Goal: Ask a question: Seek information or help from site administrators or community

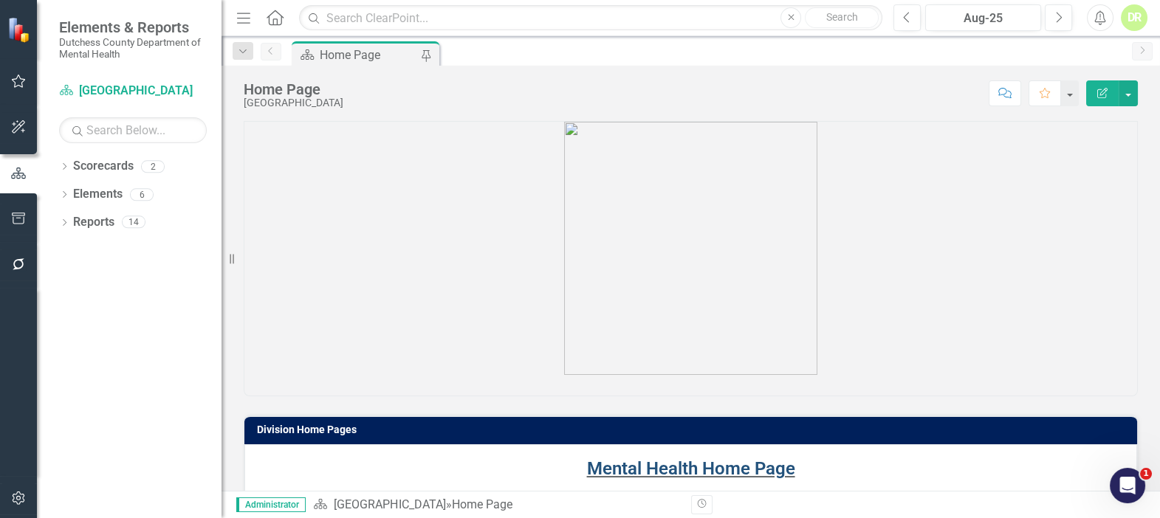
click at [634, 467] on link "Mental Health Home Page" at bounding box center [691, 469] width 208 height 21
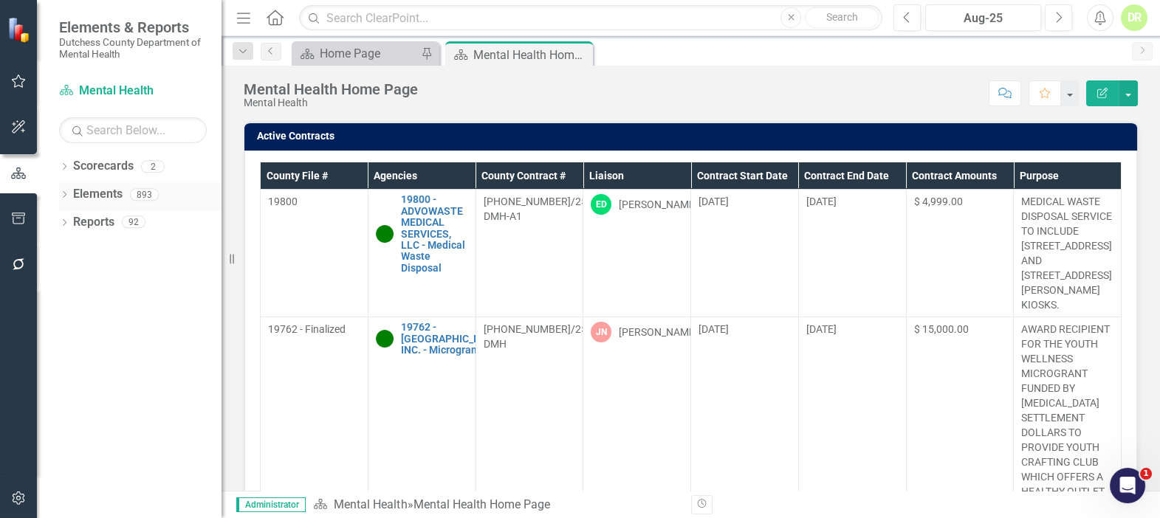
click at [97, 188] on link "Elements" at bounding box center [97, 194] width 49 height 17
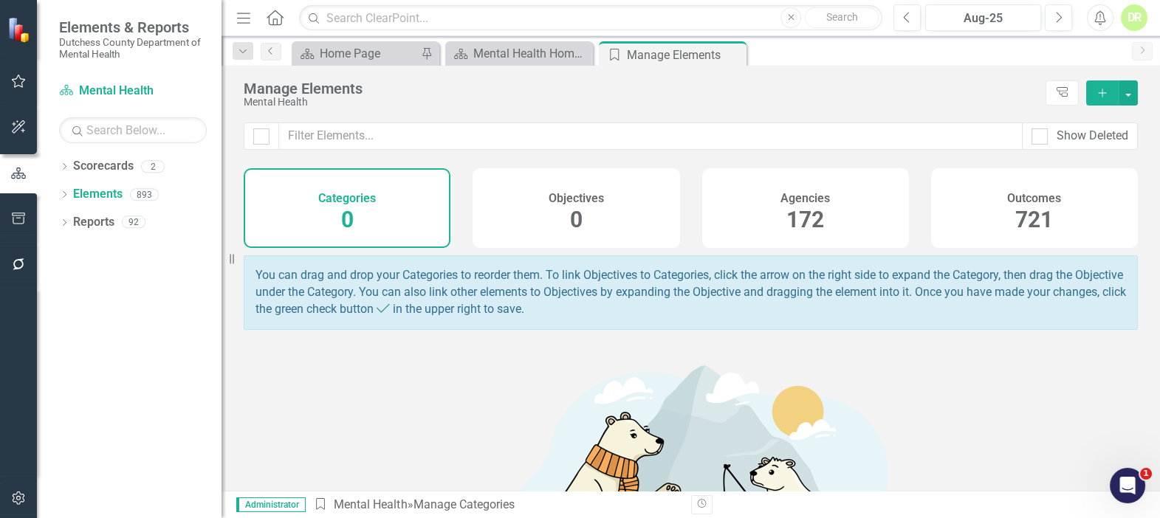
click at [1043, 201] on h4 "Outcomes" at bounding box center [1034, 198] width 54 height 13
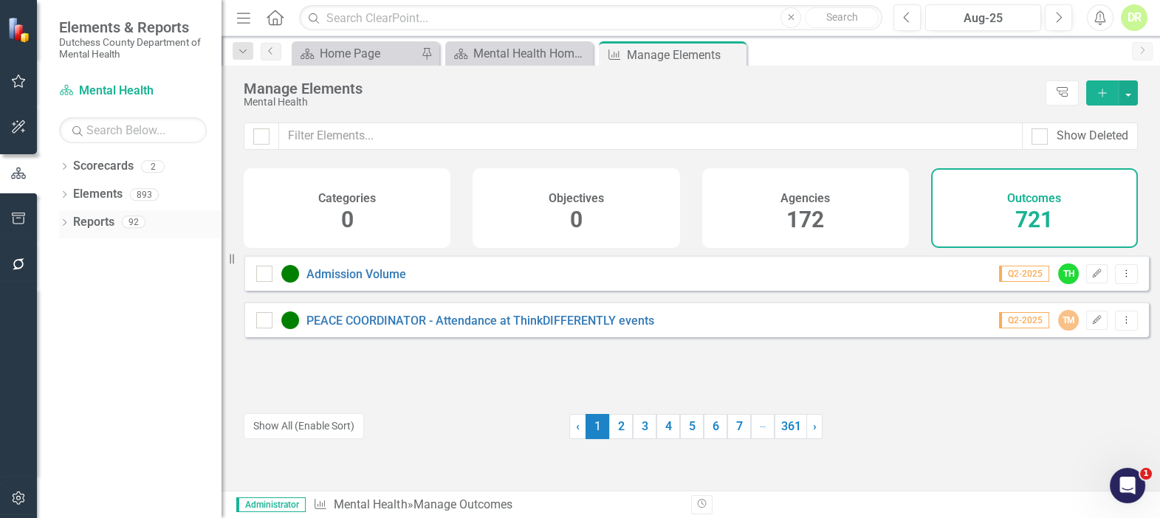
click at [96, 217] on link "Reports" at bounding box center [93, 222] width 41 height 17
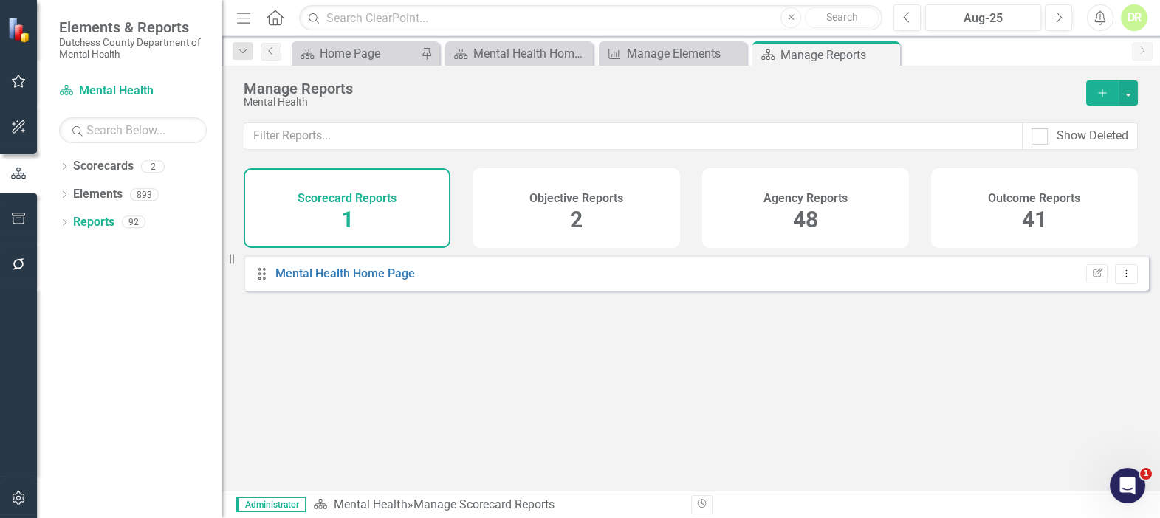
click at [1004, 189] on div "Outcome Reports" at bounding box center [1034, 196] width 92 height 17
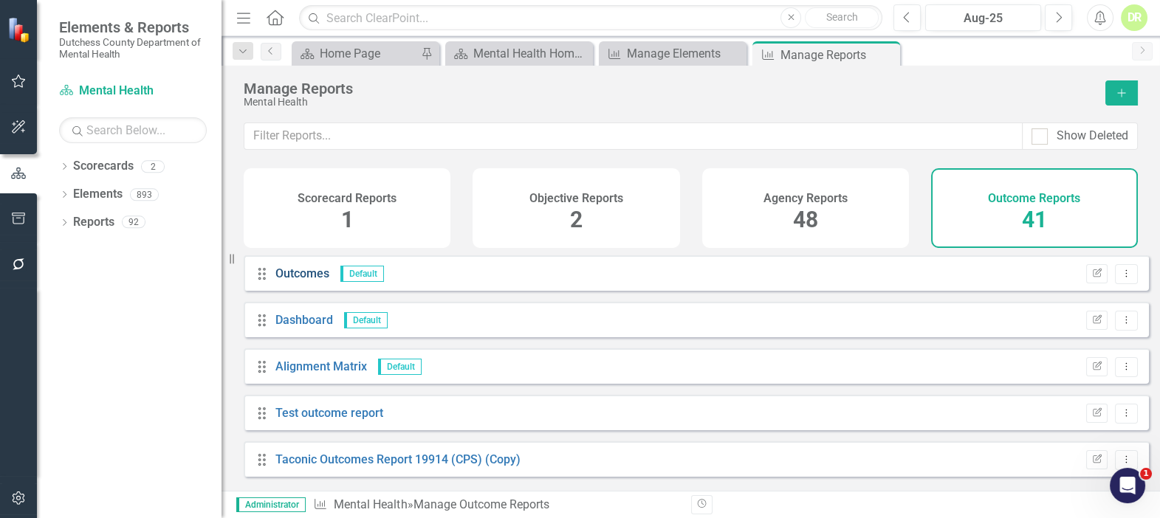
click at [284, 281] on link "Outcomes" at bounding box center [302, 274] width 54 height 14
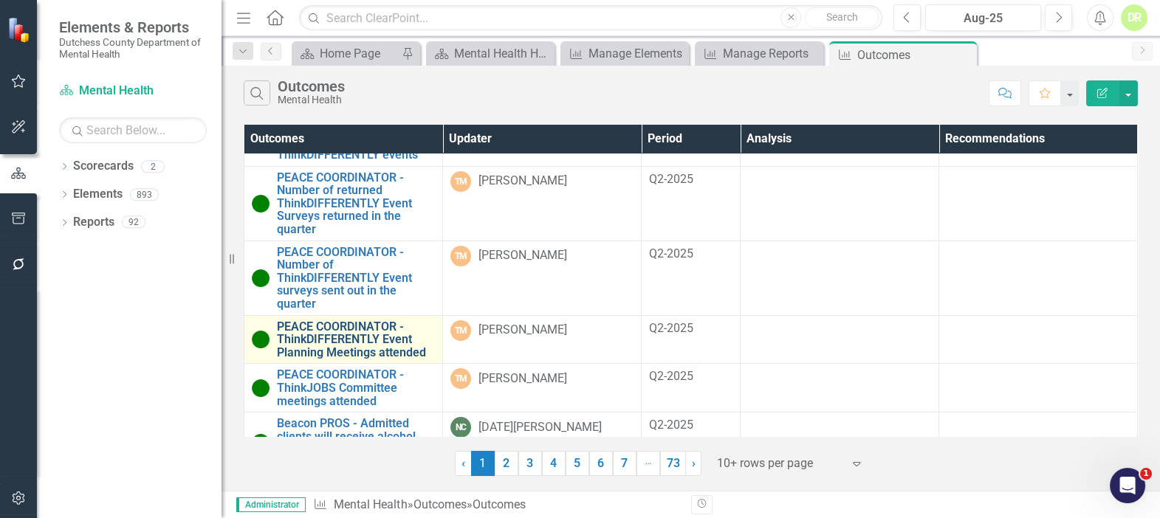
scroll to position [326, 0]
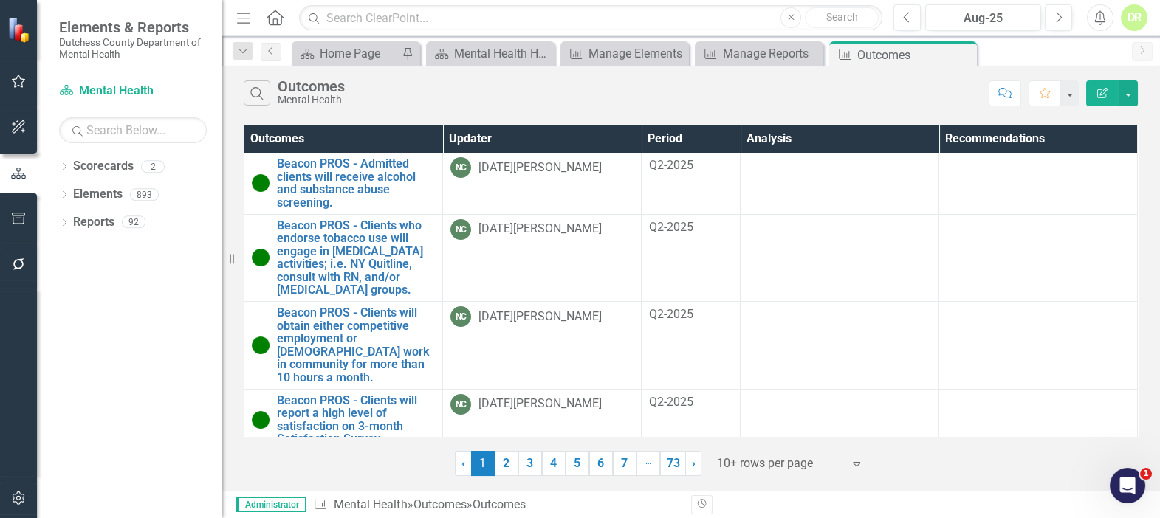
click at [778, 462] on div at bounding box center [780, 464] width 126 height 20
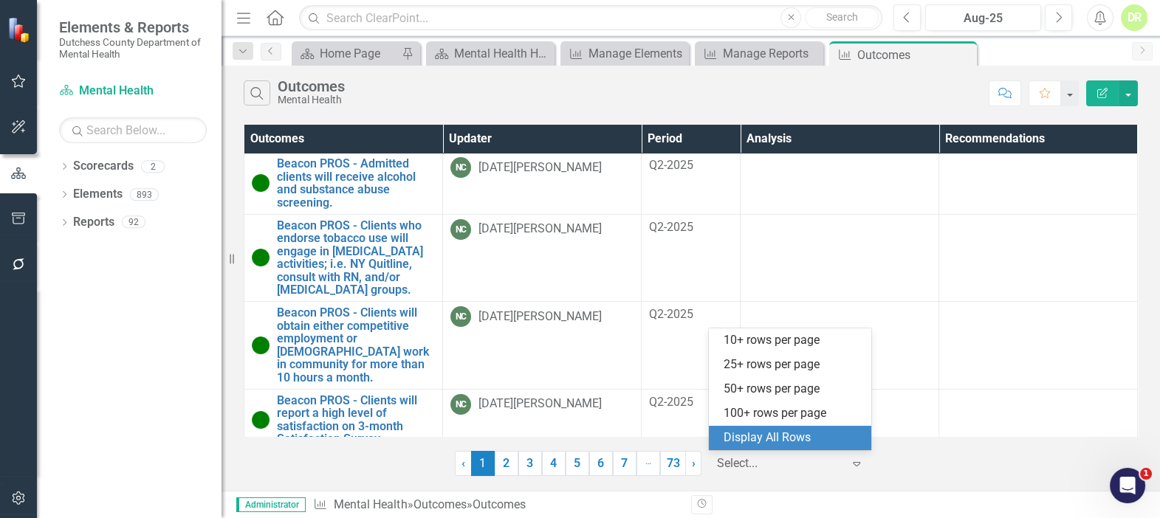
click at [766, 442] on div "Display All Rows" at bounding box center [793, 438] width 139 height 17
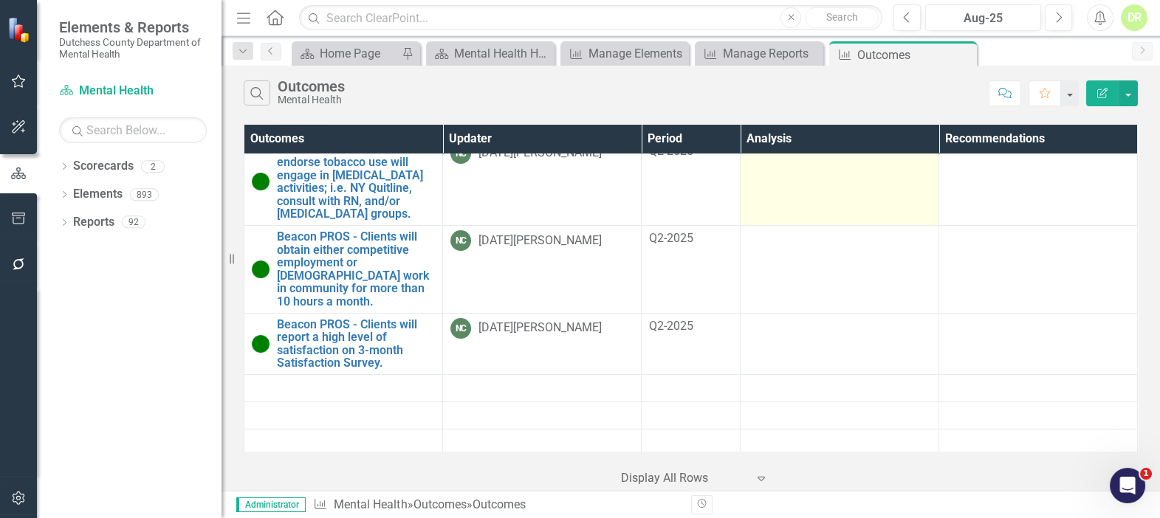
scroll to position [537, 0]
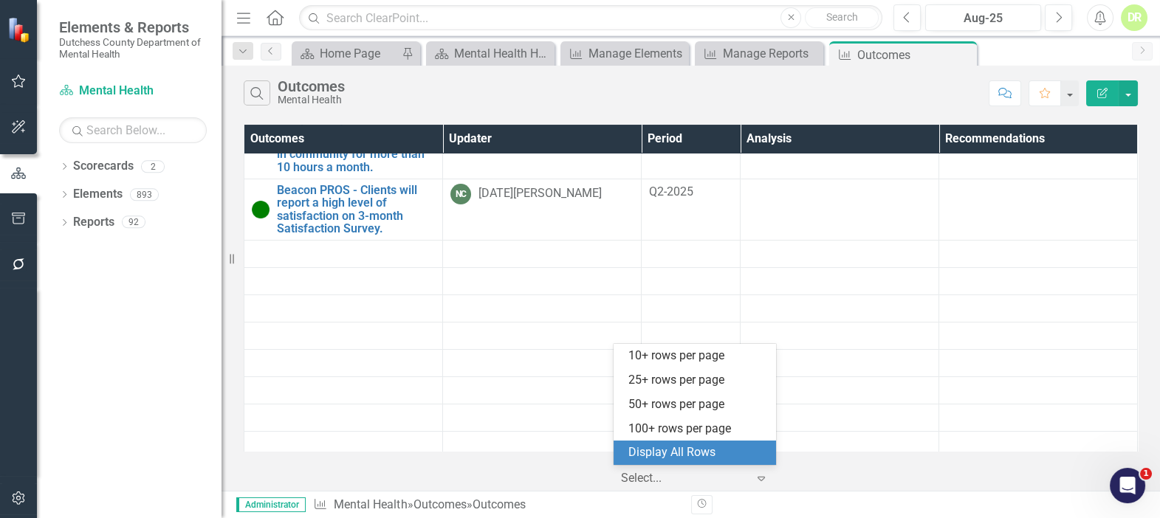
click at [668, 473] on div at bounding box center [684, 479] width 126 height 20
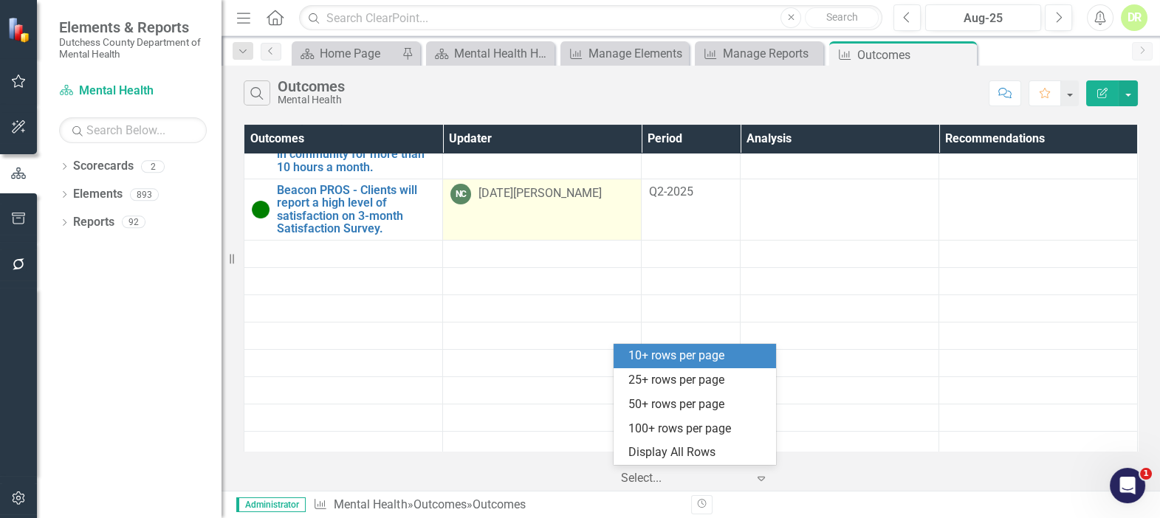
click at [699, 357] on div "10+ rows per page" at bounding box center [697, 356] width 139 height 17
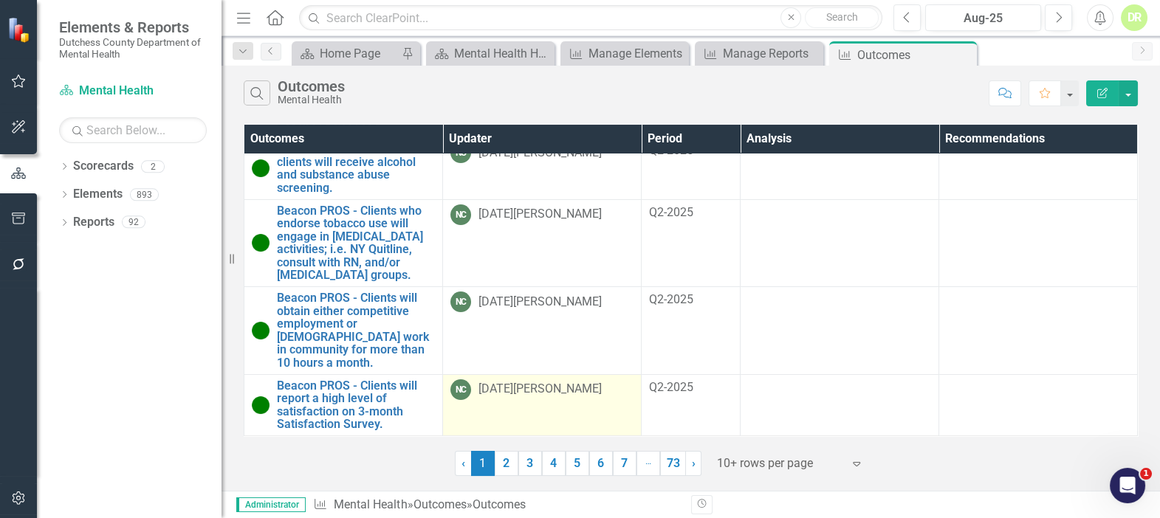
scroll to position [337, 0]
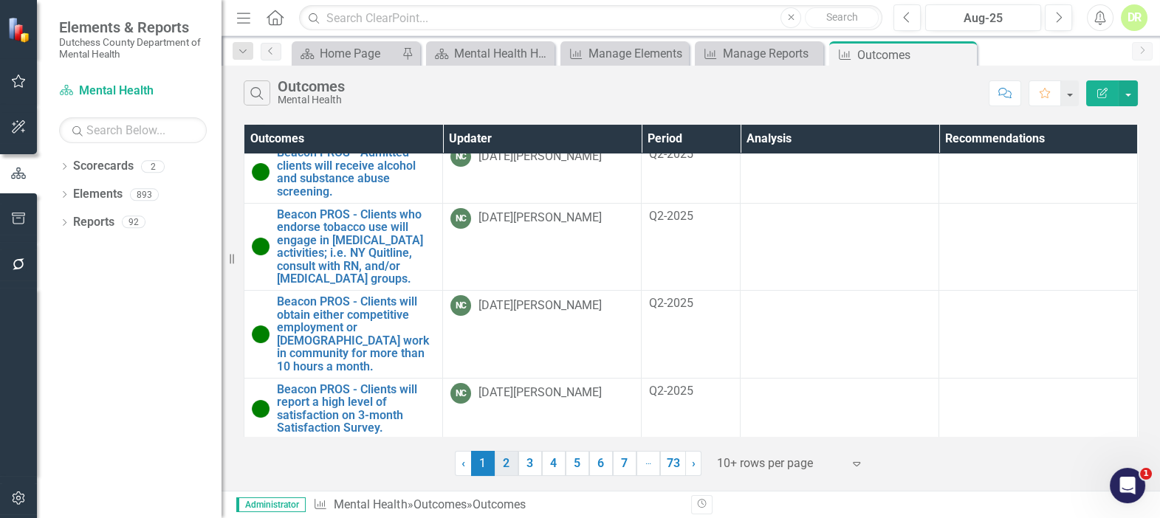
click at [507, 465] on link "2" at bounding box center [507, 463] width 24 height 25
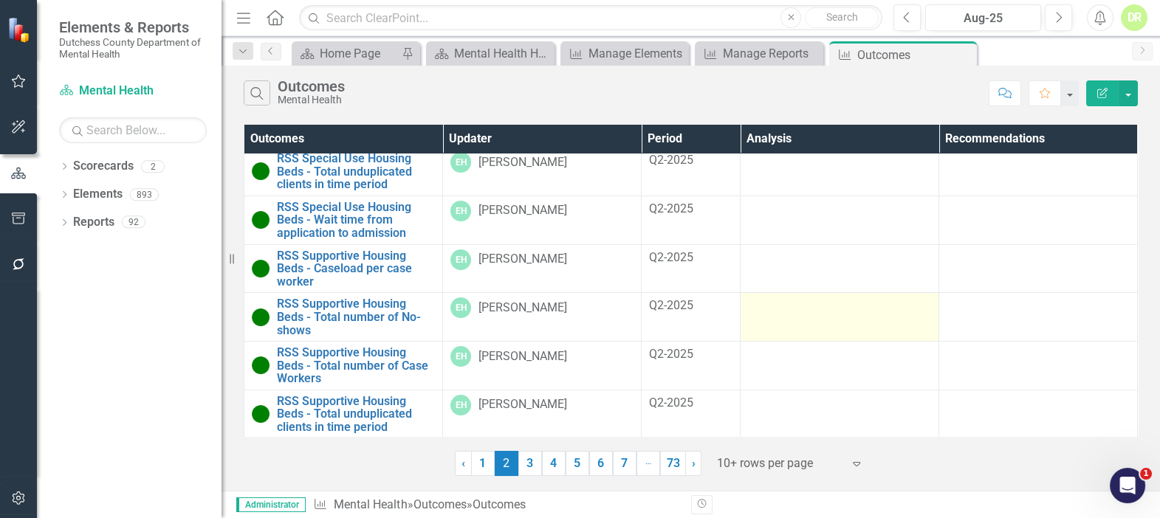
scroll to position [202, 0]
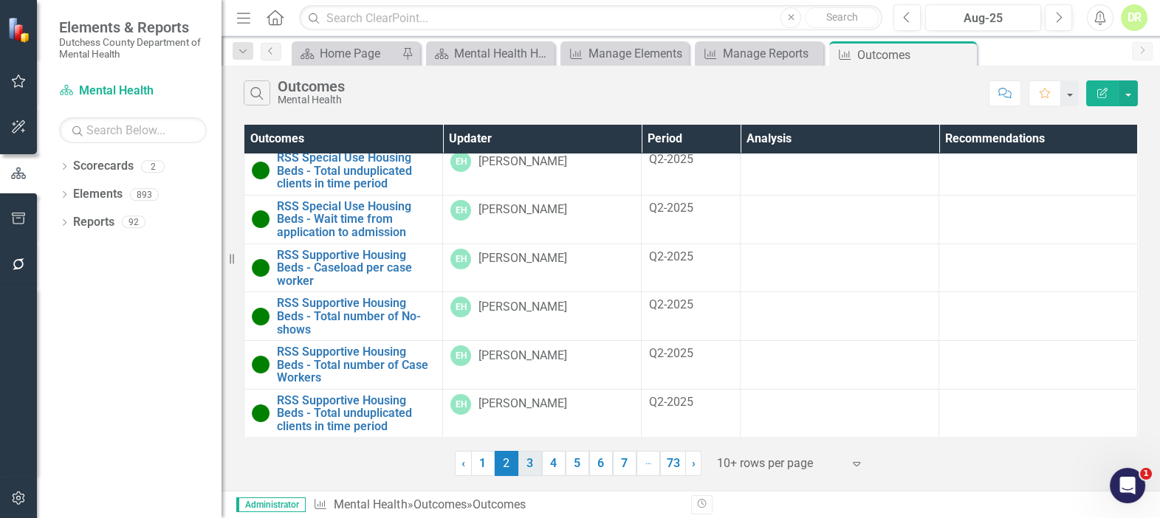
click at [524, 469] on link "3" at bounding box center [530, 463] width 24 height 25
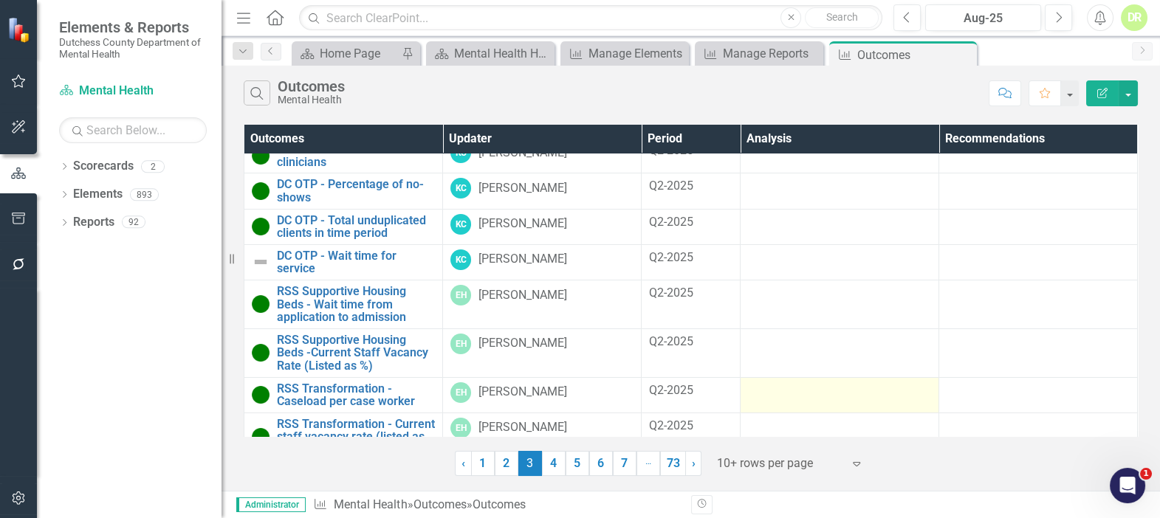
scroll to position [111, 0]
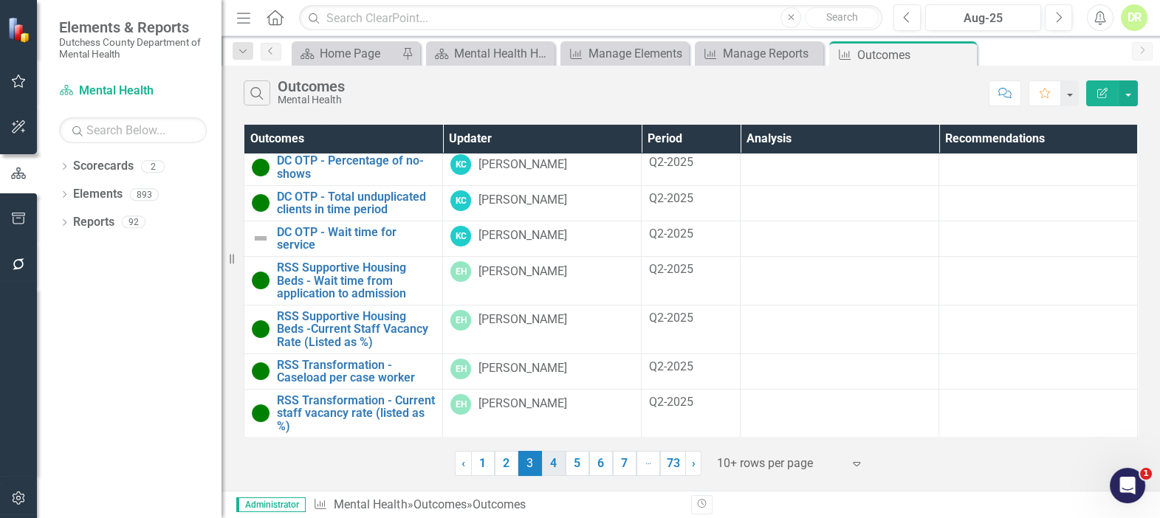
click at [559, 471] on link "4" at bounding box center [554, 463] width 24 height 25
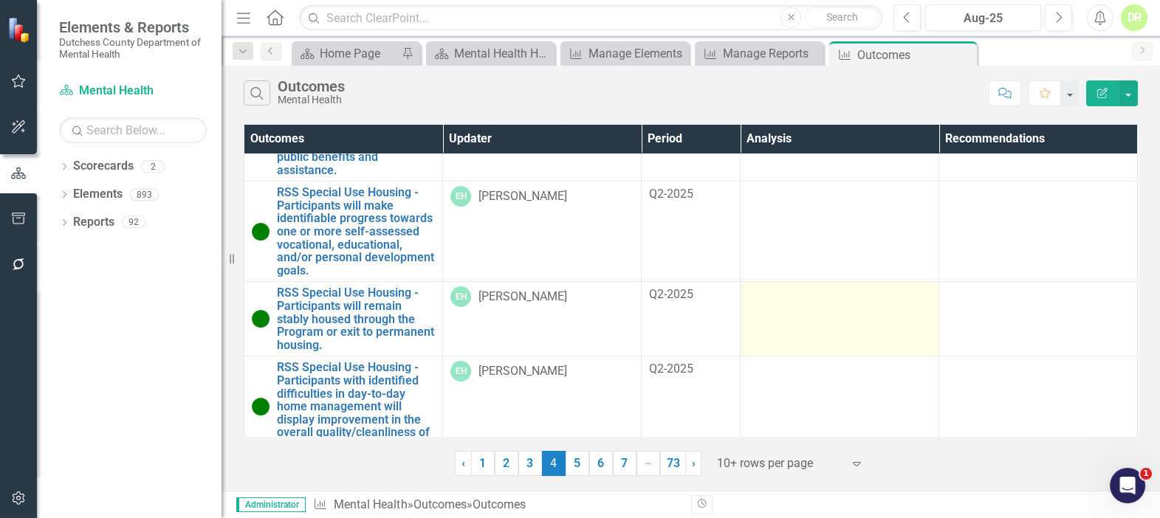
scroll to position [397, 0]
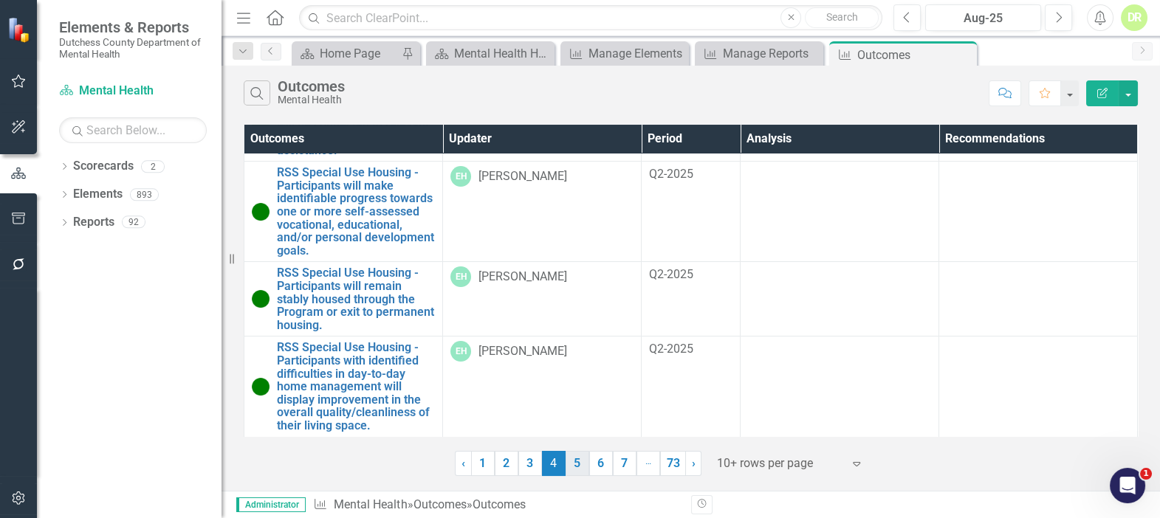
click at [575, 461] on link "5" at bounding box center [578, 463] width 24 height 25
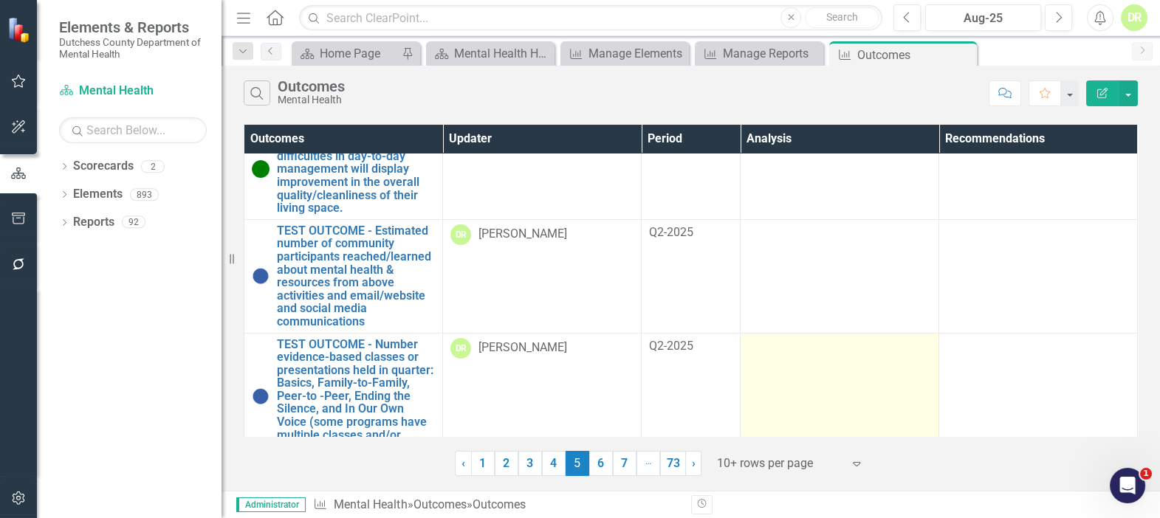
scroll to position [643, 0]
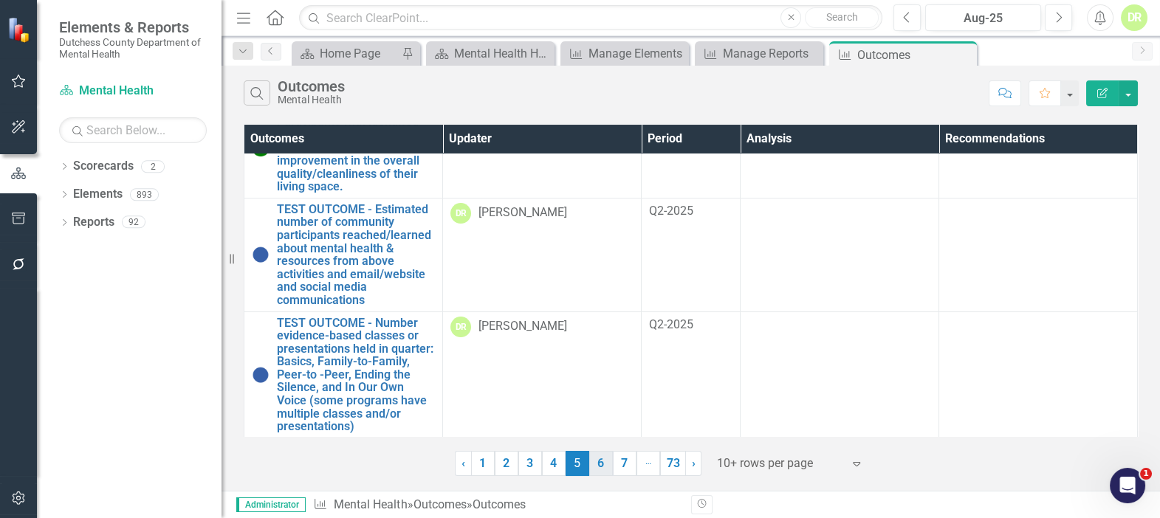
click at [602, 464] on link "6" at bounding box center [601, 463] width 24 height 25
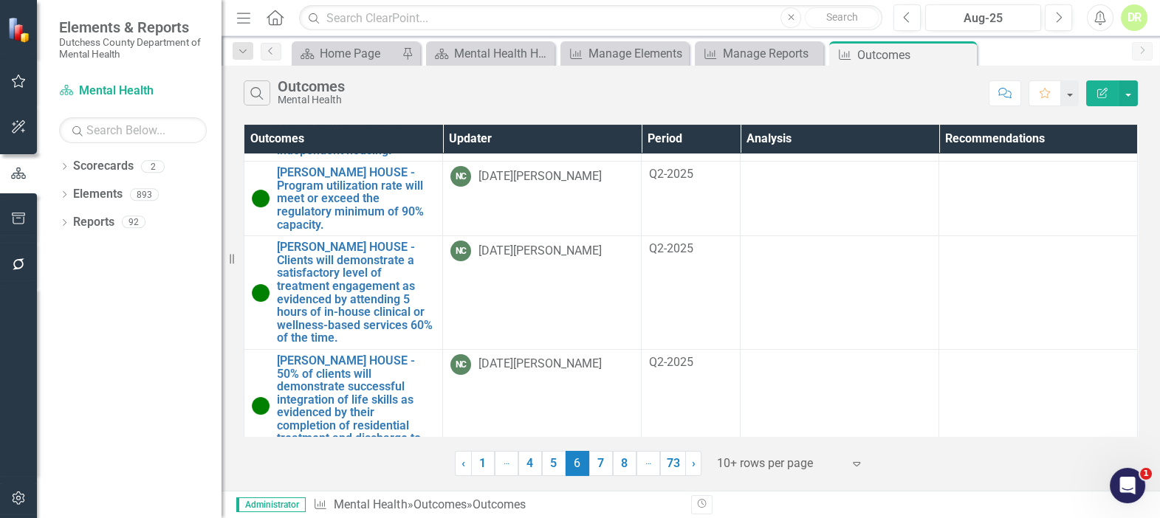
scroll to position [617, 0]
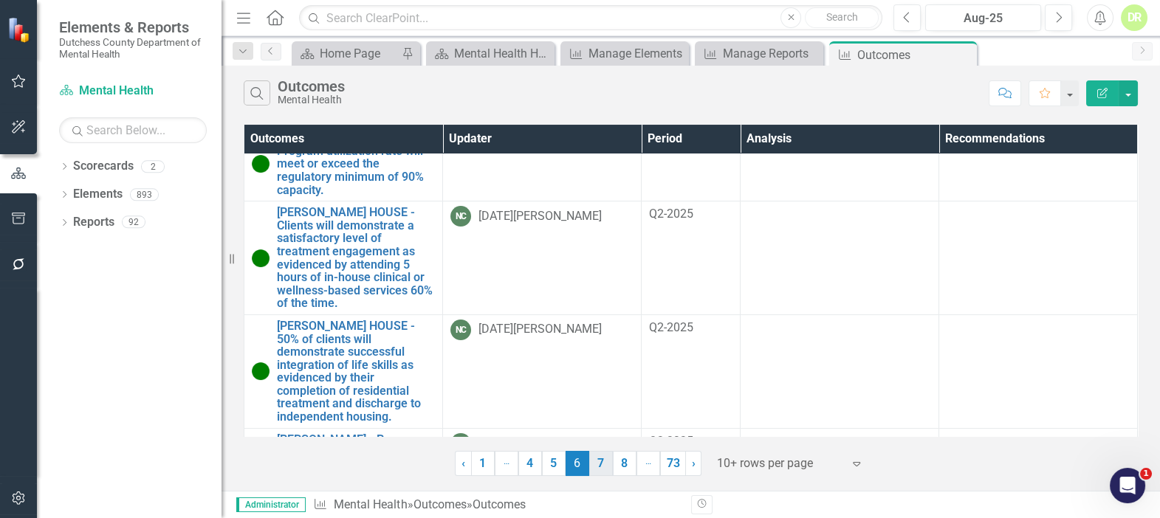
click at [605, 461] on link "7" at bounding box center [601, 463] width 24 height 25
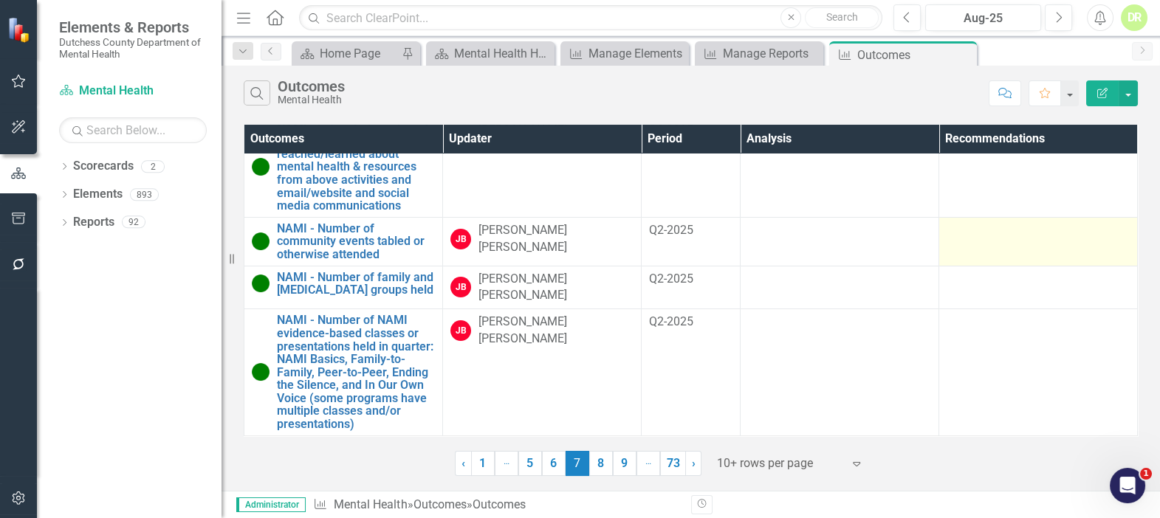
scroll to position [422, 0]
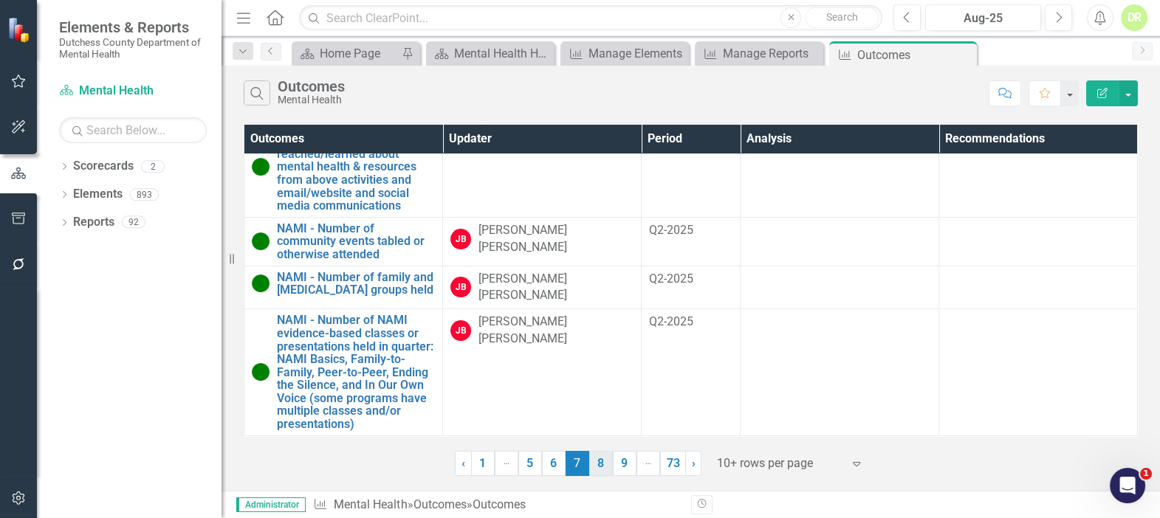
click at [597, 468] on link "8" at bounding box center [601, 463] width 24 height 25
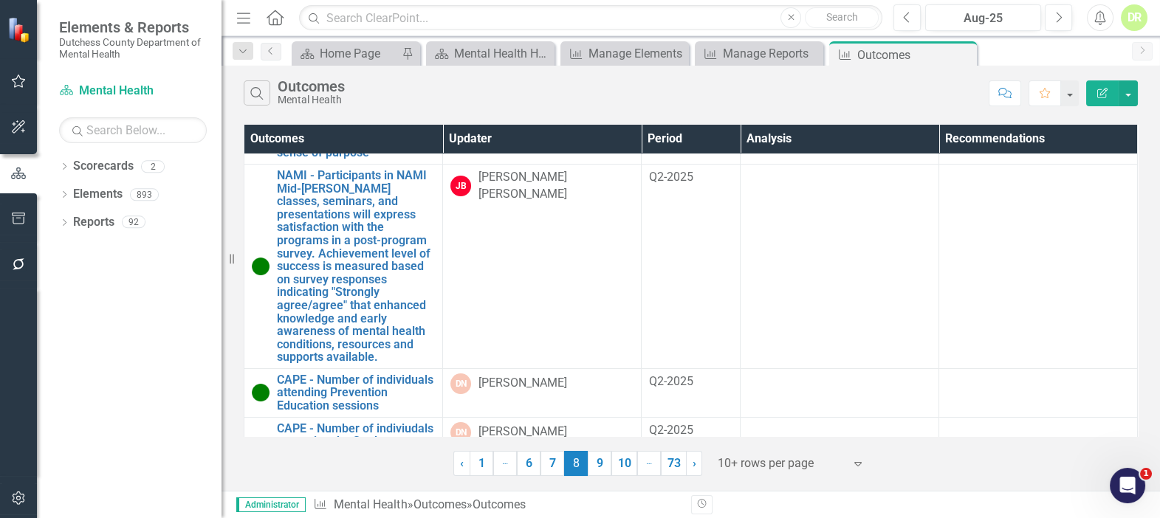
scroll to position [141, 0]
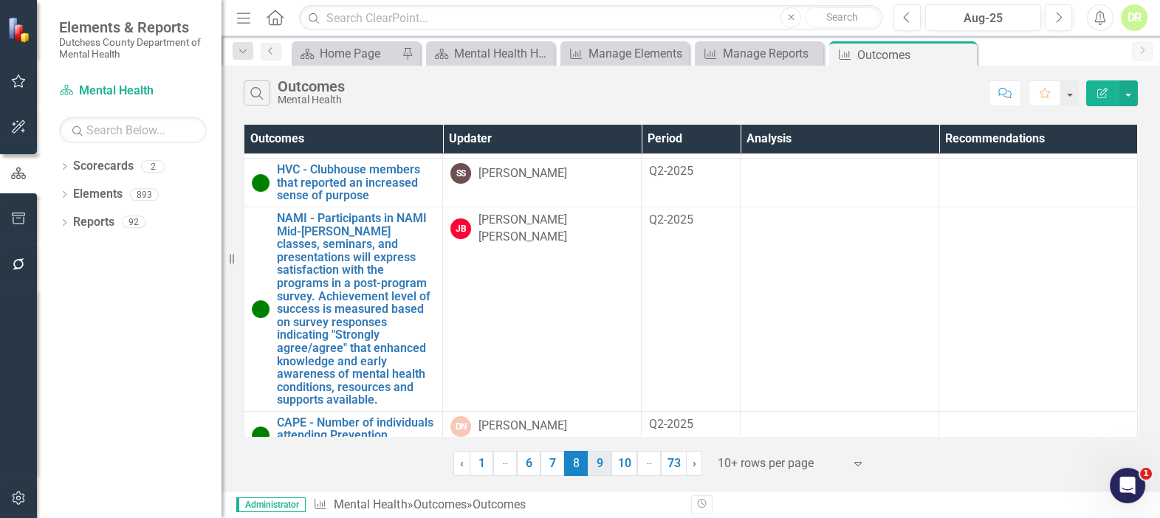
click at [600, 465] on link "9" at bounding box center [600, 463] width 24 height 25
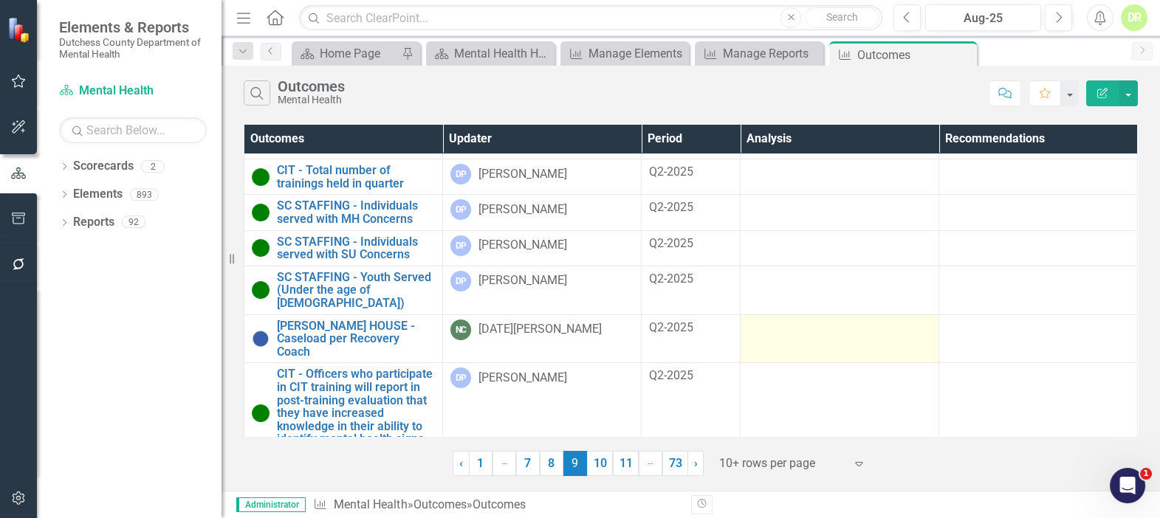
scroll to position [267, 0]
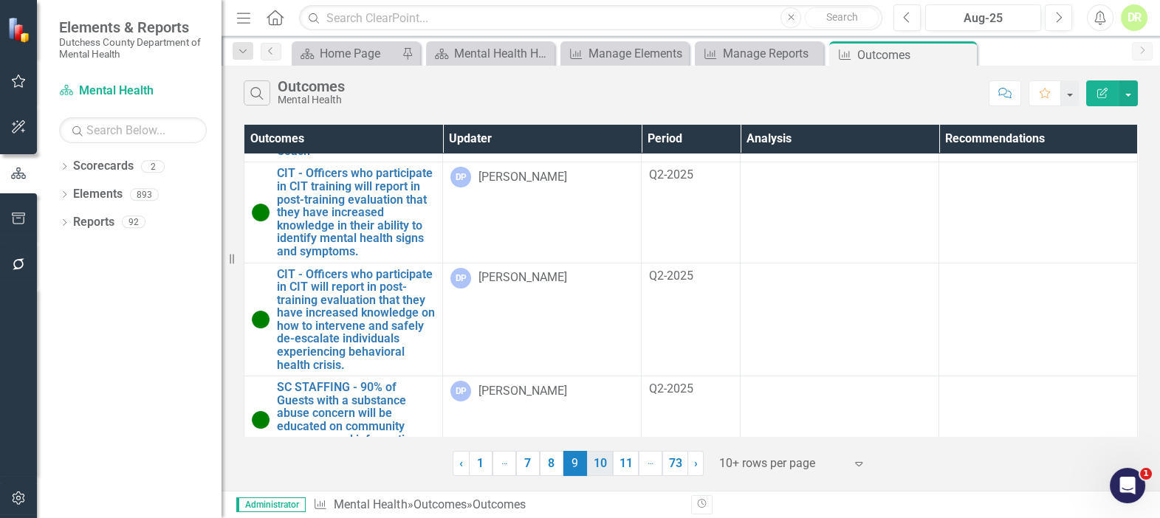
click at [600, 464] on link "10" at bounding box center [600, 463] width 26 height 25
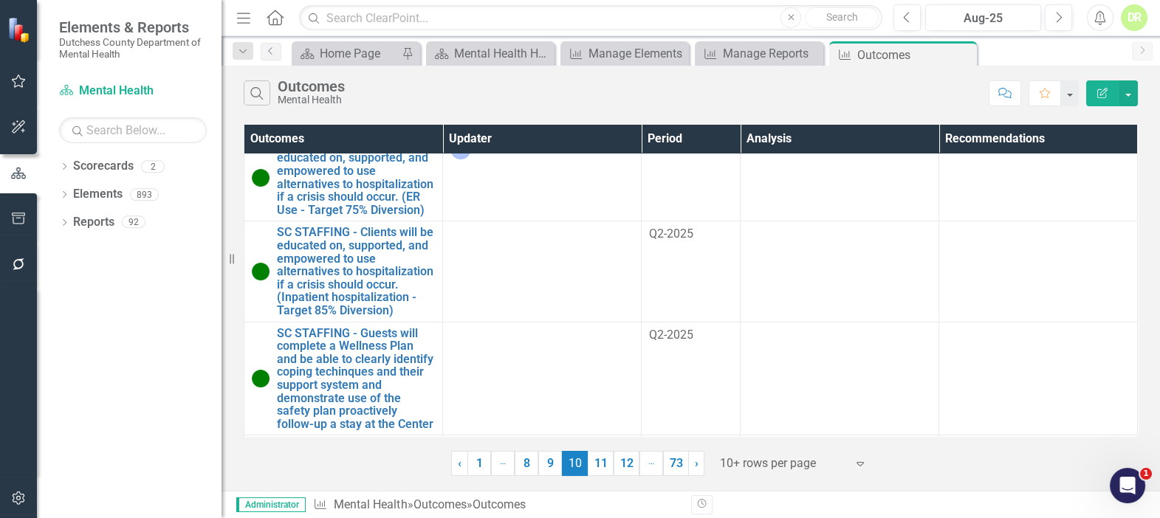
scroll to position [0, 0]
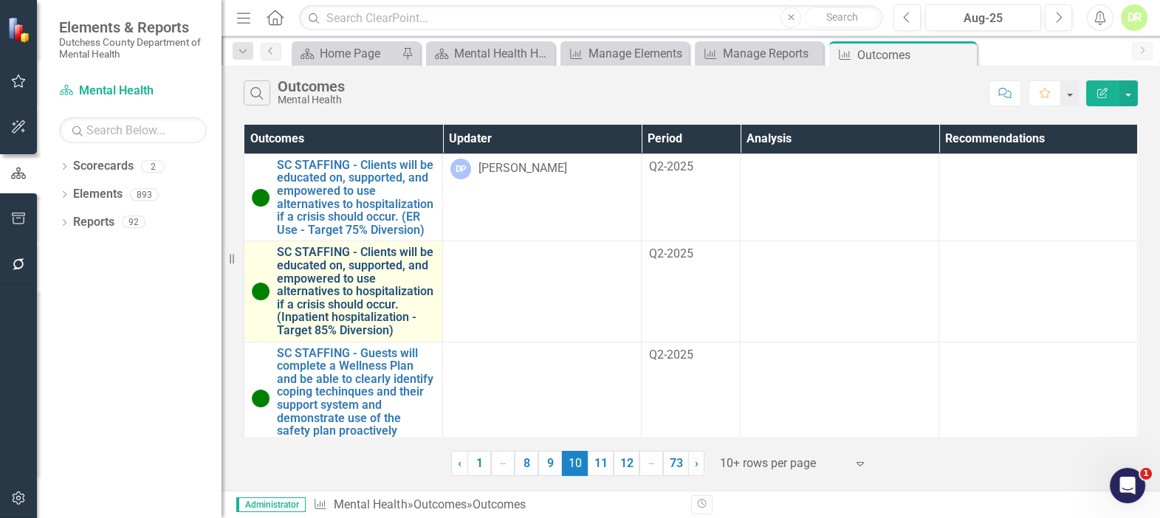
click at [346, 253] on link "SC STAFFING - Clients will be educated on, supported, and empowered to use alte…" at bounding box center [356, 291] width 158 height 91
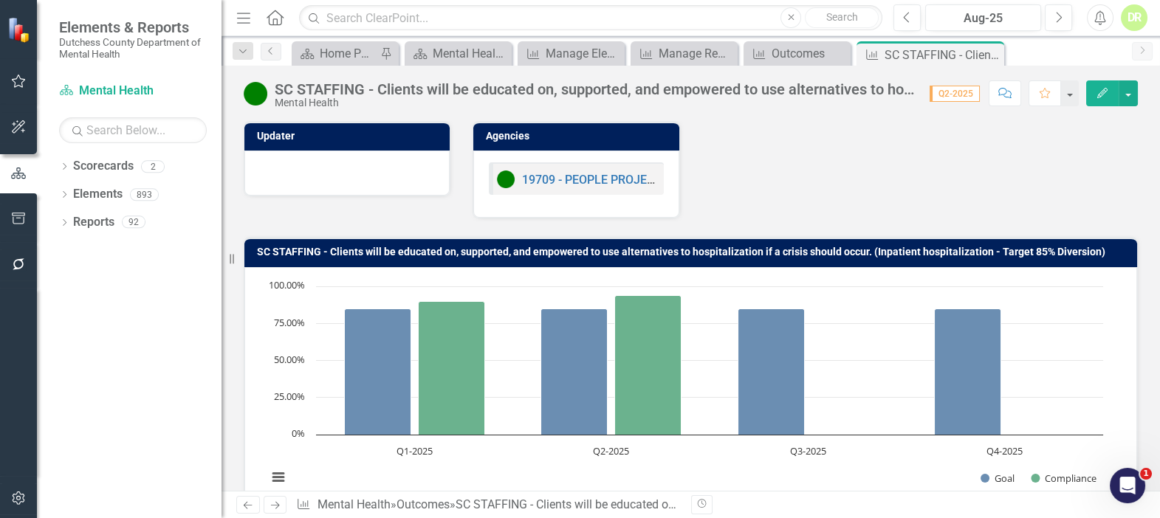
click at [426, 171] on div at bounding box center [347, 171] width 174 height 18
click at [411, 171] on div at bounding box center [347, 171] width 174 height 18
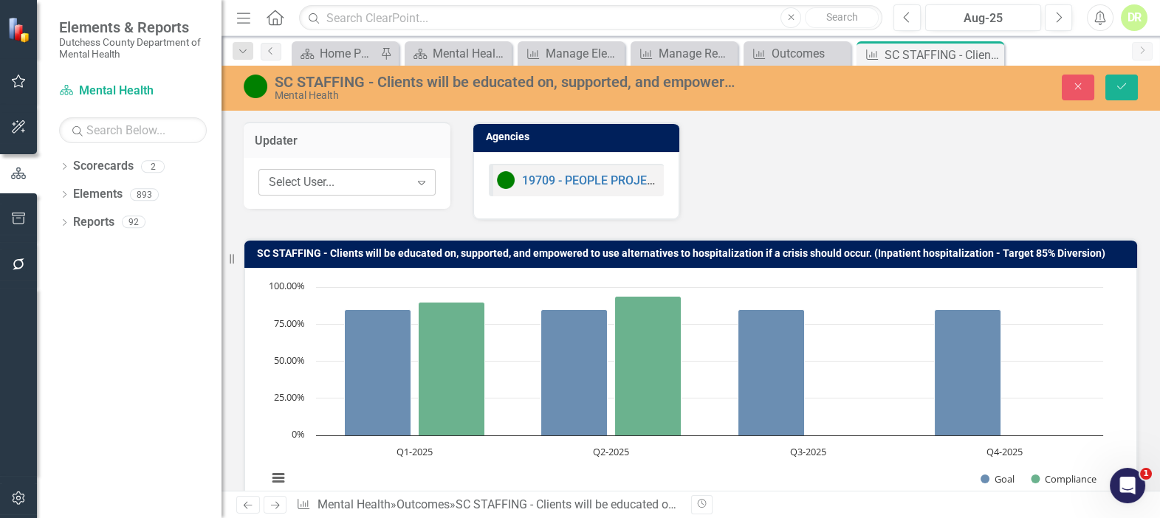
click at [363, 182] on div "Select User..." at bounding box center [339, 182] width 141 height 17
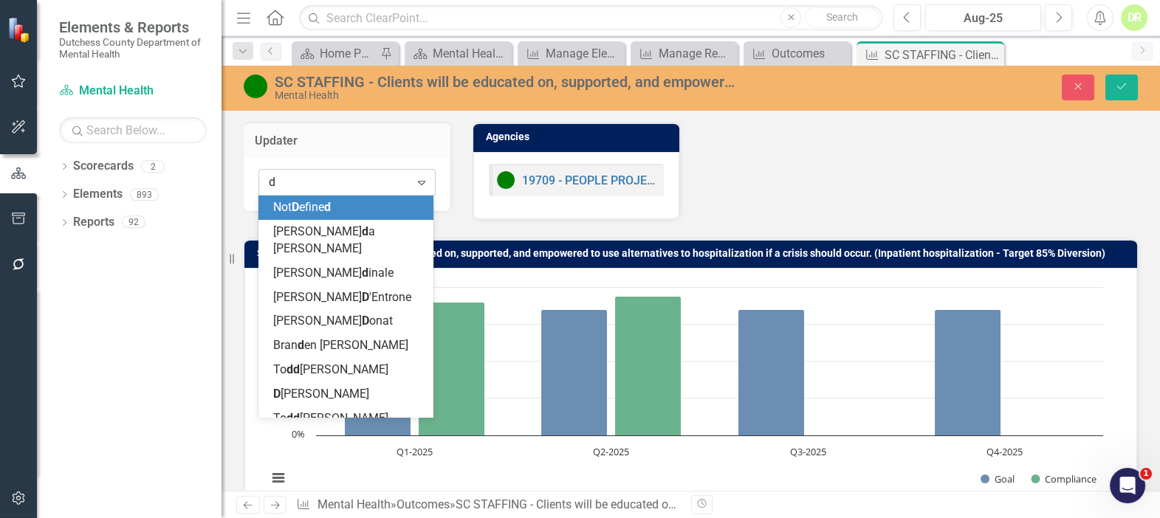
type input "da"
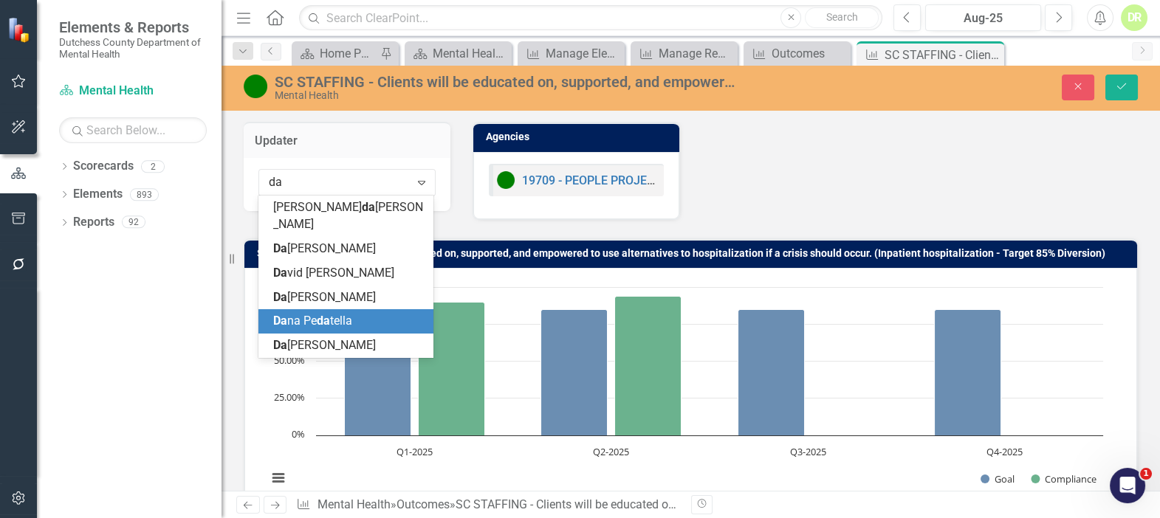
click at [376, 313] on div "Da na Pe da tella" at bounding box center [348, 321] width 151 height 17
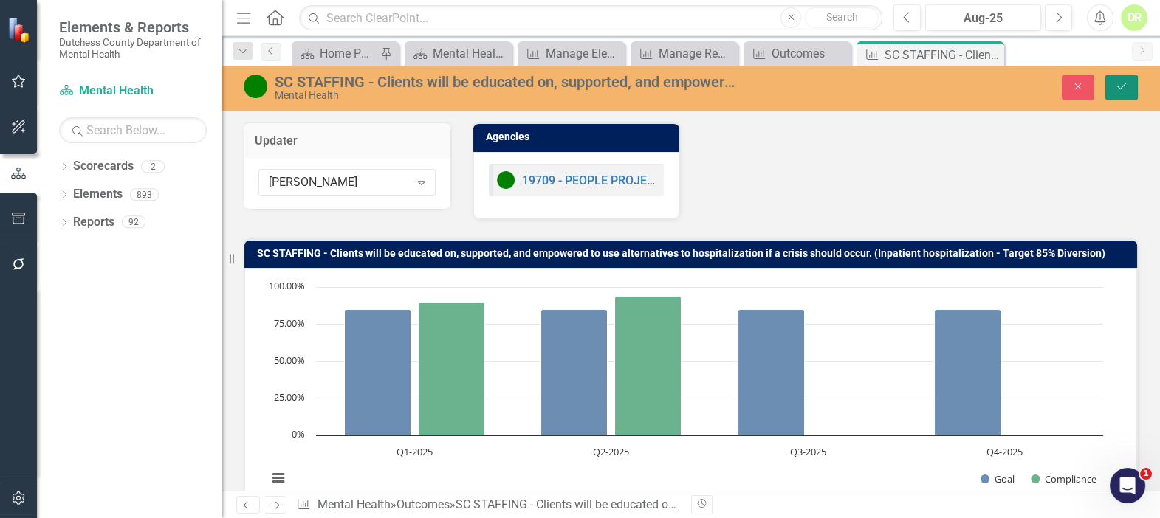
drag, startPoint x: 1120, startPoint y: 85, endPoint x: 648, endPoint y: 249, distance: 499.5
click at [1120, 85] on icon "Save" at bounding box center [1121, 86] width 13 height 10
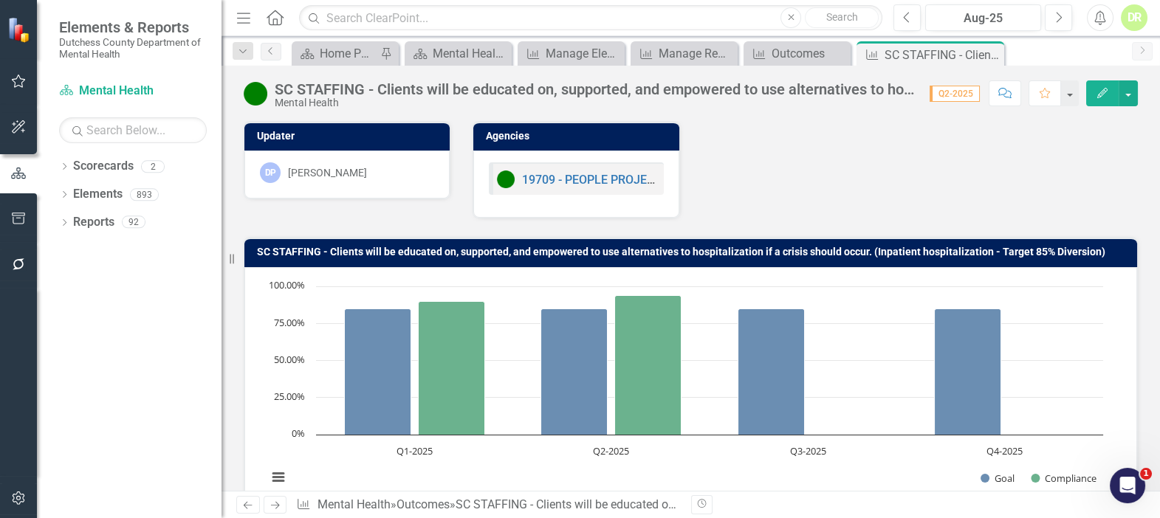
click at [0, 0] on icon at bounding box center [0, 0] width 0 height 0
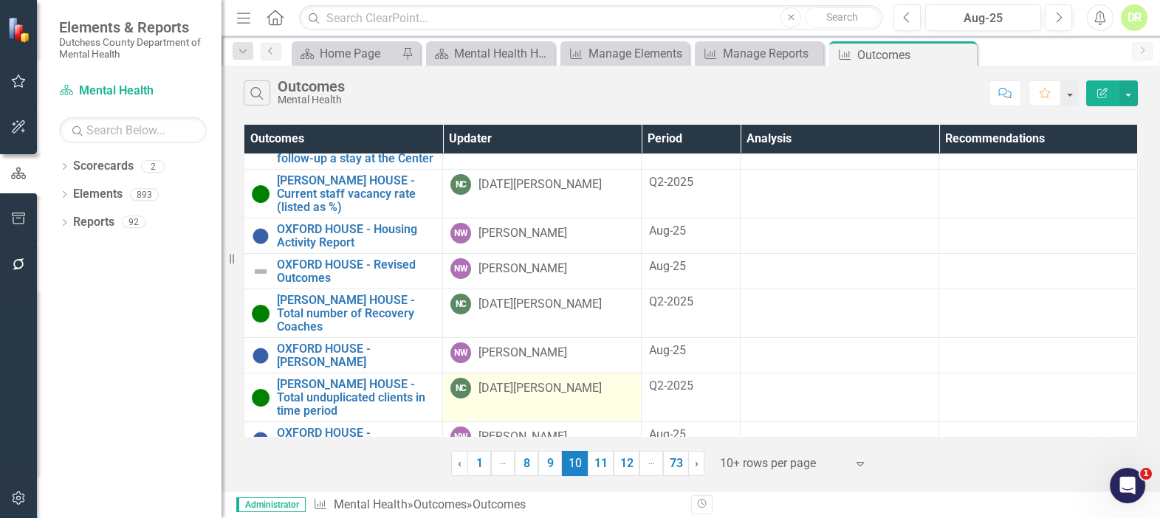
scroll to position [288, 0]
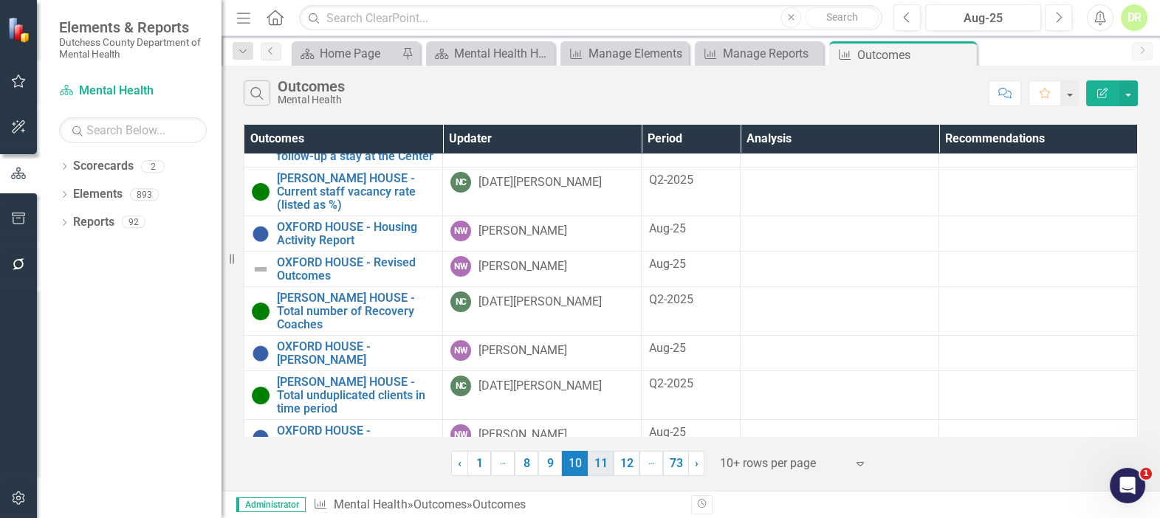
click at [594, 461] on link "11" at bounding box center [601, 463] width 26 height 25
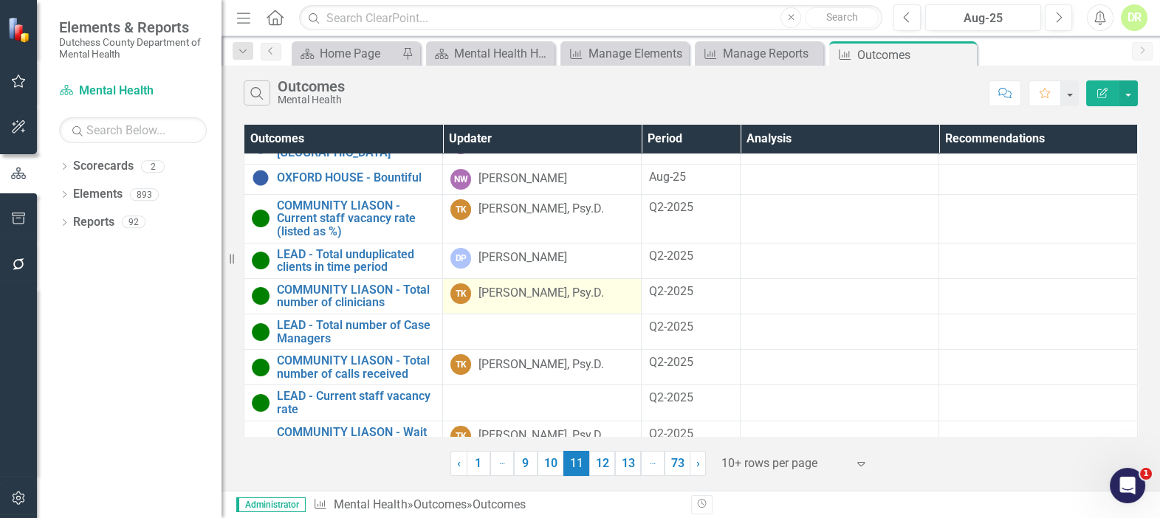
scroll to position [100, 0]
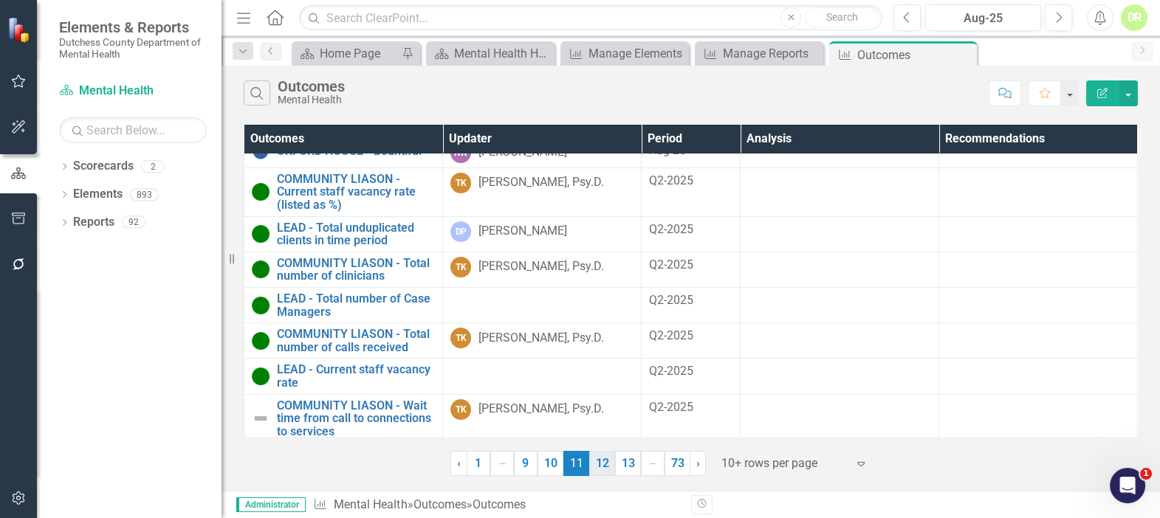
click at [603, 462] on link "12" at bounding box center [602, 463] width 26 height 25
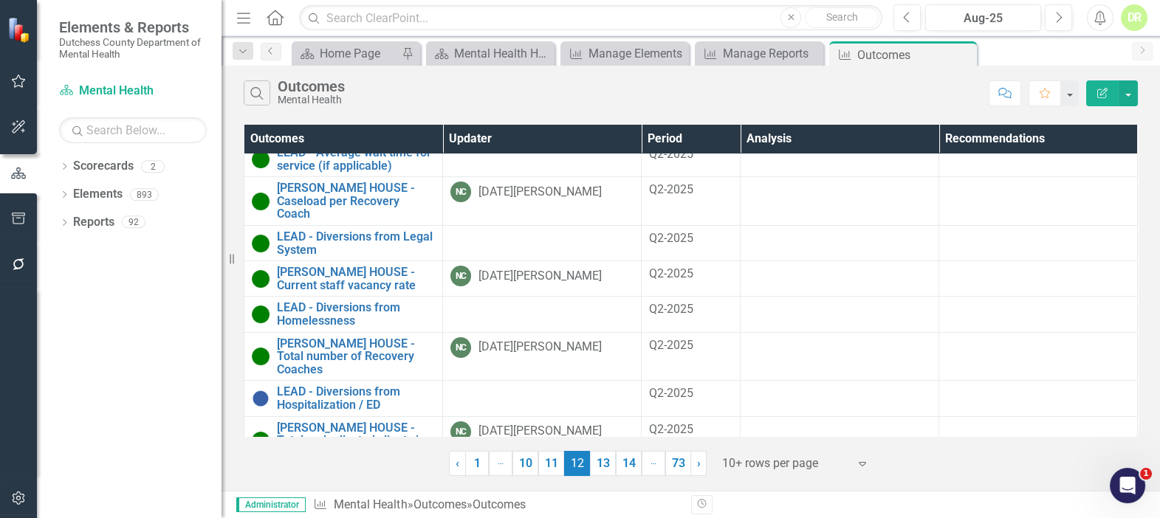
scroll to position [124, 0]
click at [598, 465] on link "13" at bounding box center [603, 463] width 26 height 25
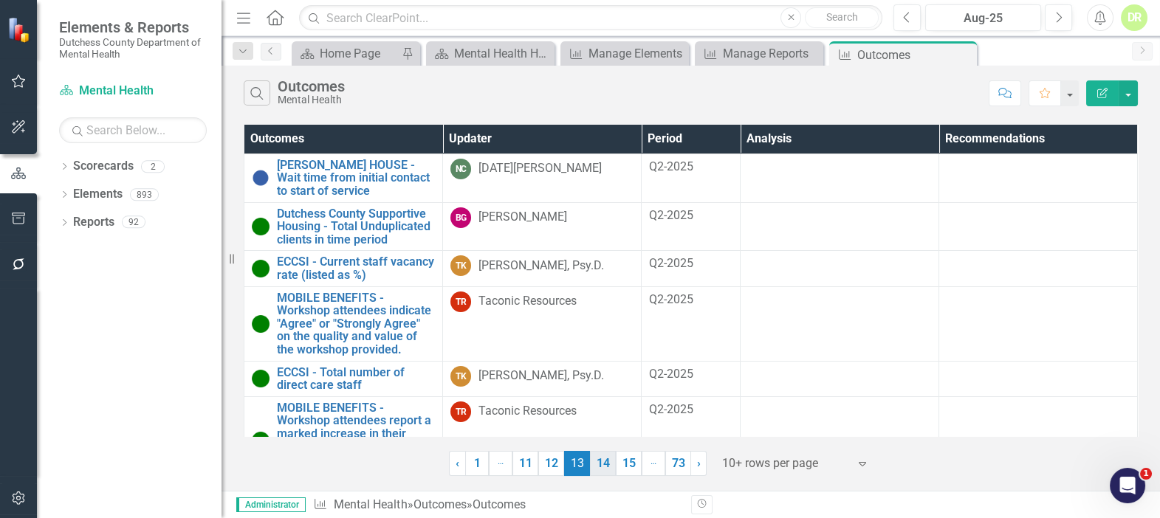
click at [602, 459] on link "14" at bounding box center [603, 463] width 26 height 25
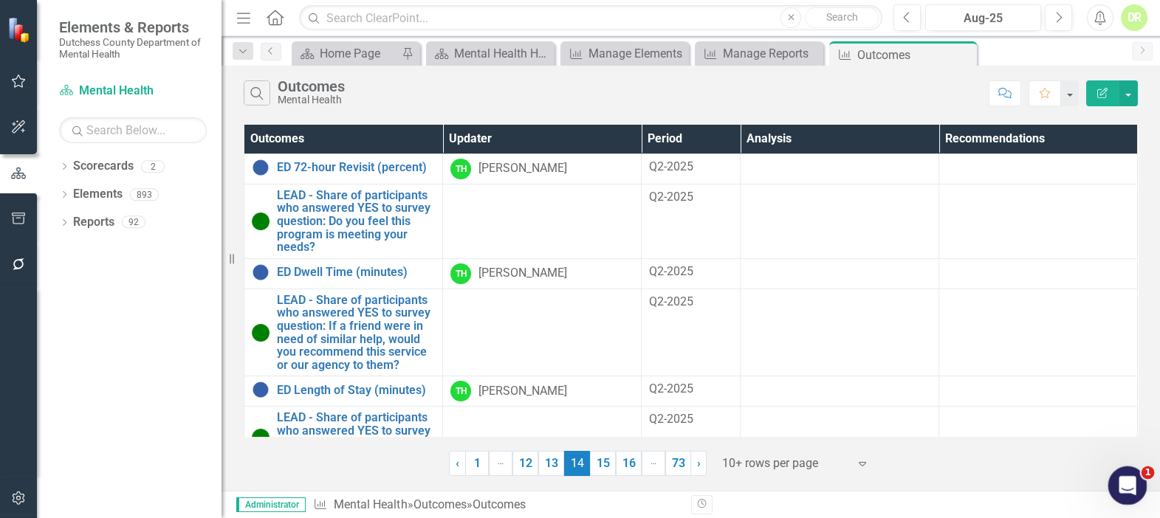
drag, startPoint x: 1113, startPoint y: 483, endPoint x: 2184, endPoint y: 953, distance: 1169.8
click at [1110, 483] on div "Open Intercom Messenger" at bounding box center [1125, 483] width 49 height 49
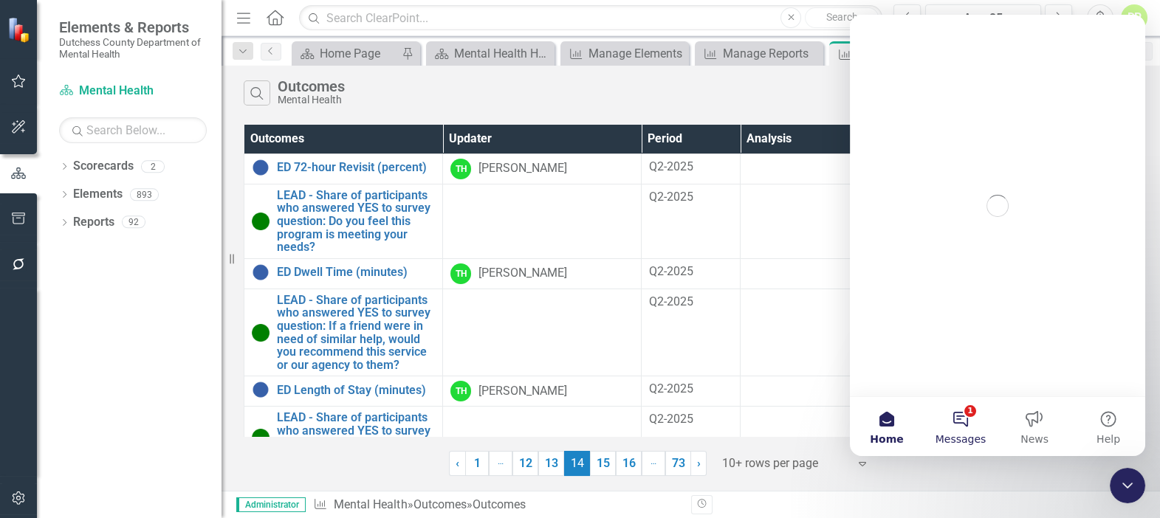
click at [968, 422] on button "1 Messages" at bounding box center [961, 426] width 74 height 59
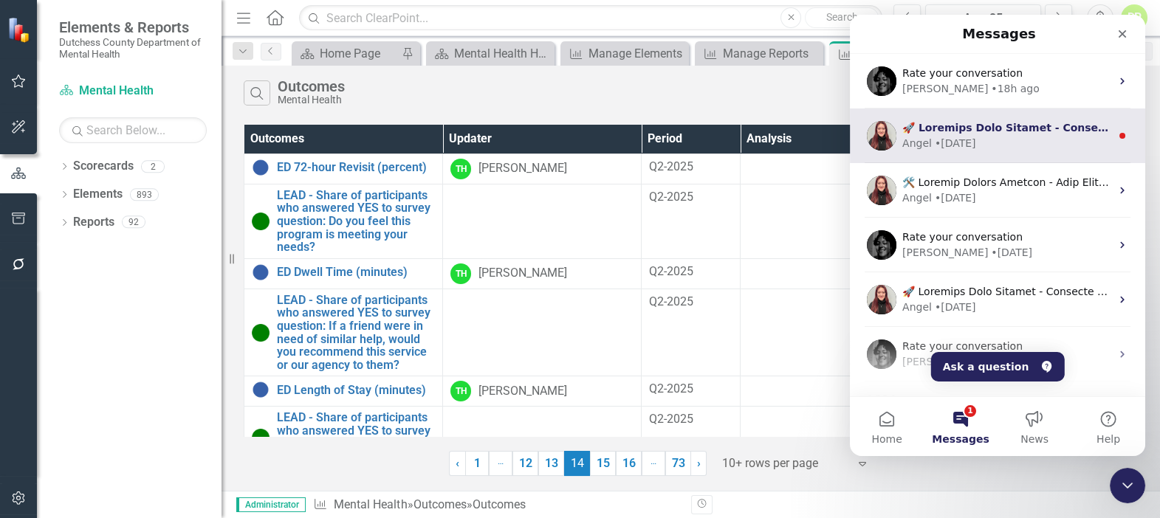
click at [1012, 137] on div "Angel • 5d ago" at bounding box center [1006, 144] width 208 height 16
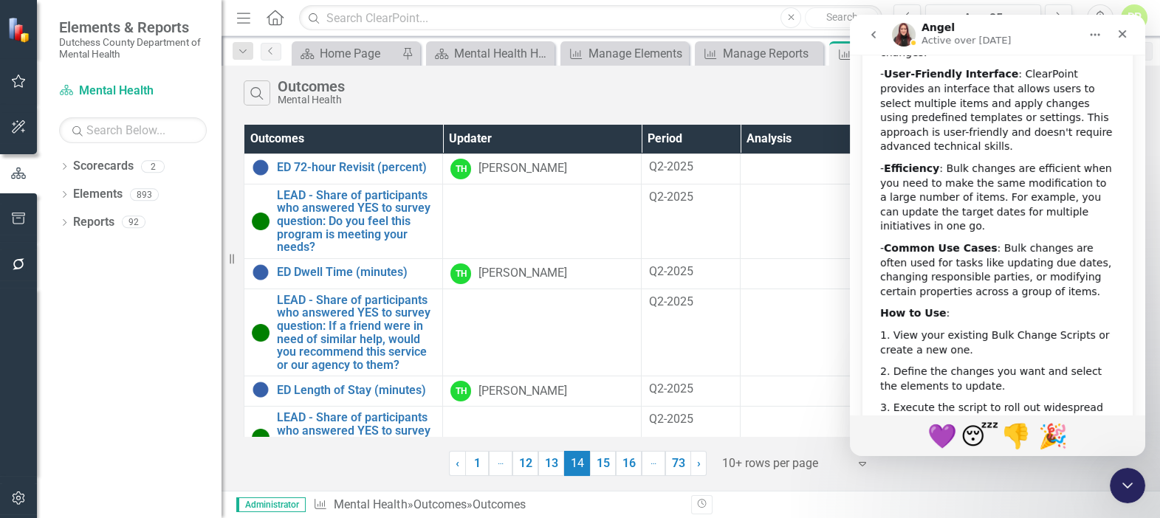
scroll to position [538, 0]
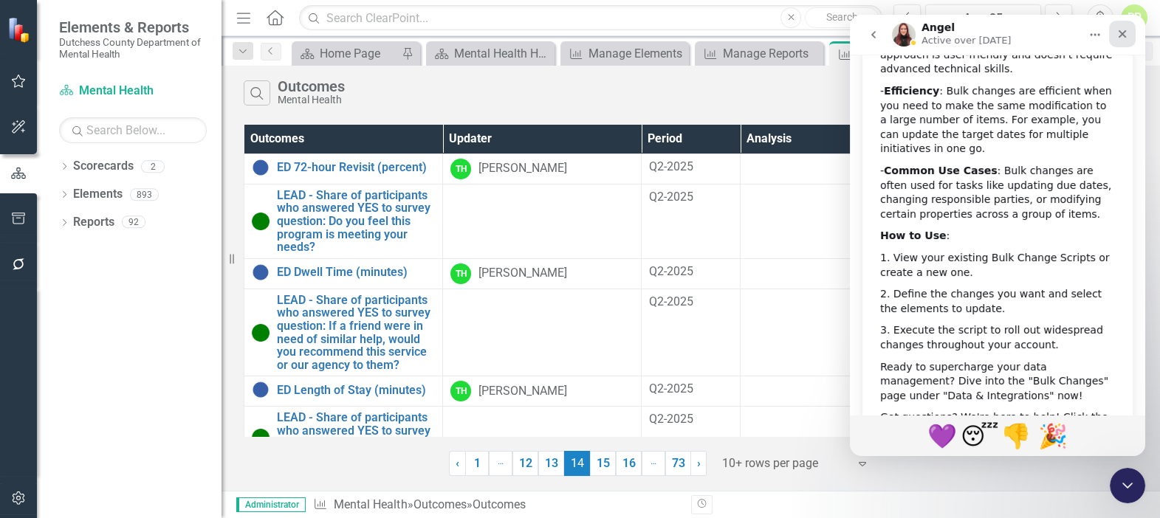
click at [1124, 35] on icon "Close" at bounding box center [1123, 34] width 8 height 8
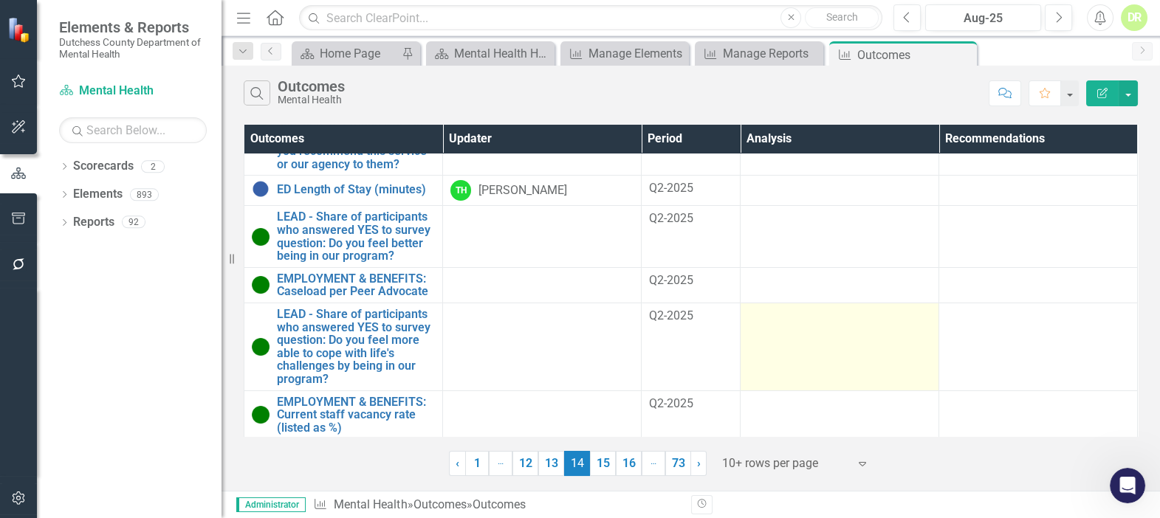
scroll to position [251, 0]
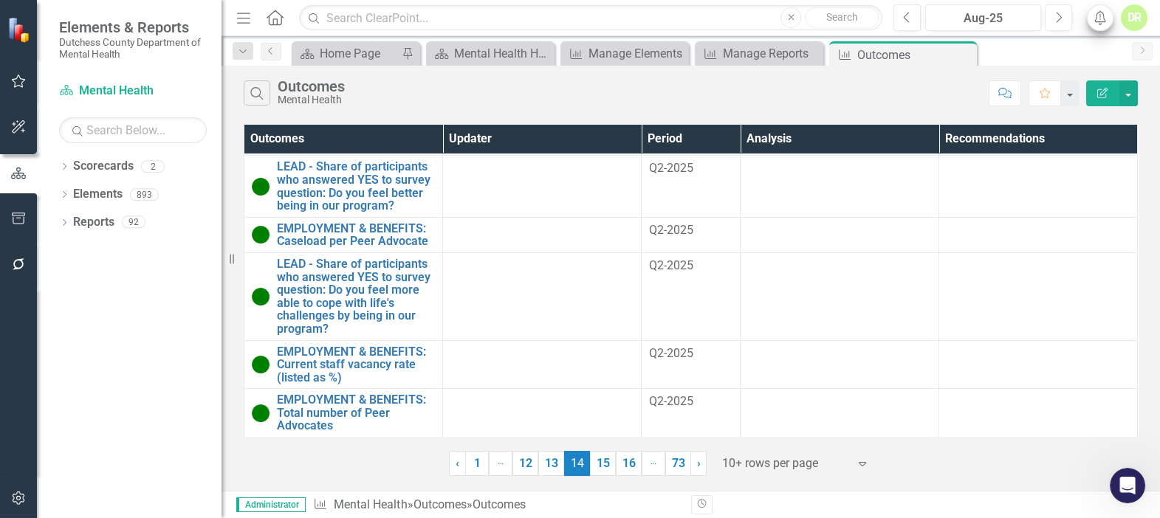
drag, startPoint x: 964, startPoint y: 52, endPoint x: 1110, endPoint y: 20, distance: 149.6
click at [0, 0] on icon "Close" at bounding box center [0, 0] width 0 height 0
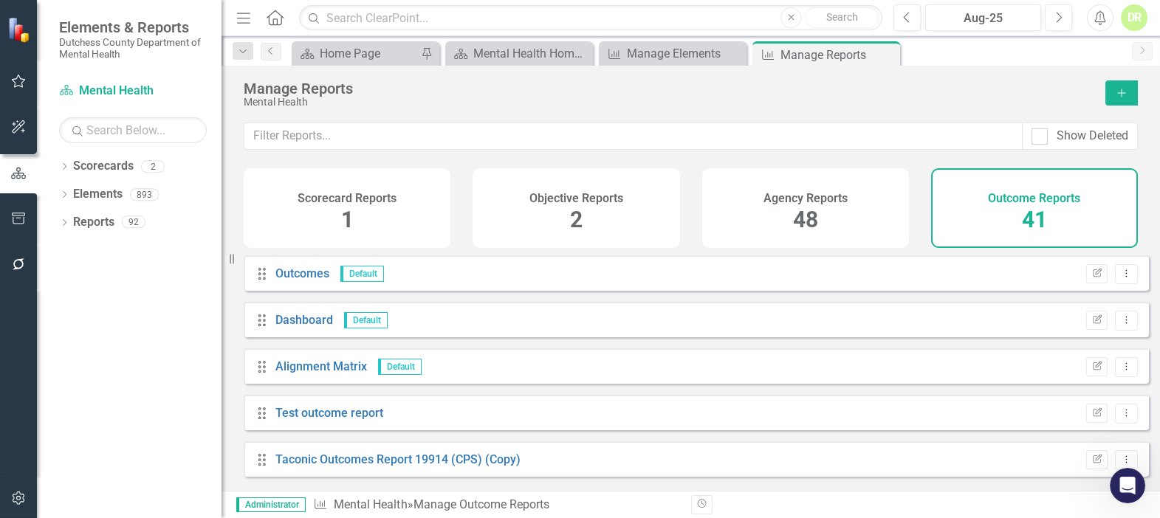
click at [1134, 21] on div "DR" at bounding box center [1134, 17] width 27 height 27
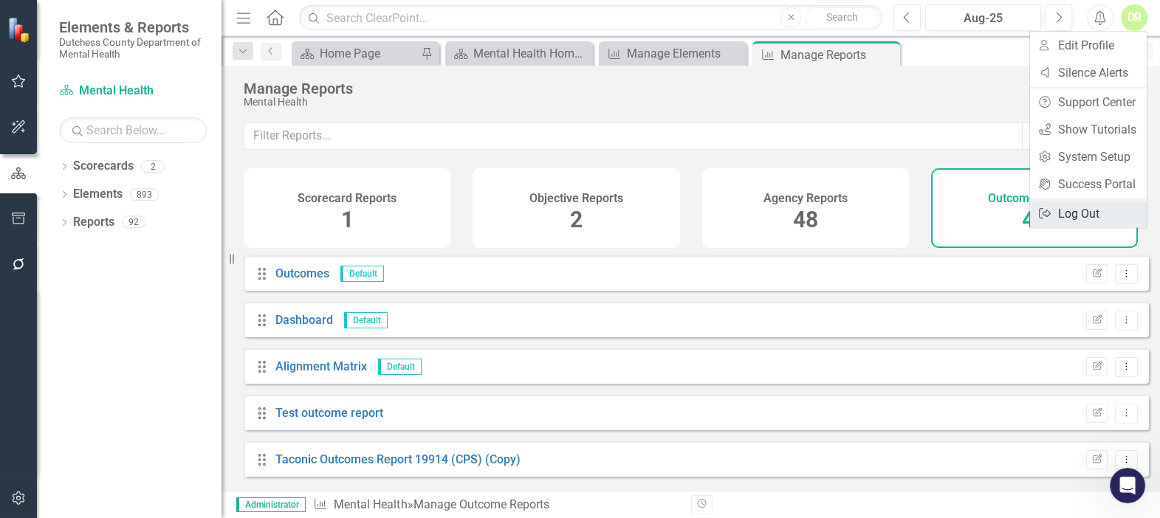
click at [1082, 211] on link "Logout Log Out" at bounding box center [1088, 213] width 117 height 27
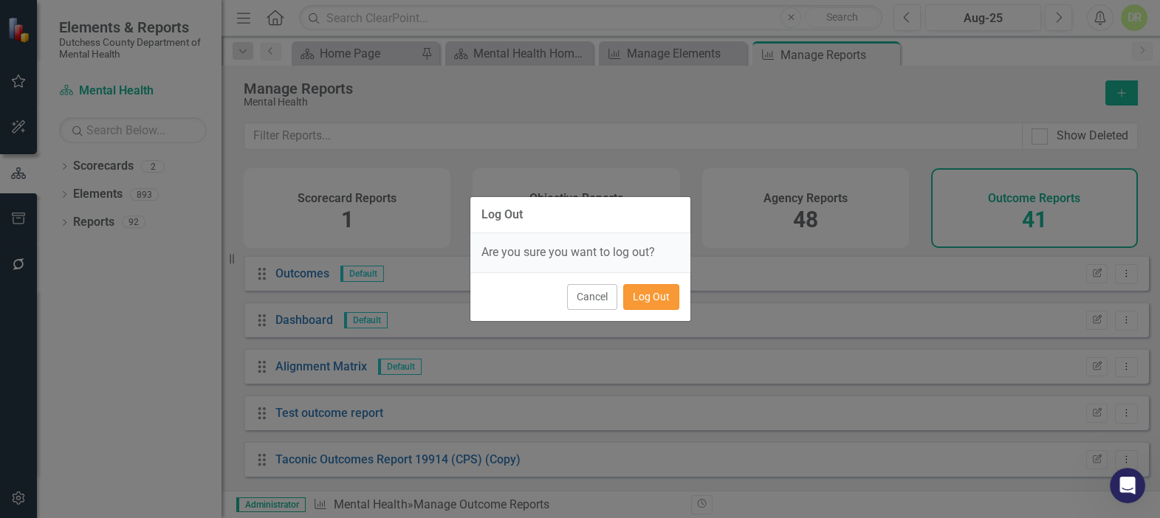
click at [663, 291] on button "Log Out" at bounding box center [651, 297] width 56 height 26
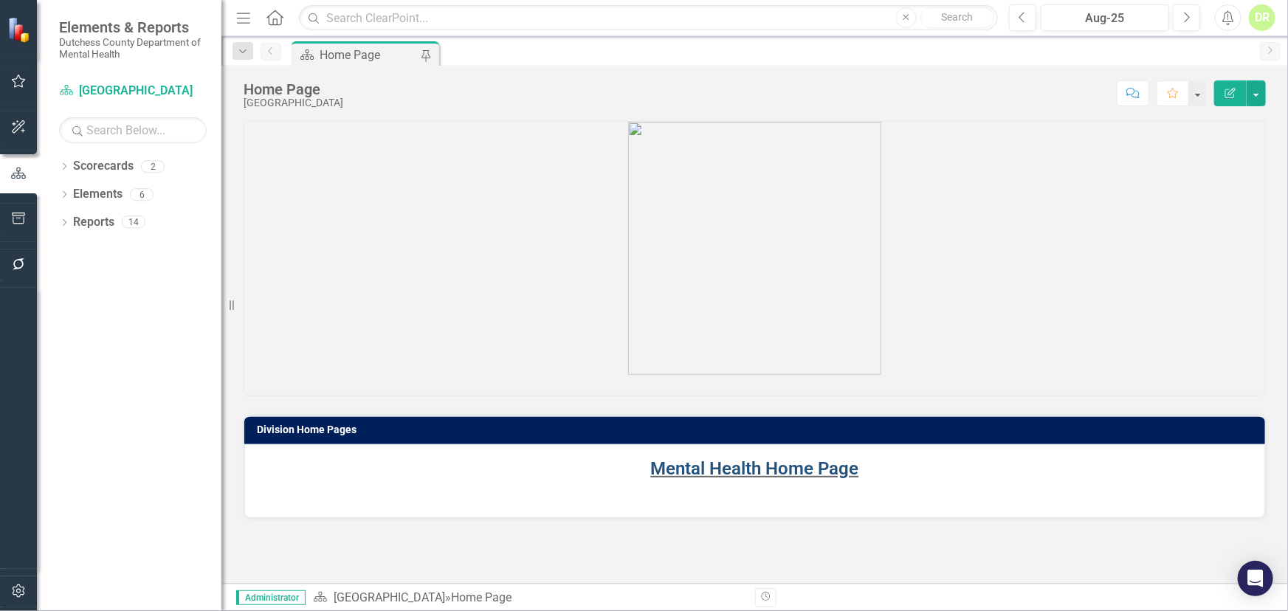
click at [685, 465] on link "Mental Health Home Page" at bounding box center [755, 469] width 208 height 21
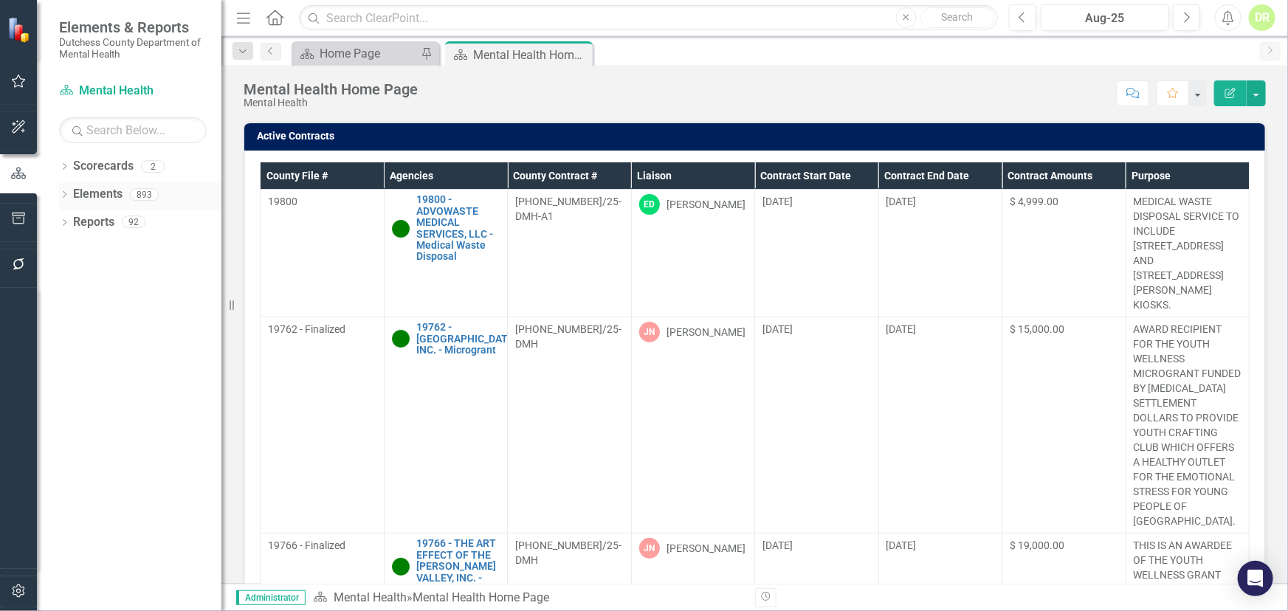
click at [83, 190] on link "Elements" at bounding box center [97, 194] width 49 height 17
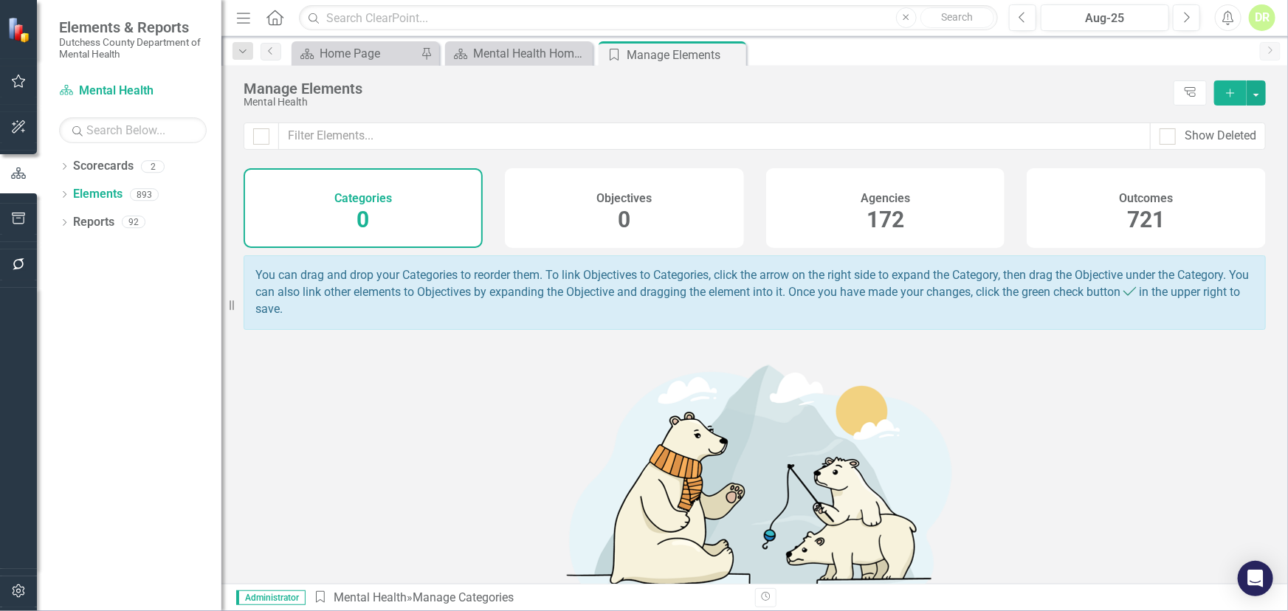
click at [888, 223] on span "172" at bounding box center [886, 220] width 38 height 26
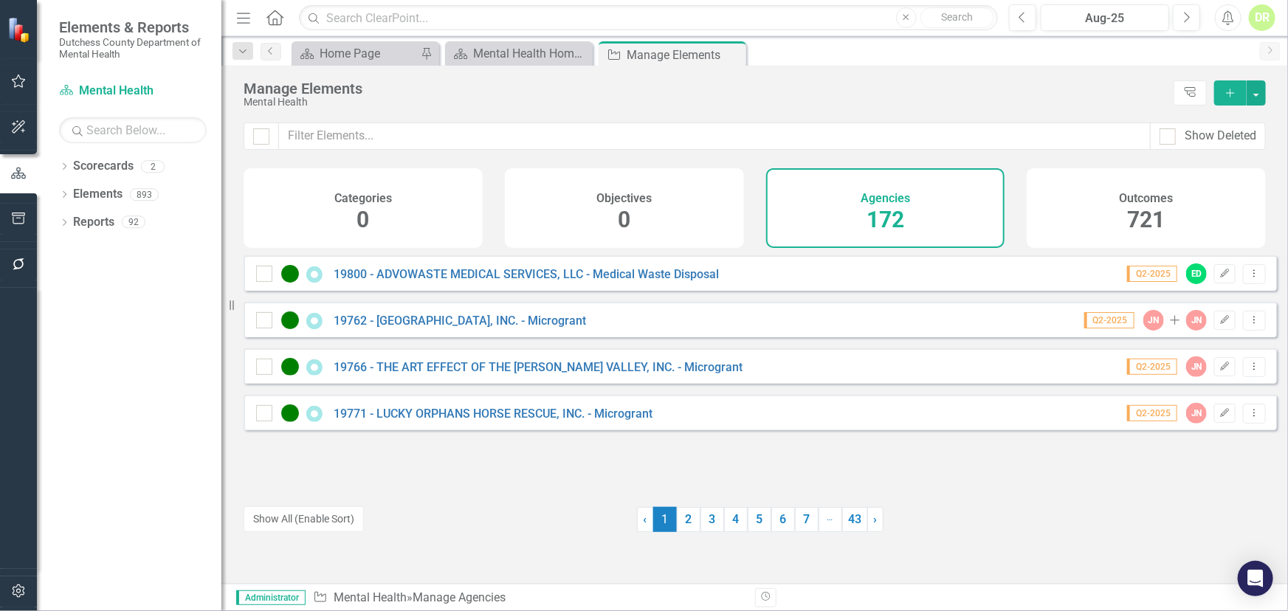
drag, startPoint x: 514, startPoint y: 109, endPoint x: 509, endPoint y: 130, distance: 21.3
click at [509, 126] on div "Manage Elements Mental Health Tree Explorer Add Show Deleted Categories 0 Objec…" at bounding box center [755, 325] width 1067 height 518
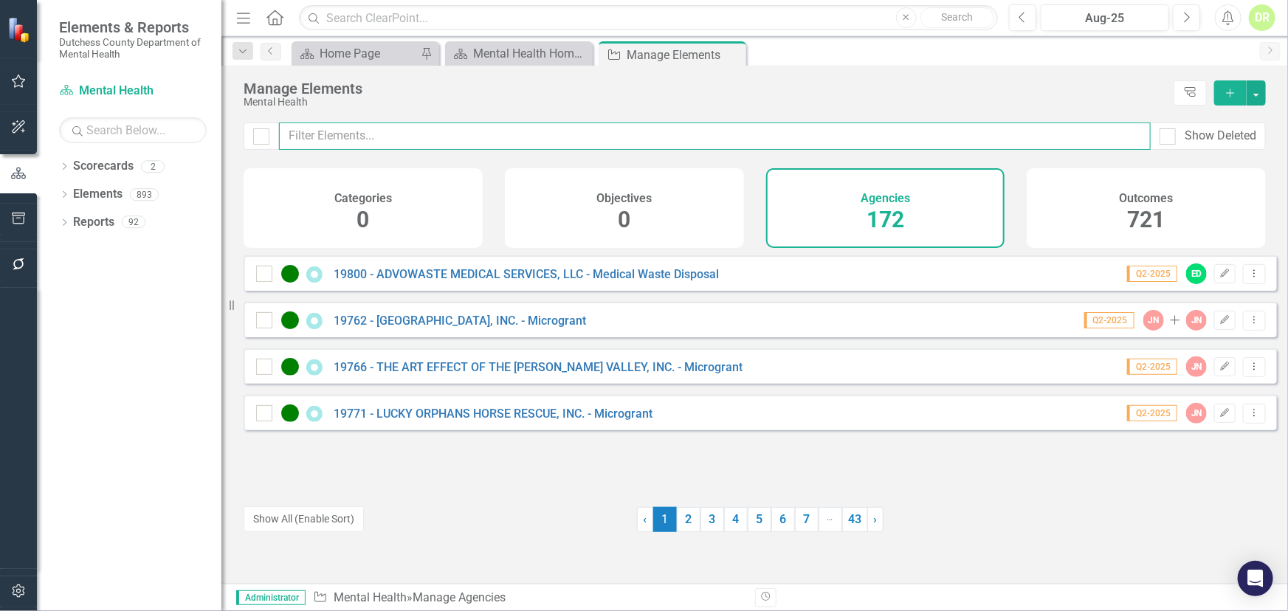
click at [498, 132] on input "text" at bounding box center [715, 136] width 872 height 27
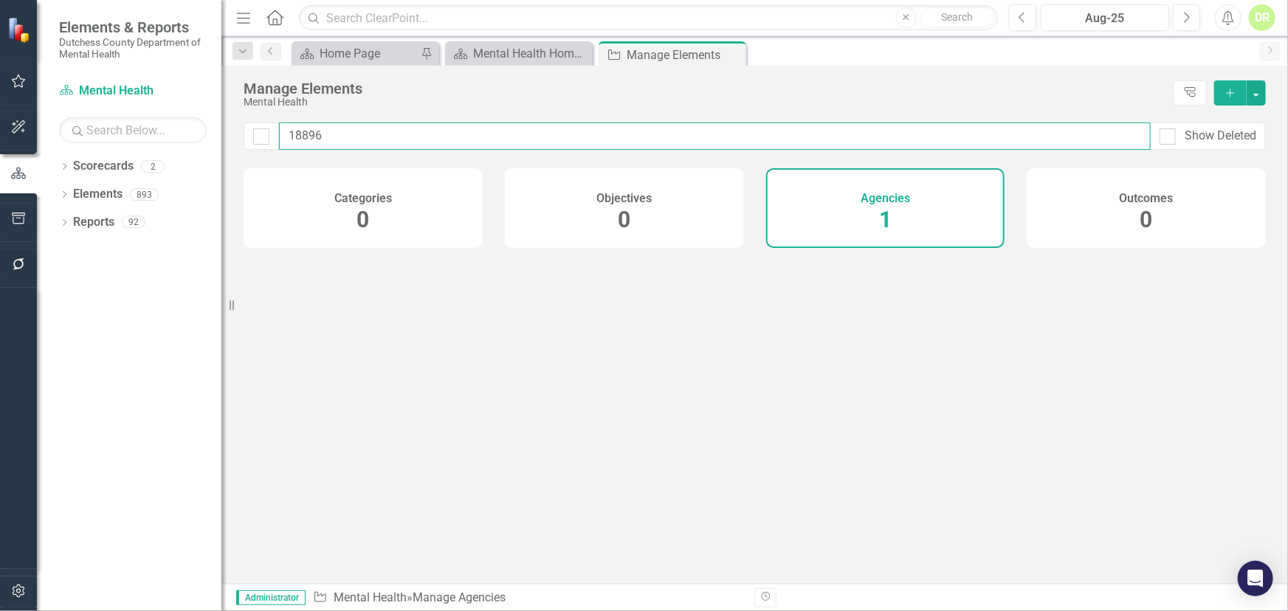
type input "18896"
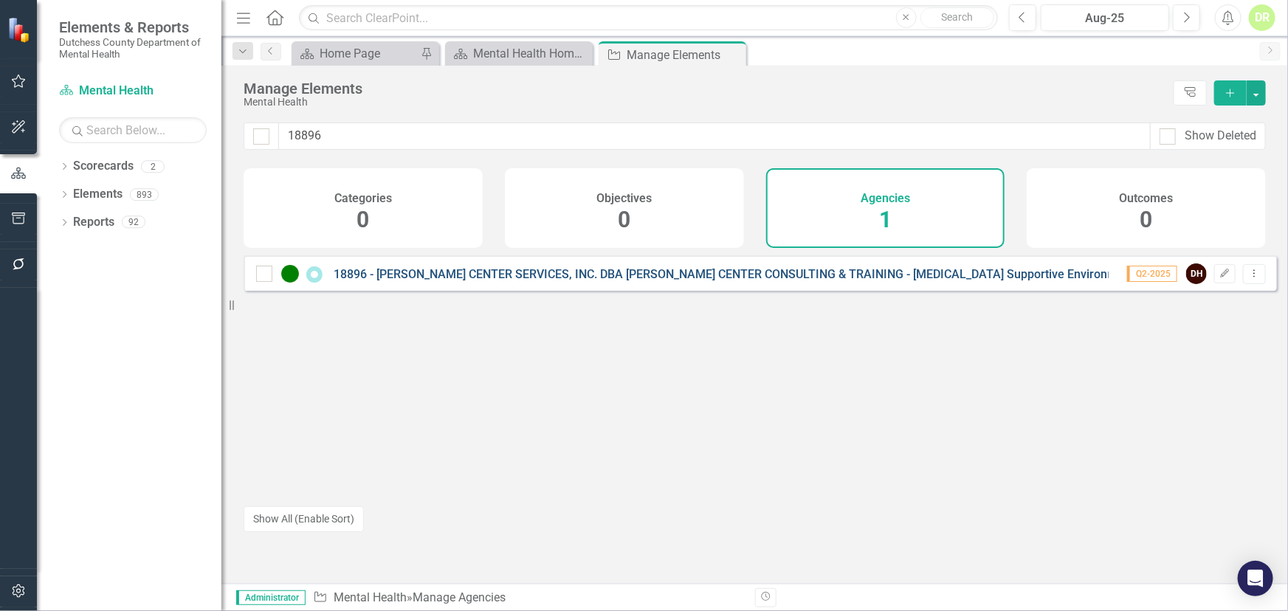
click at [585, 281] on link "18896 - [PERSON_NAME] CENTER SERVICES, INC. DBA [PERSON_NAME] CENTER CONSULTING…" at bounding box center [734, 274] width 801 height 14
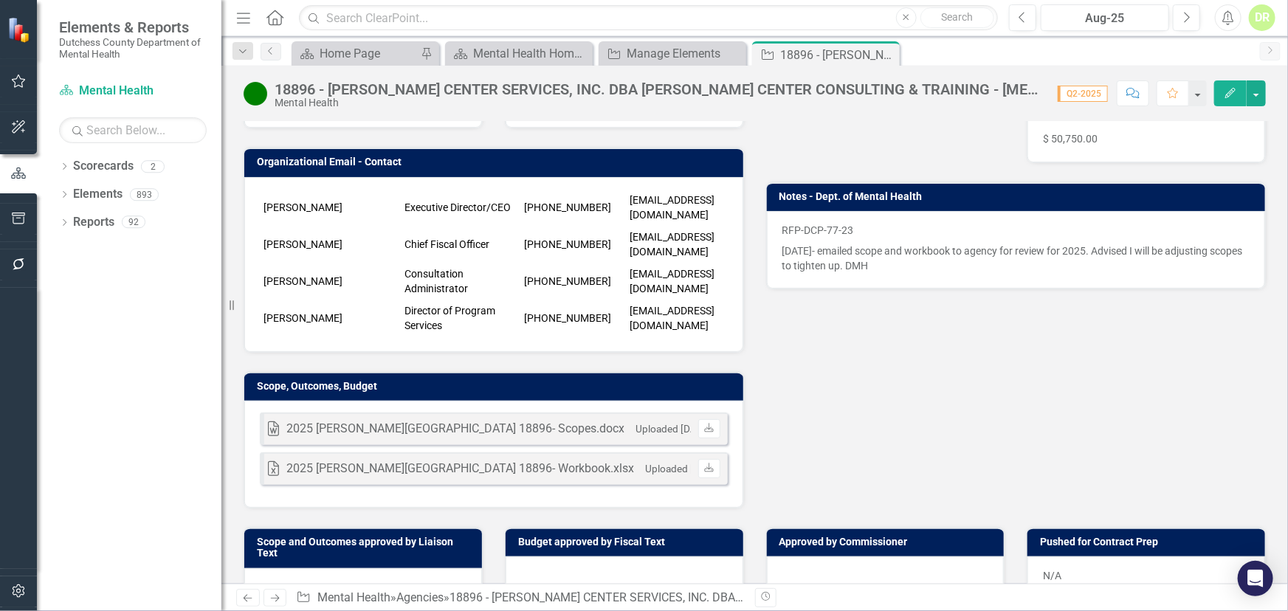
scroll to position [335, 0]
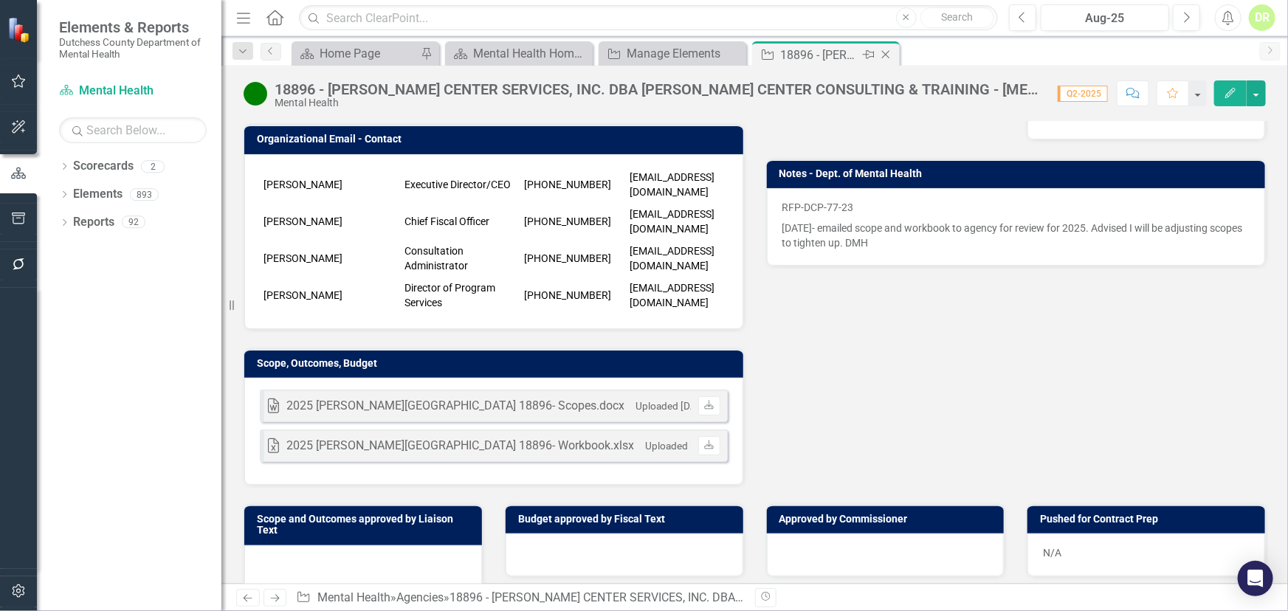
click at [886, 52] on icon "Close" at bounding box center [886, 55] width 15 height 12
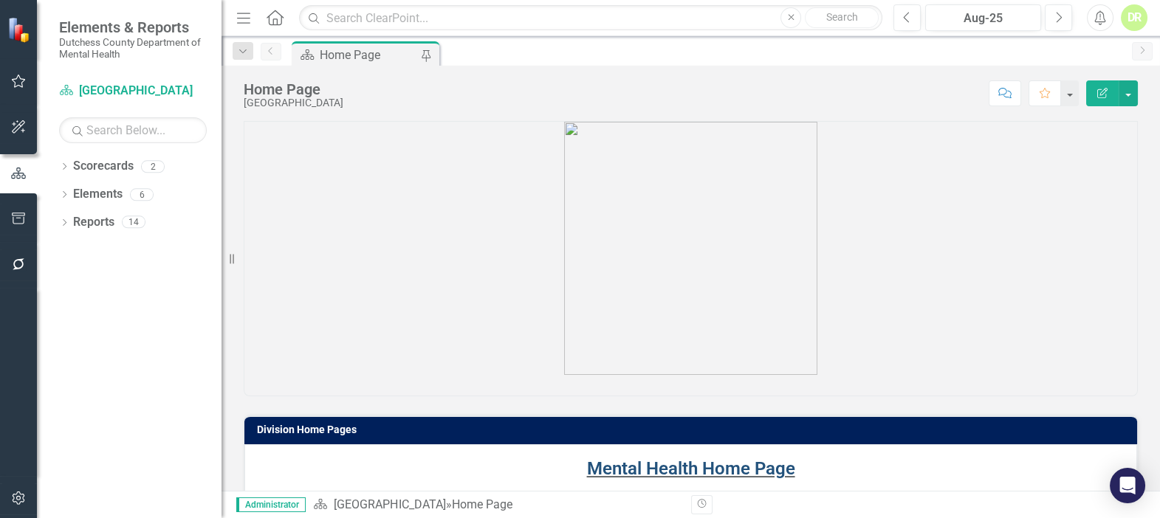
click at [628, 468] on link "Mental Health Home Page" at bounding box center [691, 469] width 208 height 21
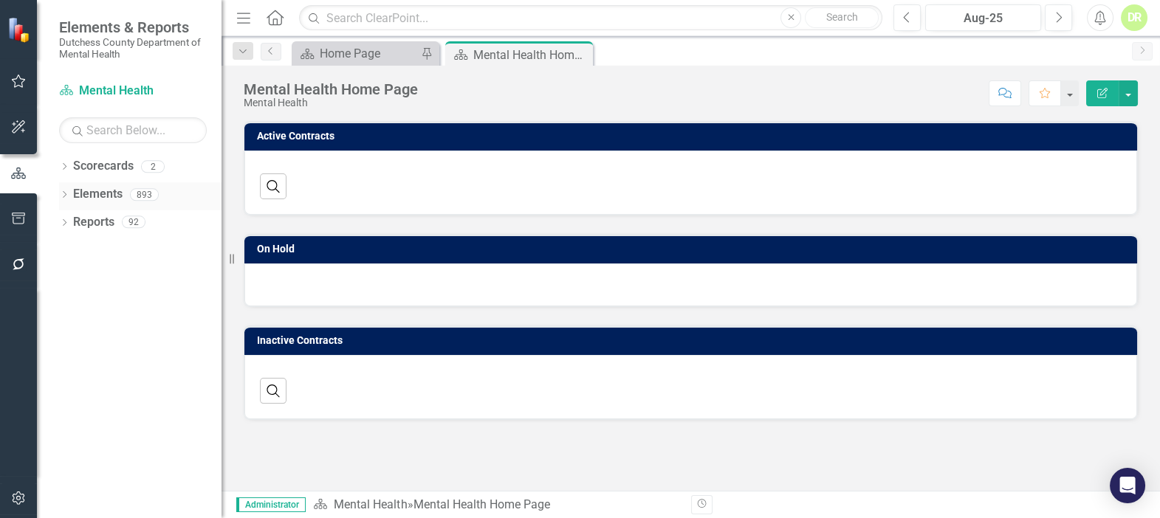
click at [95, 191] on link "Elements" at bounding box center [97, 194] width 49 height 17
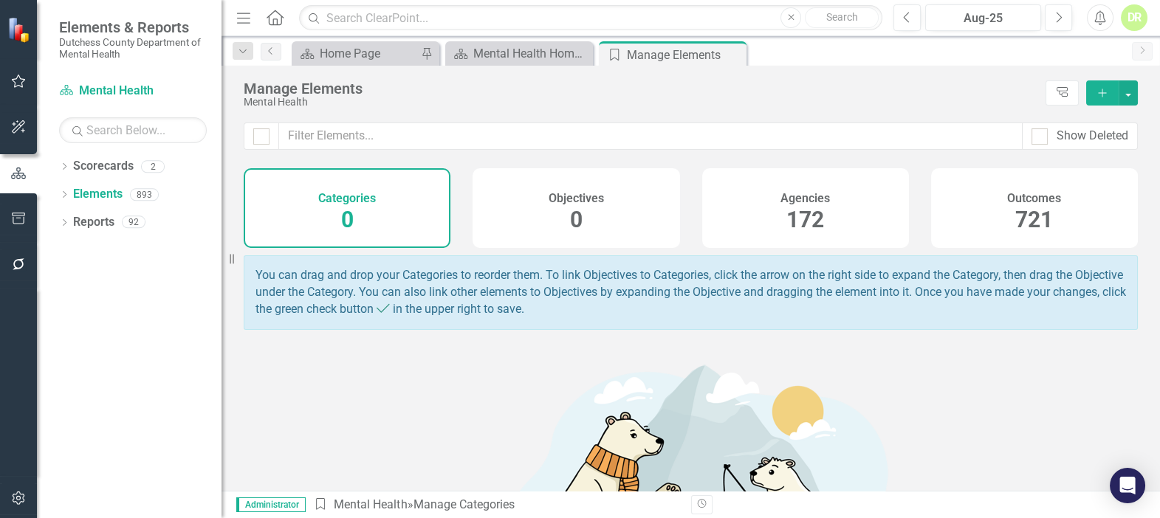
click at [792, 199] on h4 "Agencies" at bounding box center [804, 198] width 49 height 13
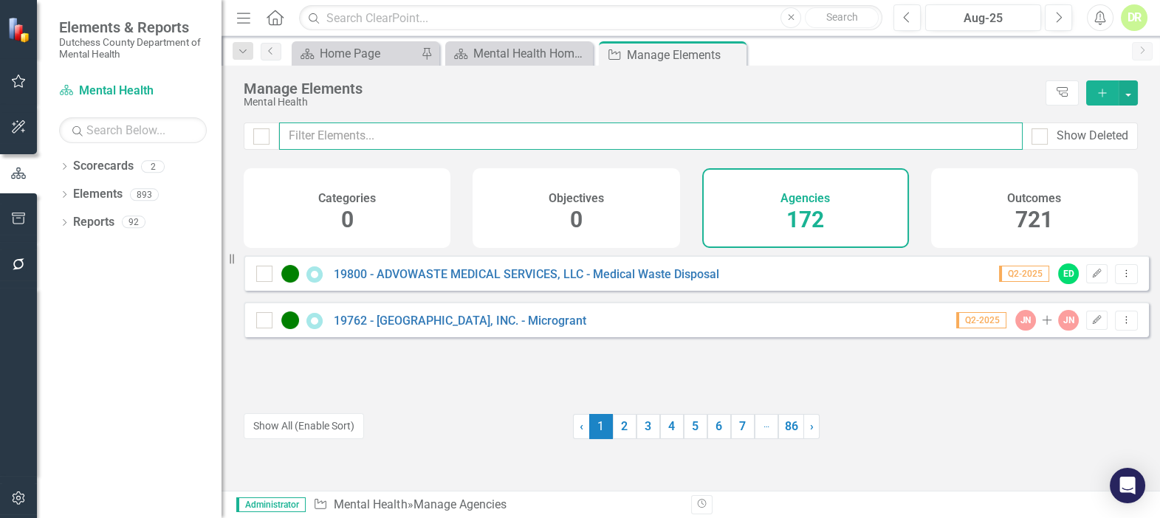
click at [292, 135] on input "text" at bounding box center [651, 136] width 744 height 27
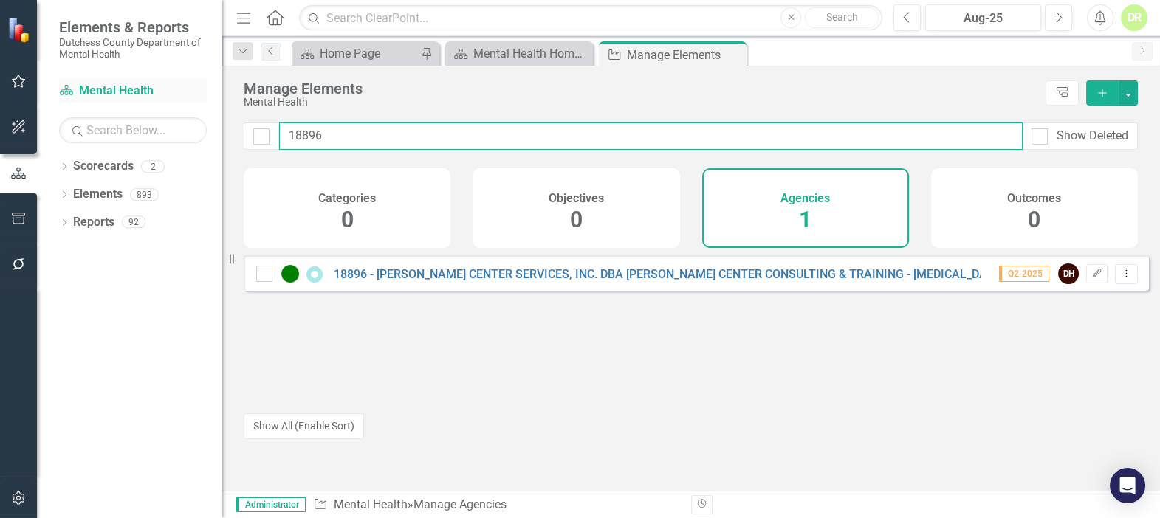
drag, startPoint x: 357, startPoint y: 142, endPoint x: 166, endPoint y: 96, distance: 196.6
click at [188, 118] on div "Elements & Reports Dutchess County Department of Mental Health Scorecard Mental…" at bounding box center [580, 259] width 1160 height 518
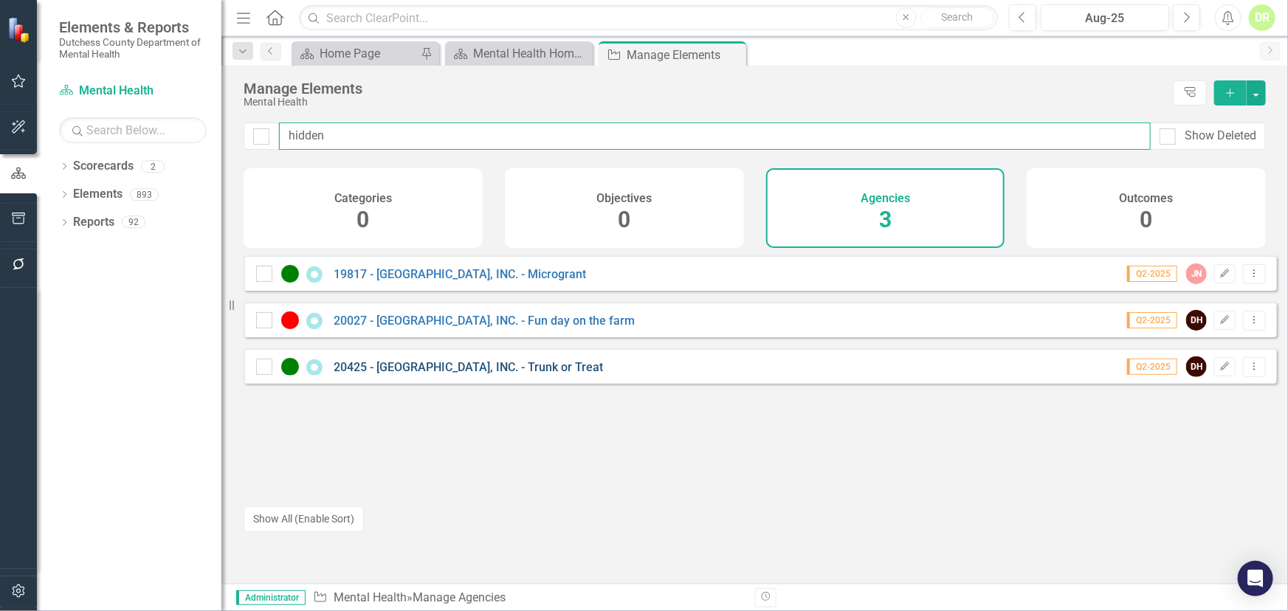
type input "hidden"
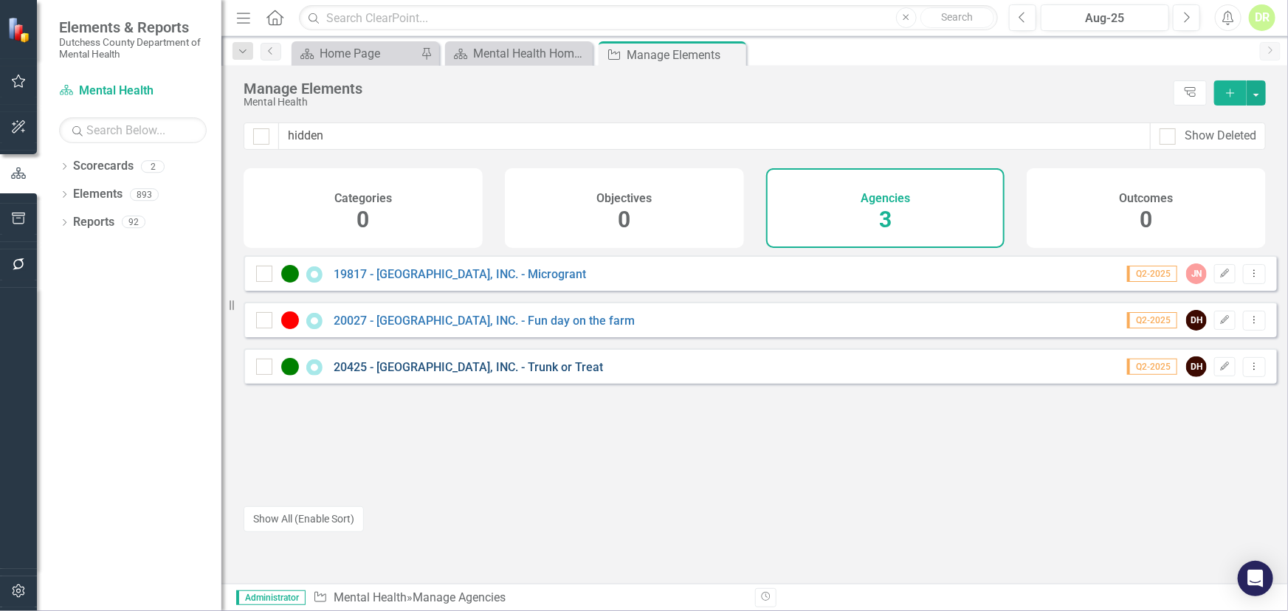
click at [402, 371] on link "20425 - [GEOGRAPHIC_DATA], INC. - Trunk or Treat" at bounding box center [469, 367] width 270 height 14
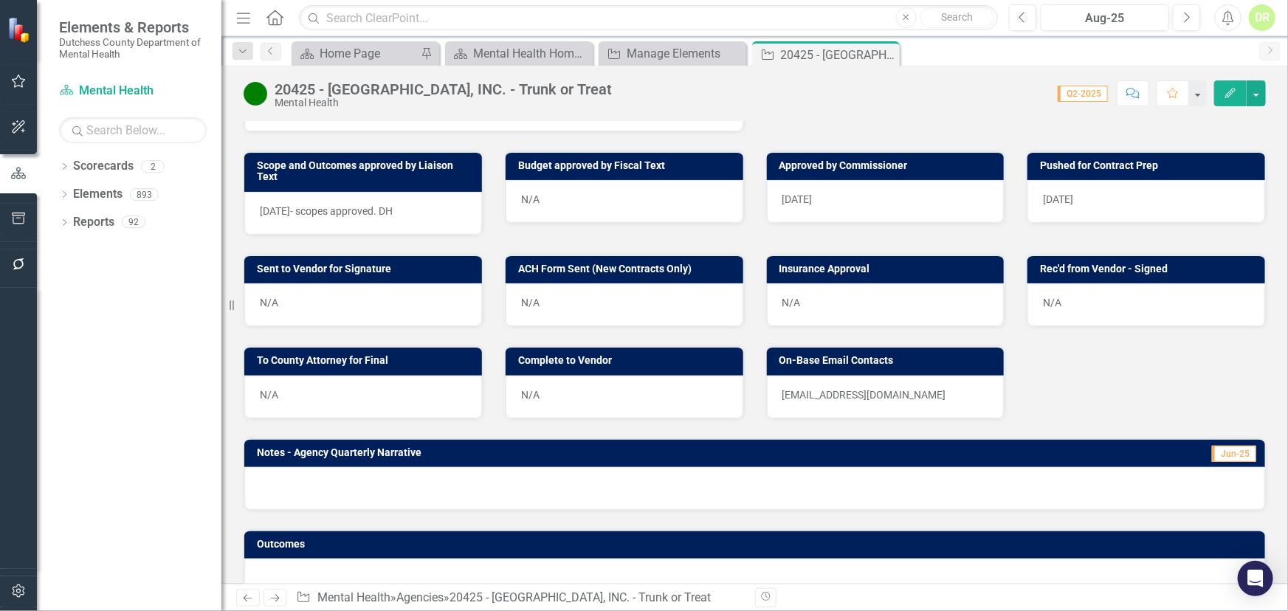
scroll to position [515, 0]
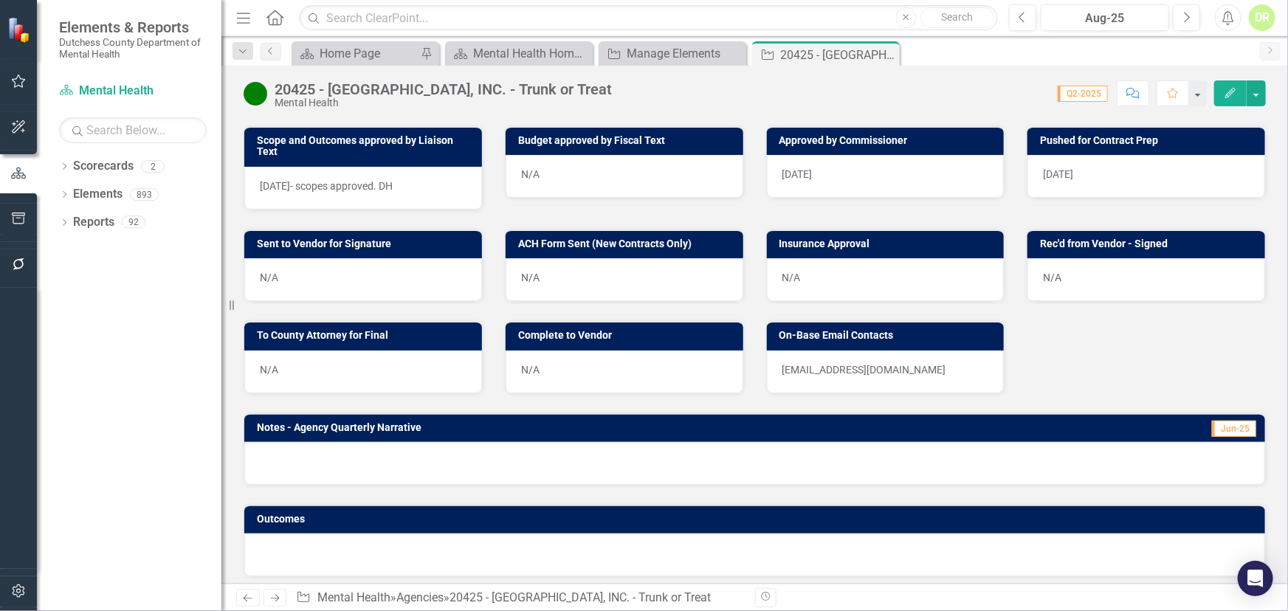
click at [906, 363] on p "[EMAIL_ADDRESS][DOMAIN_NAME]" at bounding box center [886, 370] width 207 height 15
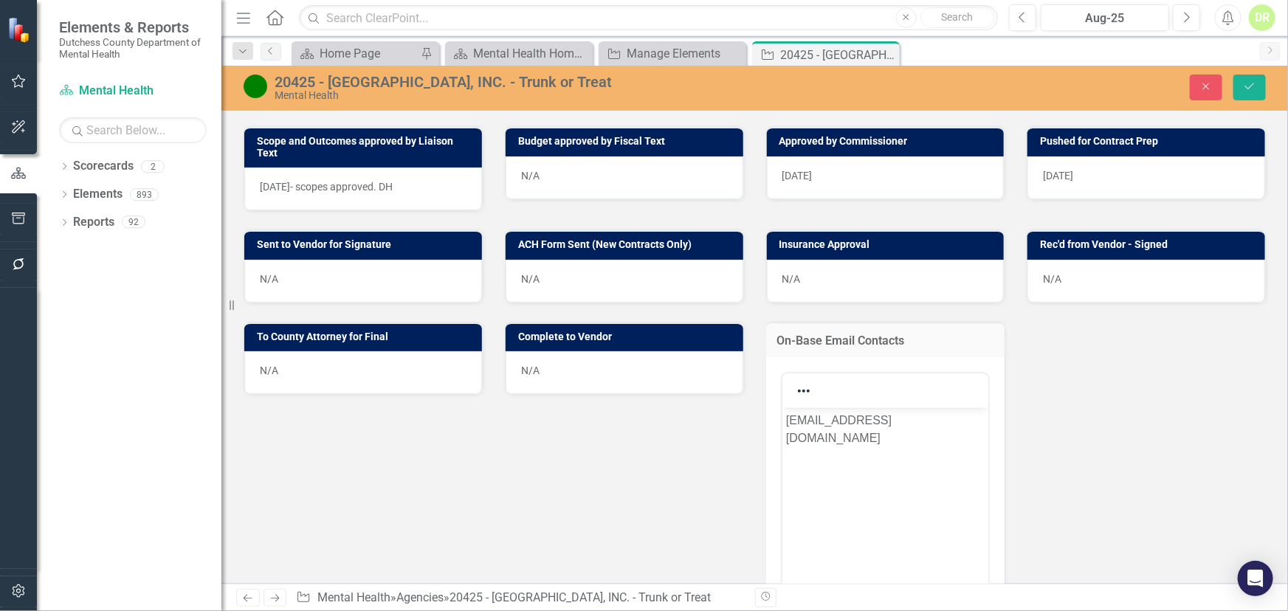
scroll to position [0, 0]
click at [913, 419] on p "[EMAIL_ADDRESS][DOMAIN_NAME]" at bounding box center [885, 428] width 199 height 35
click at [929, 417] on p "[EMAIL_ADDRESS][DOMAIN_NAME]" at bounding box center [885, 428] width 199 height 35
click at [942, 432] on body "[EMAIL_ADDRESS][DOMAIN_NAME] ;" at bounding box center [885, 519] width 207 height 222
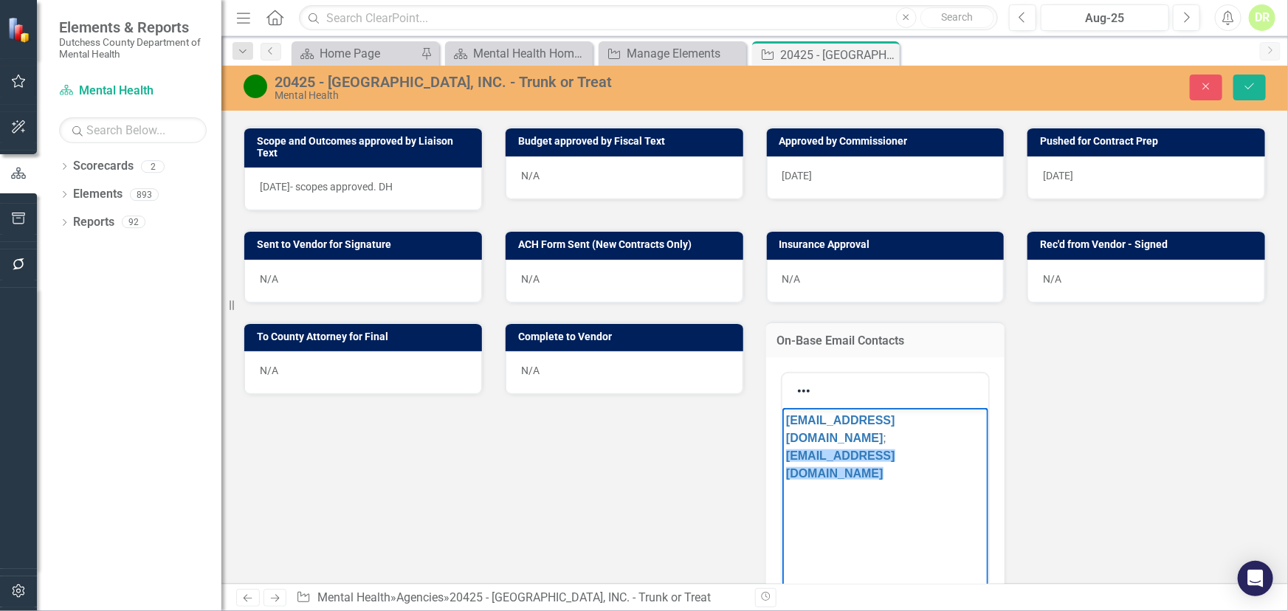
click at [904, 431] on p "[EMAIL_ADDRESS][DOMAIN_NAME] ; [EMAIL_ADDRESS][DOMAIN_NAME]﻿" at bounding box center [885, 446] width 199 height 71
drag, startPoint x: 904, startPoint y: 438, endPoint x: 906, endPoint y: 450, distance: 12.7
click at [906, 450] on body "HHFRCI@GMAIL.COM ; csw158@aol.com﻿" at bounding box center [885, 519] width 207 height 222
click at [904, 439] on p "HHFRCI@GMAIL.COM ; csw158@aol.com﻿" at bounding box center [885, 446] width 199 height 71
click at [938, 418] on p "HHFRCI@GMAIL.COM ; csw158@aol.com" at bounding box center [885, 446] width 199 height 71
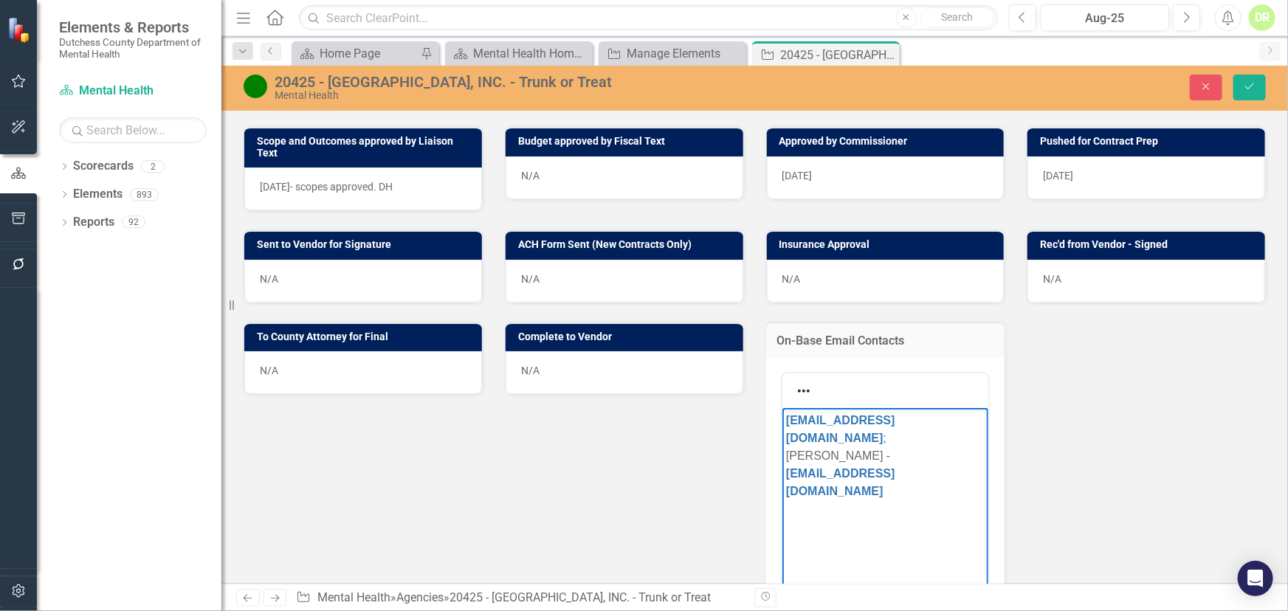
scroll to position [179, 0]
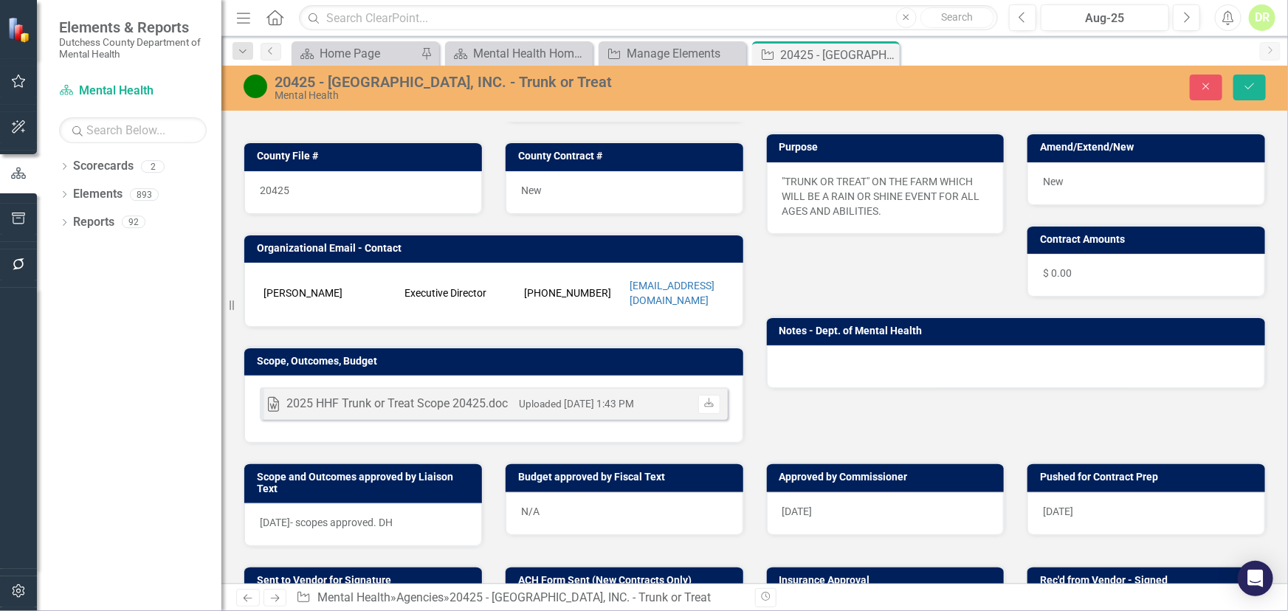
click at [641, 301] on div "Stephanie Fitzpatrick Executive Director 845-464-7058 HHFRCI@GMAIL.COM" at bounding box center [493, 295] width 499 height 64
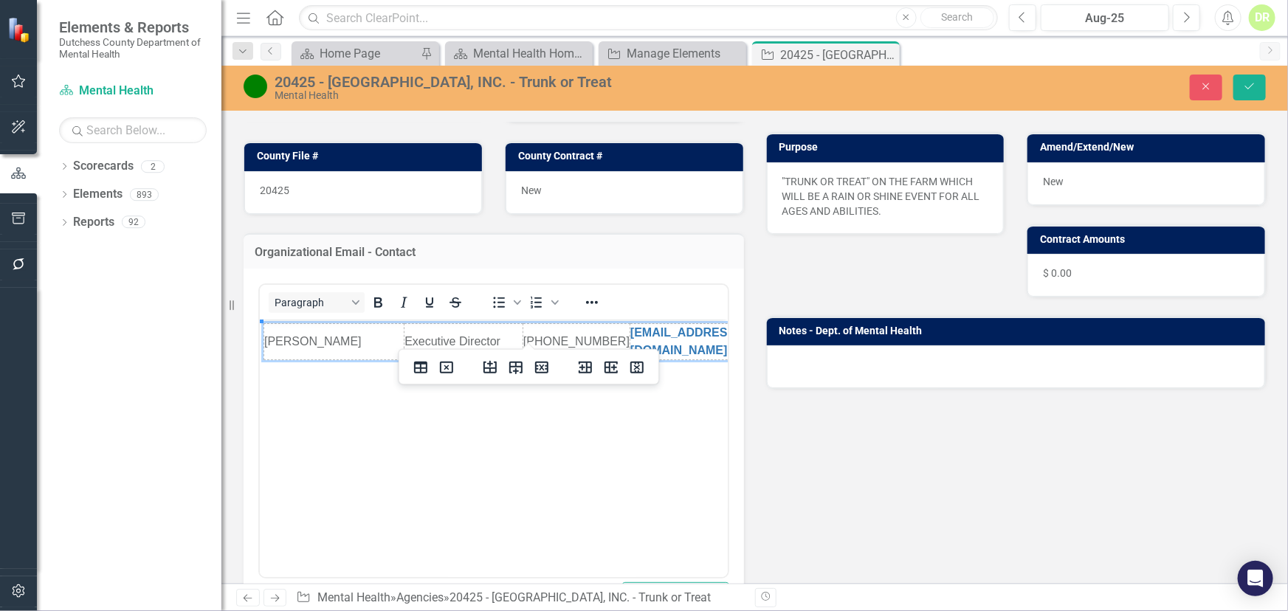
scroll to position [0, 0]
click at [492, 371] on icon "Insert row before" at bounding box center [490, 368] width 18 height 18
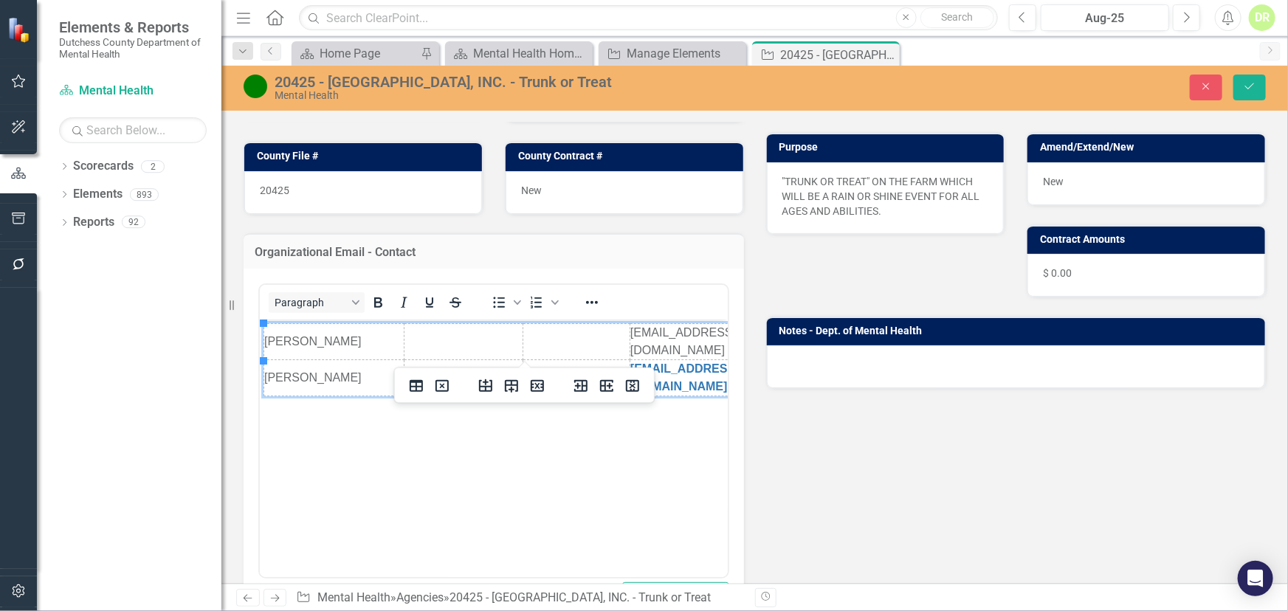
scroll to position [0, 4]
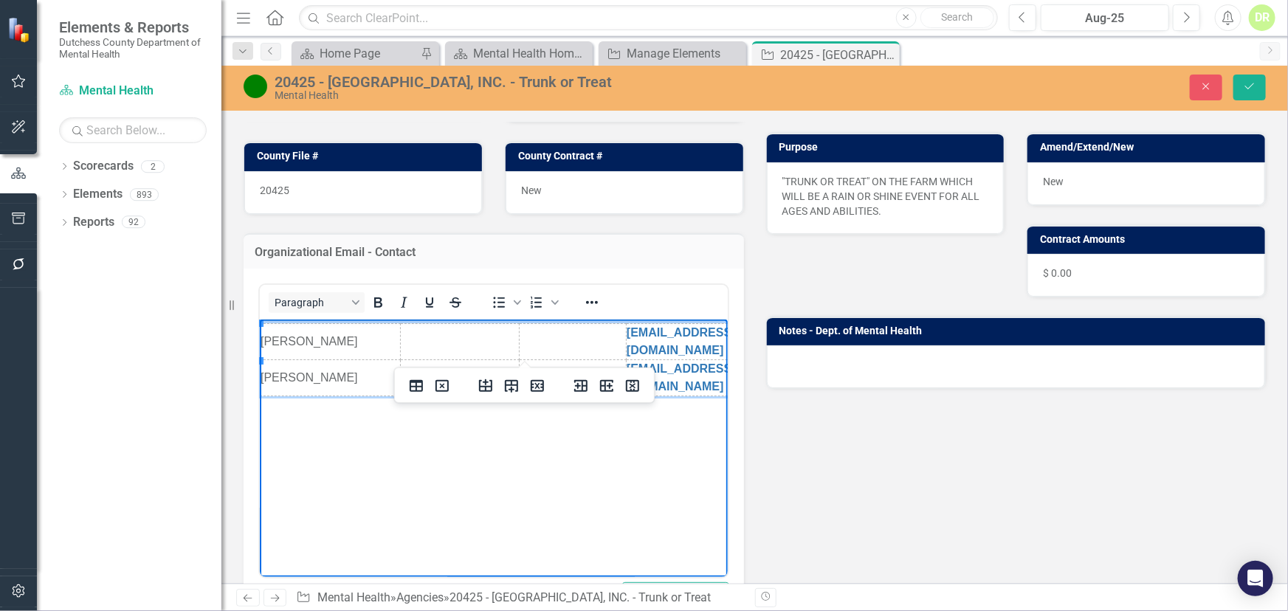
click at [314, 334] on td "Corine" at bounding box center [330, 342] width 140 height 36
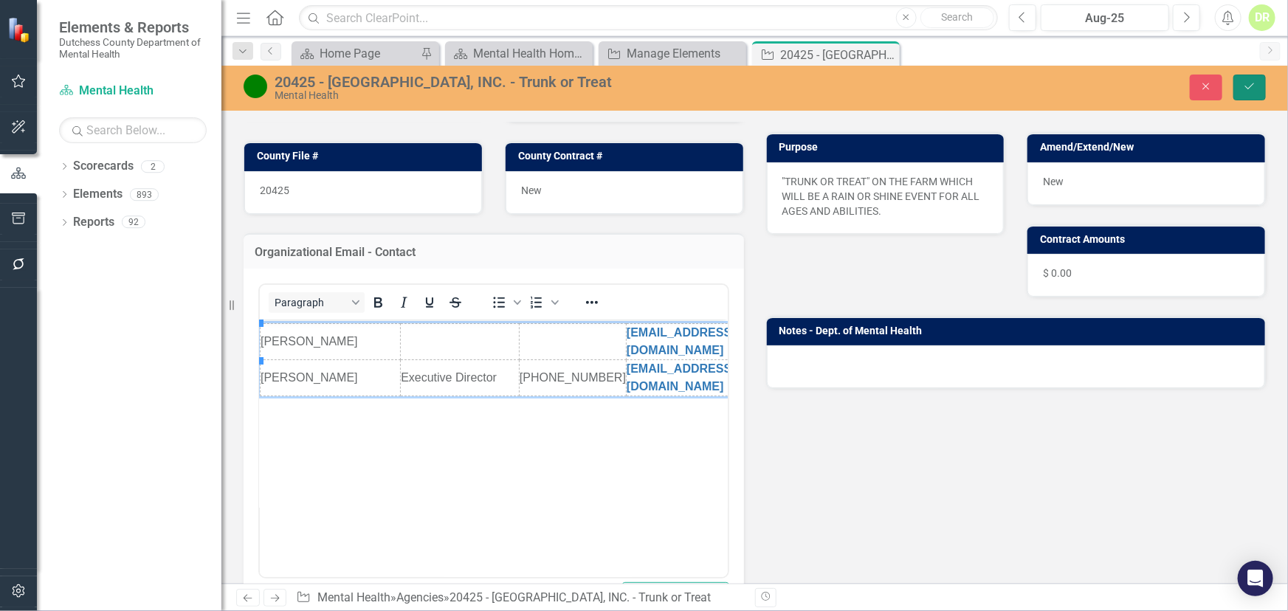
click at [1159, 80] on button "Save" at bounding box center [1250, 88] width 32 height 26
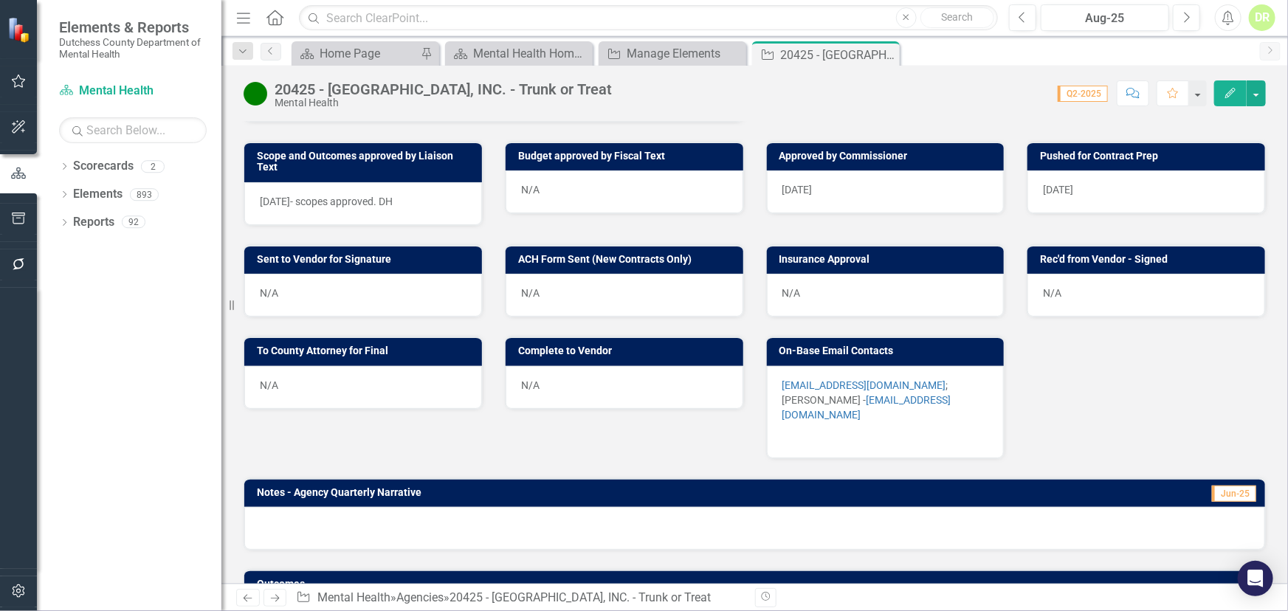
scroll to position [537, 0]
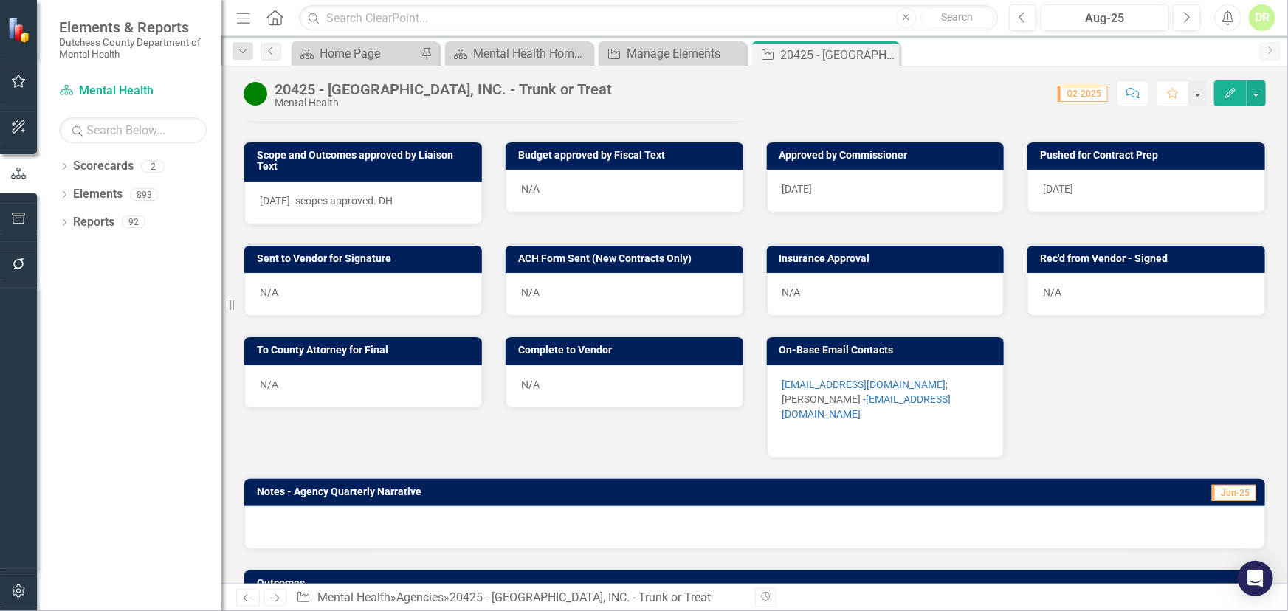
click at [871, 380] on p "HHFRCI@GMAIL.COM ; Corine - csw158@aol.com" at bounding box center [886, 400] width 207 height 47
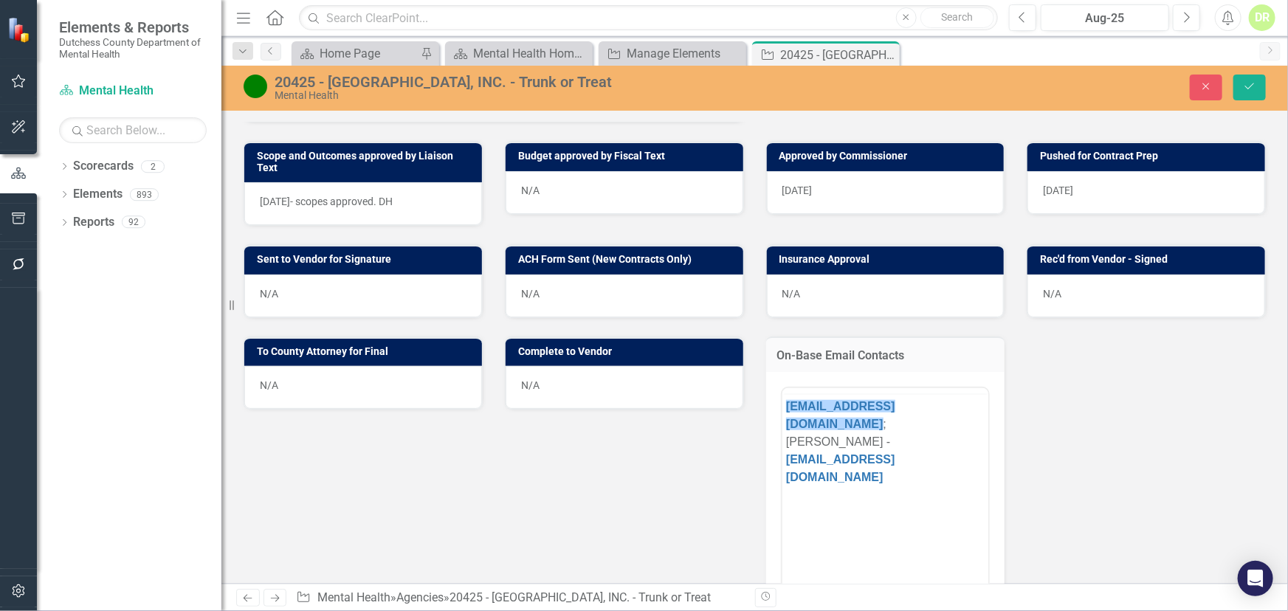
scroll to position [0, 0]
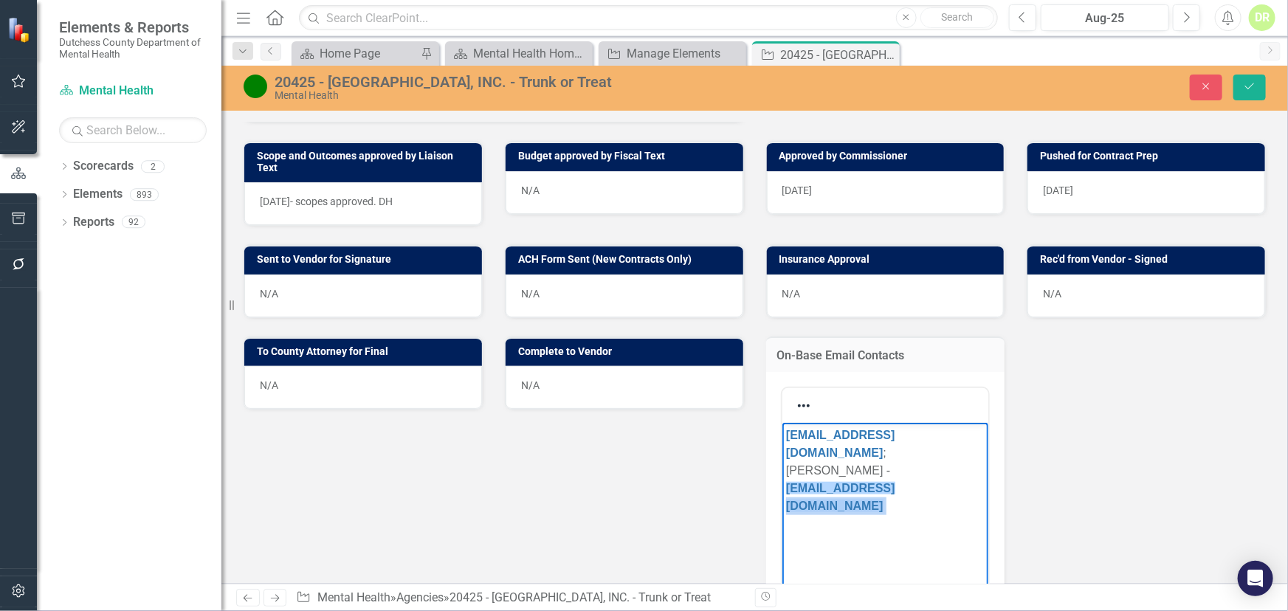
drag, startPoint x: 885, startPoint y: 456, endPoint x: 767, endPoint y: 463, distance: 118.4
click at [782, 463] on html "HHFRCI@GMAIL.COM ; Corine - csw158@aol.com﻿" at bounding box center [885, 533] width 207 height 222
click at [944, 433] on p "HHFRCI@GMAIL.COM ; Corine - csw158@aol.com﻿" at bounding box center [885, 470] width 199 height 89
drag, startPoint x: 891, startPoint y: 453, endPoint x: 1540, endPoint y: 858, distance: 764.8
click at [782, 456] on html "HHFRCI@GMAIL.COM ; Corinne - csw158@aol.com﻿" at bounding box center [885, 533] width 207 height 222
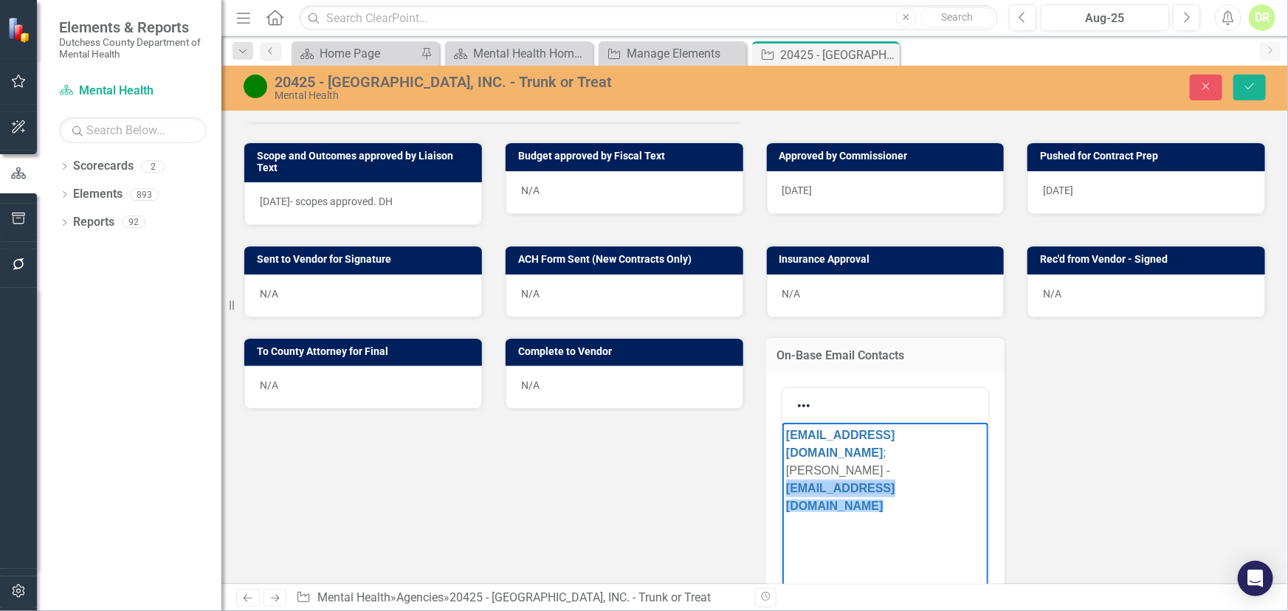
copy link "csw158@aol.com﻿"
click at [1159, 88] on button "Save" at bounding box center [1250, 88] width 32 height 26
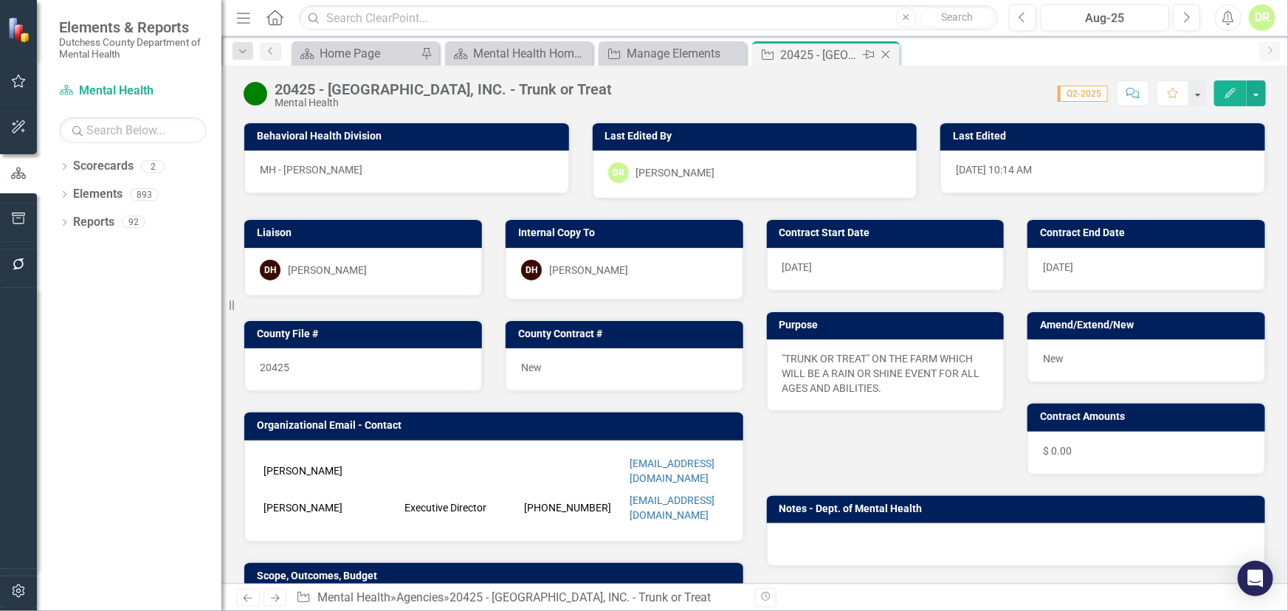
click at [875, 52] on div "Agency 20425 - HIDDEN HOLLOW FARM RIDING CENTER, INC. - Trunk or Treat Pin Close" at bounding box center [826, 55] width 140 height 18
click at [883, 56] on icon "Close" at bounding box center [886, 55] width 15 height 12
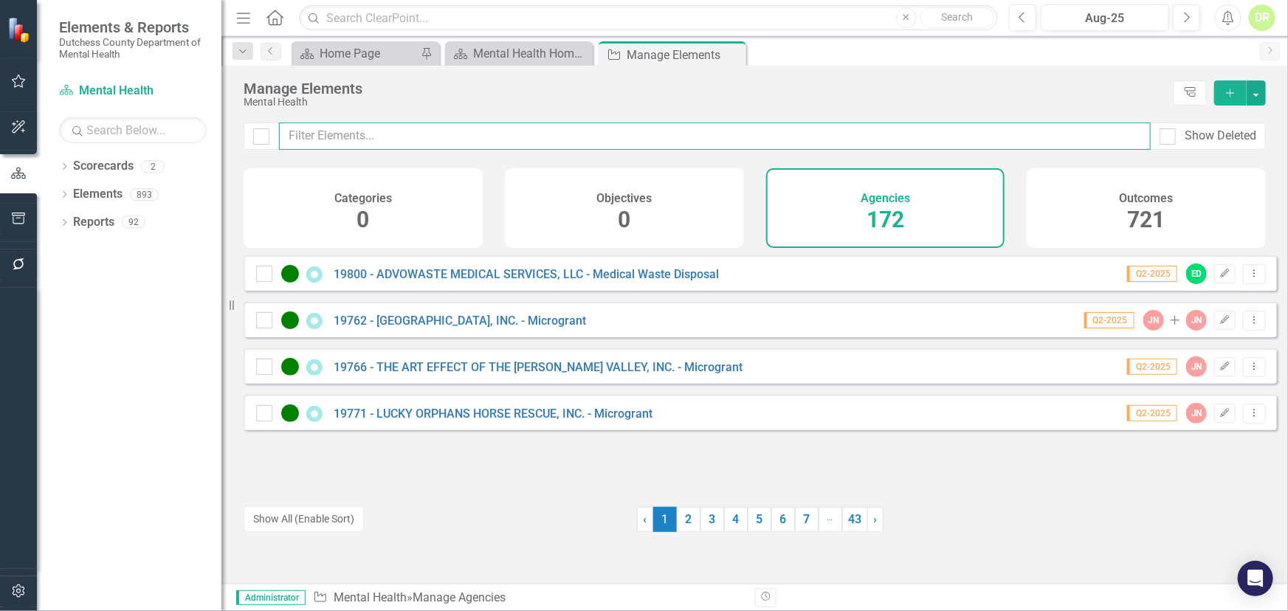
click at [366, 136] on input "text" at bounding box center [715, 136] width 872 height 27
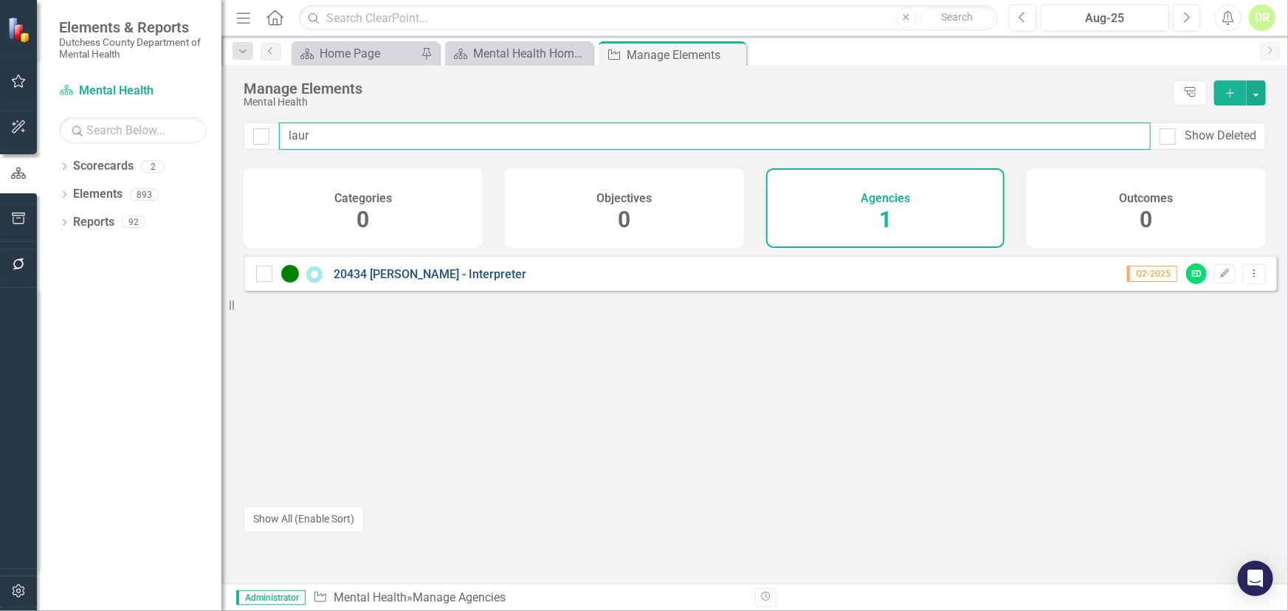
type input "laur"
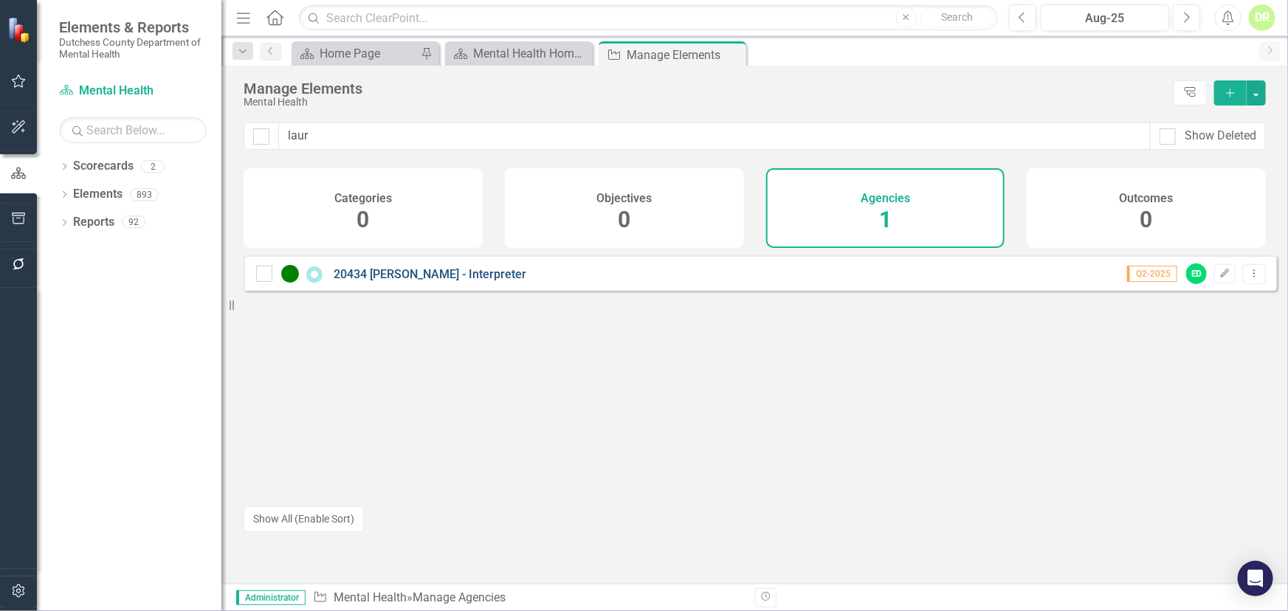
click at [478, 281] on link "20434 [PERSON_NAME] - Interpreter" at bounding box center [430, 274] width 193 height 14
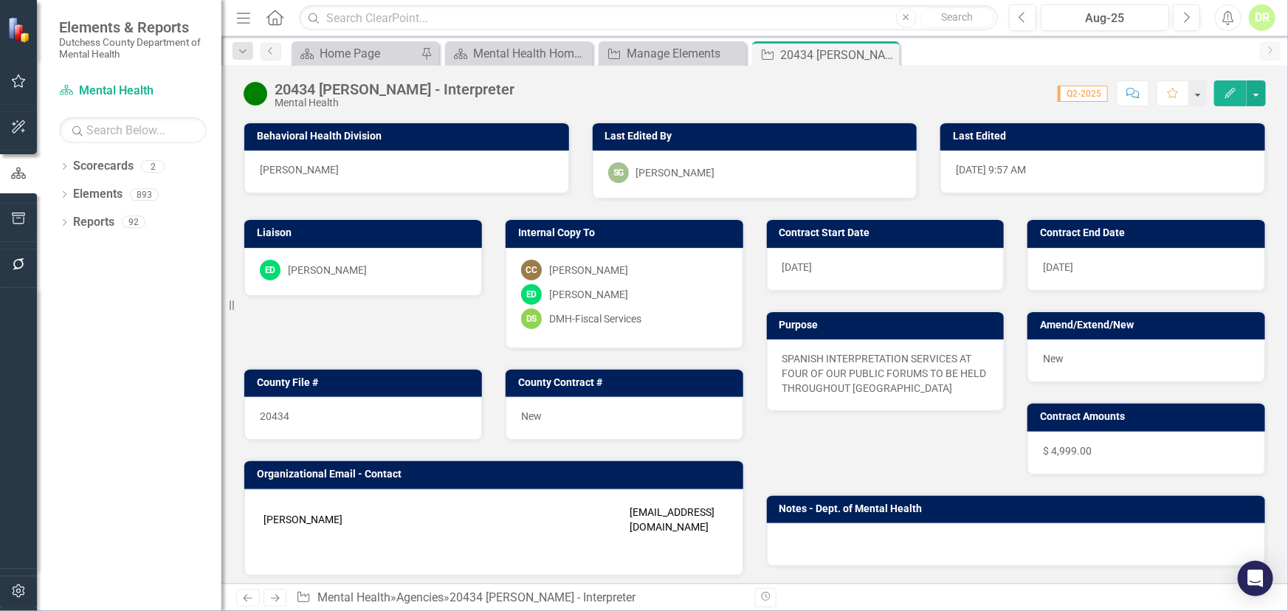
click at [1135, 95] on icon "Comment" at bounding box center [1133, 93] width 13 height 10
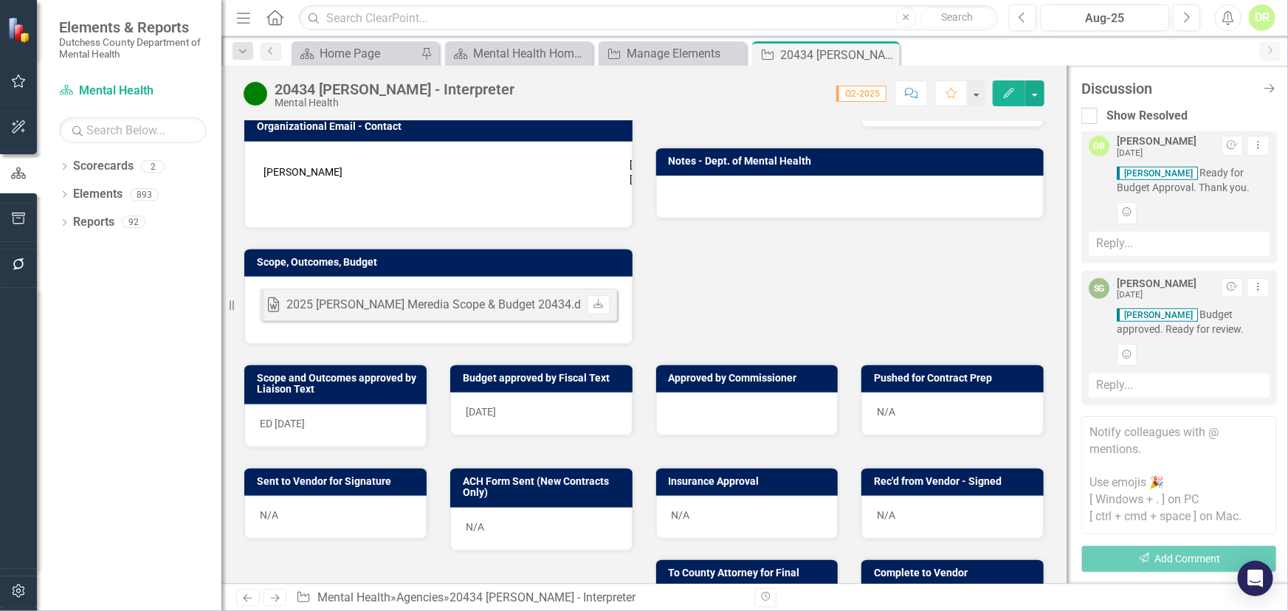
scroll to position [402, 0]
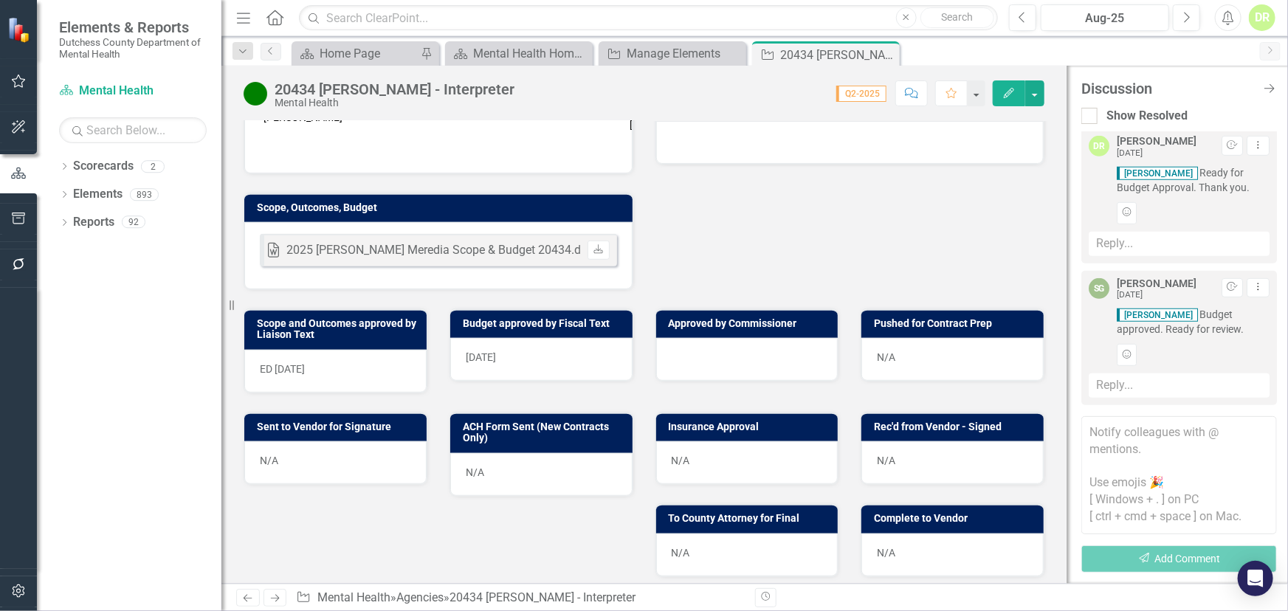
drag, startPoint x: 885, startPoint y: 52, endPoint x: 876, endPoint y: 58, distance: 10.0
click at [0, 0] on icon "Close" at bounding box center [0, 0] width 0 height 0
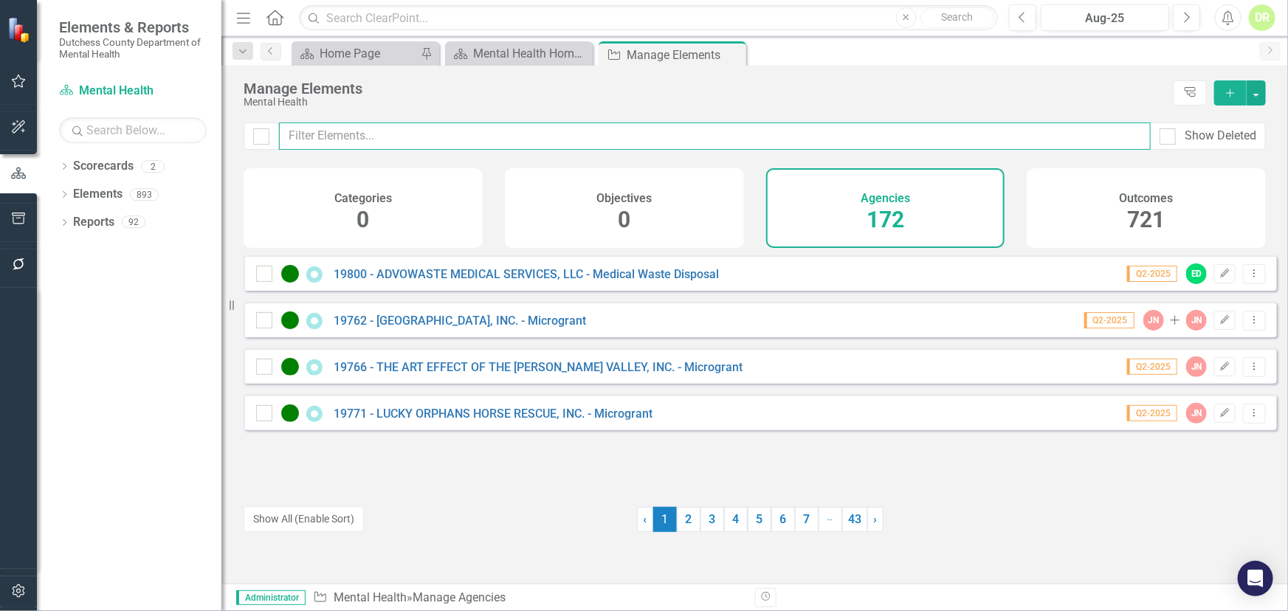
click at [357, 137] on input "text" at bounding box center [715, 136] width 872 height 27
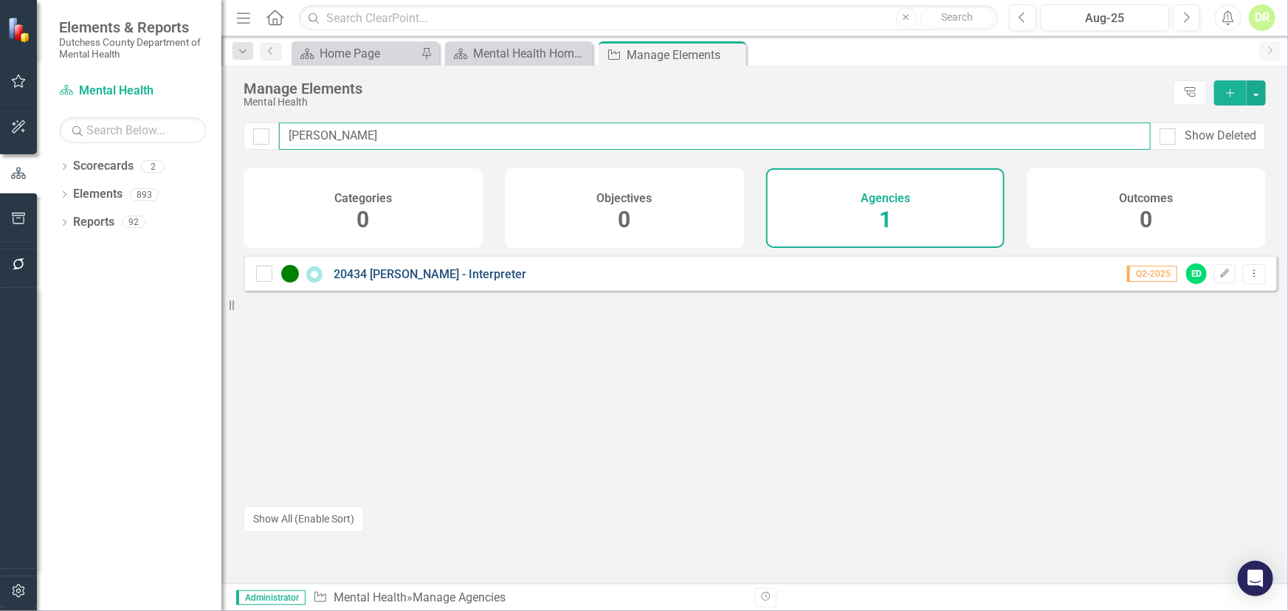
type input "laura"
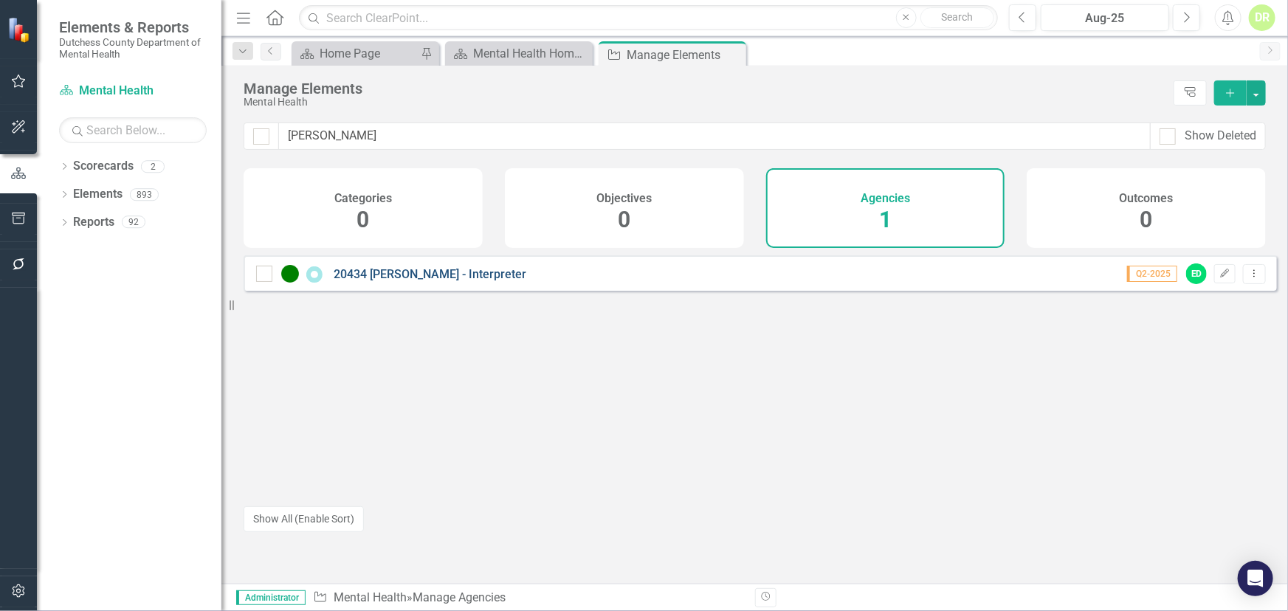
click at [440, 279] on link "20434 [PERSON_NAME] - Interpreter" at bounding box center [430, 274] width 193 height 14
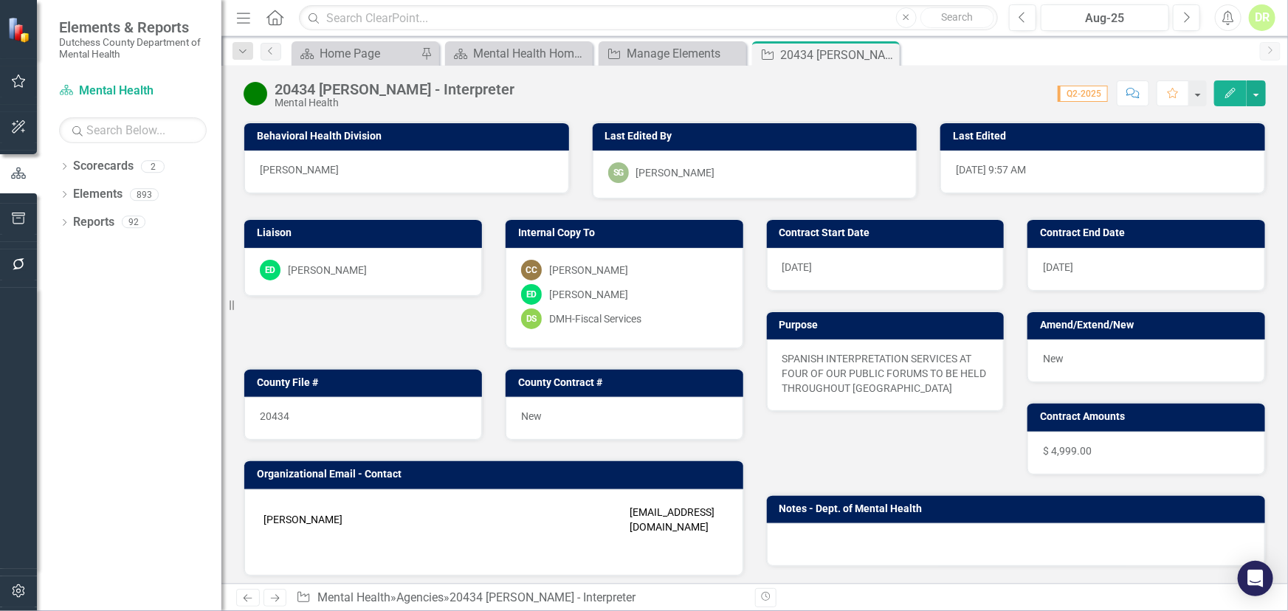
click at [953, 385] on p "SPANISH INTERPRETATION SERVICES AT FOUR OF OUR PUBLIC FORUMS TO BE HELD THROUGH…" at bounding box center [886, 373] width 207 height 44
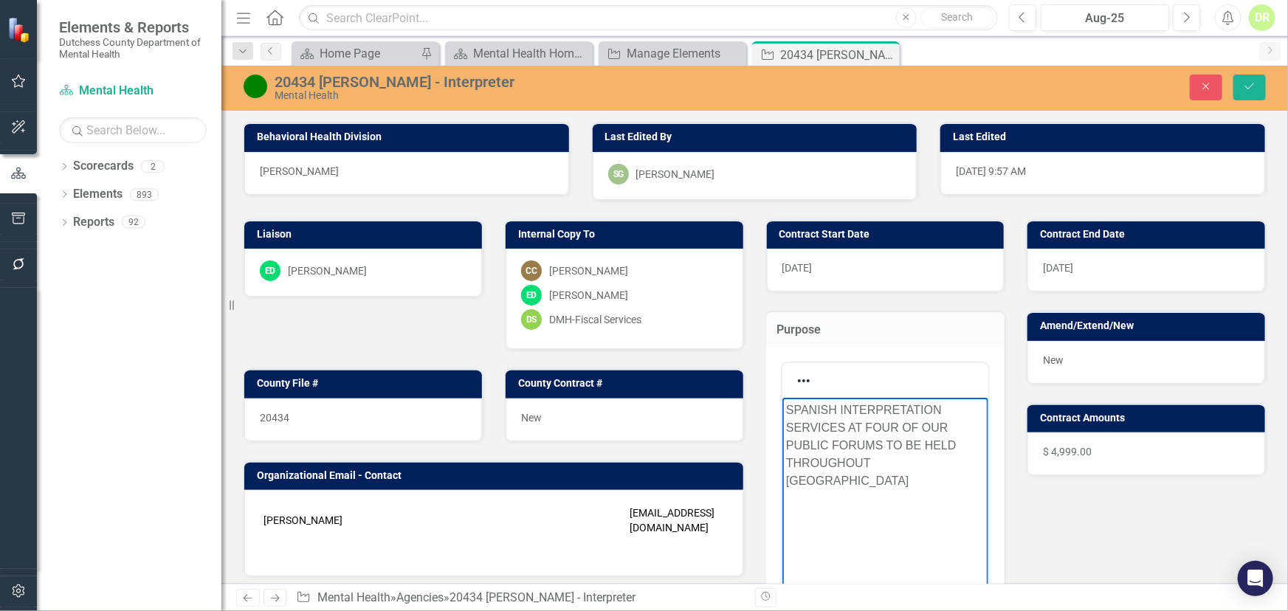
click at [845, 478] on p "SPANISH INTERPRETATION SERVICES AT FOUR OF OUR PUBLIC FORUMS TO BE HELD THROUGH…" at bounding box center [885, 445] width 199 height 89
click at [1159, 75] on button "Save" at bounding box center [1250, 88] width 32 height 26
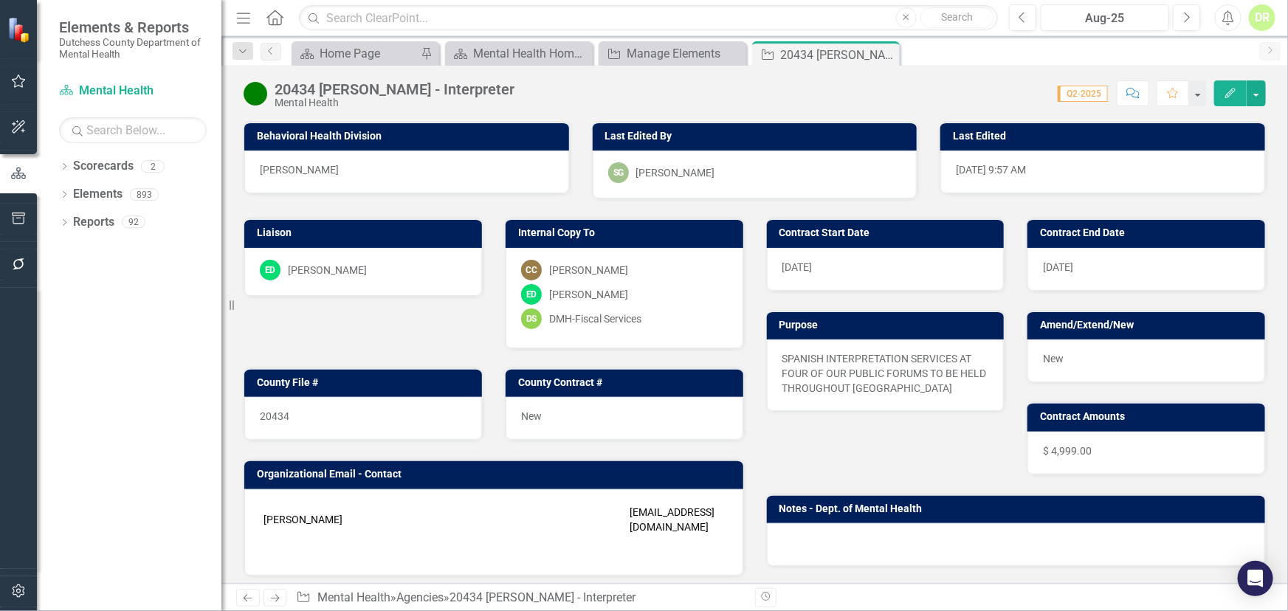
click at [840, 518] on div at bounding box center [1016, 545] width 499 height 43
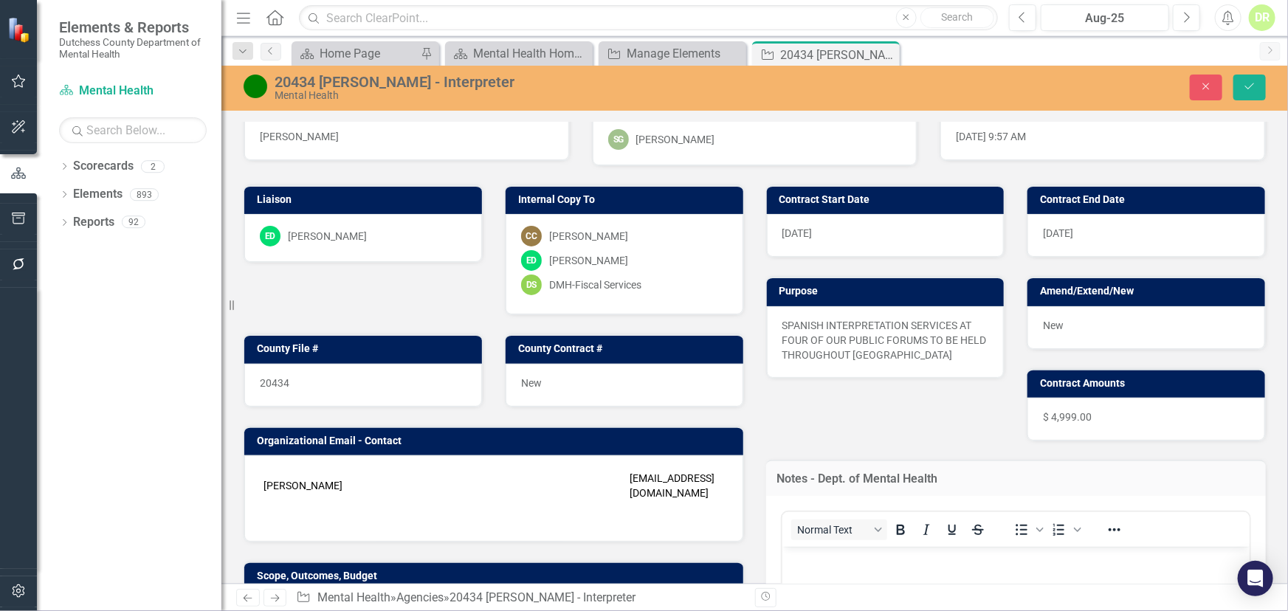
scroll to position [66, 0]
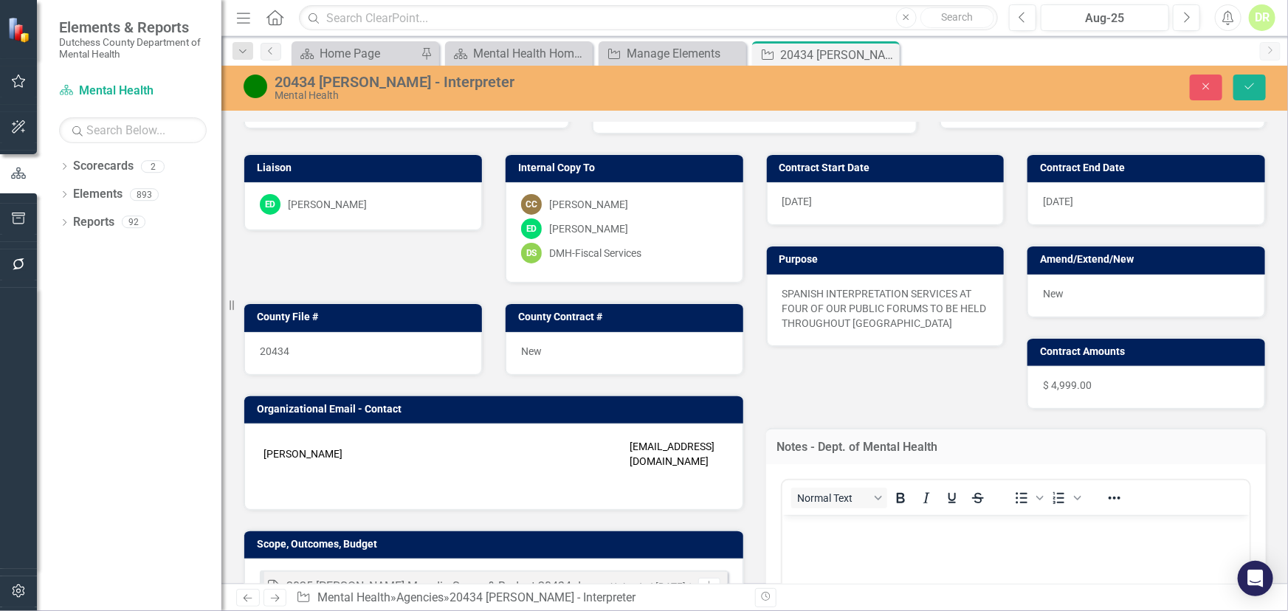
click at [808, 518] on p "Rich Text Area. Press ALT-0 for help." at bounding box center [1016, 527] width 461 height 18
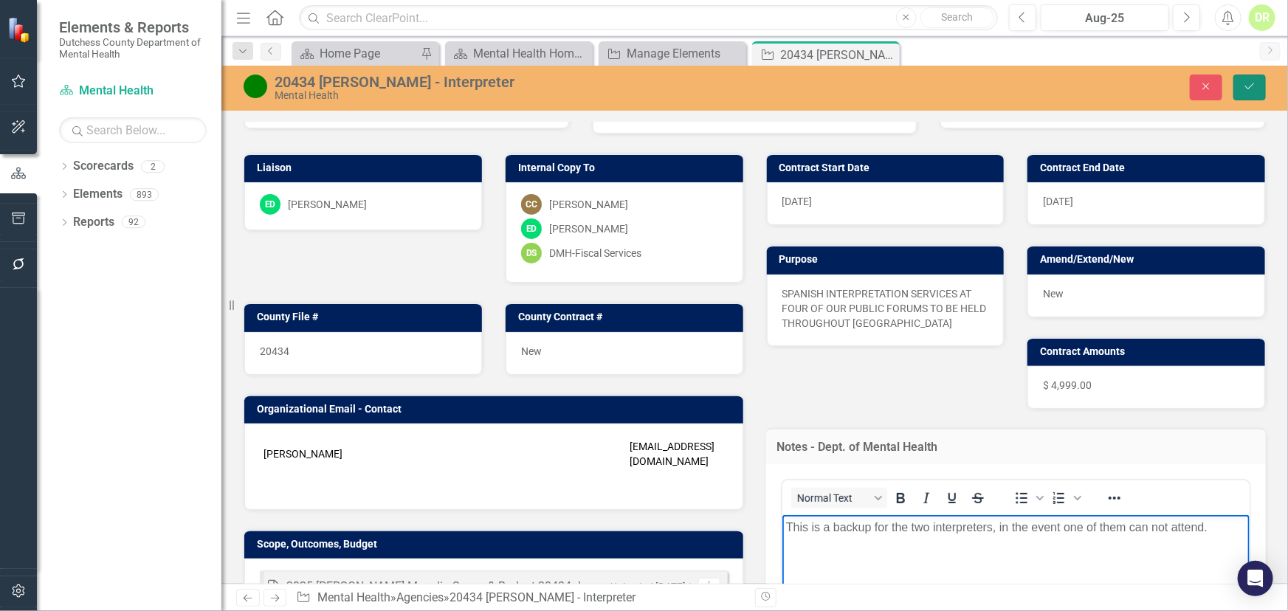
click at [1159, 82] on icon "Save" at bounding box center [1249, 86] width 13 height 10
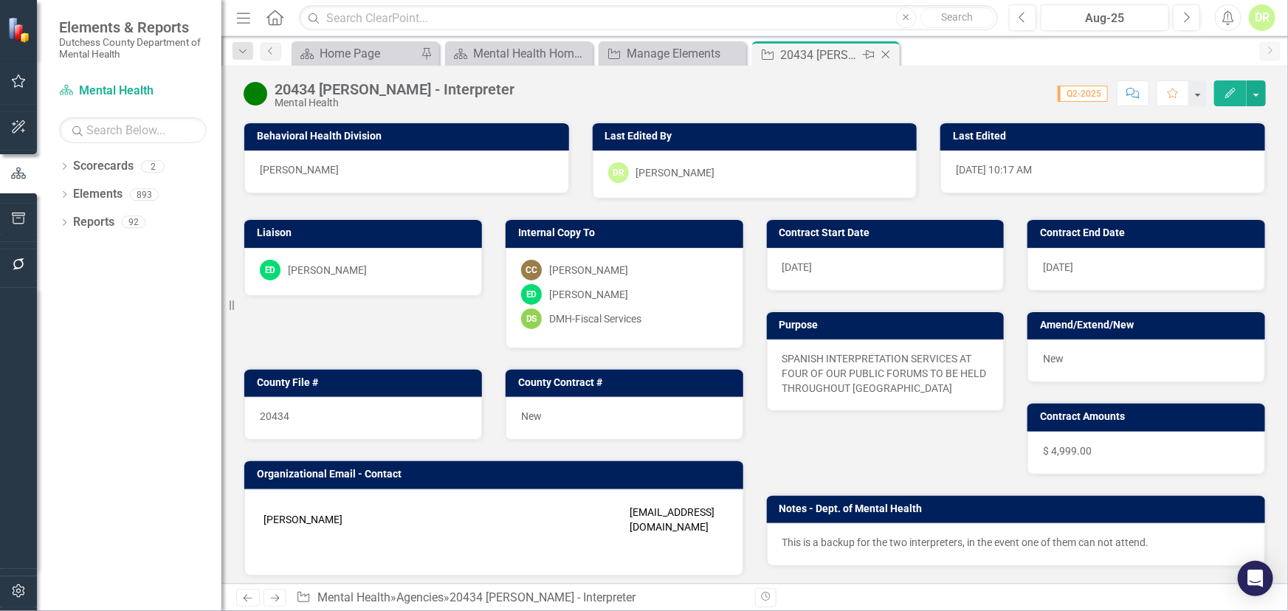
click at [891, 57] on icon "Close" at bounding box center [886, 55] width 15 height 12
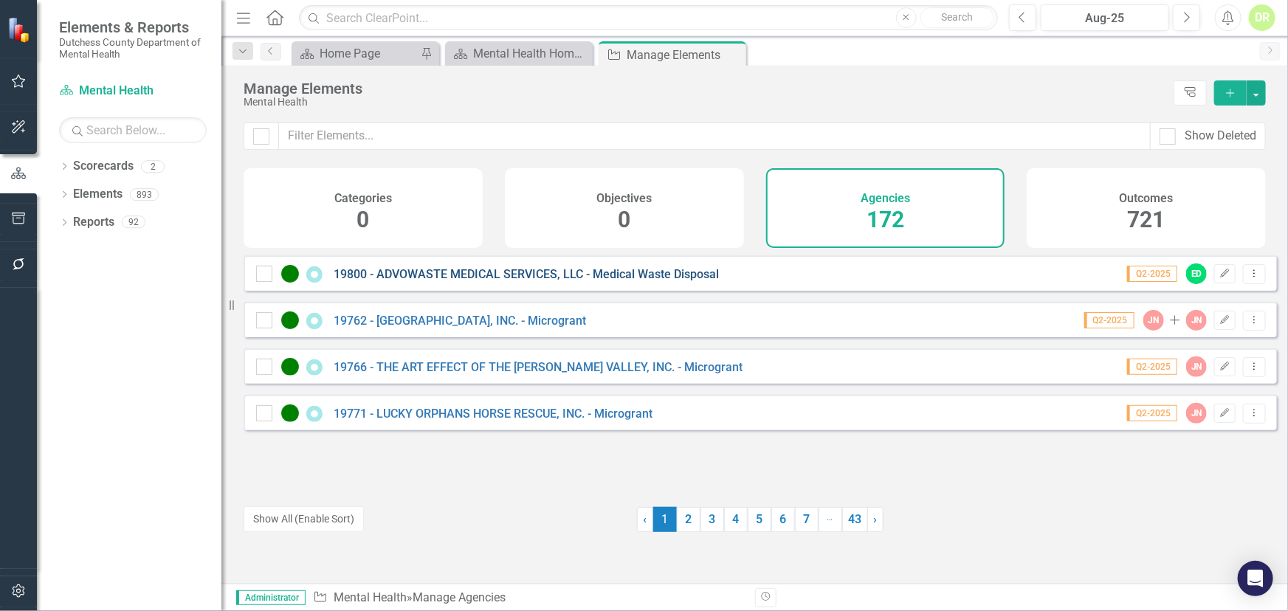
click at [368, 281] on link "19800 - ADVOWASTE MEDICAL SERVICES, LLC - Medical Waste Disposal" at bounding box center [526, 274] width 385 height 14
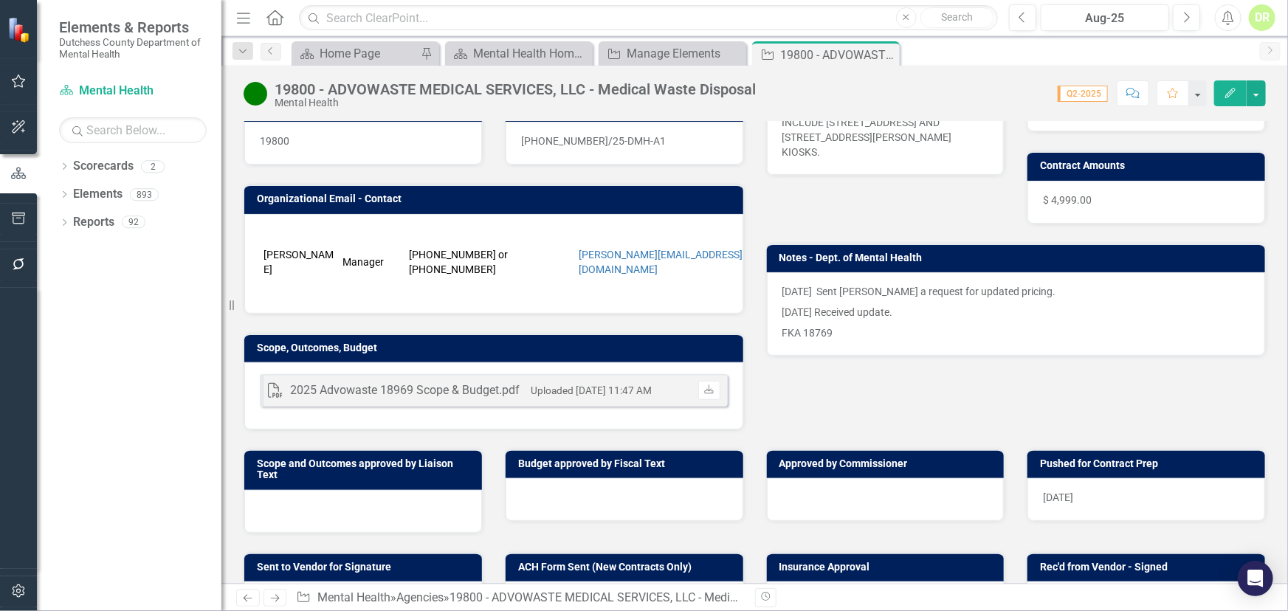
scroll to position [268, 0]
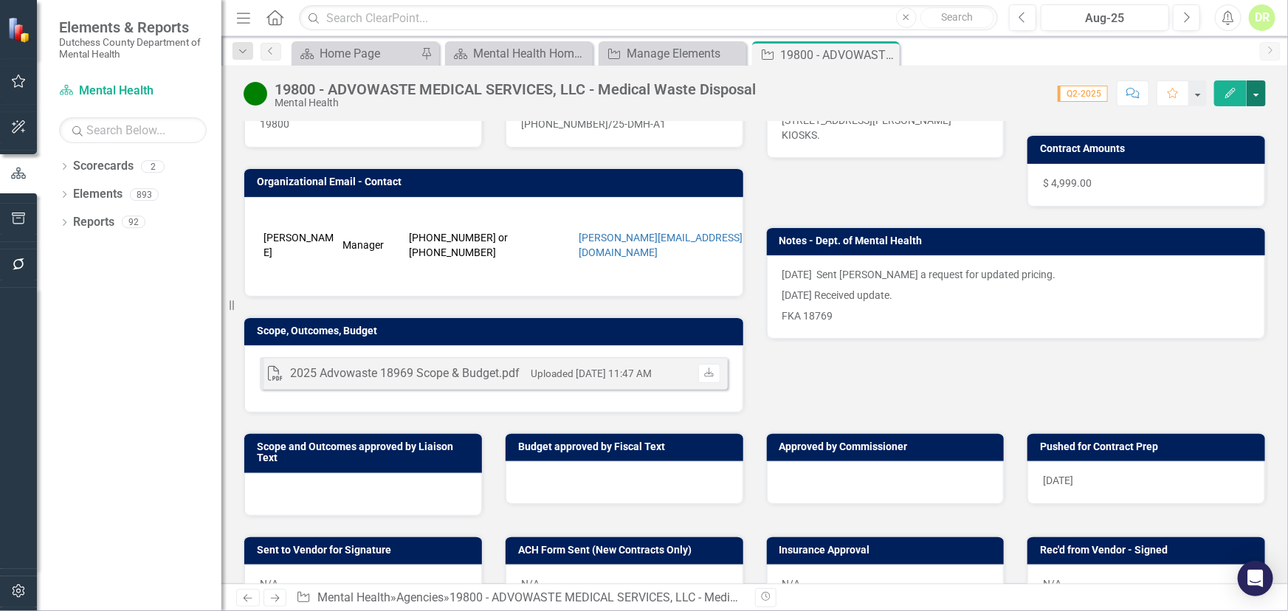
click at [1159, 94] on button "button" at bounding box center [1256, 93] width 19 height 26
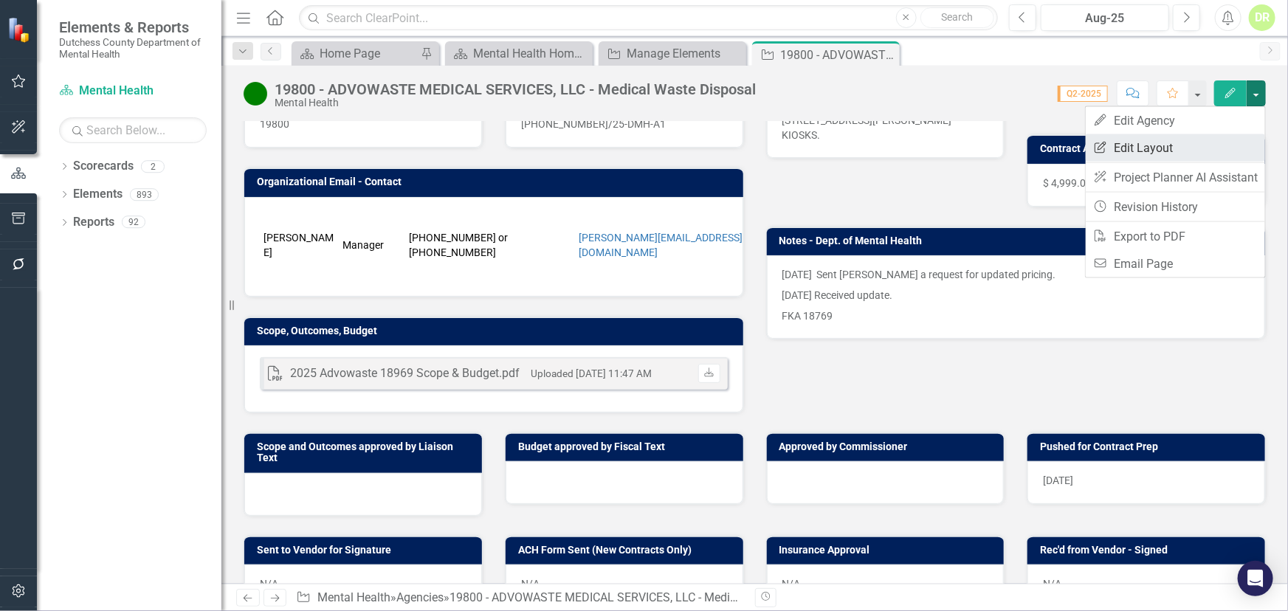
click at [1150, 145] on link "Edit Report Edit Layout" at bounding box center [1175, 147] width 179 height 27
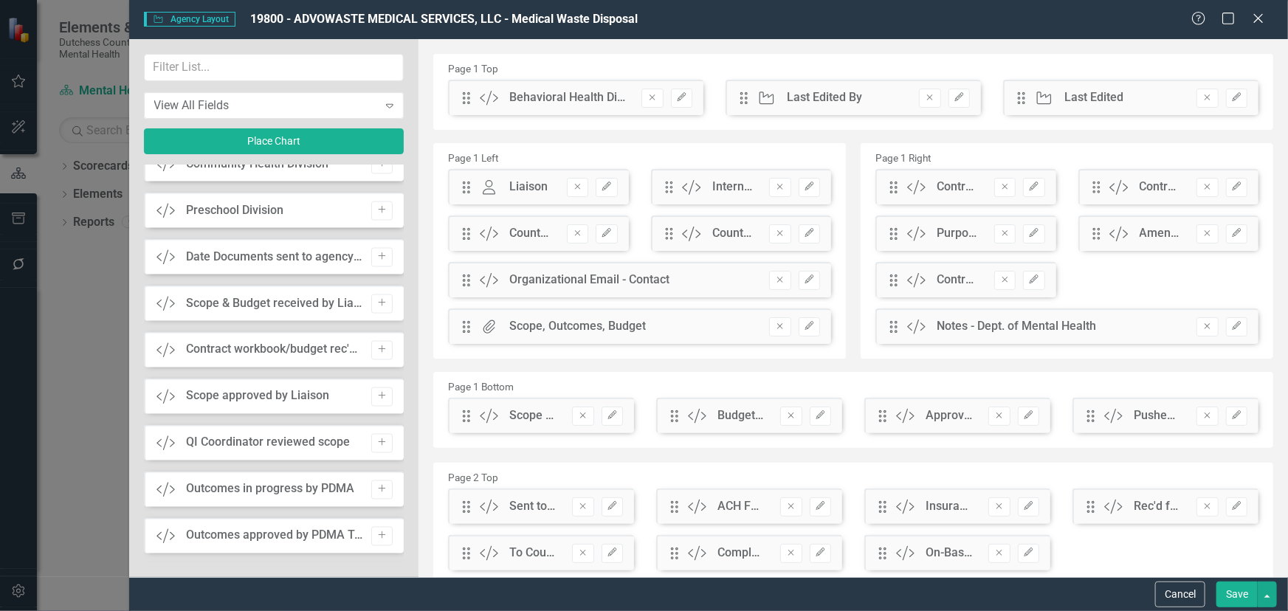
scroll to position [1342, 0]
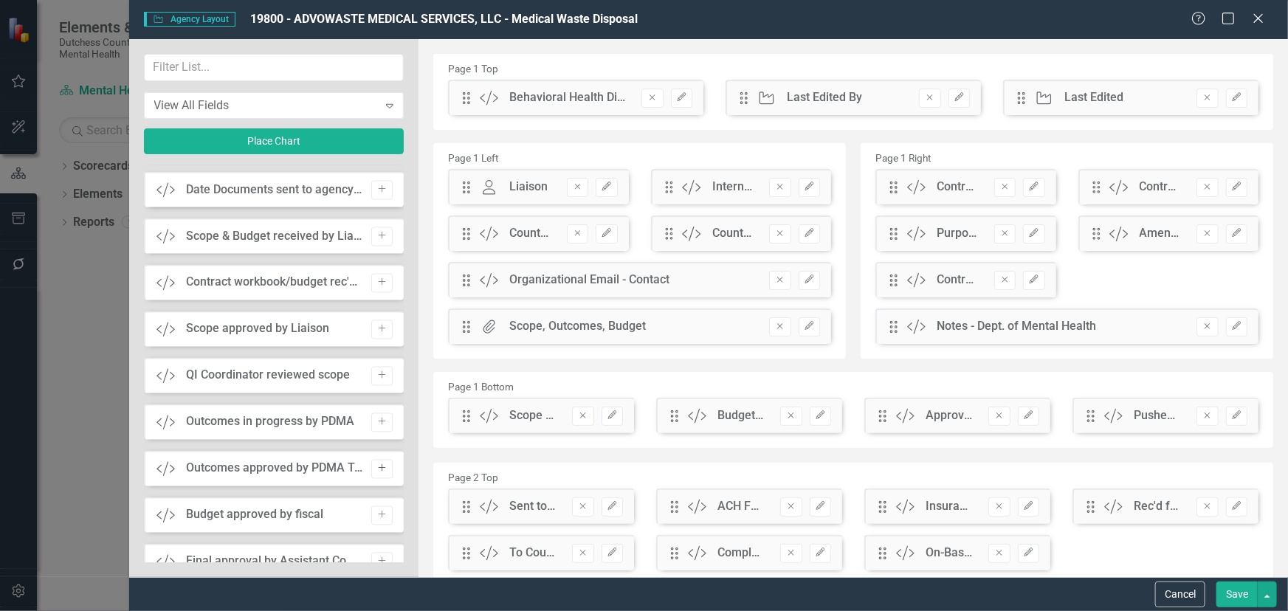
click at [377, 468] on icon "Add" at bounding box center [382, 468] width 11 height 9
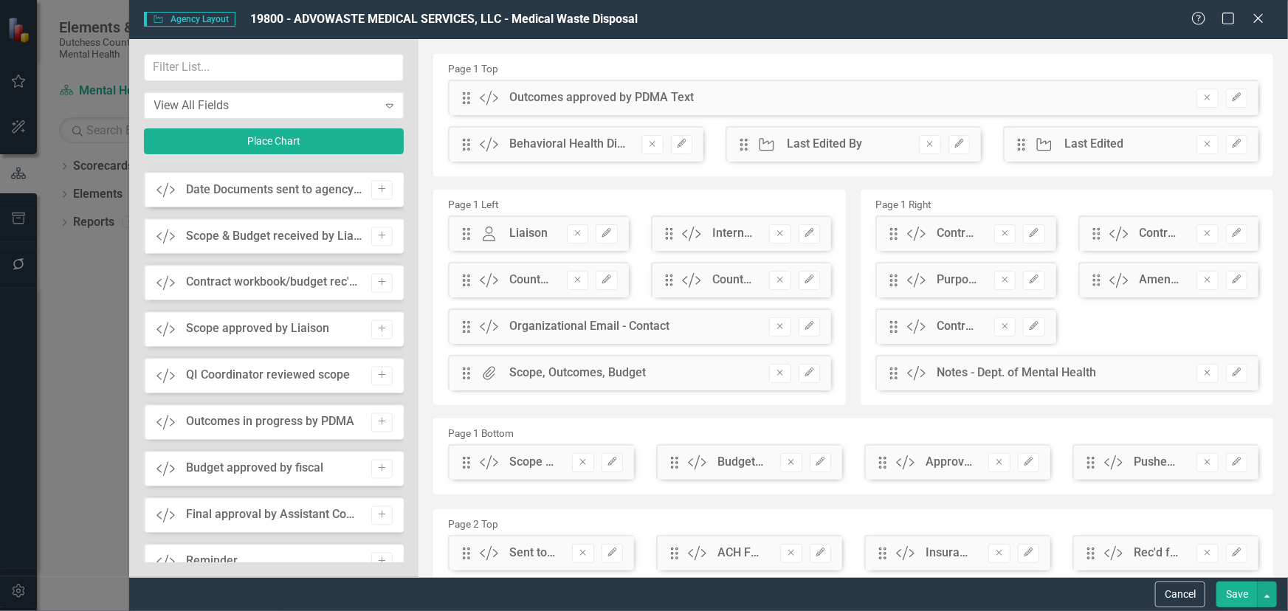
drag, startPoint x: 563, startPoint y: 96, endPoint x: 652, endPoint y: 479, distance: 393.5
click at [652, 479] on div "Page 1 Top Drag Custom Outcomes approved by PDMA Text Remove Edit Drag Custom B…" at bounding box center [853, 274] width 840 height 441
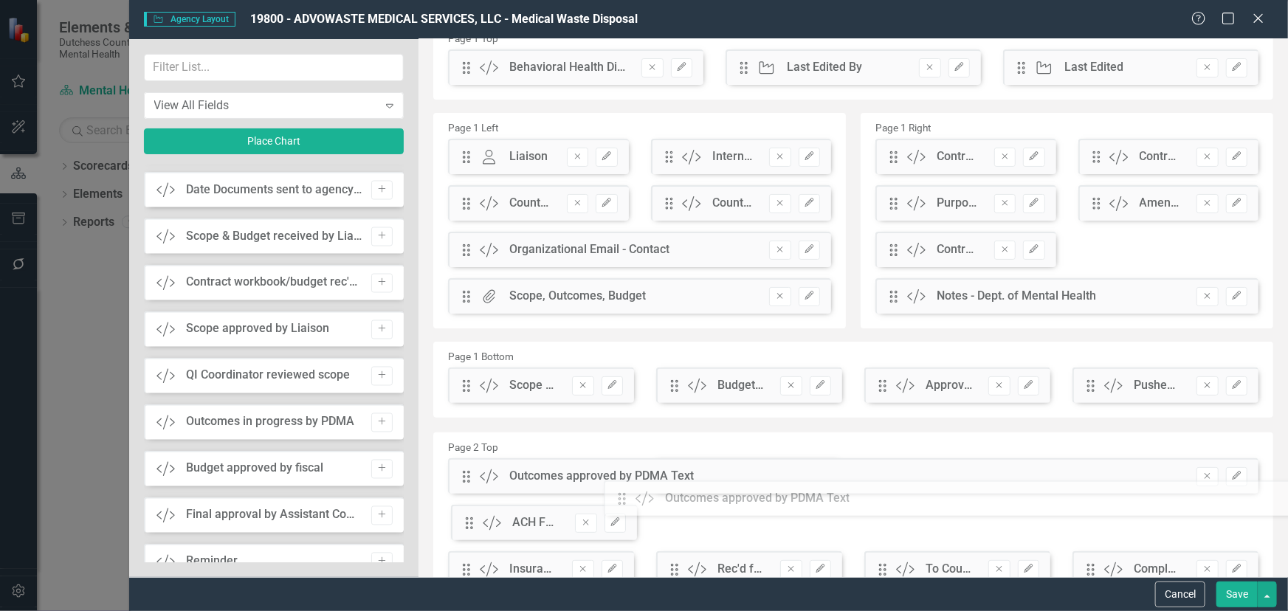
scroll to position [41, 0]
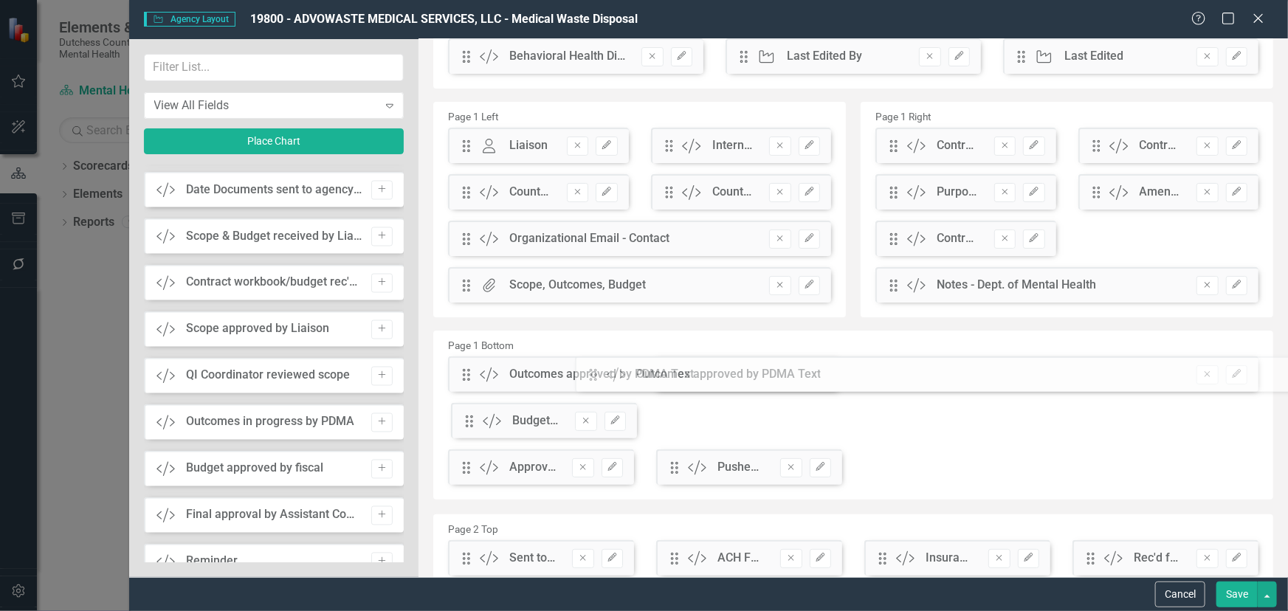
drag, startPoint x: 467, startPoint y: 101, endPoint x: 605, endPoint y: 378, distance: 309.4
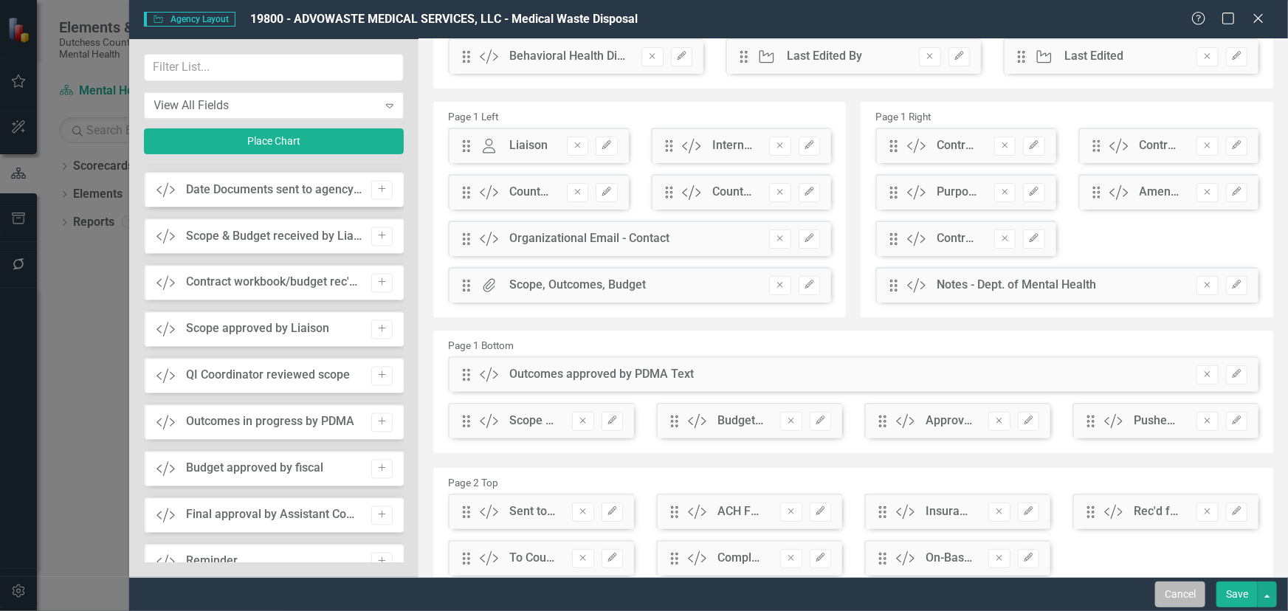
click at [1159, 518] on button "Cancel" at bounding box center [1181, 595] width 50 height 26
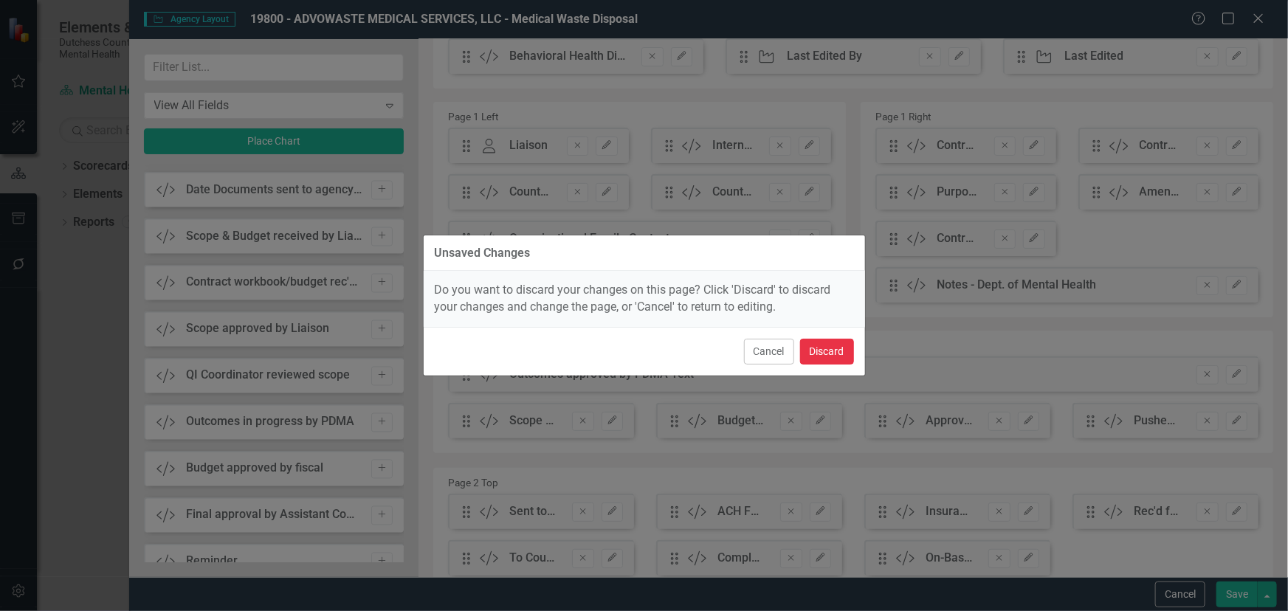
click at [817, 350] on button "Discard" at bounding box center [827, 352] width 54 height 26
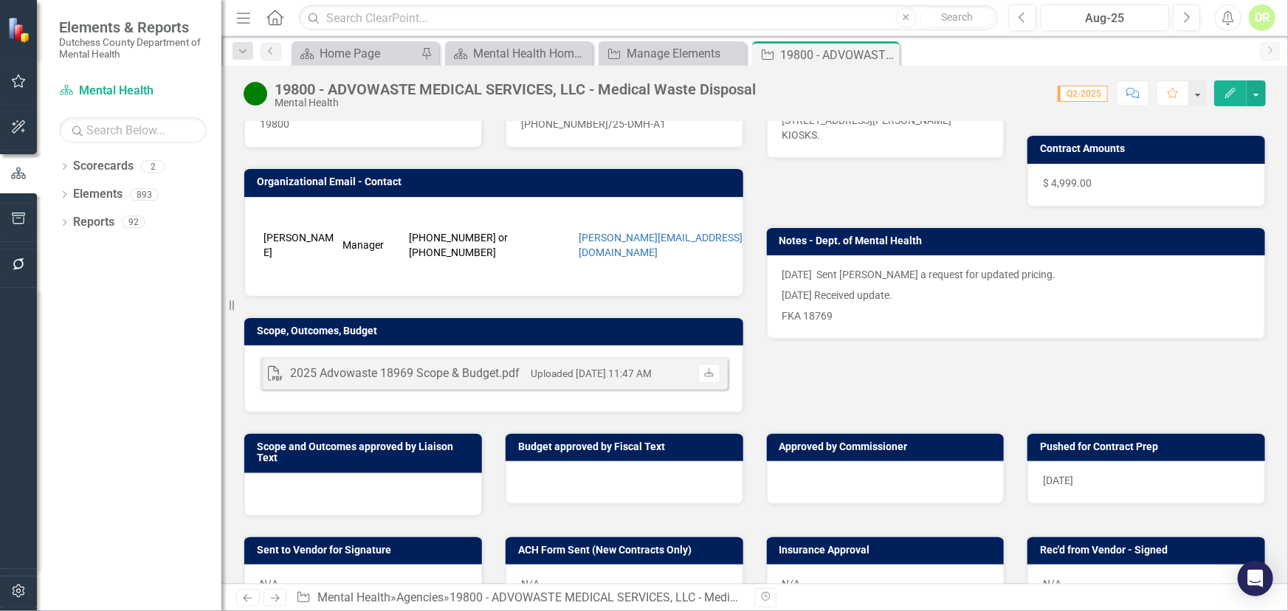
click at [1159, 91] on icon "Edit" at bounding box center [1230, 93] width 13 height 10
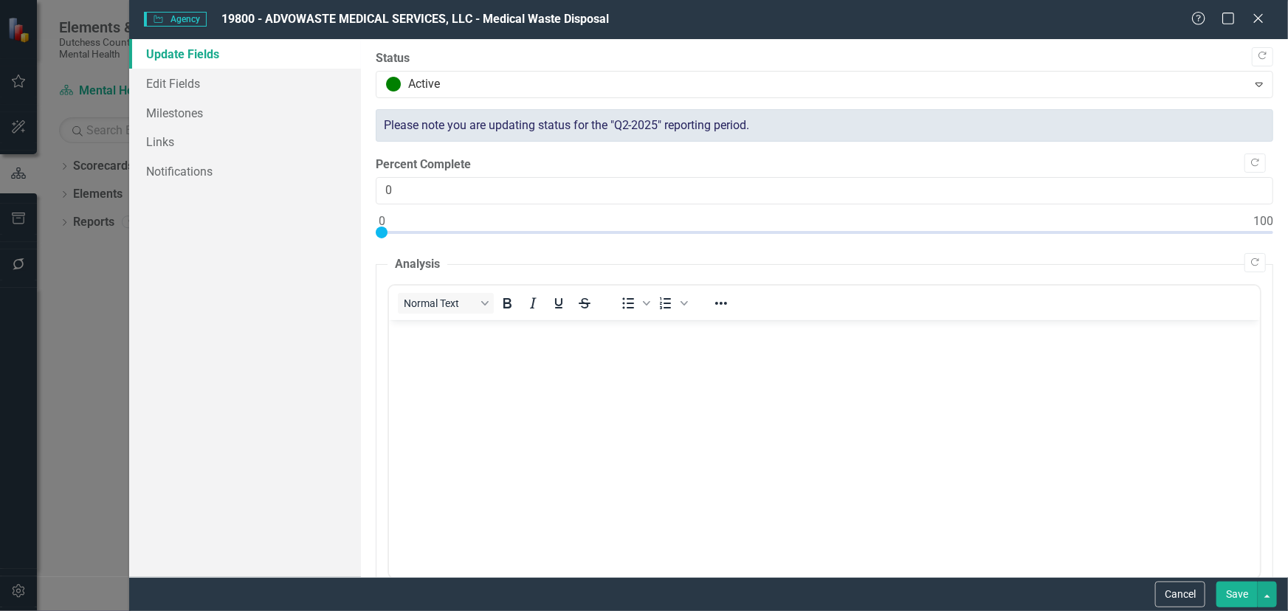
scroll to position [0, 0]
click at [1159, 16] on icon at bounding box center [1258, 18] width 11 height 11
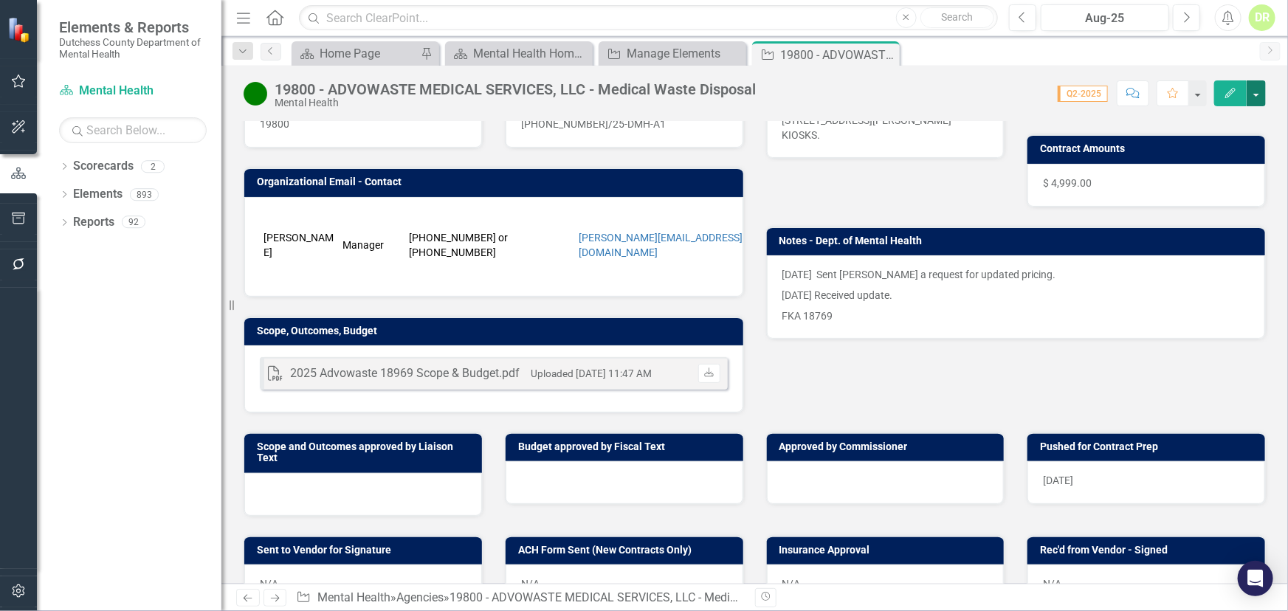
click at [1159, 87] on button "button" at bounding box center [1256, 93] width 19 height 26
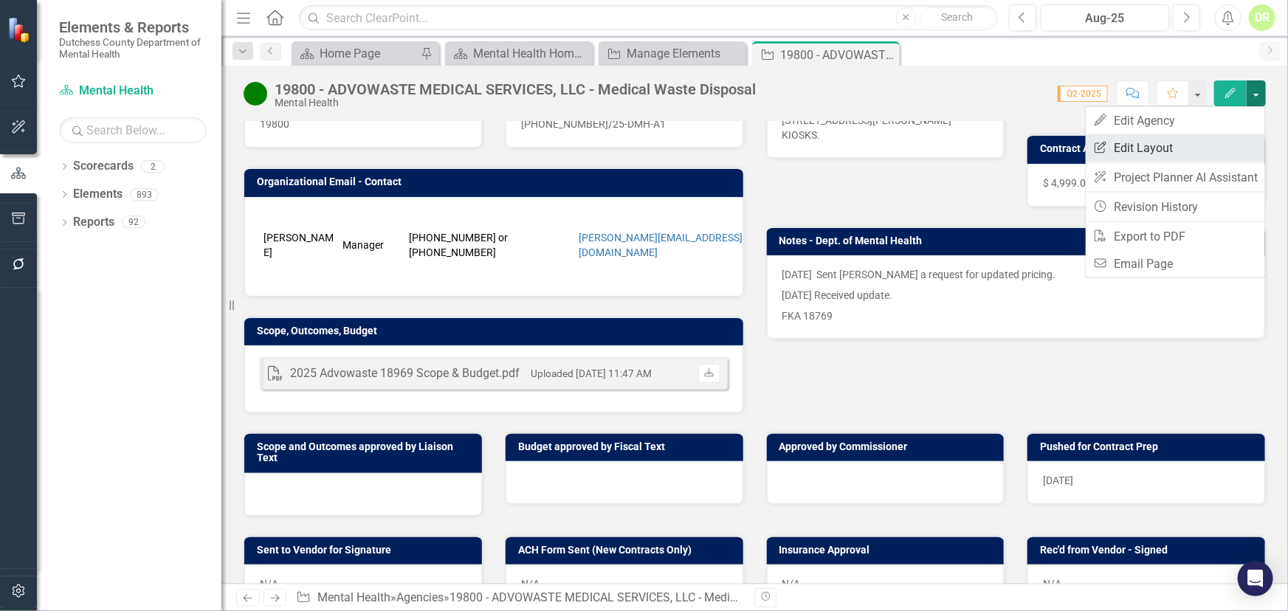
click at [1159, 152] on link "Edit Report Edit Layout" at bounding box center [1175, 147] width 179 height 27
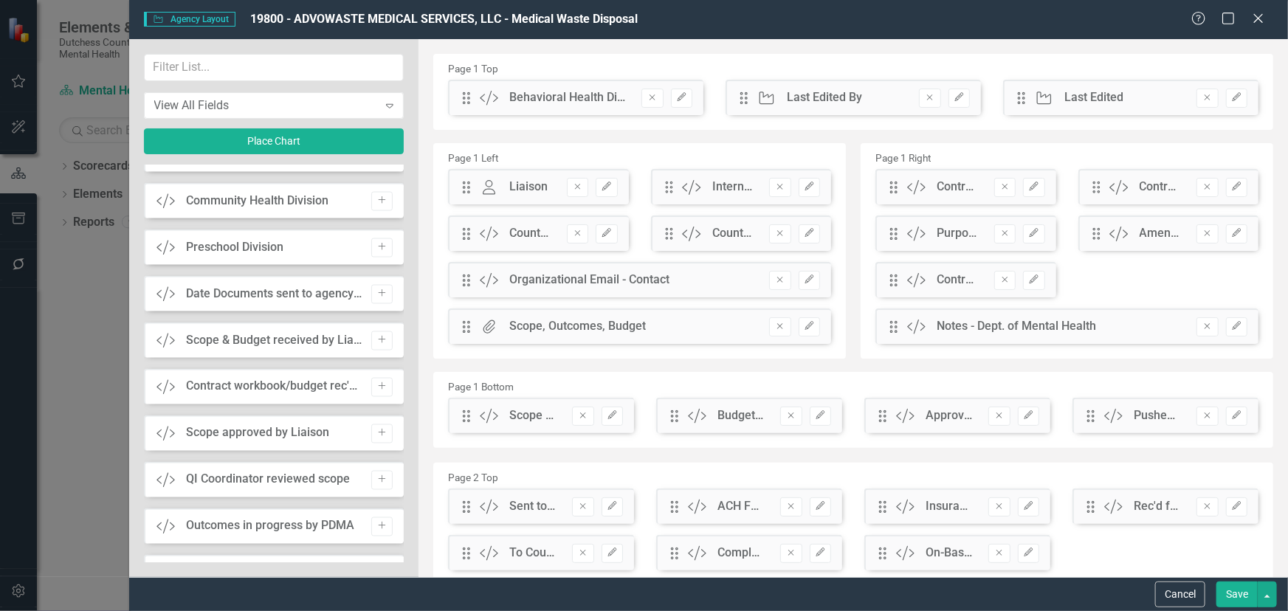
scroll to position [1275, 0]
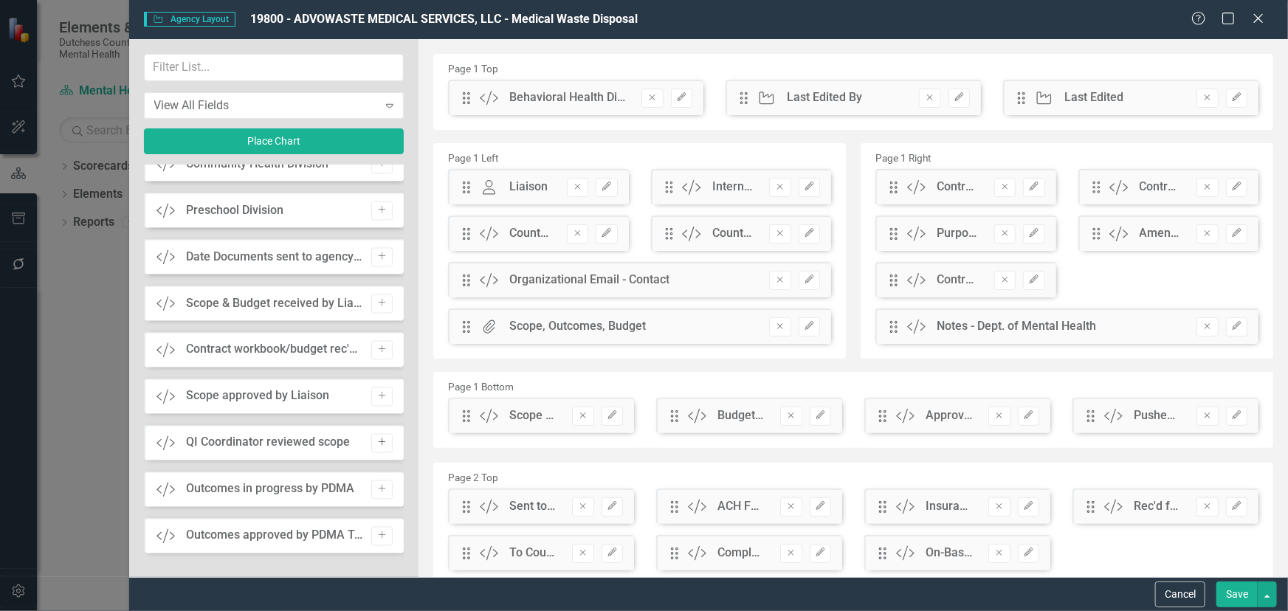
click at [377, 439] on icon "Add" at bounding box center [382, 443] width 11 height 9
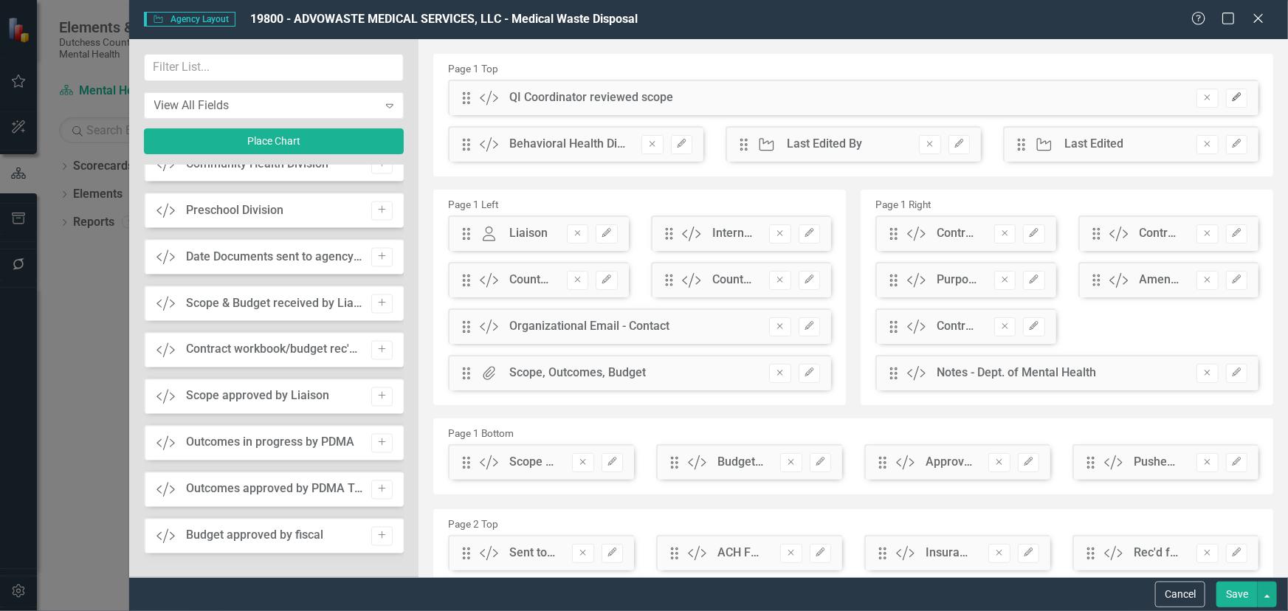
click at [1159, 93] on icon "Edit" at bounding box center [1237, 97] width 11 height 9
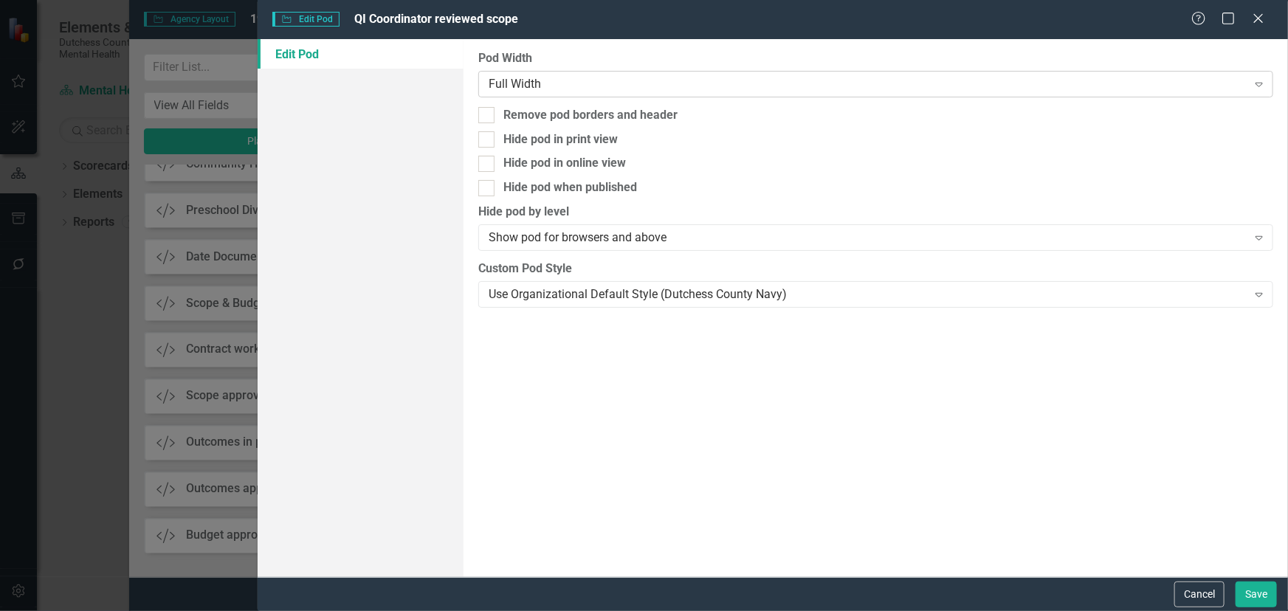
click at [1159, 80] on icon "Expand" at bounding box center [1259, 84] width 15 height 12
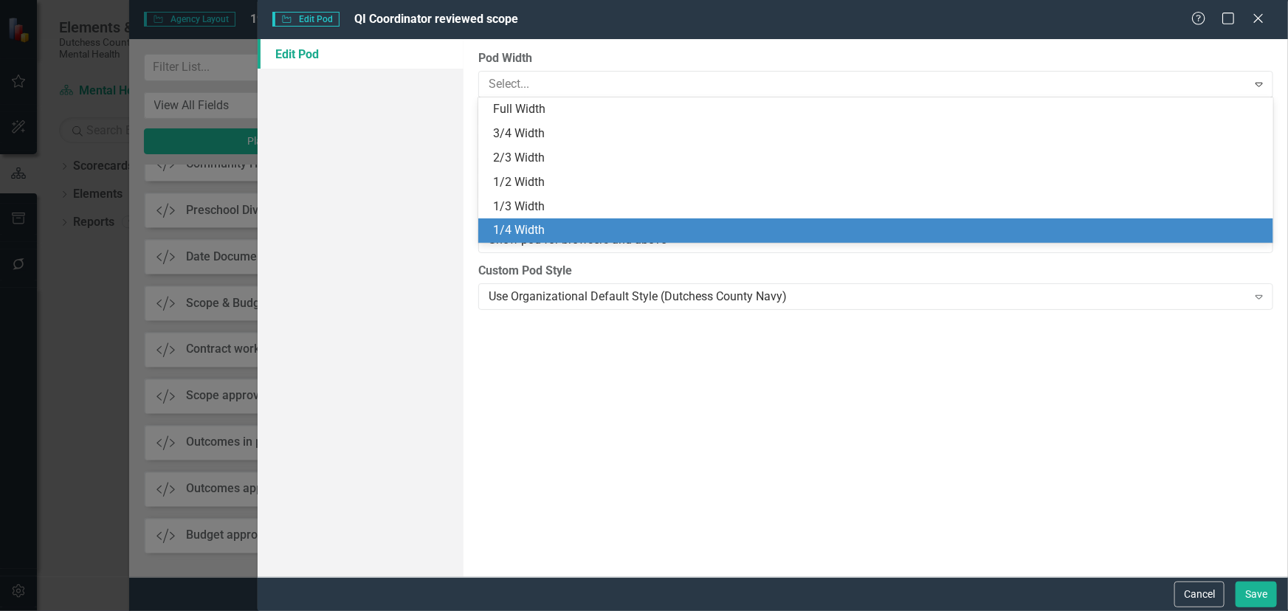
click at [891, 224] on div "1/4 Width" at bounding box center [879, 230] width 772 height 17
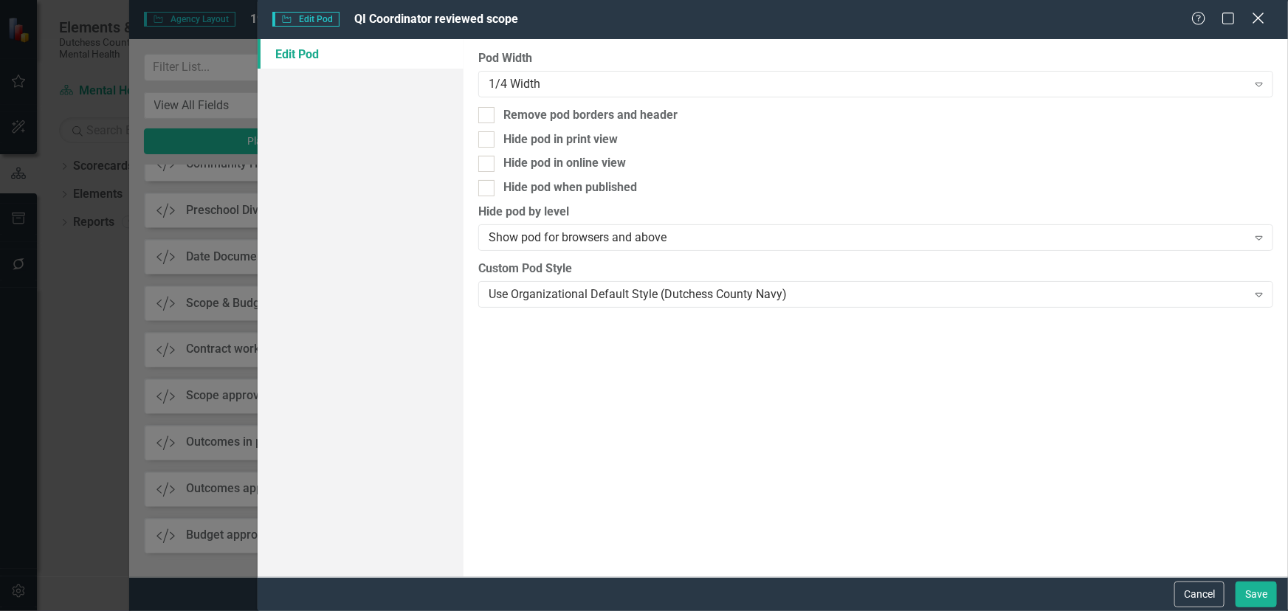
click at [1159, 11] on div "Close" at bounding box center [1258, 20] width 18 height 20
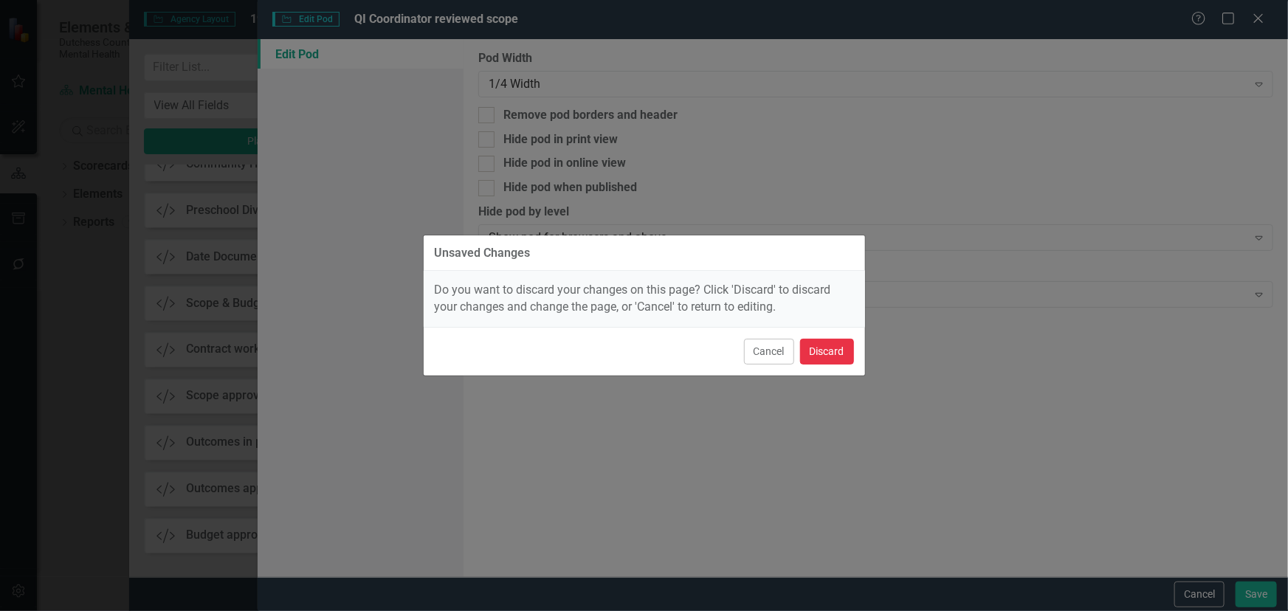
click at [828, 357] on button "Discard" at bounding box center [827, 352] width 54 height 26
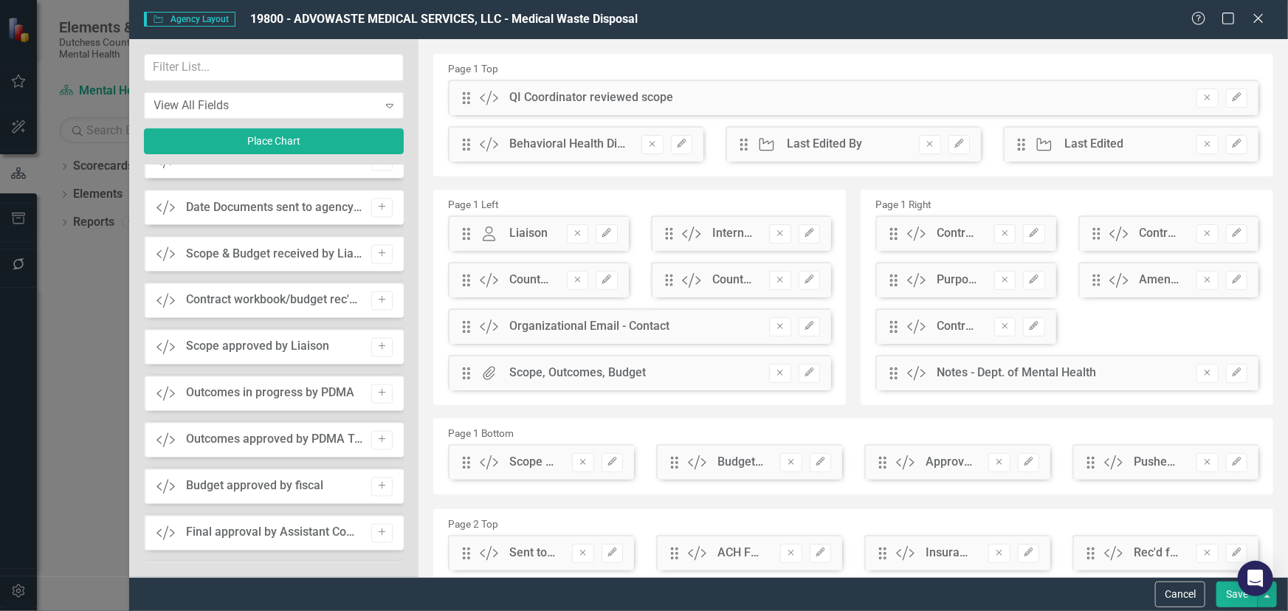
scroll to position [1342, 0]
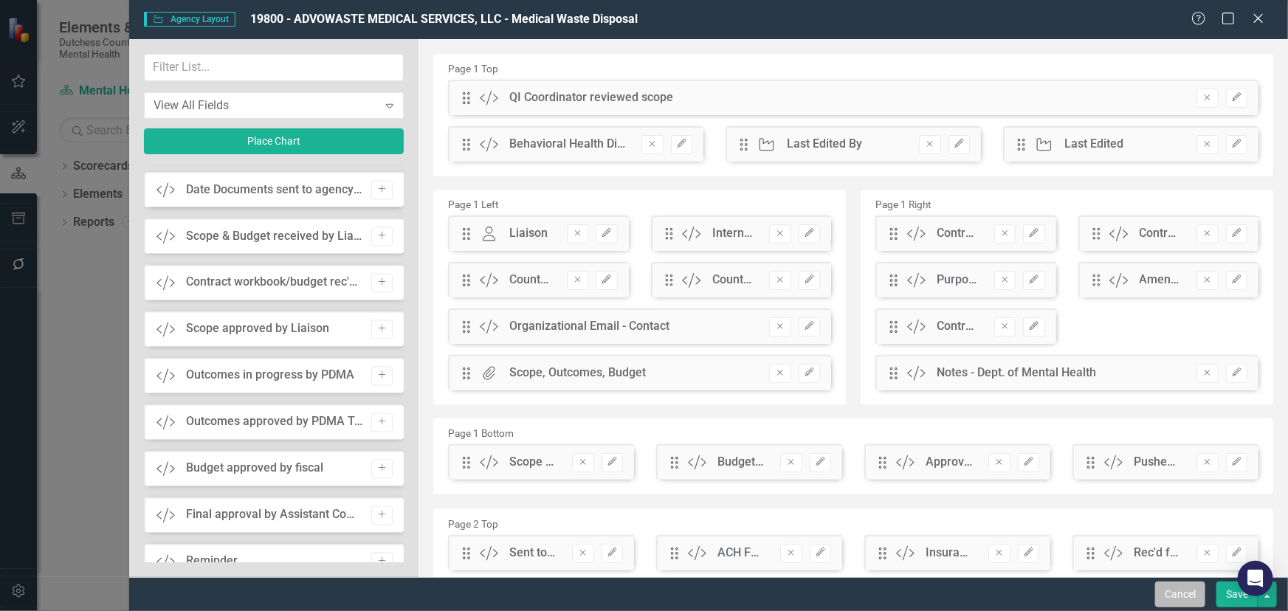
click at [1159, 518] on button "Cancel" at bounding box center [1181, 595] width 50 height 26
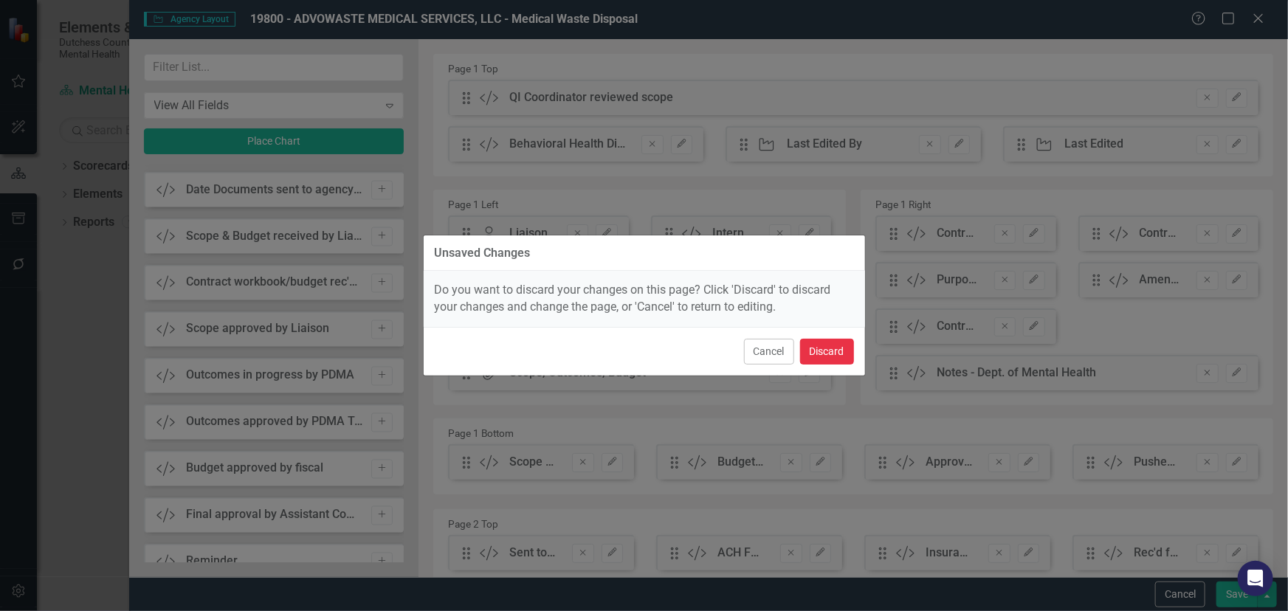
click at [832, 345] on button "Discard" at bounding box center [827, 352] width 54 height 26
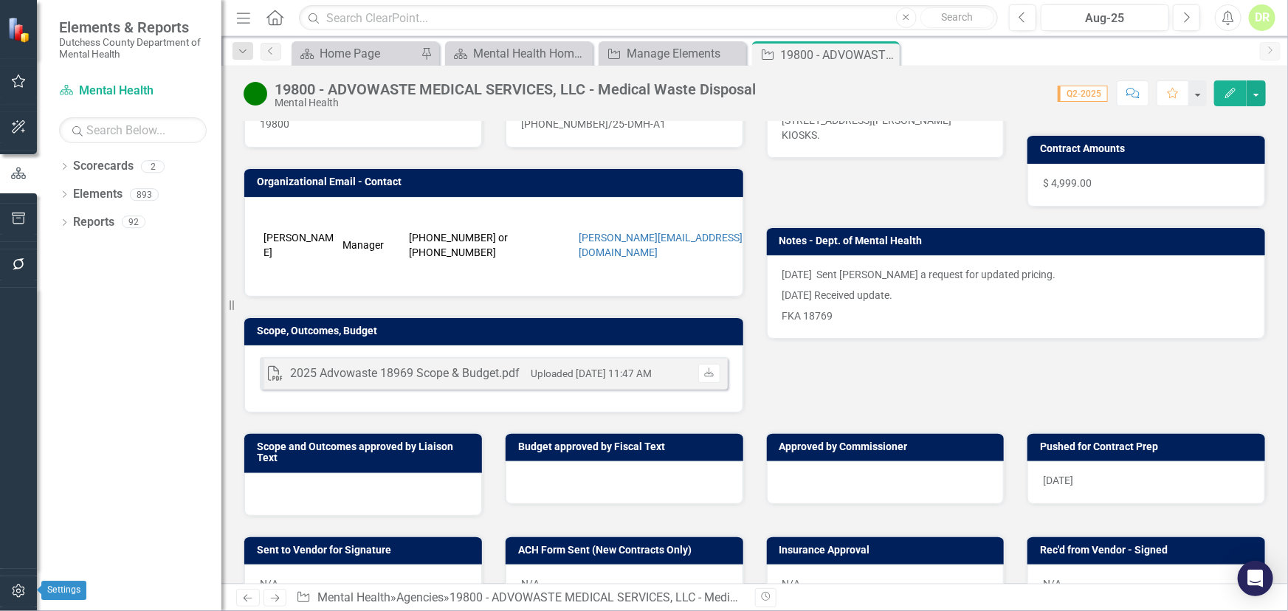
click at [19, 518] on icon "button" at bounding box center [19, 592] width 16 height 12
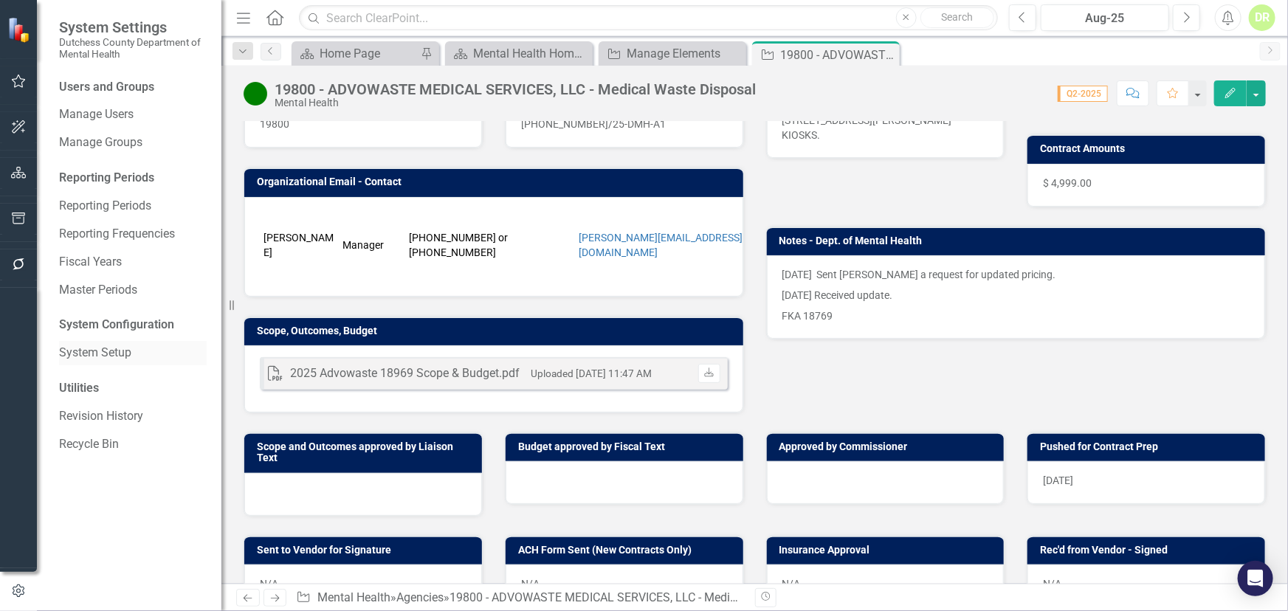
click at [117, 354] on link "System Setup" at bounding box center [133, 353] width 148 height 17
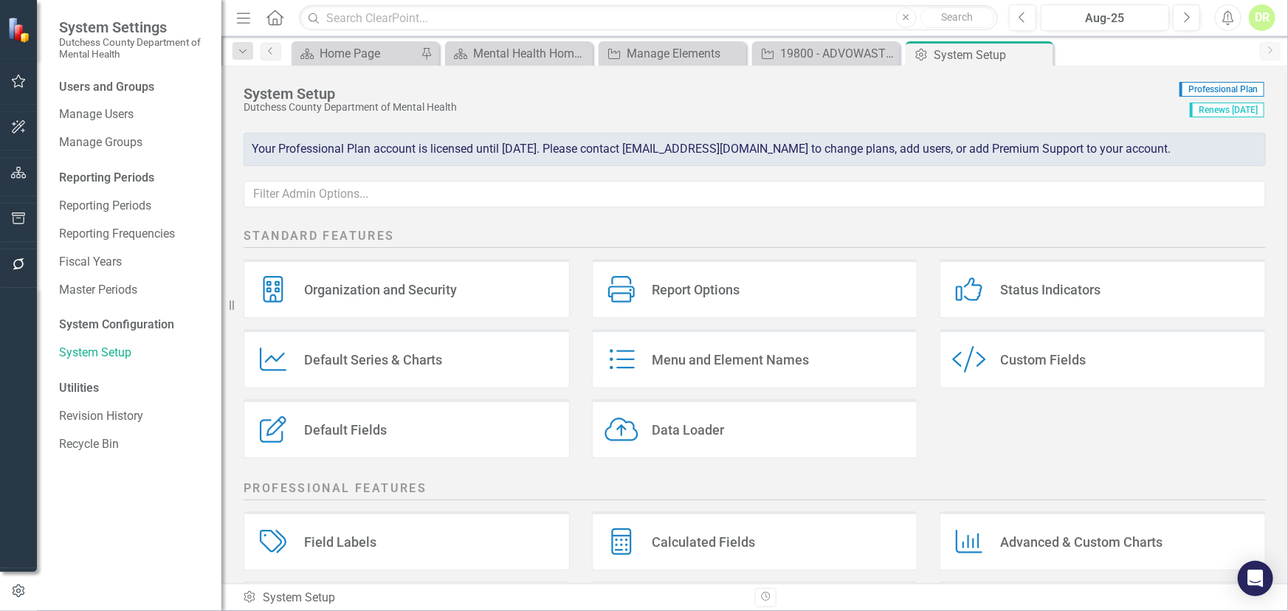
click at [1108, 371] on div "Custom Style Custom Fields" at bounding box center [1103, 358] width 326 height 59
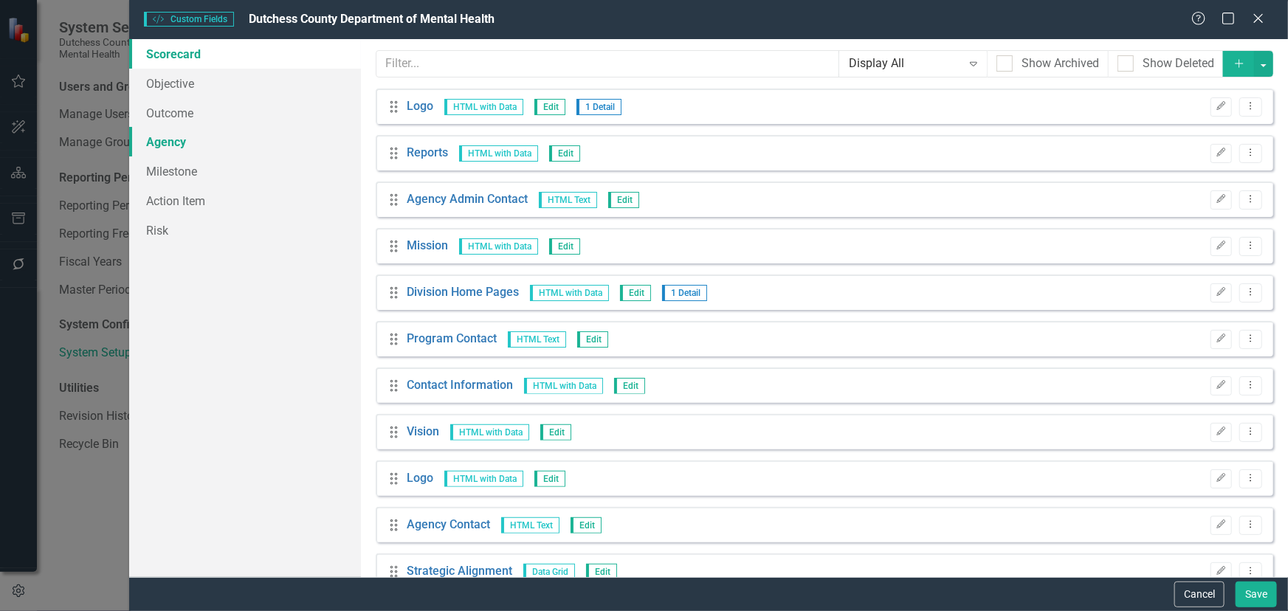
click at [179, 141] on link "Agency" at bounding box center [245, 142] width 232 height 30
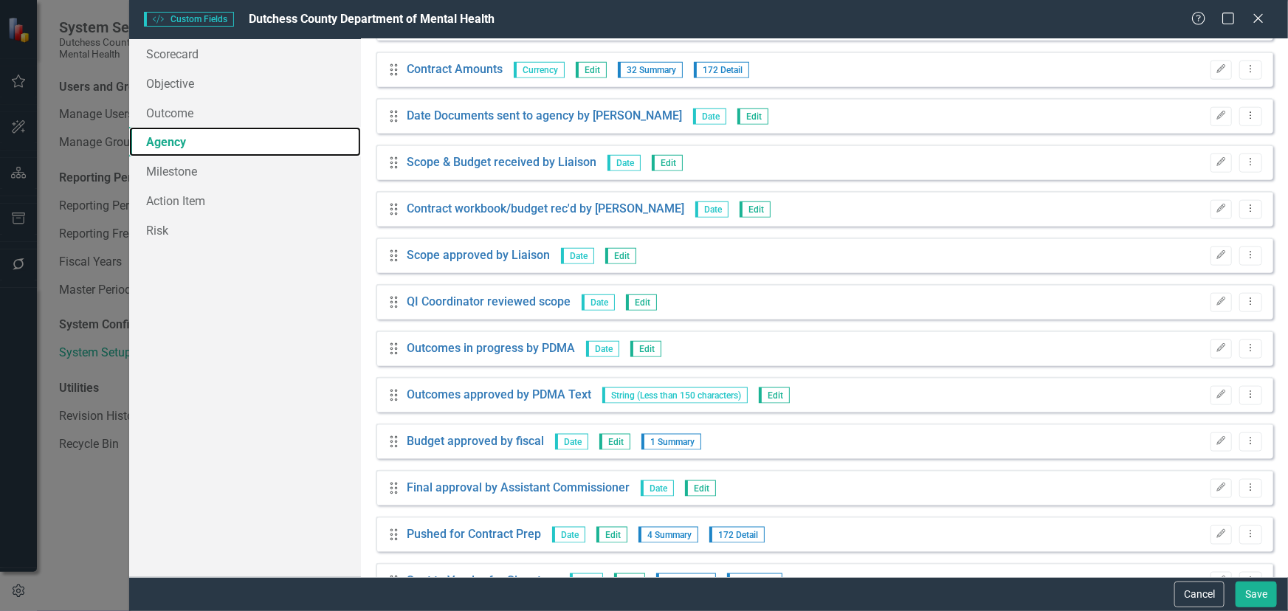
scroll to position [738, 0]
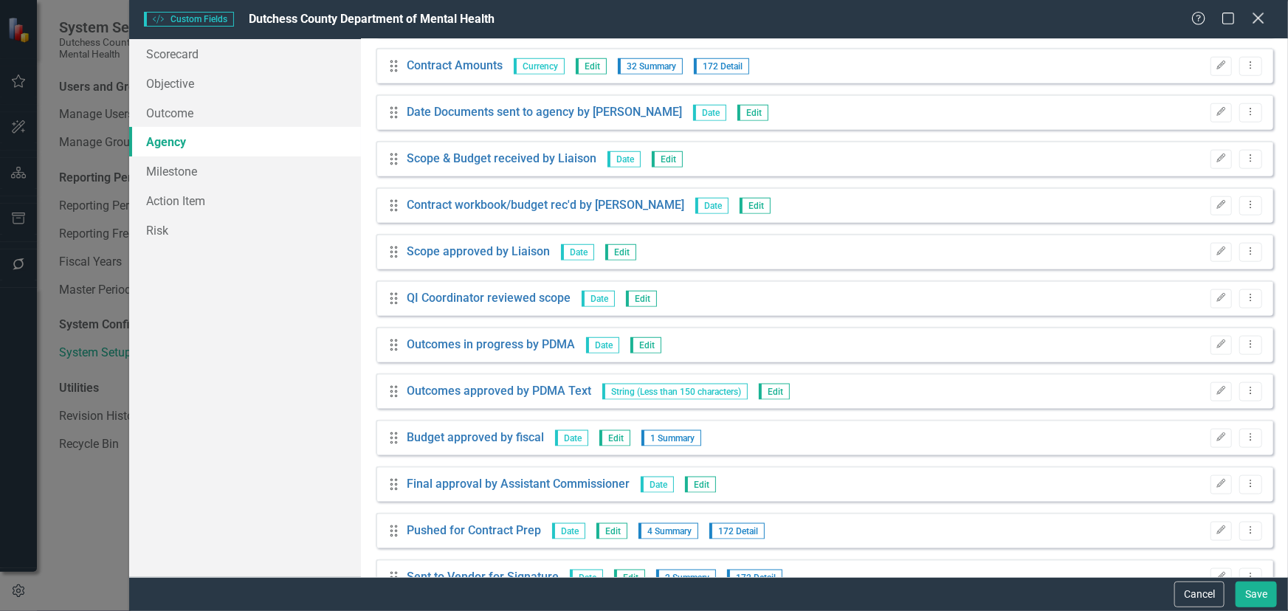
click at [1159, 20] on icon at bounding box center [1258, 18] width 11 height 11
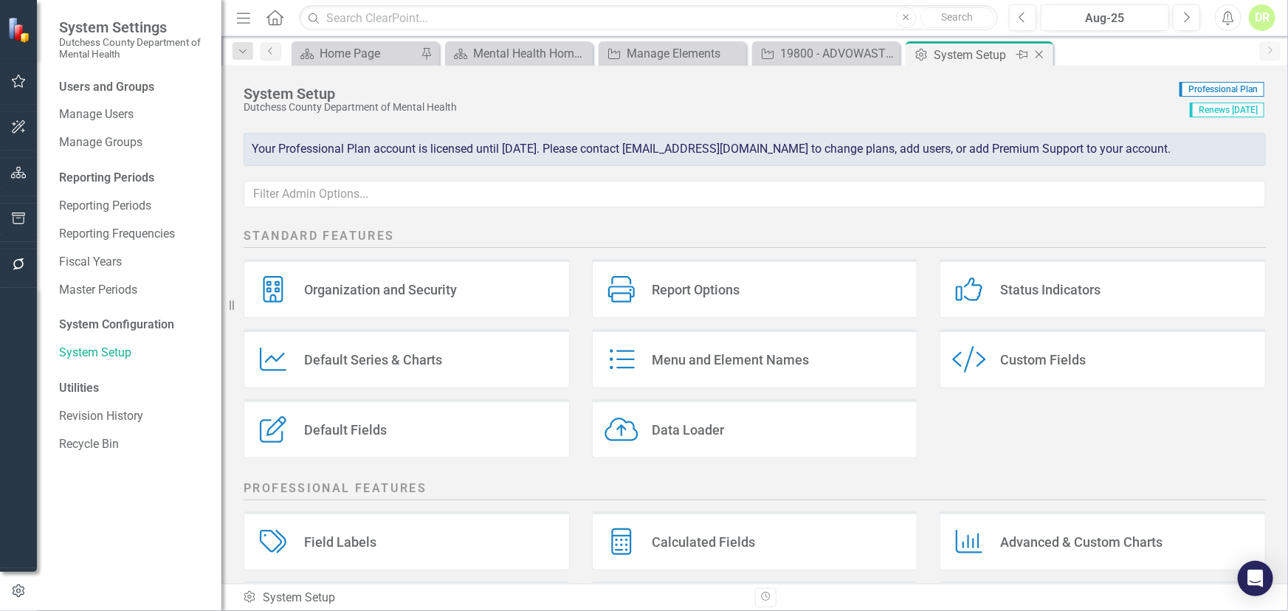
click at [1039, 52] on icon "Close" at bounding box center [1039, 55] width 15 height 12
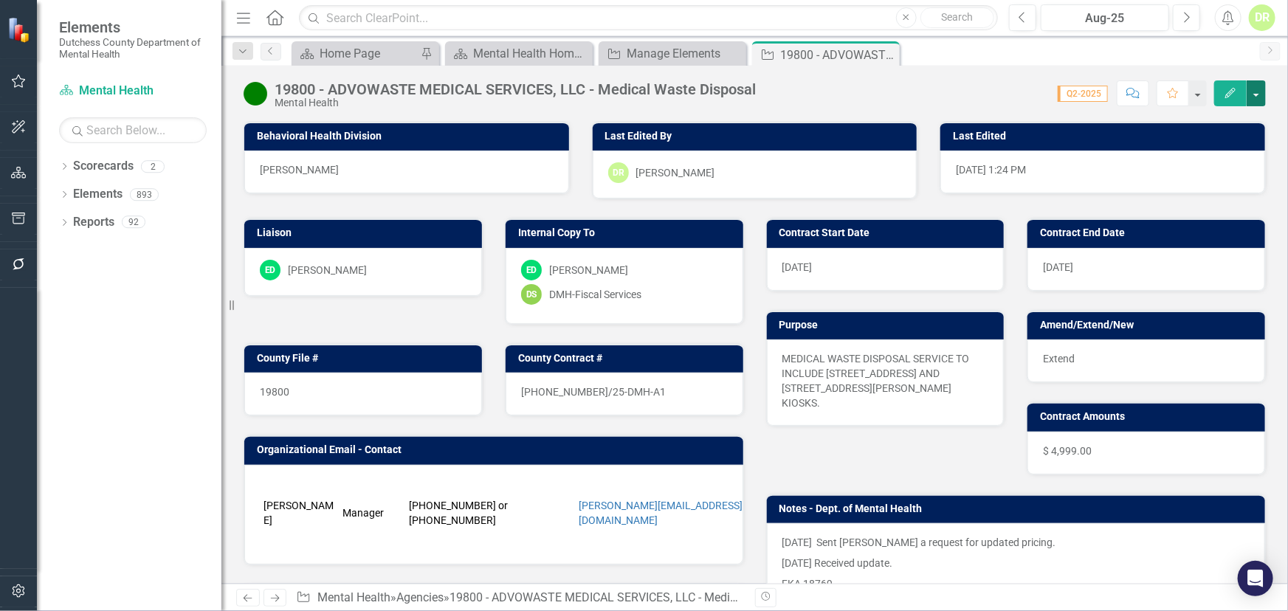
click at [1159, 92] on button "button" at bounding box center [1256, 93] width 19 height 26
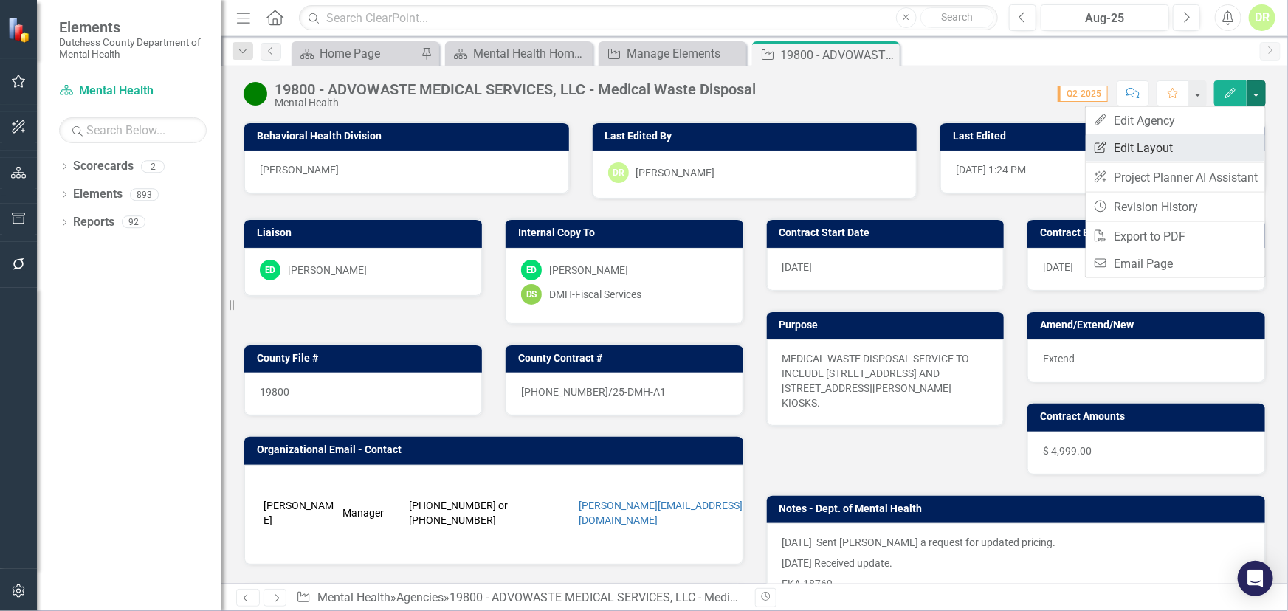
click at [1159, 144] on link "Edit Report Edit Layout" at bounding box center [1175, 147] width 179 height 27
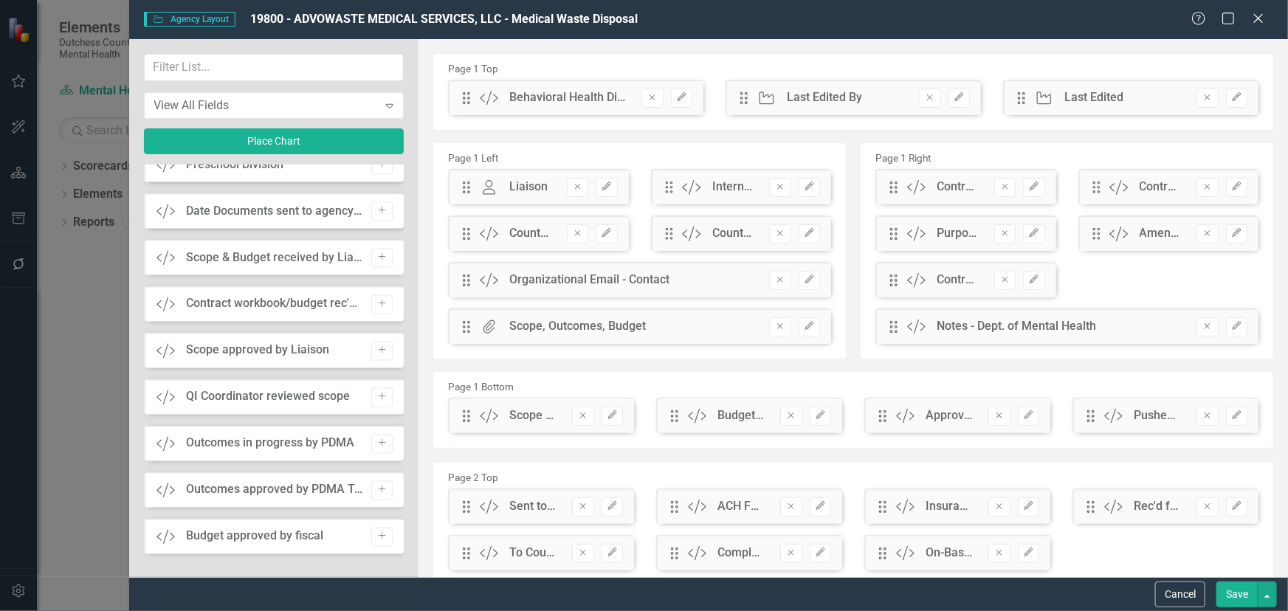
scroll to position [1342, 0]
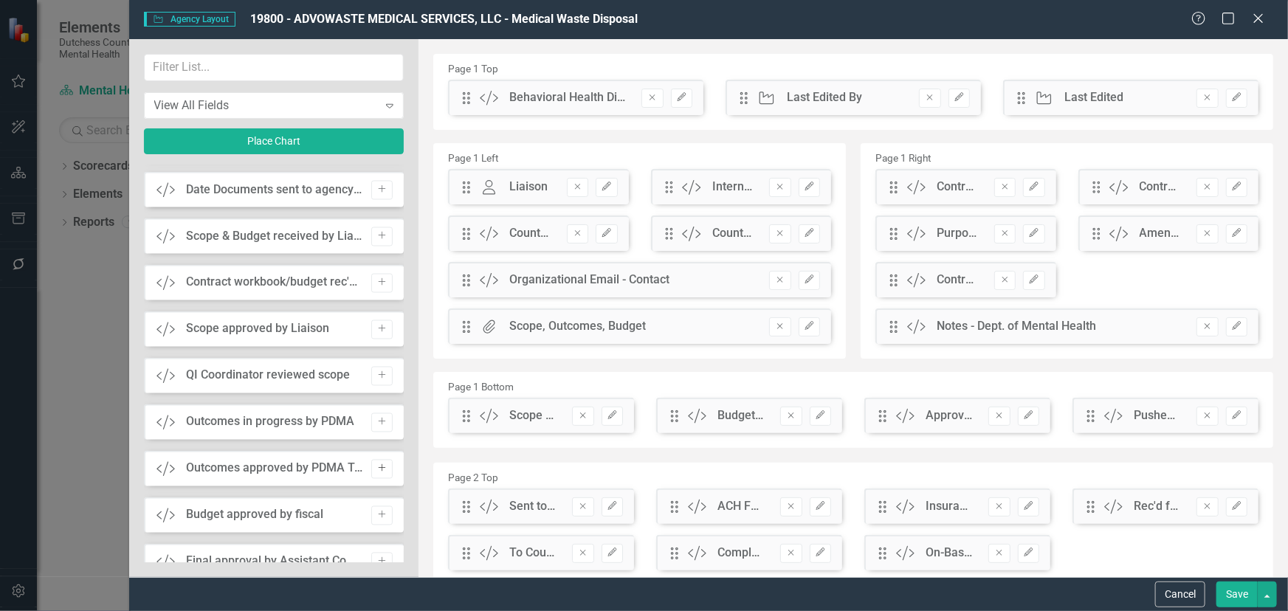
click at [377, 464] on icon "Add" at bounding box center [382, 468] width 11 height 9
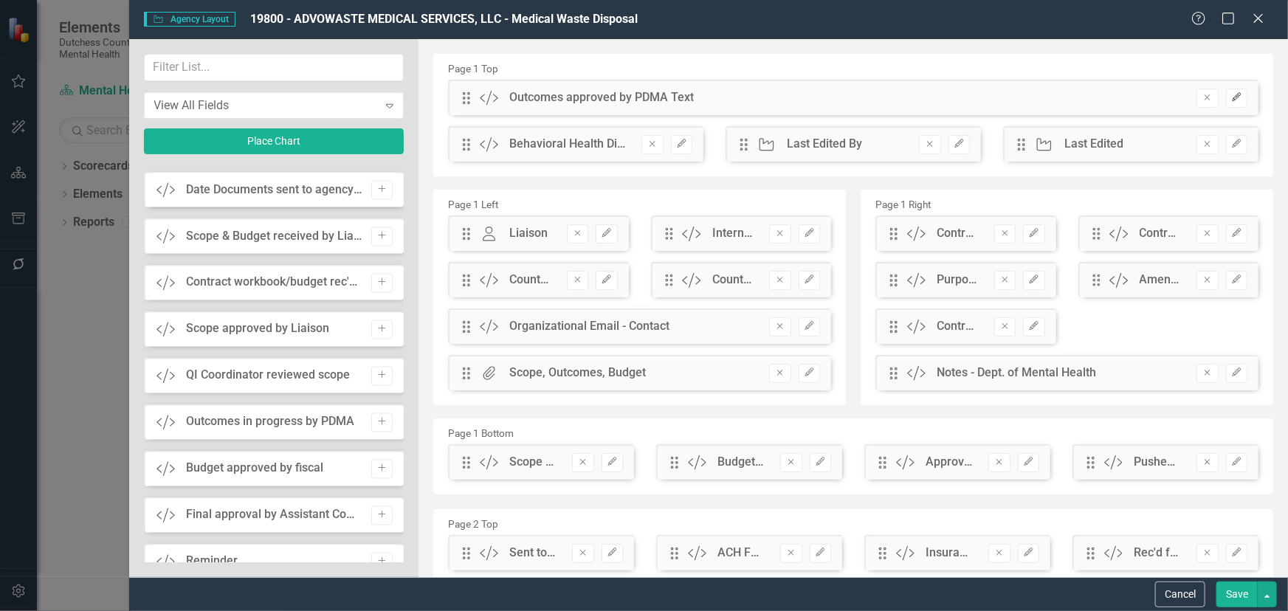
click at [1159, 103] on button "Edit" at bounding box center [1236, 98] width 21 height 19
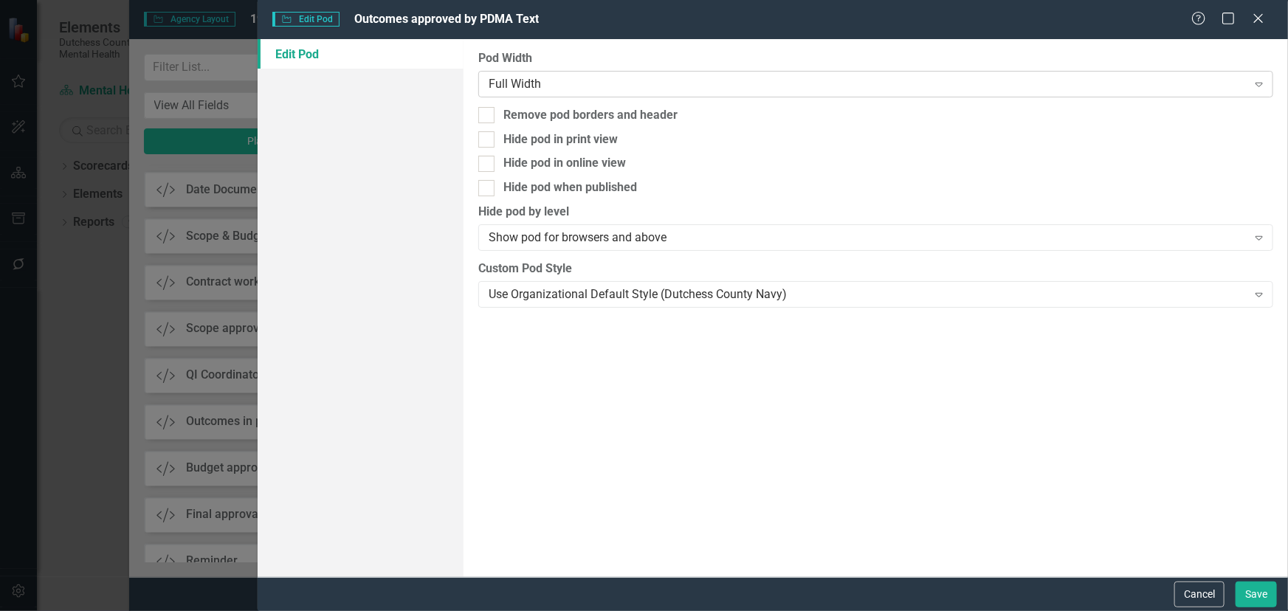
click at [666, 81] on div "Full Width" at bounding box center [868, 83] width 758 height 17
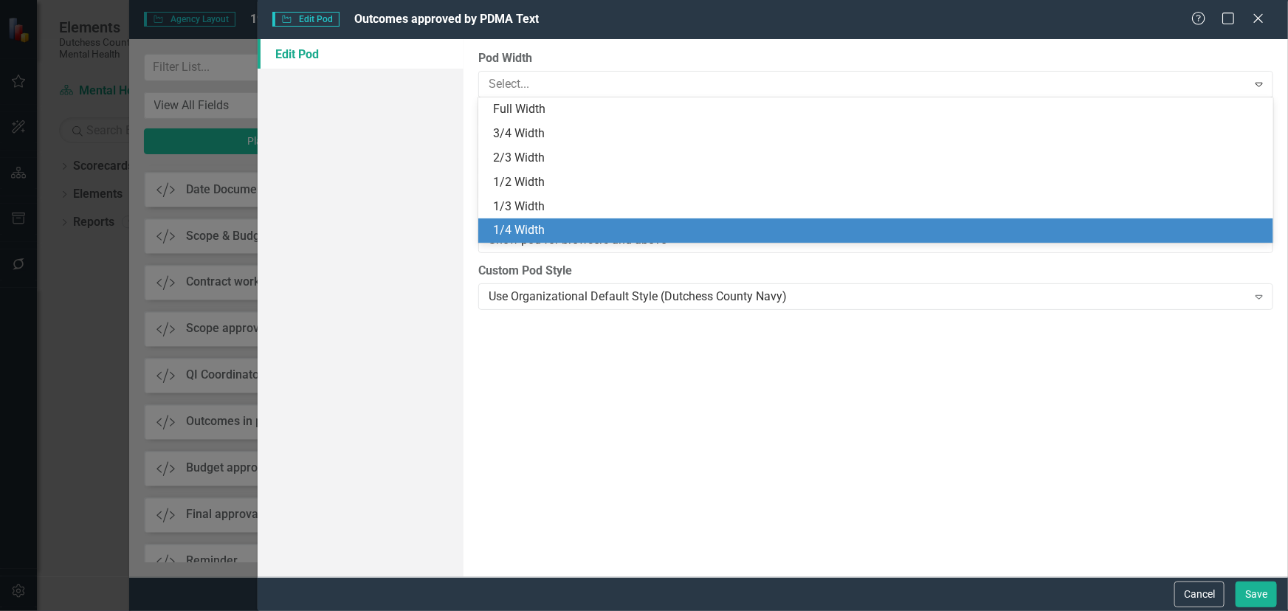
click at [612, 222] on div "1/4 Width" at bounding box center [879, 230] width 772 height 17
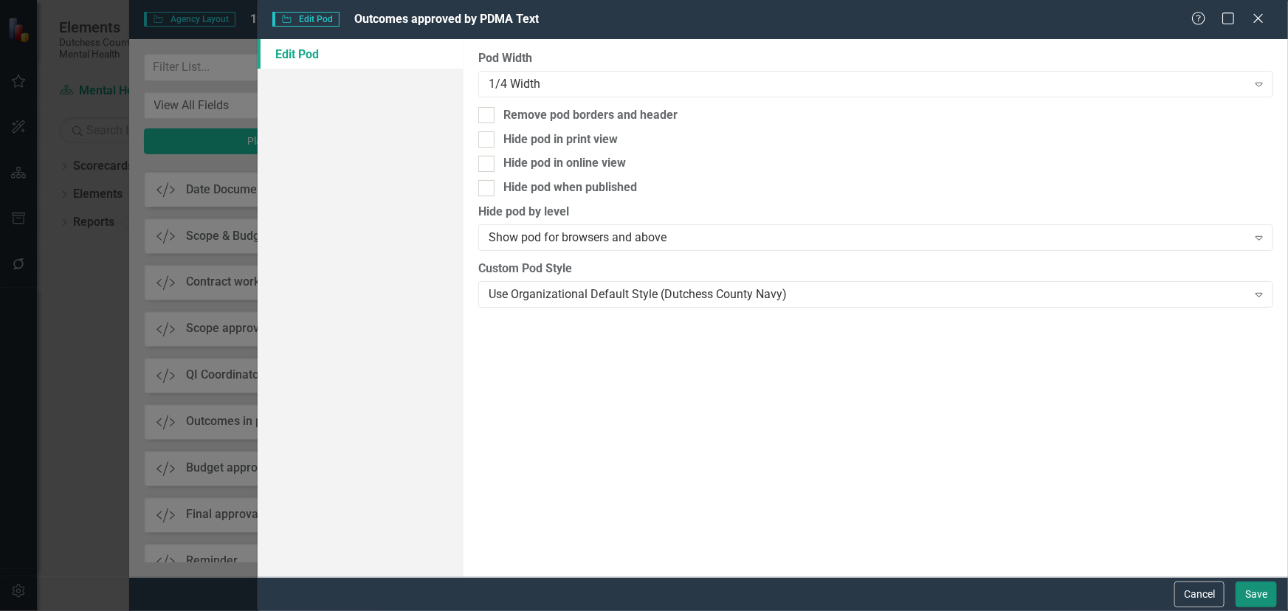
drag, startPoint x: 1252, startPoint y: 596, endPoint x: 1078, endPoint y: 569, distance: 176.3
click at [1159, 518] on button "Save" at bounding box center [1256, 595] width 41 height 26
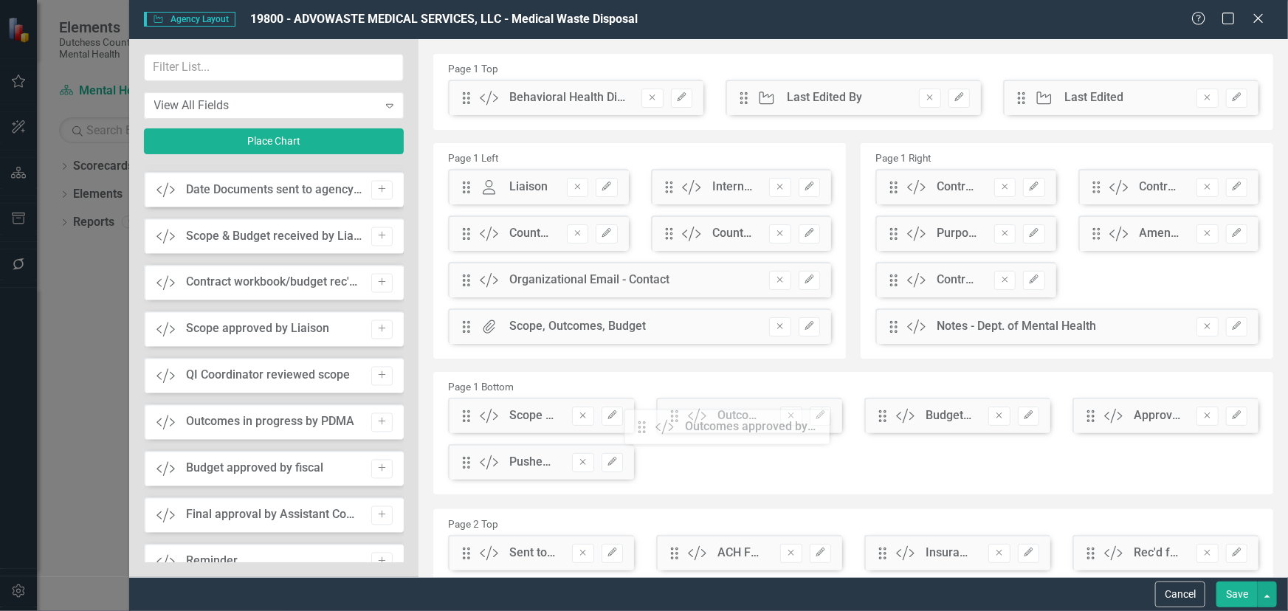
drag, startPoint x: 468, startPoint y: 103, endPoint x: 655, endPoint y: 433, distance: 378.6
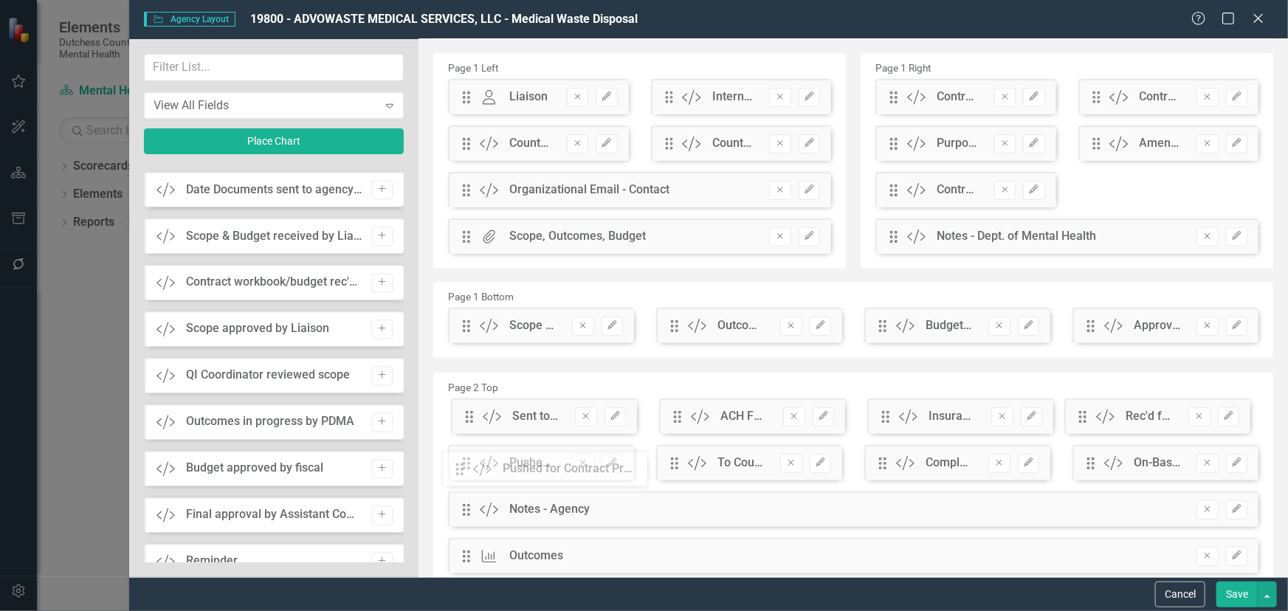
scroll to position [103, 0]
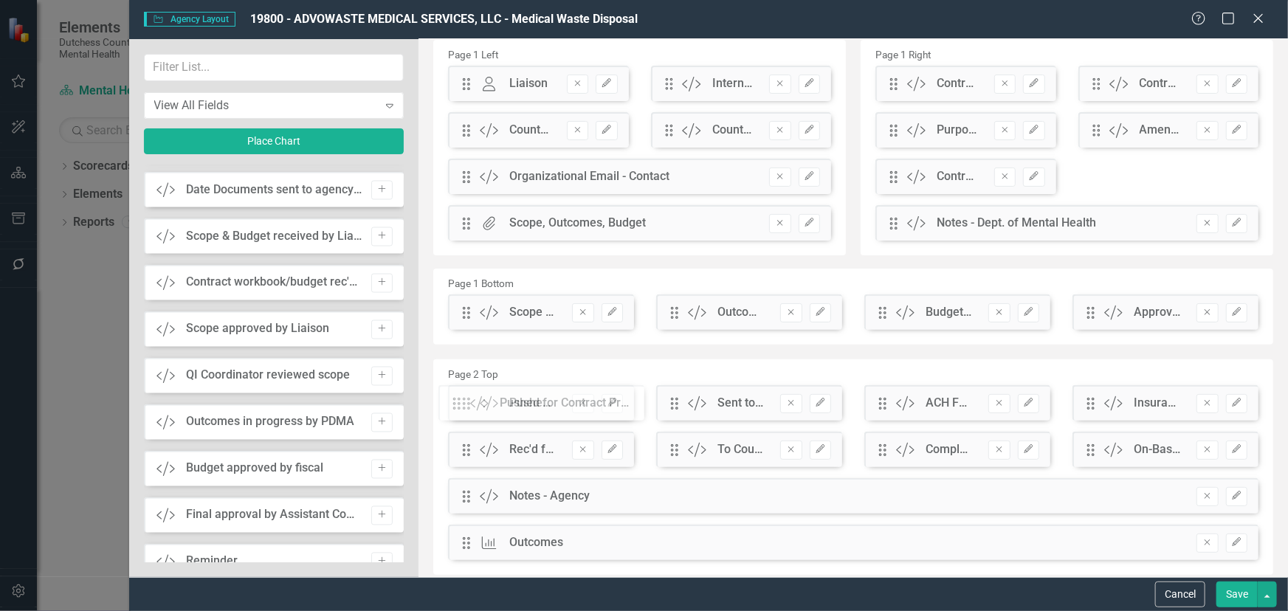
drag, startPoint x: 470, startPoint y: 401, endPoint x: 472, endPoint y: 409, distance: 8.3
click at [1159, 518] on button "button" at bounding box center [1267, 595] width 19 height 26
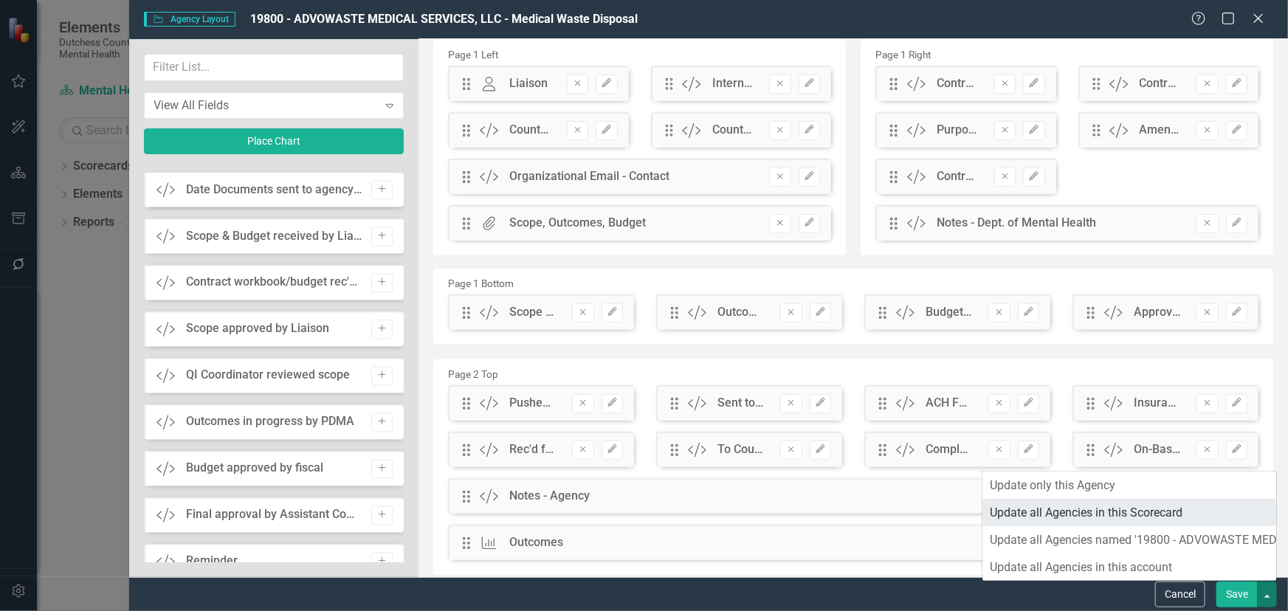
click at [1159, 518] on link "Update all Agencies in this Scorecard" at bounding box center [1130, 512] width 294 height 27
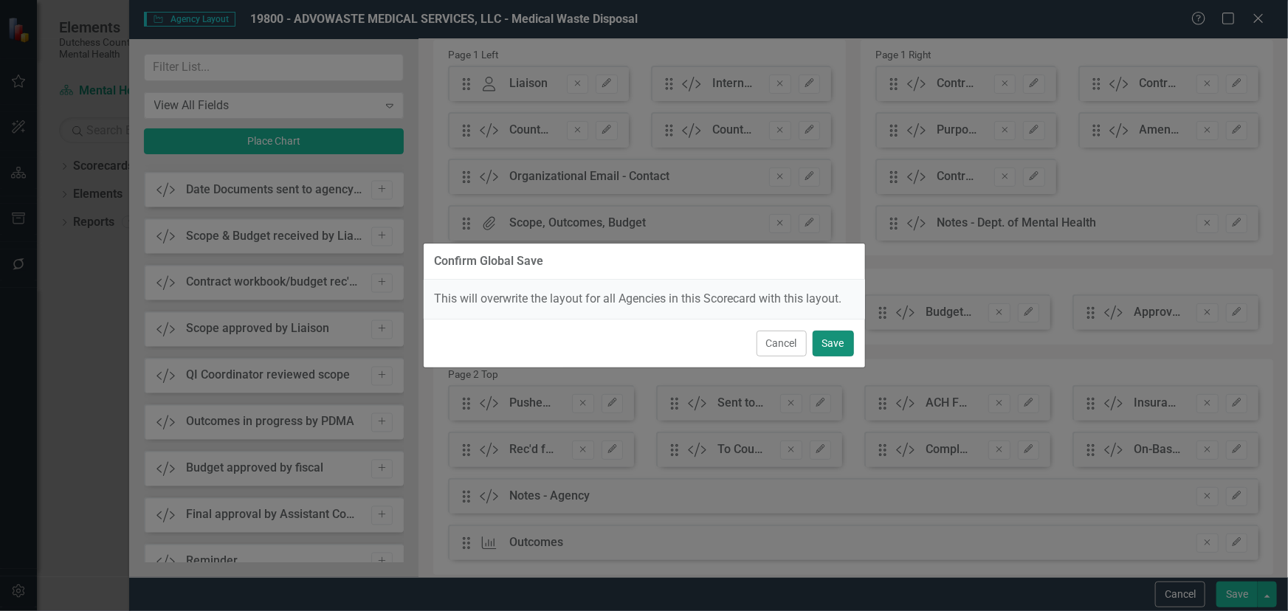
click at [837, 342] on button "Save" at bounding box center [833, 344] width 41 height 26
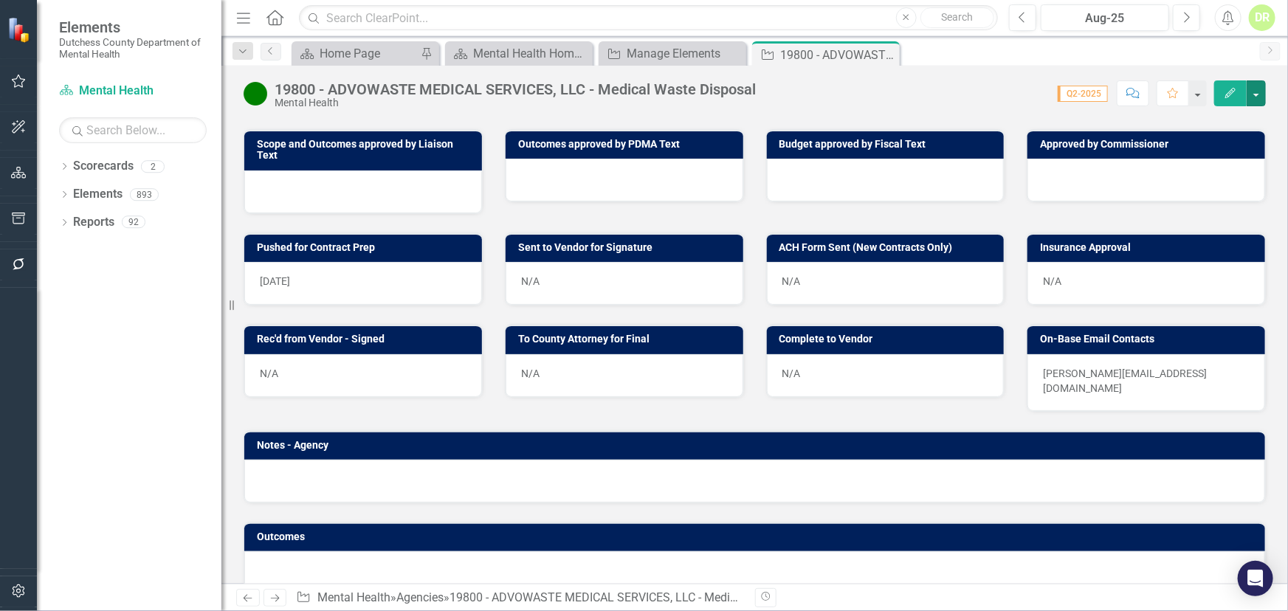
scroll to position [589, 0]
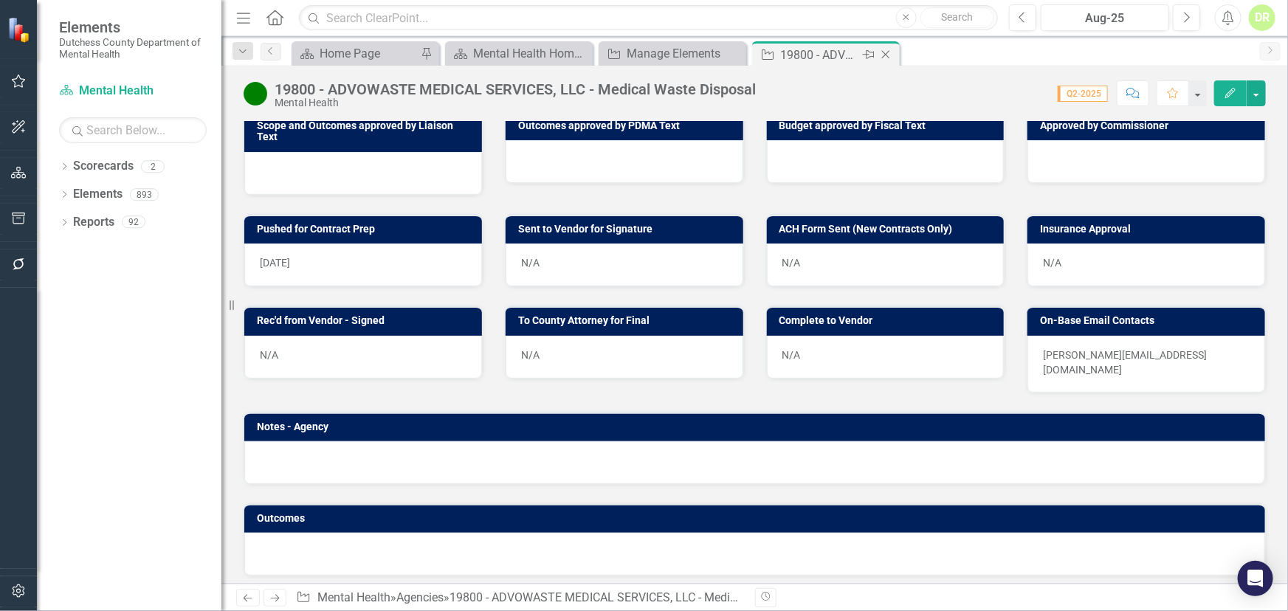
click at [886, 52] on icon "Close" at bounding box center [886, 55] width 15 height 12
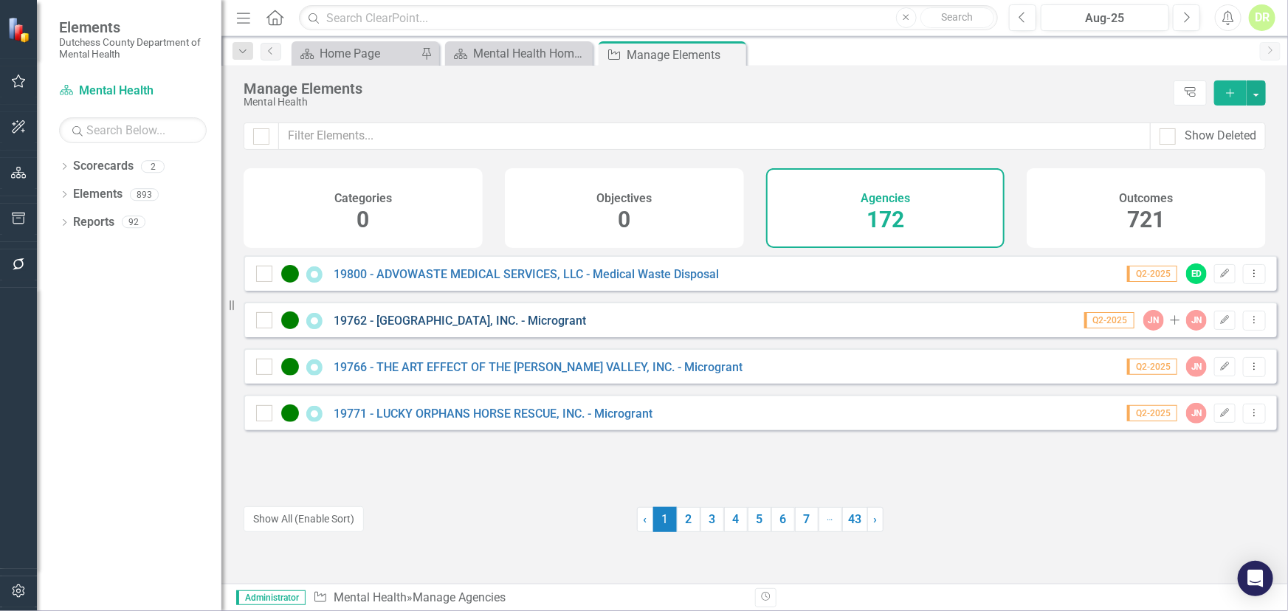
click at [480, 328] on link "19762 - [GEOGRAPHIC_DATA], INC. - Microgrant" at bounding box center [460, 321] width 253 height 14
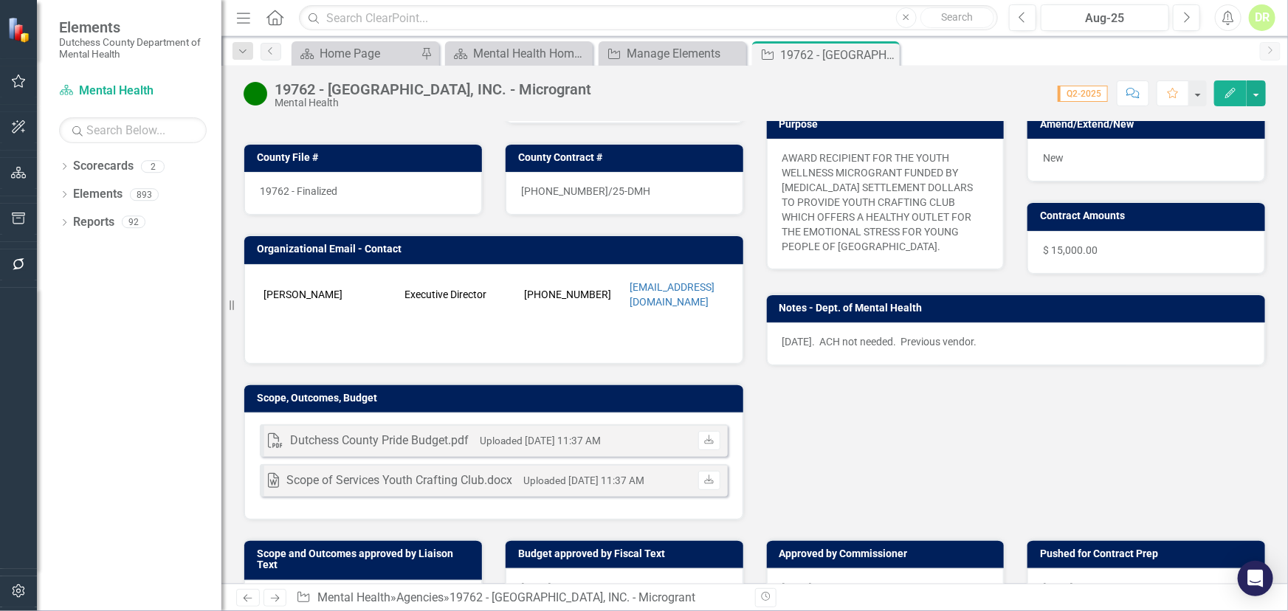
scroll to position [335, 0]
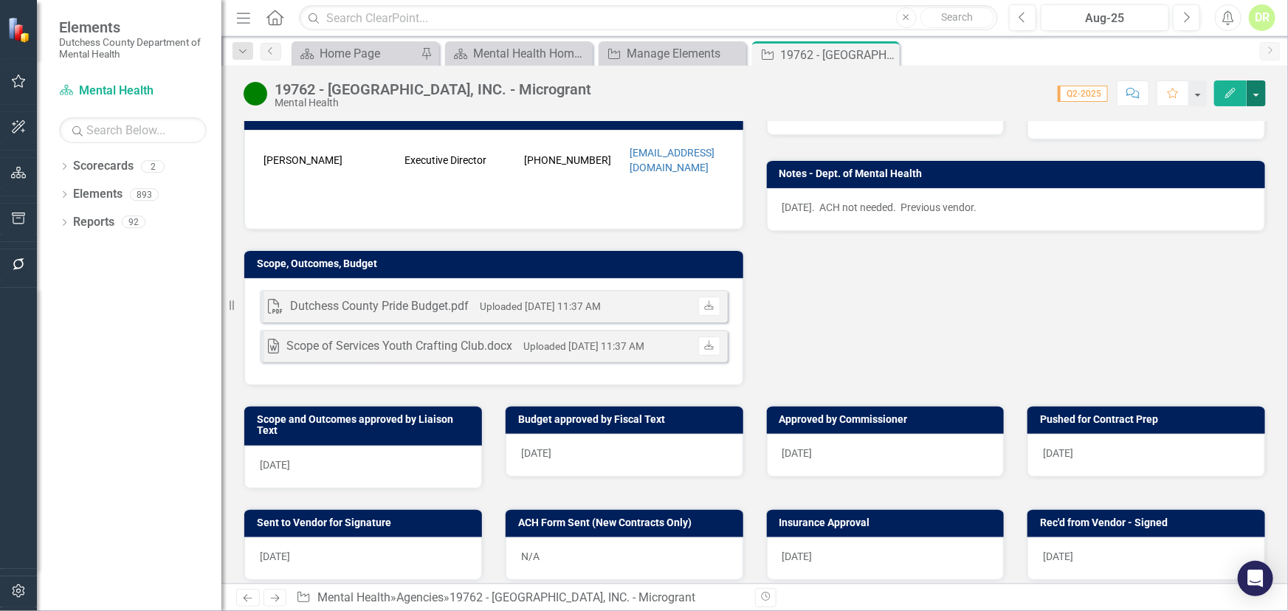
click at [1159, 97] on button "button" at bounding box center [1256, 93] width 19 height 26
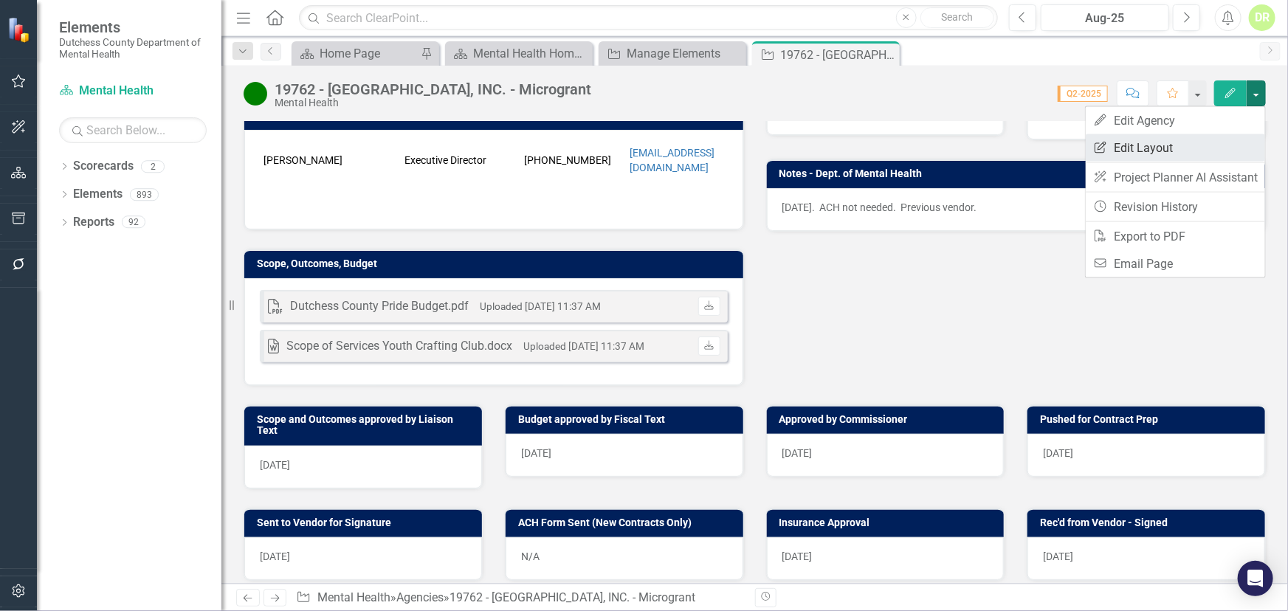
click at [1152, 139] on link "Edit Report Edit Layout" at bounding box center [1175, 147] width 179 height 27
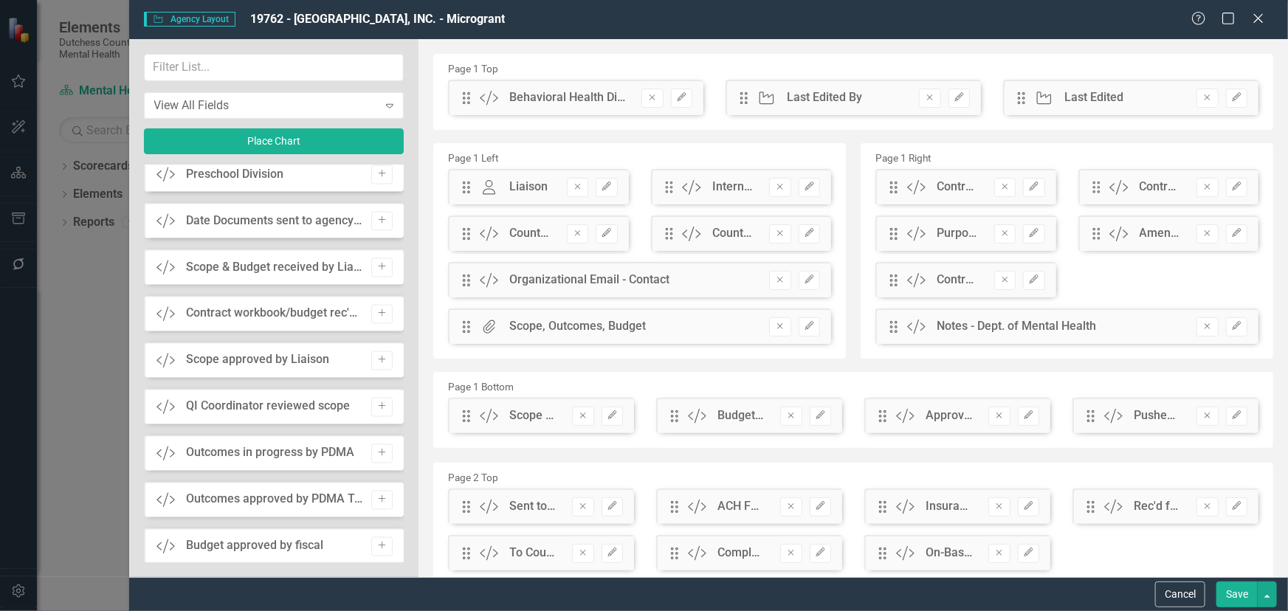
scroll to position [1342, 0]
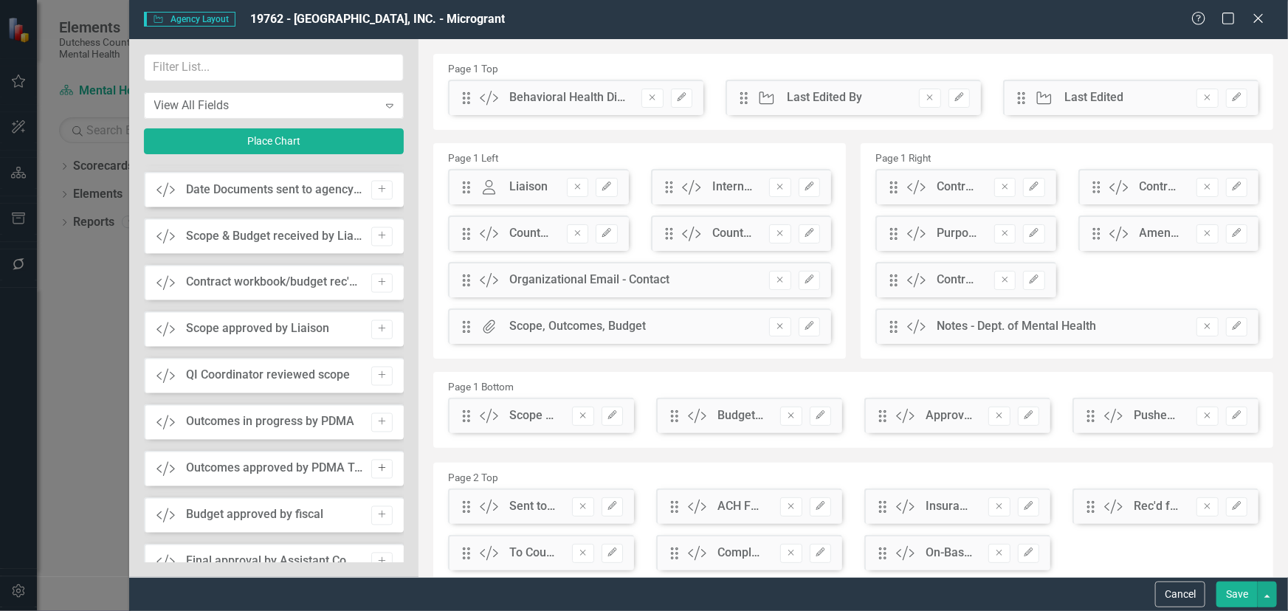
click at [380, 468] on icon "Add" at bounding box center [382, 468] width 11 height 9
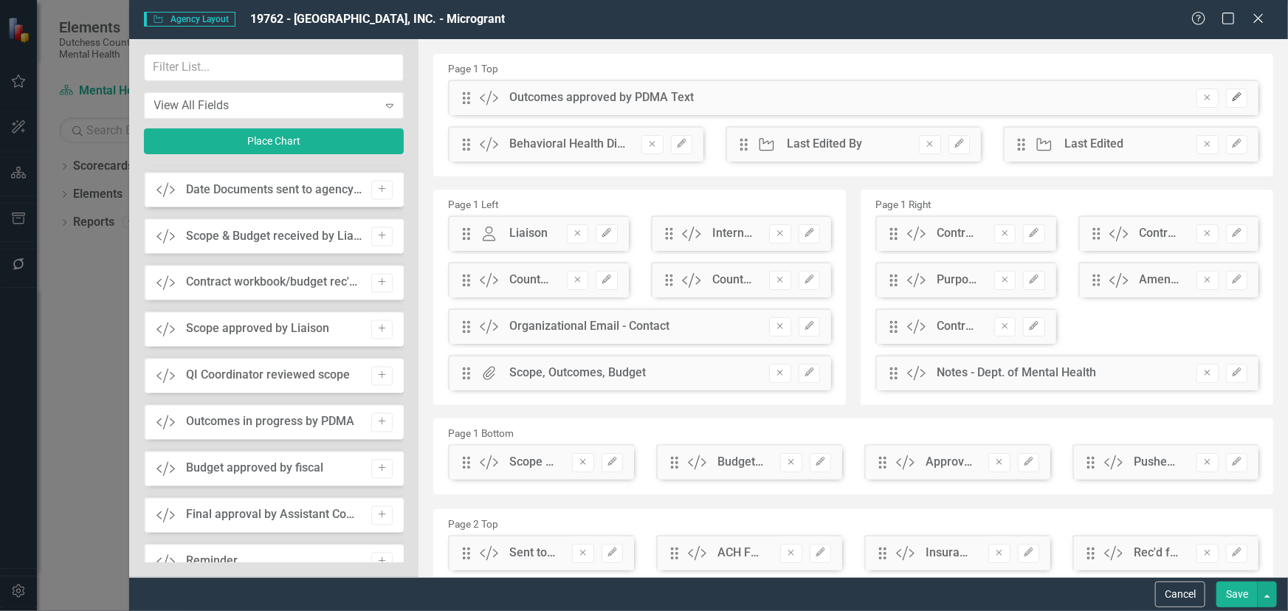
click at [1159, 97] on icon "Edit" at bounding box center [1237, 97] width 11 height 9
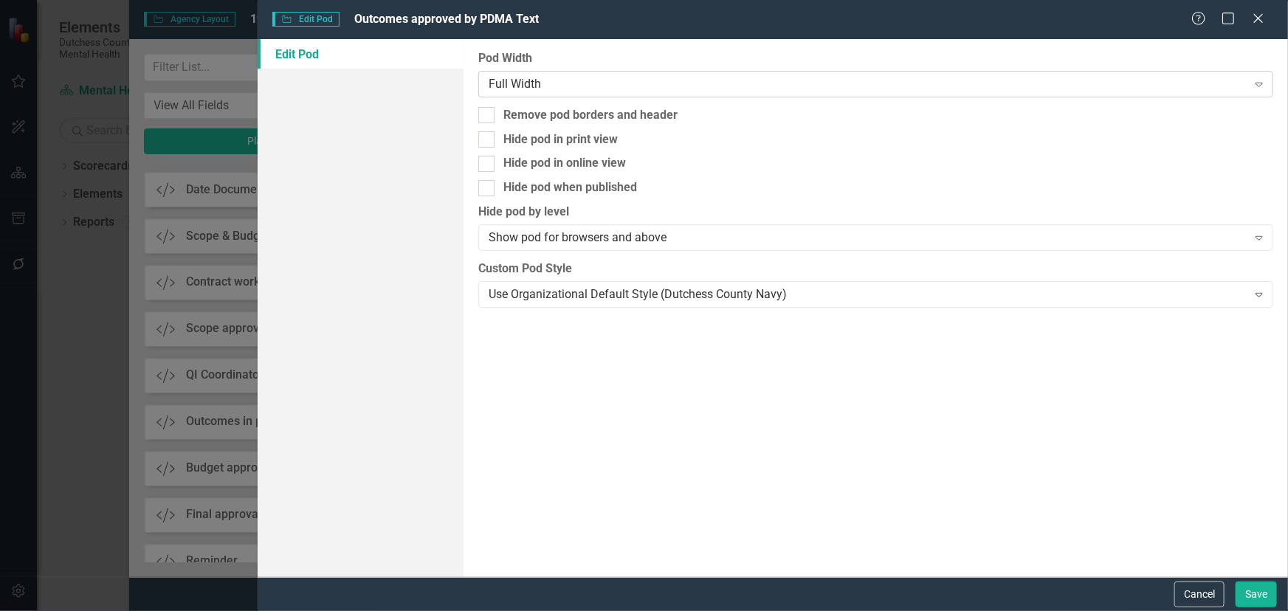
click at [538, 78] on div "Full Width" at bounding box center [868, 83] width 758 height 17
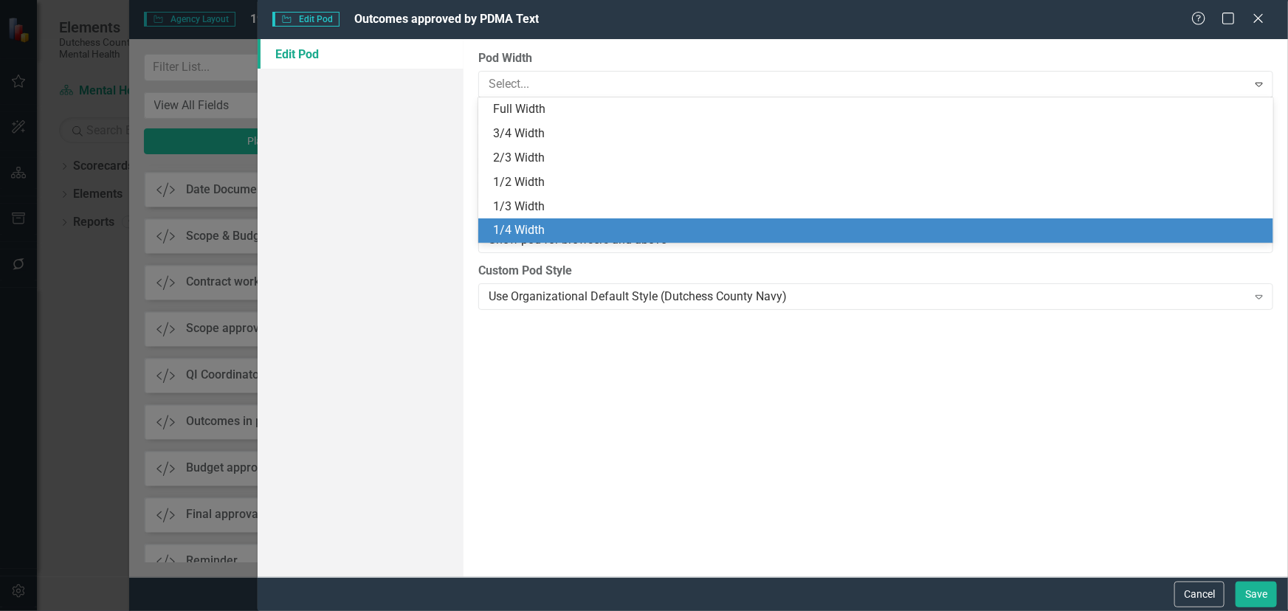
click at [529, 221] on div "1/4 Width" at bounding box center [875, 231] width 795 height 24
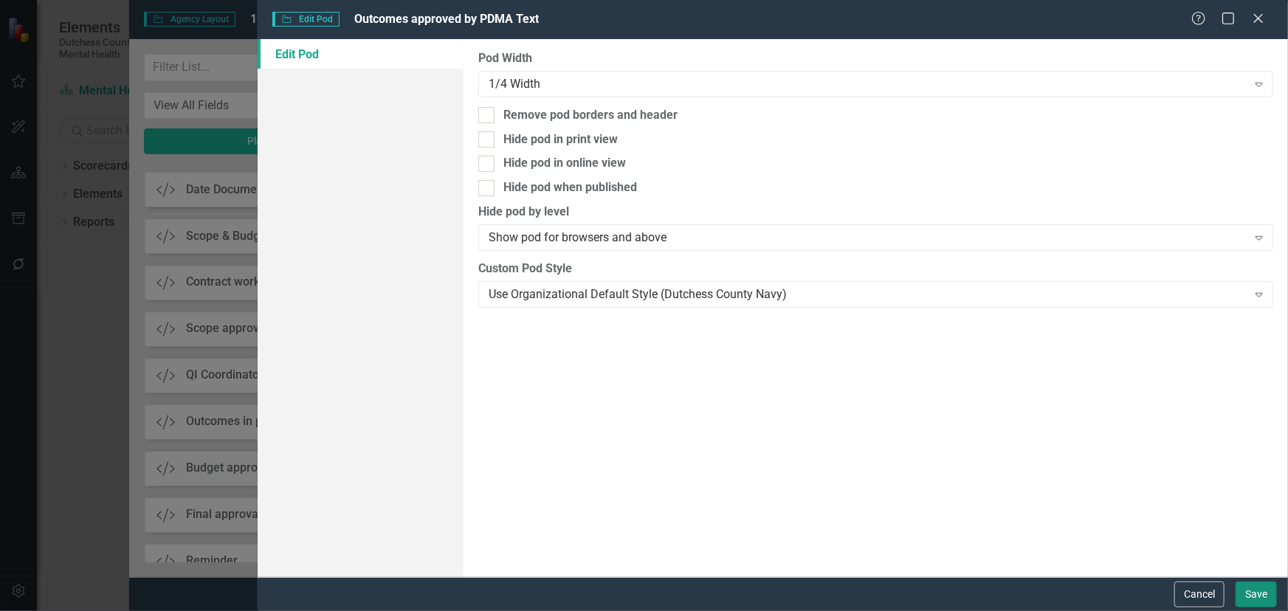
click at [1159, 518] on button "Save" at bounding box center [1256, 595] width 41 height 26
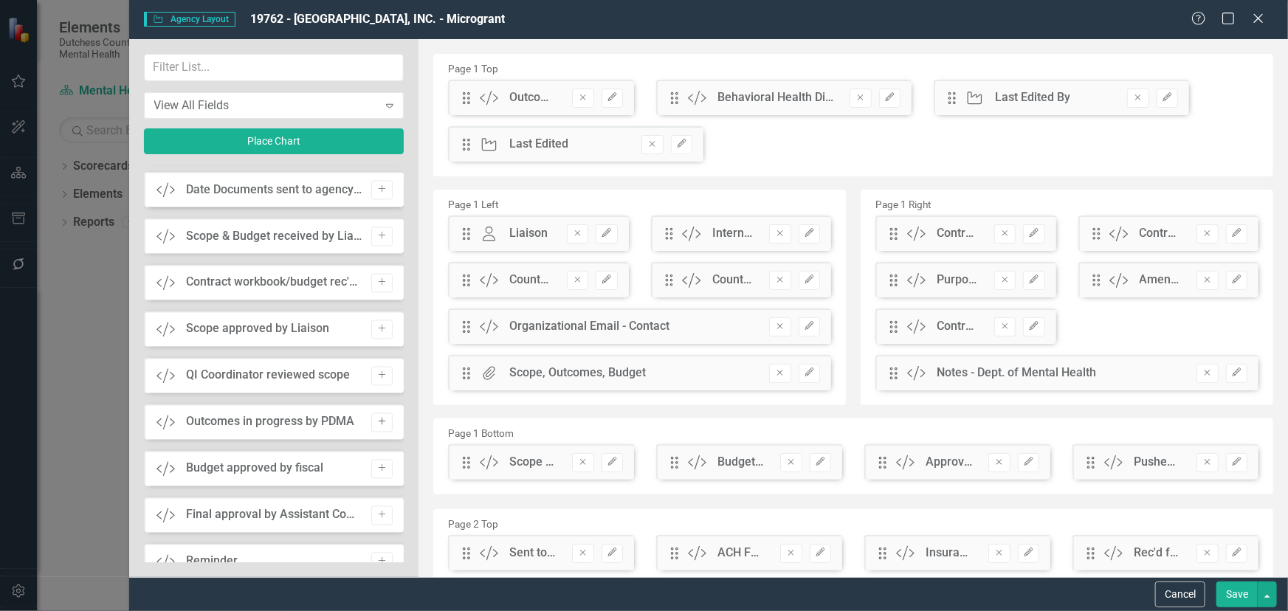
click at [377, 423] on icon "Add" at bounding box center [382, 422] width 11 height 9
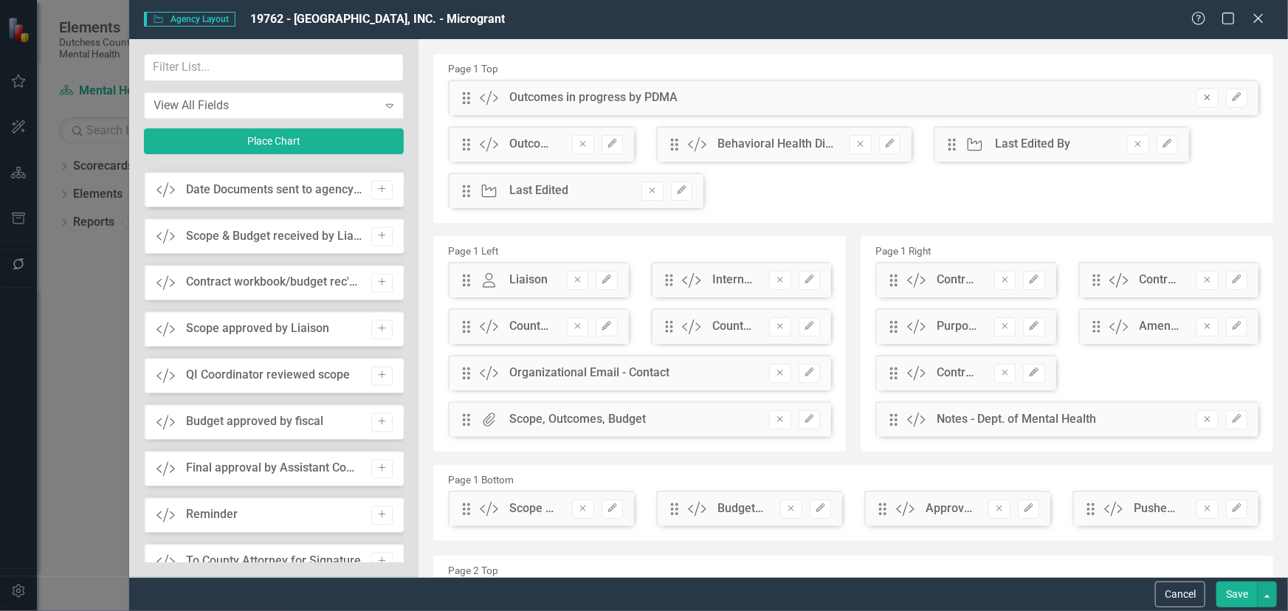
click at [1159, 93] on icon "Remove" at bounding box center [1207, 97] width 11 height 9
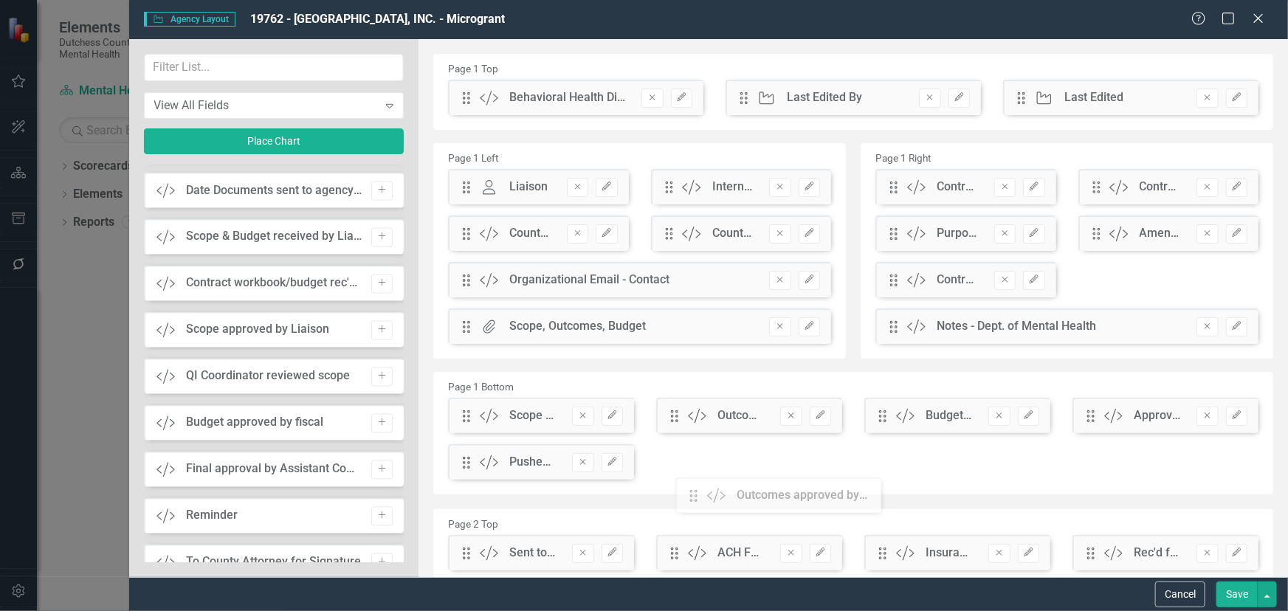
scroll to position [1, 0]
drag, startPoint x: 465, startPoint y: 99, endPoint x: 663, endPoint y: 425, distance: 381.7
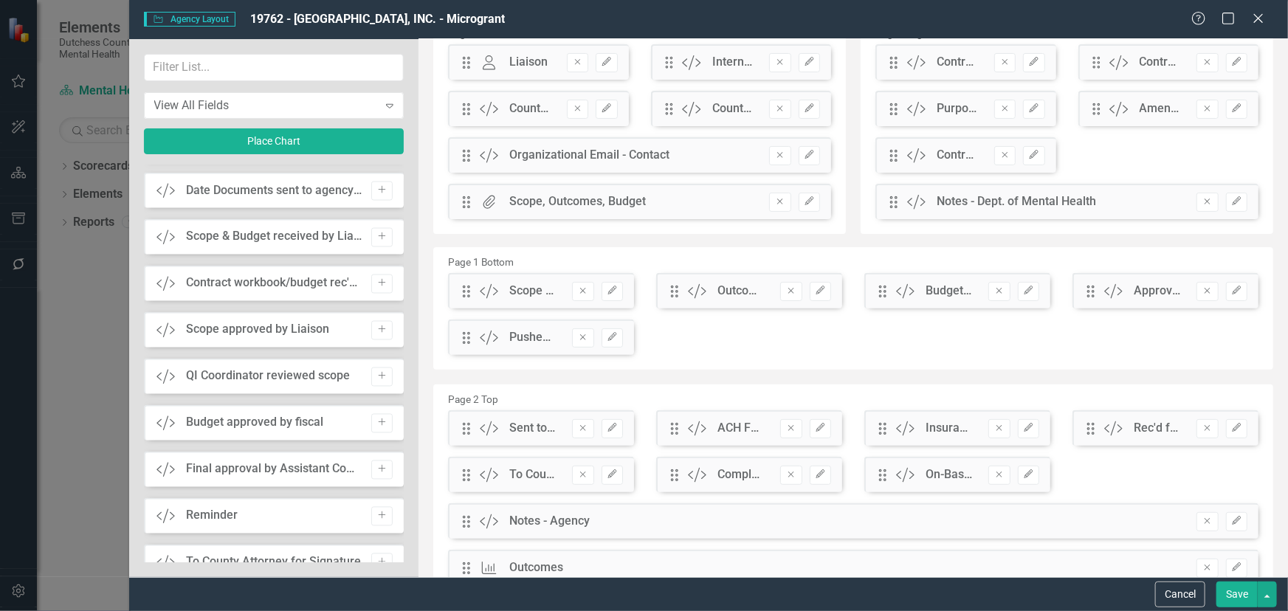
scroll to position [135, 0]
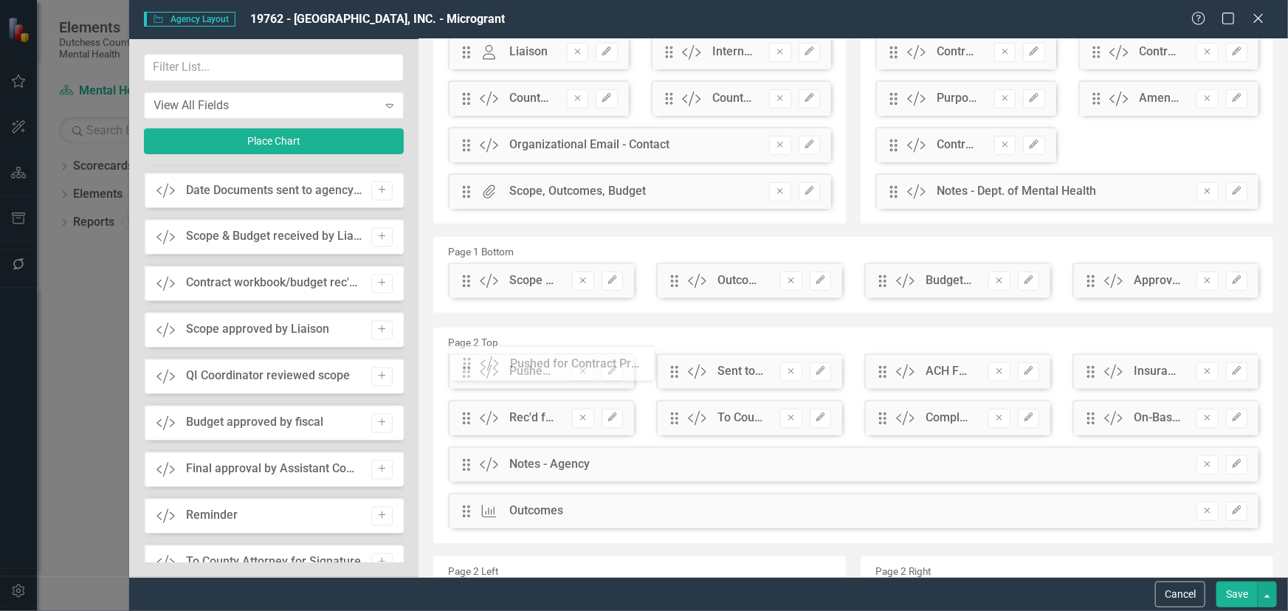
drag, startPoint x: 465, startPoint y: 331, endPoint x: 477, endPoint y: 368, distance: 38.8
click at [1159, 518] on button "Save" at bounding box center [1237, 595] width 41 height 26
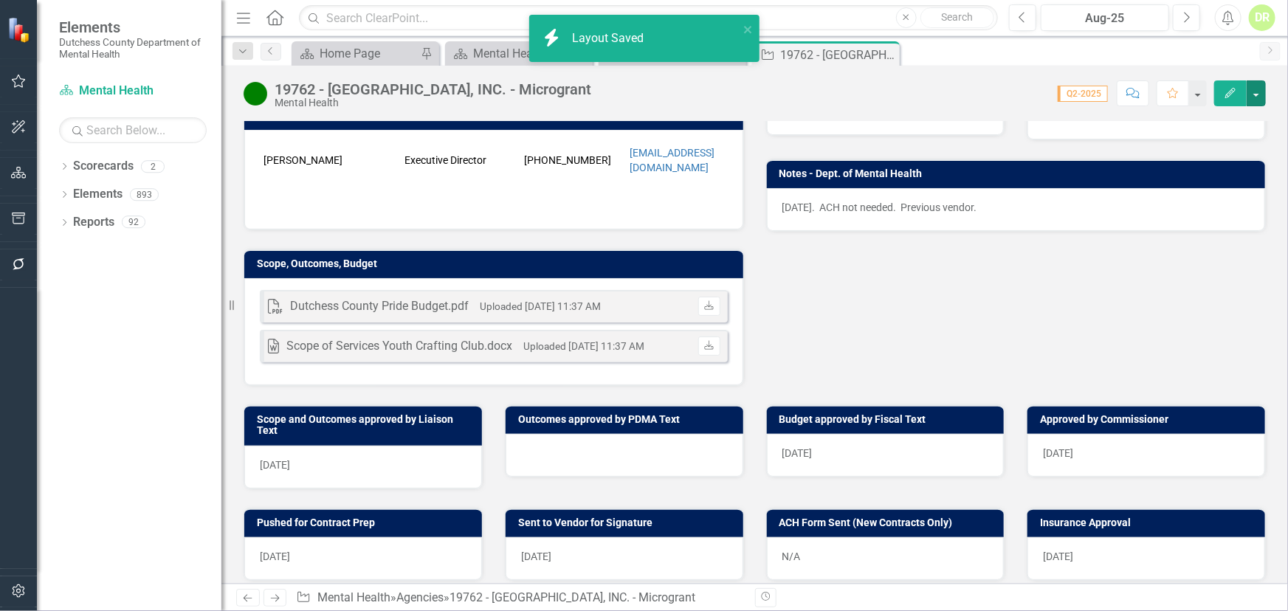
scroll to position [604, 0]
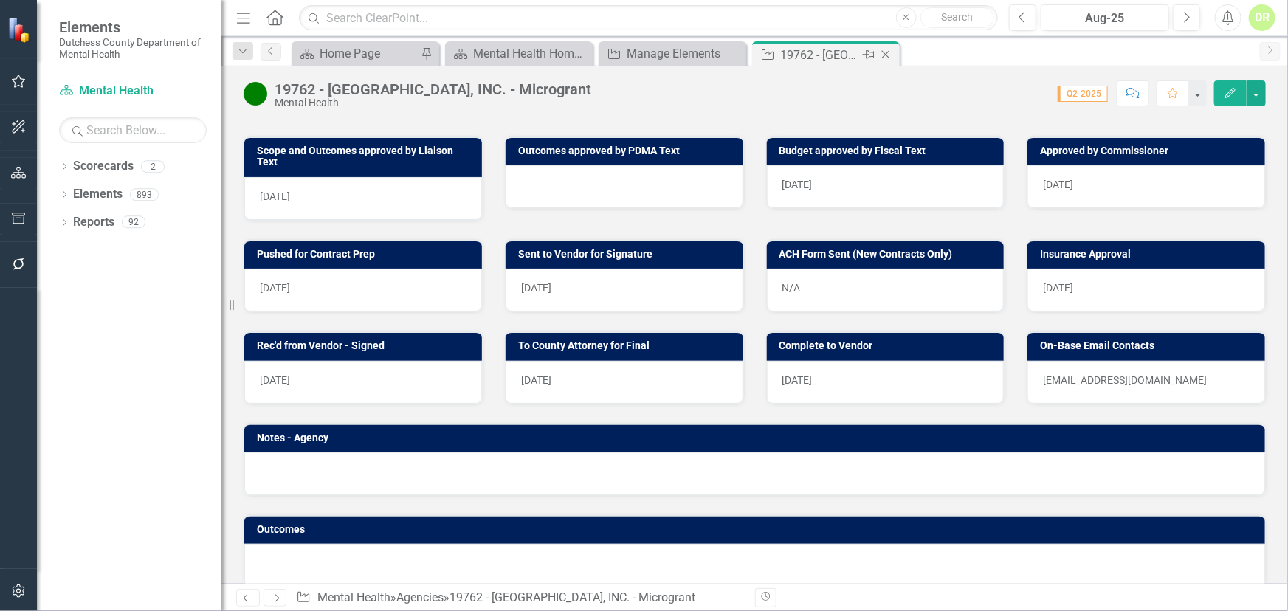
click at [888, 52] on icon "Close" at bounding box center [886, 55] width 15 height 12
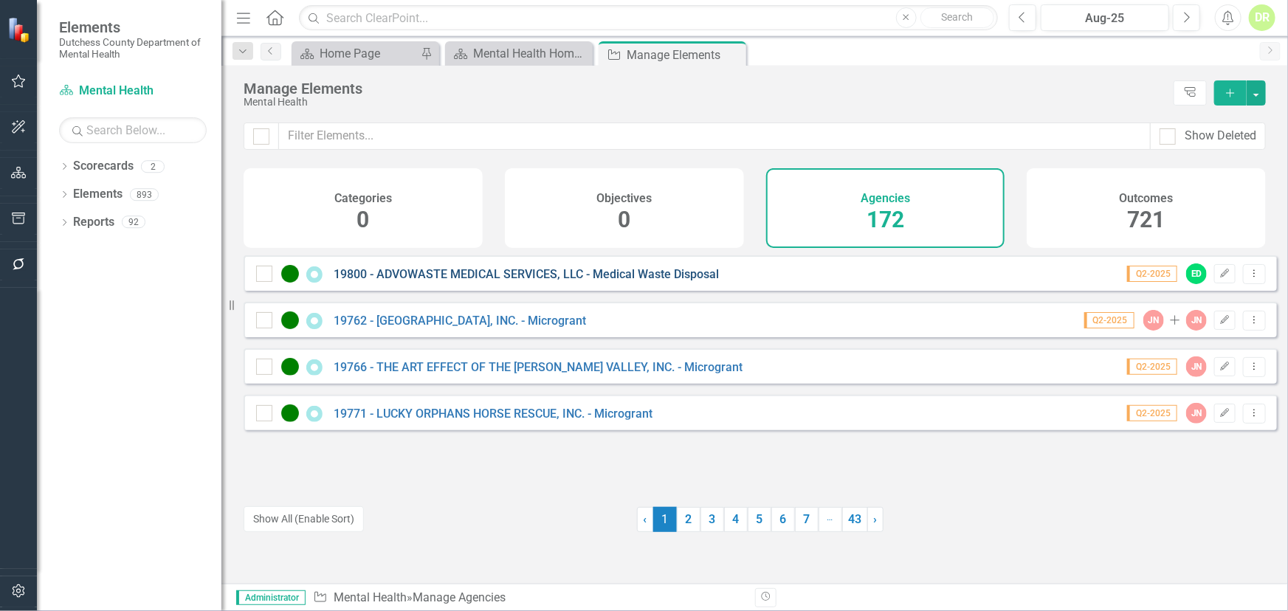
click at [569, 281] on link "19800 - ADVOWASTE MEDICAL SERVICES, LLC - Medical Waste Disposal" at bounding box center [526, 274] width 385 height 14
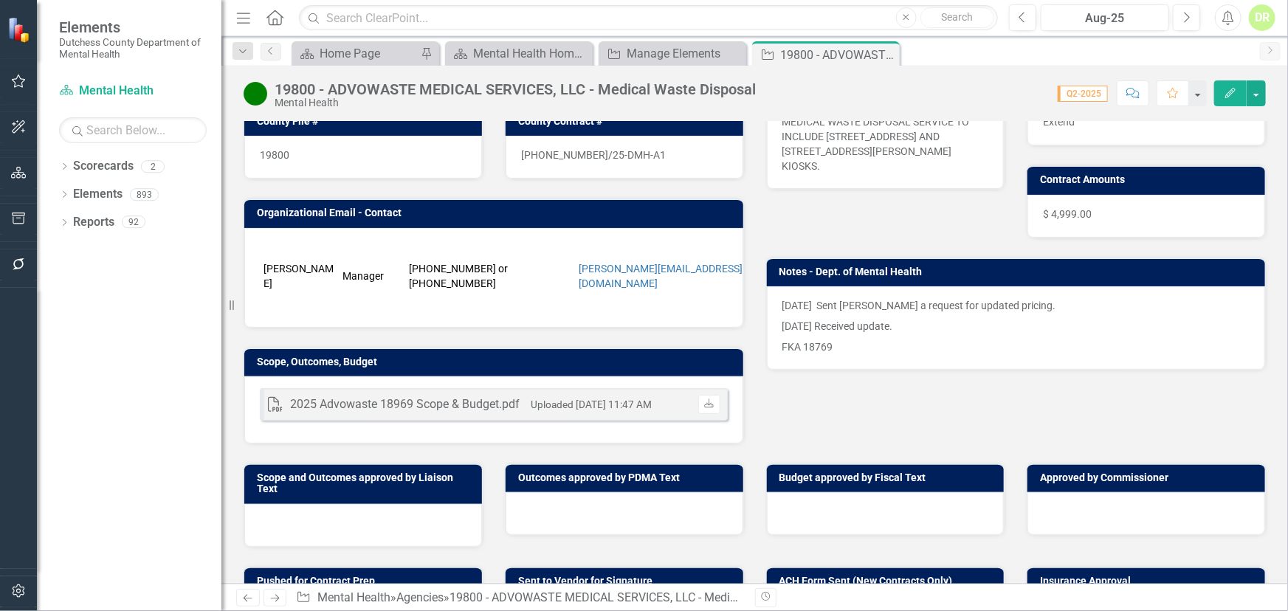
scroll to position [268, 0]
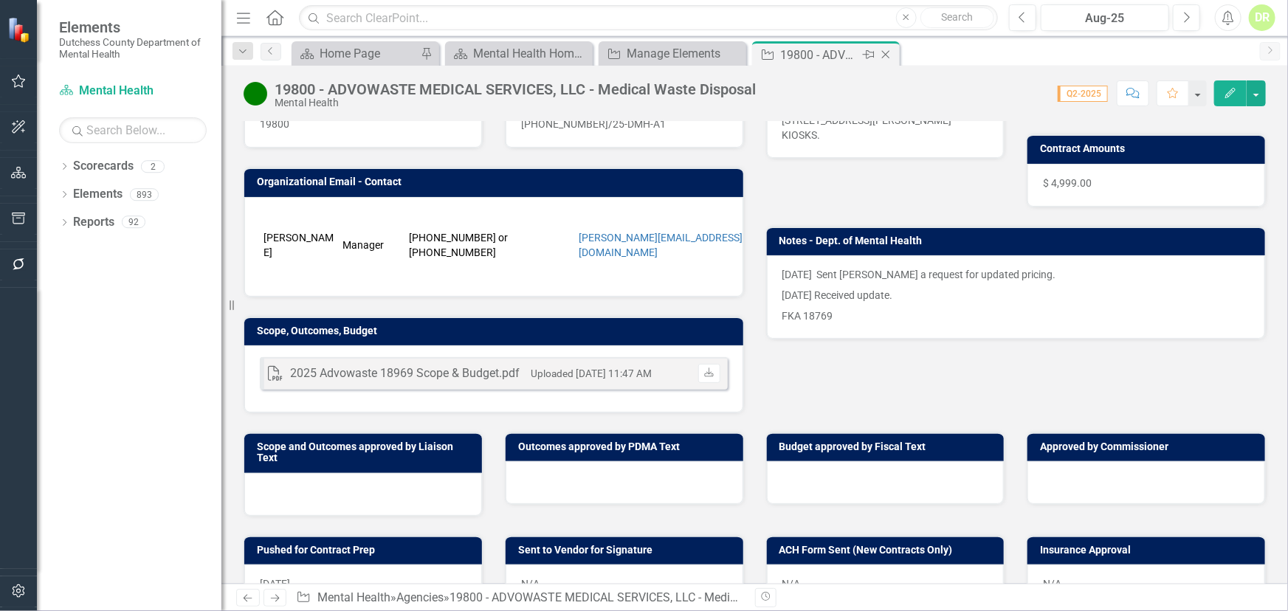
click at [885, 54] on icon at bounding box center [886, 55] width 8 height 8
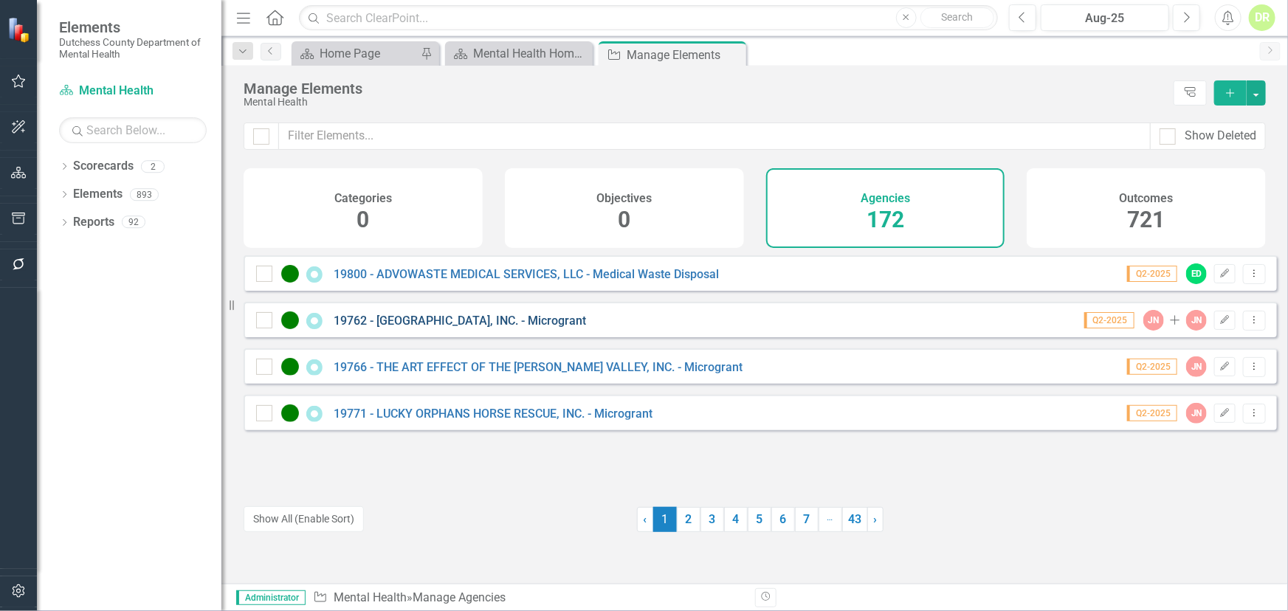
click at [584, 328] on link "19762 - [GEOGRAPHIC_DATA], INC. - Microgrant" at bounding box center [460, 321] width 253 height 14
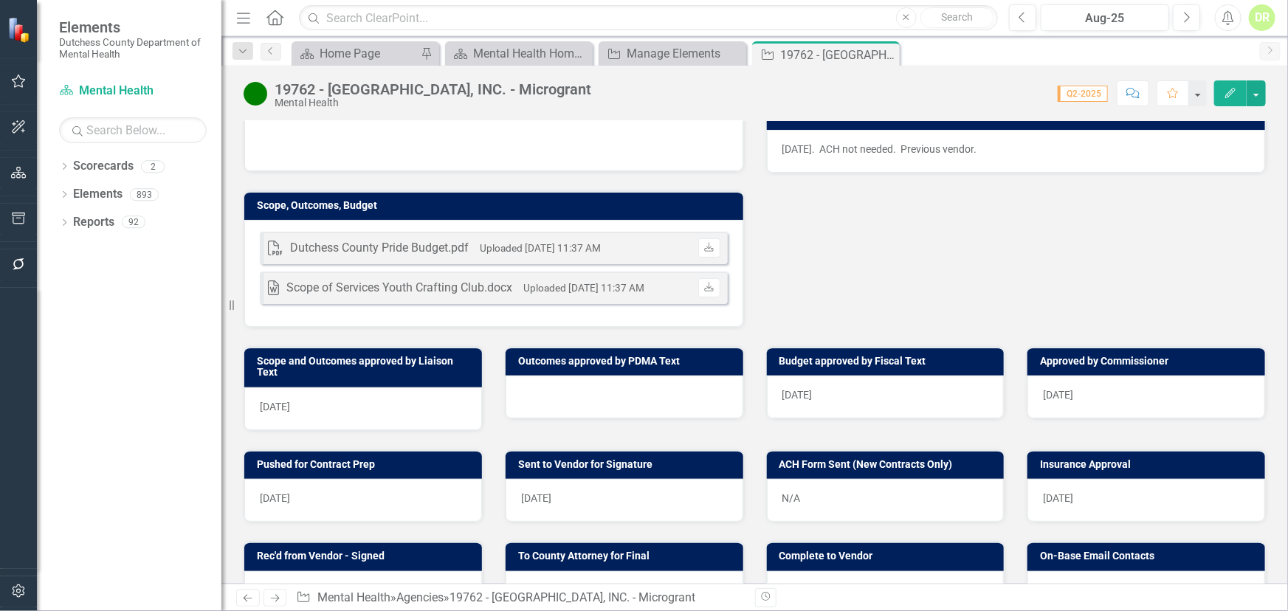
scroll to position [402, 0]
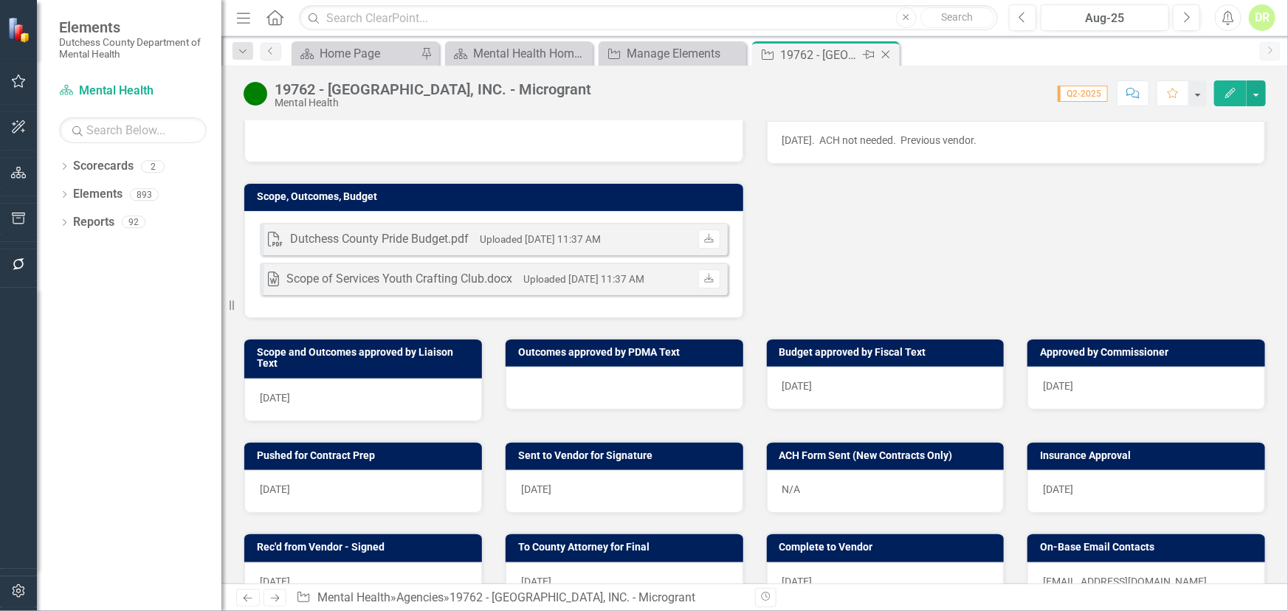
click at [890, 52] on icon "Close" at bounding box center [886, 55] width 15 height 12
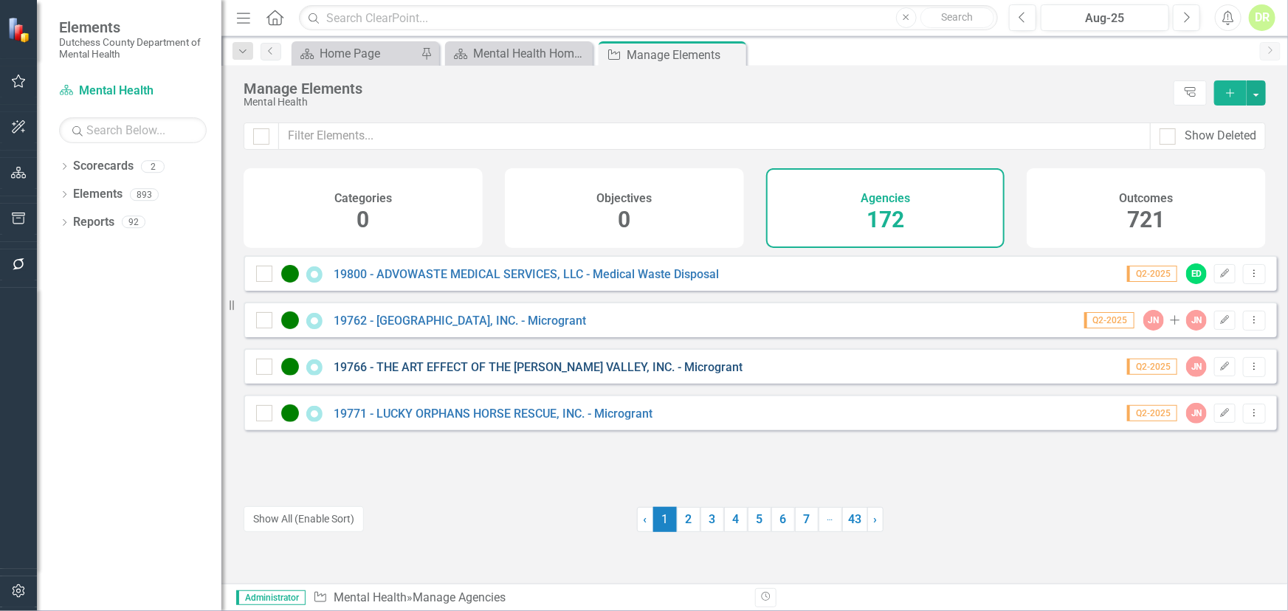
click at [665, 374] on link "19766 - THE ART EFFECT OF THE [PERSON_NAME] VALLEY, INC. - Microgrant" at bounding box center [538, 367] width 409 height 14
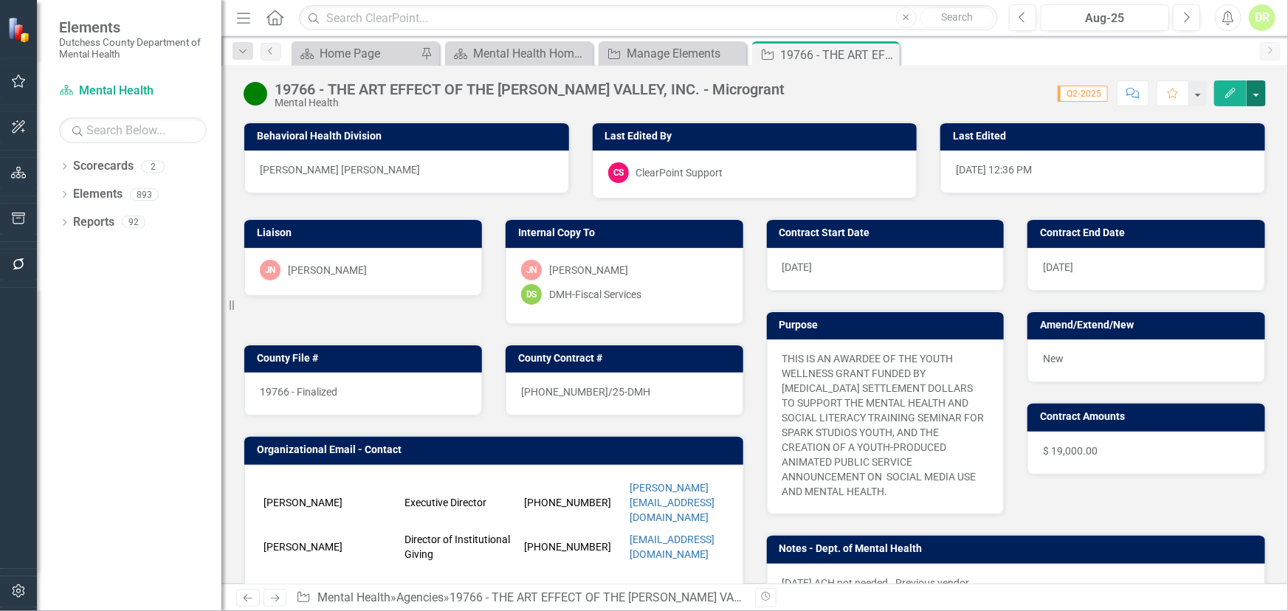
click at [1159, 91] on button "button" at bounding box center [1256, 93] width 19 height 26
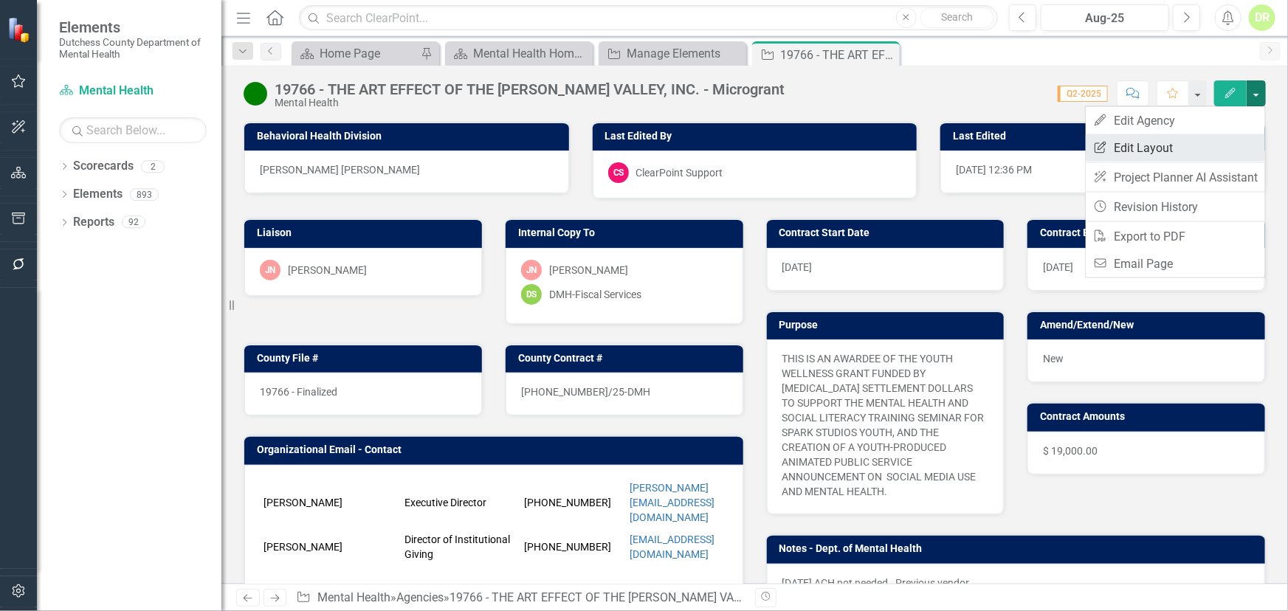
click at [1159, 153] on link "Edit Report Edit Layout" at bounding box center [1175, 147] width 179 height 27
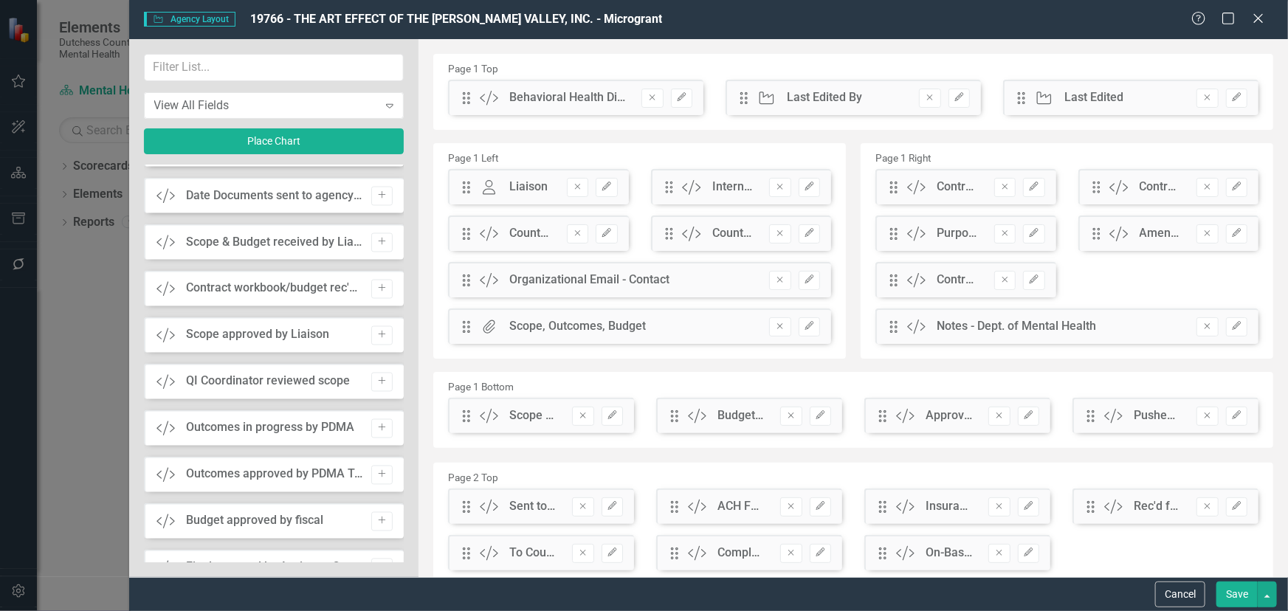
scroll to position [1342, 0]
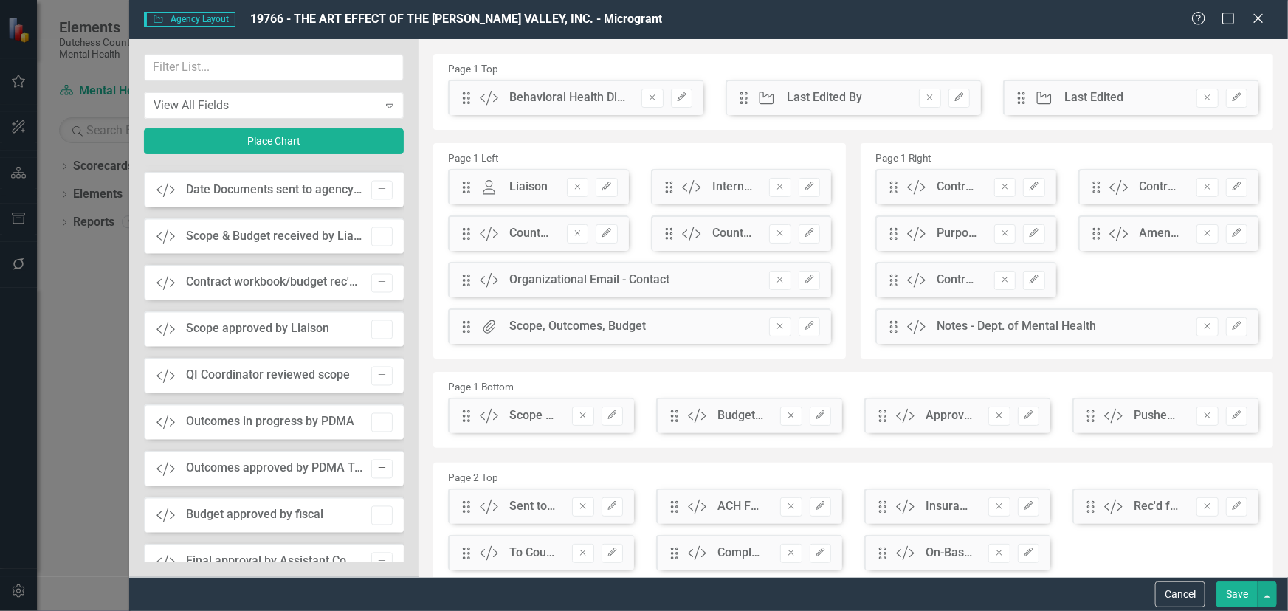
click at [379, 467] on icon "button" at bounding box center [382, 468] width 7 height 7
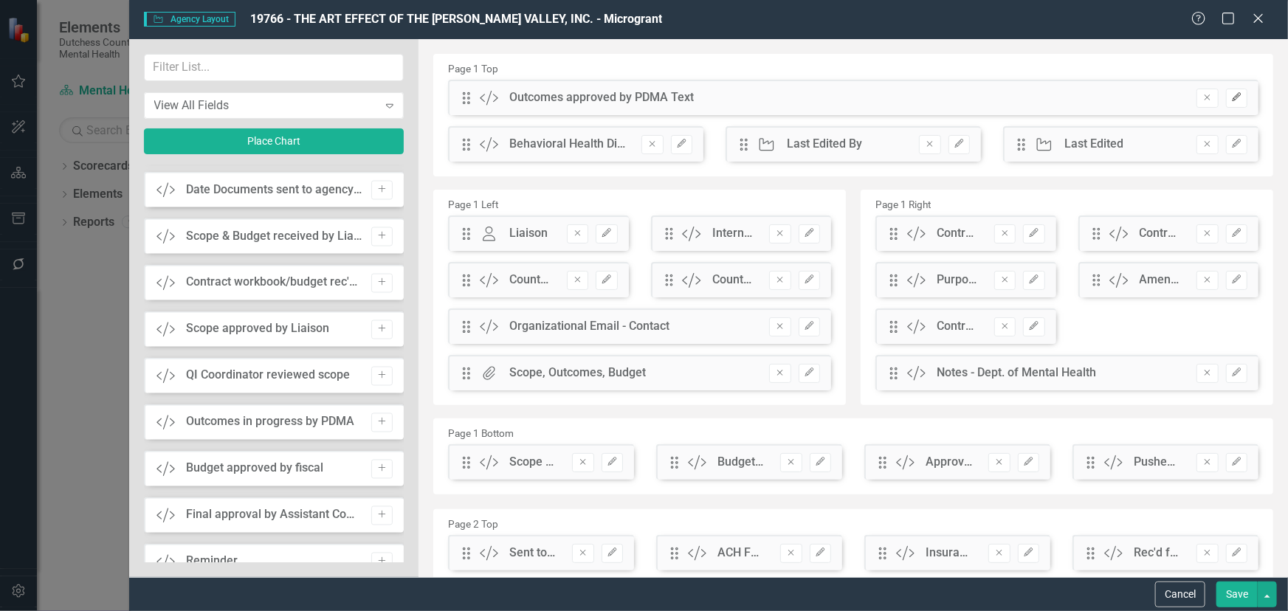
click at [1159, 95] on icon "Edit" at bounding box center [1237, 97] width 11 height 9
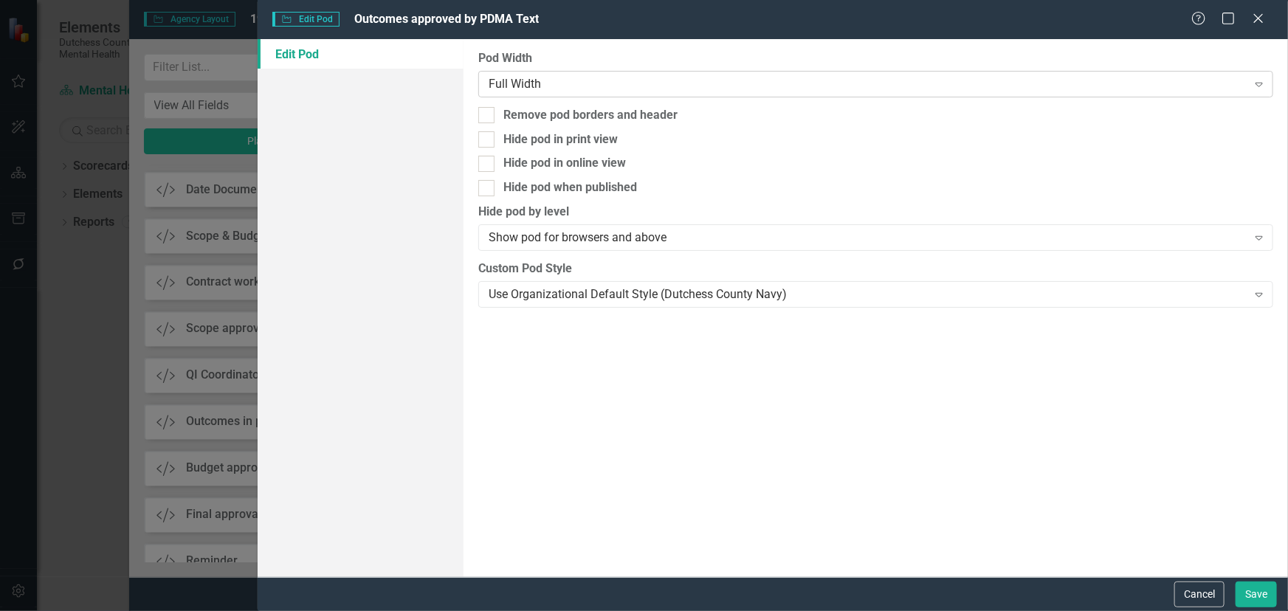
click at [734, 80] on div "Full Width" at bounding box center [868, 83] width 758 height 17
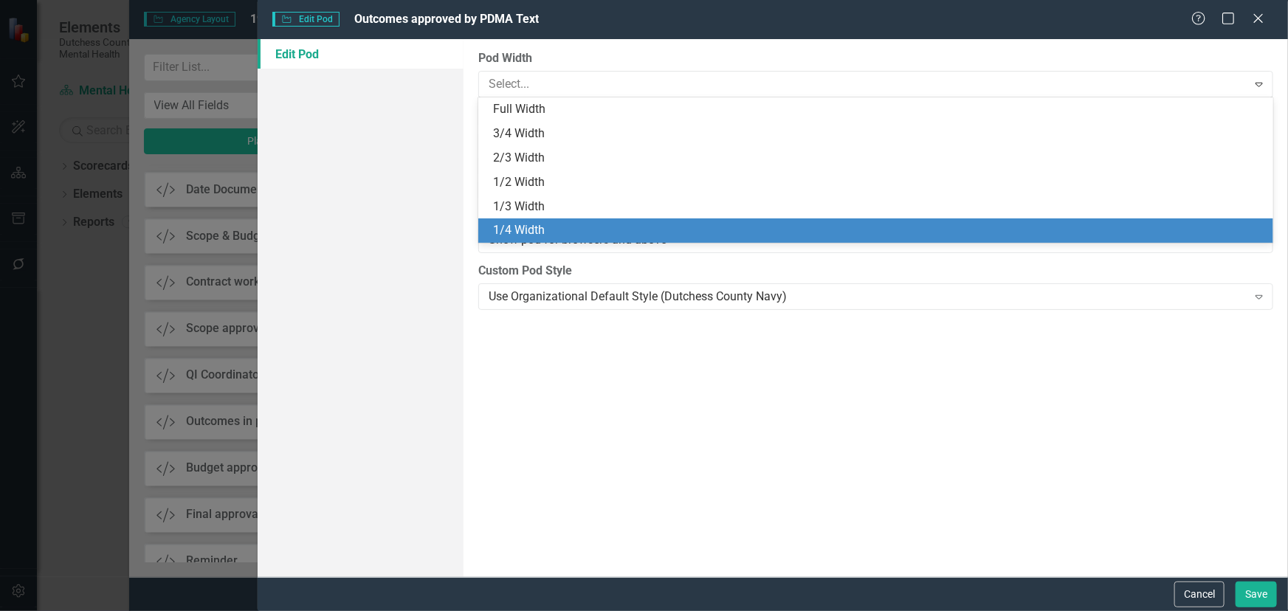
click at [583, 222] on div "1/4 Width" at bounding box center [879, 230] width 772 height 17
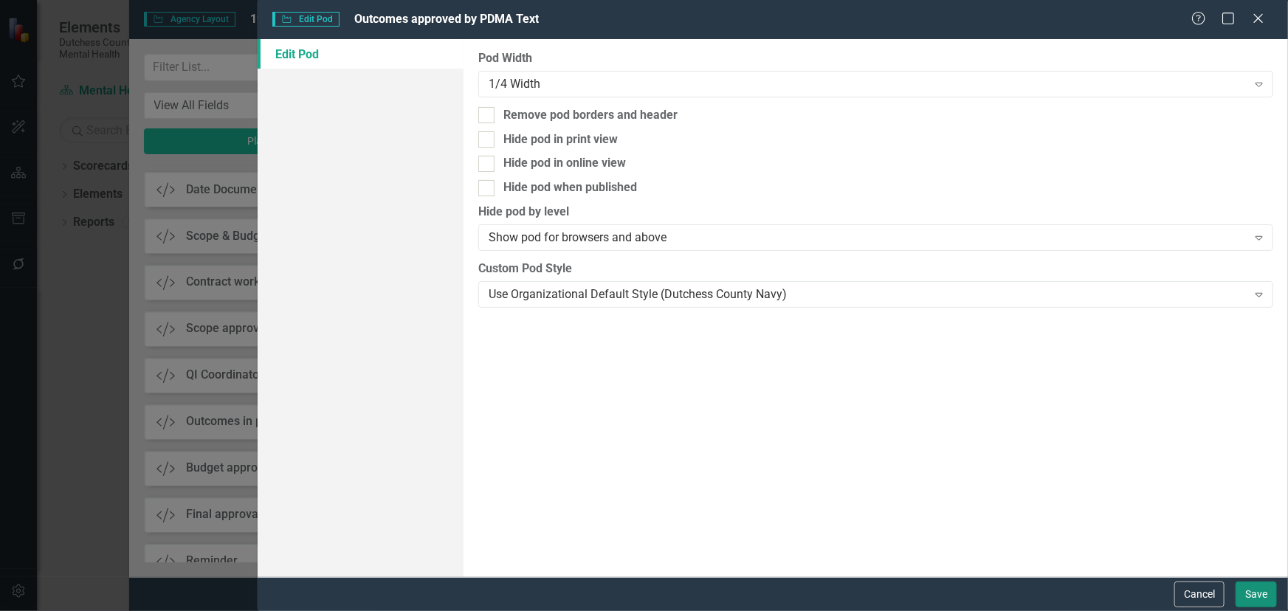
click at [1159, 518] on button "Save" at bounding box center [1256, 595] width 41 height 26
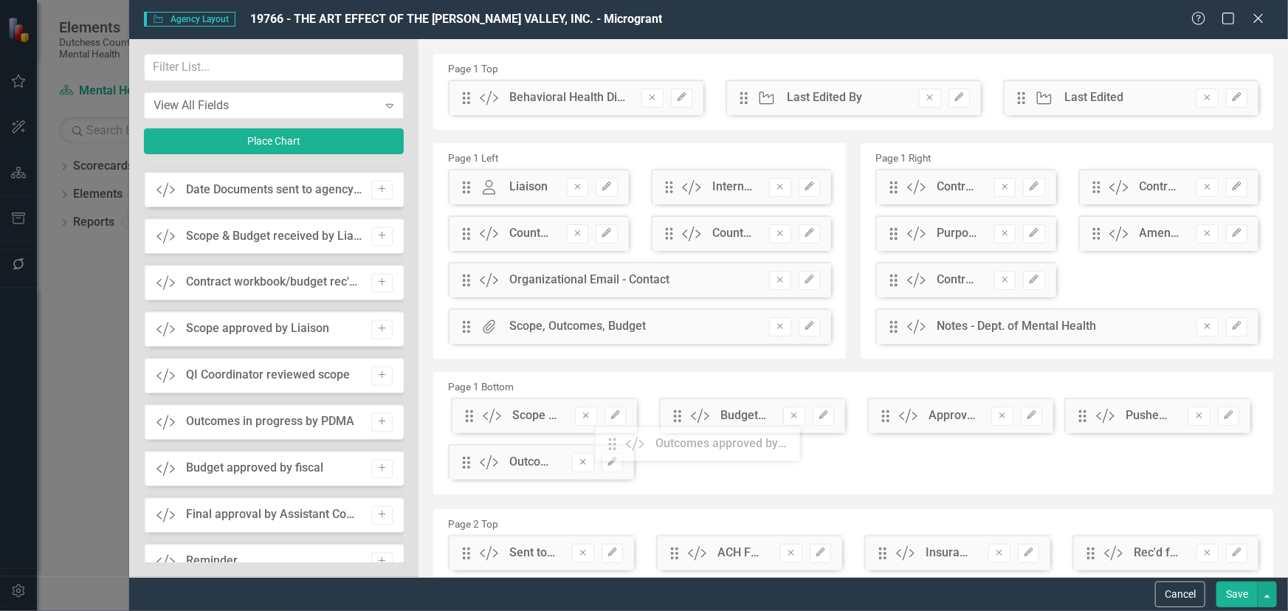
scroll to position [3, 0]
drag, startPoint x: 465, startPoint y: 103, endPoint x: 676, endPoint y: 419, distance: 380.1
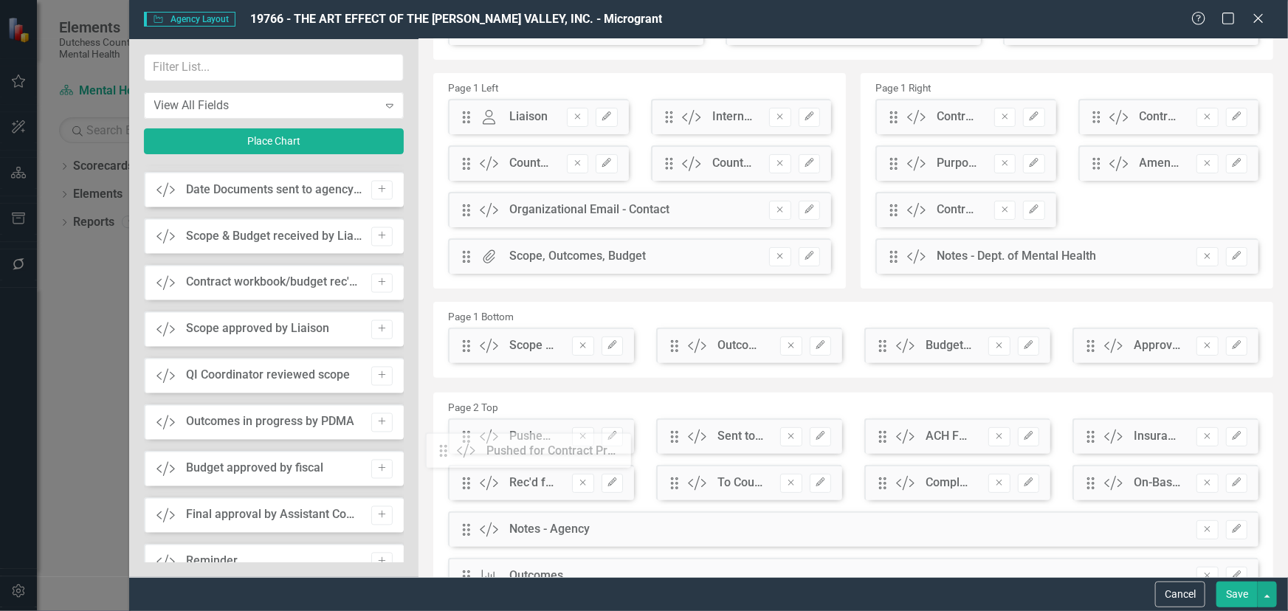
drag, startPoint x: 465, startPoint y: 396, endPoint x: 453, endPoint y: 455, distance: 60.2
click at [1159, 518] on button "button" at bounding box center [1267, 595] width 19 height 26
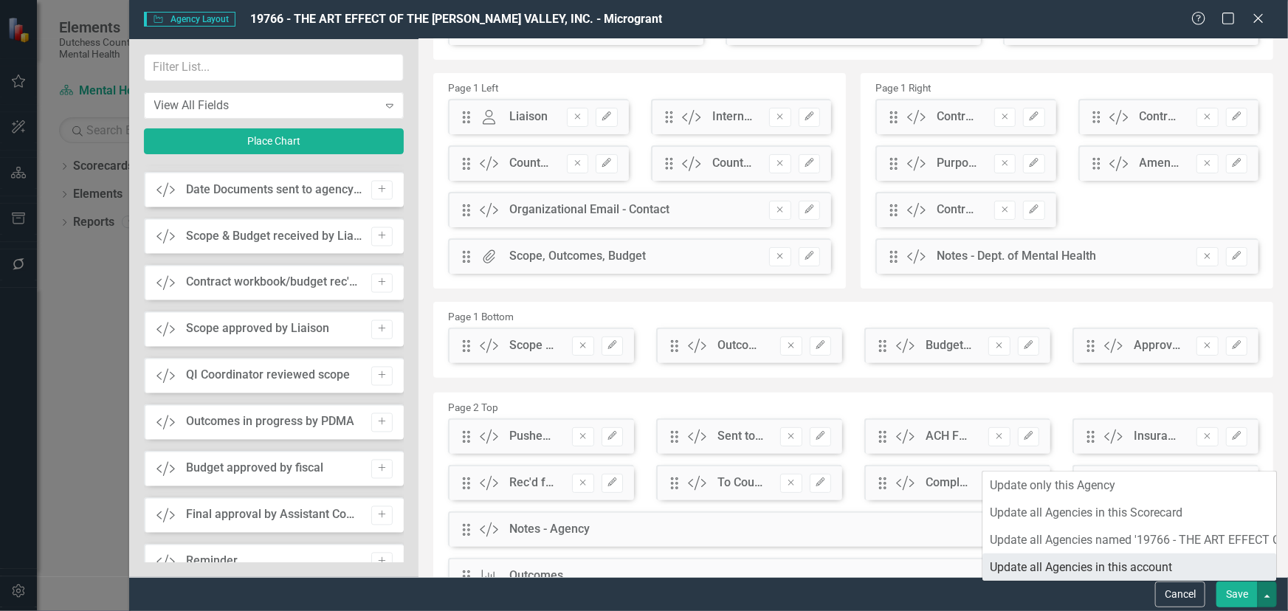
click at [1159, 518] on link "Update all Agencies in this account" at bounding box center [1130, 567] width 294 height 27
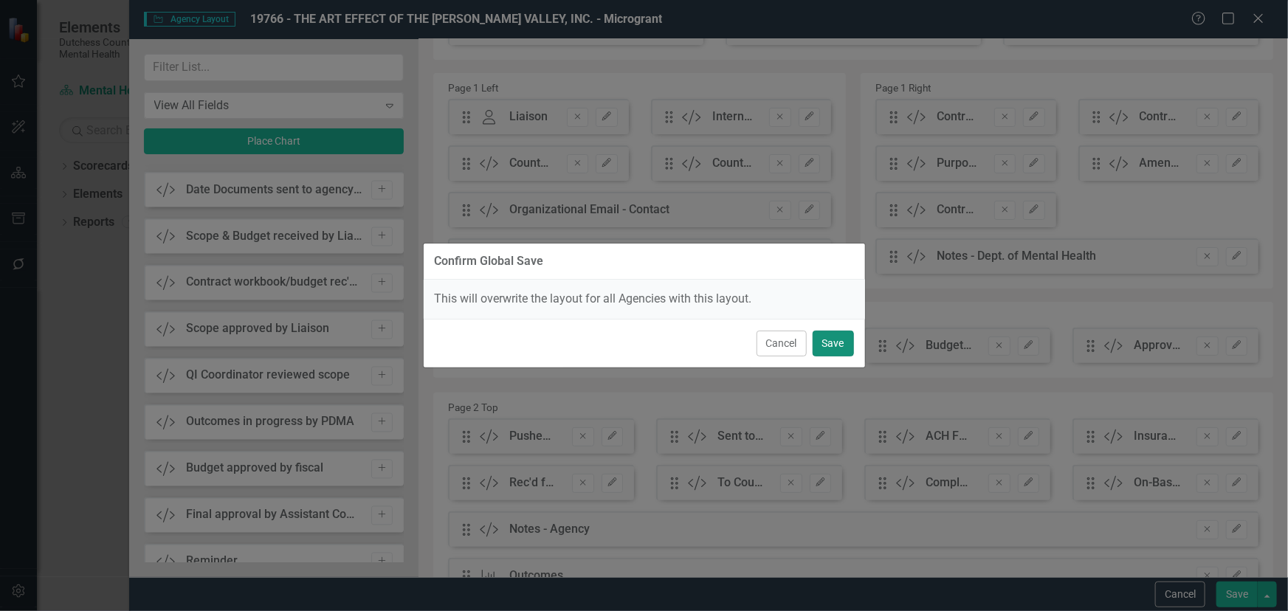
click at [830, 338] on button "Save" at bounding box center [833, 344] width 41 height 26
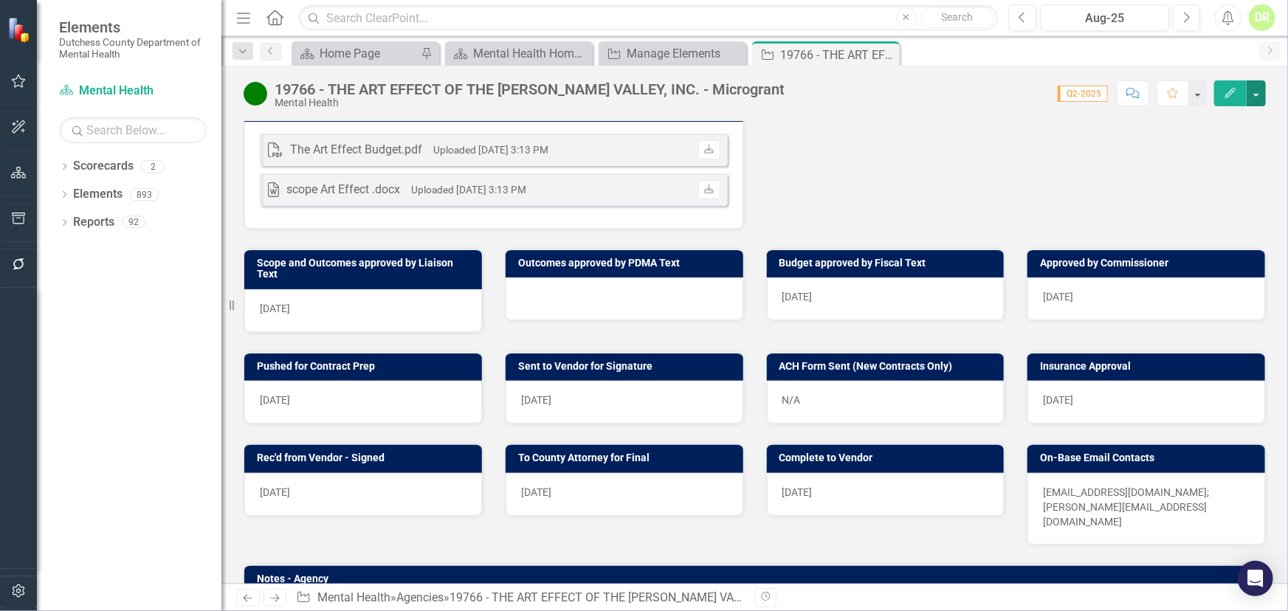
scroll to position [537, 0]
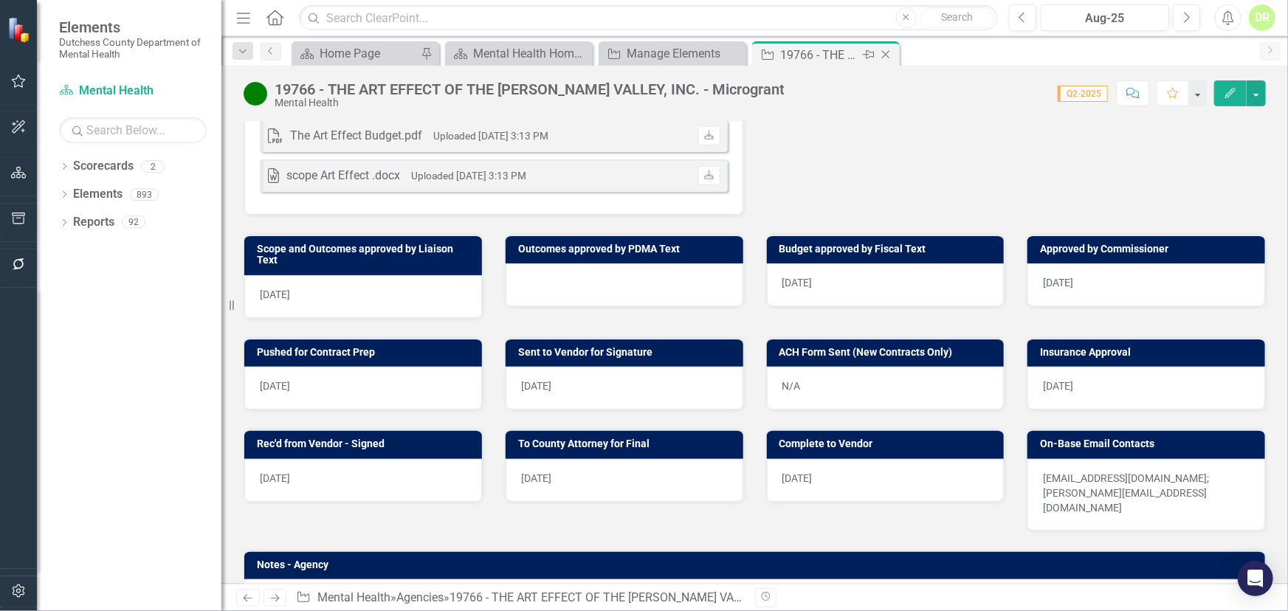
click at [888, 53] on icon "Close" at bounding box center [886, 55] width 15 height 12
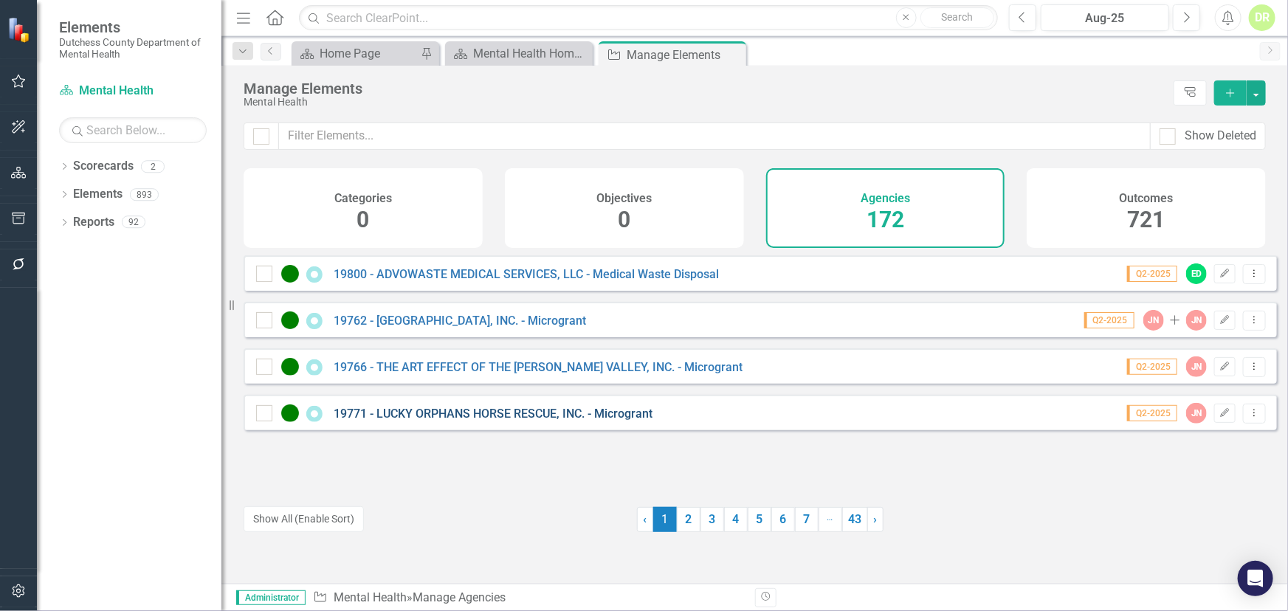
click at [550, 420] on link "19771 - LUCKY ORPHANS HORSE RESCUE, INC. - Microgrant" at bounding box center [493, 414] width 319 height 14
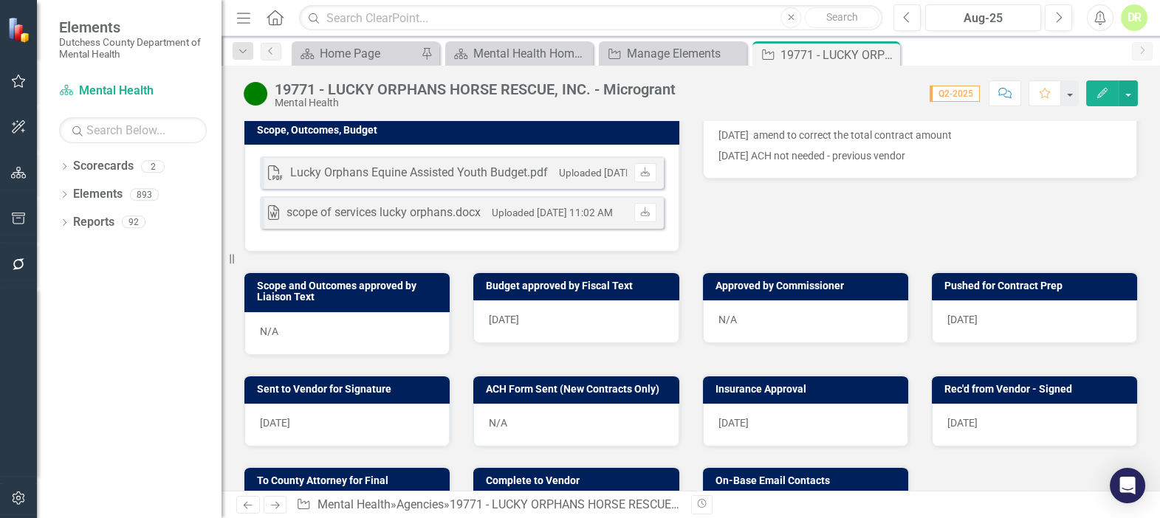
scroll to position [470, 0]
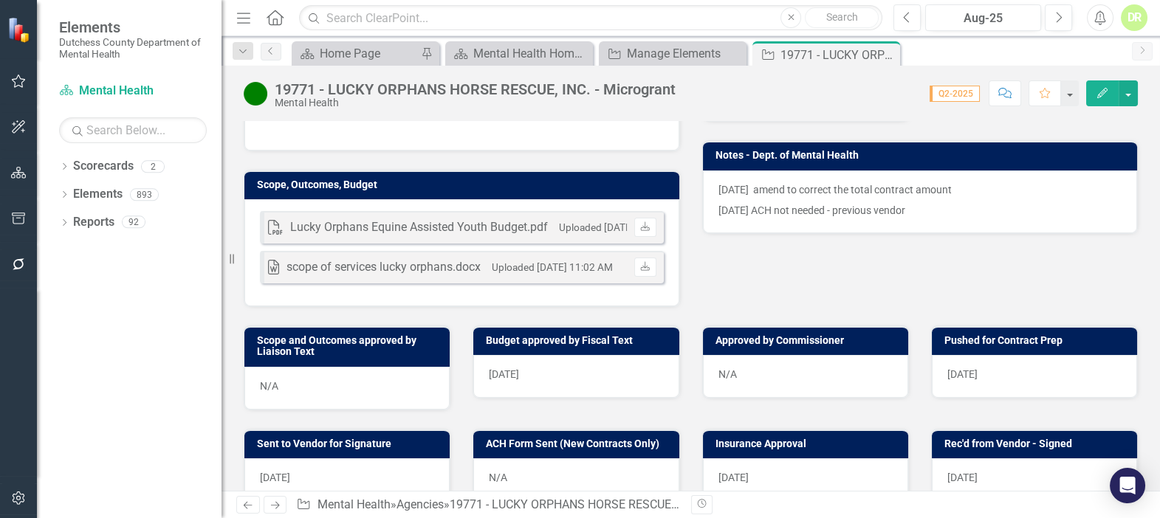
scroll to position [402, 0]
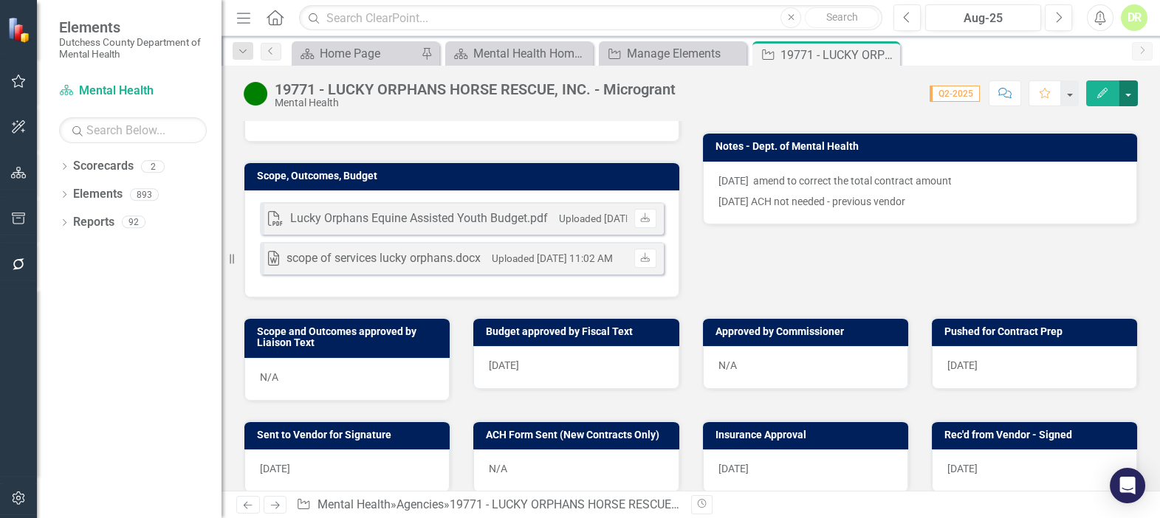
click at [1125, 95] on button "button" at bounding box center [1128, 93] width 19 height 26
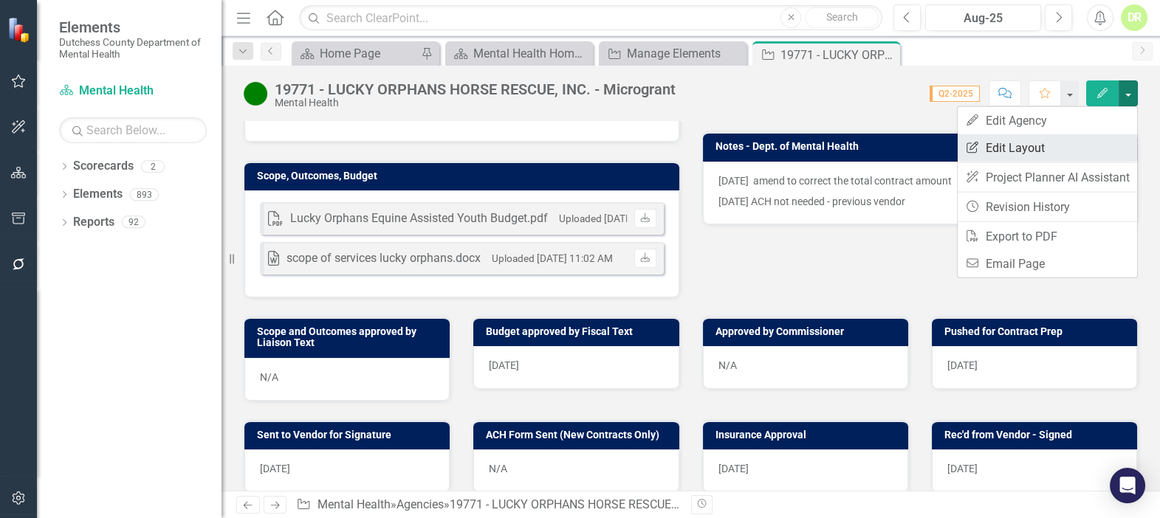
click at [1063, 151] on link "Edit Report Edit Layout" at bounding box center [1047, 147] width 179 height 27
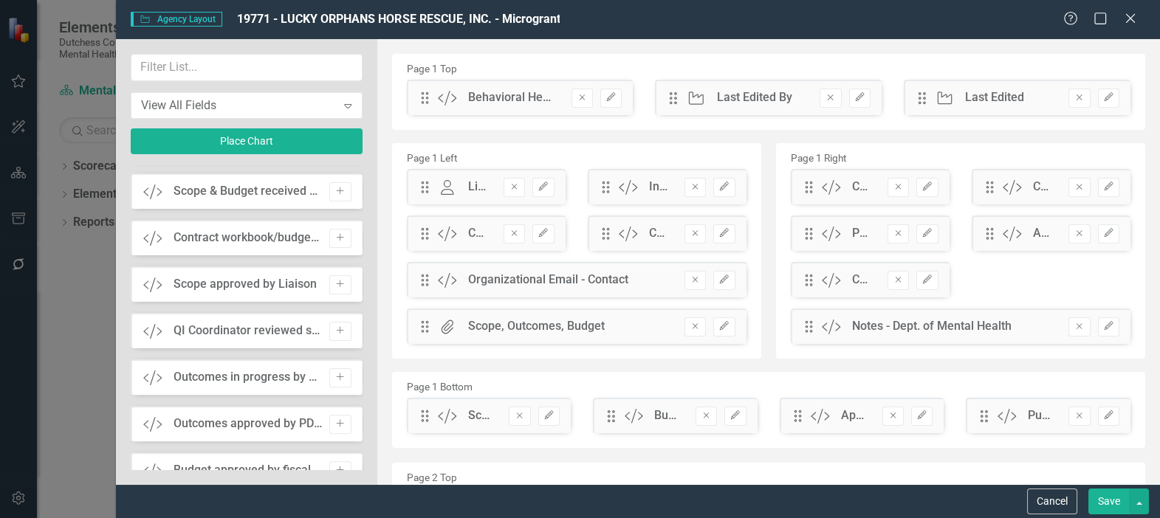
scroll to position [1410, 0]
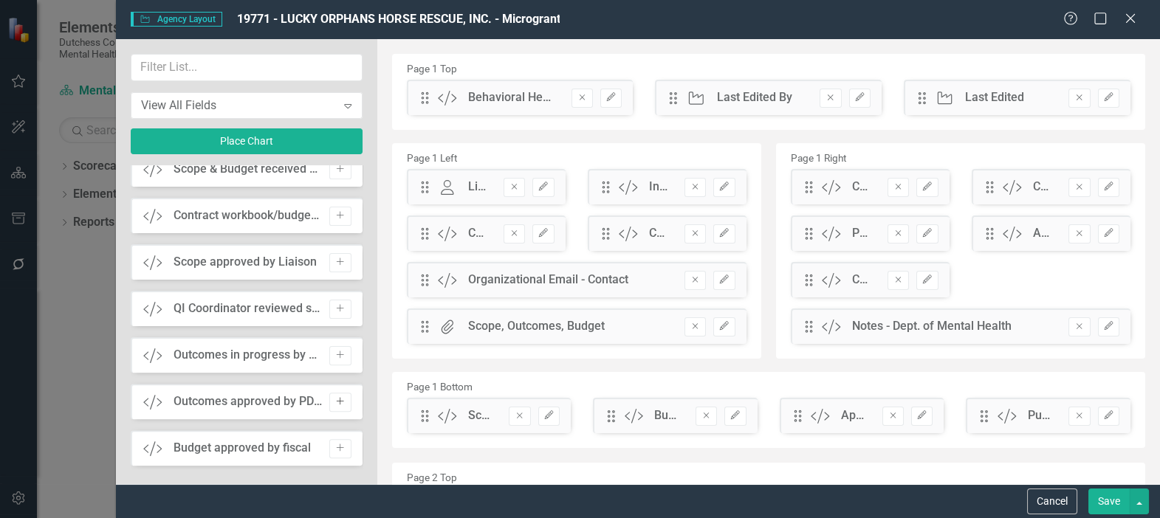
click at [340, 395] on button "Add" at bounding box center [339, 402] width 21 height 19
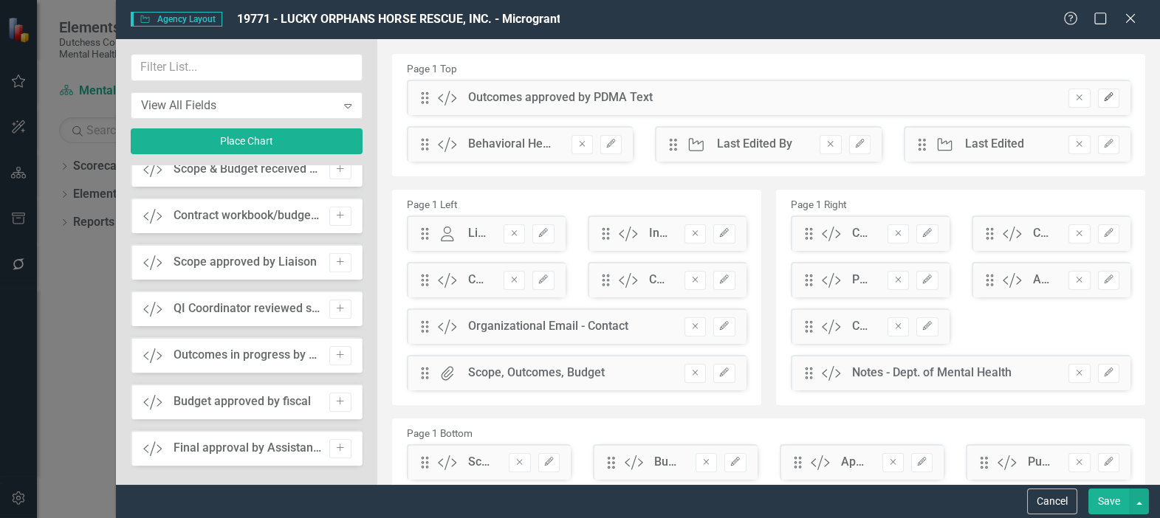
click at [1103, 95] on button "Edit" at bounding box center [1108, 98] width 21 height 19
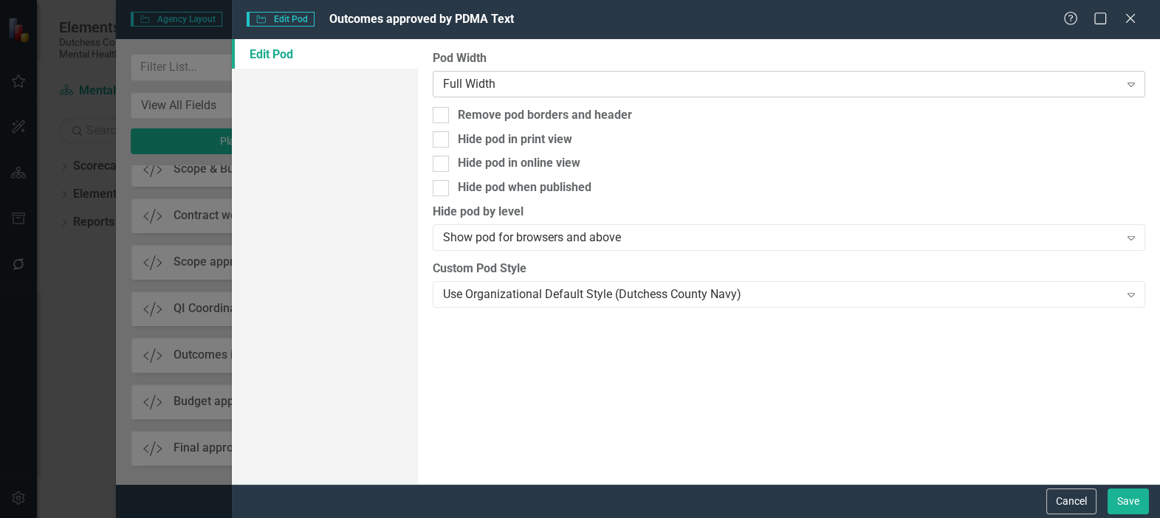
click at [480, 85] on div "Full Width" at bounding box center [781, 83] width 676 height 17
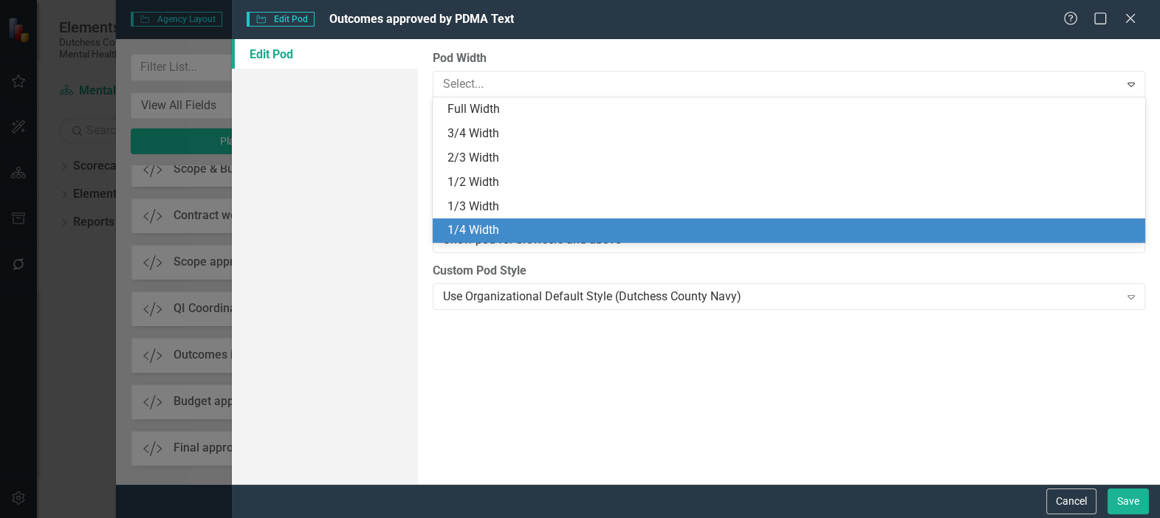
click at [498, 227] on div "1/4 Width" at bounding box center [791, 230] width 689 height 17
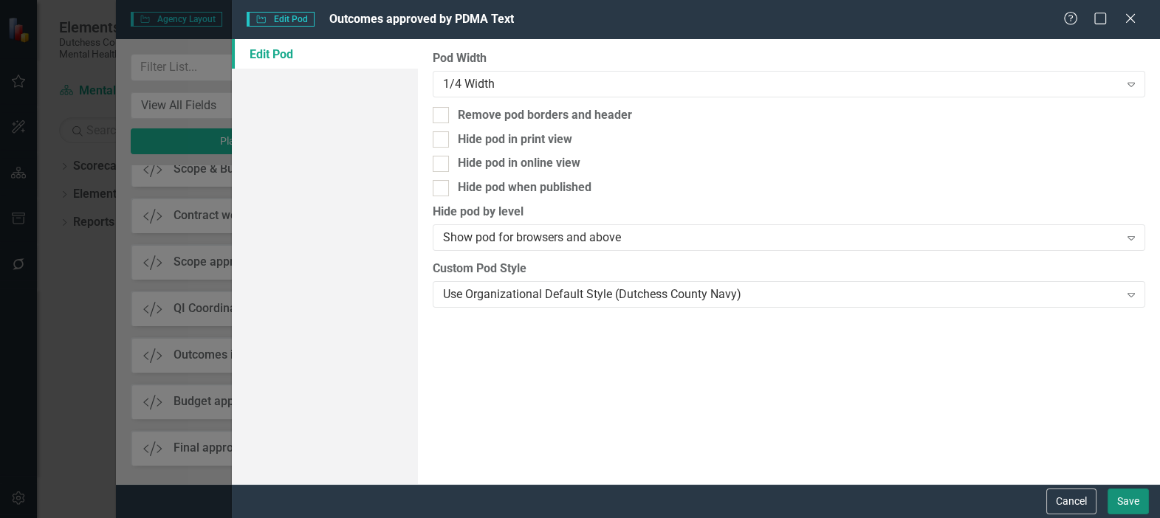
click at [1118, 493] on button "Save" at bounding box center [1128, 502] width 41 height 26
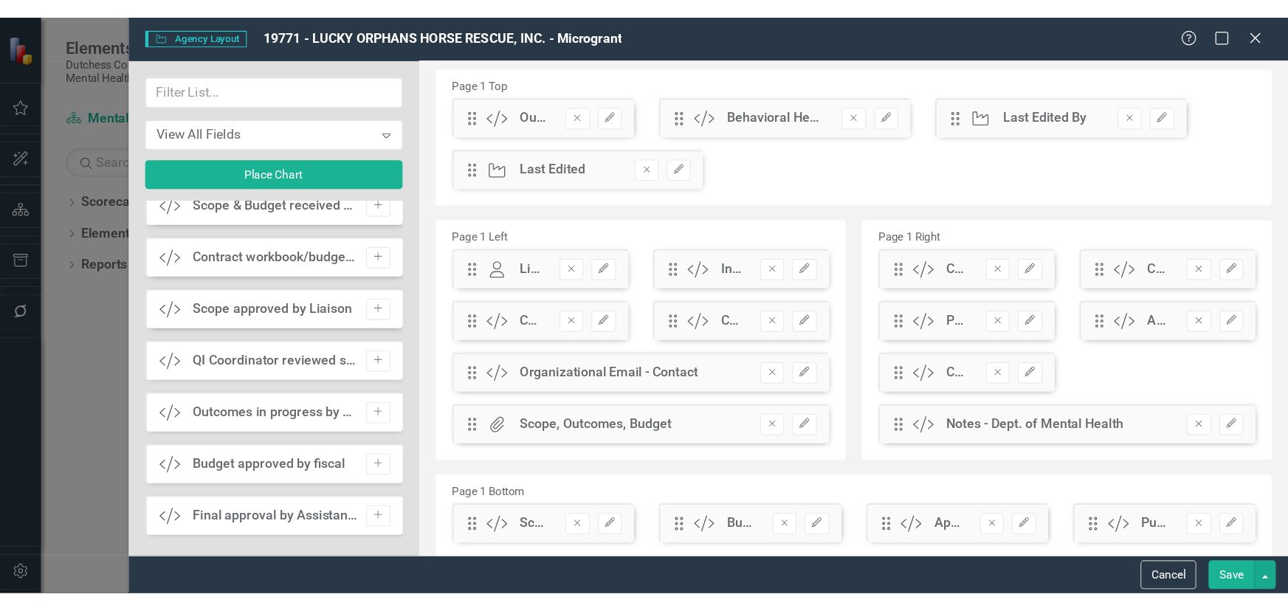
scroll to position [0, 0]
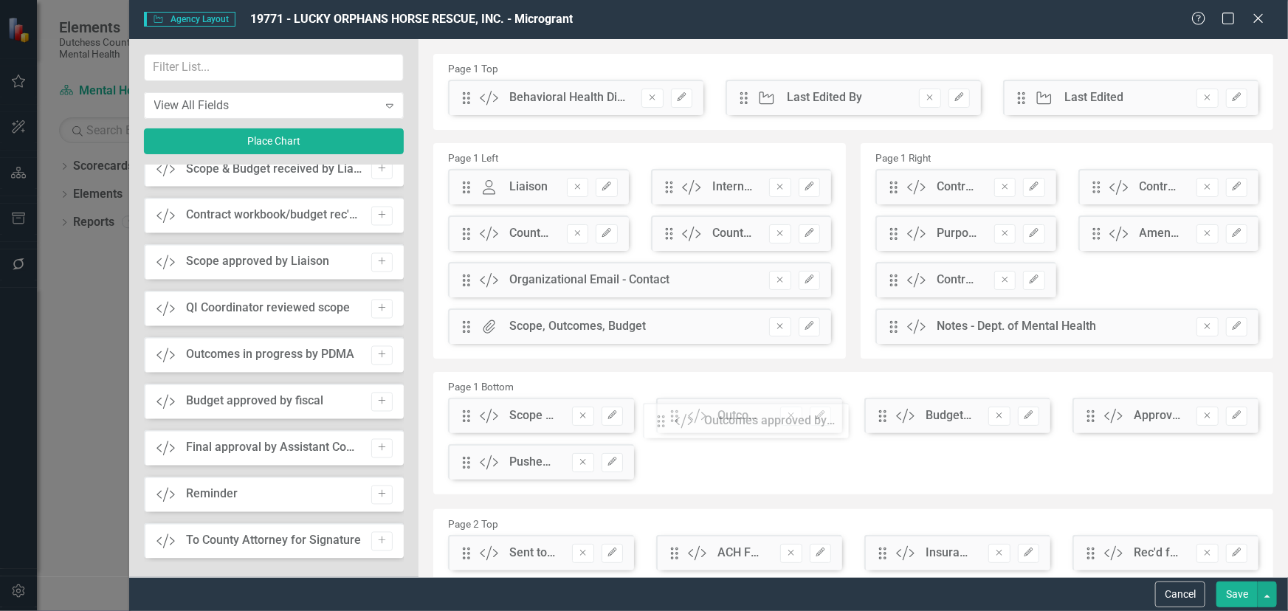
drag, startPoint x: 469, startPoint y: 101, endPoint x: 675, endPoint y: 425, distance: 383.5
click at [1159, 518] on button "button" at bounding box center [1267, 595] width 19 height 26
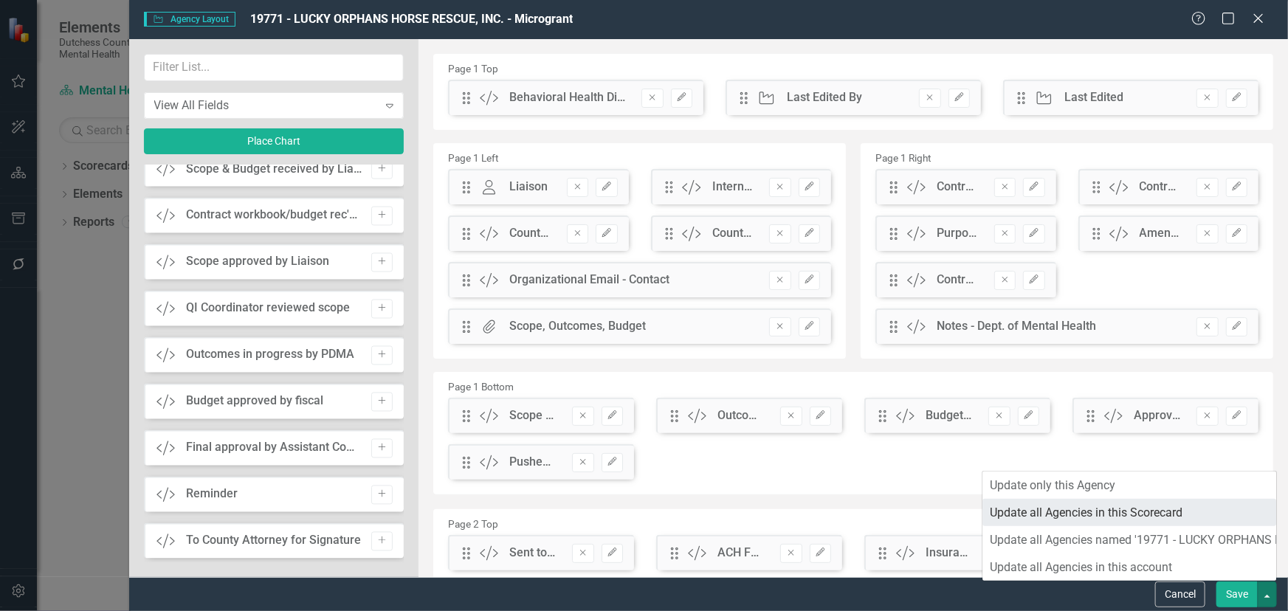
click at [1159, 508] on link "Update all Agencies in this Scorecard" at bounding box center [1130, 512] width 294 height 27
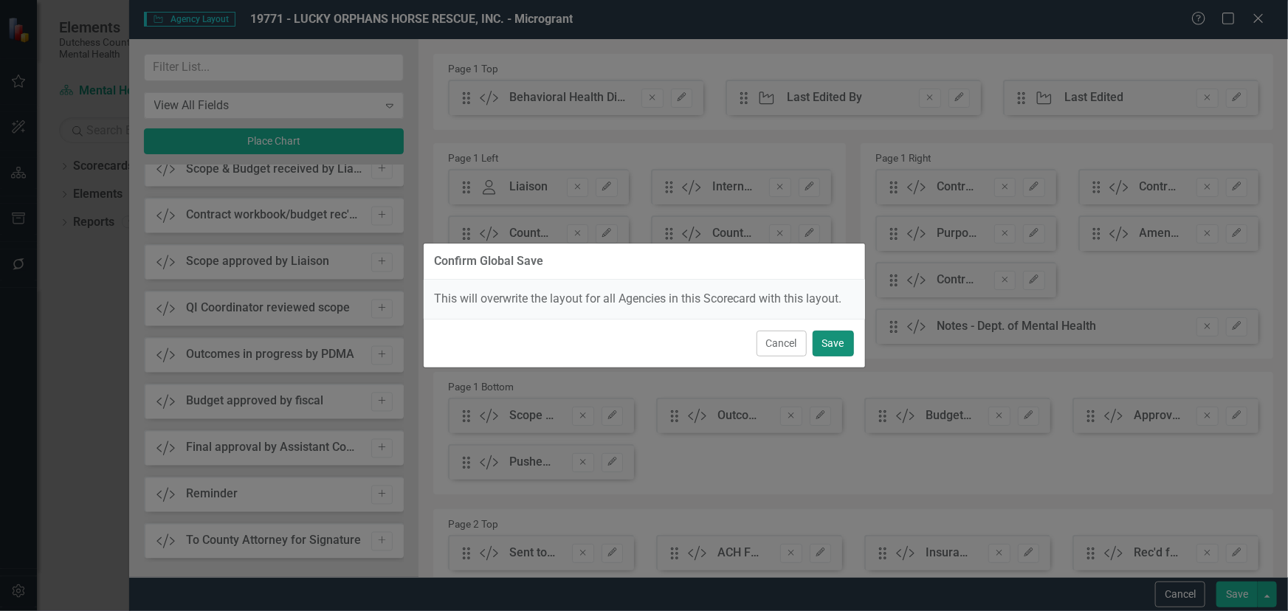
click at [844, 337] on button "Save" at bounding box center [833, 344] width 41 height 26
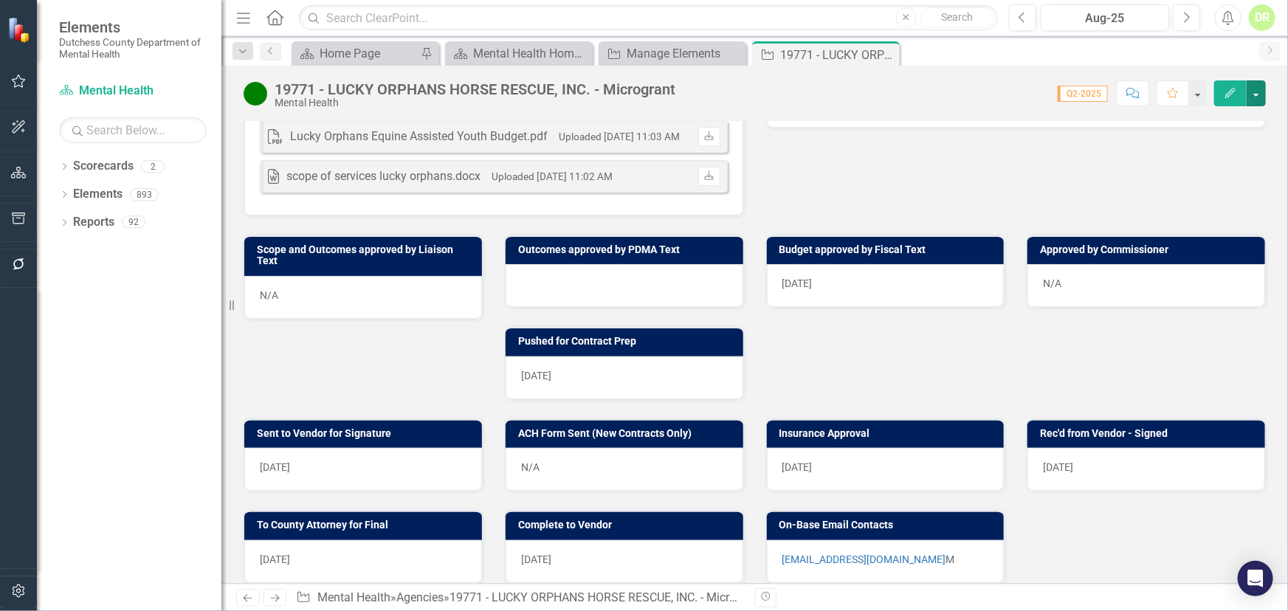
scroll to position [470, 0]
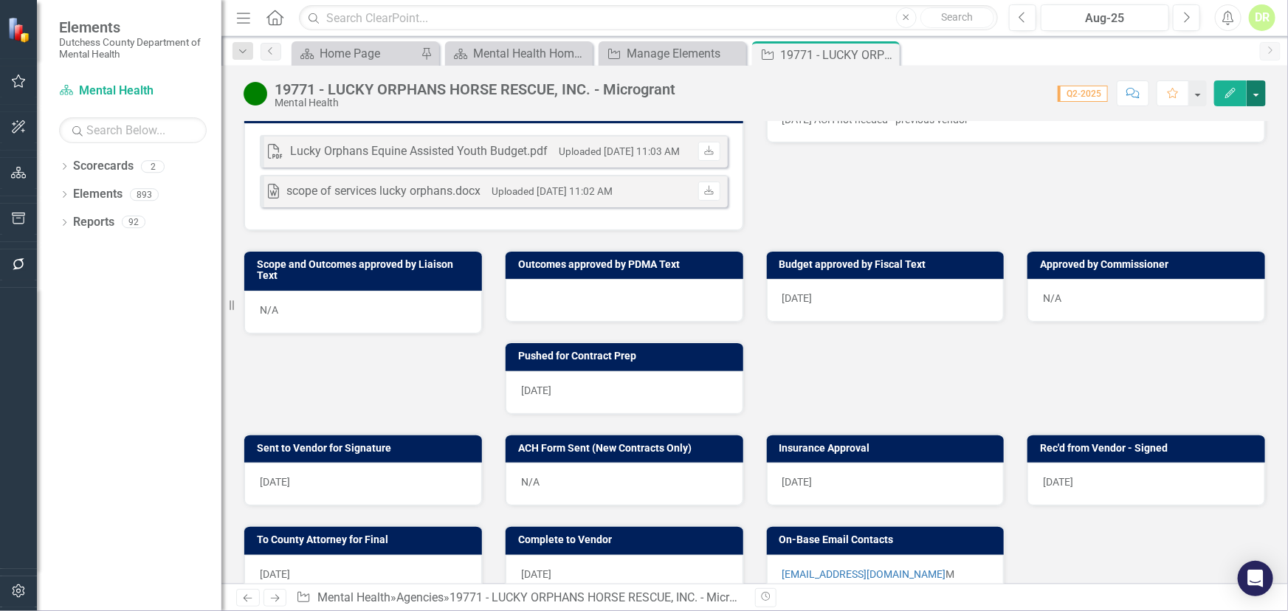
click at [1159, 95] on button "button" at bounding box center [1256, 93] width 19 height 26
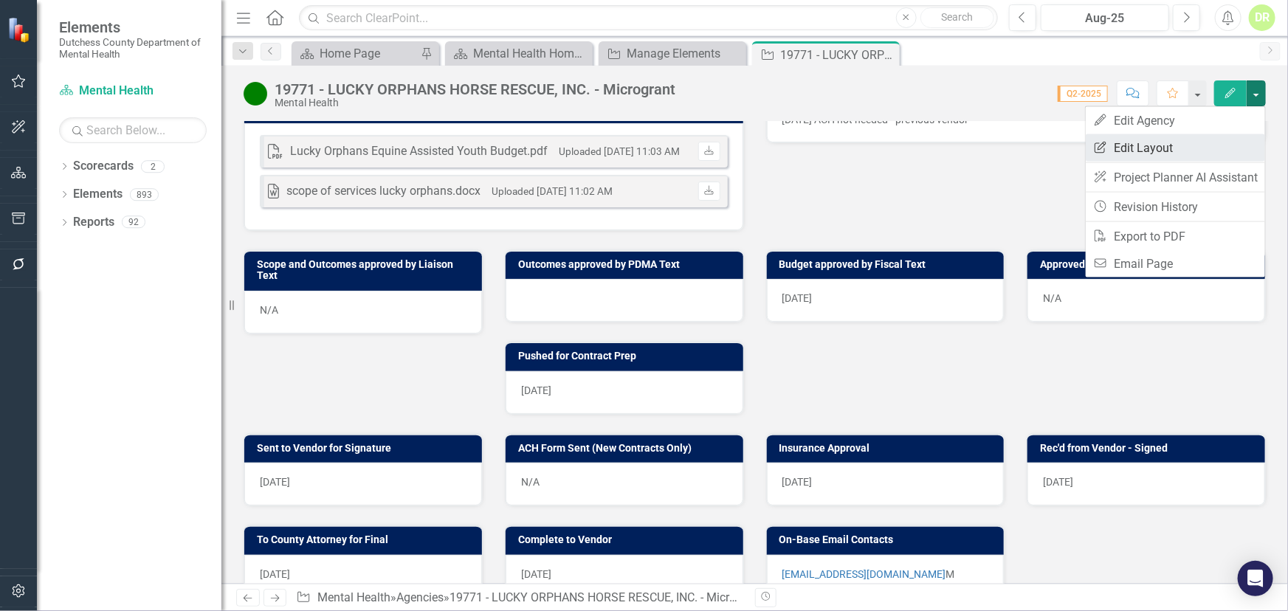
click at [1154, 157] on link "Edit Report Edit Layout" at bounding box center [1175, 147] width 179 height 27
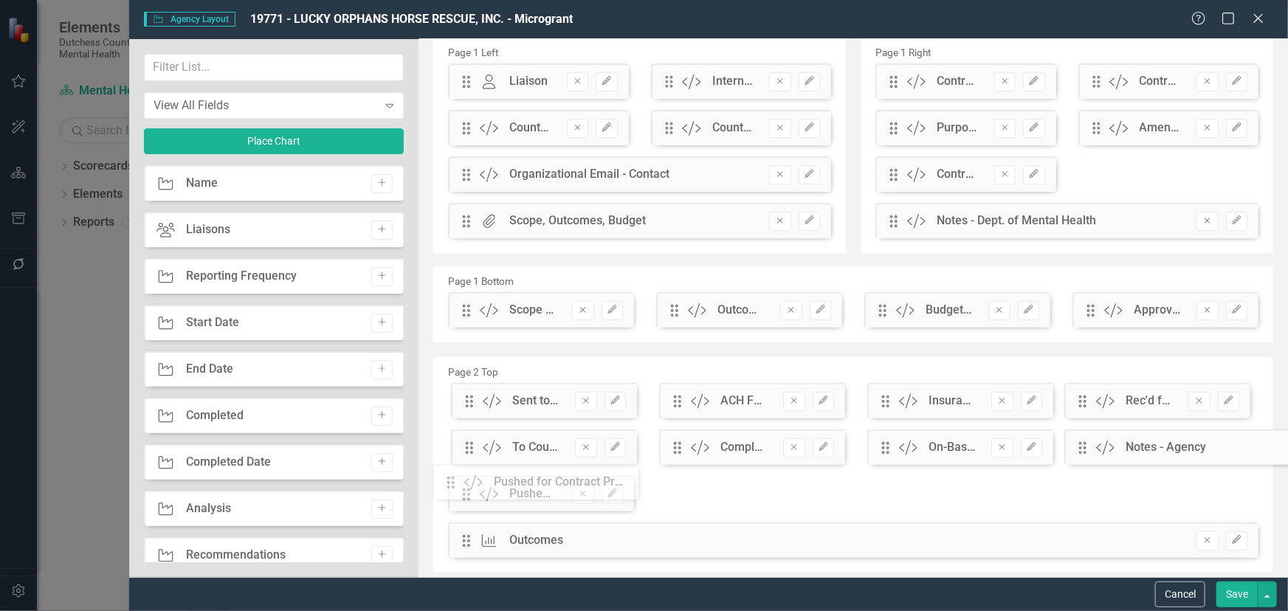
scroll to position [107, 0]
drag, startPoint x: 471, startPoint y: 399, endPoint x: 477, endPoint y: 407, distance: 10.0
click at [1159, 518] on button "button" at bounding box center [1267, 595] width 19 height 26
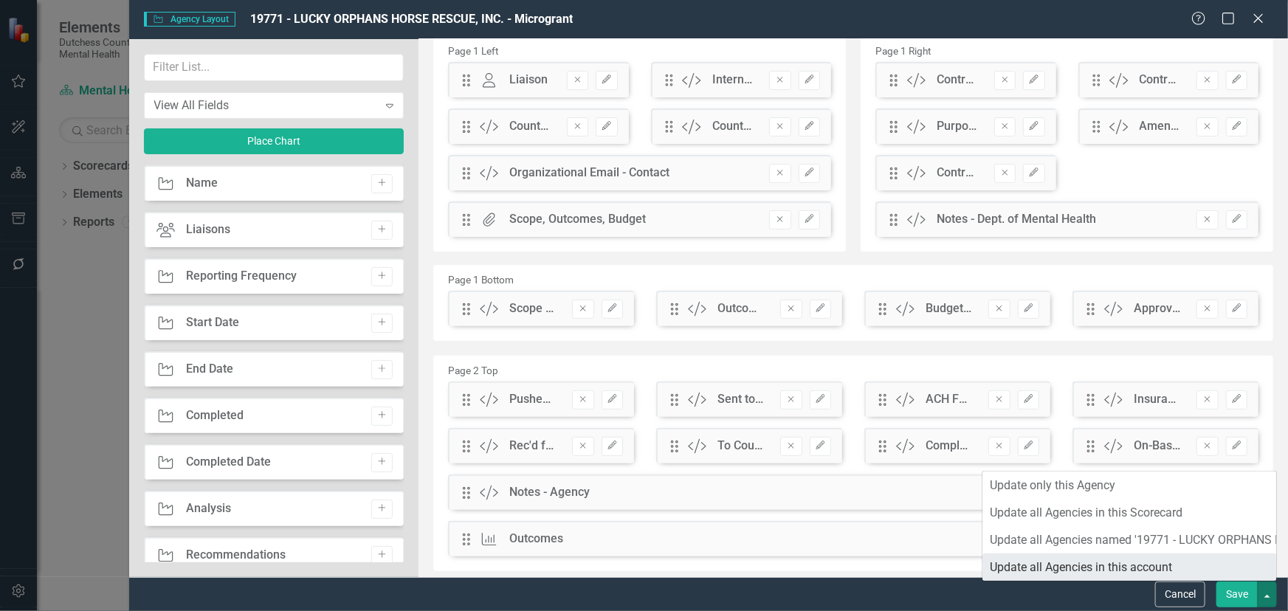
click at [1102, 518] on link "Update all Agencies in this account" at bounding box center [1130, 567] width 294 height 27
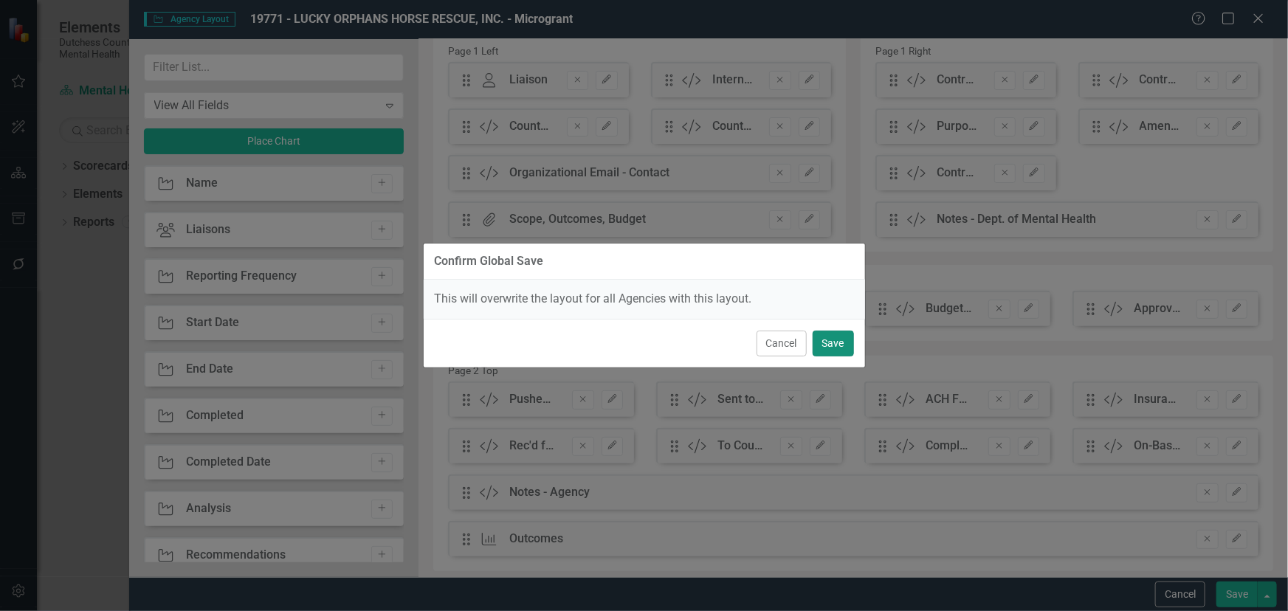
click at [834, 345] on button "Save" at bounding box center [833, 344] width 41 height 26
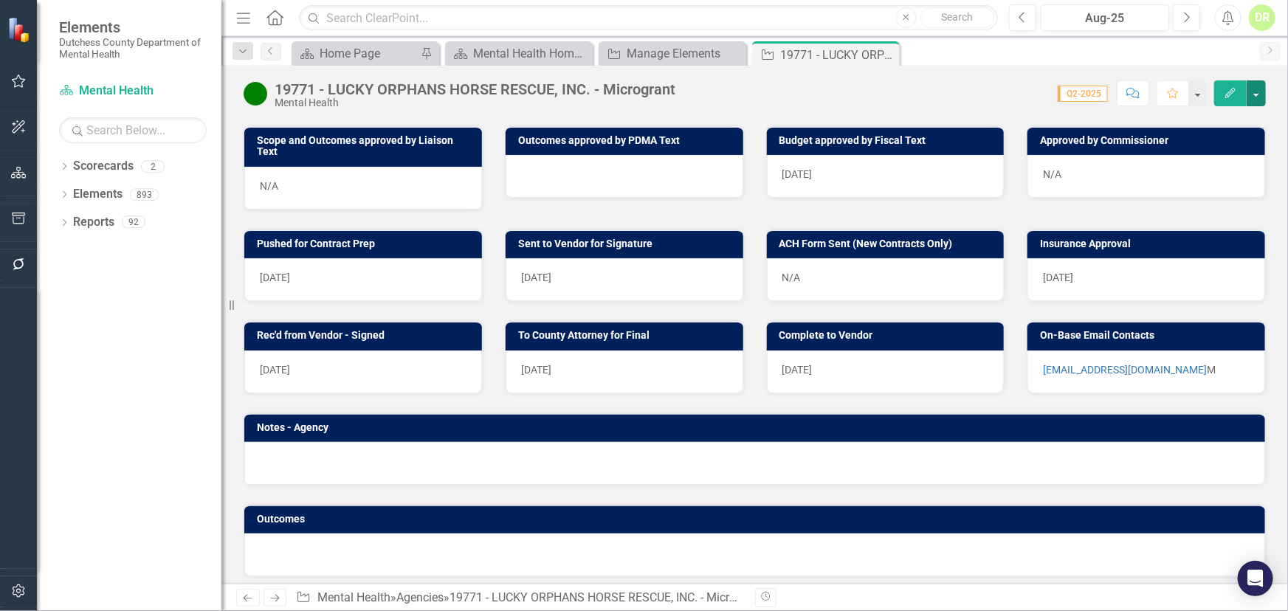
scroll to position [526, 0]
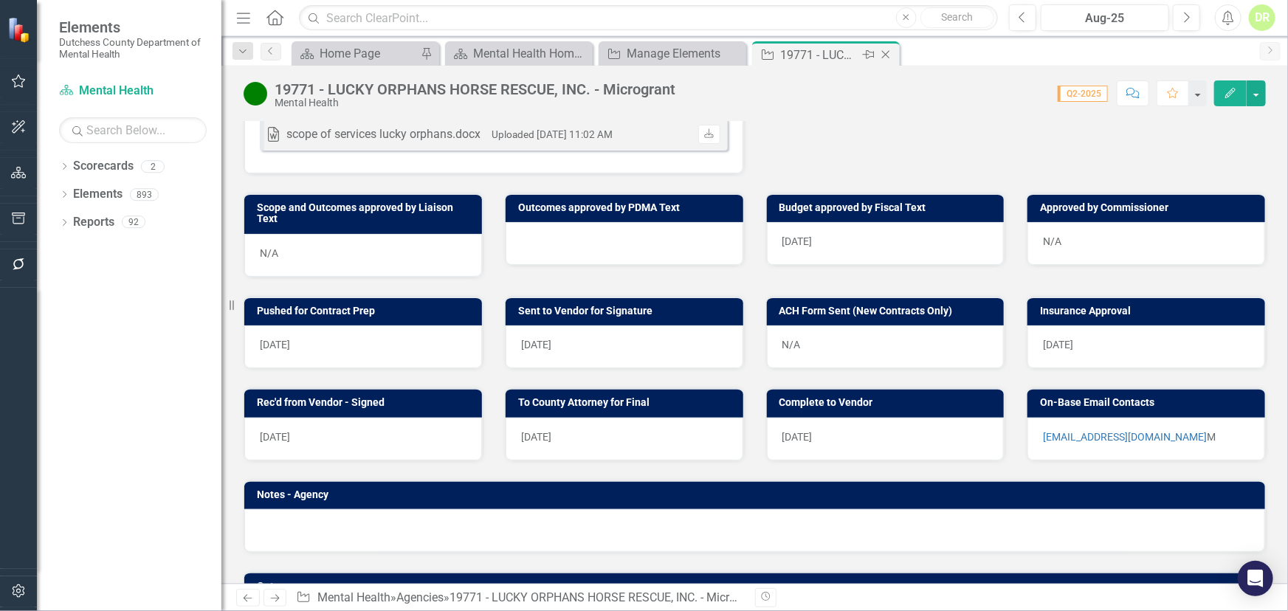
click at [890, 55] on icon "Close" at bounding box center [886, 55] width 15 height 12
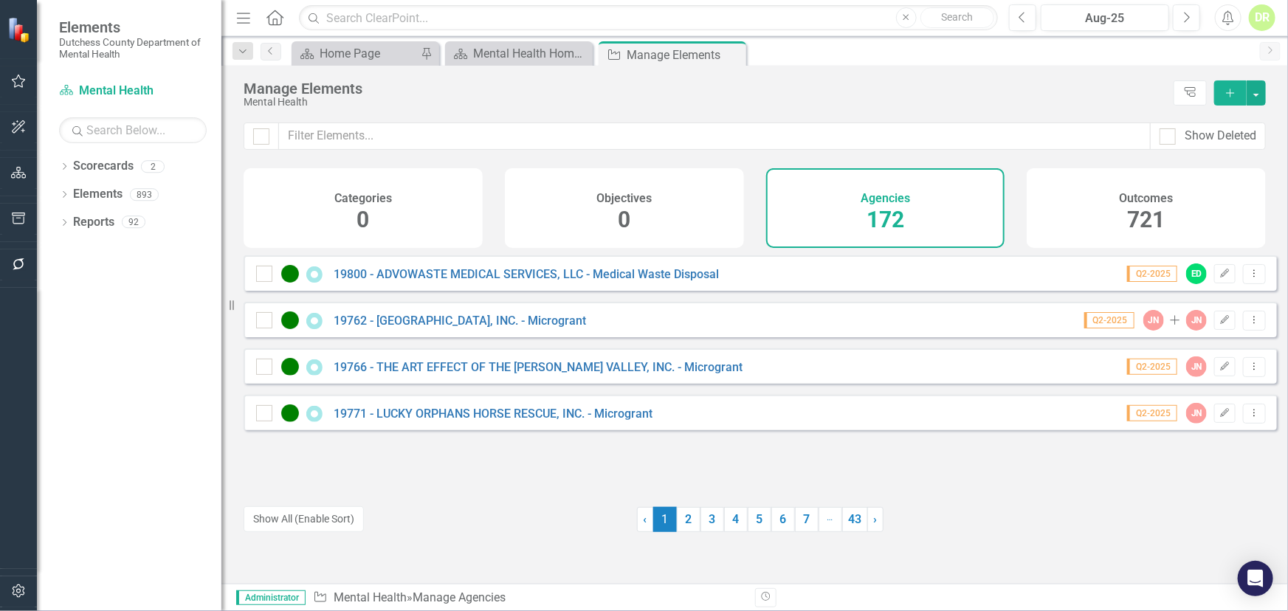
drag, startPoint x: 687, startPoint y: 516, endPoint x: 684, endPoint y: 487, distance: 28.9
click at [687, 515] on link "2" at bounding box center [689, 519] width 24 height 25
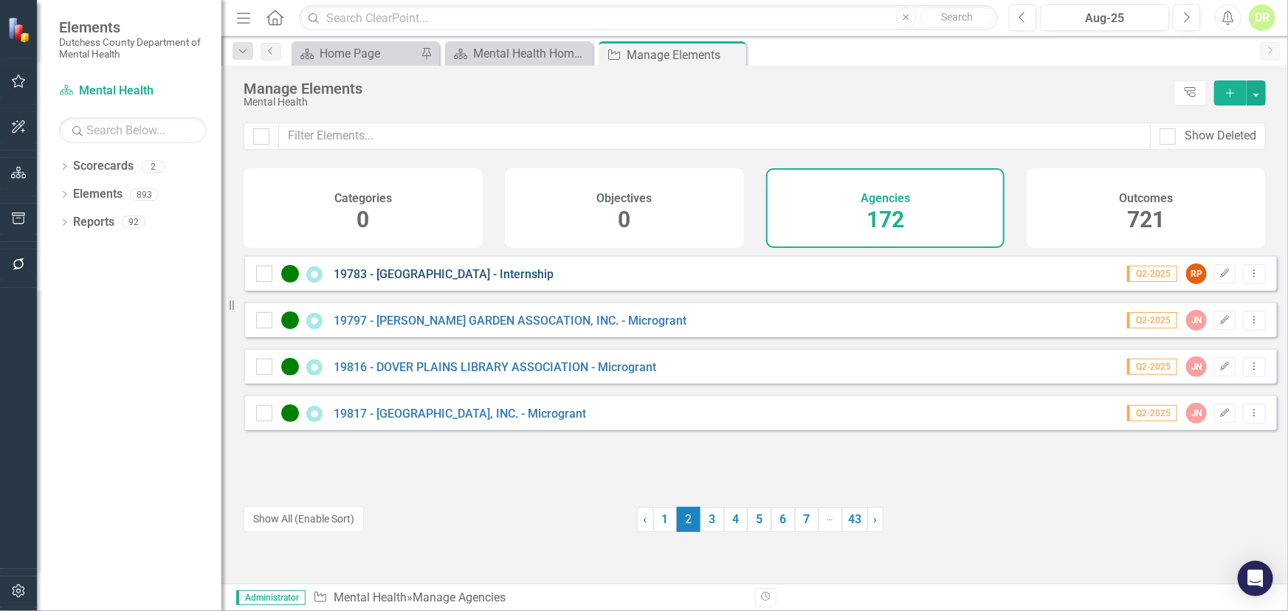
click at [478, 281] on link "19783 - [GEOGRAPHIC_DATA] - Internship" at bounding box center [444, 274] width 220 height 14
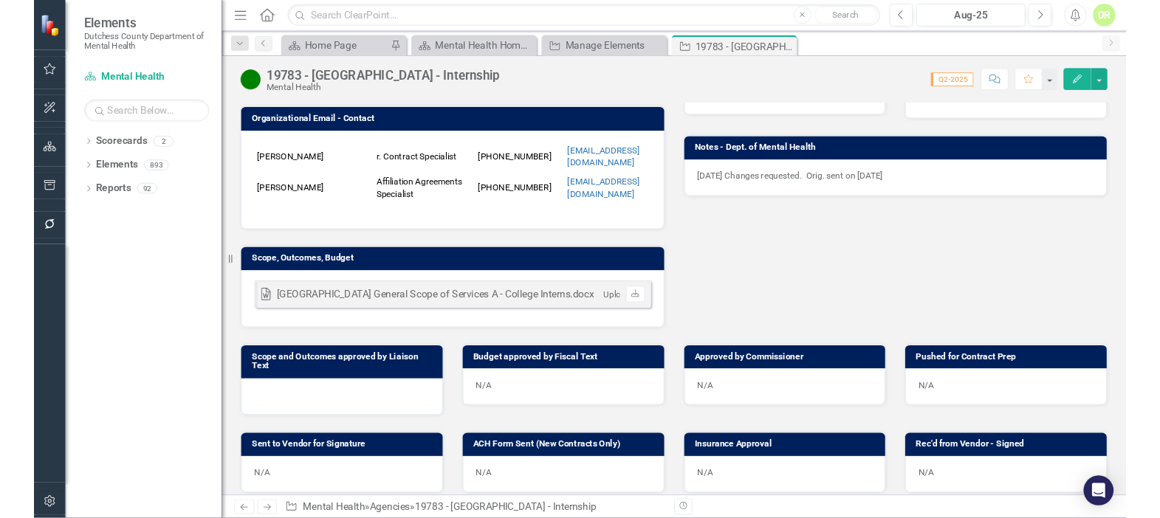
scroll to position [402, 0]
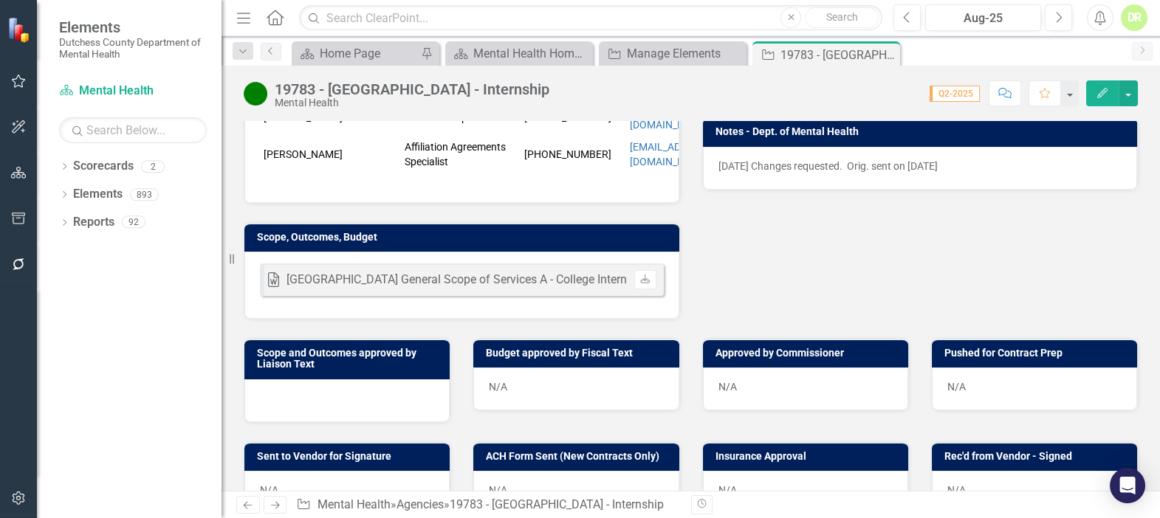
click at [729, 207] on div "Liaison RP [PERSON_NAME] Internal Copy To PA [PERSON_NAME] NM [PERSON_NAME] RP …" at bounding box center [691, 58] width 916 height 523
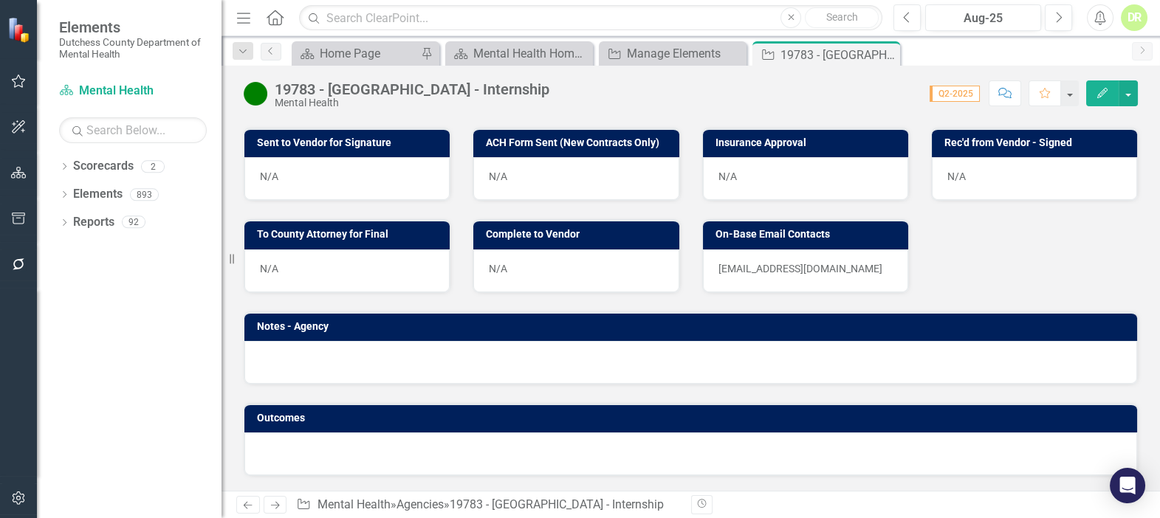
scroll to position [402, 0]
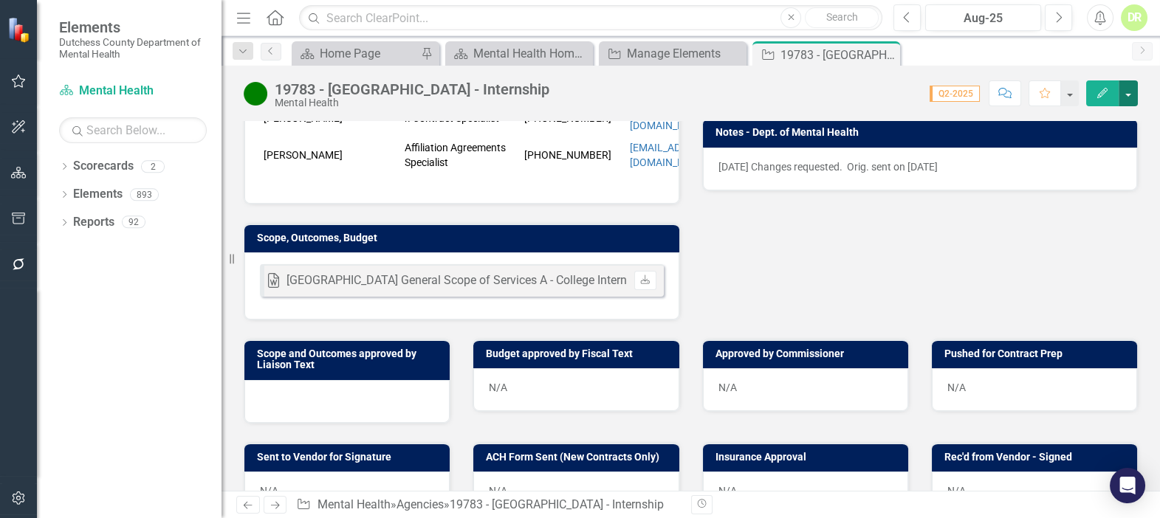
click at [1127, 97] on button "button" at bounding box center [1128, 93] width 19 height 26
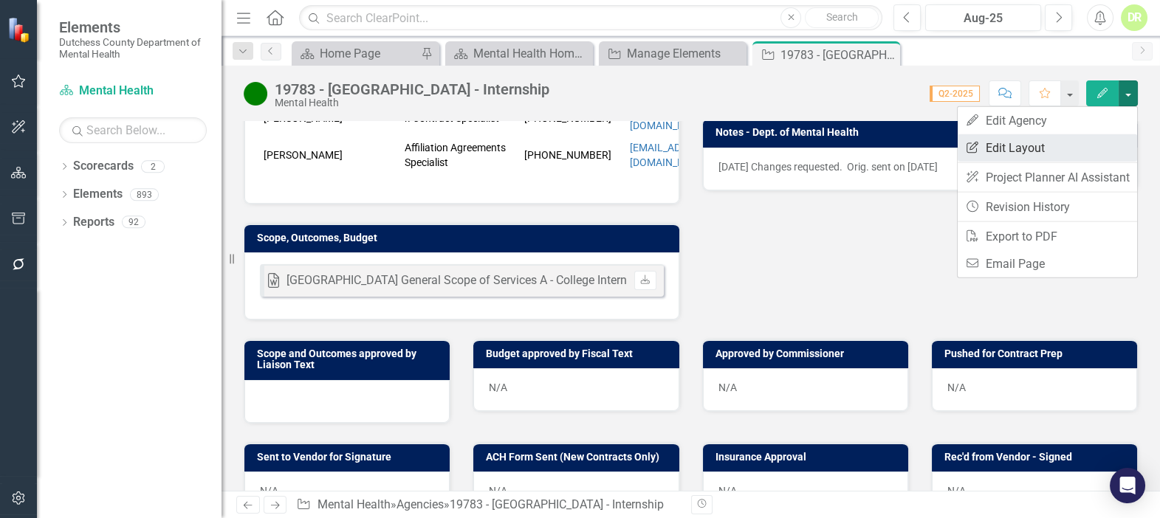
click at [989, 156] on link "Edit Report Edit Layout" at bounding box center [1047, 147] width 179 height 27
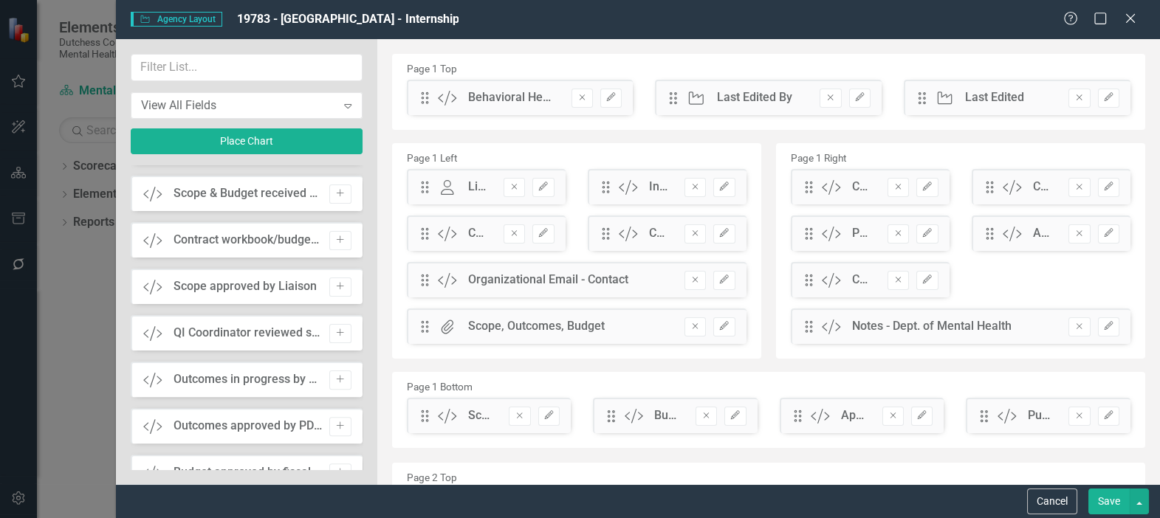
scroll to position [1410, 0]
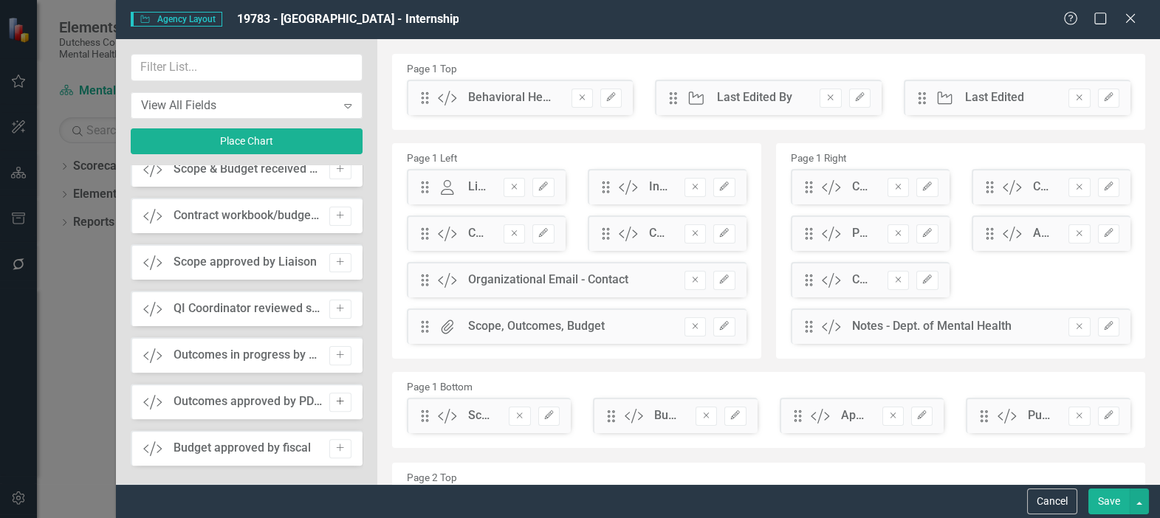
click at [338, 400] on icon "button" at bounding box center [340, 401] width 7 height 7
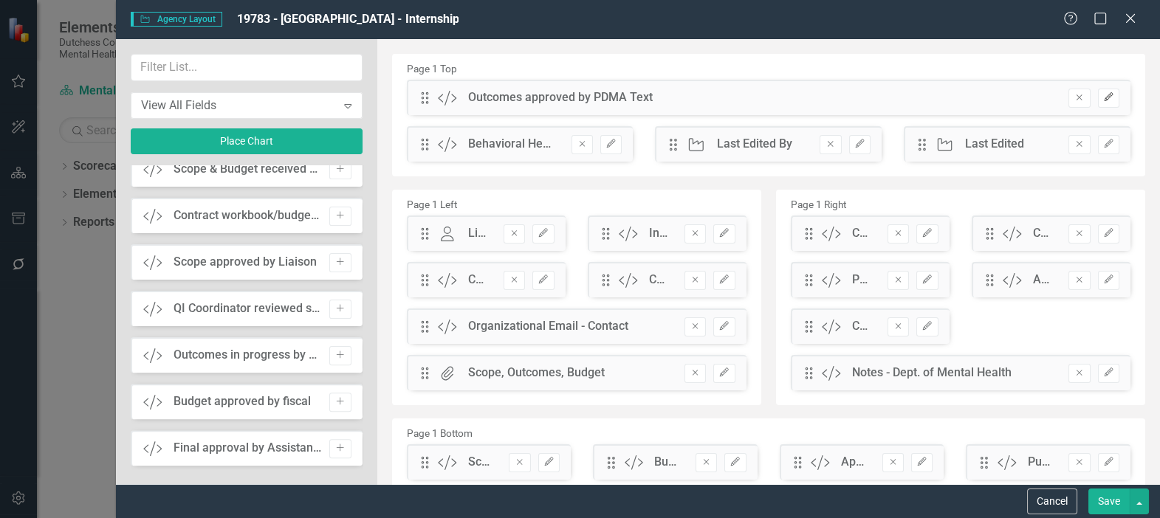
click at [1103, 97] on icon "Edit" at bounding box center [1108, 97] width 11 height 9
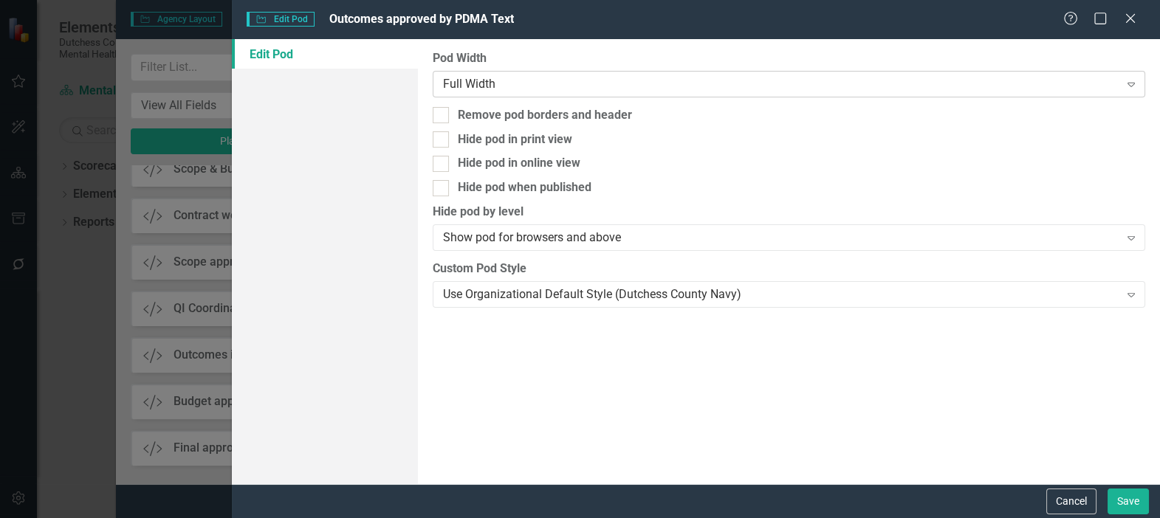
click at [506, 85] on div "Full Width" at bounding box center [781, 83] width 676 height 17
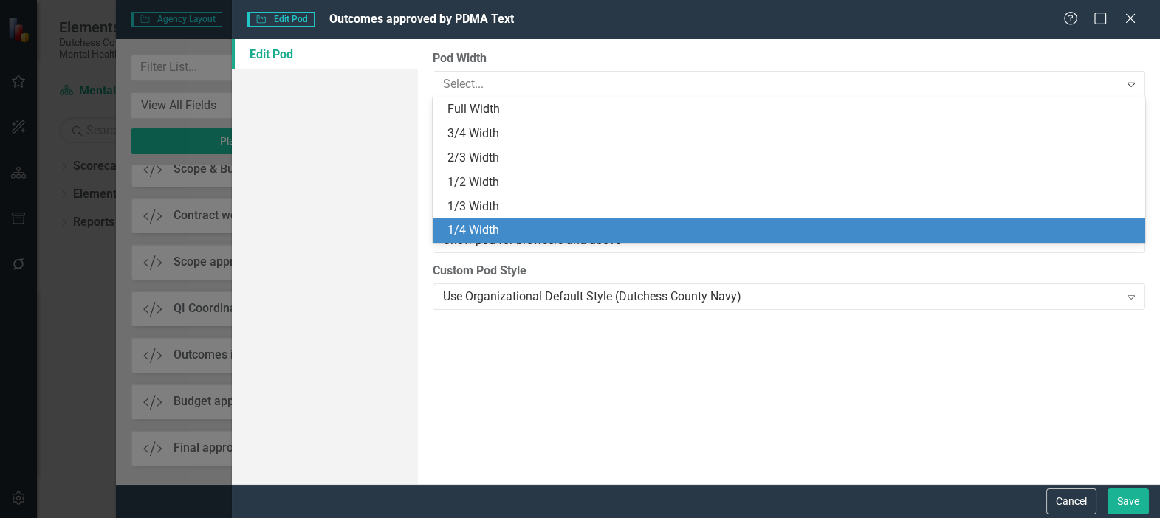
click at [486, 229] on div "1/4 Width" at bounding box center [791, 230] width 689 height 17
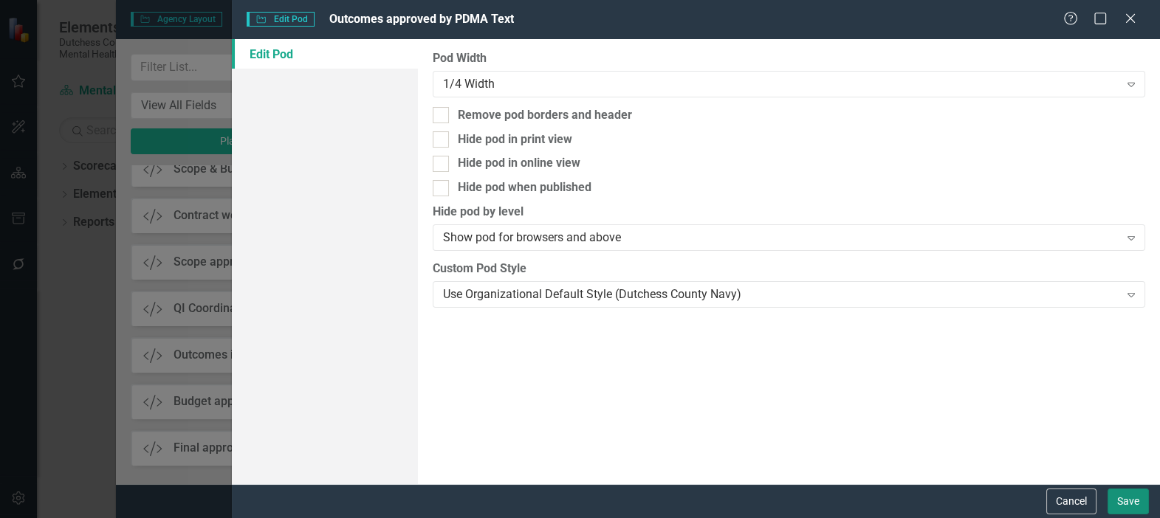
click at [1122, 501] on button "Save" at bounding box center [1128, 502] width 41 height 26
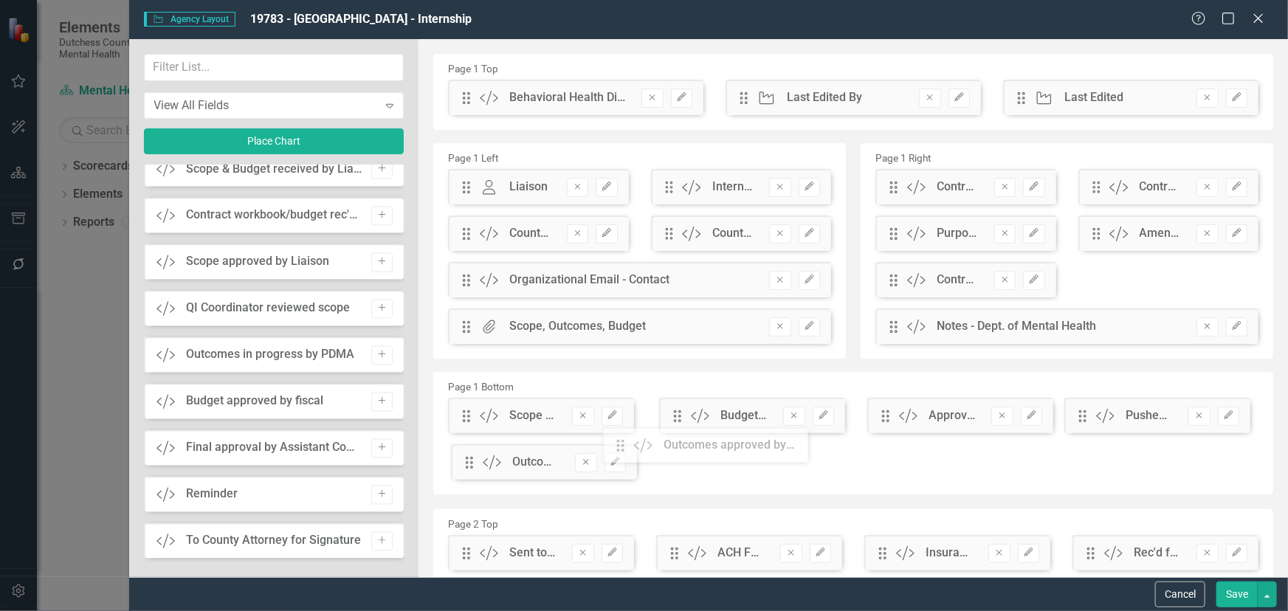
scroll to position [1, 0]
drag, startPoint x: 469, startPoint y: 103, endPoint x: 660, endPoint y: 414, distance: 365.6
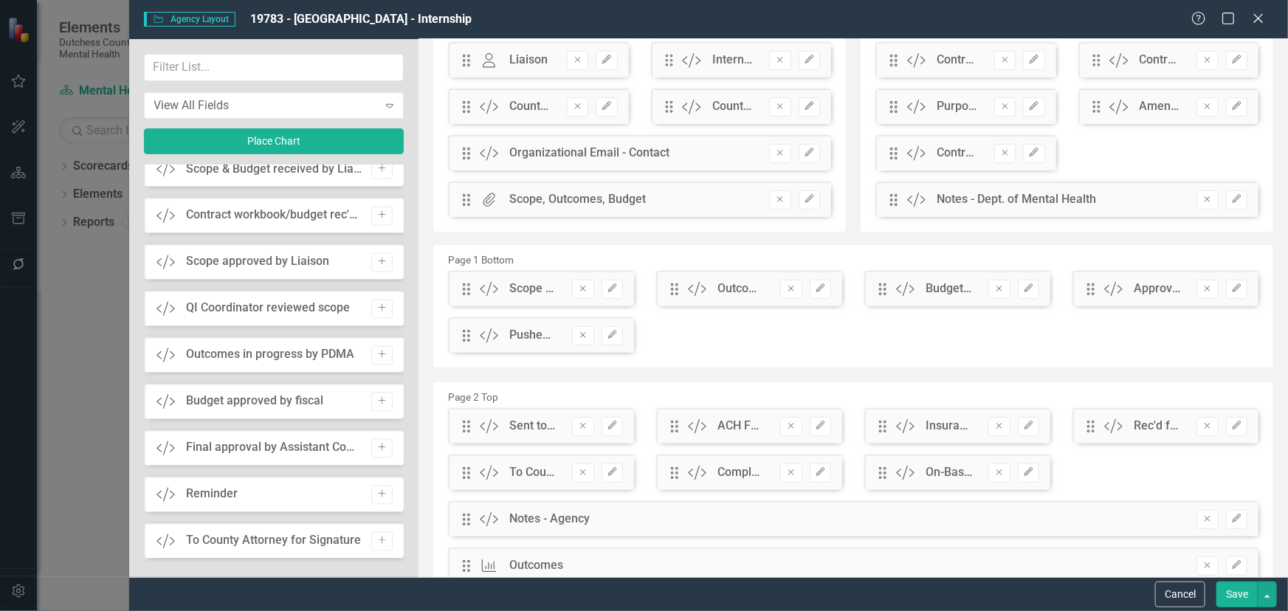
scroll to position [135, 0]
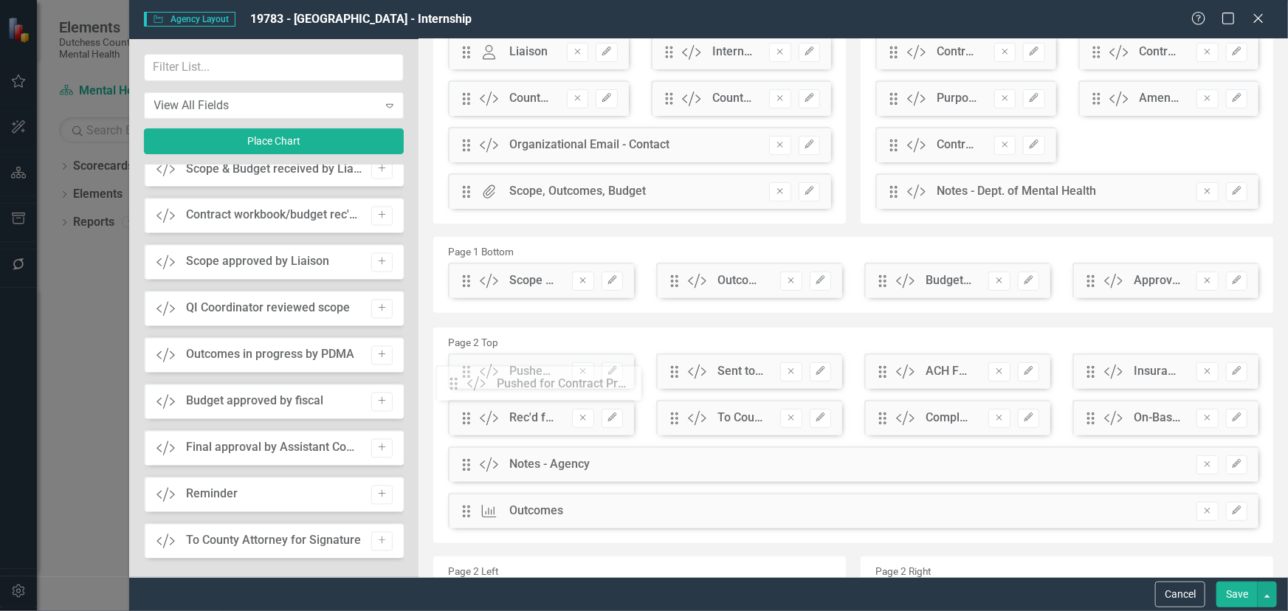
drag, startPoint x: 467, startPoint y: 332, endPoint x: 465, endPoint y: 389, distance: 56.9
click at [1159, 518] on button "button" at bounding box center [1267, 595] width 19 height 26
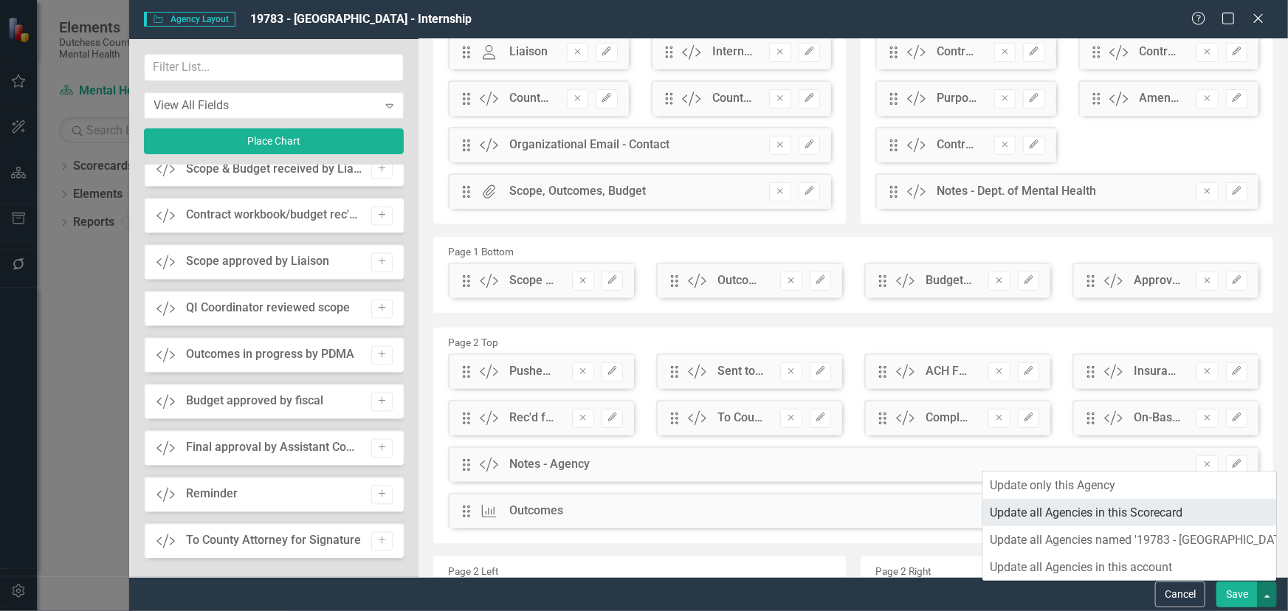
click at [1158, 512] on link "Update all Agencies in this Scorecard" at bounding box center [1130, 512] width 294 height 27
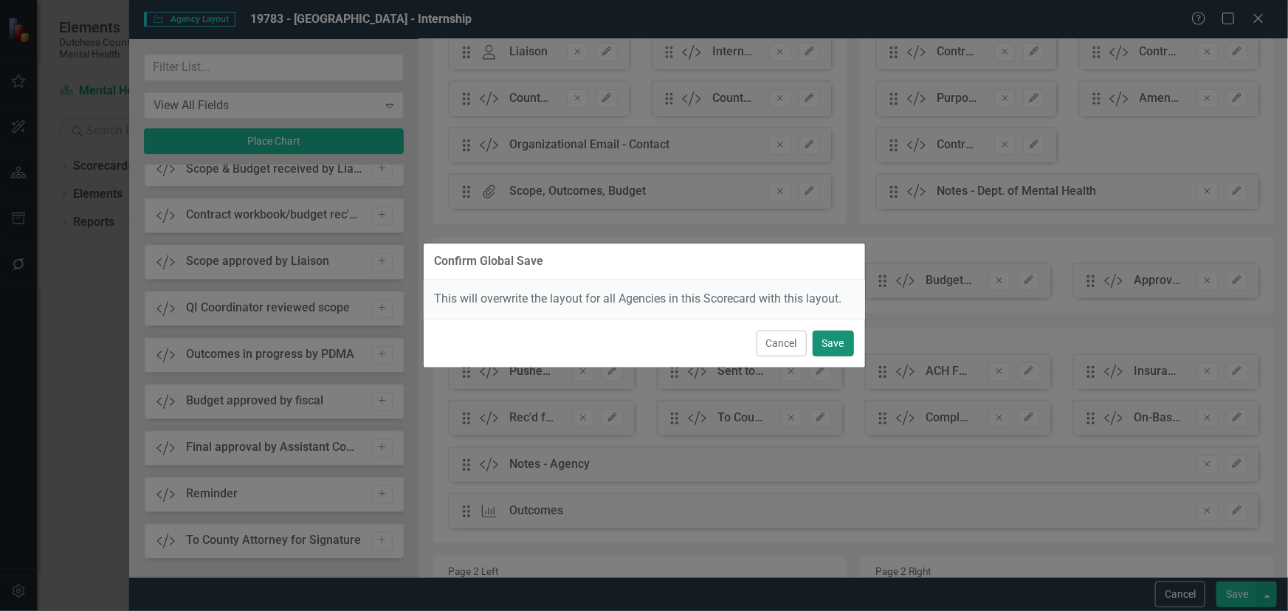
click at [826, 343] on button "Save" at bounding box center [833, 344] width 41 height 26
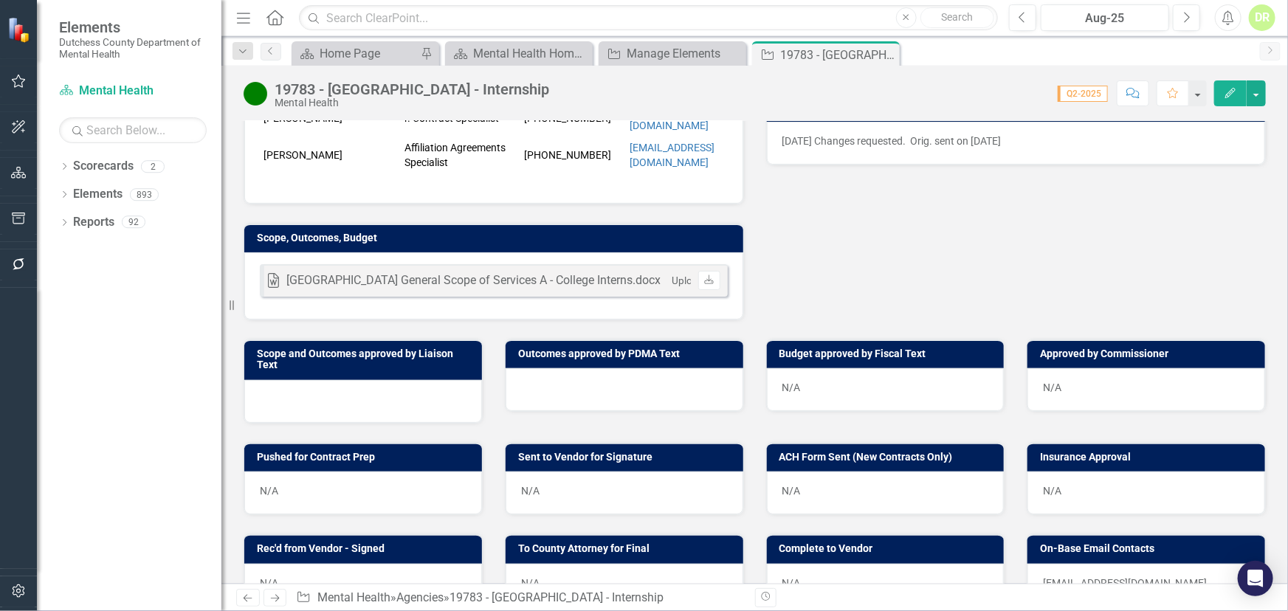
click at [569, 394] on div at bounding box center [625, 389] width 238 height 43
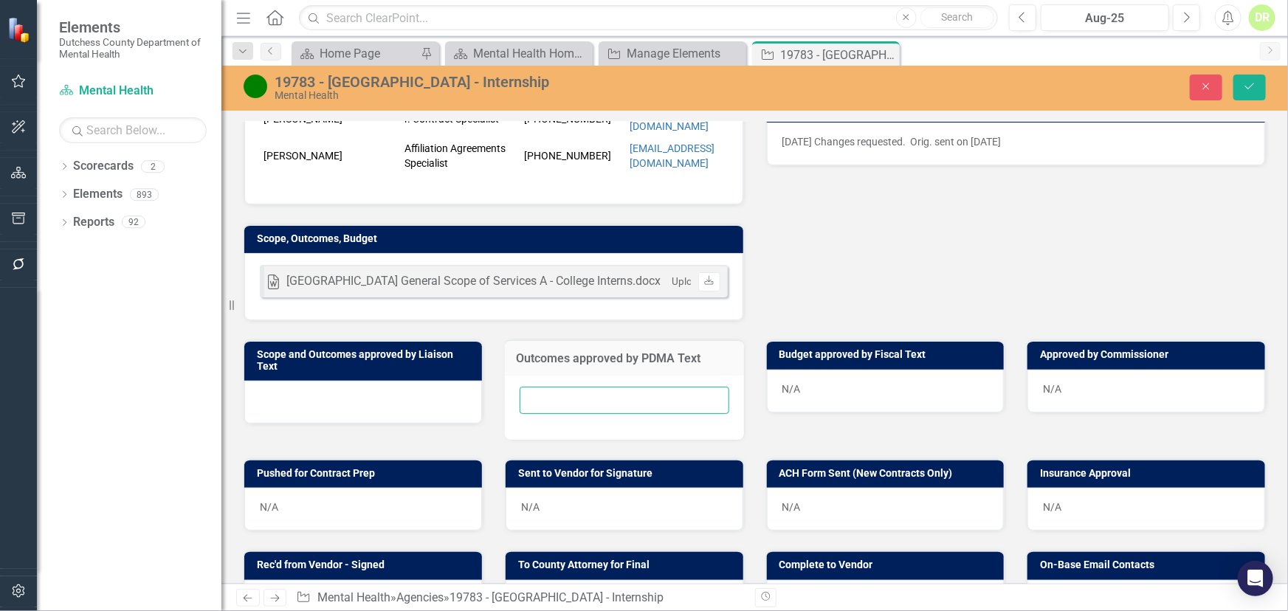
click at [564, 413] on input "text" at bounding box center [625, 400] width 210 height 27
click at [1084, 176] on div "Liaison RP Robin Peritz Internal Copy To PA Paulette Albrecht NM Nikki Mort RP …" at bounding box center [755, 60] width 1045 height 523
drag, startPoint x: 1208, startPoint y: 88, endPoint x: 1054, endPoint y: 187, distance: 183.3
click at [1159, 88] on icon "Close" at bounding box center [1206, 86] width 13 height 10
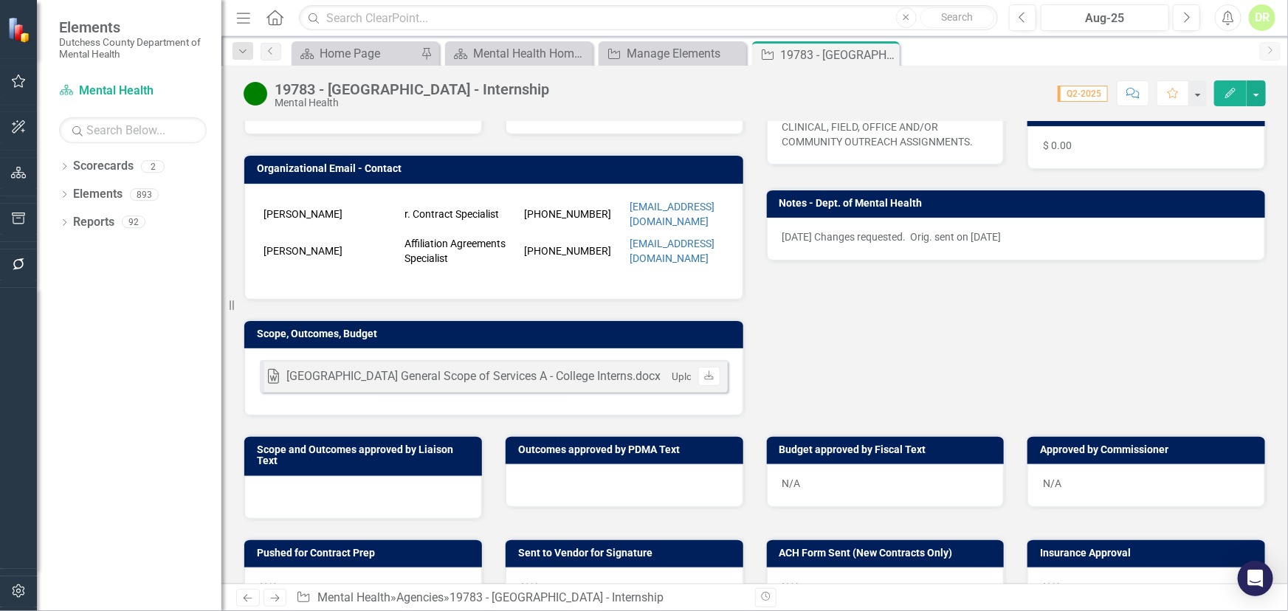
scroll to position [335, 0]
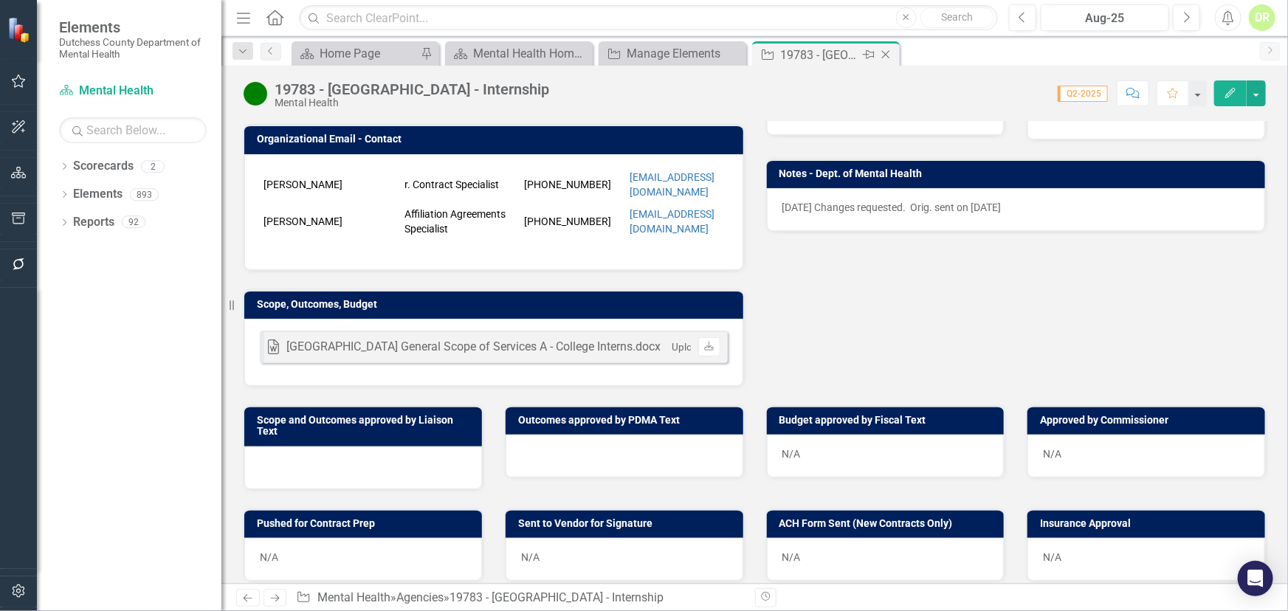
click at [885, 53] on icon at bounding box center [886, 55] width 8 height 8
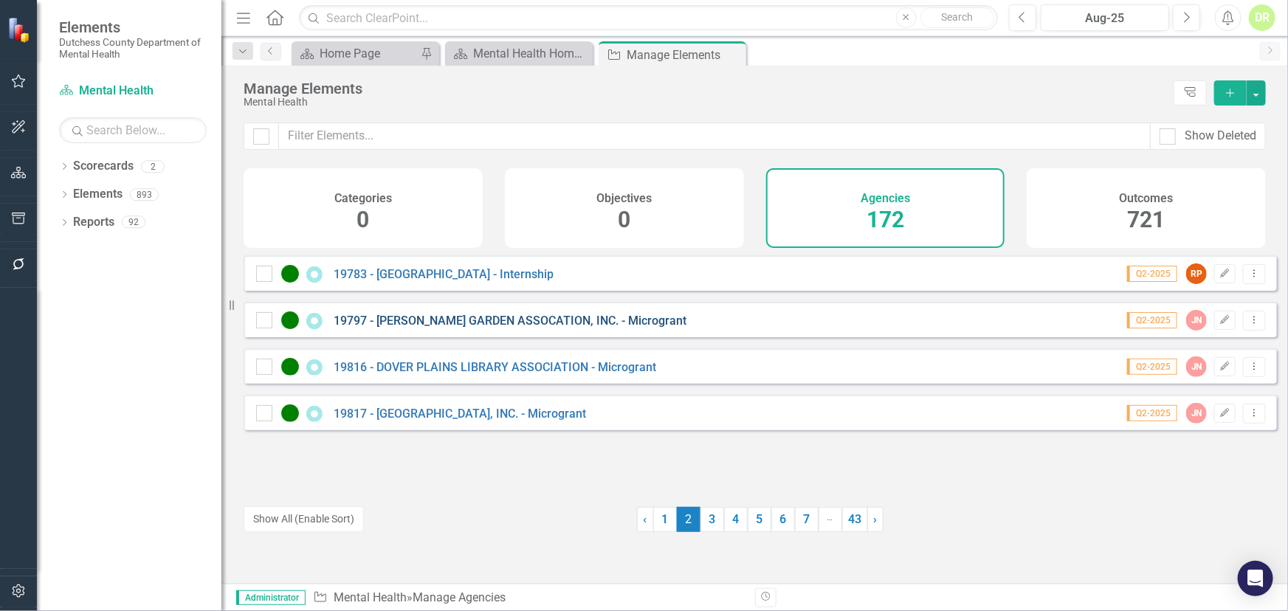
click at [529, 328] on link "19797 - [PERSON_NAME] GARDEN ASSOCATION, INC. - Microgrant" at bounding box center [510, 321] width 353 height 14
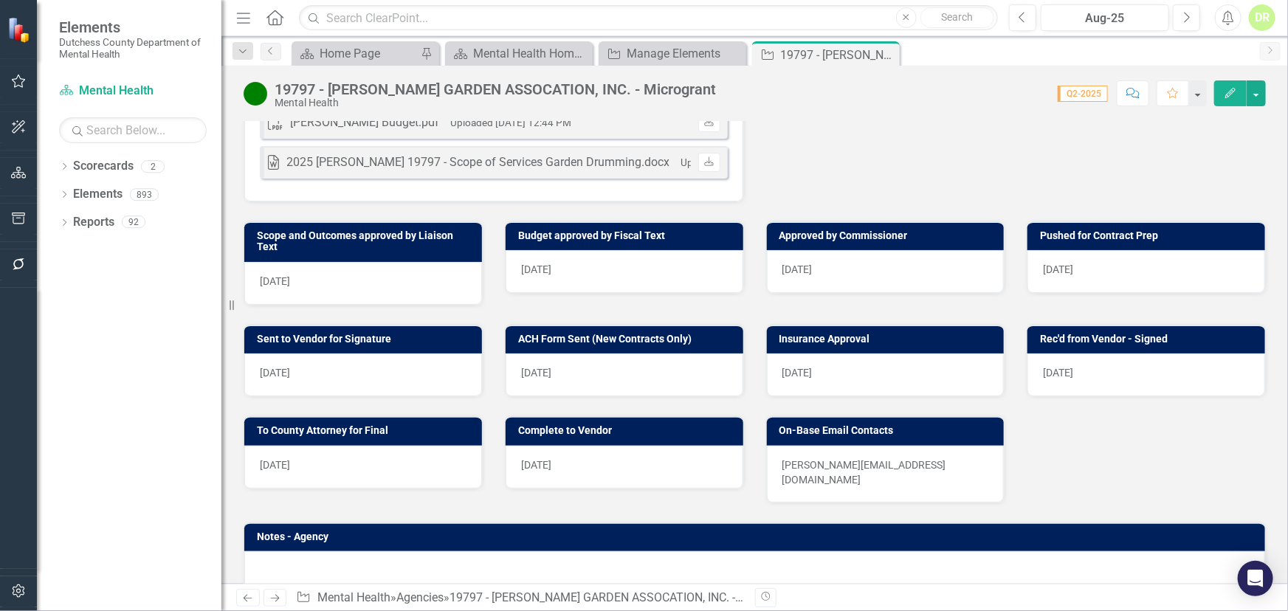
scroll to position [594, 0]
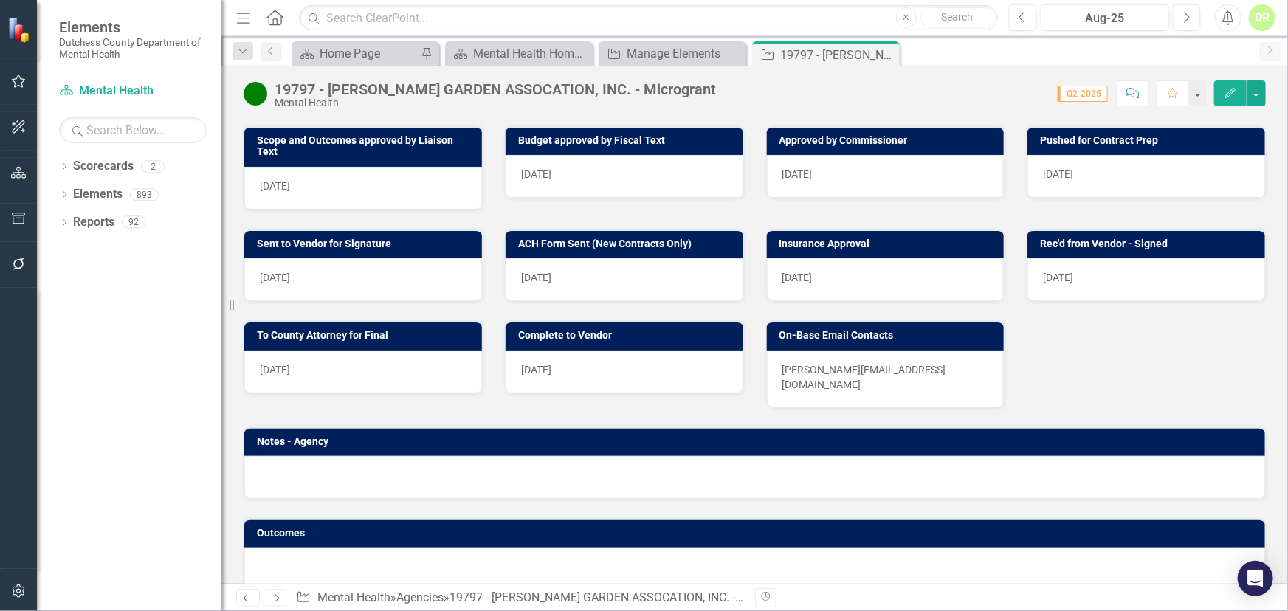
click at [1260, 23] on div "DR" at bounding box center [1262, 17] width 27 height 27
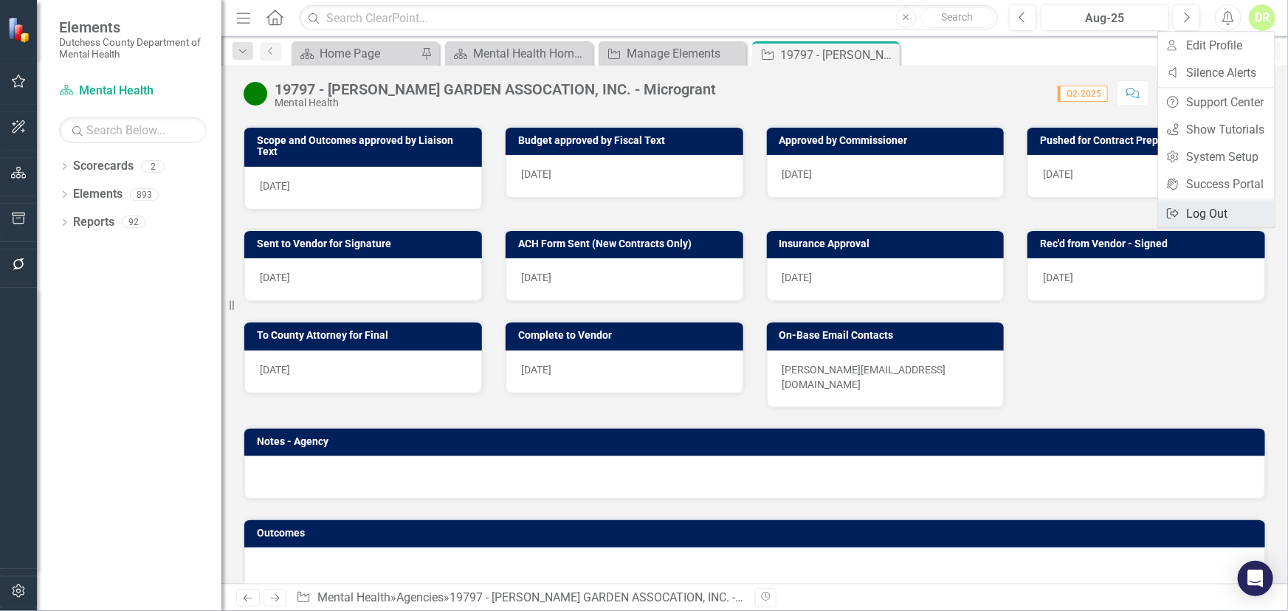
click at [1206, 210] on link "Logout Log Out" at bounding box center [1217, 213] width 117 height 27
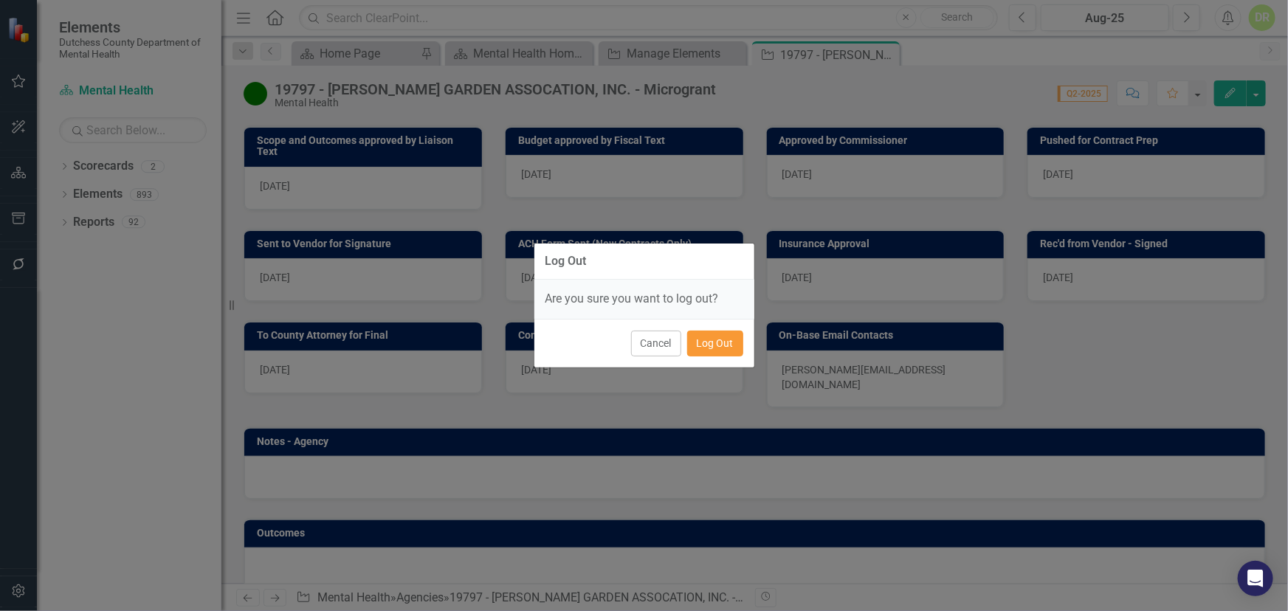
click at [715, 337] on button "Log Out" at bounding box center [715, 344] width 56 height 26
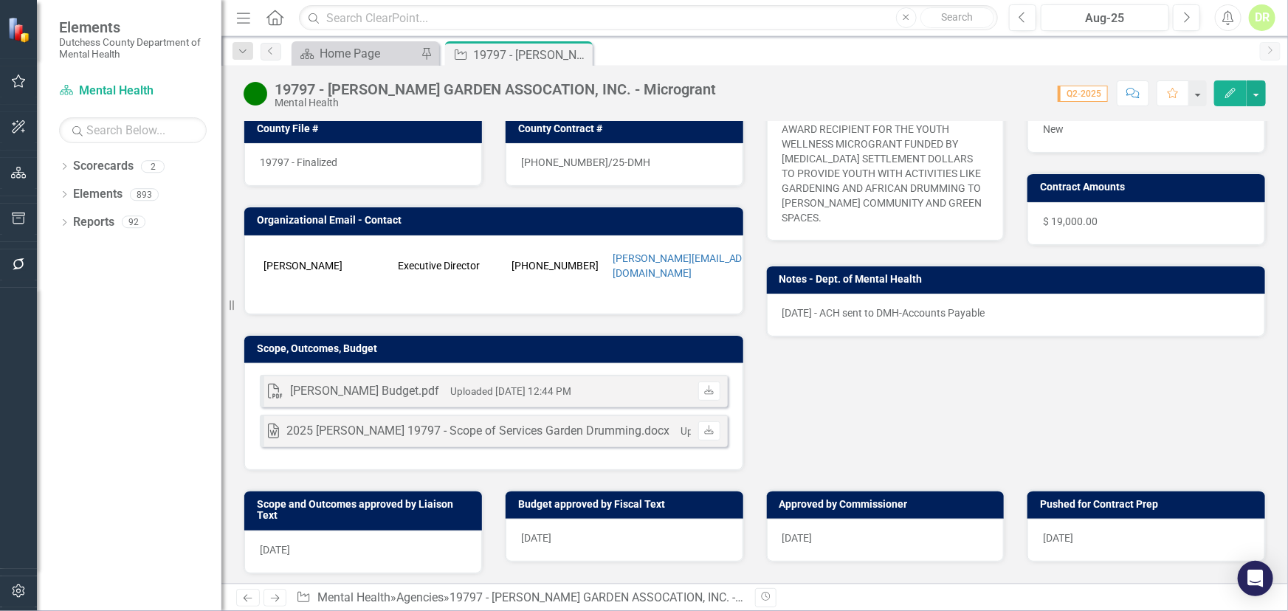
scroll to position [268, 0]
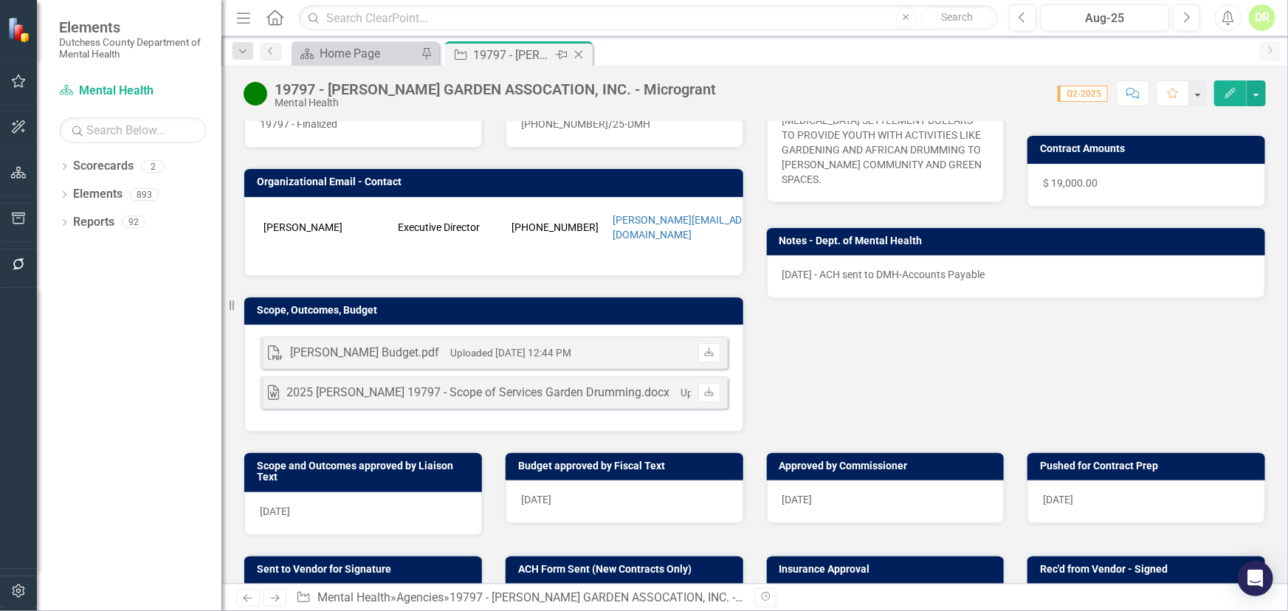
click at [583, 52] on icon "Close" at bounding box center [579, 55] width 15 height 12
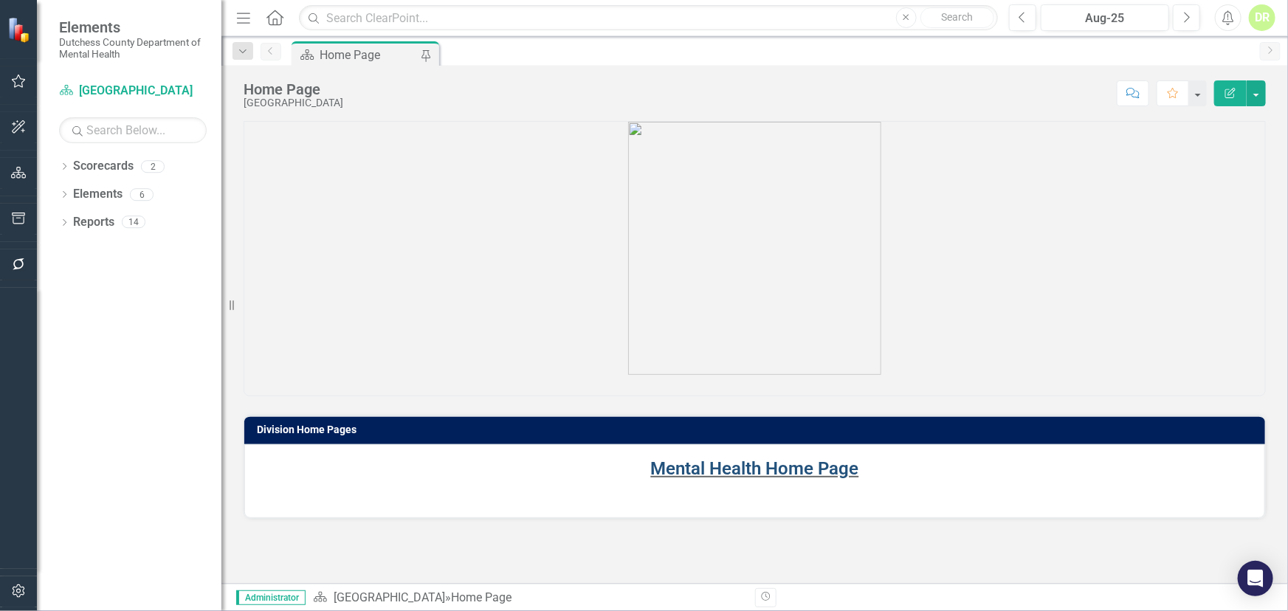
click at [710, 464] on link "Mental Health Home Page" at bounding box center [755, 469] width 208 height 21
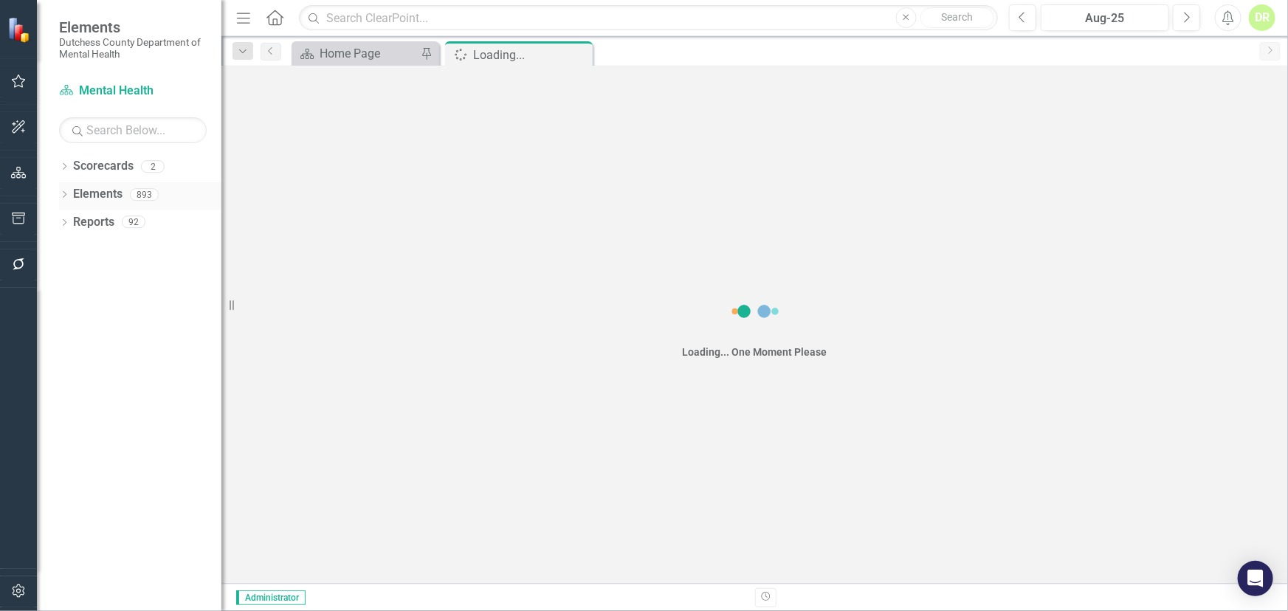
click at [97, 189] on link "Elements" at bounding box center [97, 194] width 49 height 17
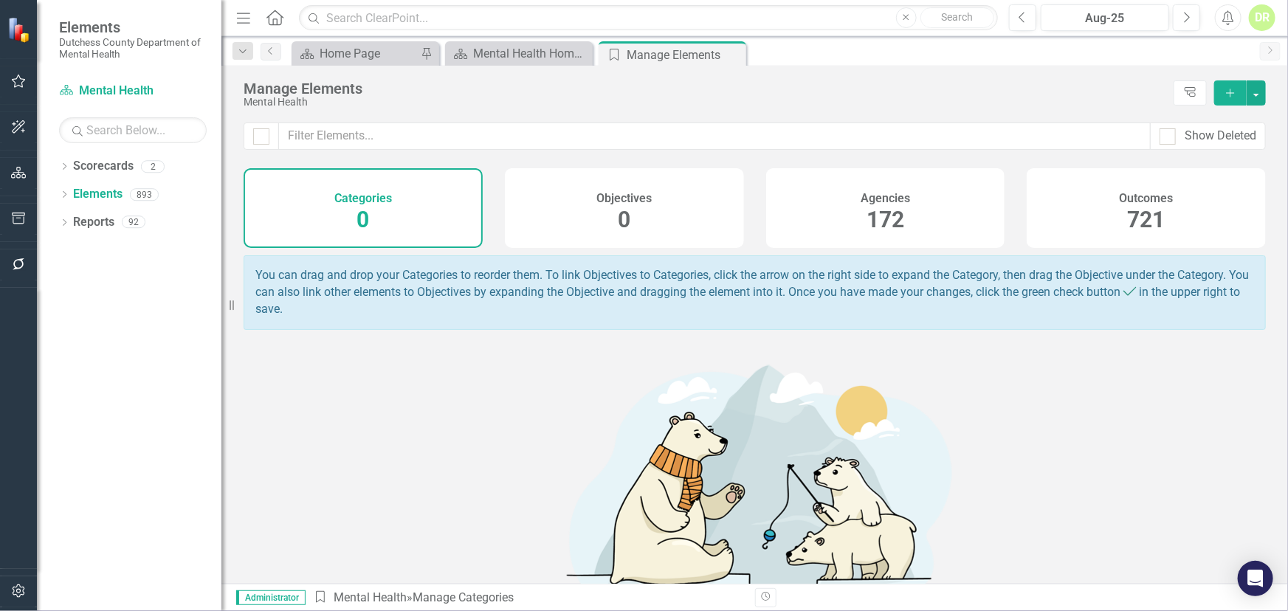
click at [881, 189] on div "Agencies" at bounding box center [885, 196] width 49 height 17
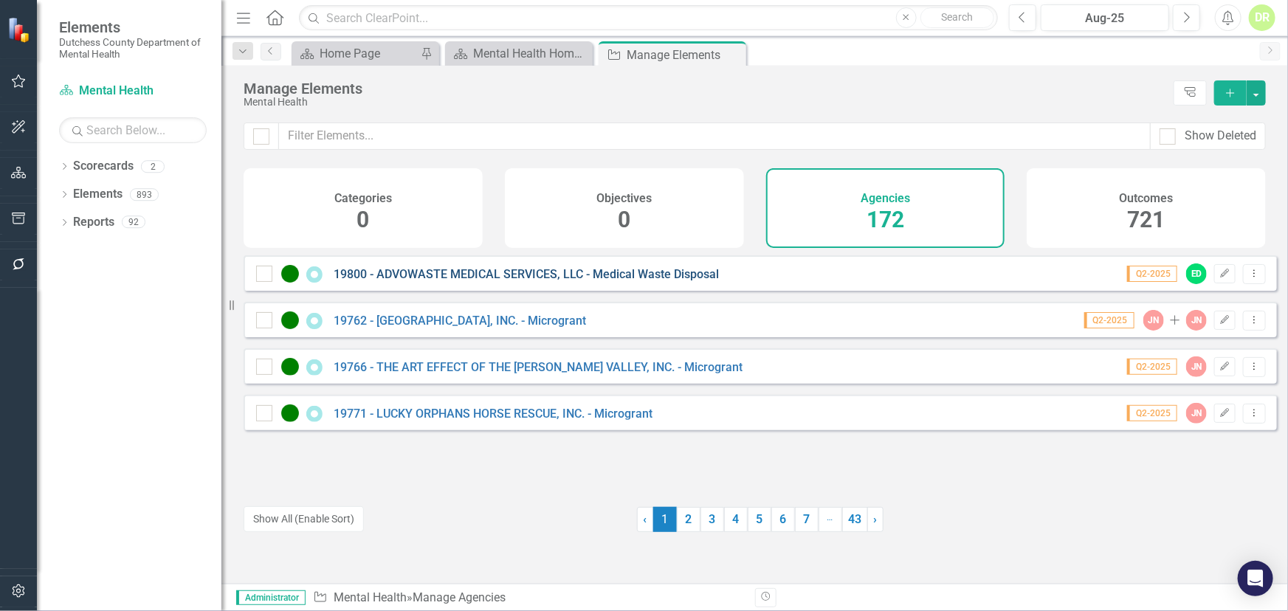
click at [445, 281] on link "19800 - ADVOWASTE MEDICAL SERVICES, LLC - Medical Waste Disposal" at bounding box center [526, 274] width 385 height 14
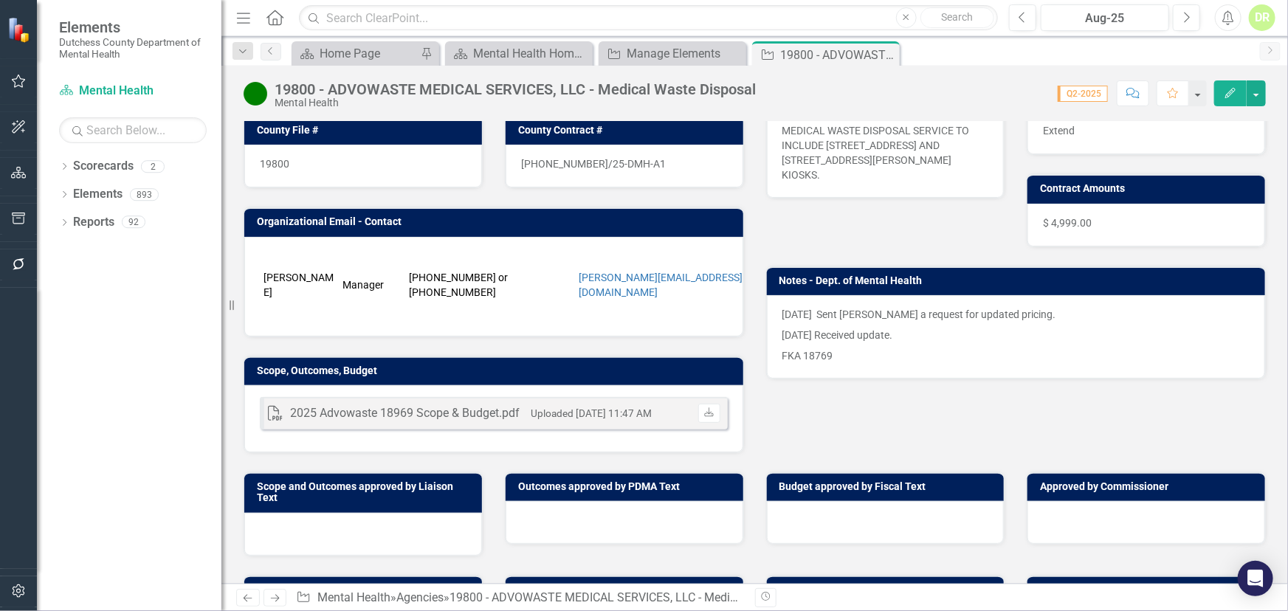
scroll to position [268, 0]
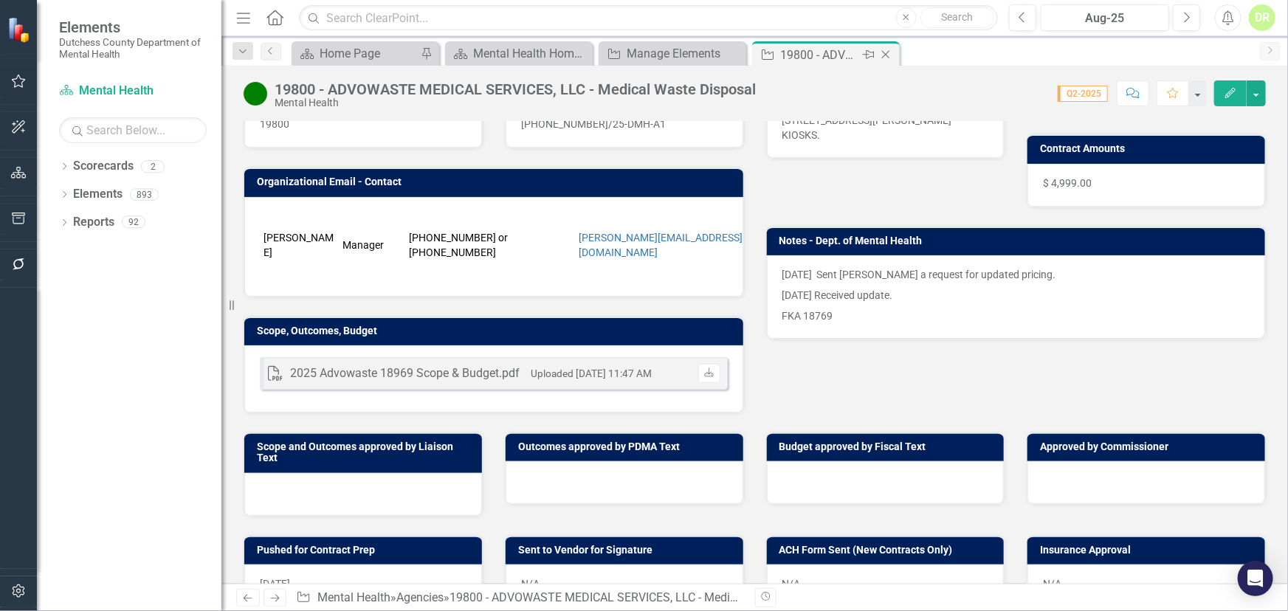
click at [888, 51] on icon "Close" at bounding box center [886, 55] width 15 height 12
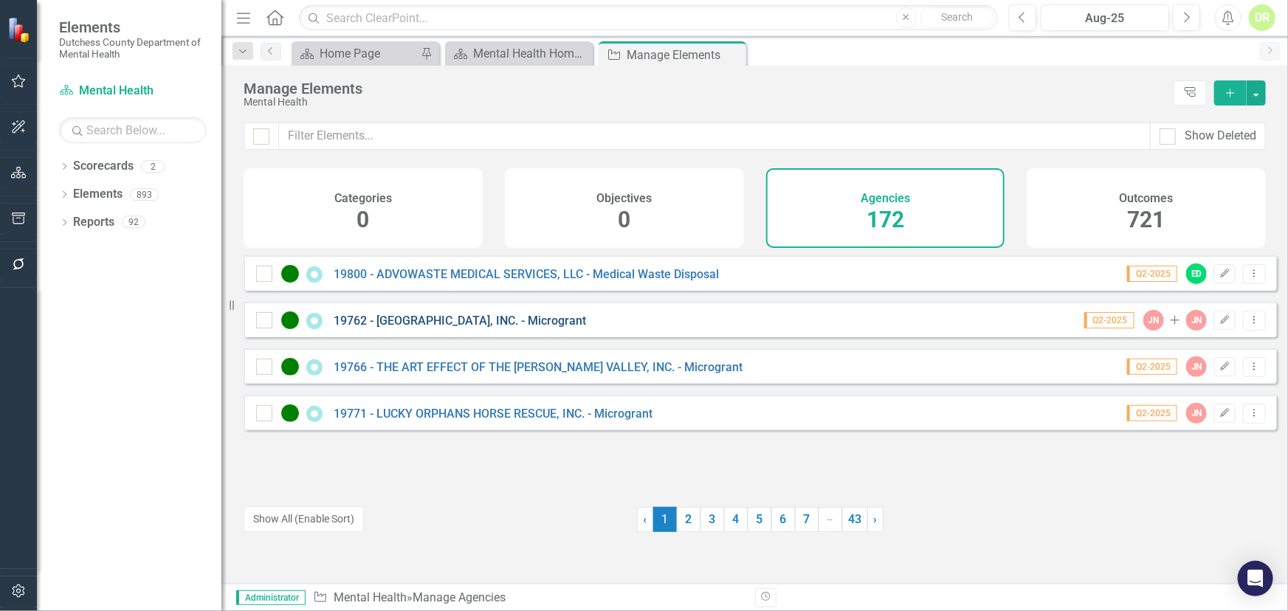
click at [489, 328] on link "19762 - [GEOGRAPHIC_DATA], INC. - Microgrant" at bounding box center [460, 321] width 253 height 14
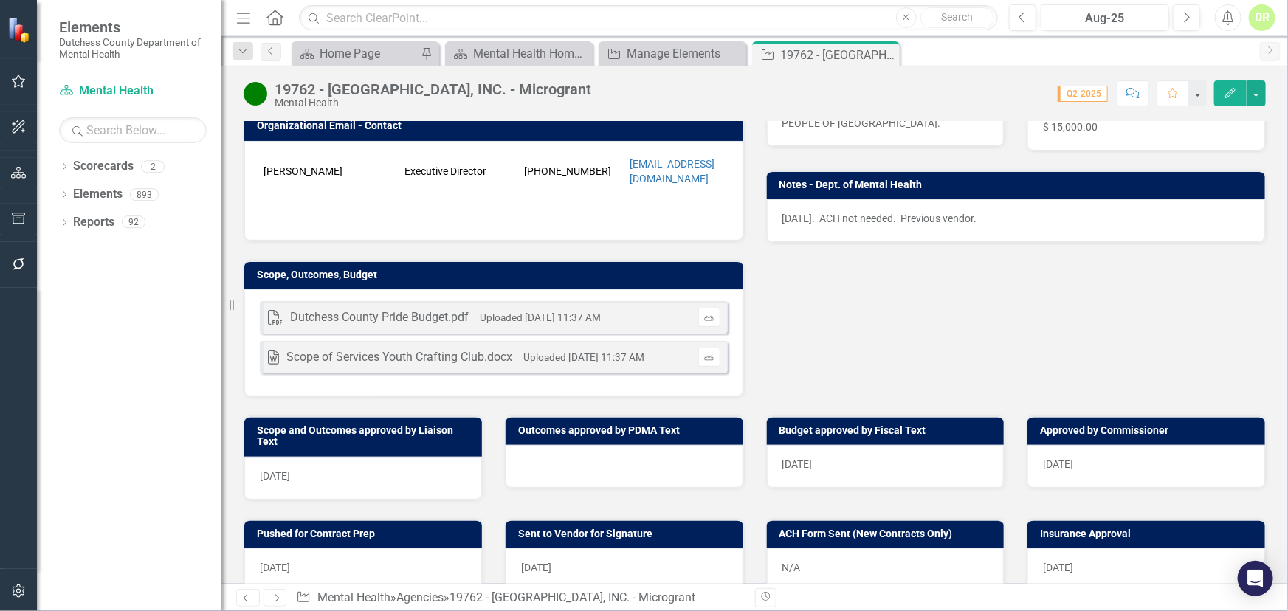
scroll to position [335, 0]
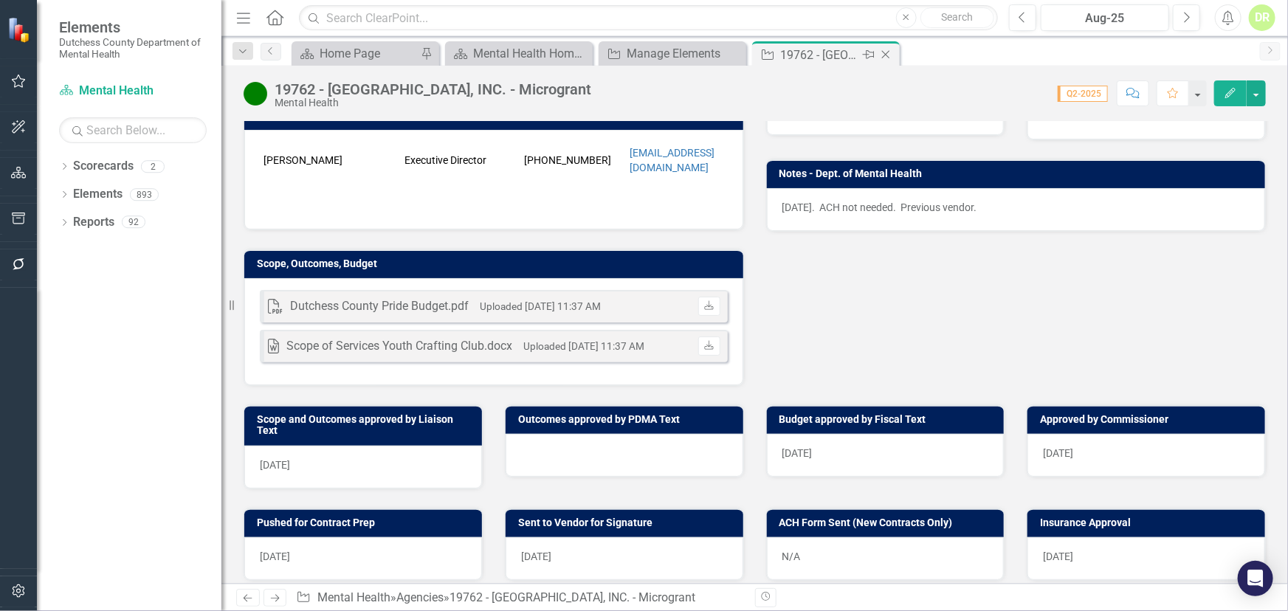
click at [888, 50] on icon "Close" at bounding box center [886, 55] width 15 height 12
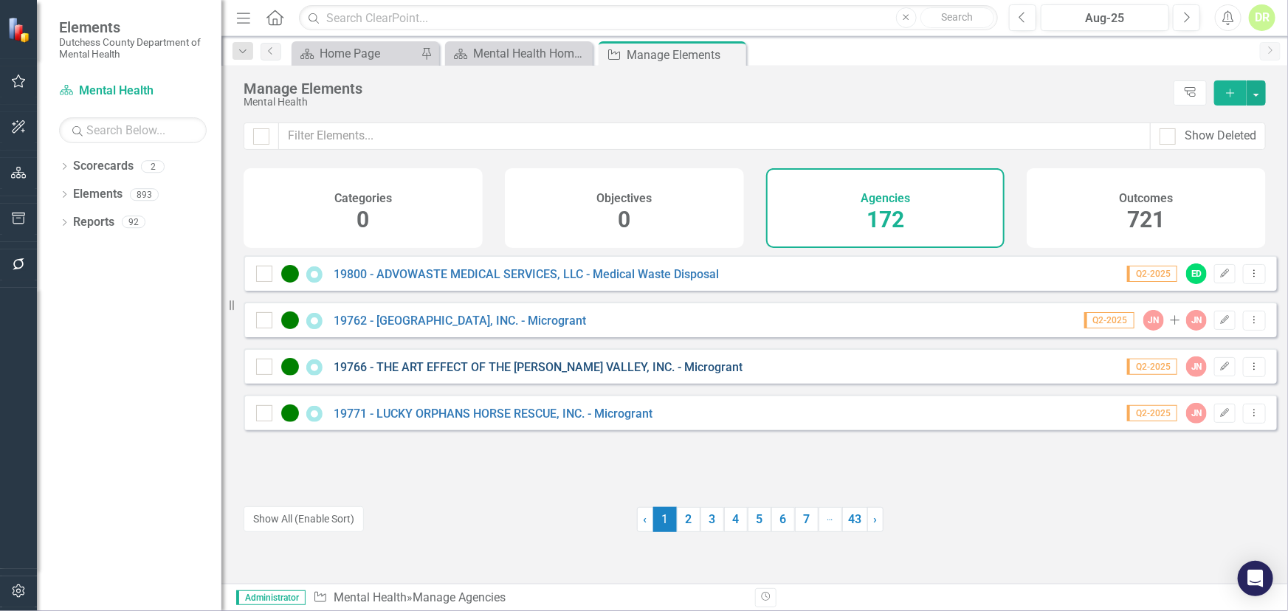
click at [464, 374] on link "19766 - THE ART EFFECT OF THE [PERSON_NAME] VALLEY, INC. - Microgrant" at bounding box center [538, 367] width 409 height 14
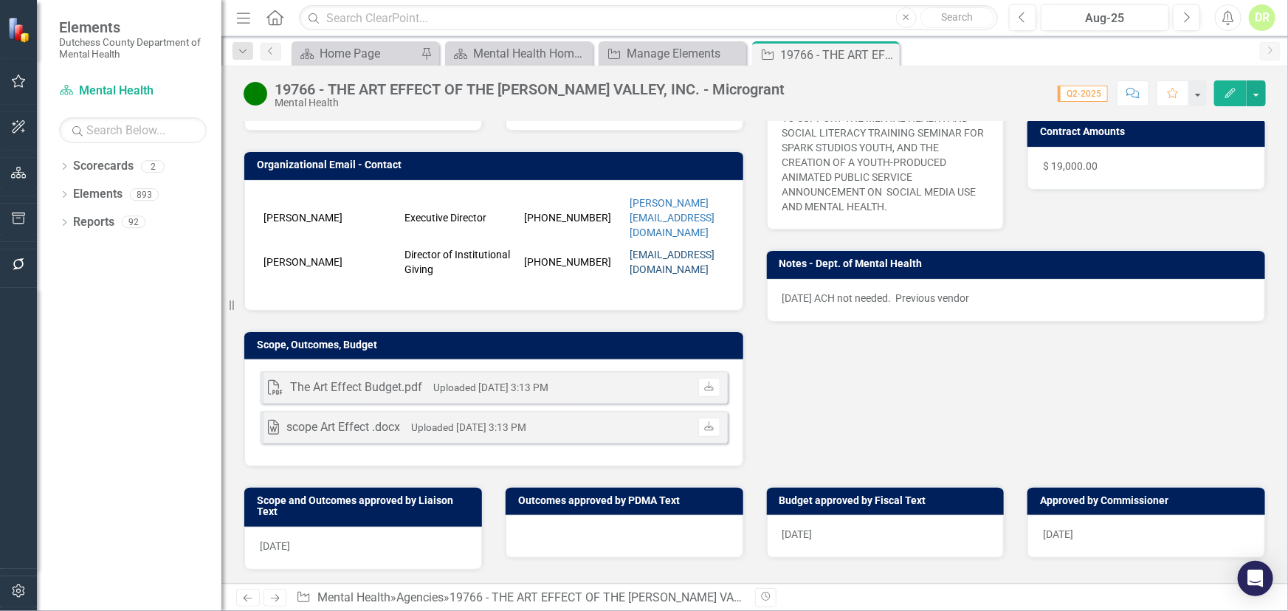
scroll to position [335, 0]
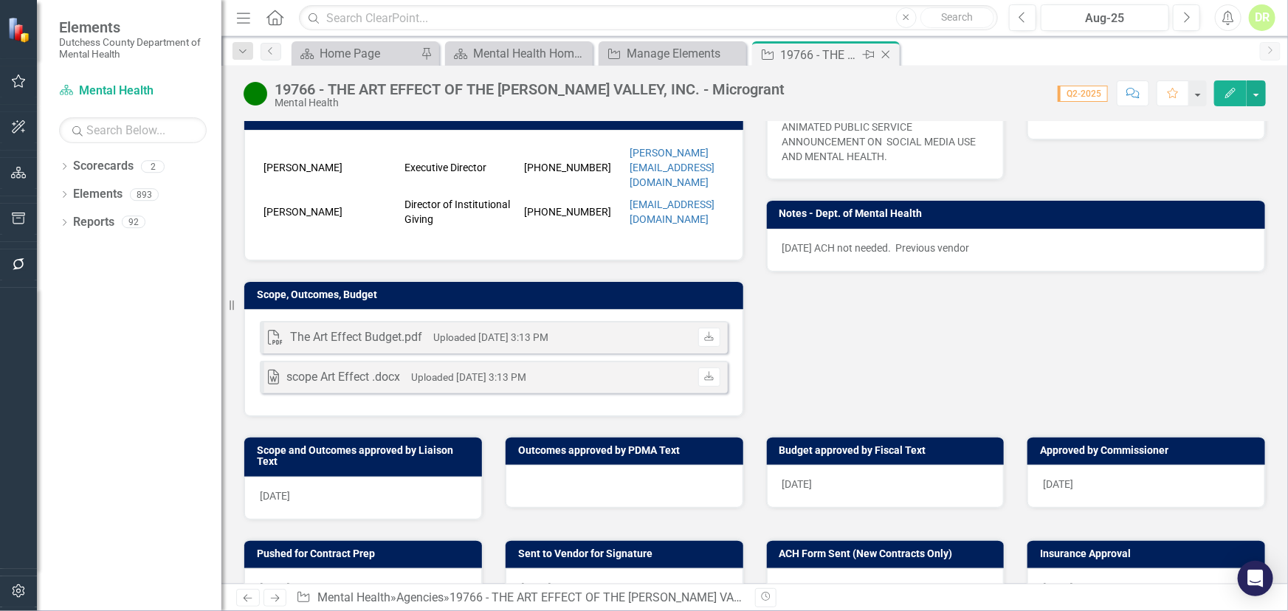
click at [886, 52] on icon "Close" at bounding box center [886, 55] width 15 height 12
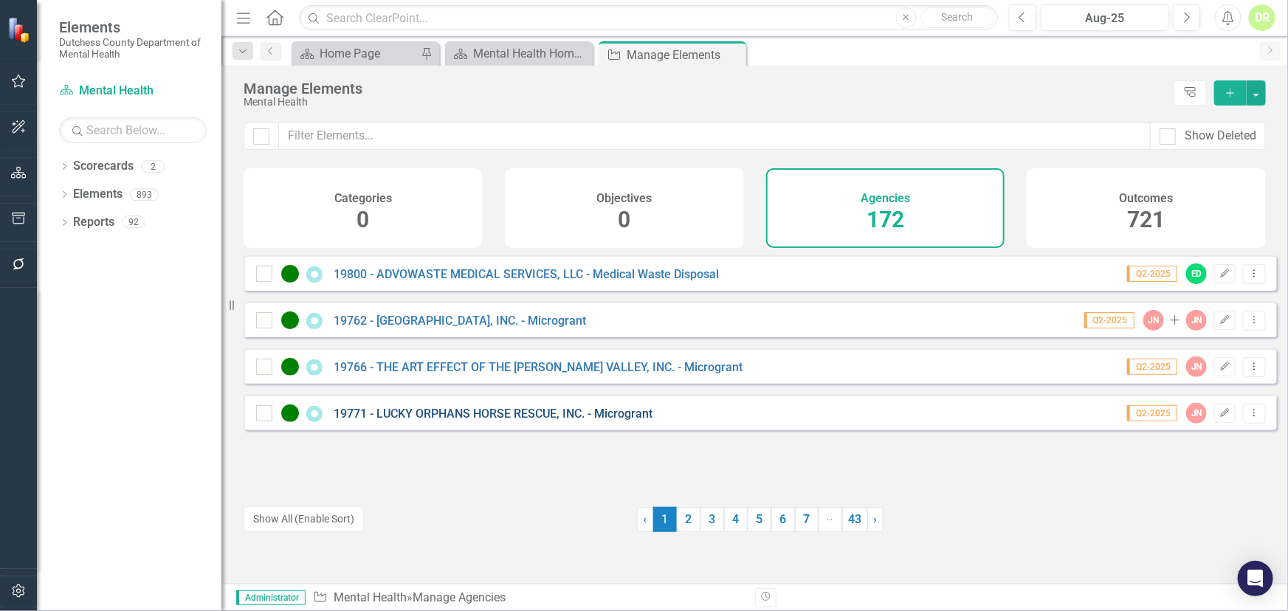
click at [476, 421] on link "19771 - LUCKY ORPHANS HORSE RESCUE, INC. - Microgrant" at bounding box center [493, 414] width 319 height 14
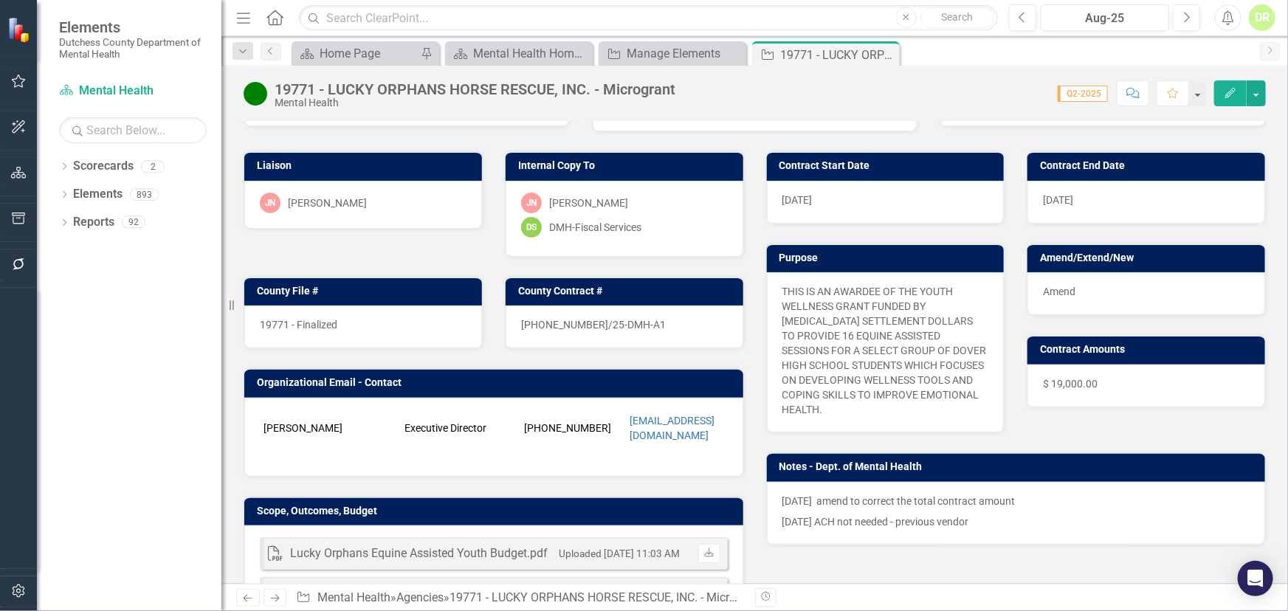
scroll to position [335, 0]
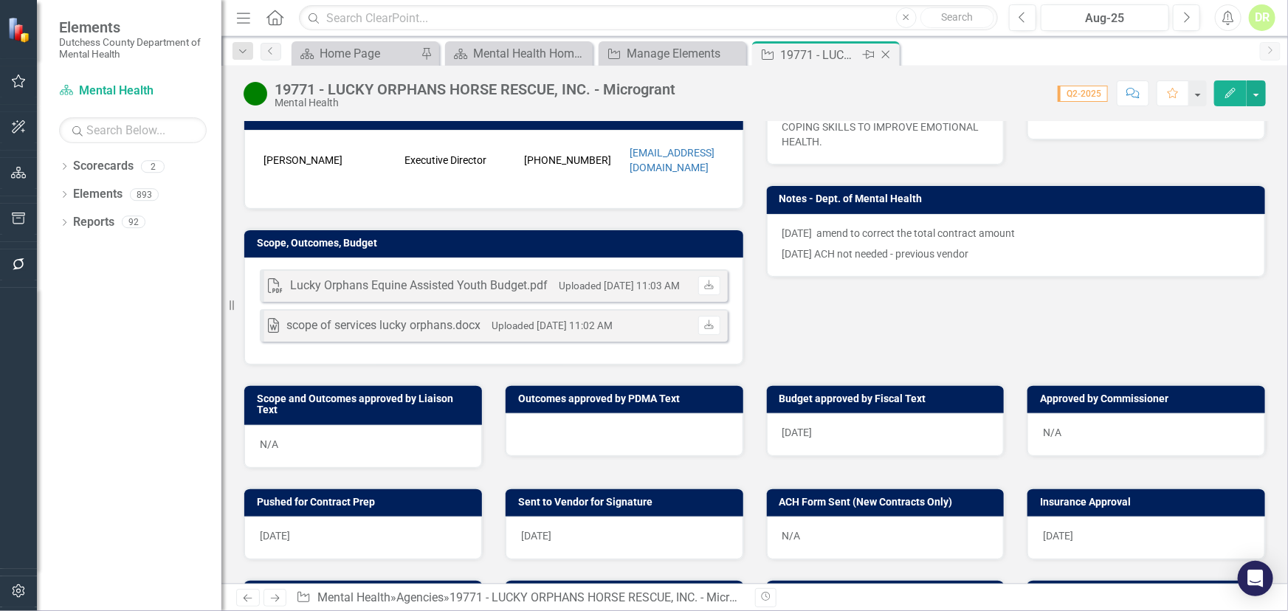
click at [889, 52] on icon "Close" at bounding box center [886, 55] width 15 height 12
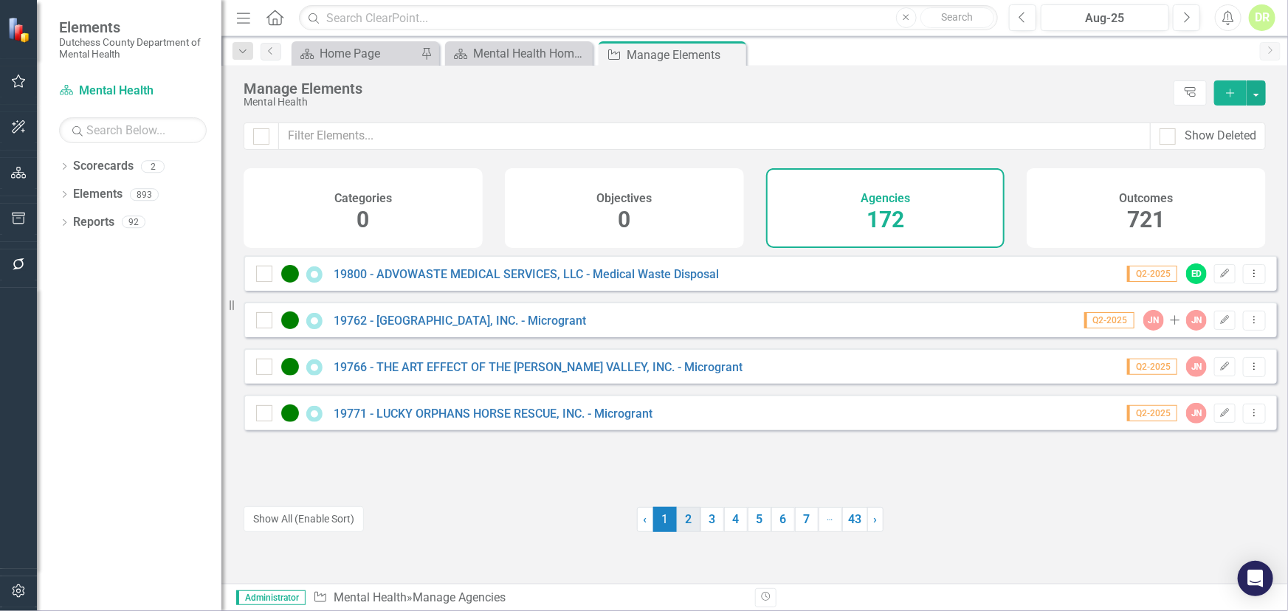
click at [680, 517] on link "2" at bounding box center [689, 519] width 24 height 25
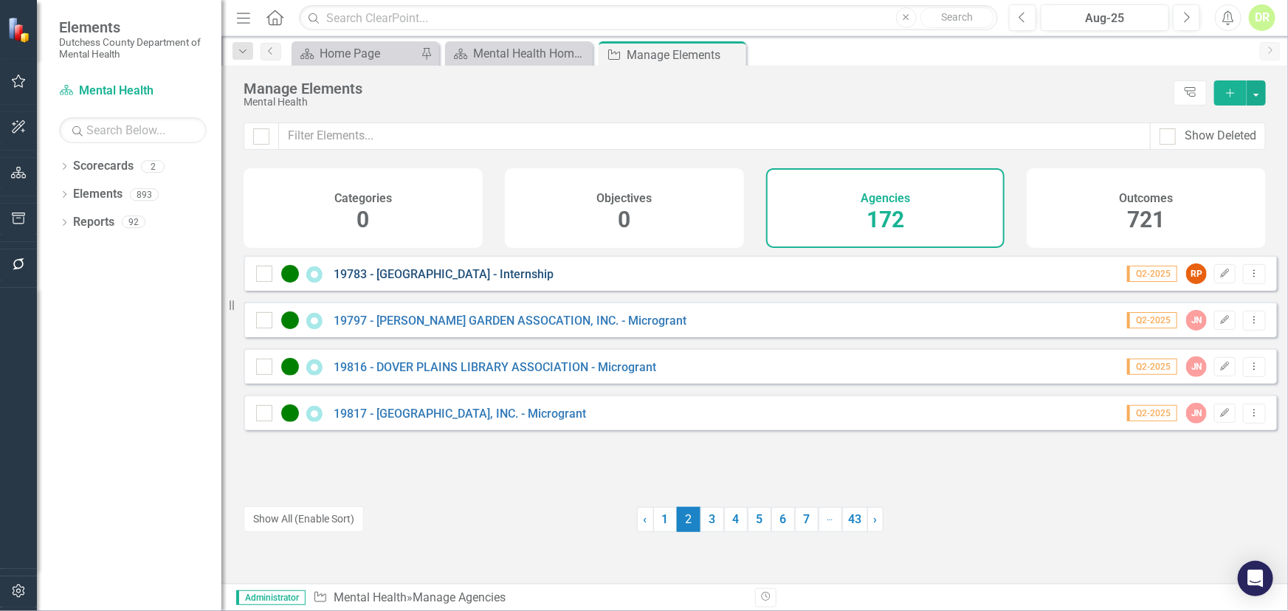
click at [440, 281] on link "19783 - [GEOGRAPHIC_DATA] - Internship" at bounding box center [444, 274] width 220 height 14
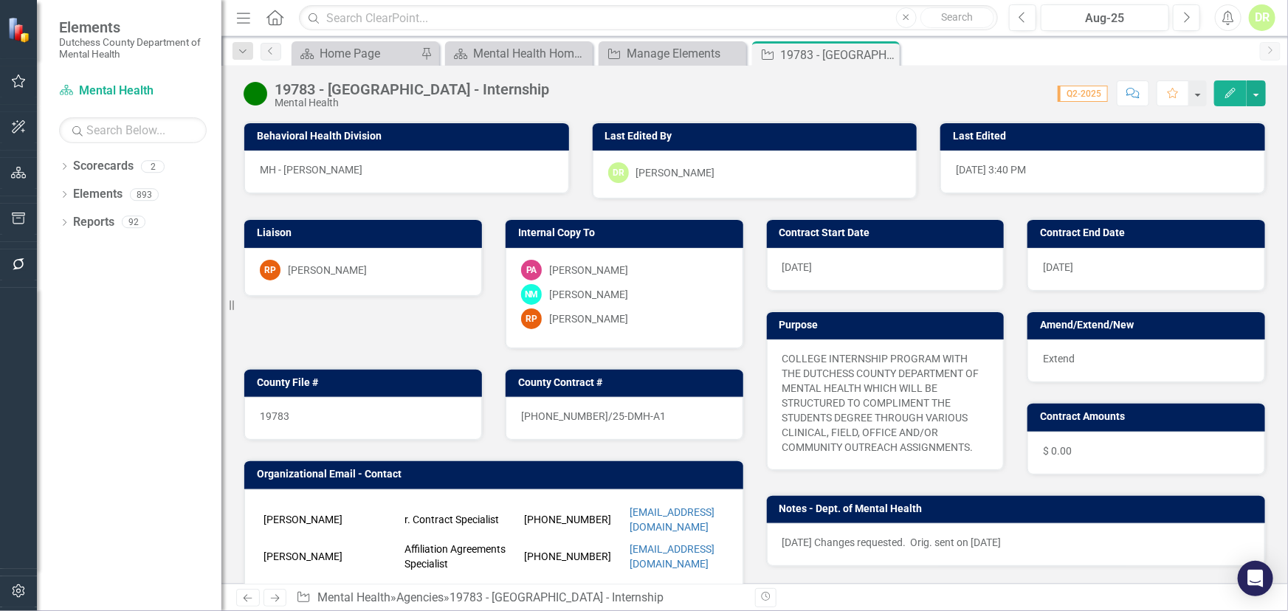
scroll to position [268, 0]
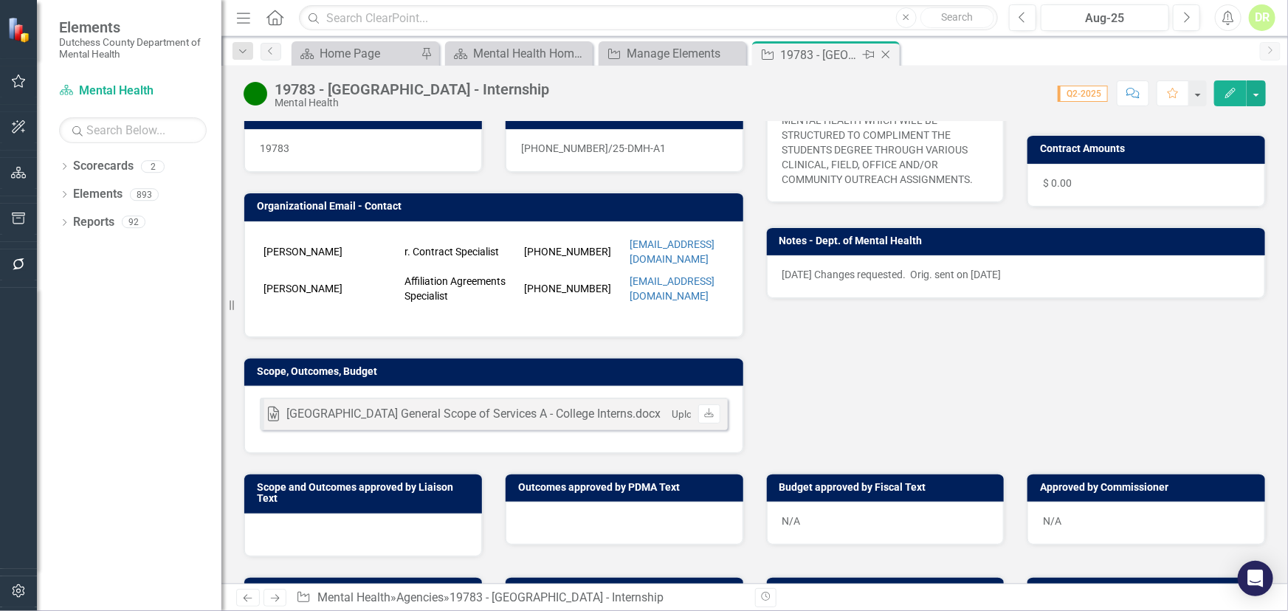
click at [888, 53] on icon "Close" at bounding box center [886, 55] width 15 height 12
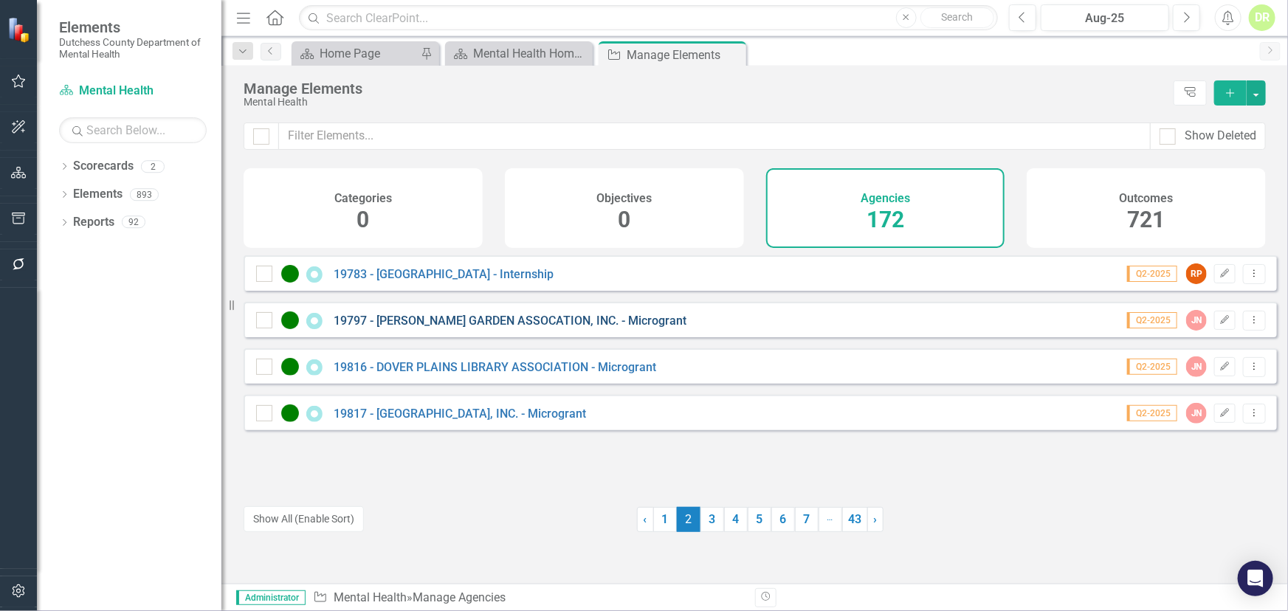
click at [511, 328] on link "19797 - [PERSON_NAME] GARDEN ASSOCATION, INC. - Microgrant" at bounding box center [510, 321] width 353 height 14
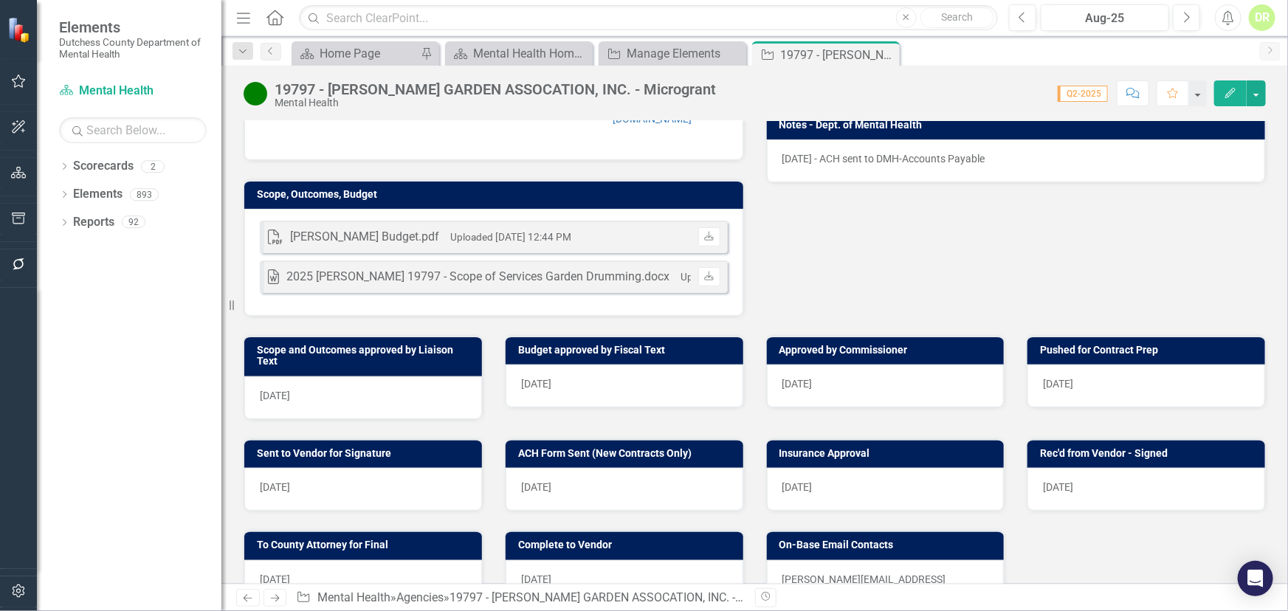
scroll to position [402, 0]
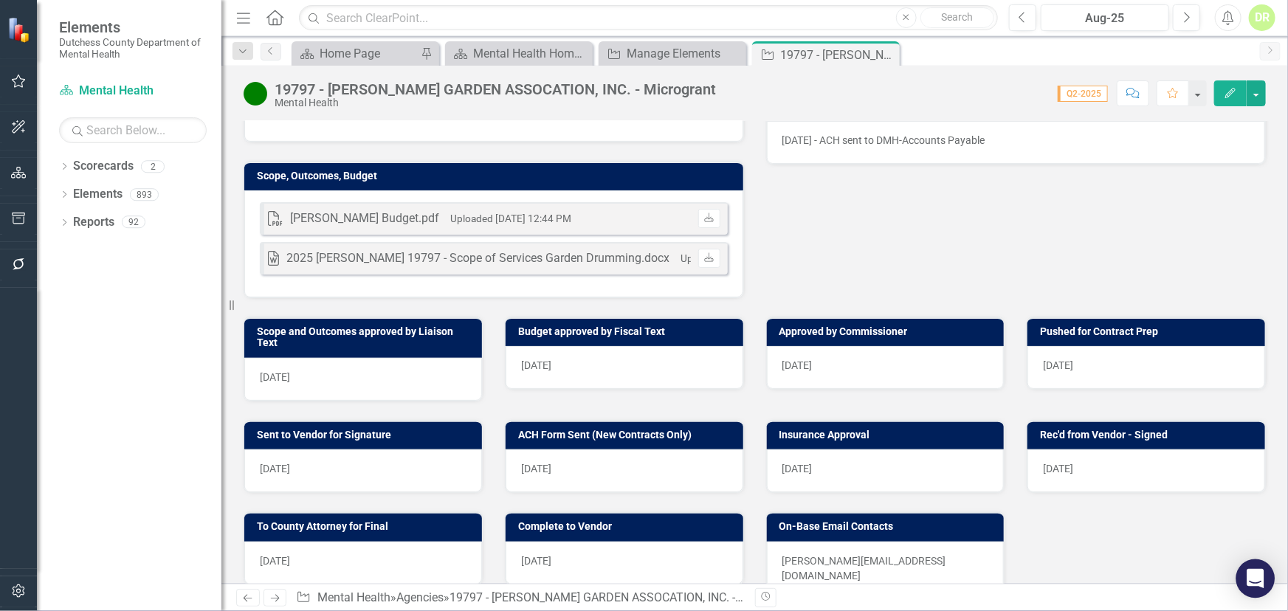
click at [1252, 577] on icon "Open Intercom Messenger" at bounding box center [1255, 578] width 17 height 19
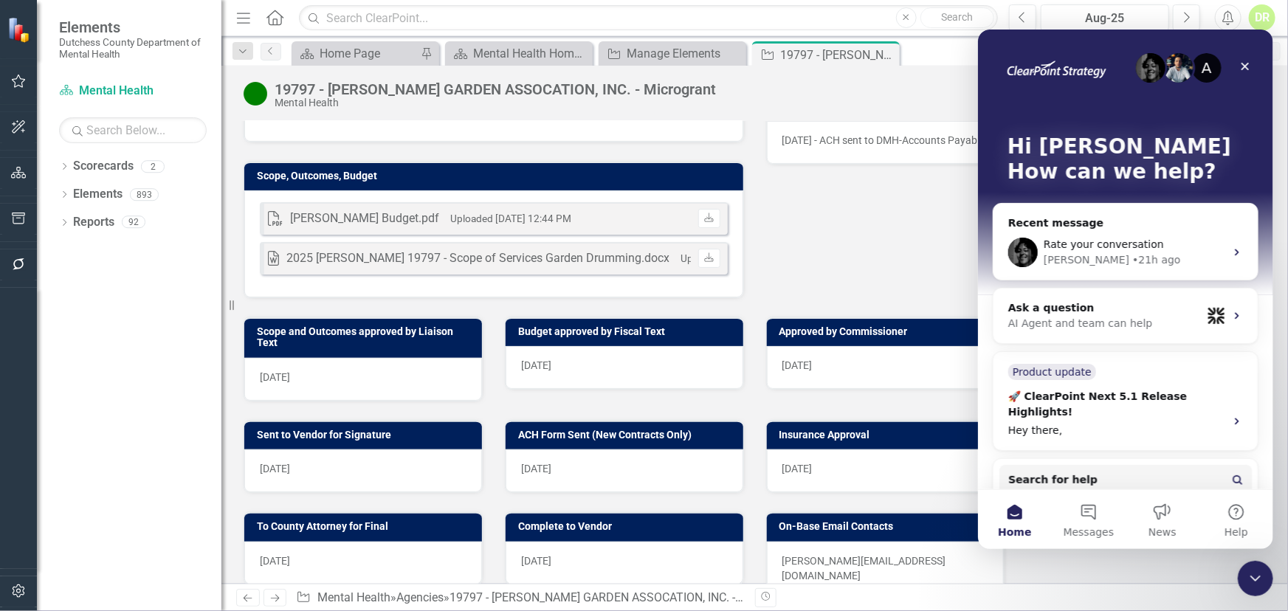
scroll to position [0, 0]
click at [1016, 324] on div "AI Agent and team can help" at bounding box center [1104, 323] width 193 height 16
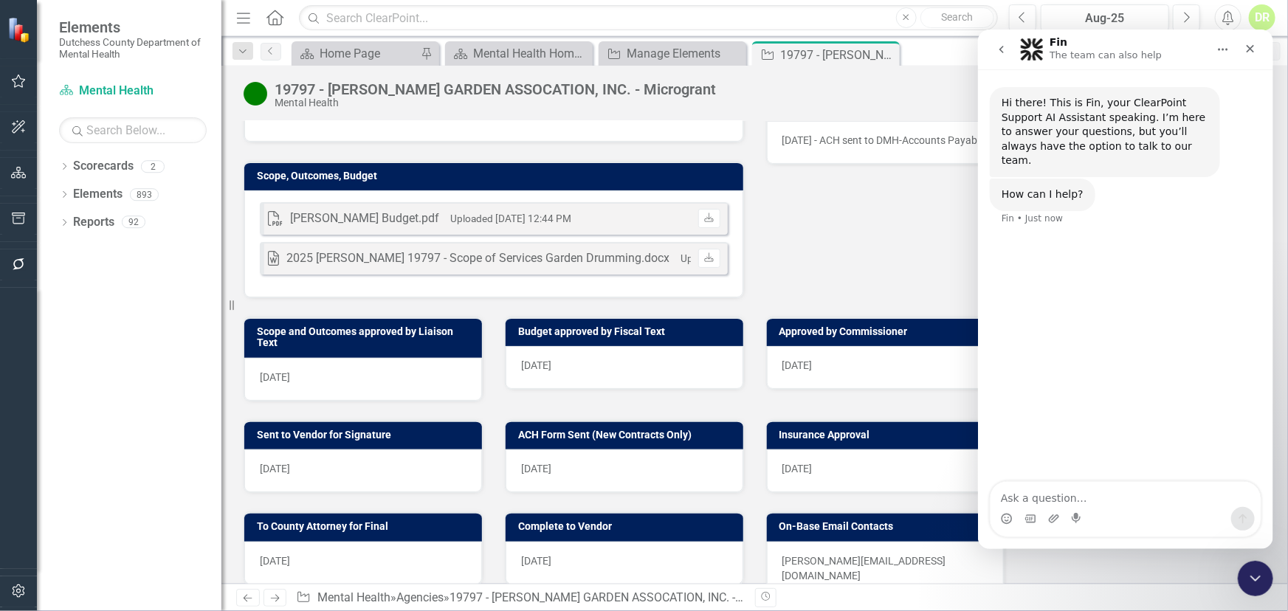
click at [1007, 492] on textarea "Ask a question…" at bounding box center [1125, 493] width 270 height 25
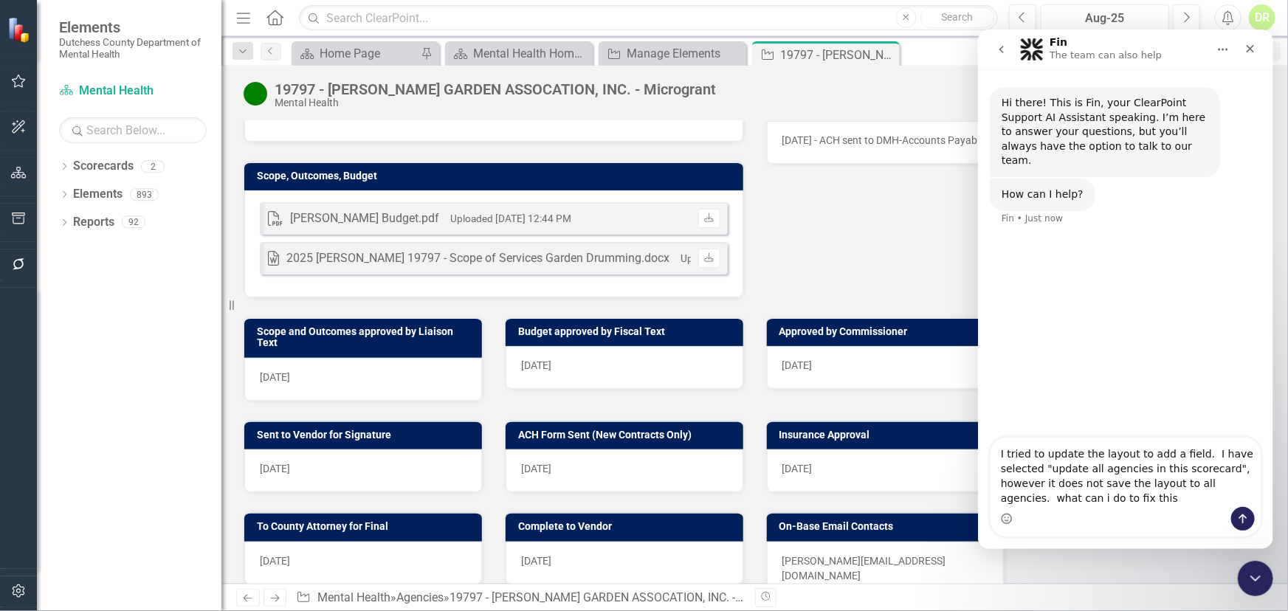
type textarea "I tried to update the layout to add a field. I have selected "update all agenci…"
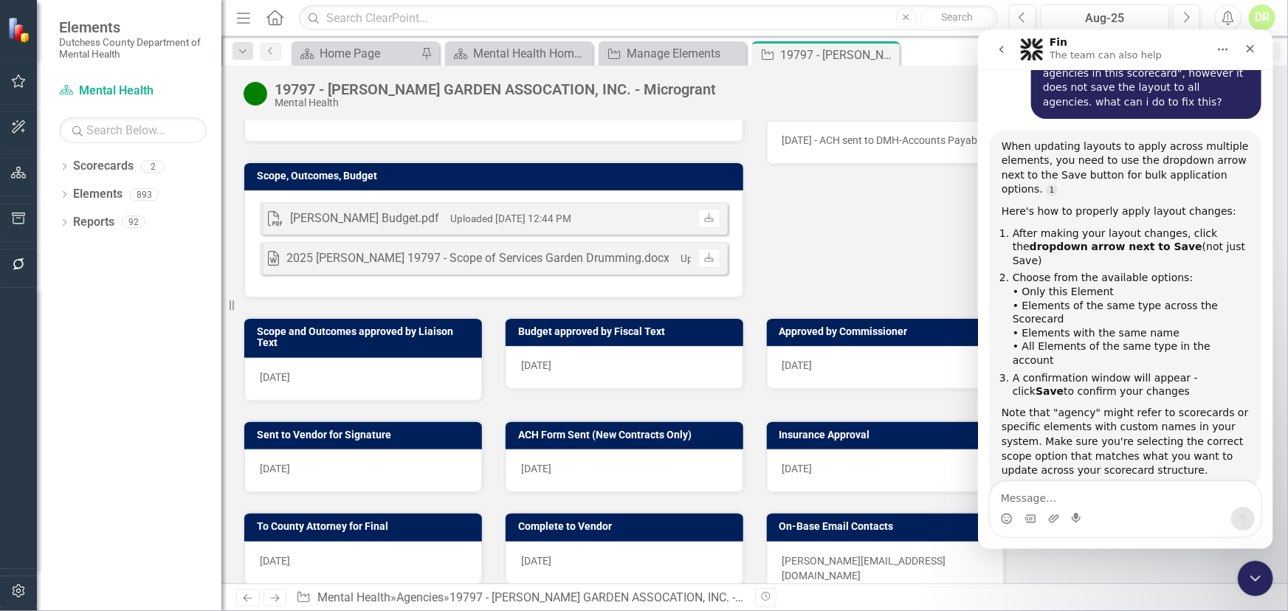
scroll to position [193, 0]
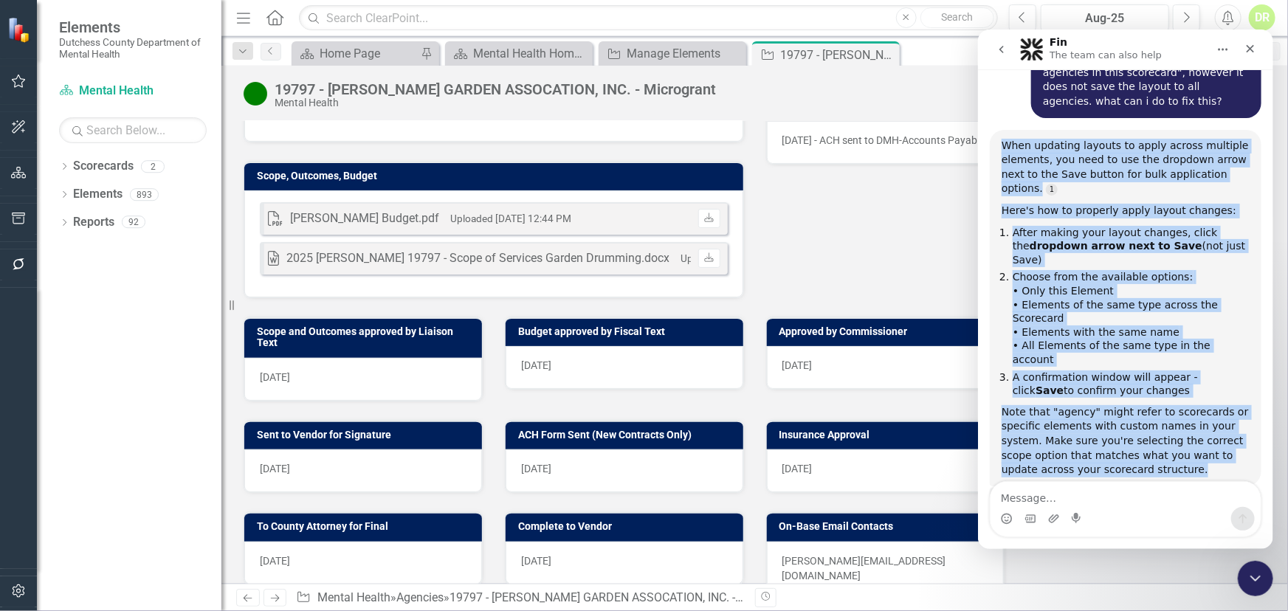
drag, startPoint x: 1001, startPoint y: 129, endPoint x: 1260, endPoint y: 392, distance: 369.1
click at [1260, 392] on div "Hi there! This is Fin, your ClearPoint Support AI Assistant speaking. I’m here …" at bounding box center [1125, 213] width 295 height 678
copy div "When updating layouts to apply across multiple elements, you need to use the dr…"
click at [990, 56] on button "go back" at bounding box center [1001, 49] width 28 height 28
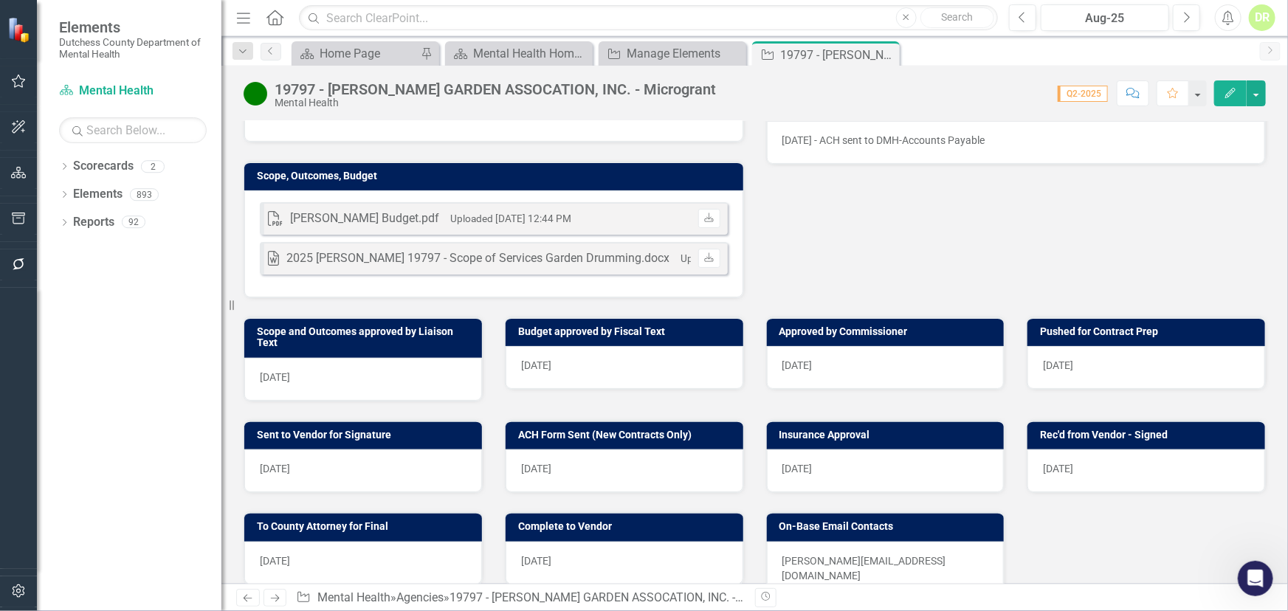
scroll to position [0, 0]
click at [1232, 88] on icon "Edit" at bounding box center [1230, 93] width 13 height 10
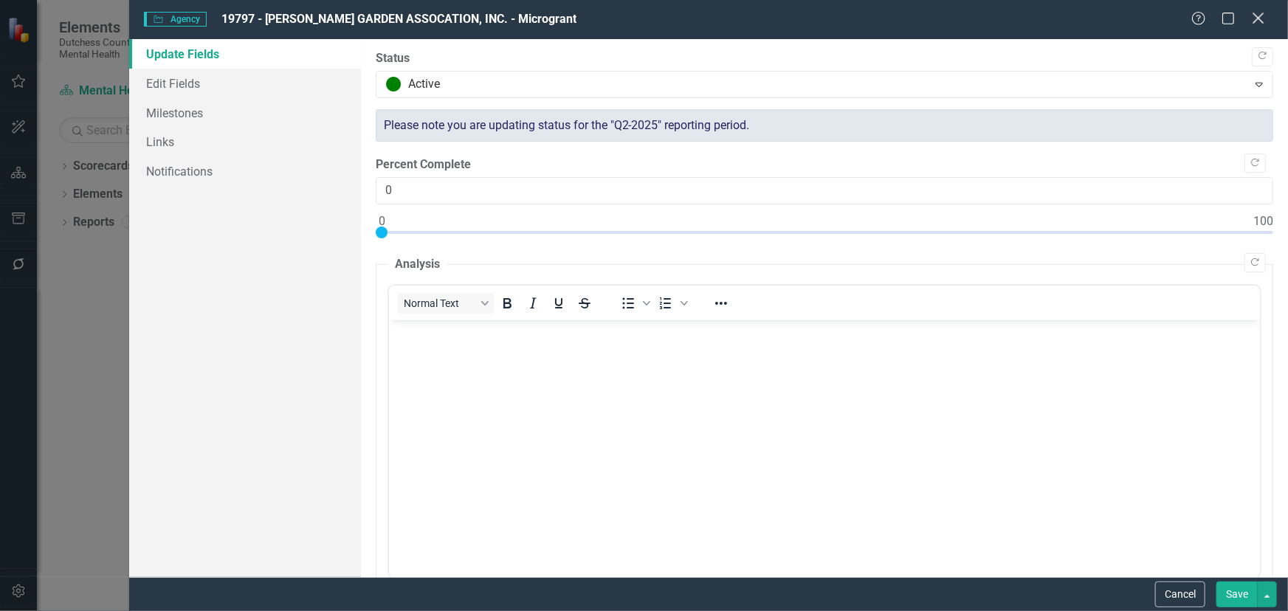
click at [1256, 13] on icon "Close" at bounding box center [1258, 18] width 18 height 14
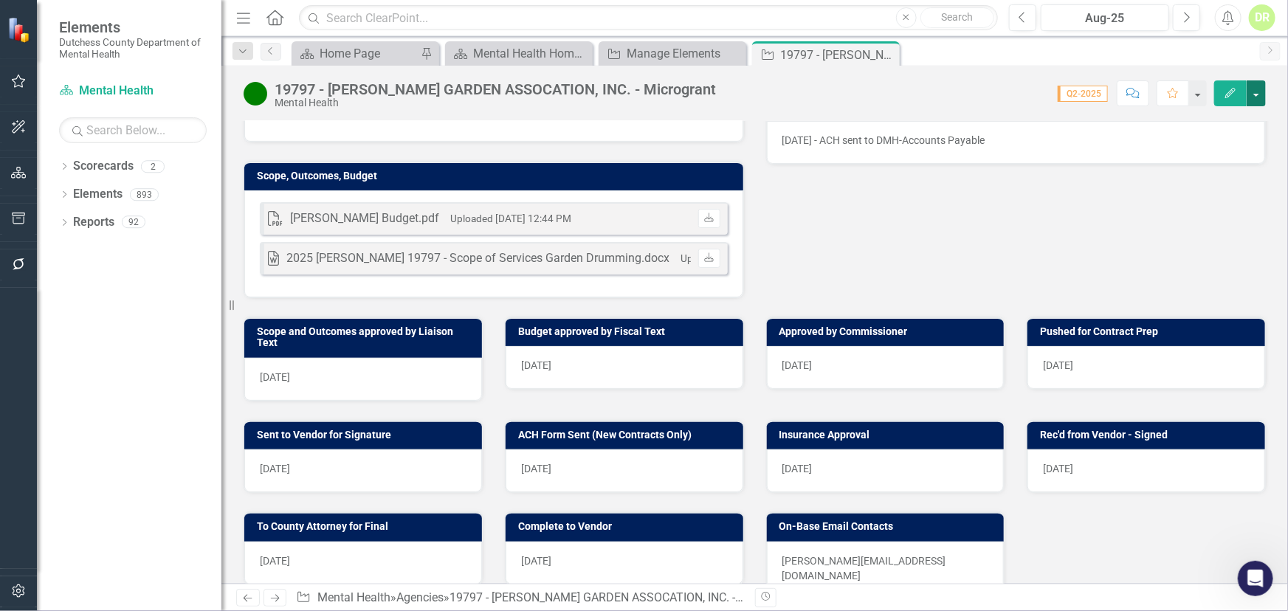
click at [1256, 100] on button "button" at bounding box center [1256, 93] width 19 height 26
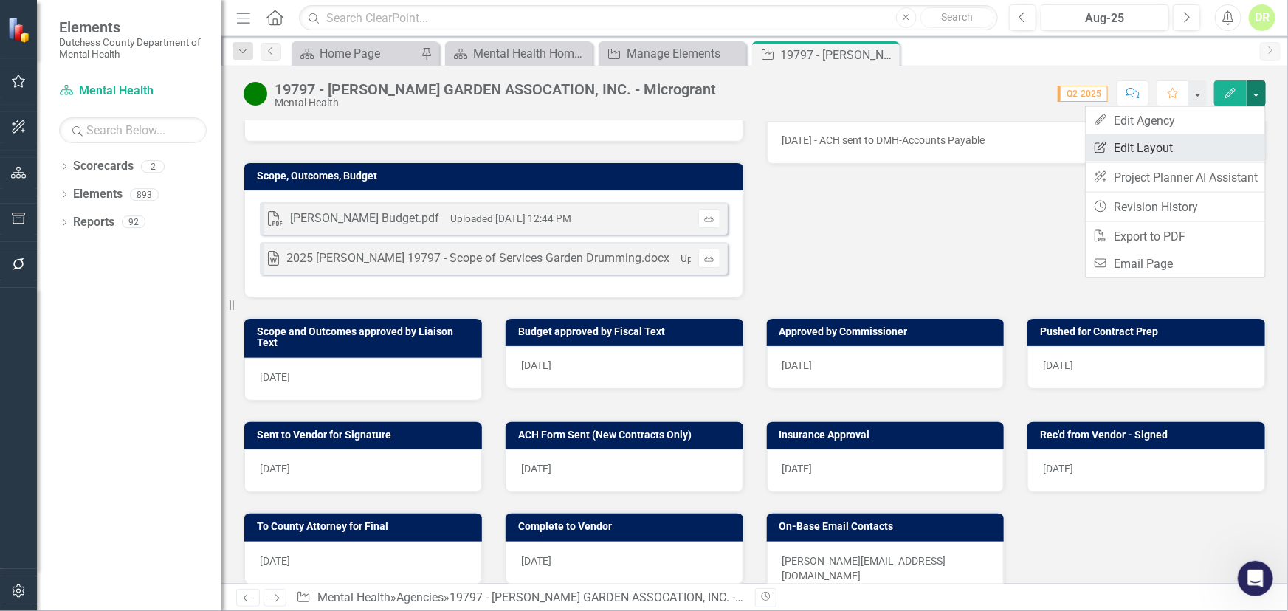
click at [1151, 154] on link "Edit Report Edit Layout" at bounding box center [1175, 147] width 179 height 27
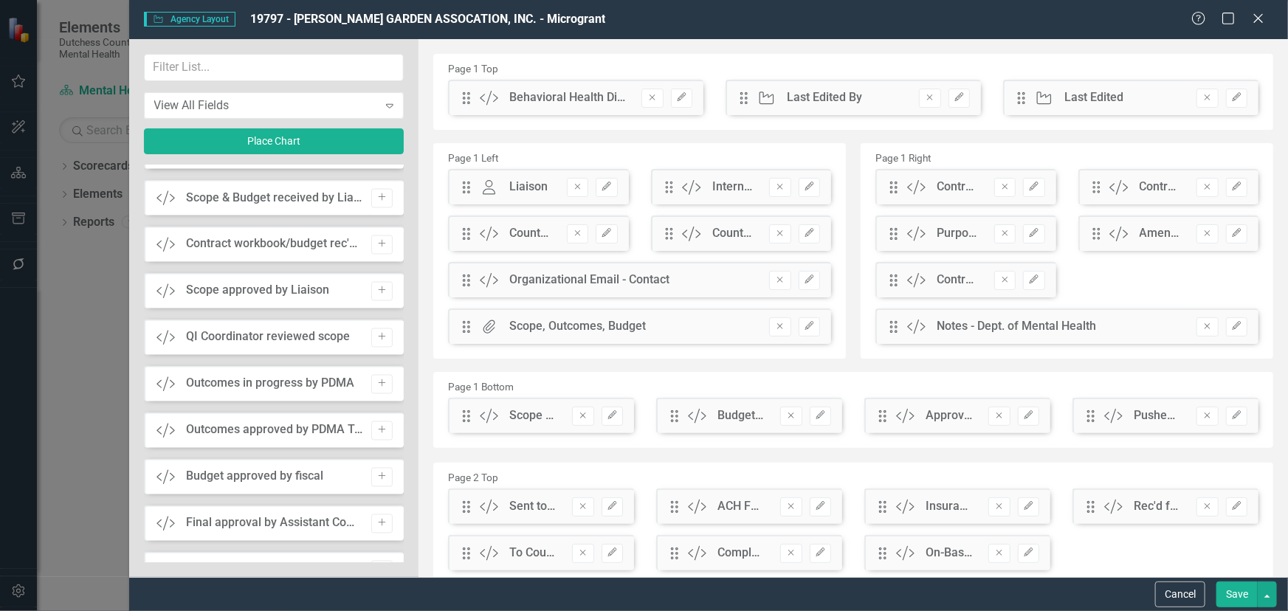
scroll to position [1410, 0]
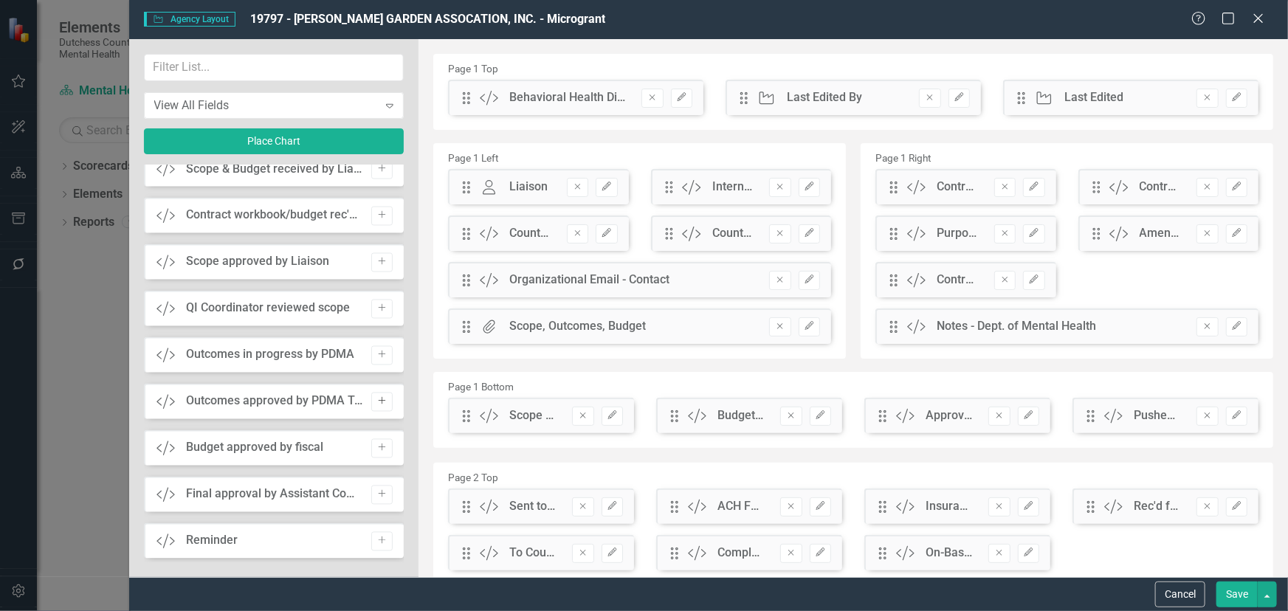
click at [380, 402] on icon "Add" at bounding box center [382, 401] width 11 height 9
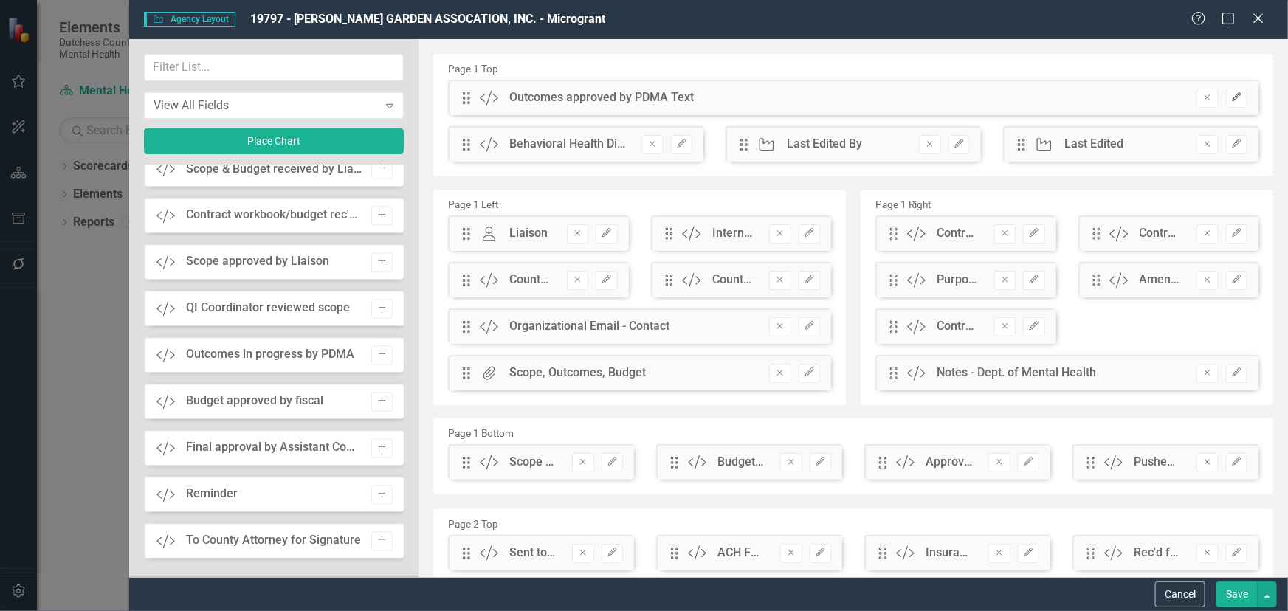
click at [1226, 102] on button "Edit" at bounding box center [1236, 98] width 21 height 19
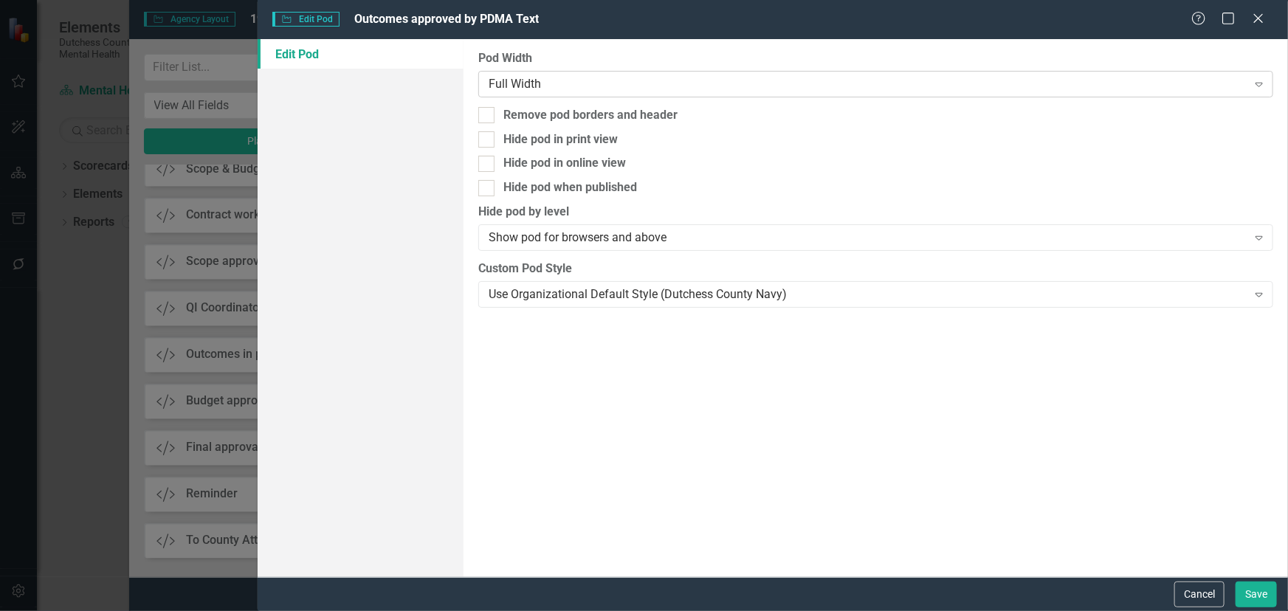
click at [736, 86] on div "Full Width" at bounding box center [868, 83] width 758 height 17
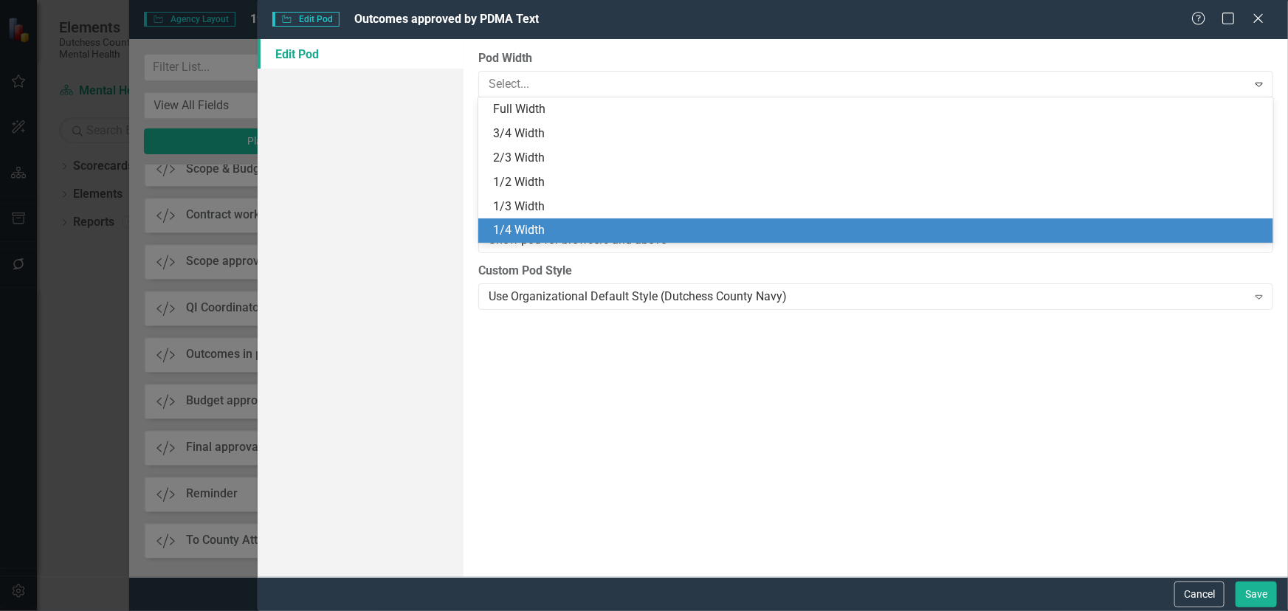
click at [572, 225] on div "1/4 Width" at bounding box center [879, 230] width 772 height 17
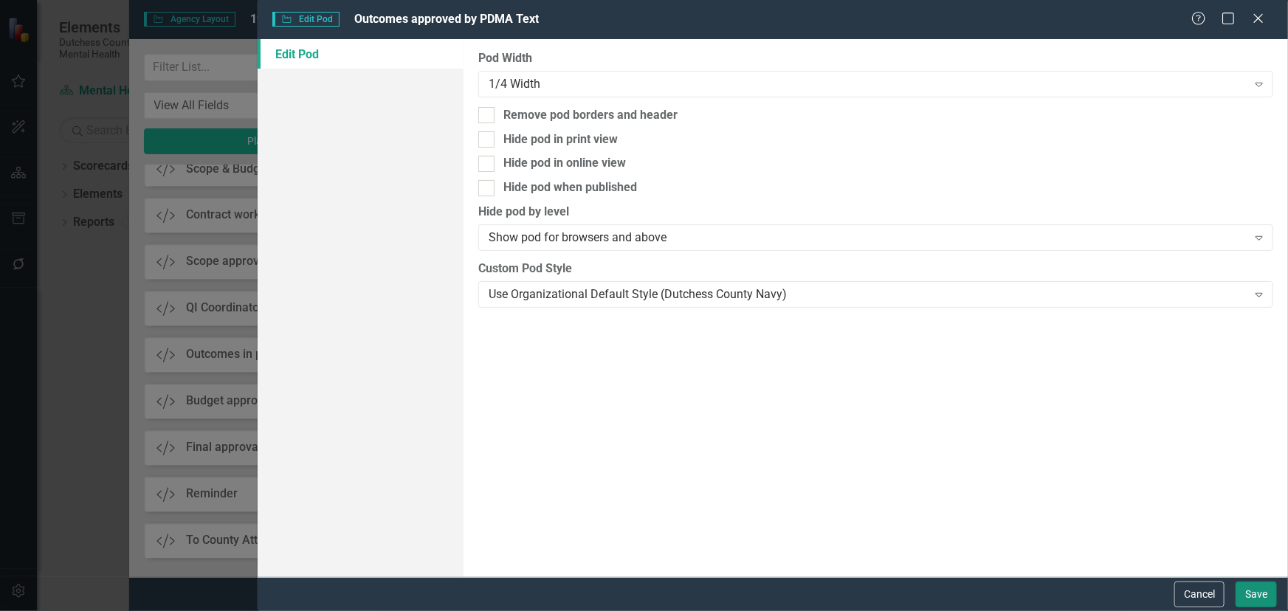
drag, startPoint x: 1252, startPoint y: 599, endPoint x: 1250, endPoint y: 591, distance: 8.4
click at [1252, 595] on button "Save" at bounding box center [1256, 595] width 41 height 26
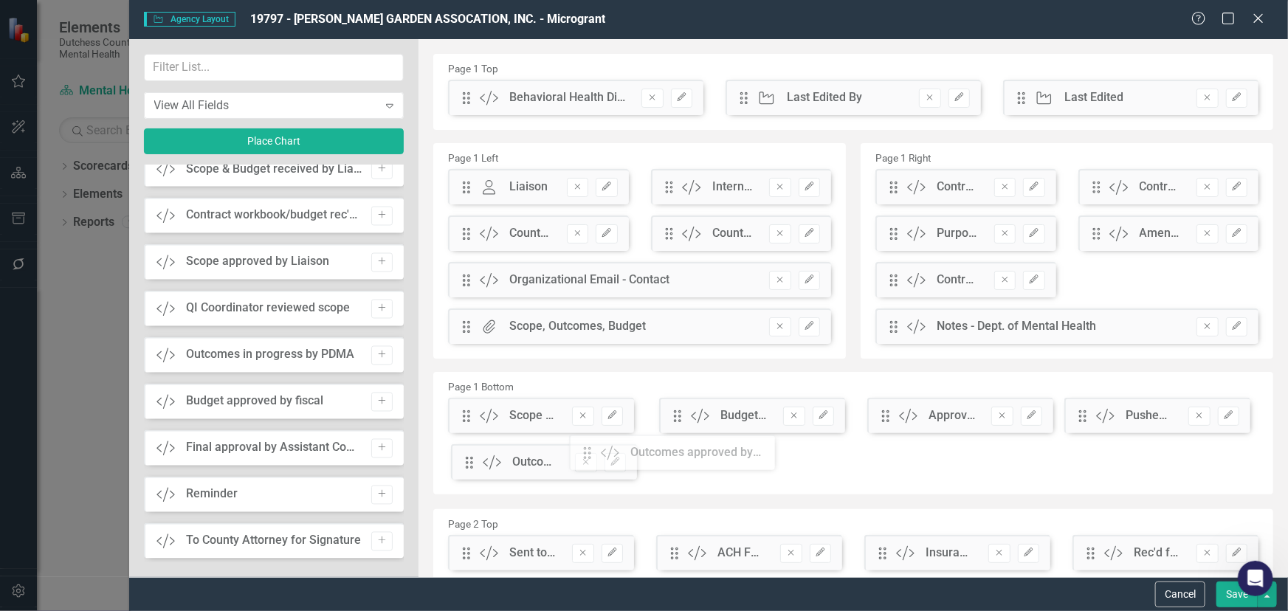
scroll to position [1, 0]
drag, startPoint x: 468, startPoint y: 99, endPoint x: 648, endPoint y: 414, distance: 362.1
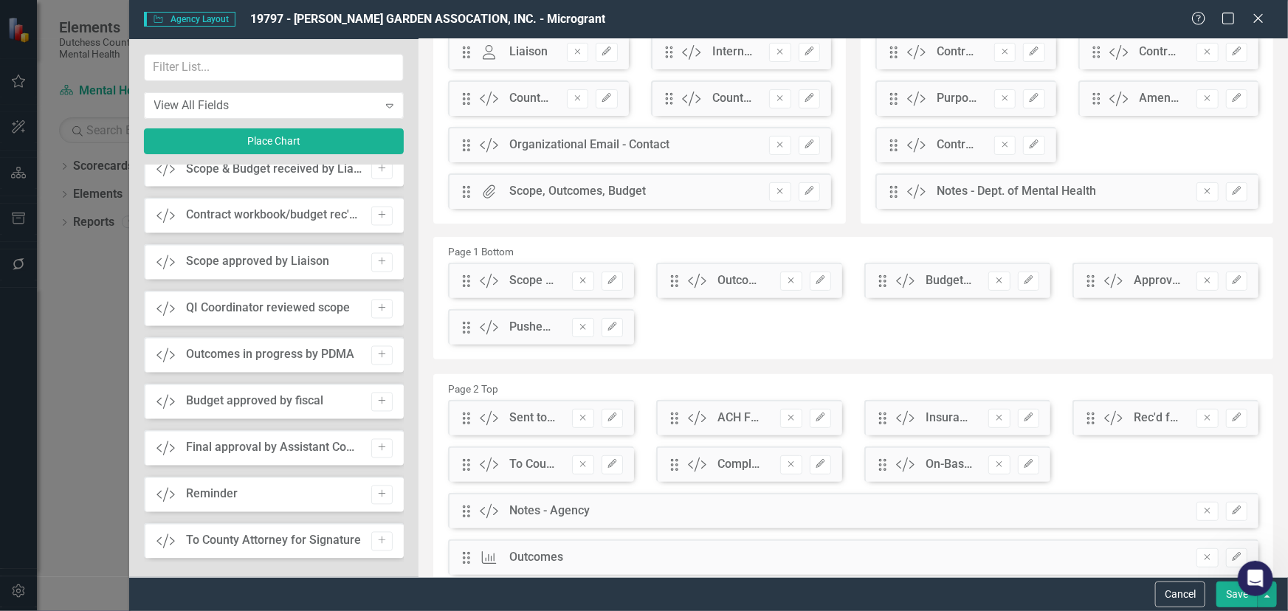
scroll to position [136, 0]
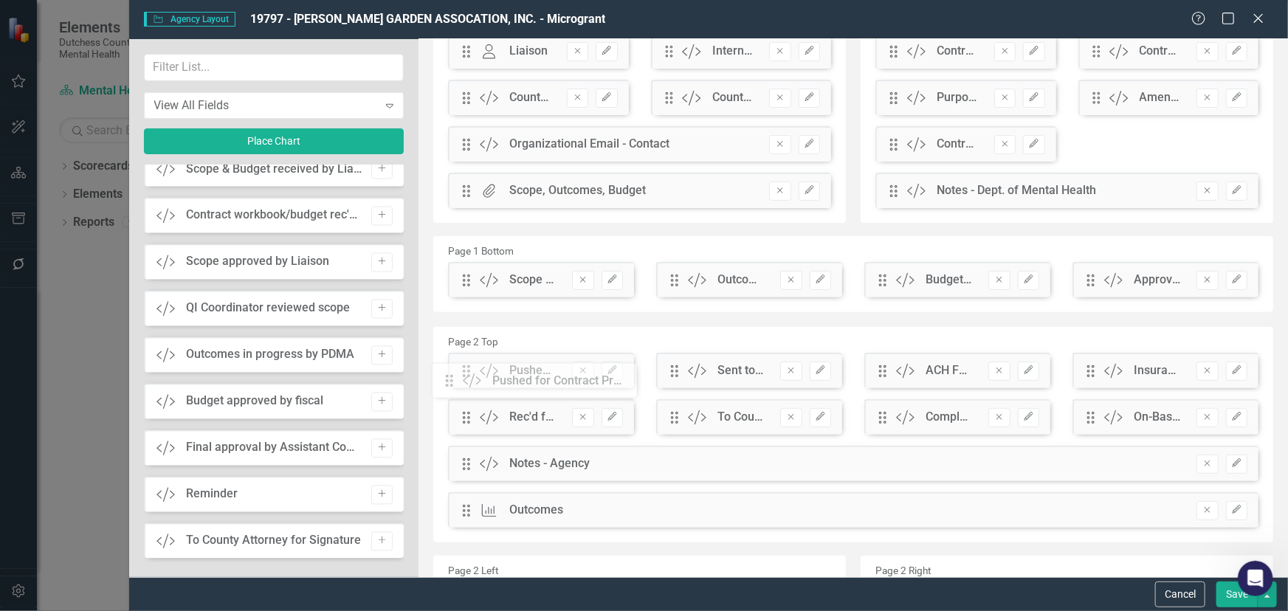
drag, startPoint x: 466, startPoint y: 328, endPoint x: 460, endPoint y: 382, distance: 55.0
click at [1272, 598] on button "button" at bounding box center [1267, 595] width 19 height 26
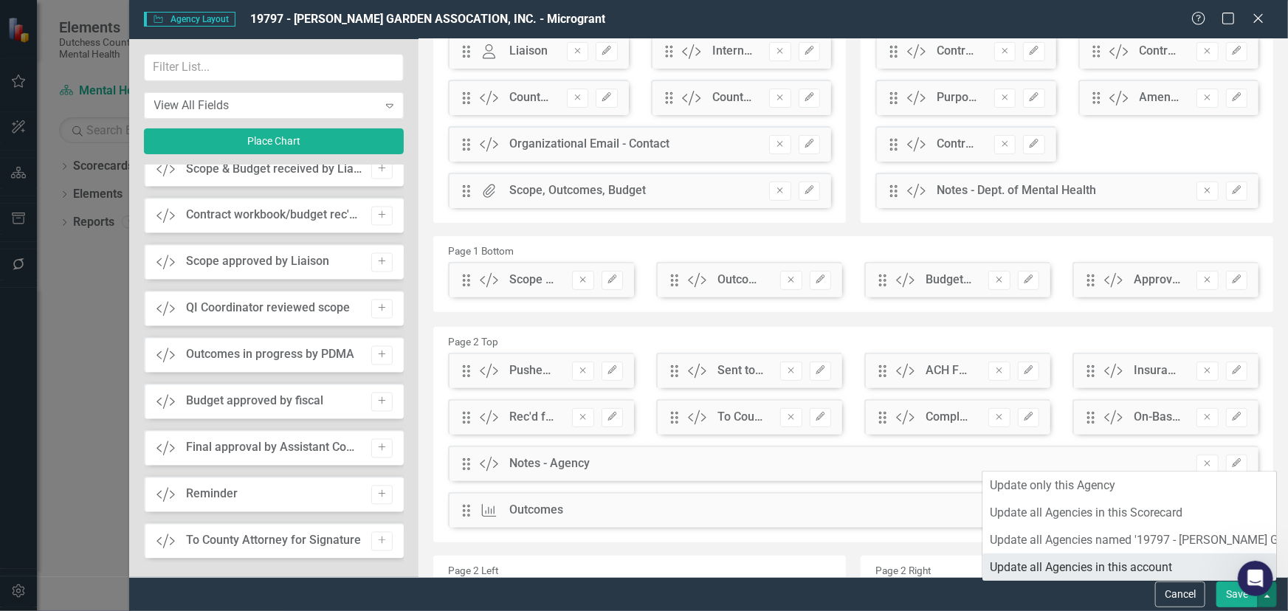
click at [1114, 564] on link "Update all Agencies in this account" at bounding box center [1130, 567] width 294 height 27
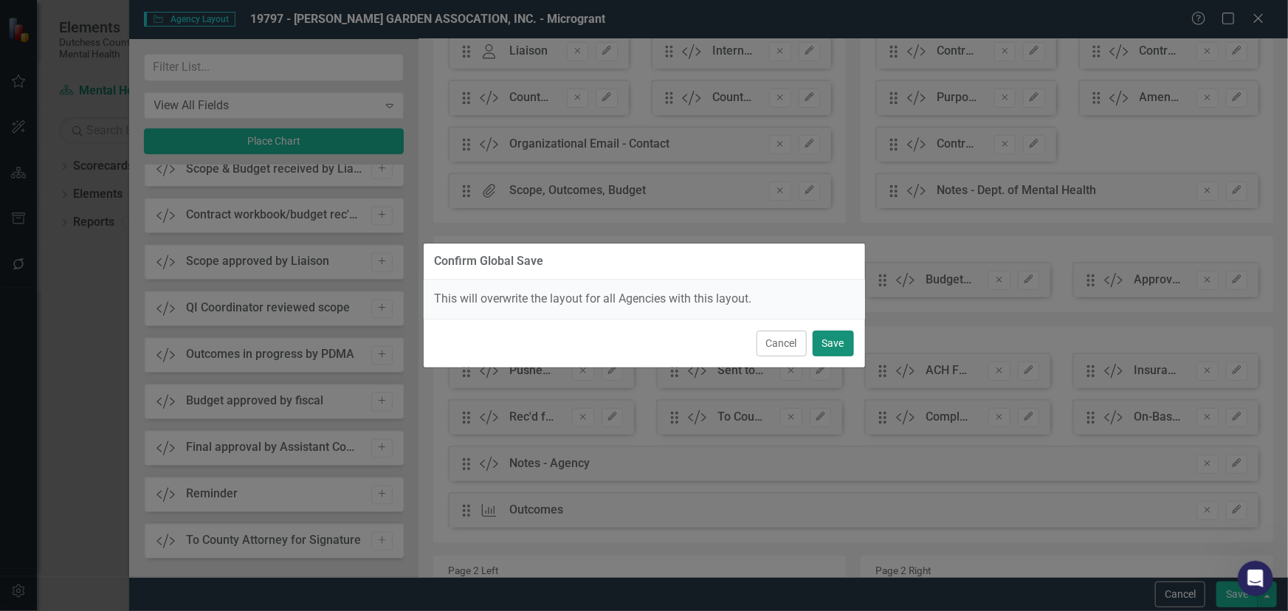
click at [834, 347] on button "Save" at bounding box center [833, 344] width 41 height 26
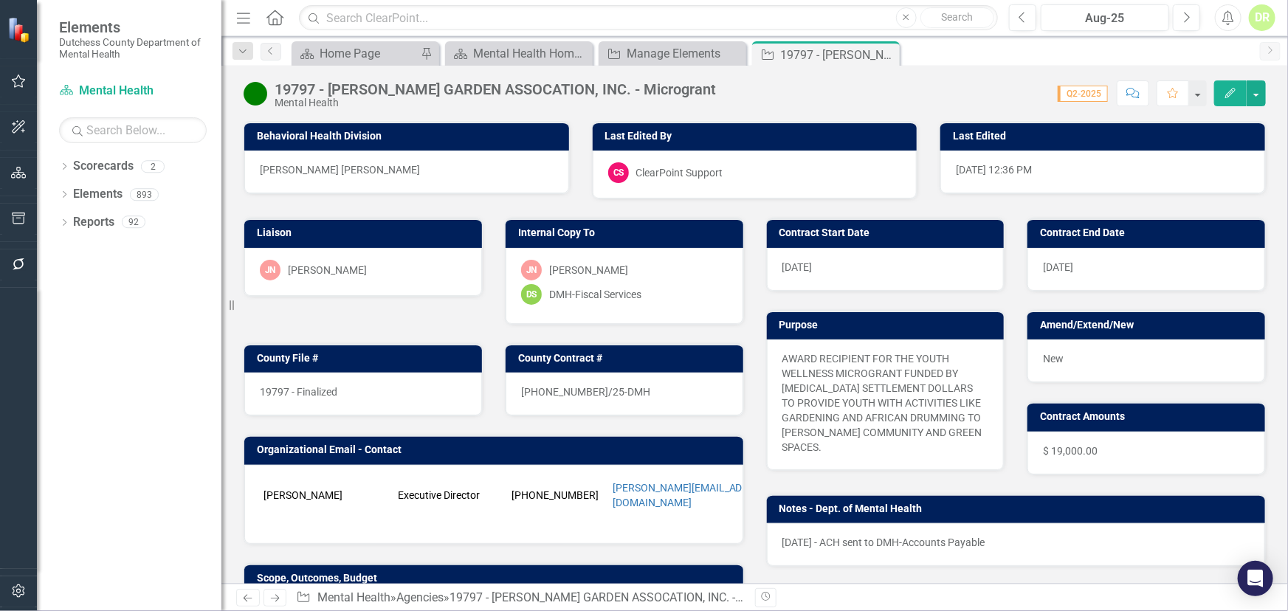
scroll to position [201, 0]
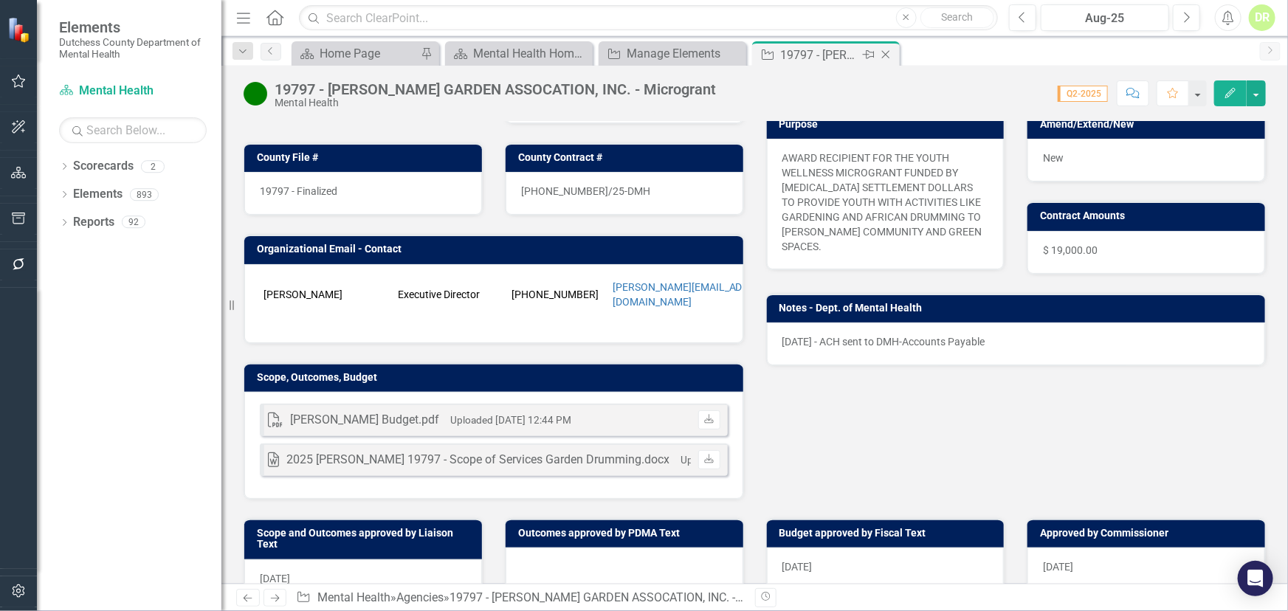
click at [890, 52] on icon "Close" at bounding box center [886, 55] width 15 height 12
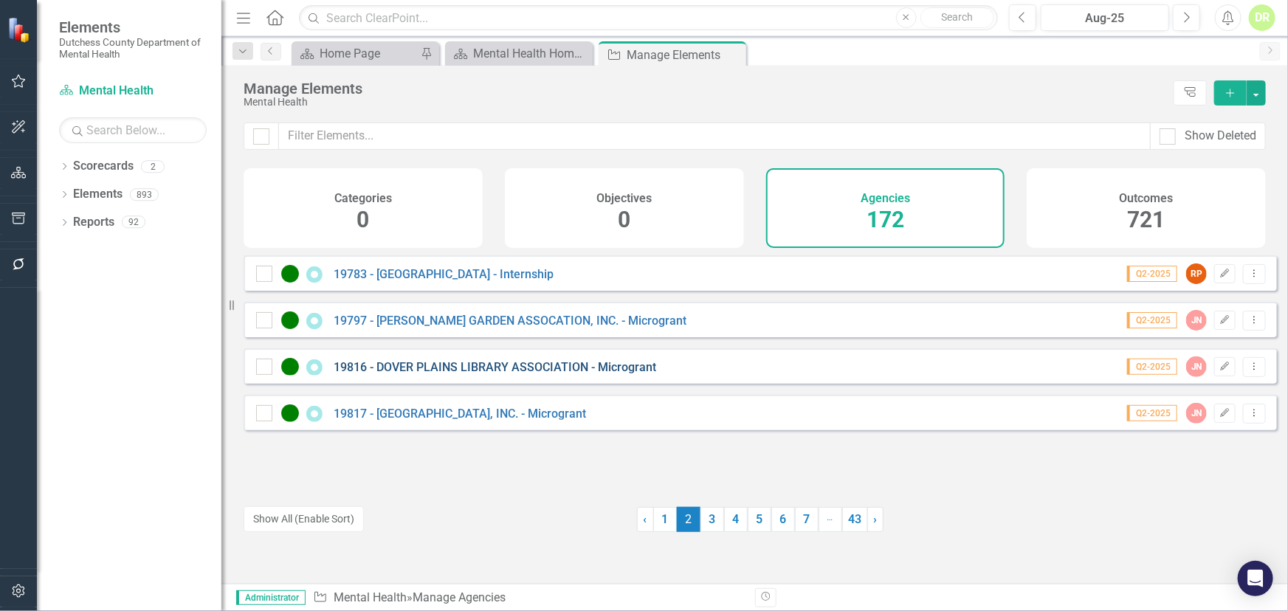
click at [483, 372] on link "19816 - DOVER PLAINS LIBRARY ASSOCIATION - Microgrant" at bounding box center [495, 367] width 323 height 14
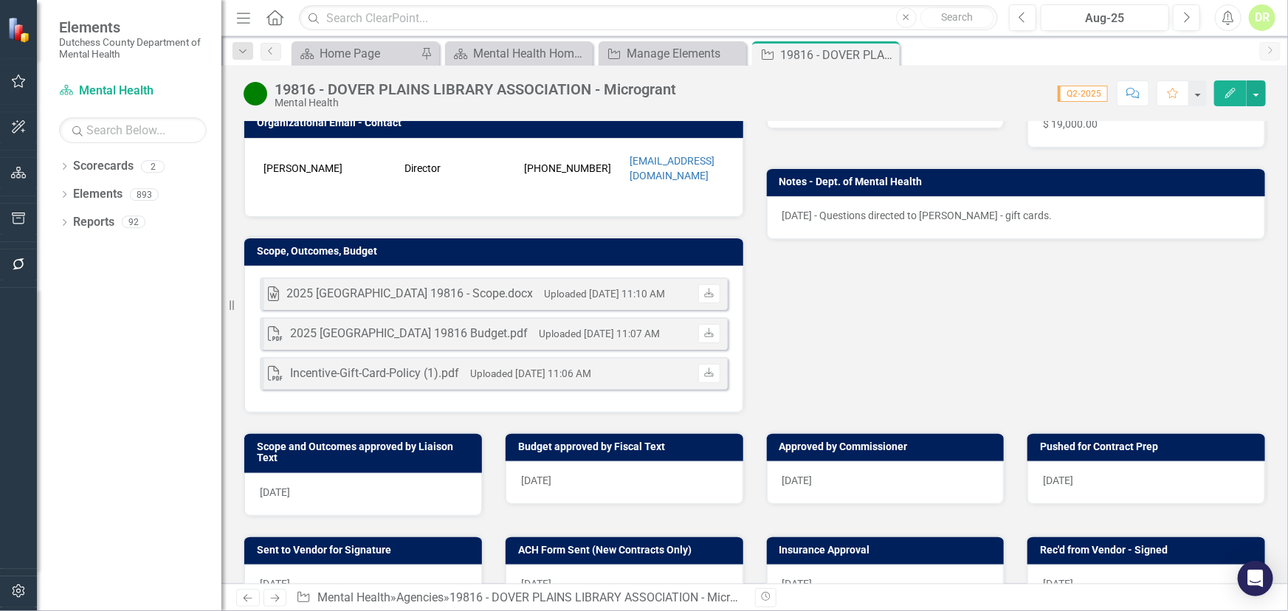
scroll to position [335, 0]
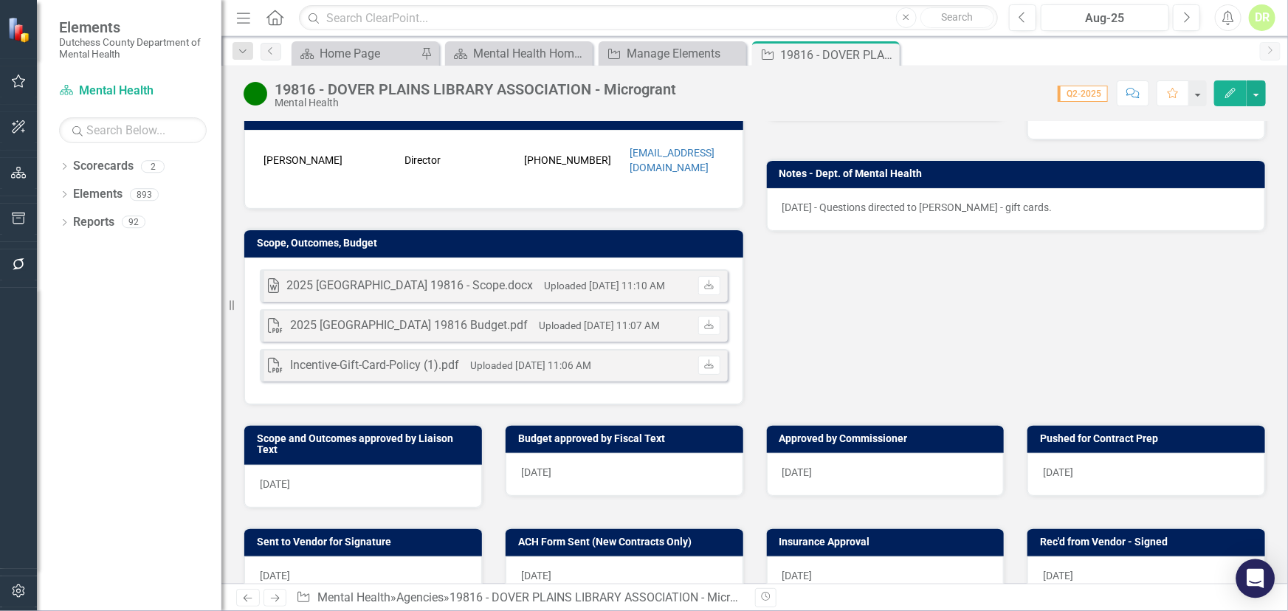
click at [1251, 573] on icon "Open Intercom Messenger" at bounding box center [1255, 578] width 17 height 19
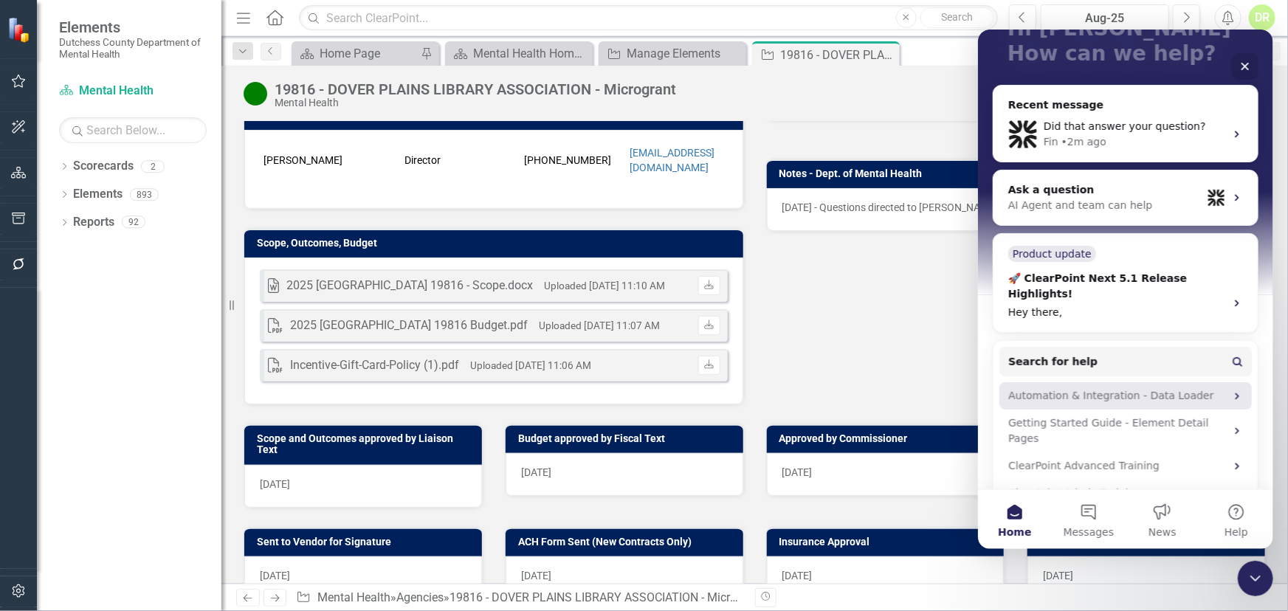
scroll to position [0, 0]
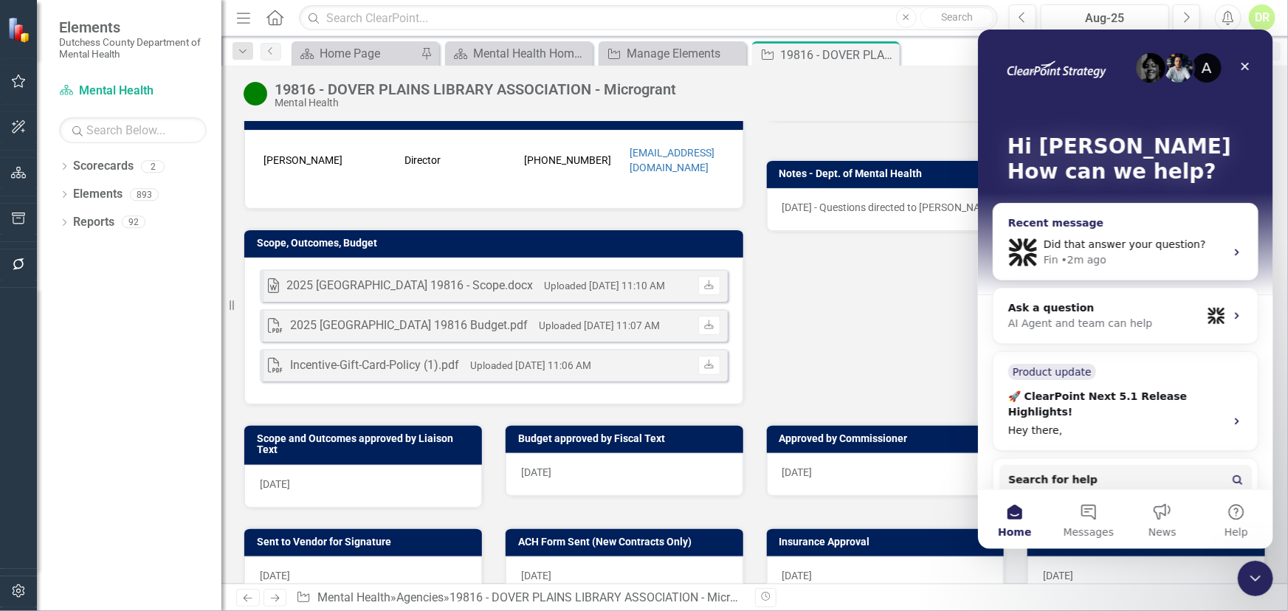
click at [1168, 250] on span "Did that answer your question?" at bounding box center [1124, 244] width 162 height 12
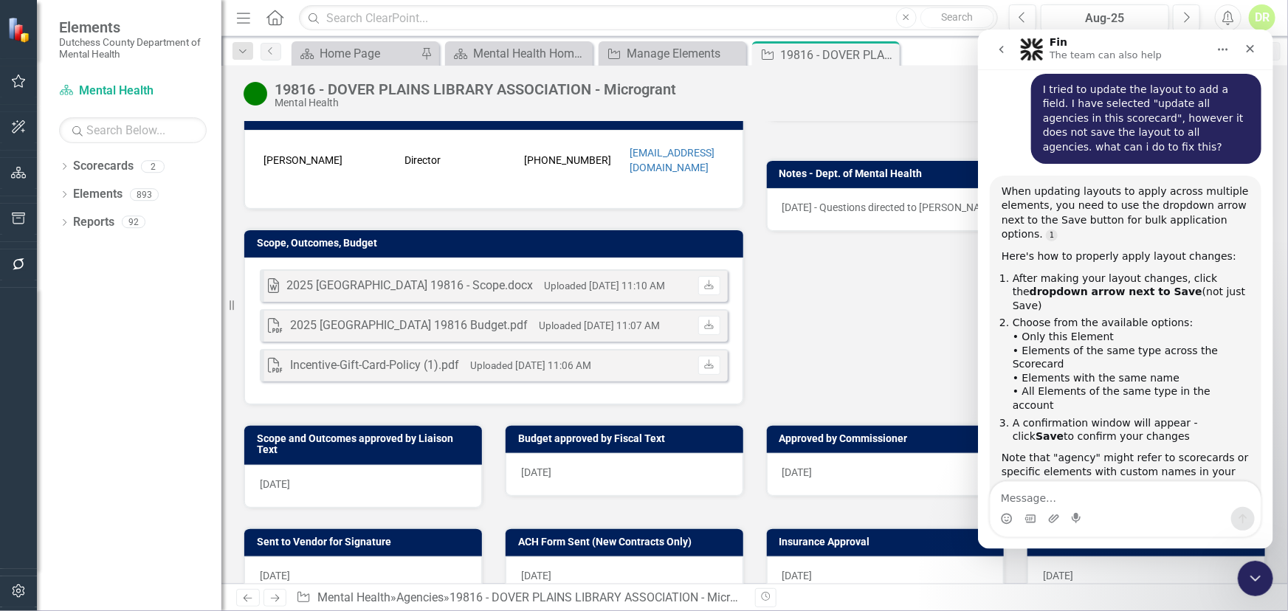
scroll to position [193, 0]
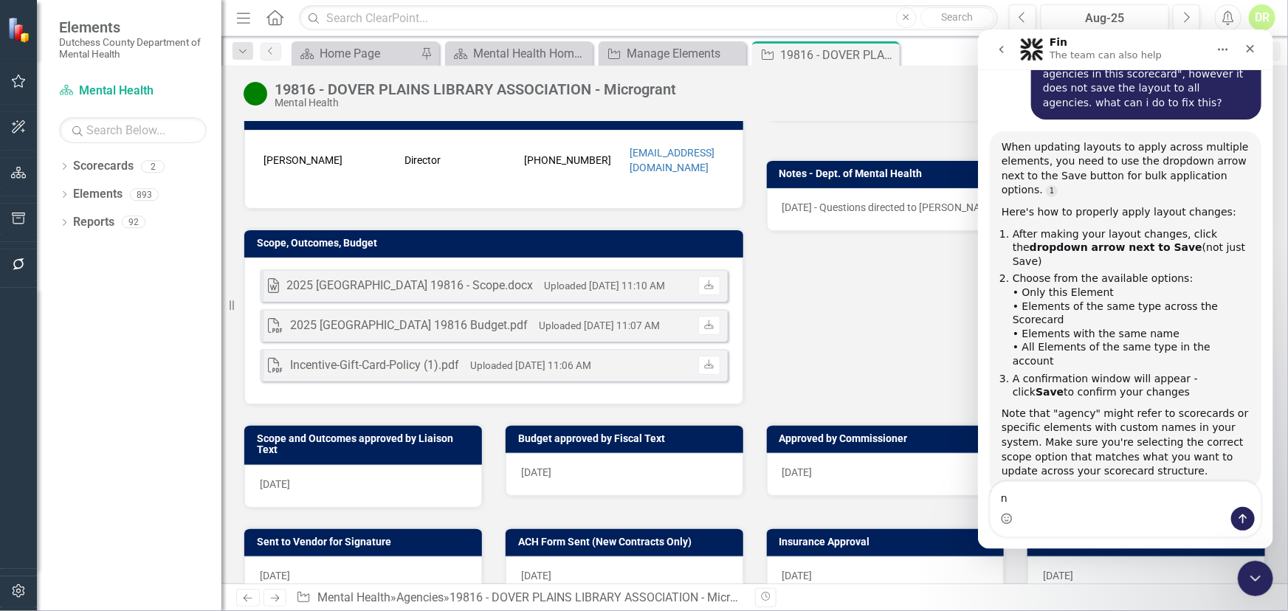
type textarea "no"
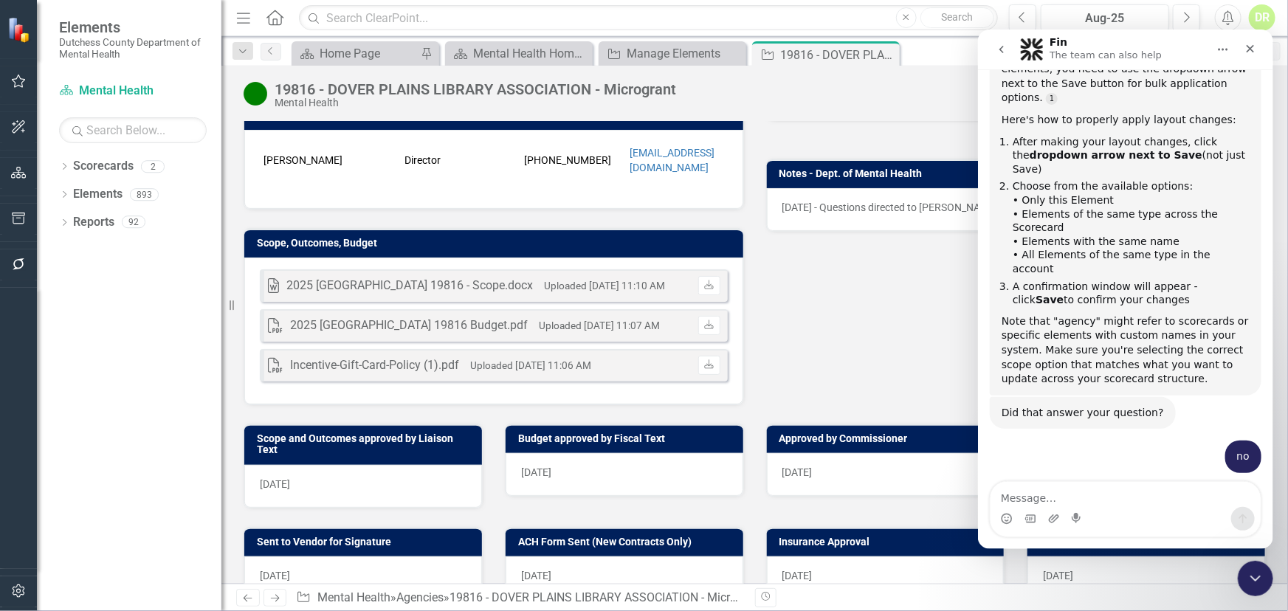
scroll to position [295, 0]
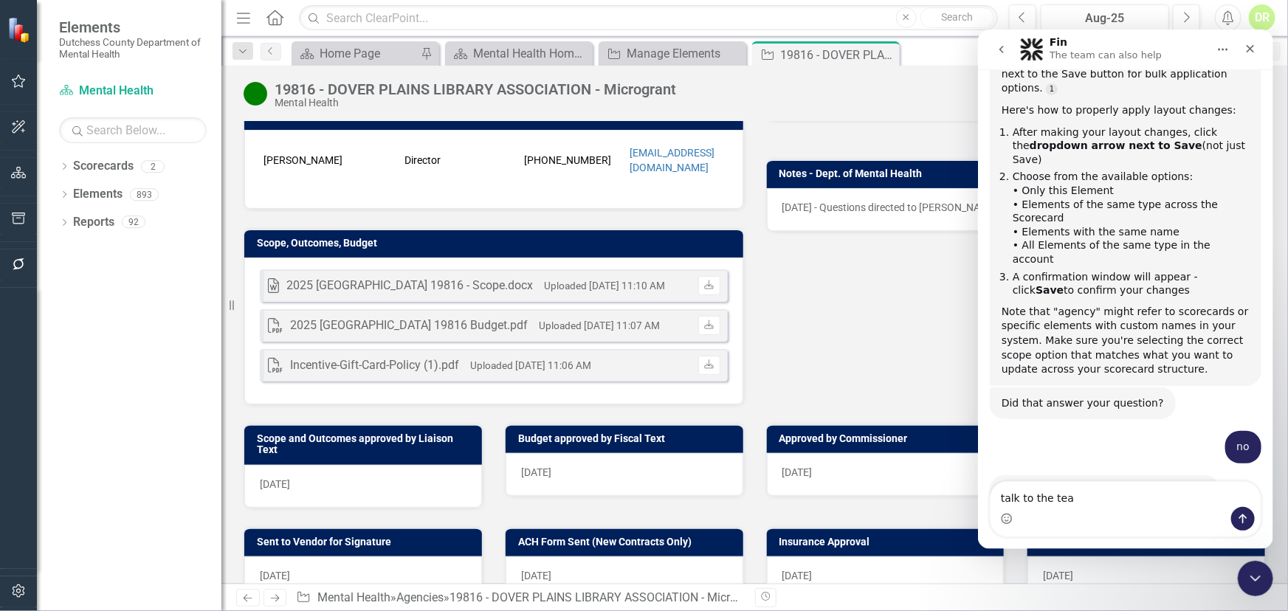
type textarea "talk to the team"
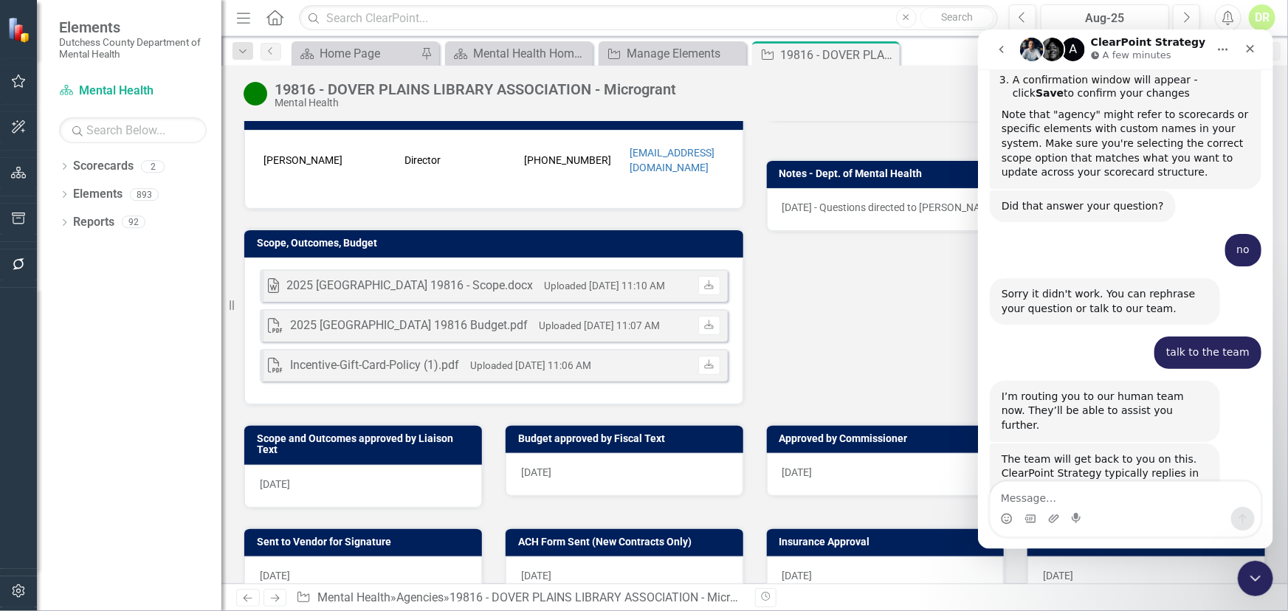
scroll to position [502, 0]
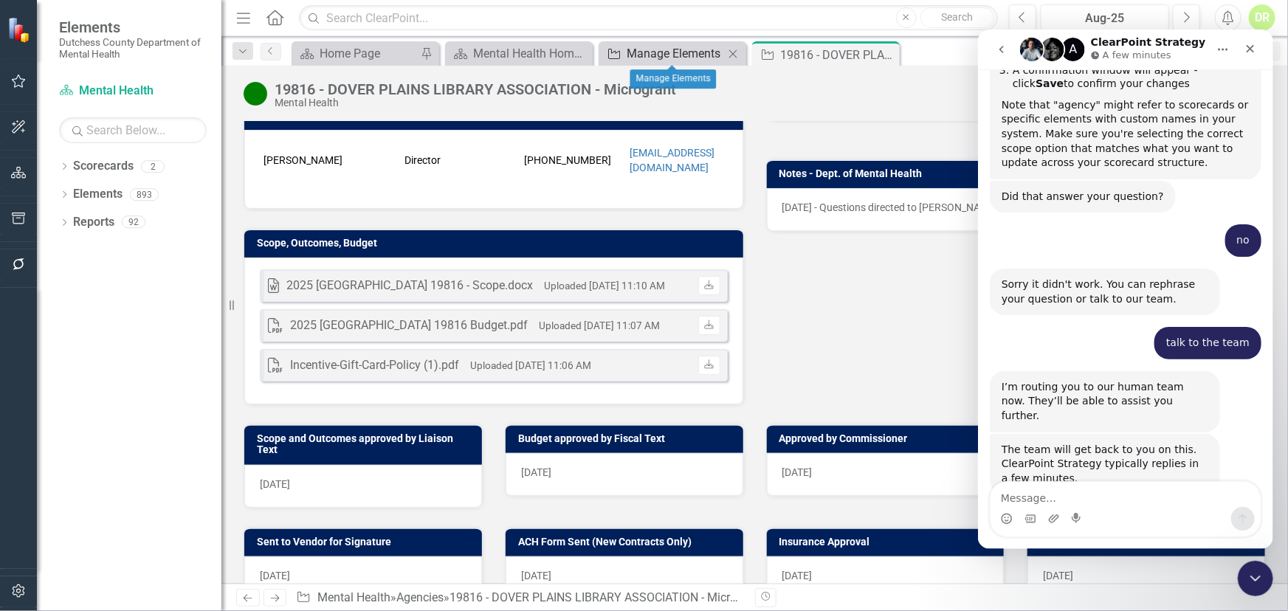
click at [662, 52] on div "Manage Elements" at bounding box center [675, 53] width 97 height 18
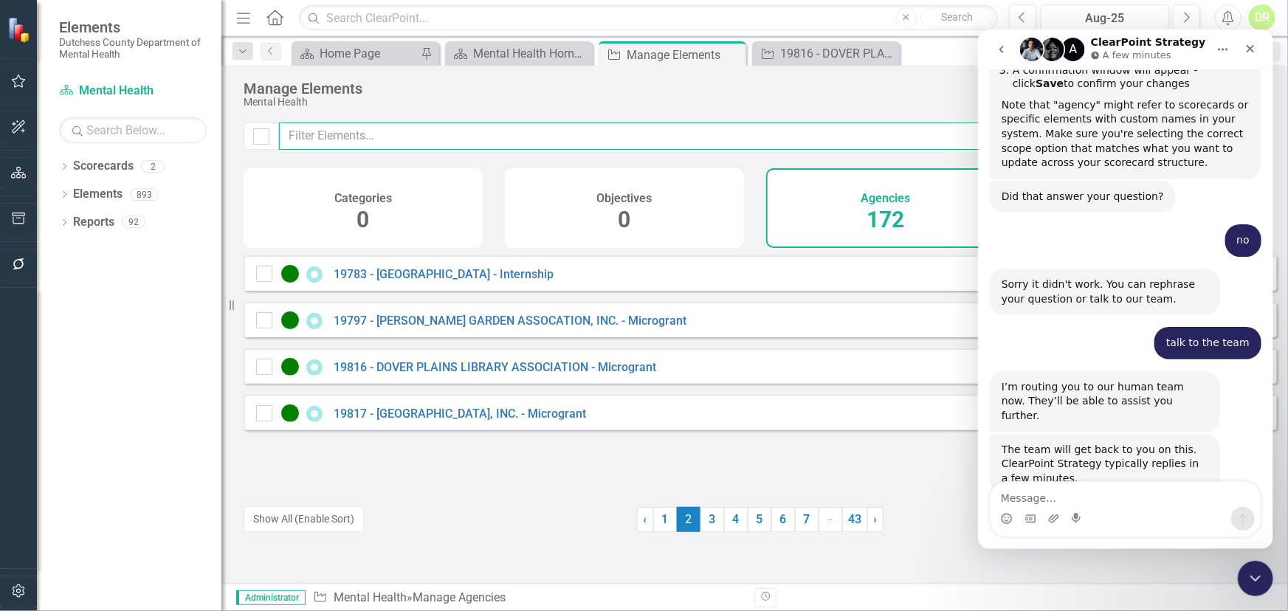
click at [386, 135] on input "text" at bounding box center [715, 136] width 872 height 27
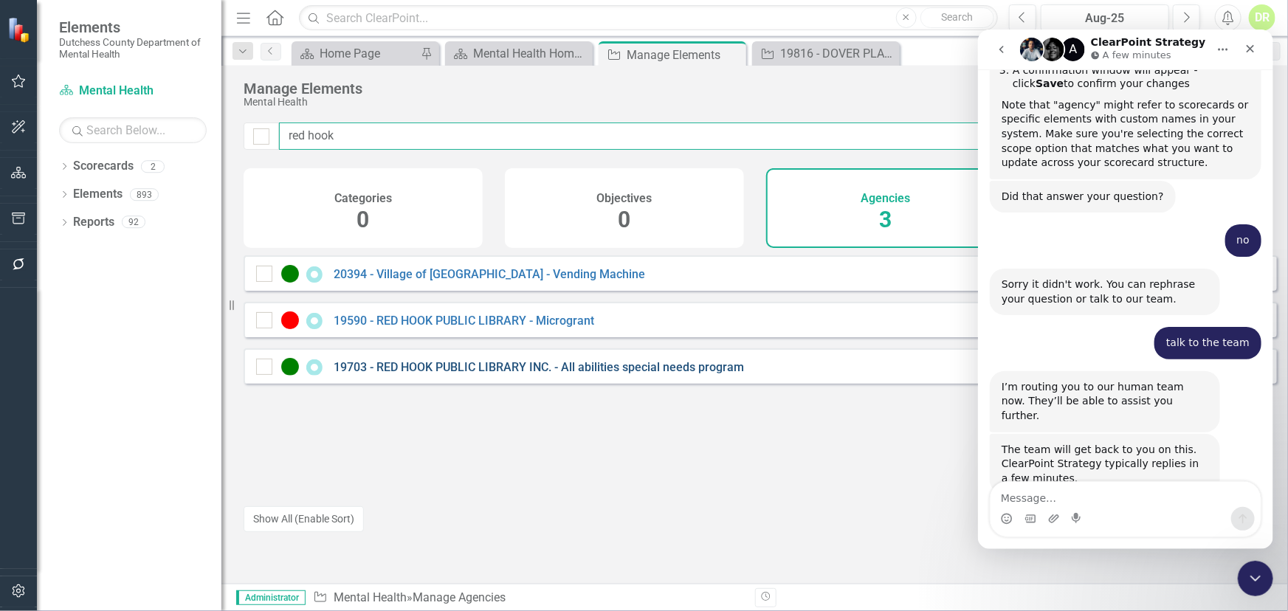
type input "red hook"
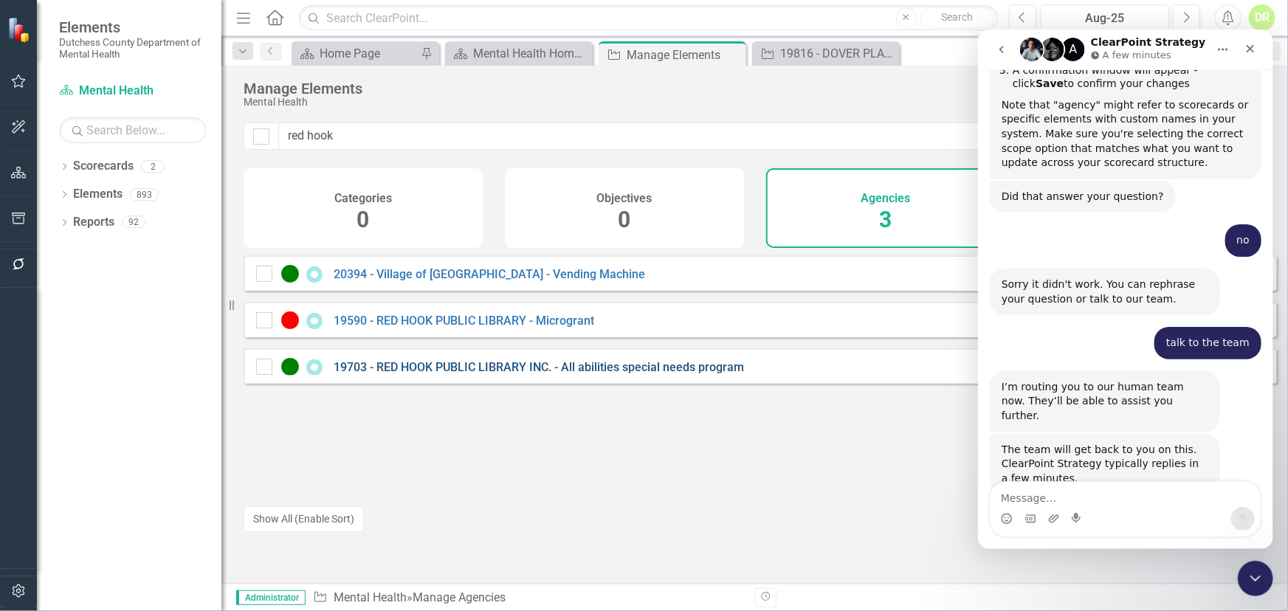
click at [419, 374] on link "19703 - RED HOOK PUBLIC LIBRARY INC. - All abilities special needs program" at bounding box center [539, 367] width 411 height 14
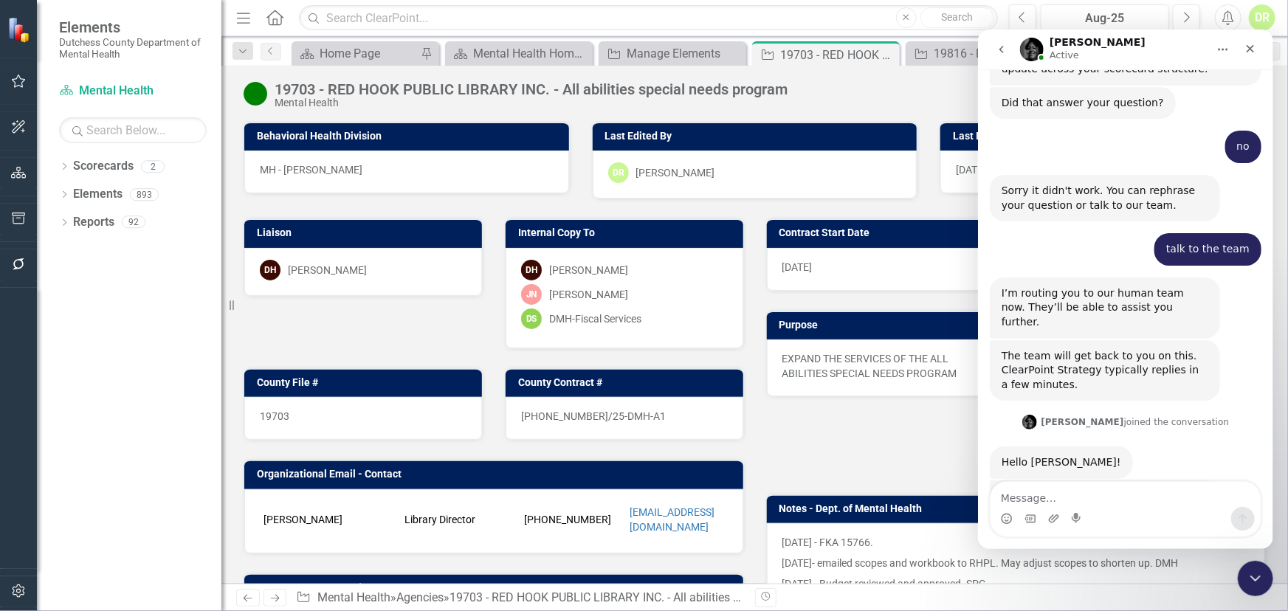
scroll to position [616, 0]
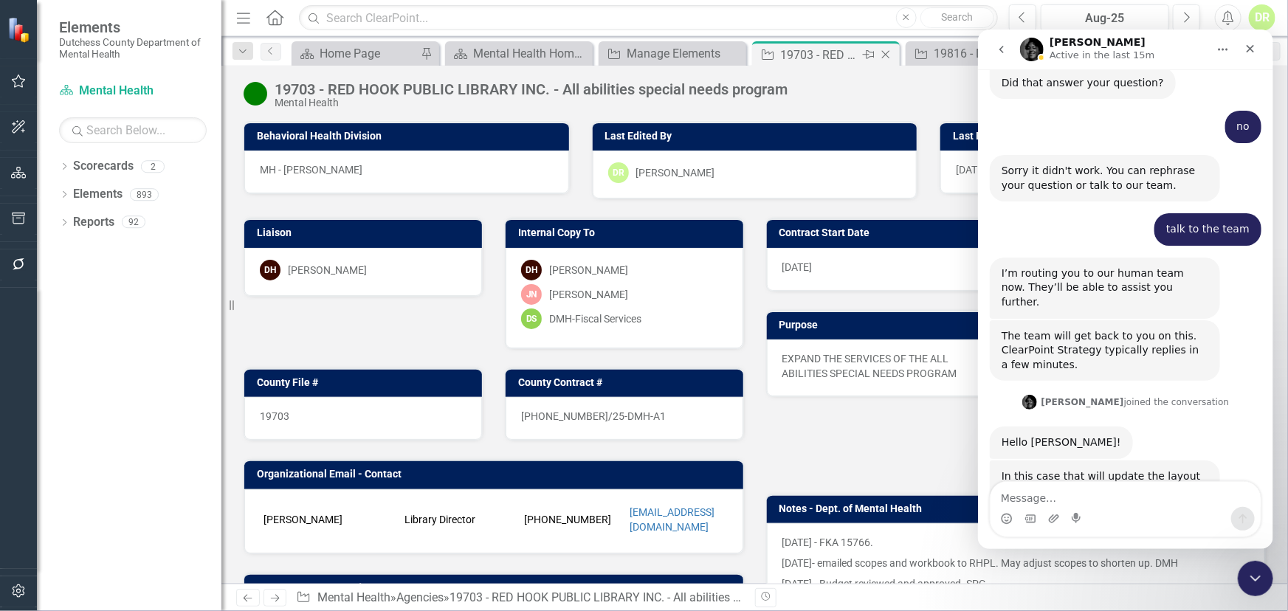
click at [892, 52] on icon "Close" at bounding box center [886, 55] width 15 height 12
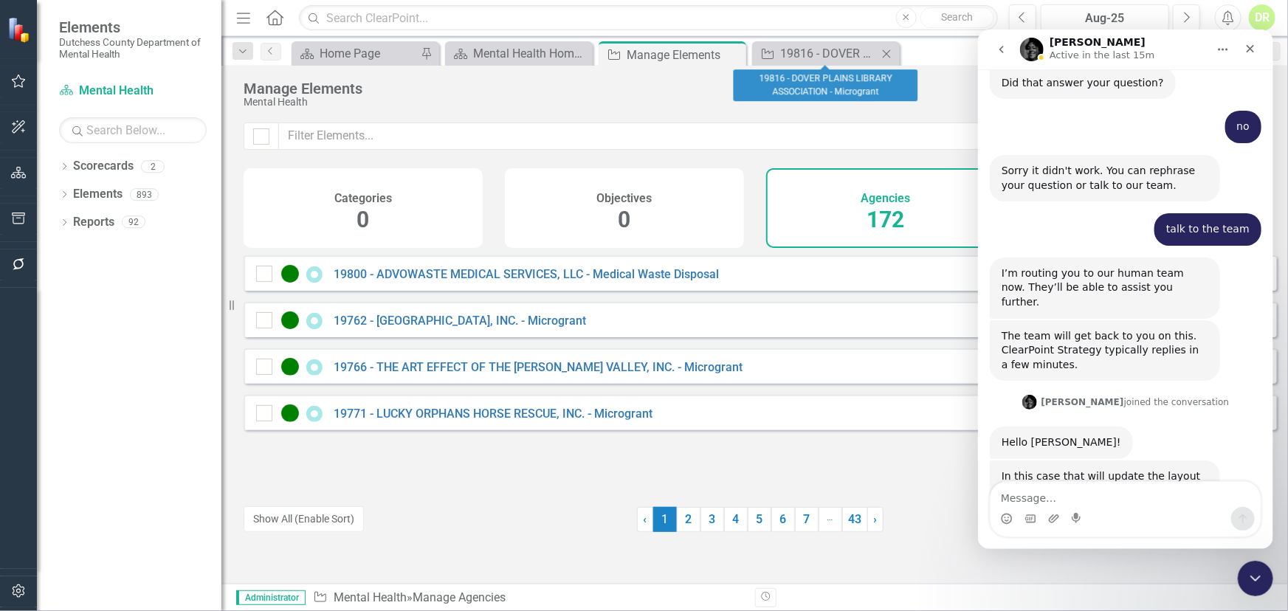
click at [889, 48] on icon "Close" at bounding box center [886, 54] width 15 height 12
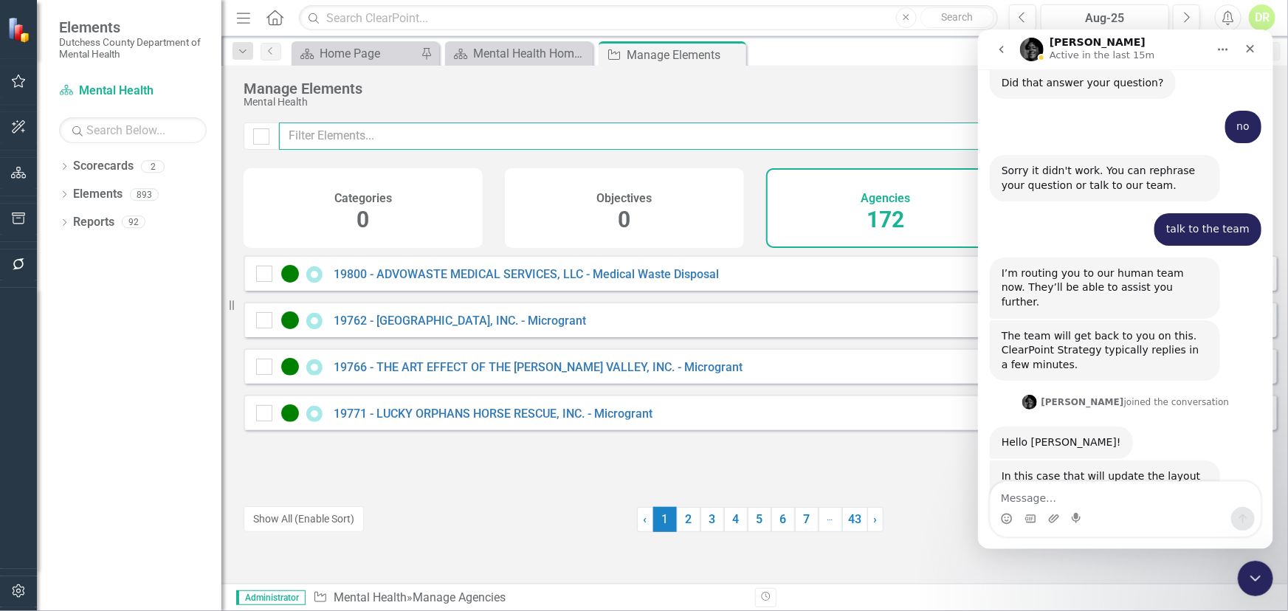
click at [474, 141] on input "text" at bounding box center [715, 136] width 872 height 27
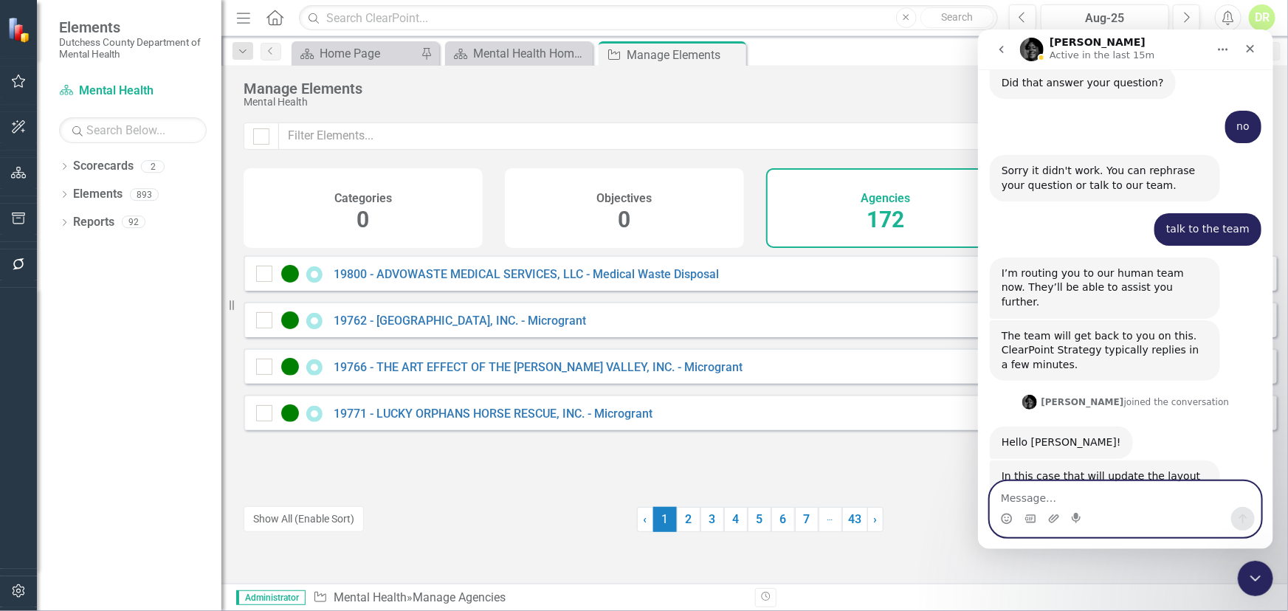
click at [1029, 498] on textarea "Message…" at bounding box center [1125, 493] width 270 height 25
type textarea "I used to be able to update all of them at once?"
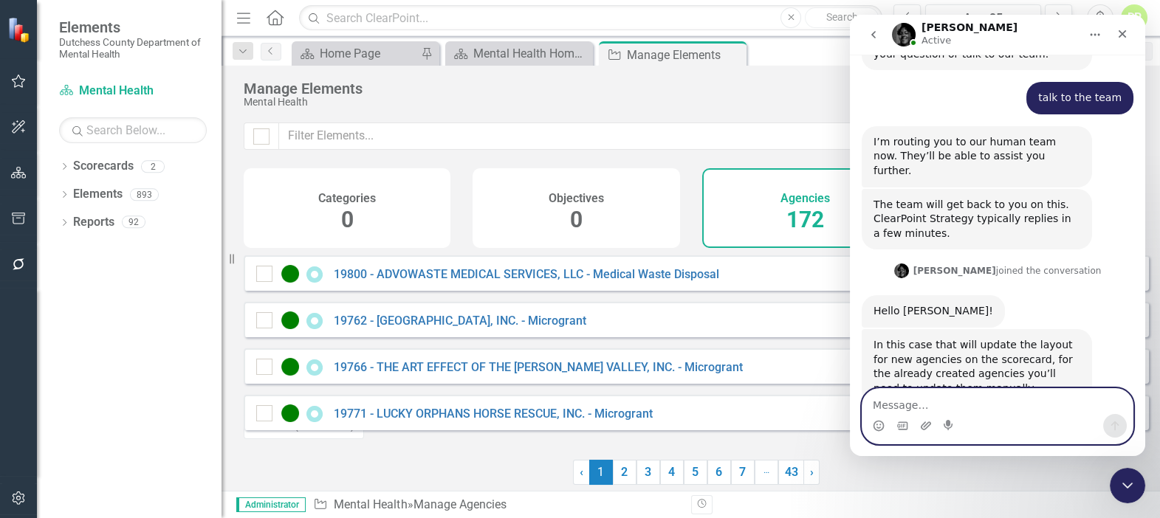
scroll to position [811, 0]
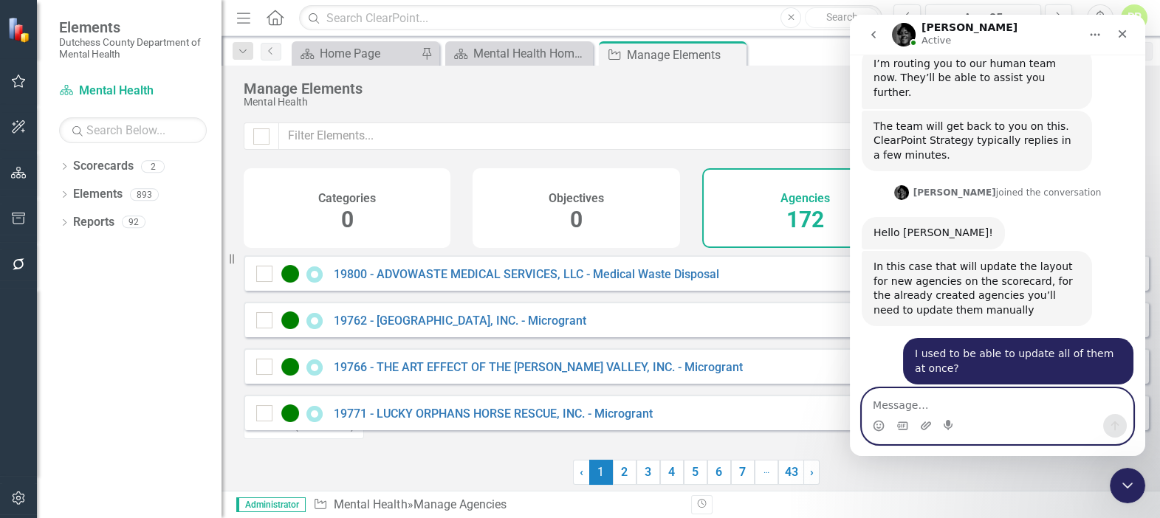
click at [883, 400] on textarea "Message…" at bounding box center [997, 401] width 270 height 25
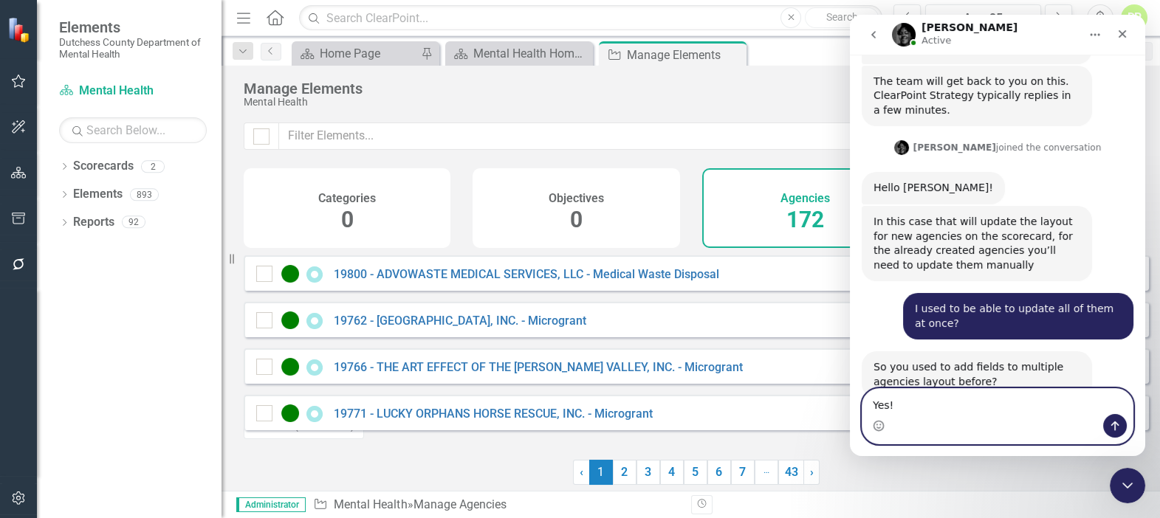
scroll to position [857, 0]
type textarea "Yes! I attached the previous instructions"
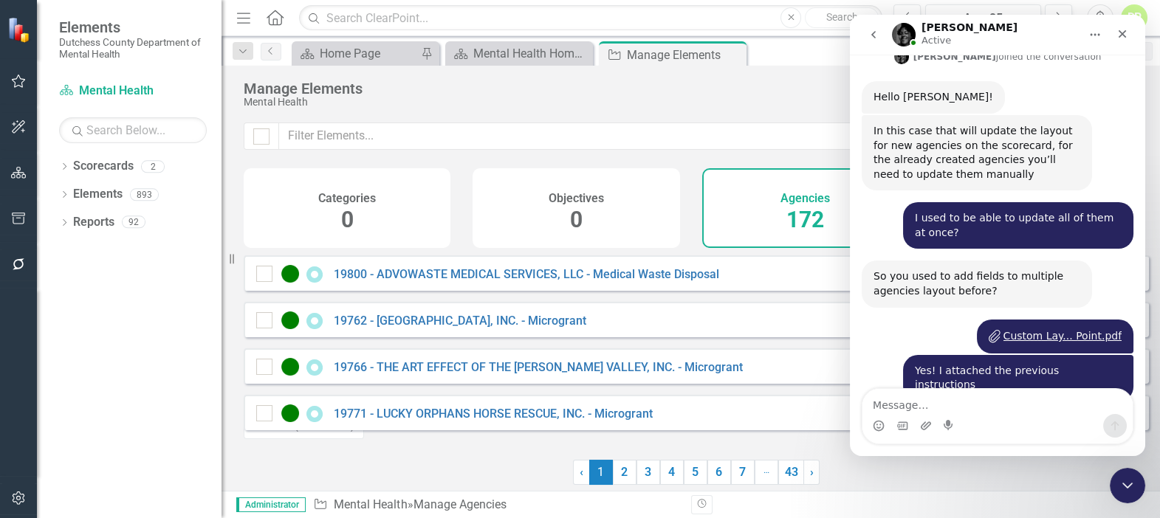
scroll to position [949, 0]
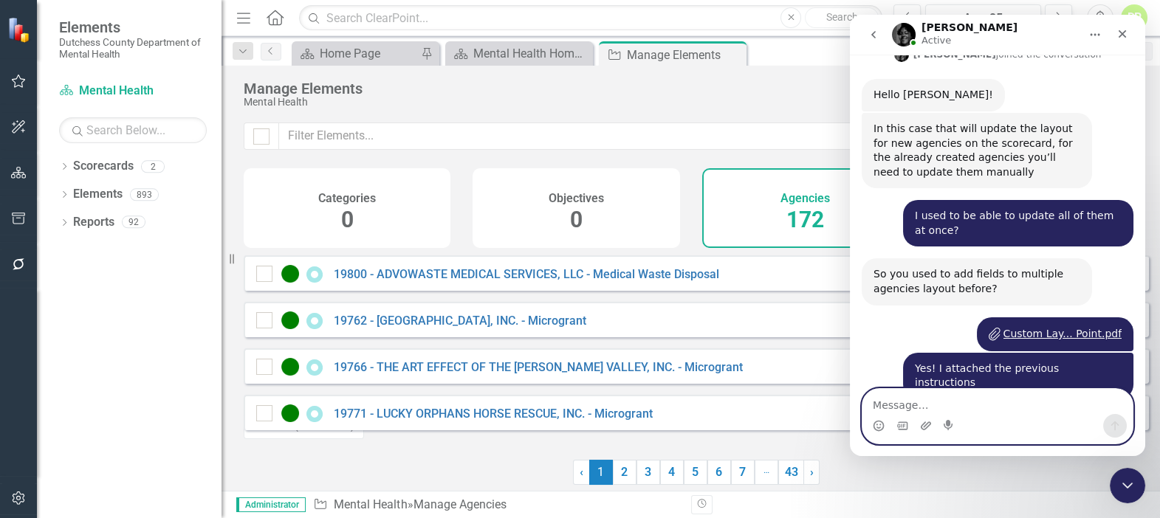
click at [887, 402] on textarea "Message…" at bounding box center [997, 401] width 270 height 25
drag, startPoint x: 915, startPoint y: 406, endPoint x: 946, endPoint y: 402, distance: 31.2
click at [946, 402] on textarea "only indivually" at bounding box center [997, 401] width 270 height 25
drag, startPoint x: 919, startPoint y: 402, endPoint x: 1004, endPoint y: 384, distance: 86.7
click at [1003, 386] on div "Hi there! This is Fin, your ClearPoint Support AI Assistant speaking. I’m here …" at bounding box center [997, 256] width 295 height 402
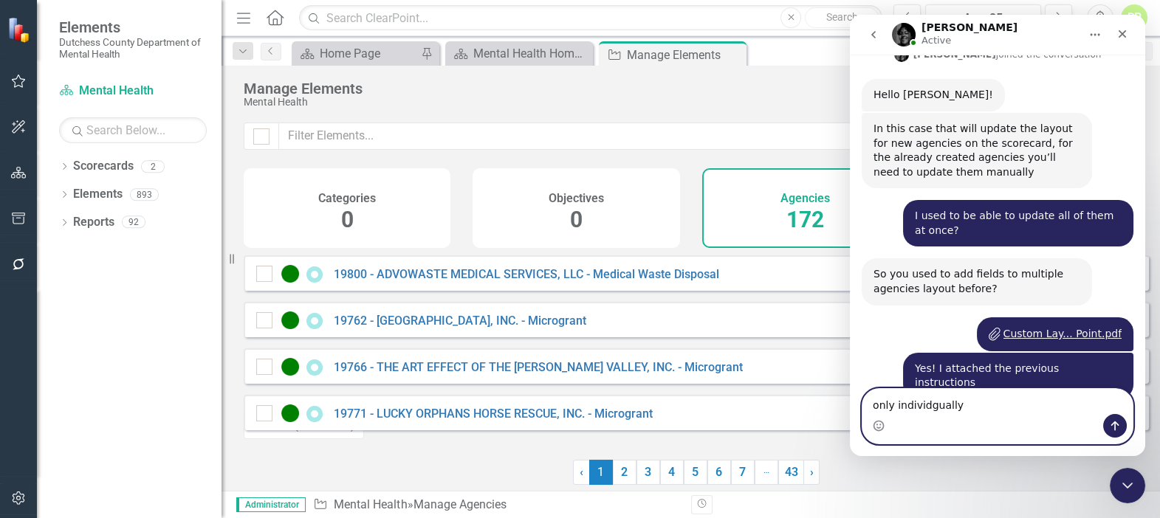
type textarea "only individually"
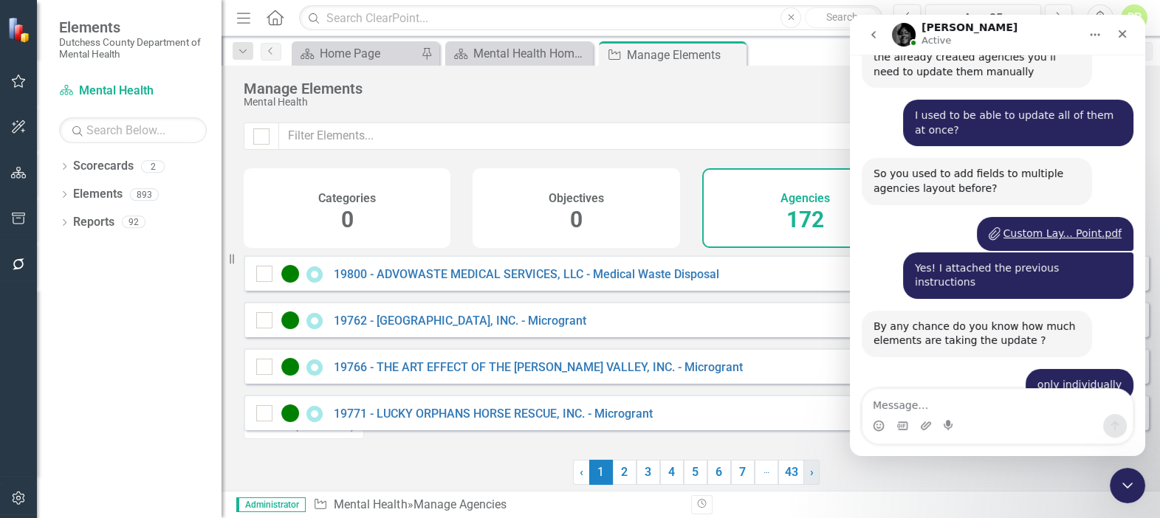
scroll to position [1051, 0]
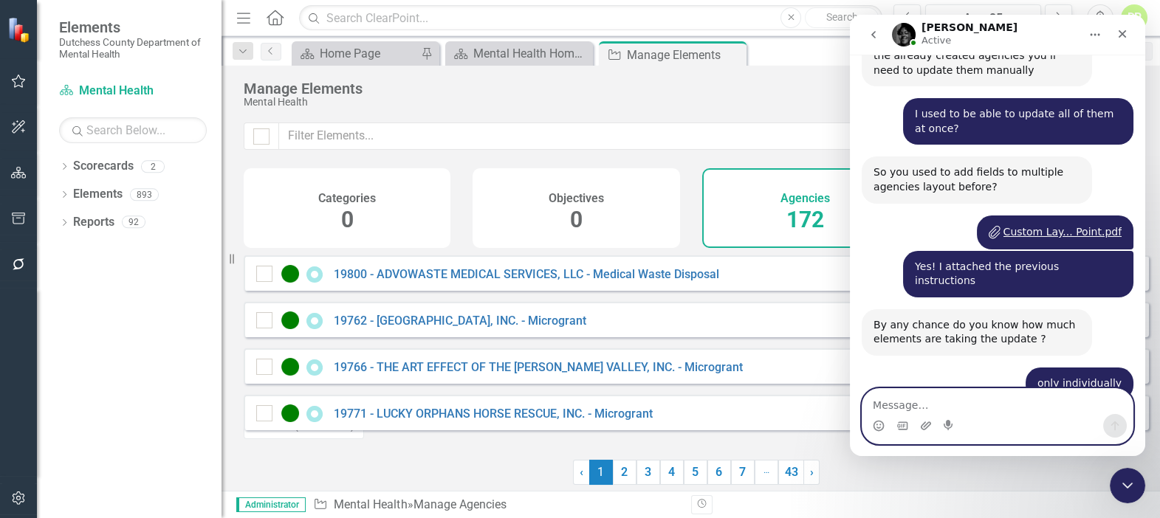
click at [886, 402] on textarea "Message…" at bounding box center [997, 401] width 270 height 25
type textarea "it should be all of the - there are 172 agencies"
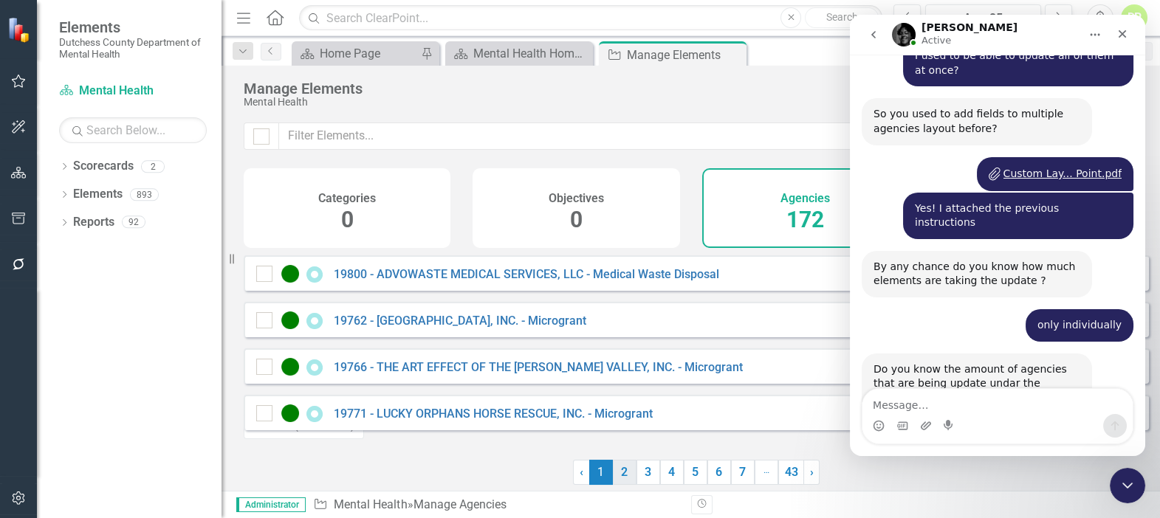
click at [615, 485] on link "2" at bounding box center [625, 472] width 24 height 25
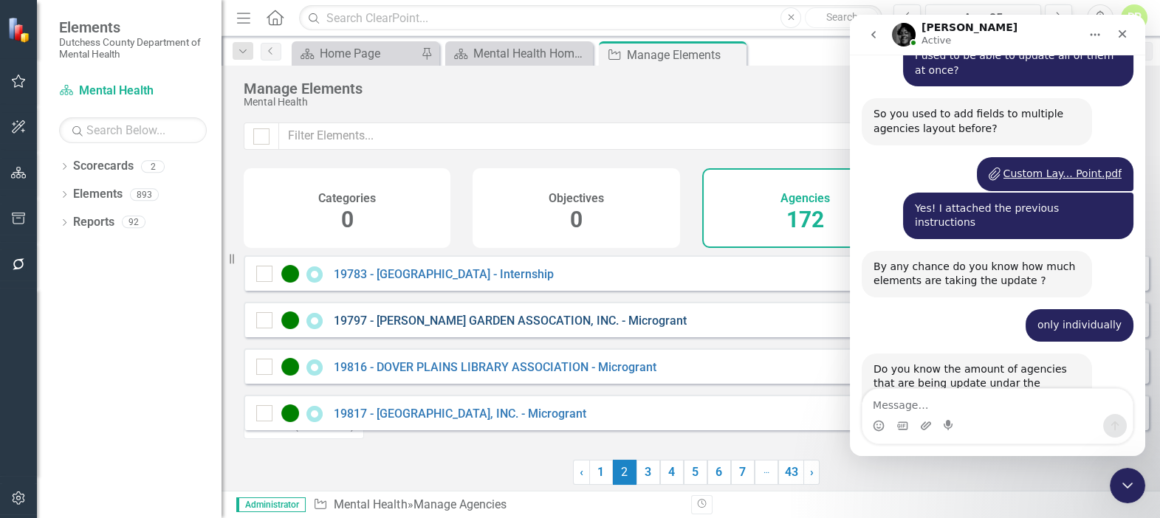
click at [515, 328] on link "19797 - [PERSON_NAME] GARDEN ASSOCATION, INC. - Microgrant" at bounding box center [510, 321] width 353 height 14
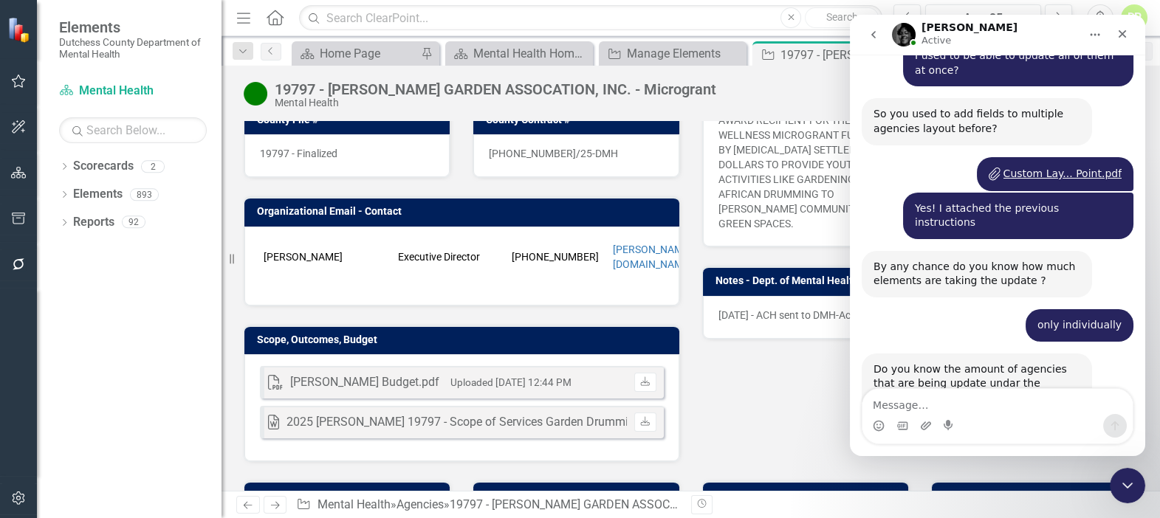
scroll to position [268, 0]
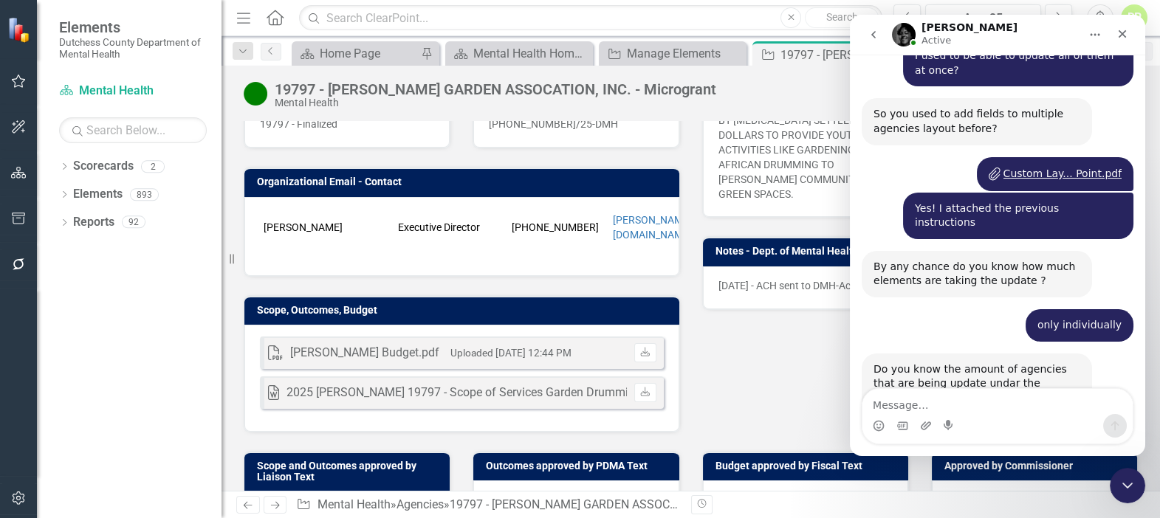
click at [872, 35] on icon "go back" at bounding box center [873, 34] width 4 height 7
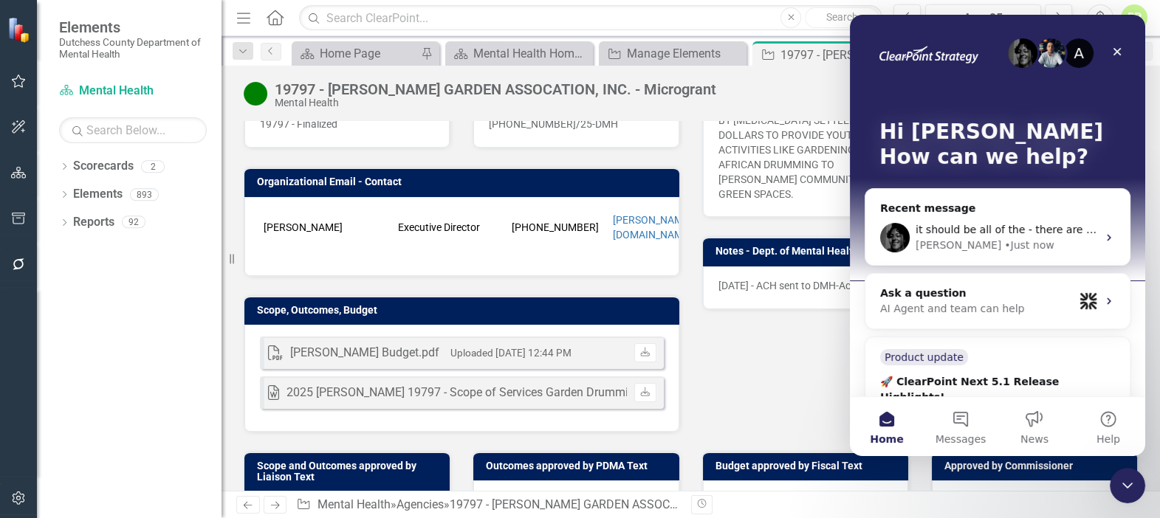
scroll to position [0, 0]
click at [1114, 49] on icon "Close" at bounding box center [1117, 52] width 8 height 8
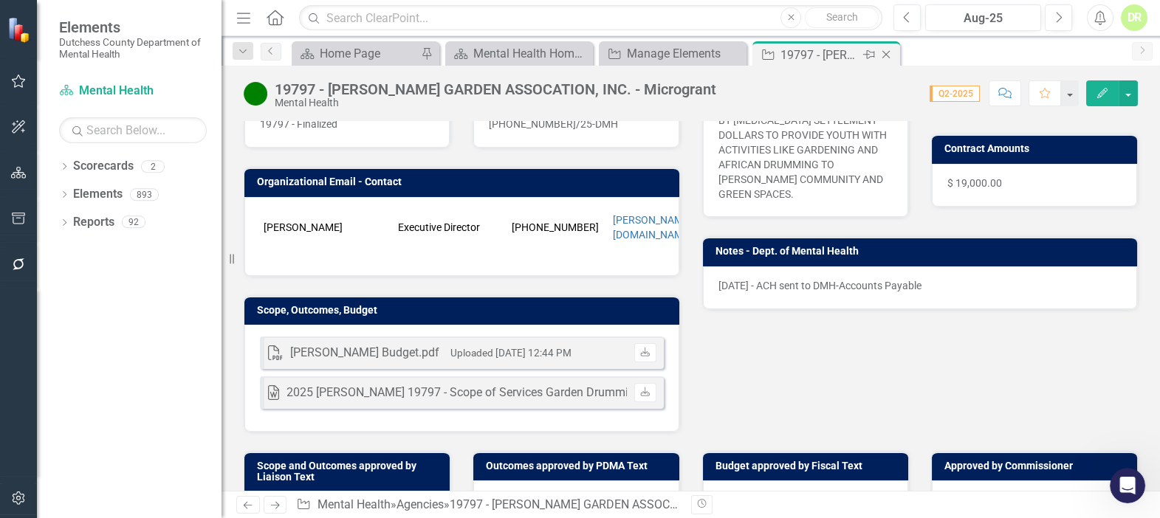
click at [885, 53] on icon at bounding box center [886, 55] width 8 height 8
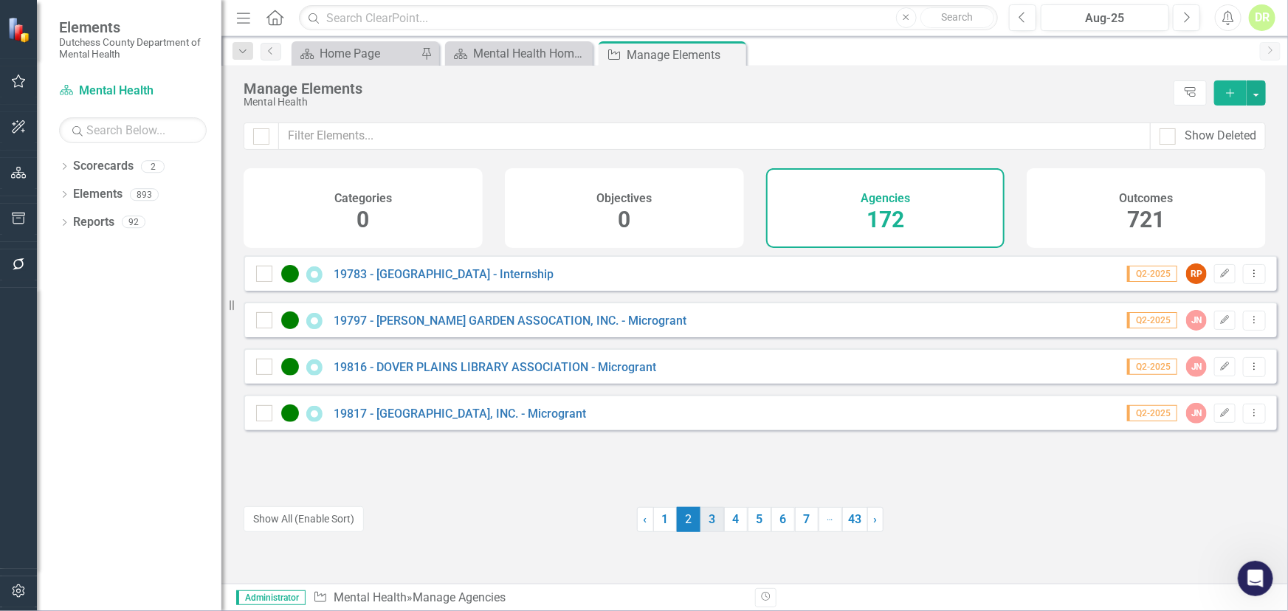
click at [709, 518] on link "3" at bounding box center [713, 519] width 24 height 25
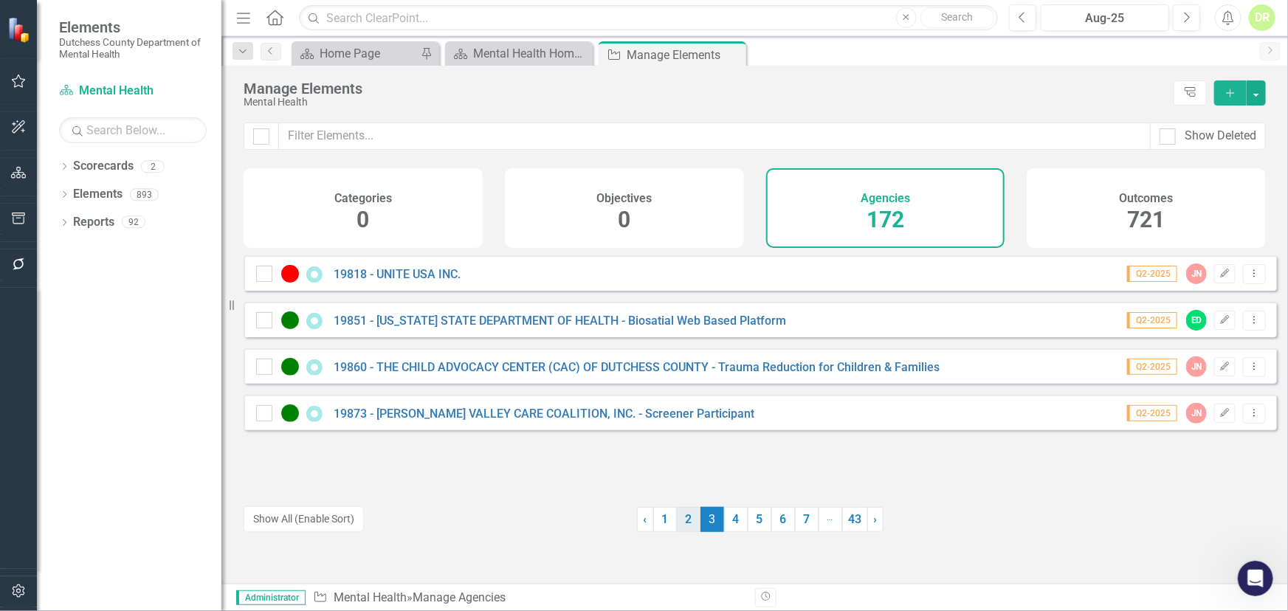
click at [680, 521] on link "2" at bounding box center [689, 519] width 24 height 25
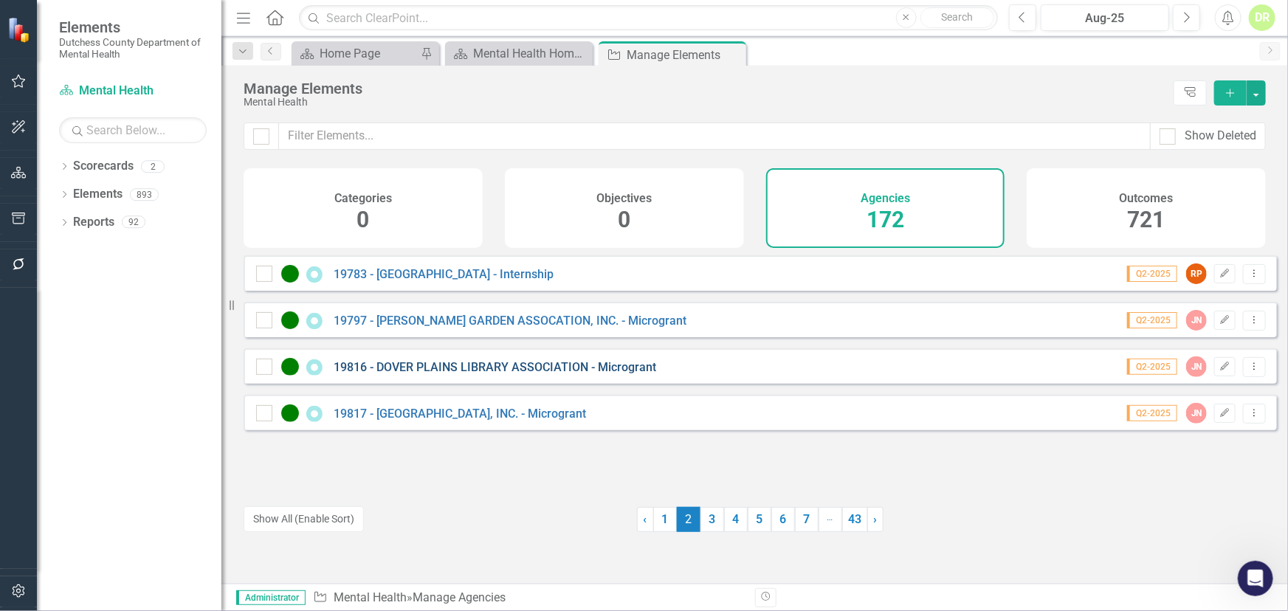
click at [552, 374] on link "19816 - DOVER PLAINS LIBRARY ASSOCIATION - Microgrant" at bounding box center [495, 367] width 323 height 14
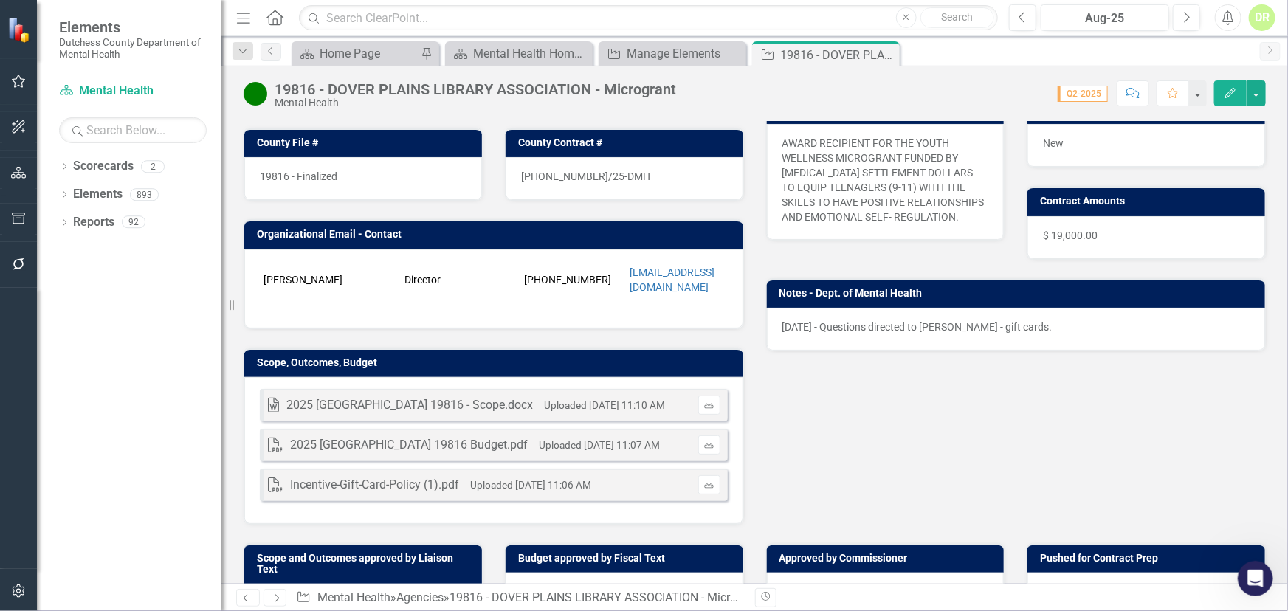
scroll to position [268, 0]
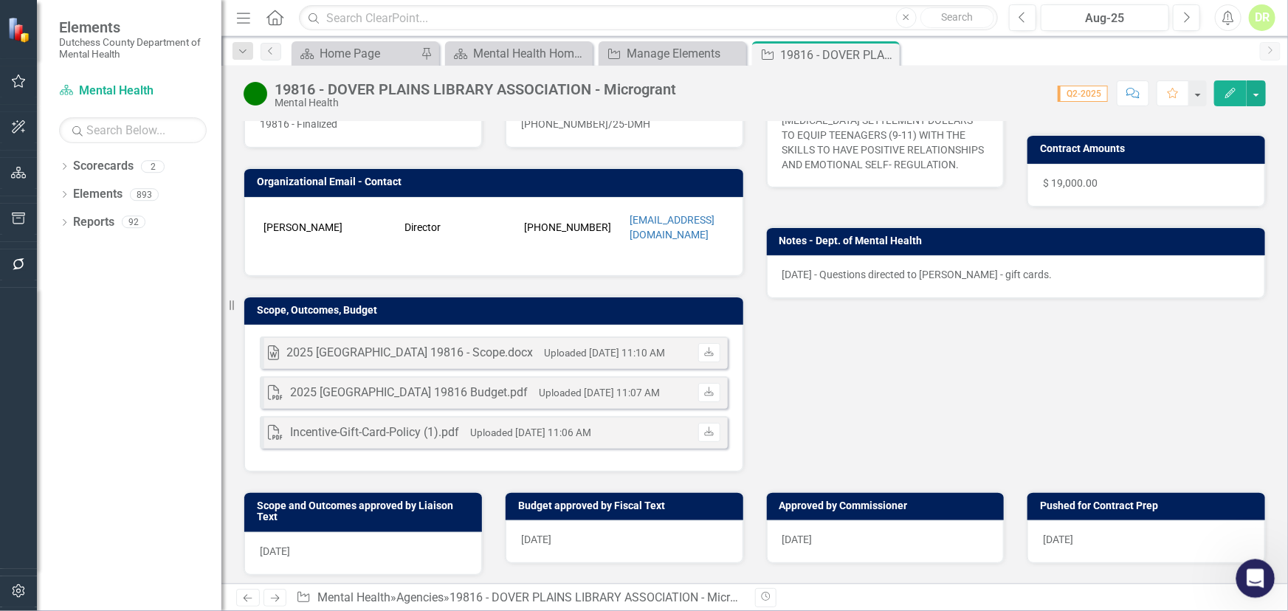
click at [1257, 575] on icon "Open Intercom Messenger" at bounding box center [1254, 577] width 24 height 24
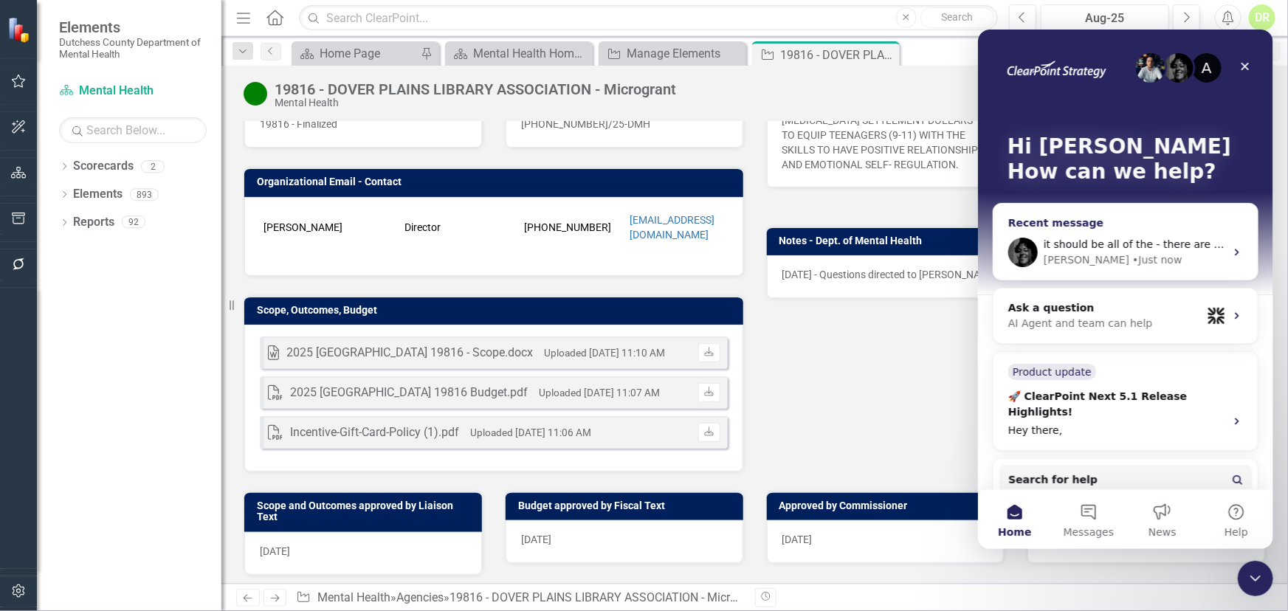
drag, startPoint x: 1171, startPoint y: 262, endPoint x: 1893, endPoint y: 436, distance: 742.0
click at [1171, 262] on div "Jeff • Just now" at bounding box center [1134, 260] width 182 height 16
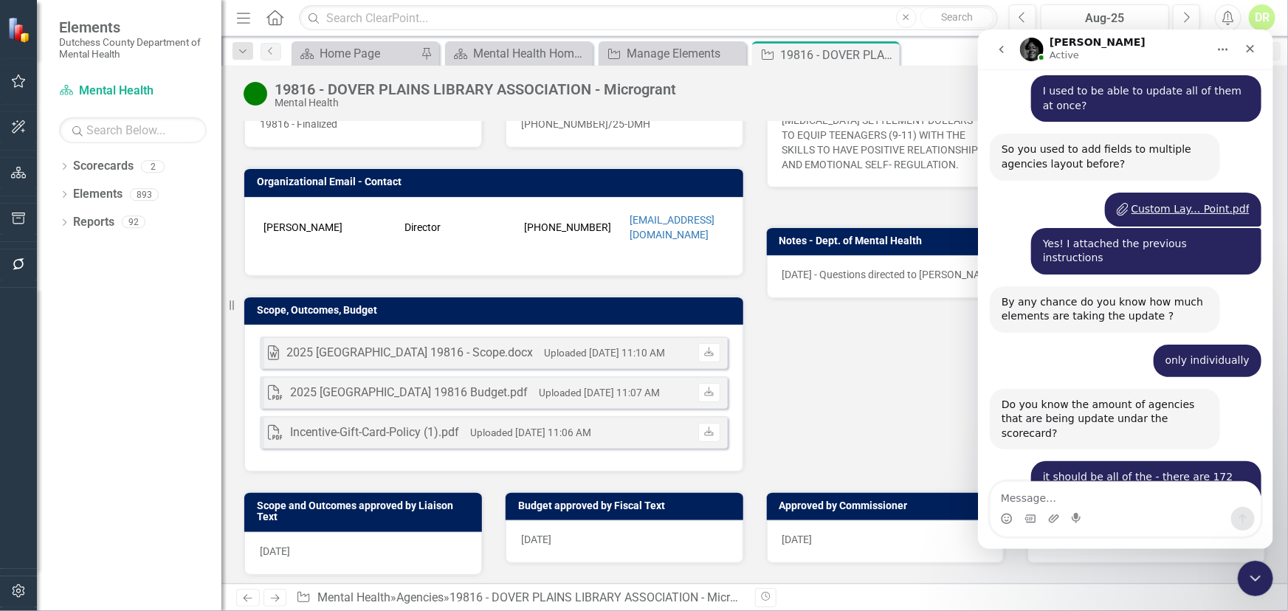
scroll to position [1161, 0]
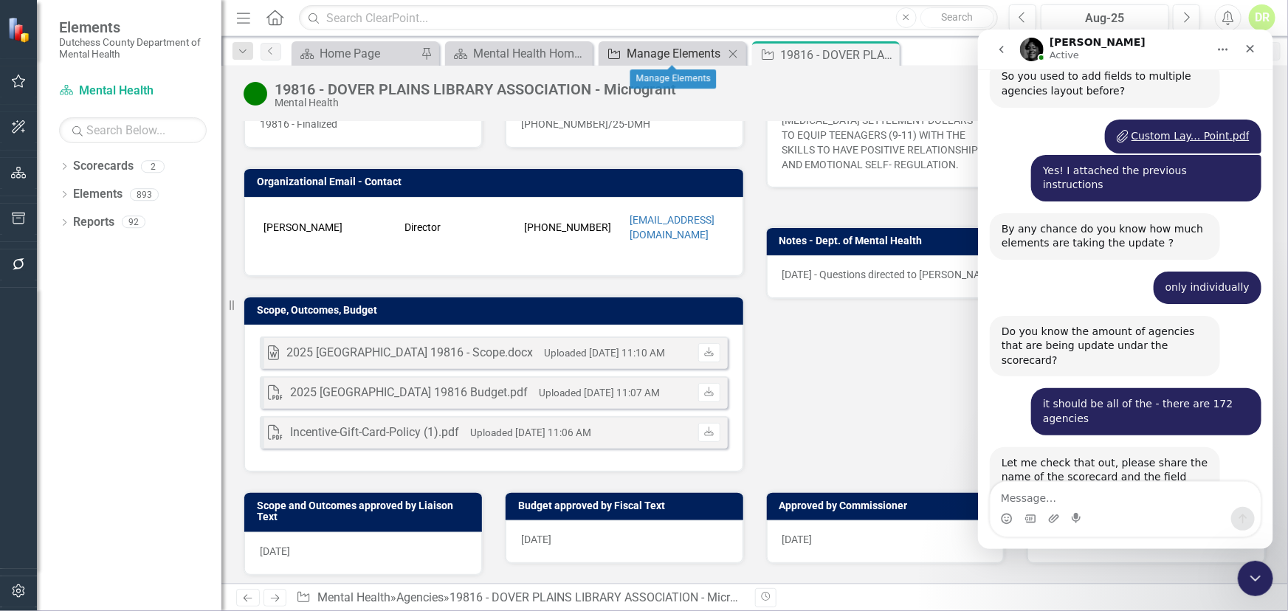
click at [622, 53] on link "Agency Manage Elements" at bounding box center [664, 53] width 122 height 18
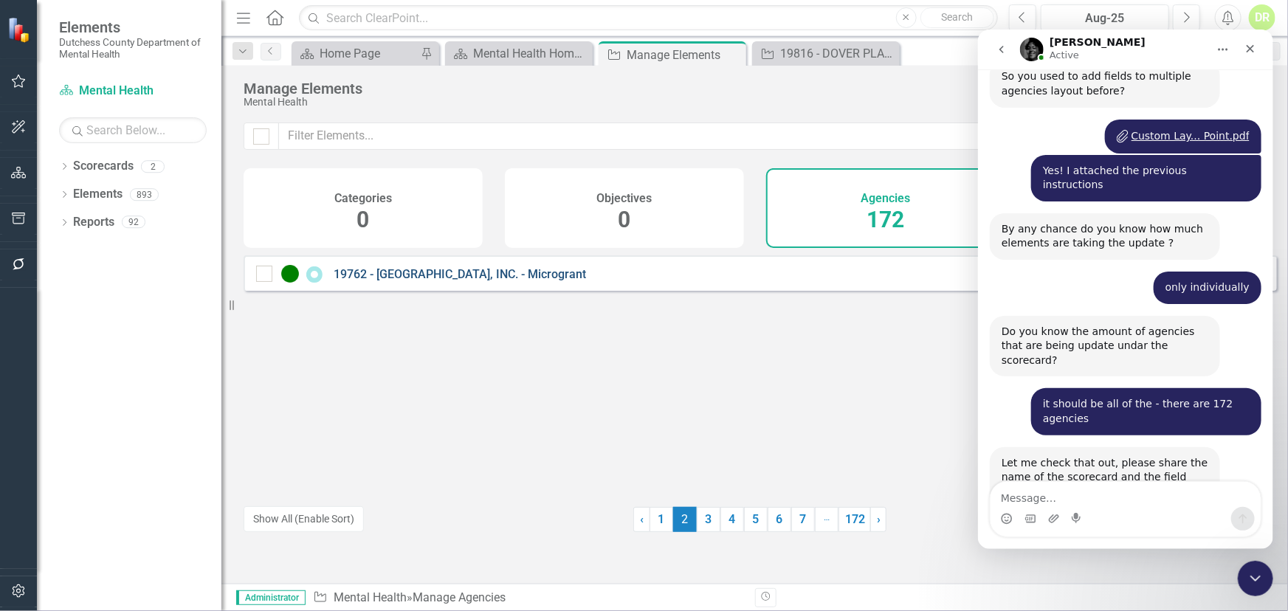
scroll to position [1105, 0]
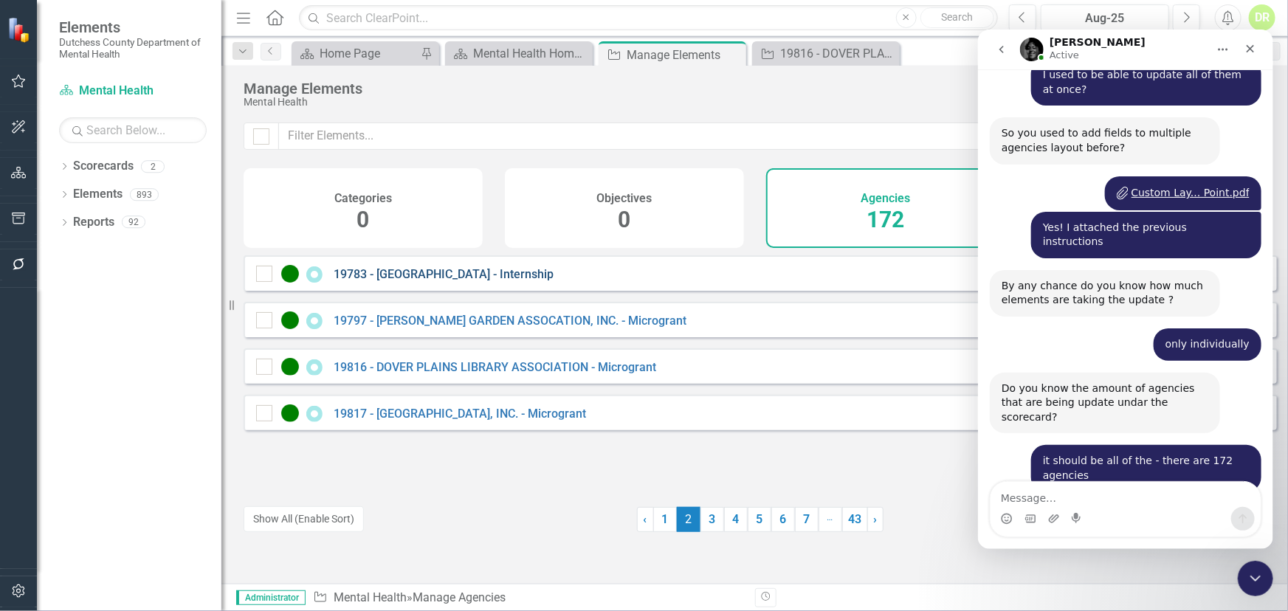
click at [394, 281] on link "19783 - [GEOGRAPHIC_DATA] - Internship" at bounding box center [444, 274] width 220 height 14
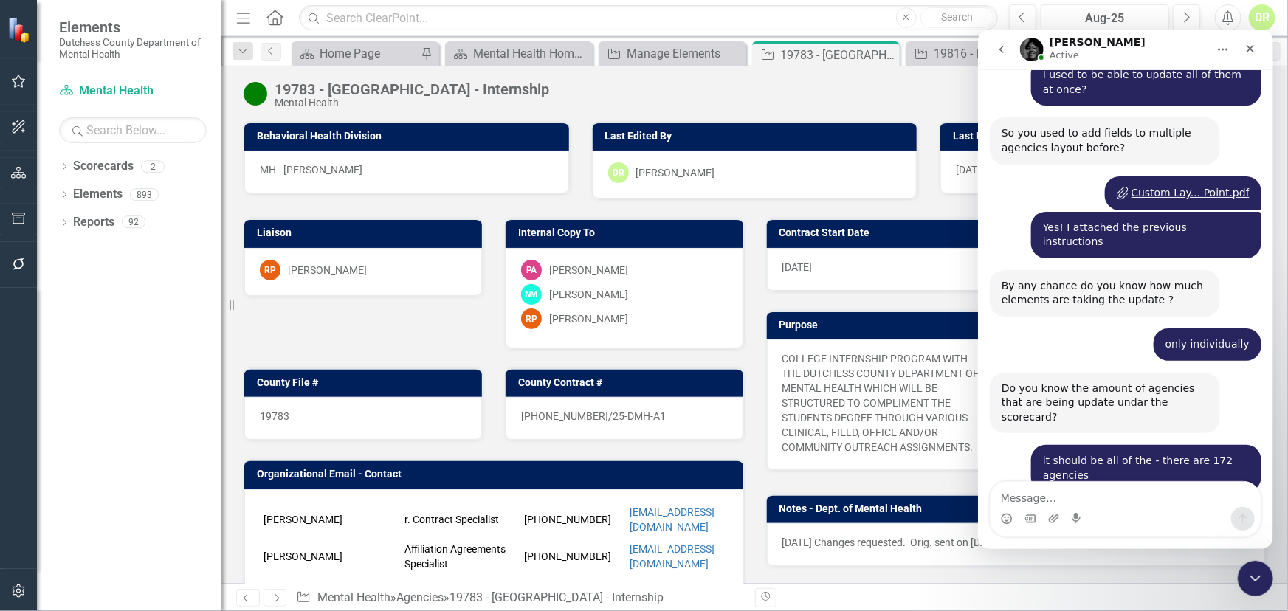
scroll to position [268, 0]
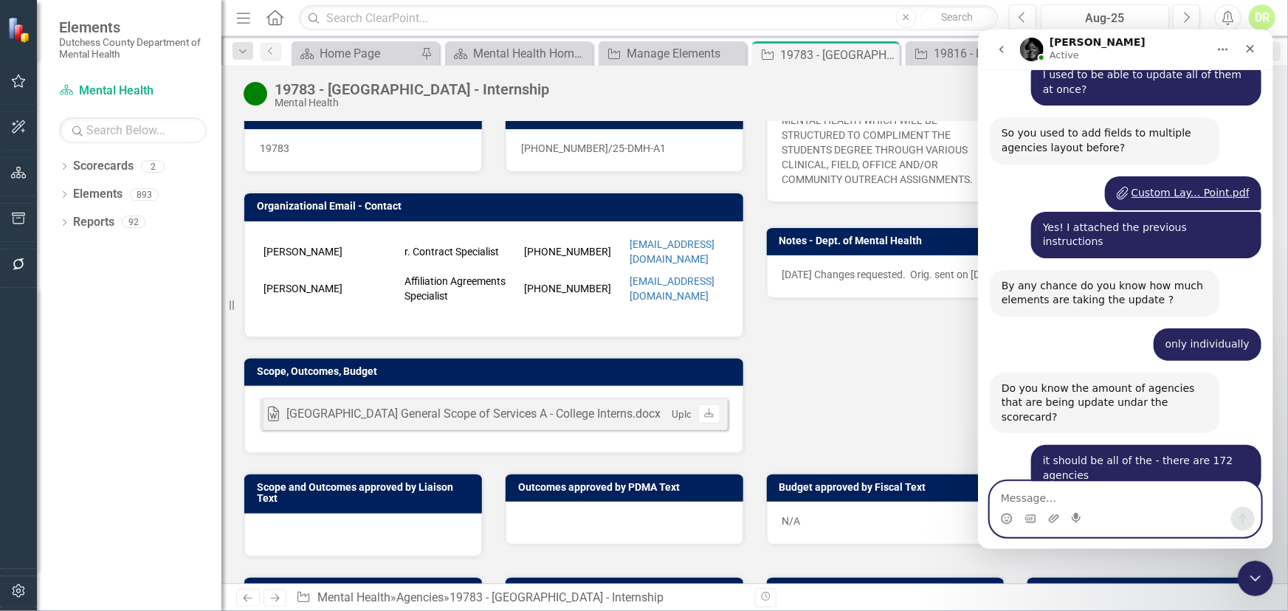
click at [1018, 493] on textarea "Message…" at bounding box center [1125, 493] width 270 height 25
paste textarea "[URL][DOMAIN_NAME]"
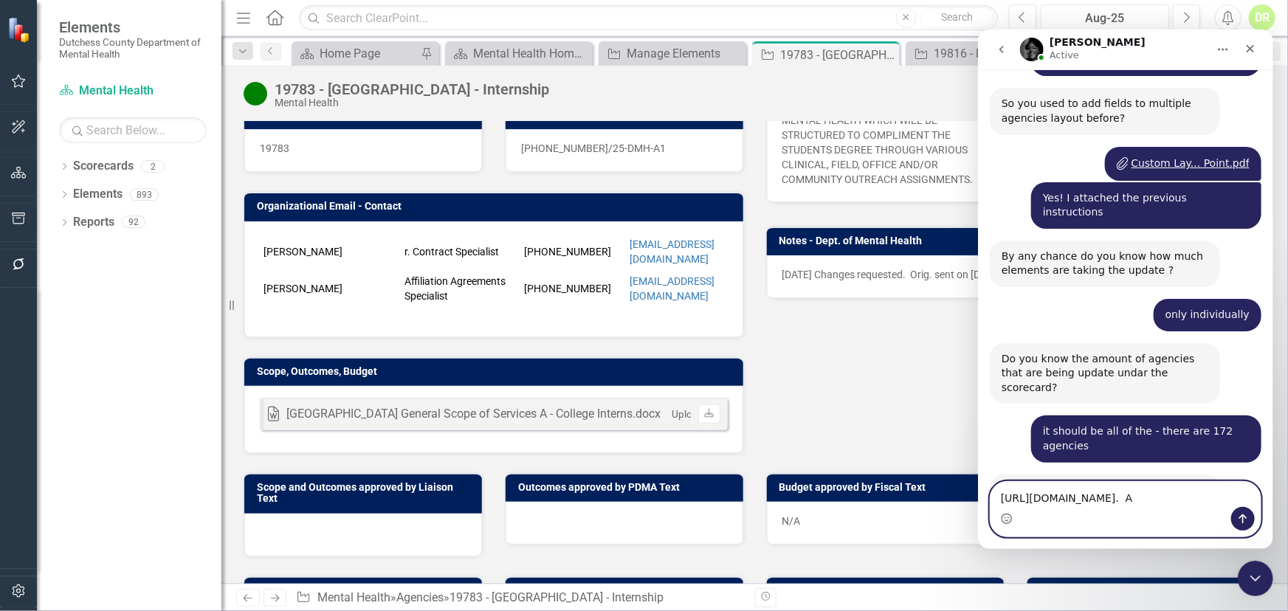
type textarea "https://app.clearpointstrategy.com/#/index/?object=initiative&objectId=662162&p…"
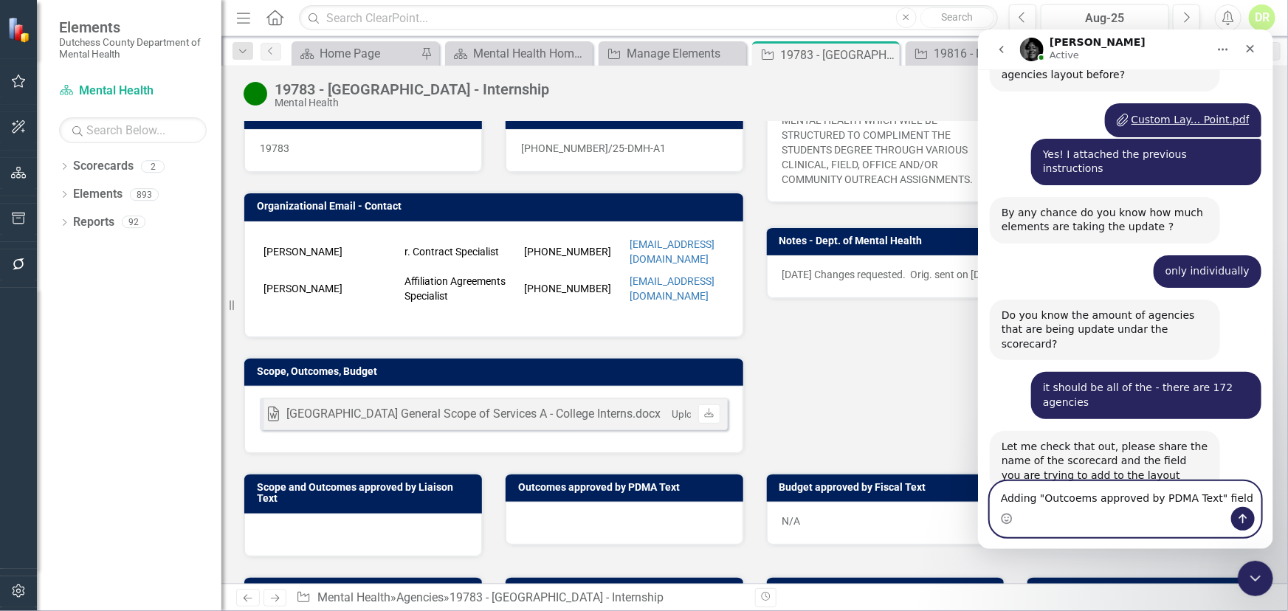
scroll to position [1234, 0]
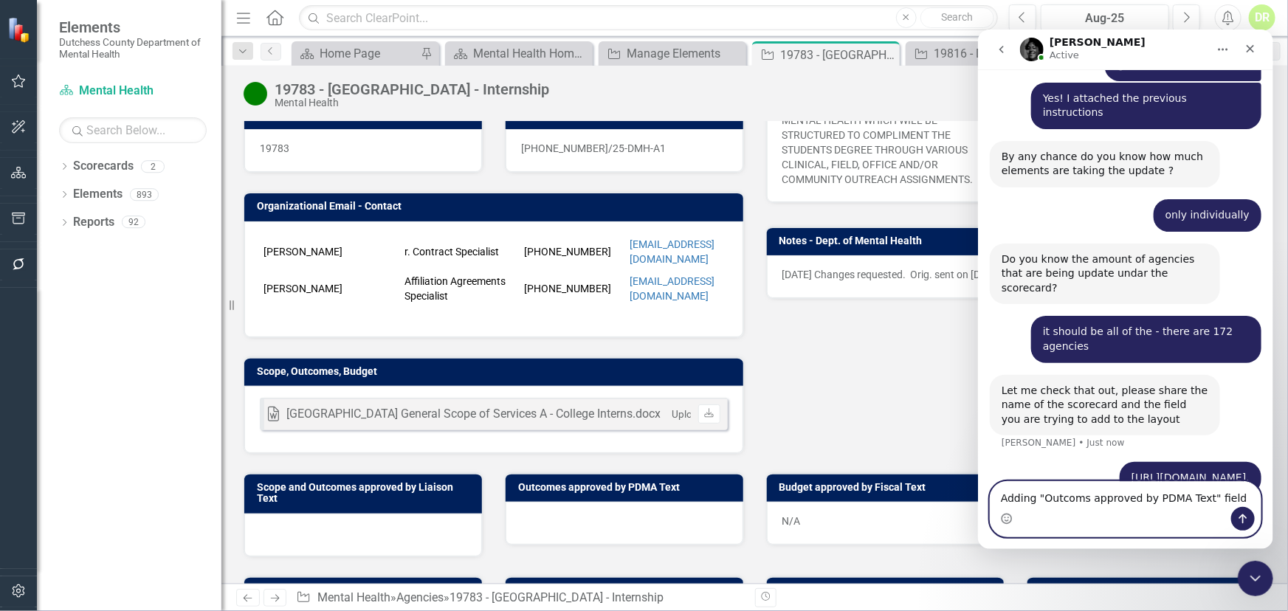
type textarea "Adding "Outcomes approved by PDMA Text" field"
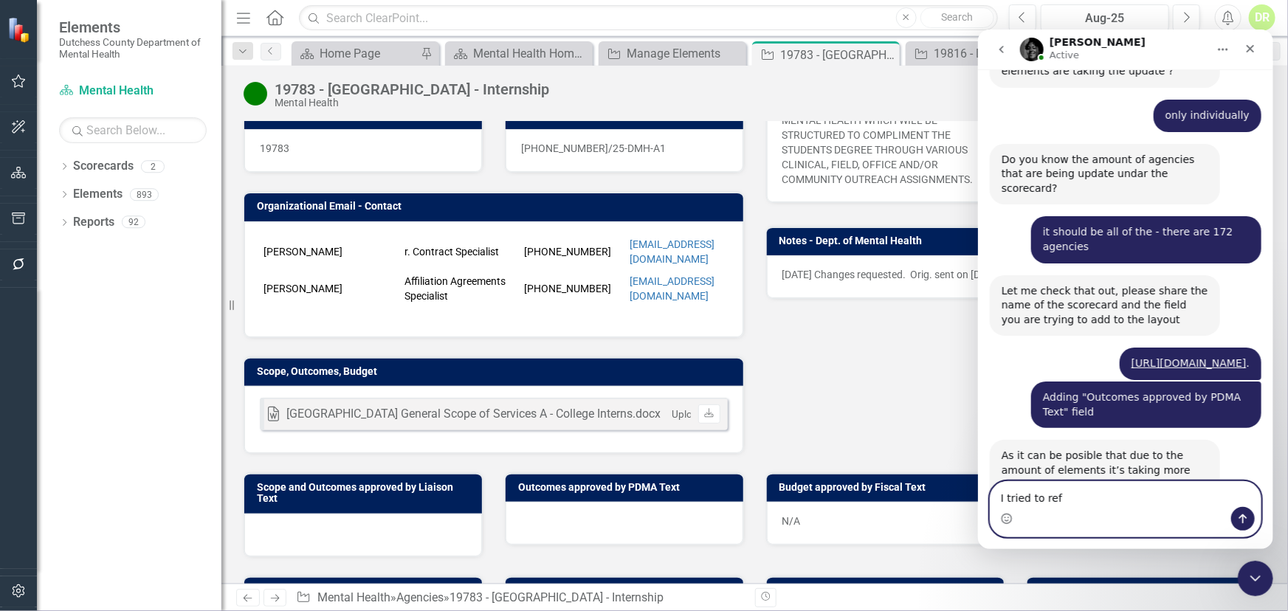
scroll to position [1332, 0]
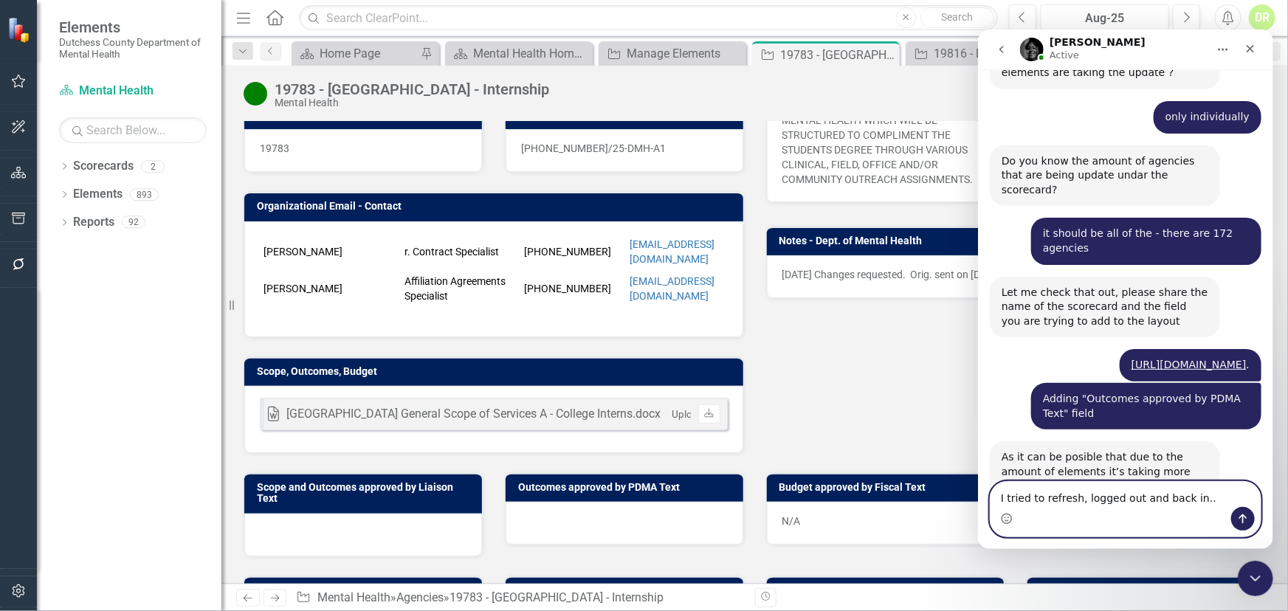
type textarea "I tried to refresh, logged out and back in..."
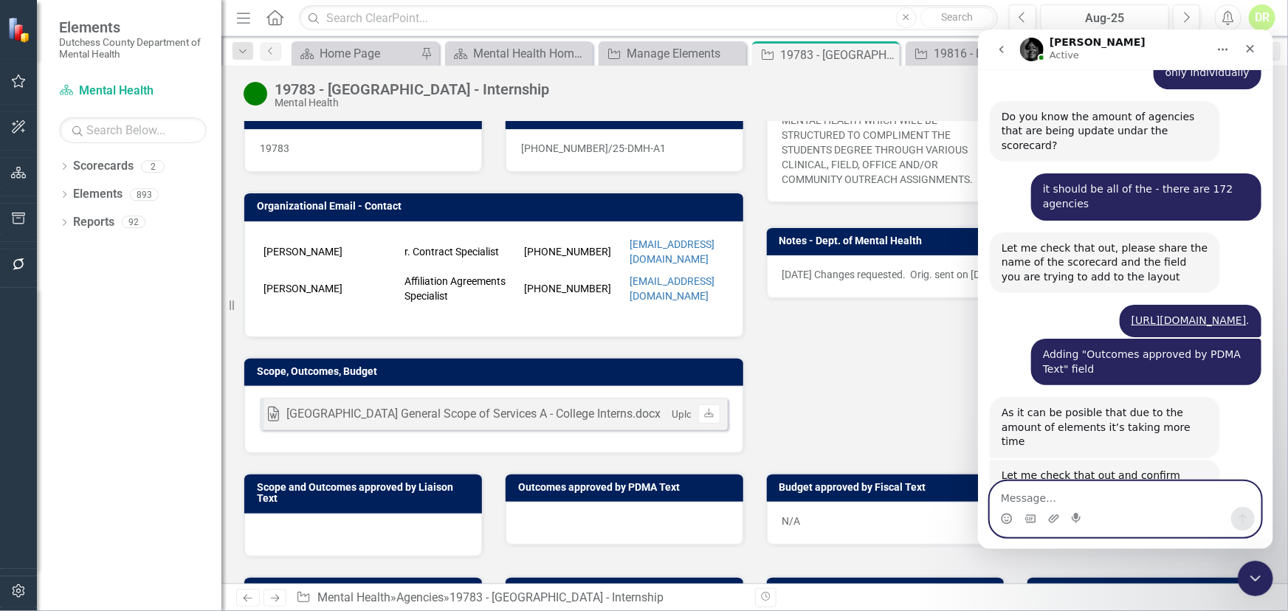
click at [1025, 492] on textarea "Message…" at bounding box center [1125, 493] width 270 height 25
type textarea "Thank you!"
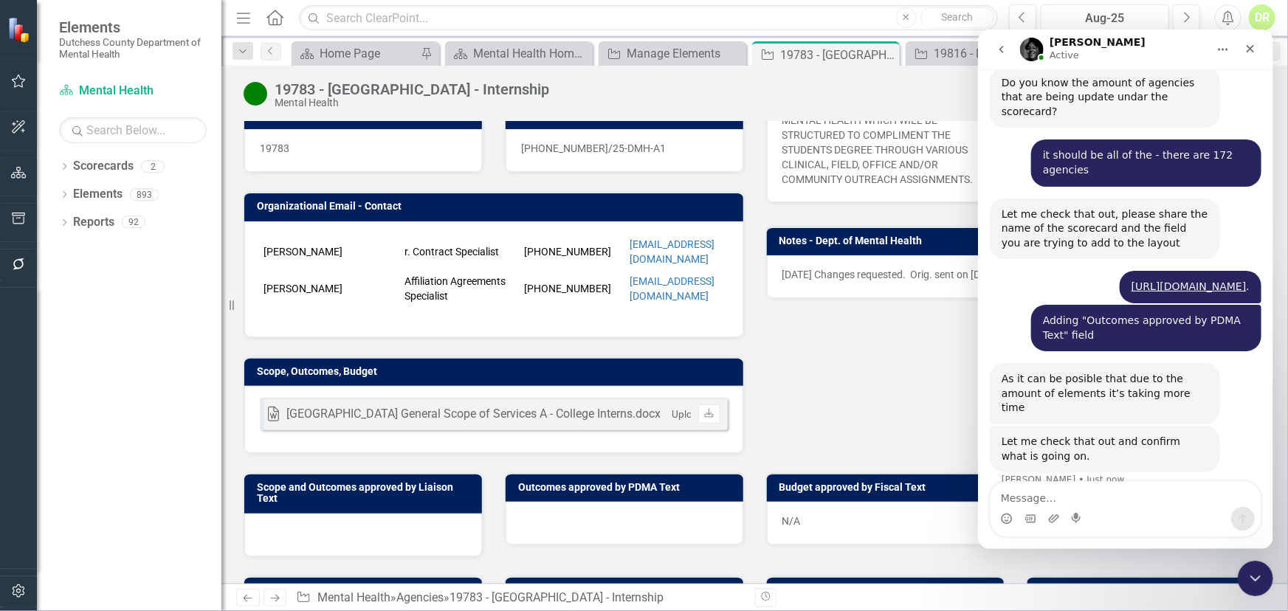
click at [994, 139] on div "it should be all of the - there are 172 agencies Diane • 2m ago" at bounding box center [1125, 168] width 272 height 58
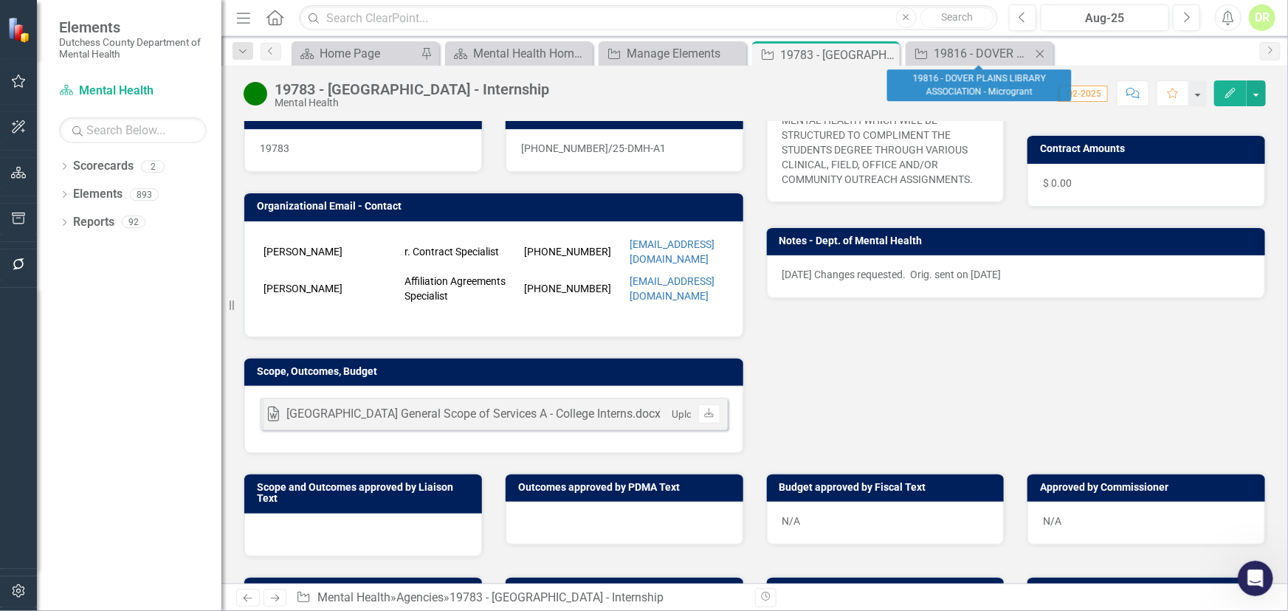
click at [1037, 52] on icon "Close" at bounding box center [1040, 54] width 15 height 12
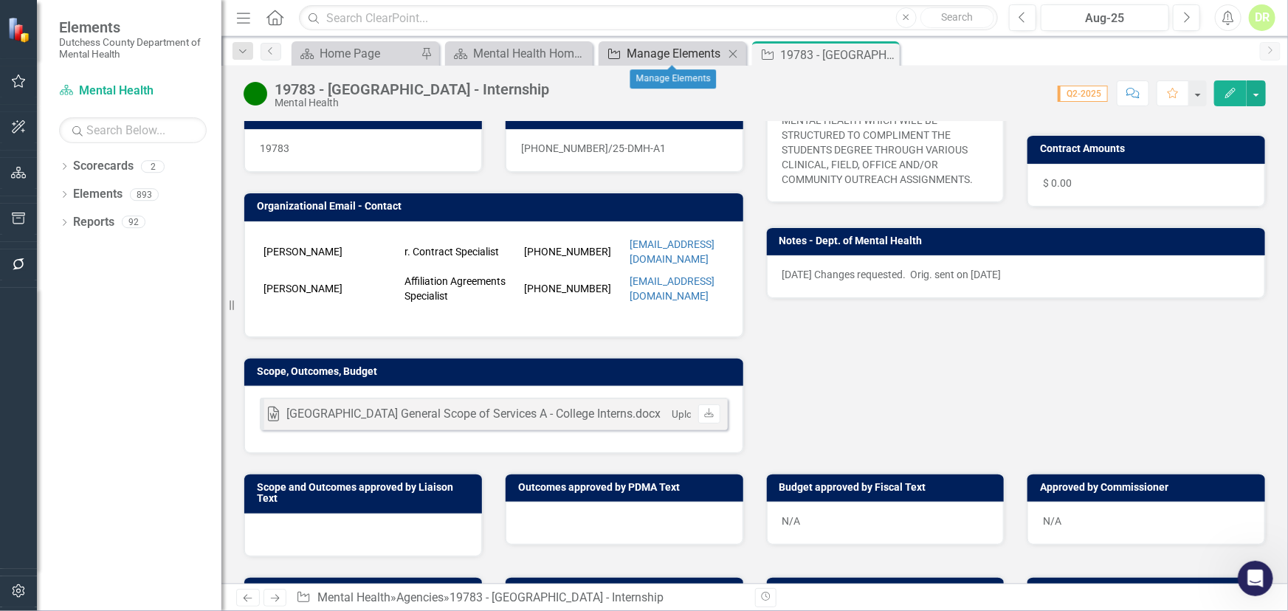
click at [665, 51] on div "Manage Elements" at bounding box center [675, 53] width 97 height 18
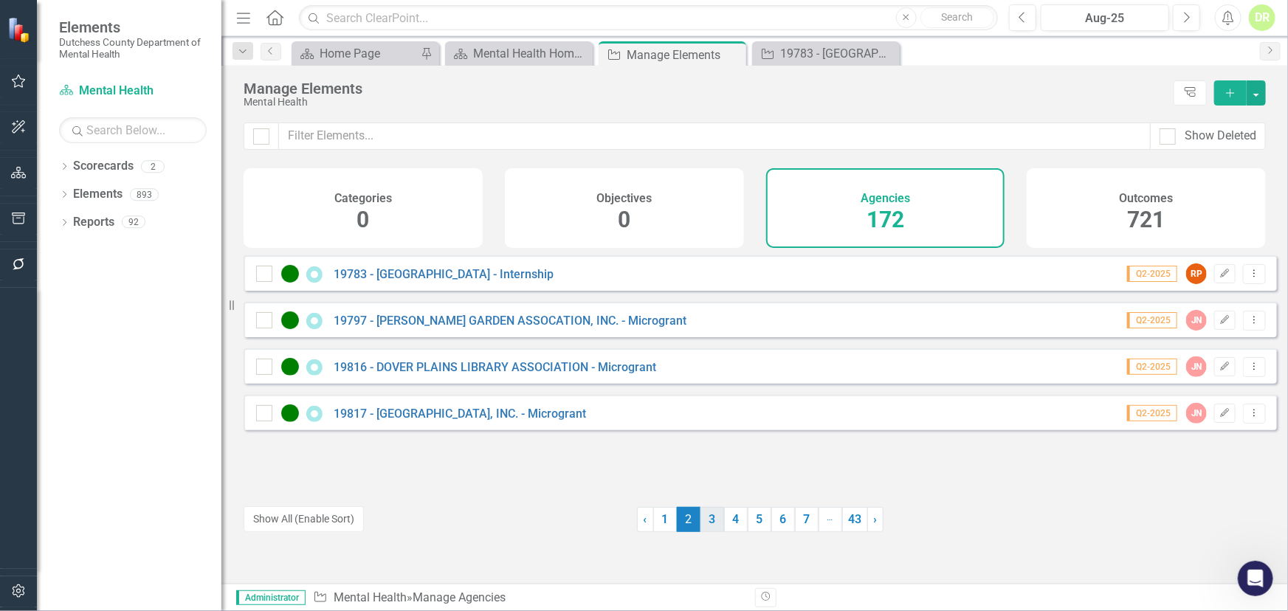
click at [705, 518] on link "3" at bounding box center [713, 519] width 24 height 25
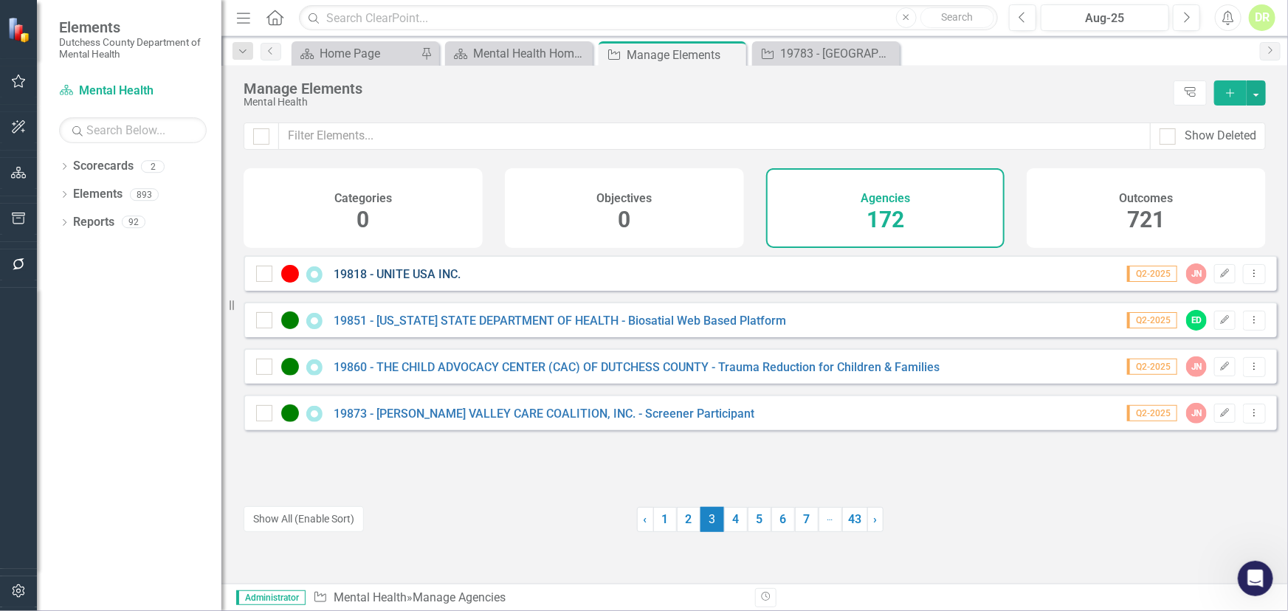
click at [404, 281] on link "19818 - UNITE USA INC." at bounding box center [397, 274] width 127 height 14
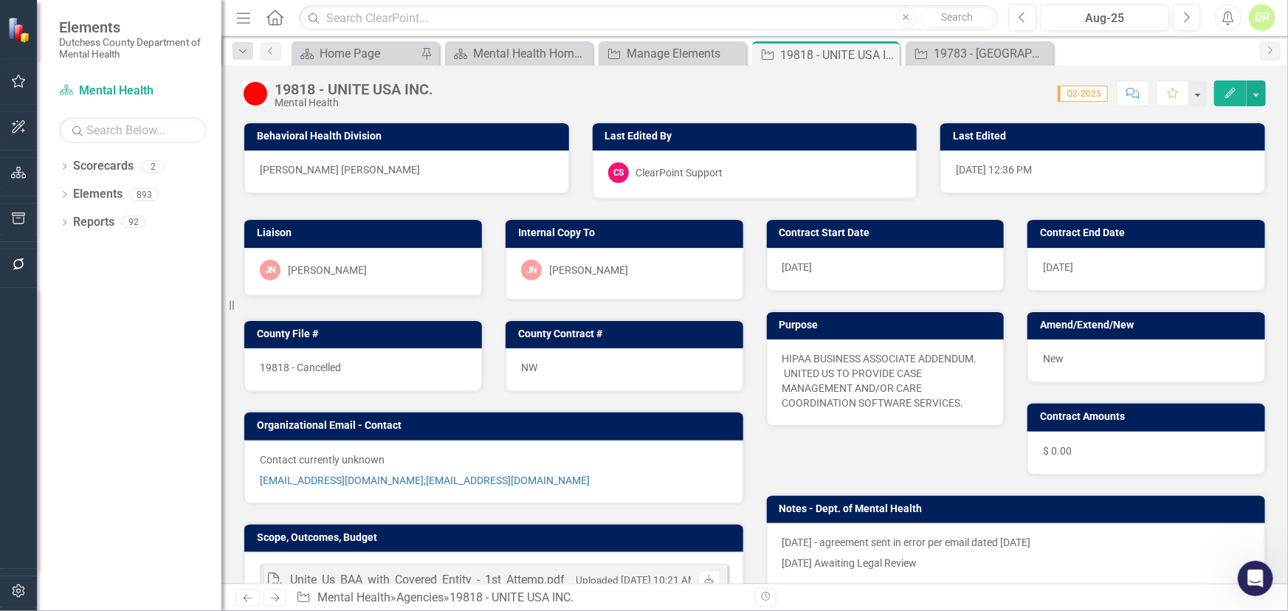
scroll to position [335, 0]
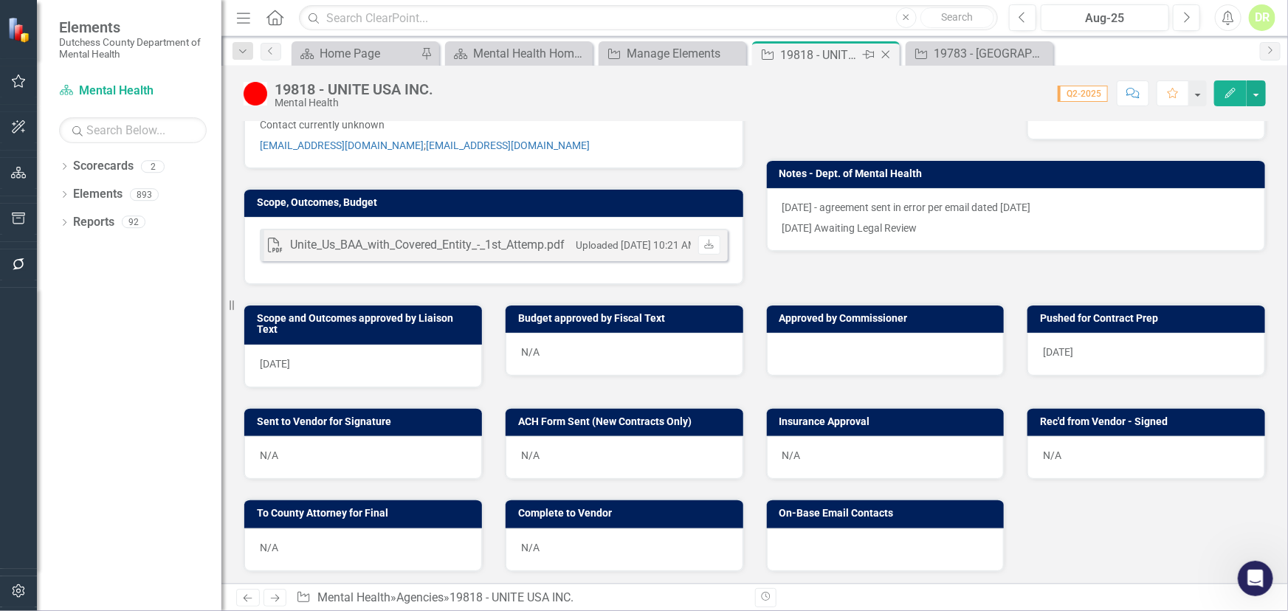
click at [888, 53] on icon "Close" at bounding box center [886, 55] width 15 height 12
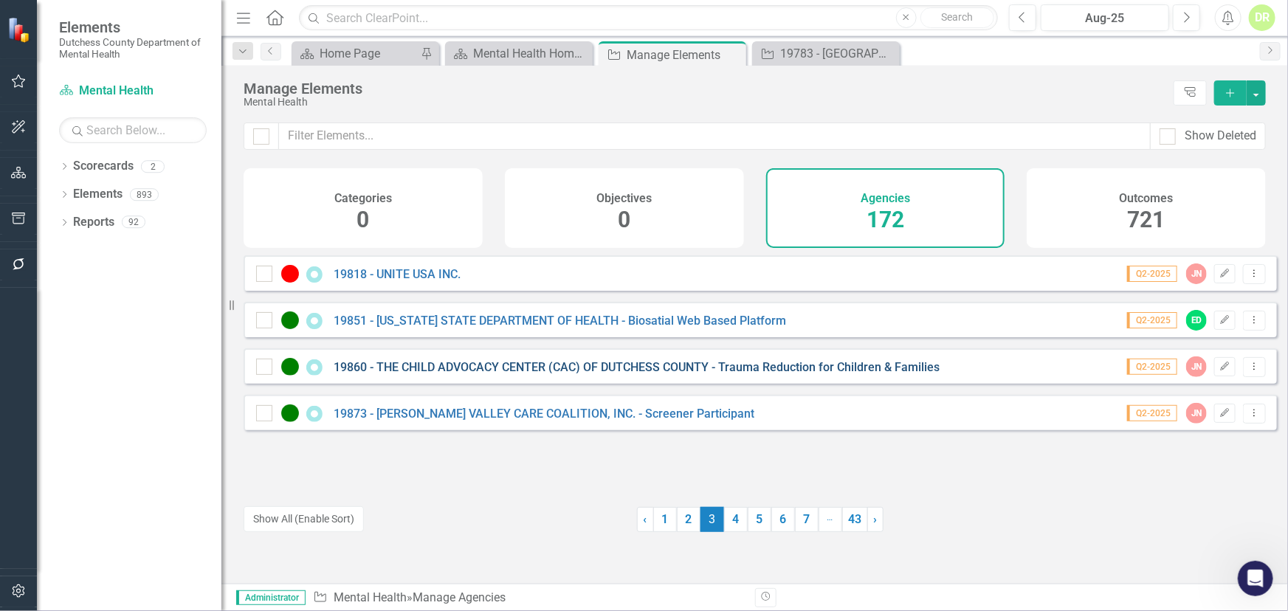
click at [566, 374] on link "19860 - THE CHILD ADVOCACY CENTER (CAC) OF DUTCHESS COUNTY - Trauma Reduction f…" at bounding box center [637, 367] width 606 height 14
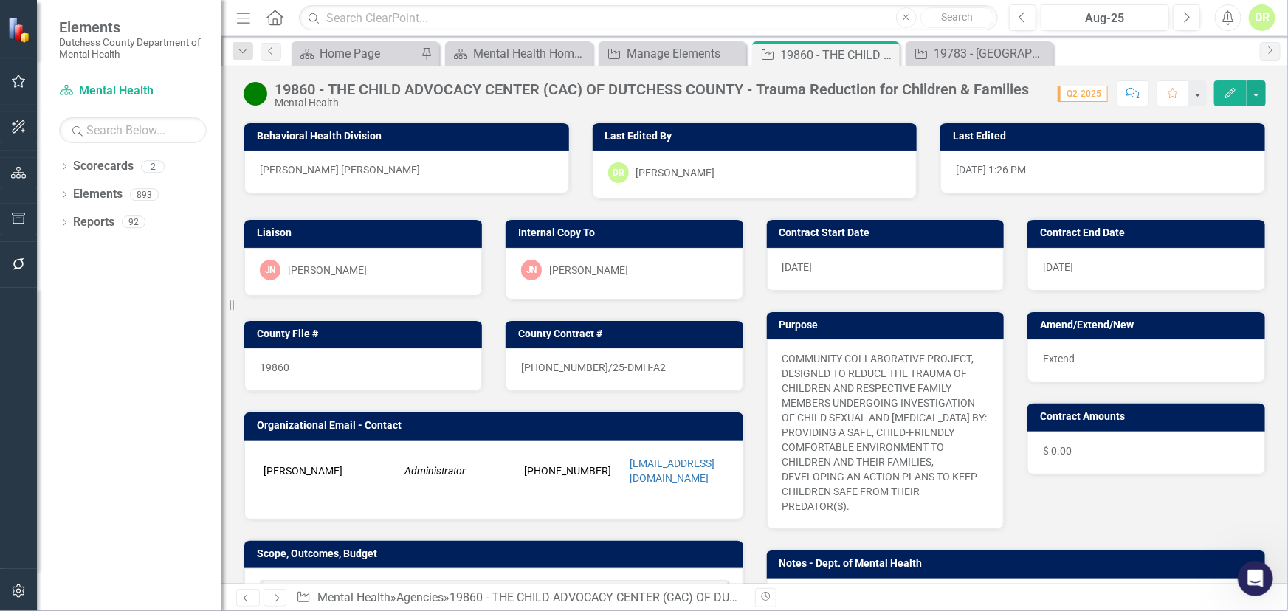
scroll to position [201, 0]
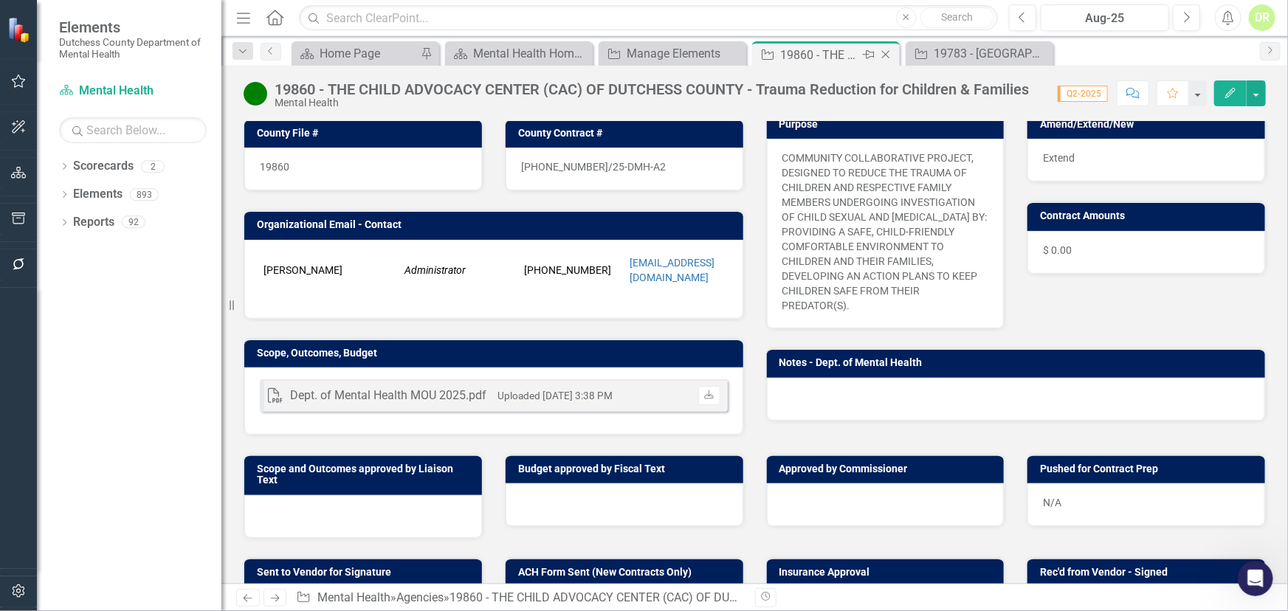
click at [888, 50] on icon "Close" at bounding box center [886, 55] width 15 height 12
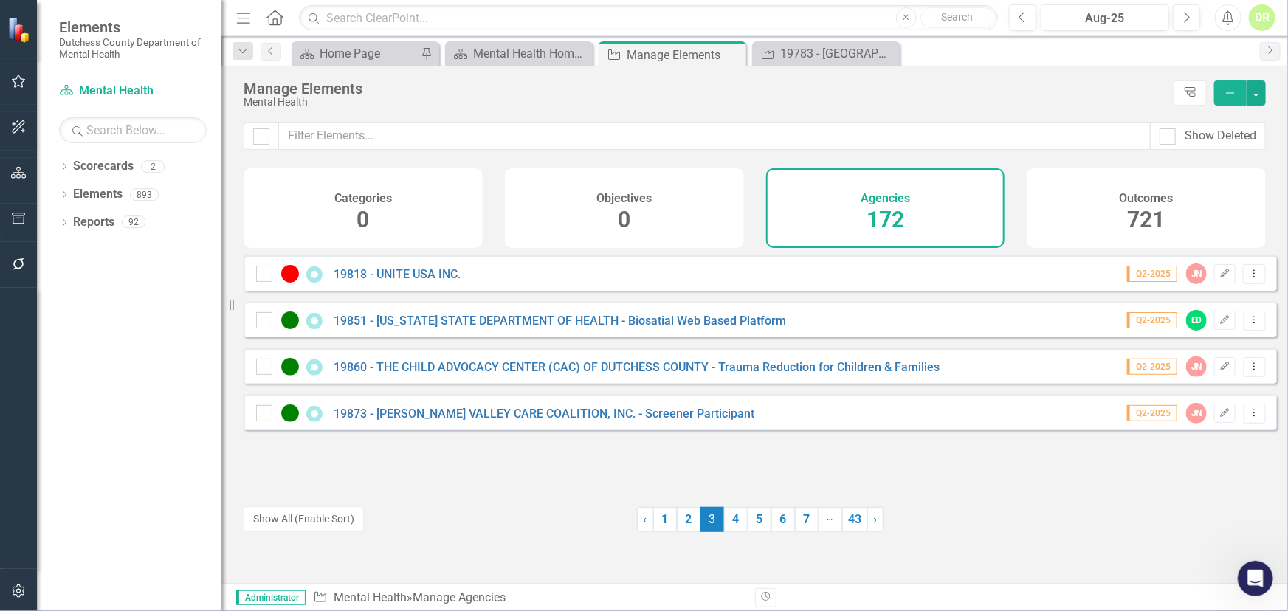
scroll to position [1410, 0]
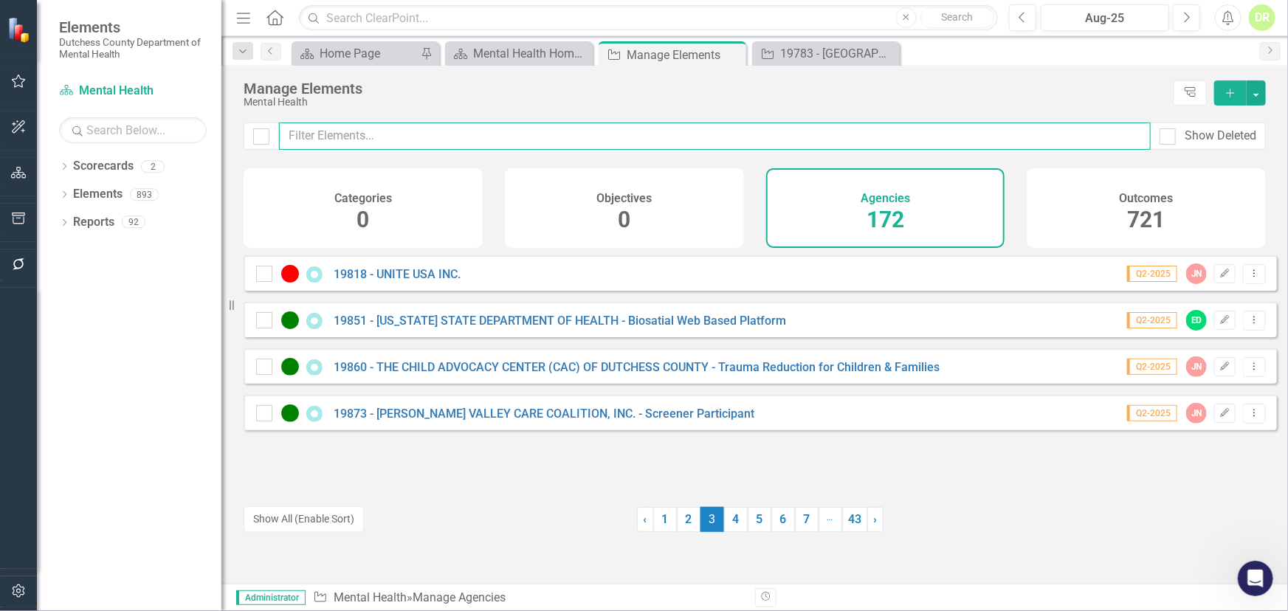
click at [460, 145] on input "text" at bounding box center [715, 136] width 872 height 27
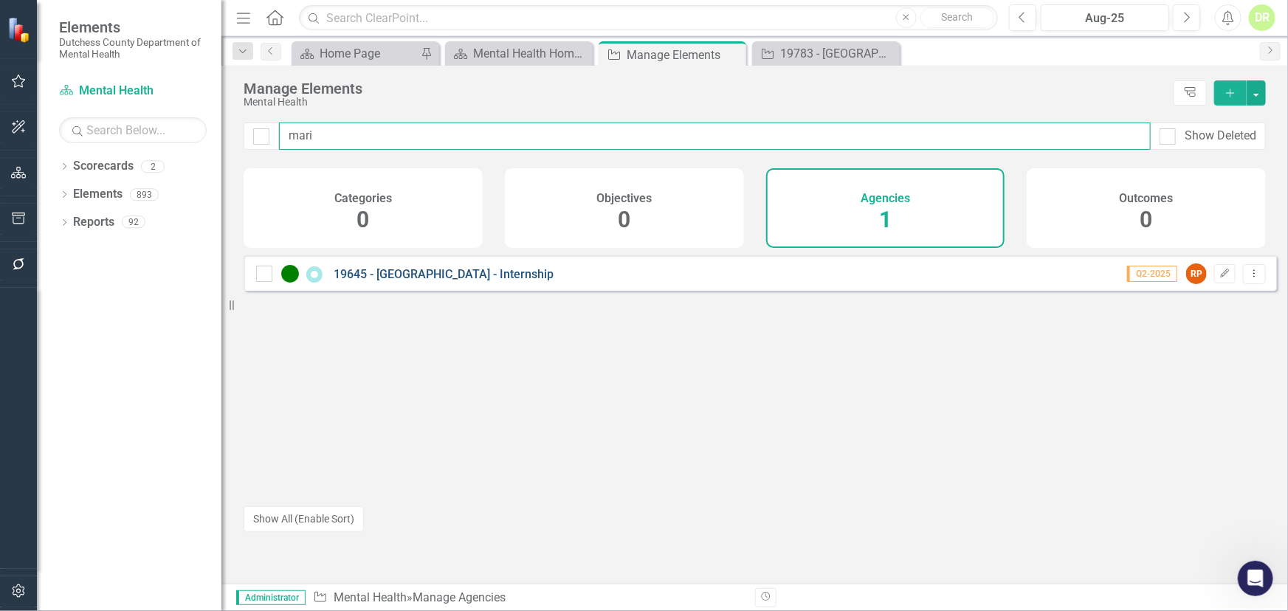
type input "mari"
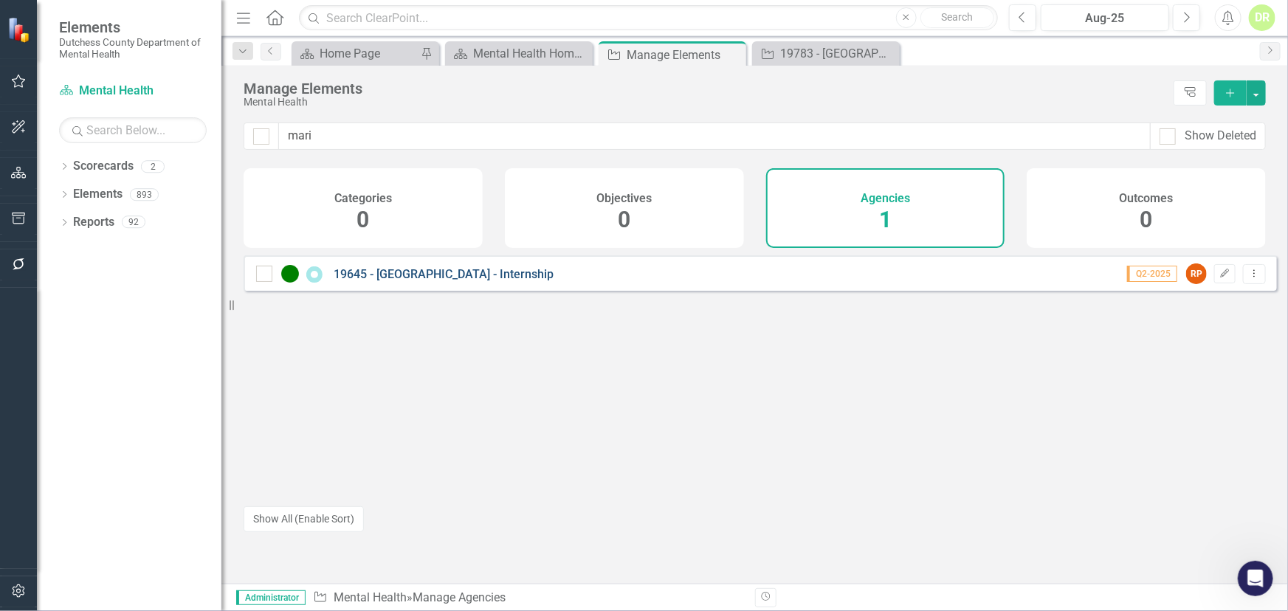
click at [408, 281] on link "19645 - [GEOGRAPHIC_DATA] - Internship" at bounding box center [444, 274] width 220 height 14
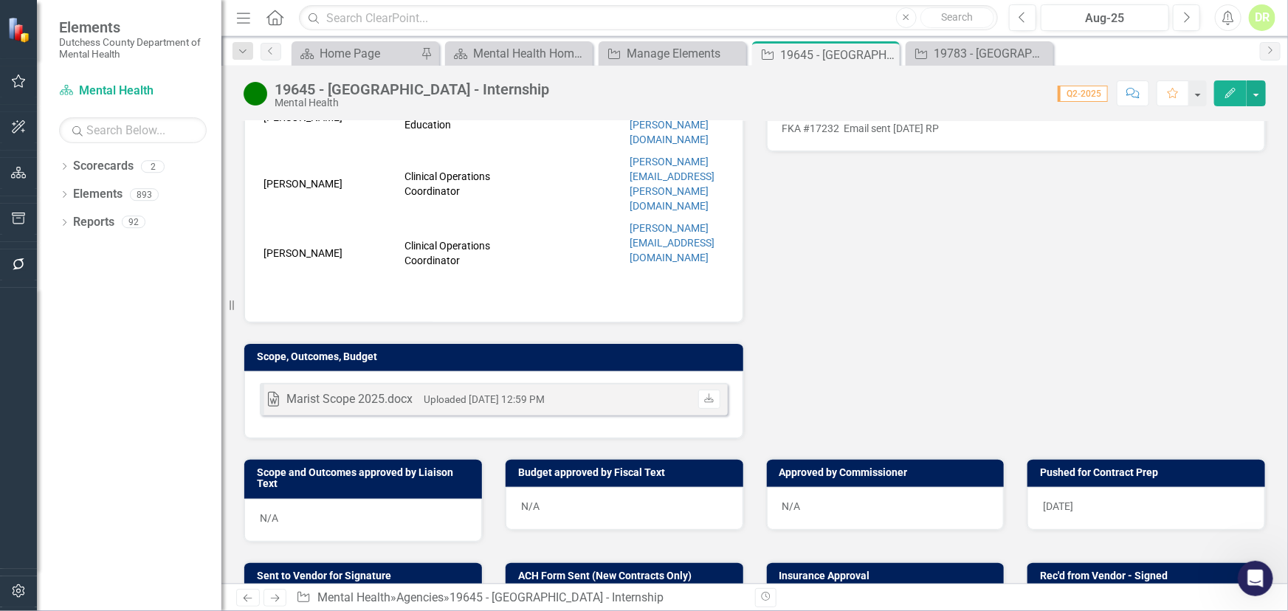
scroll to position [470, 0]
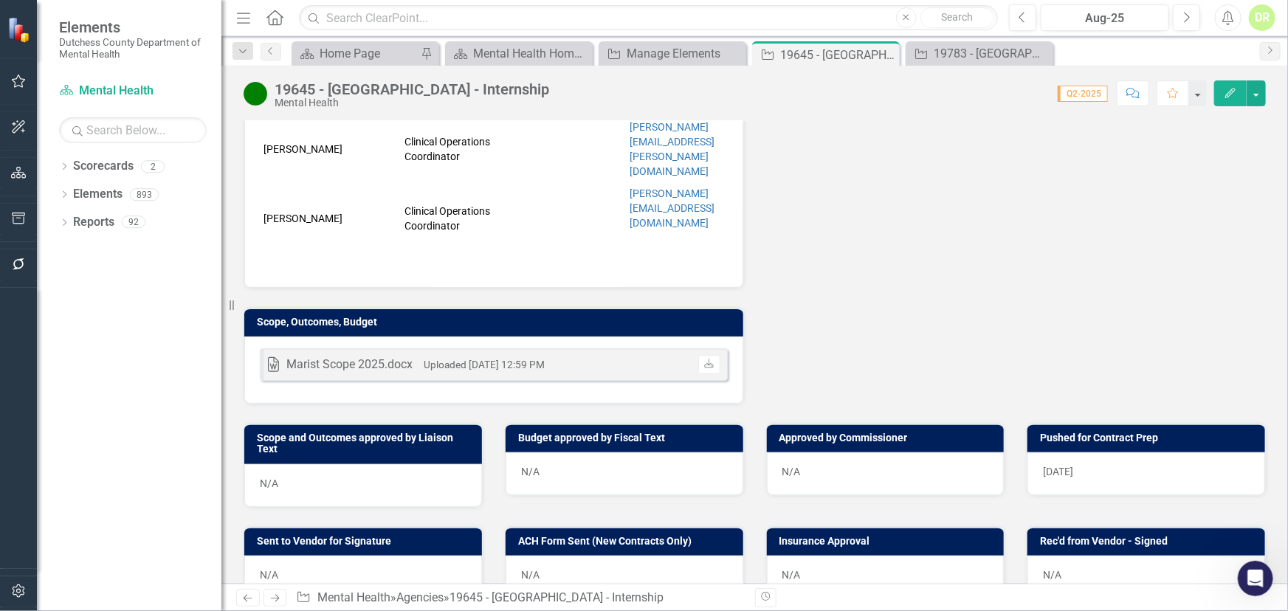
click at [340, 556] on div "N/A" at bounding box center [363, 577] width 238 height 43
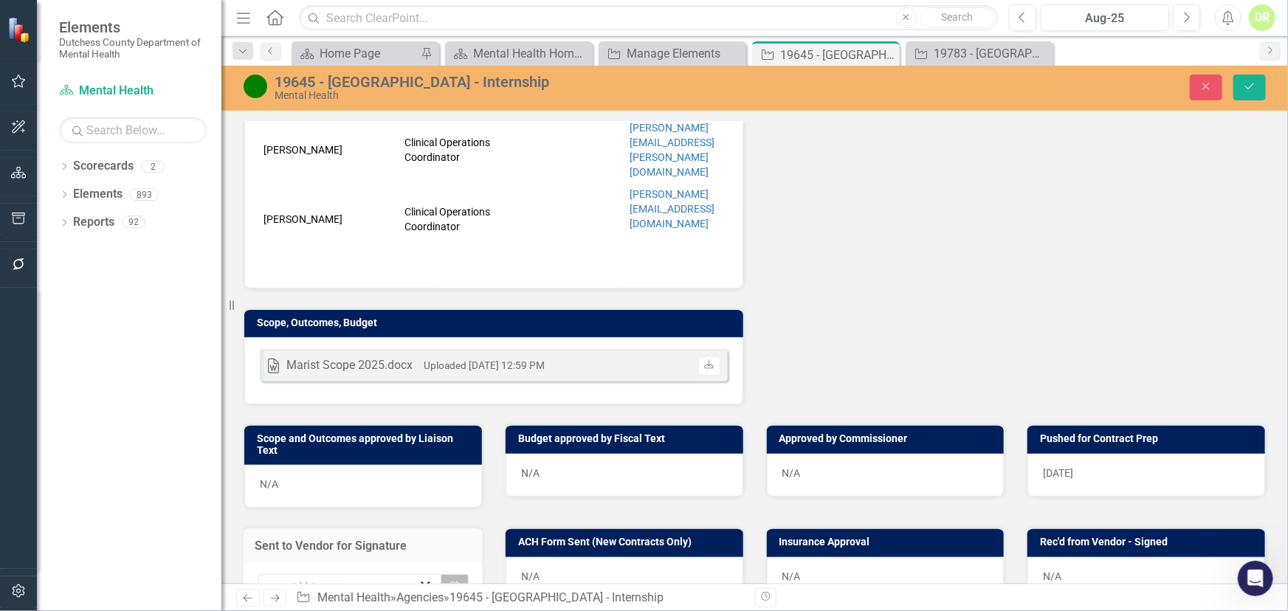
click at [453, 582] on icon "Calendar" at bounding box center [454, 587] width 9 height 10
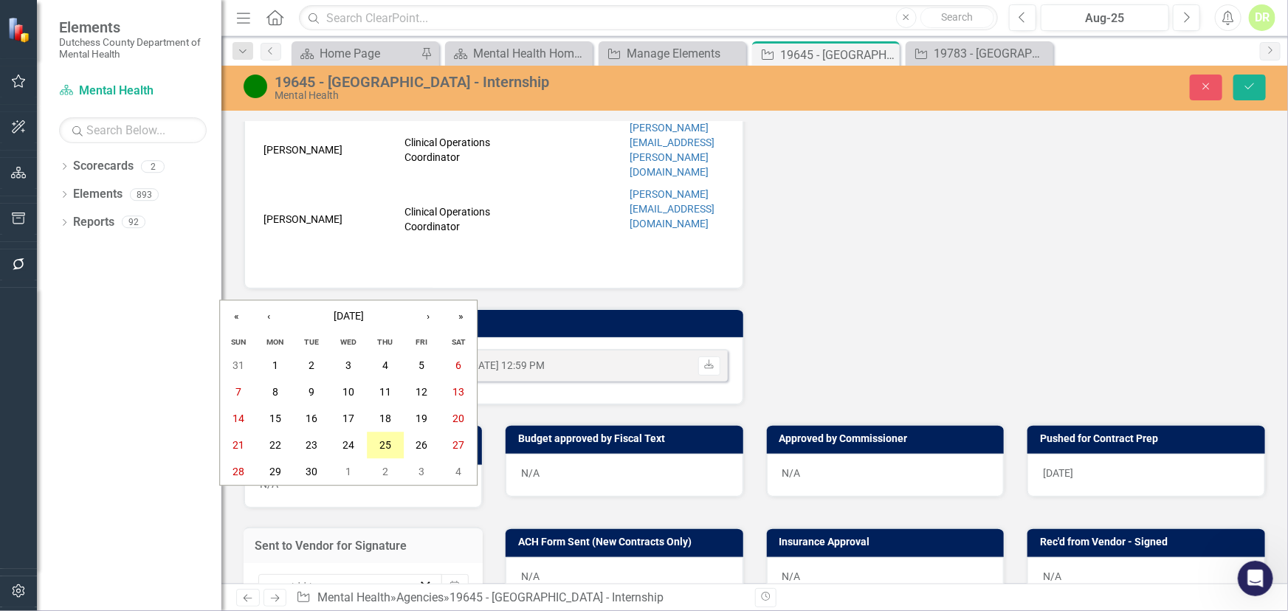
click at [389, 442] on button "25" at bounding box center [385, 446] width 37 height 27
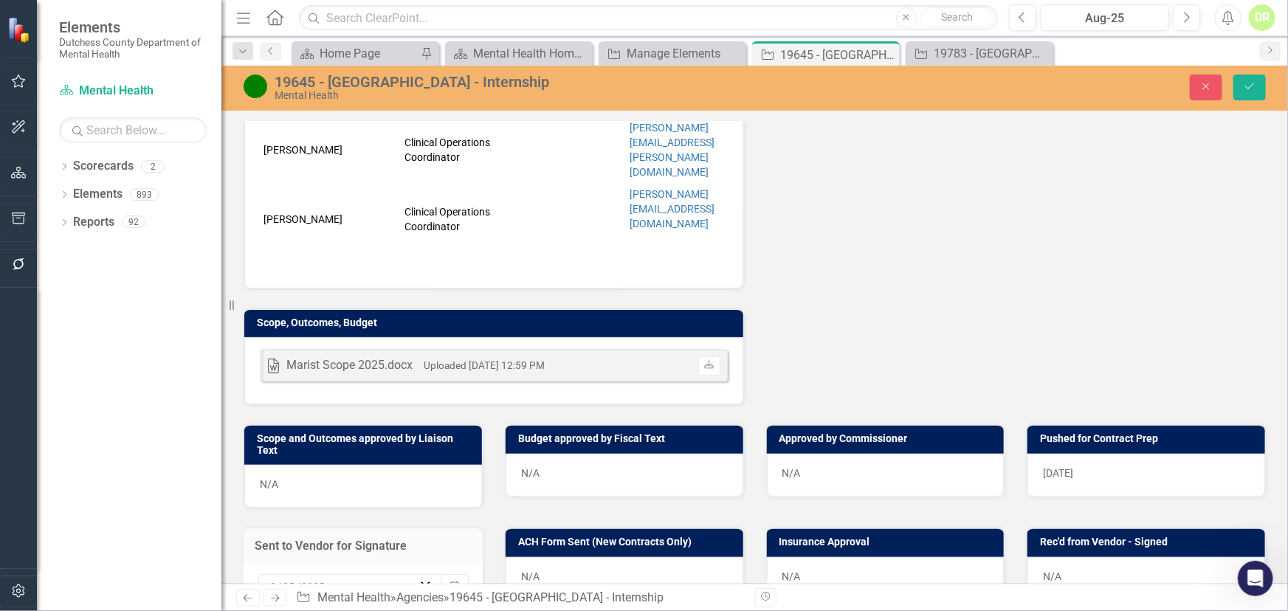
click at [818, 557] on div "N/A" at bounding box center [886, 578] width 238 height 43
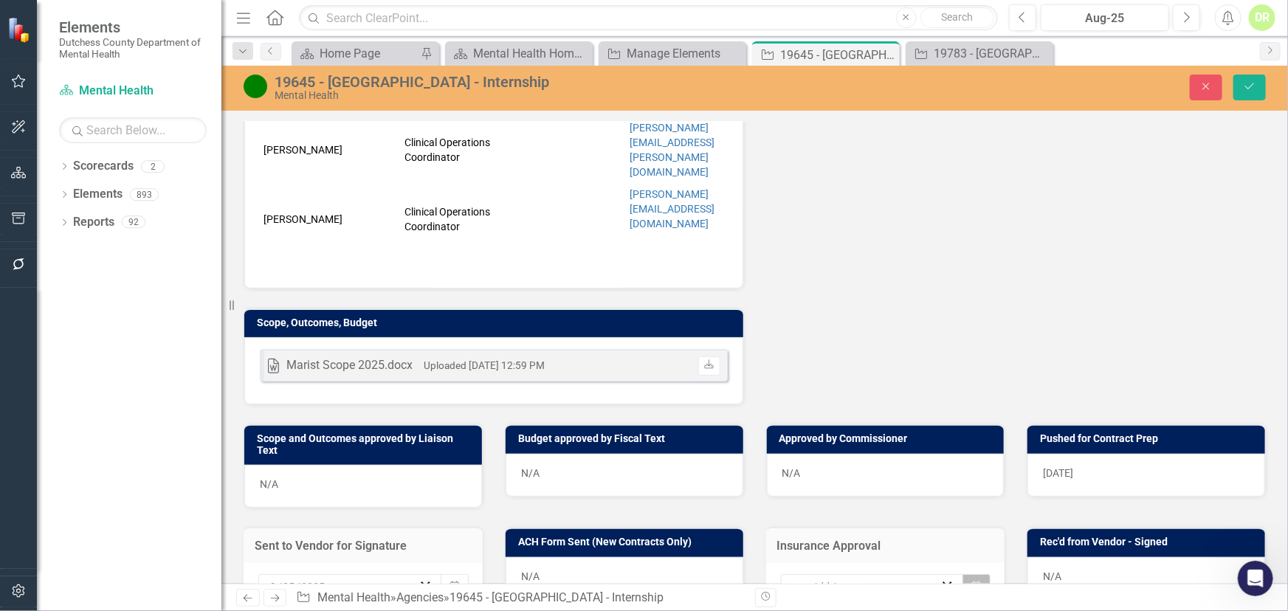
click at [972, 582] on icon "Calendar" at bounding box center [976, 587] width 9 height 10
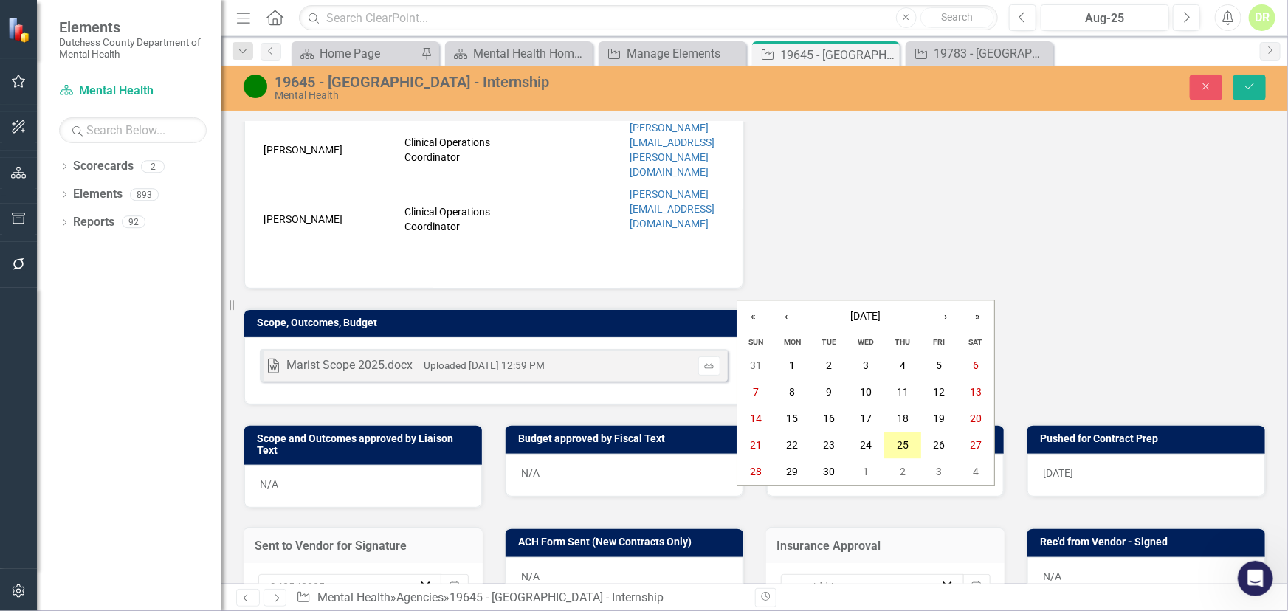
click at [902, 441] on abbr "25" at bounding box center [903, 446] width 12 height 12
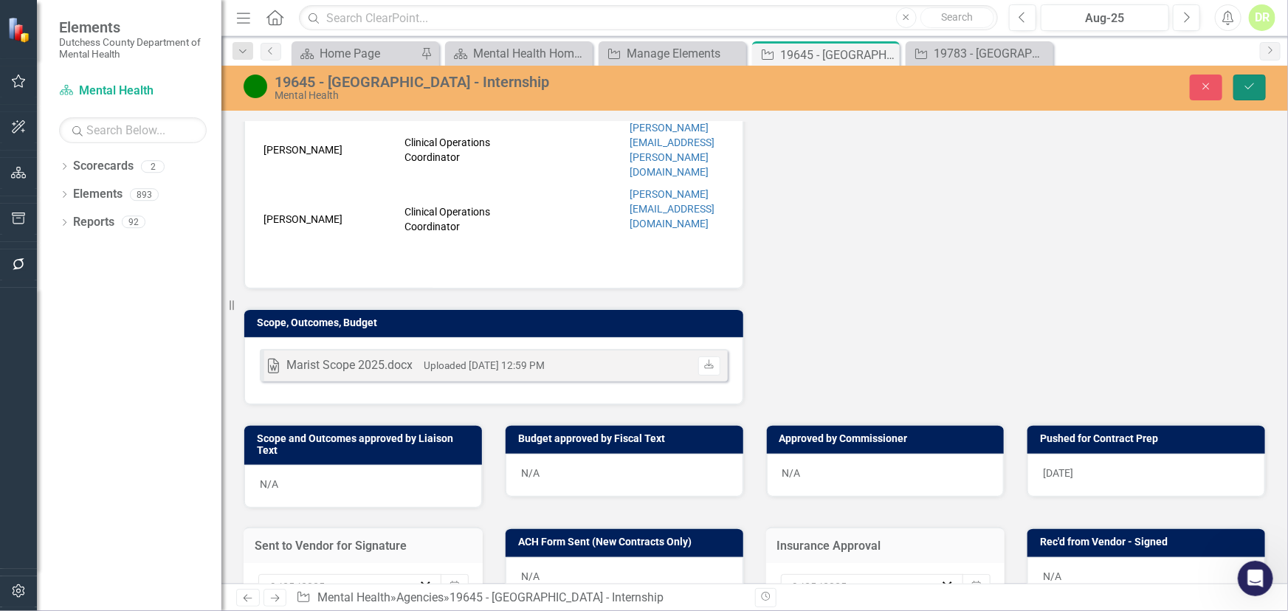
drag, startPoint x: 1256, startPoint y: 86, endPoint x: 68, endPoint y: 402, distance: 1229.4
click at [1250, 86] on icon "Save" at bounding box center [1249, 86] width 13 height 10
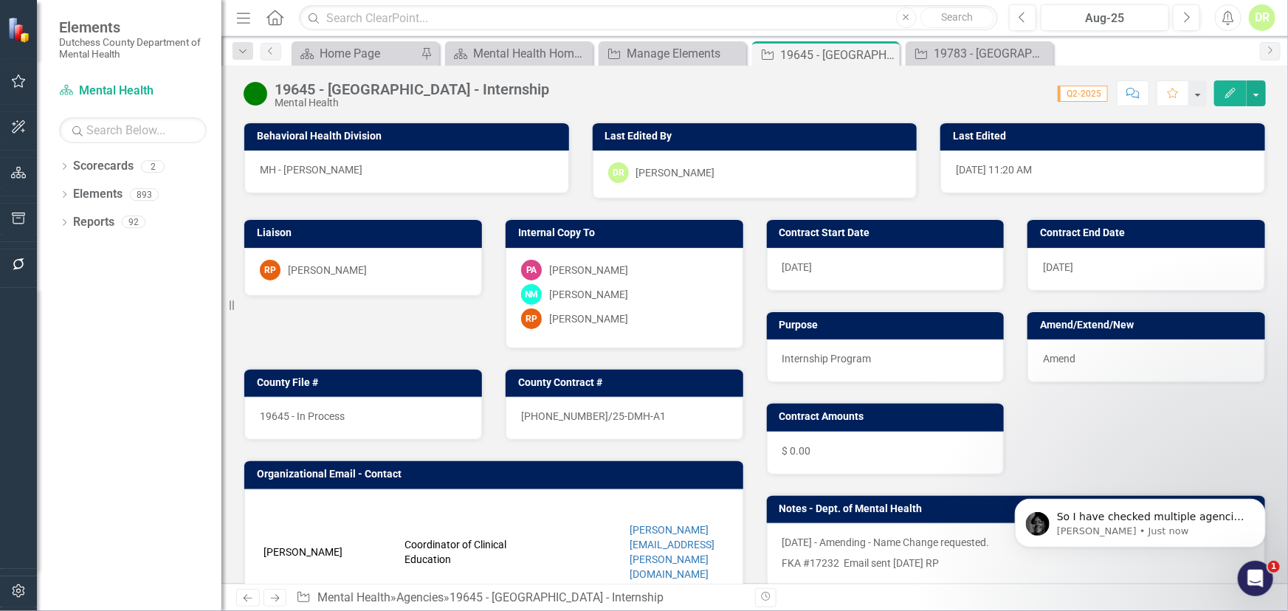
scroll to position [0, 0]
drag, startPoint x: 1253, startPoint y: 575, endPoint x: 2384, endPoint y: 1126, distance: 1257.5
click at [1253, 575] on icon "Open Intercom Messenger" at bounding box center [1254, 577] width 24 height 24
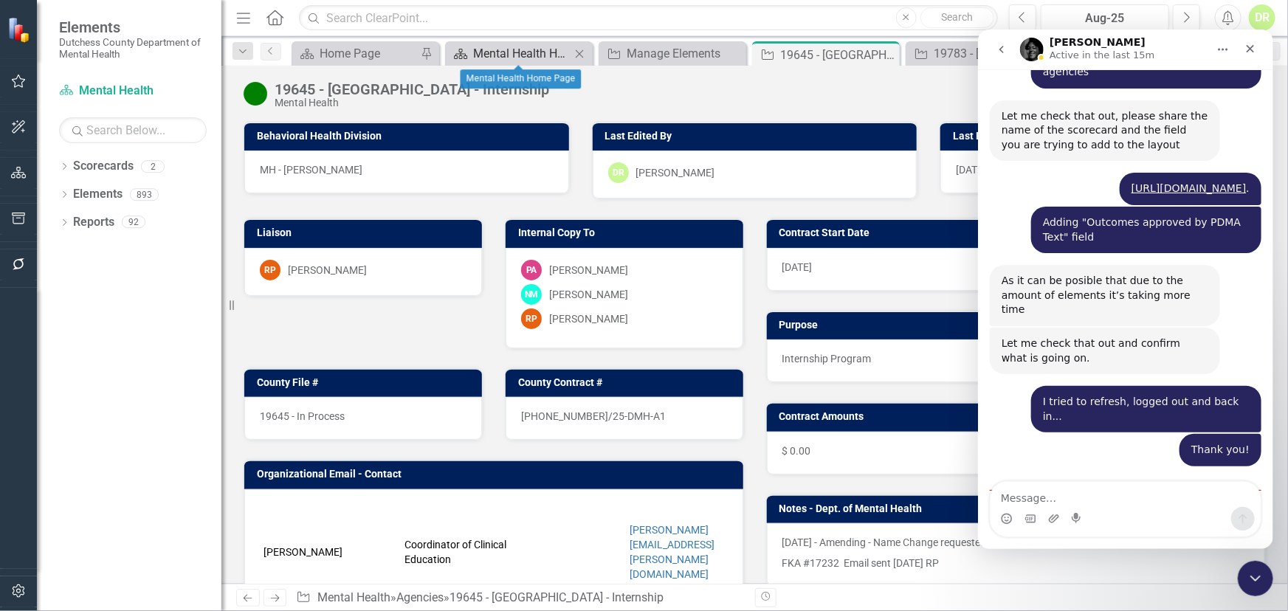
click at [501, 52] on div "Mental Health Home Page" at bounding box center [521, 53] width 97 height 18
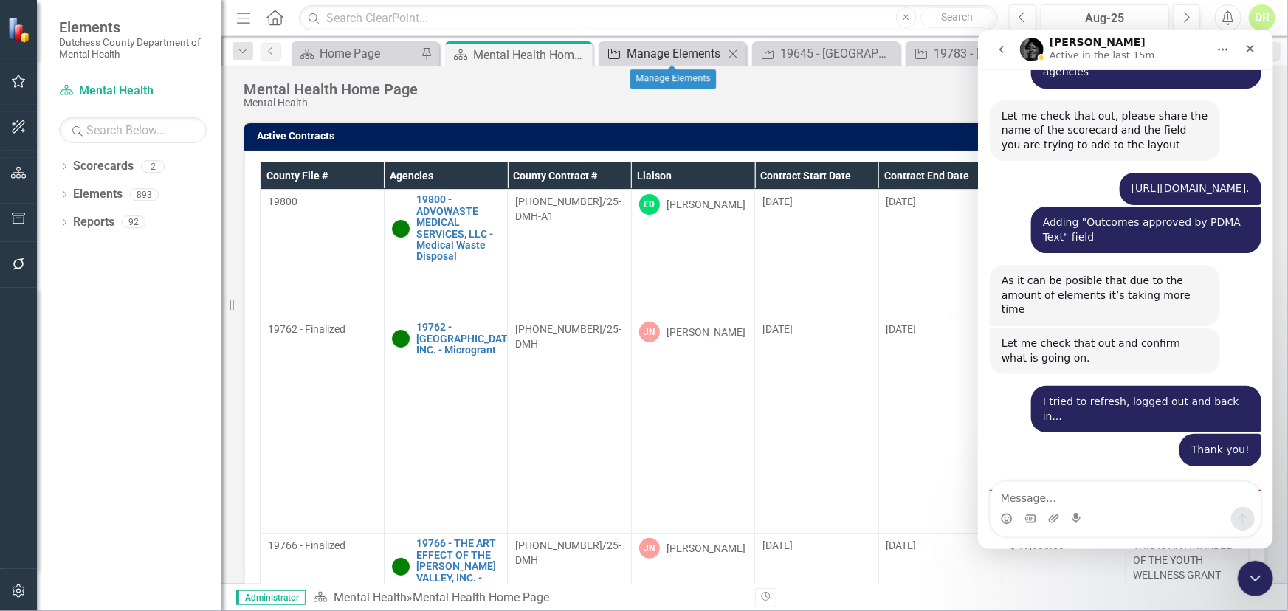
click at [628, 52] on div "Manage Elements" at bounding box center [675, 53] width 97 height 18
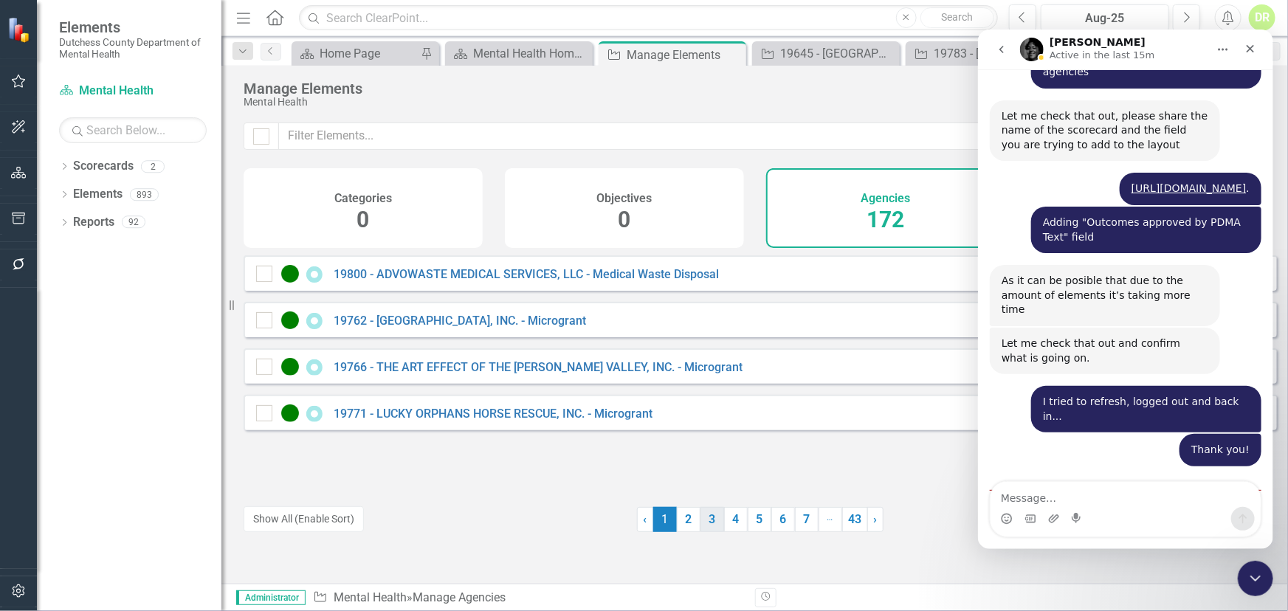
click at [701, 523] on link "3" at bounding box center [713, 519] width 24 height 25
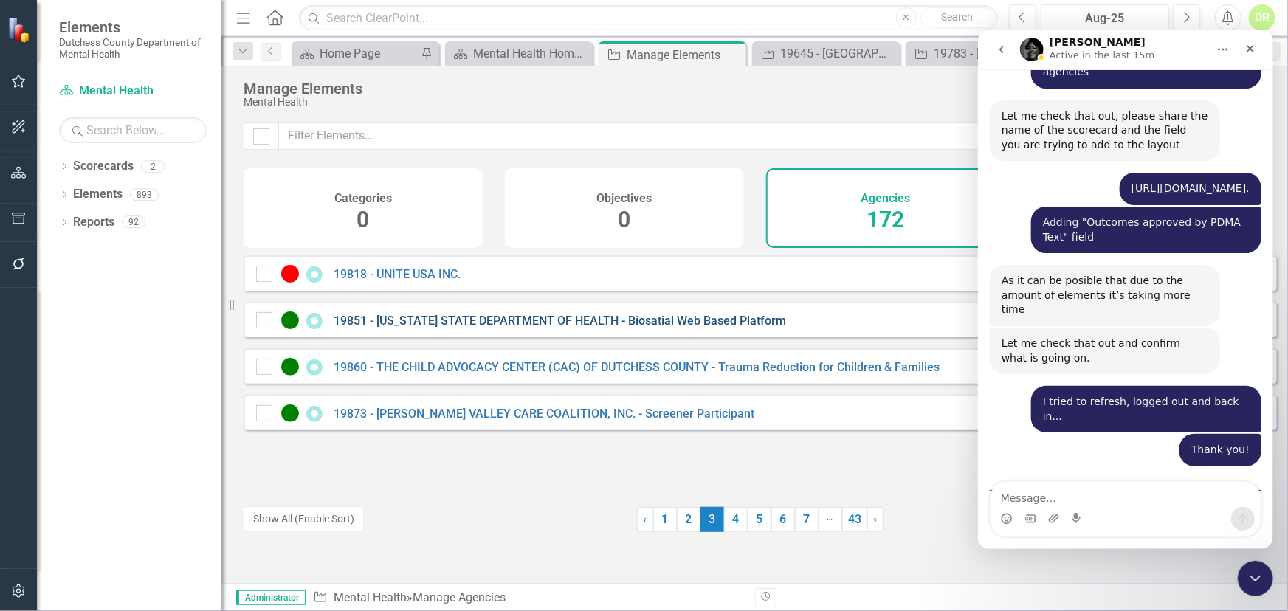
click at [422, 328] on link "19851 - [US_STATE] STATE DEPARTMENT OF HEALTH - Biosatial Web Based Platform" at bounding box center [560, 321] width 453 height 14
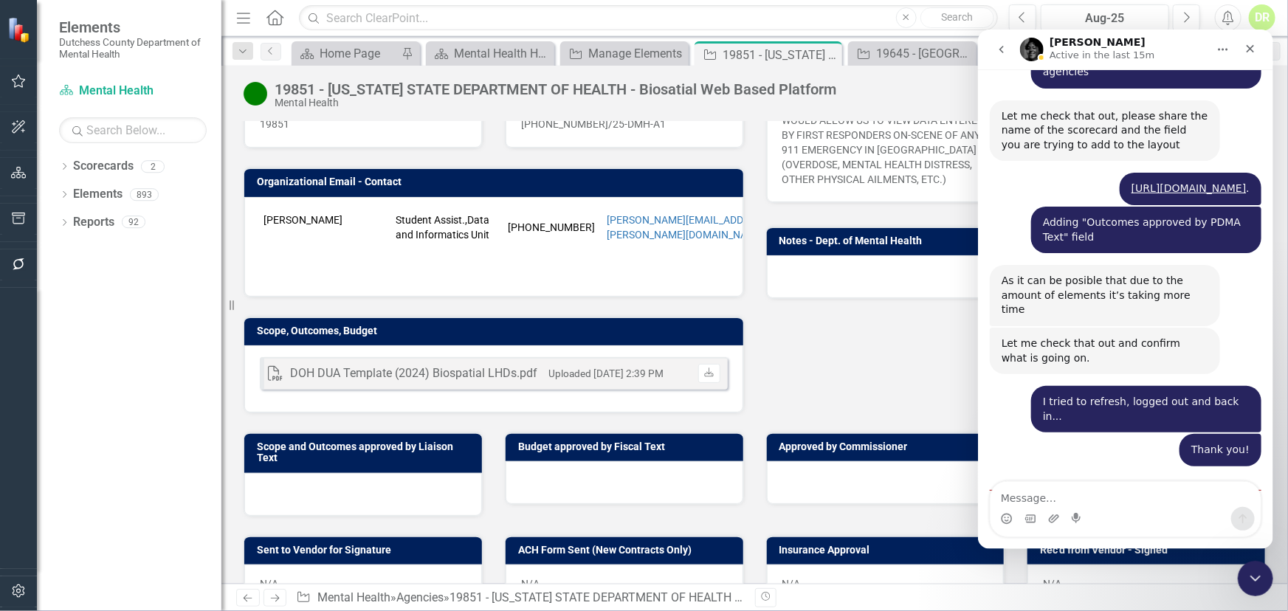
scroll to position [335, 0]
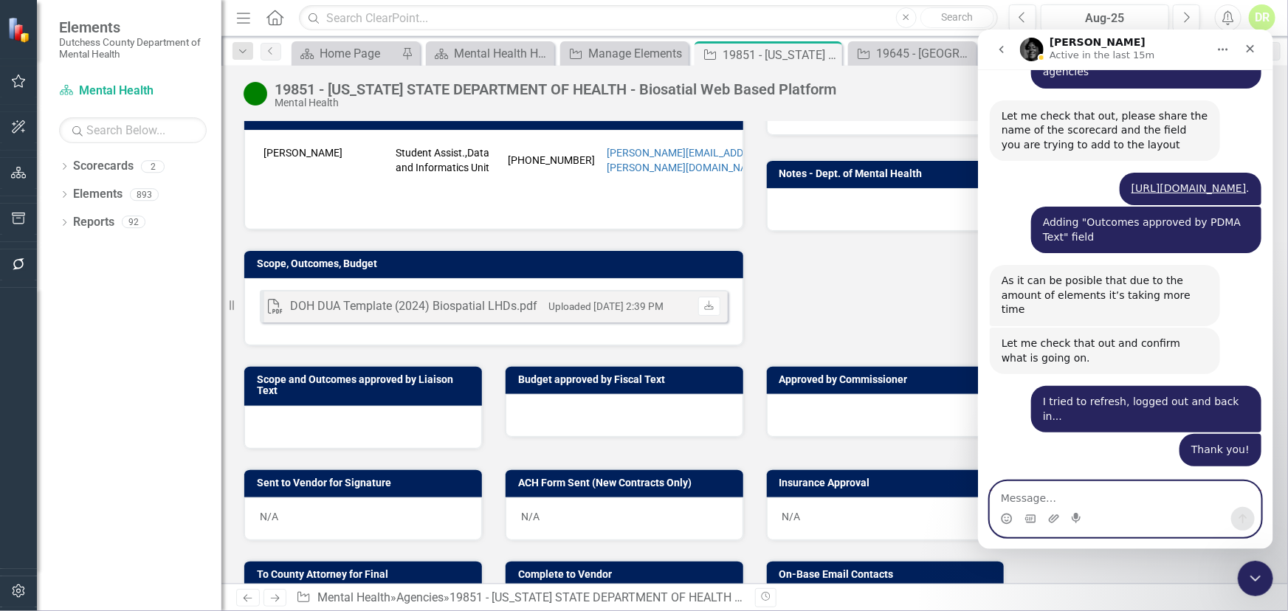
click at [1026, 493] on textarea "Message…" at bounding box center [1125, 493] width 270 height 25
type textarea "I don't see it?"
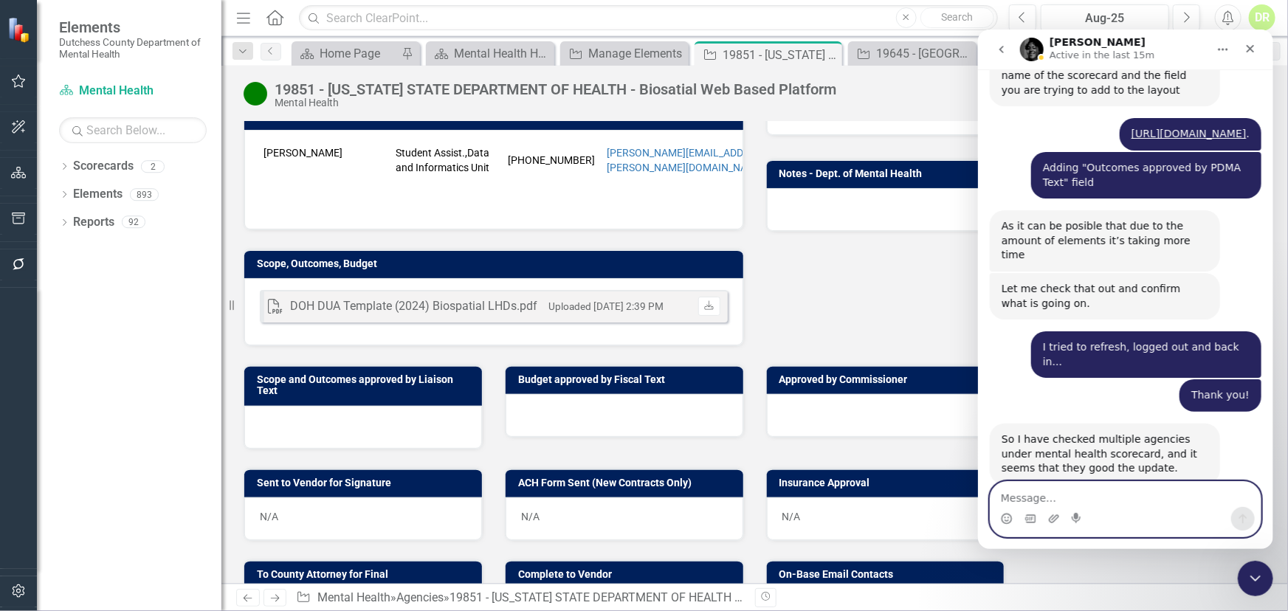
scroll to position [1559, 0]
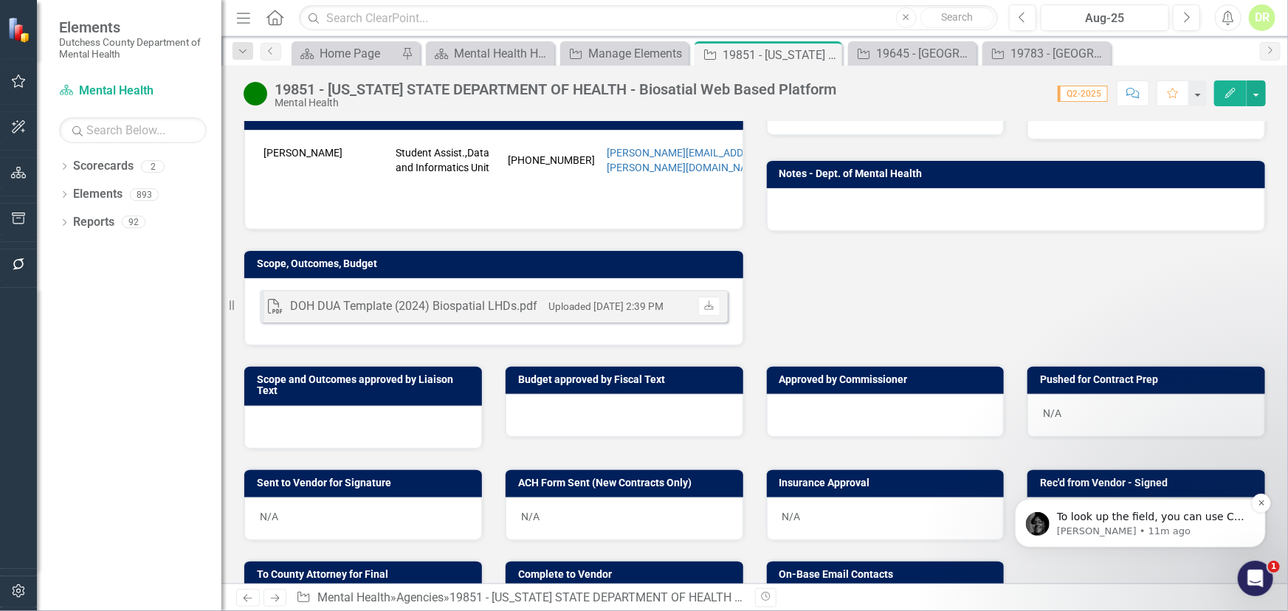
click at [1184, 520] on span "To look up the field, you can use Ctrl + f on your keyboard and a search bar wi…" at bounding box center [1151, 538] width 188 height 56
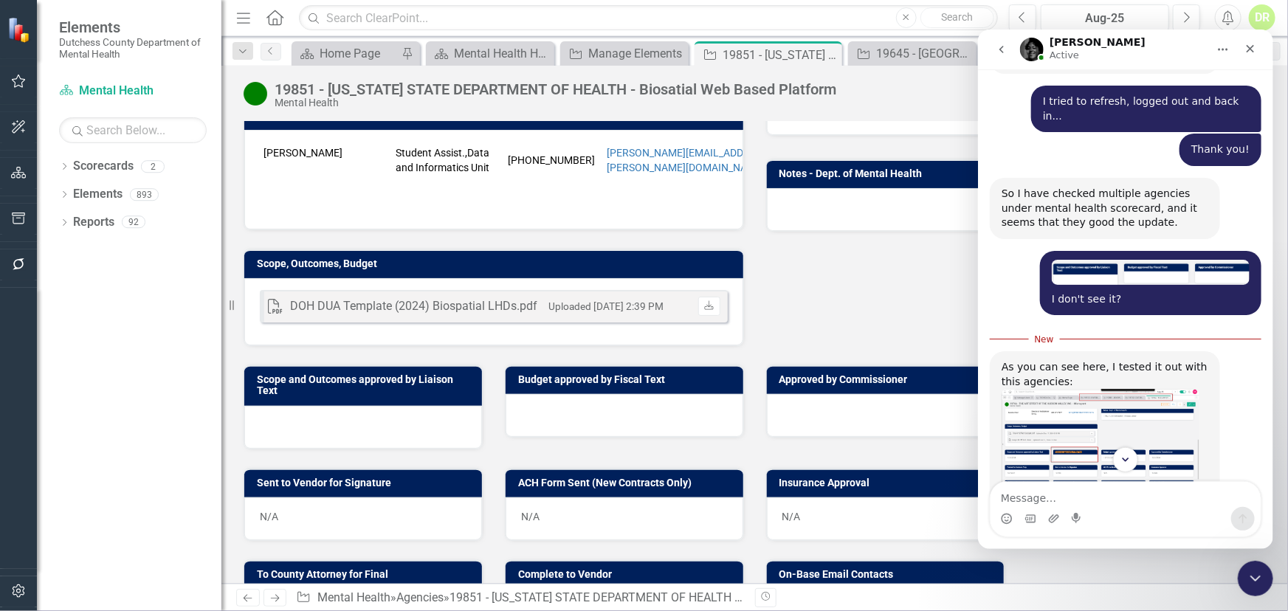
scroll to position [1816, 0]
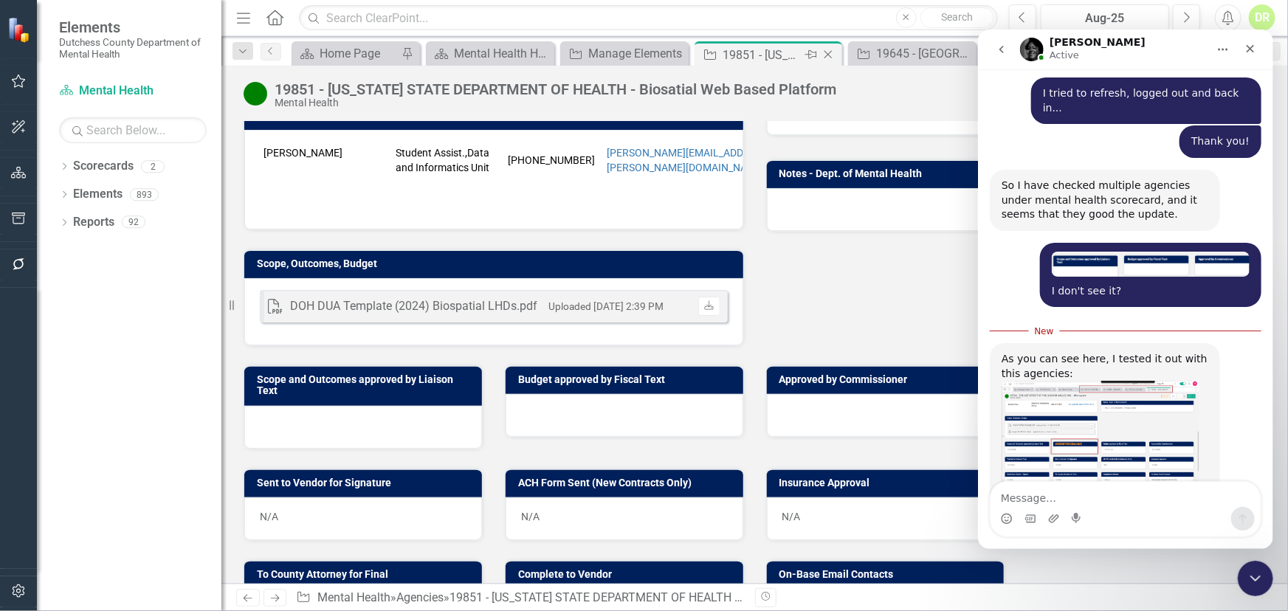
click at [826, 57] on icon "Close" at bounding box center [828, 55] width 15 height 12
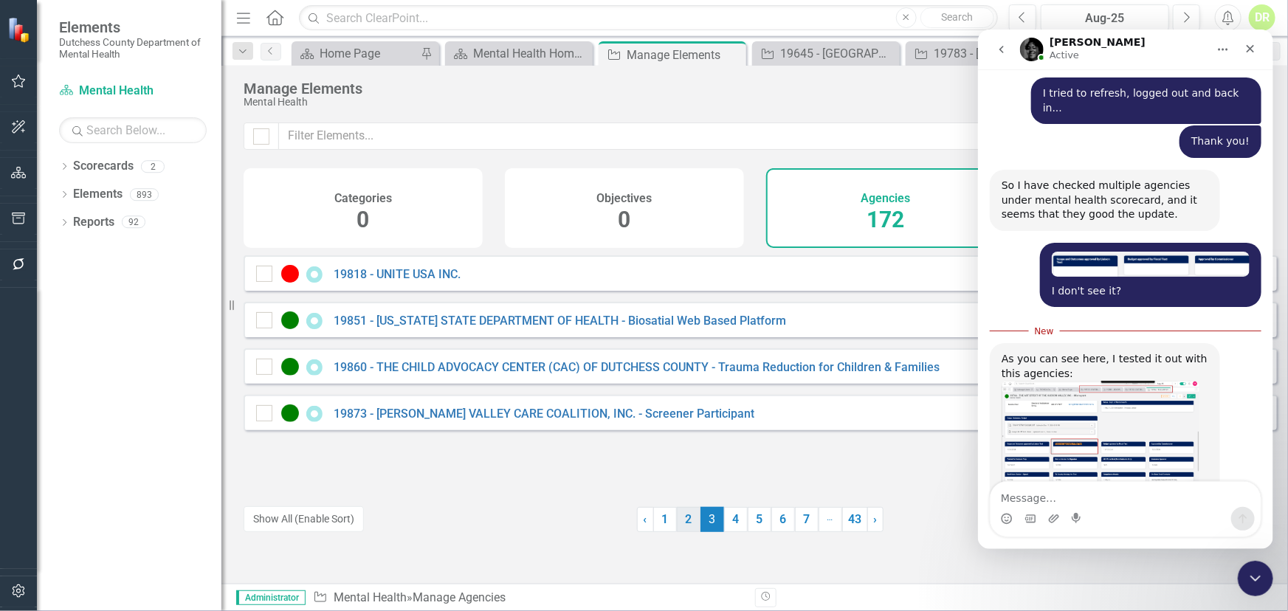
click at [679, 516] on link "2" at bounding box center [689, 519] width 24 height 25
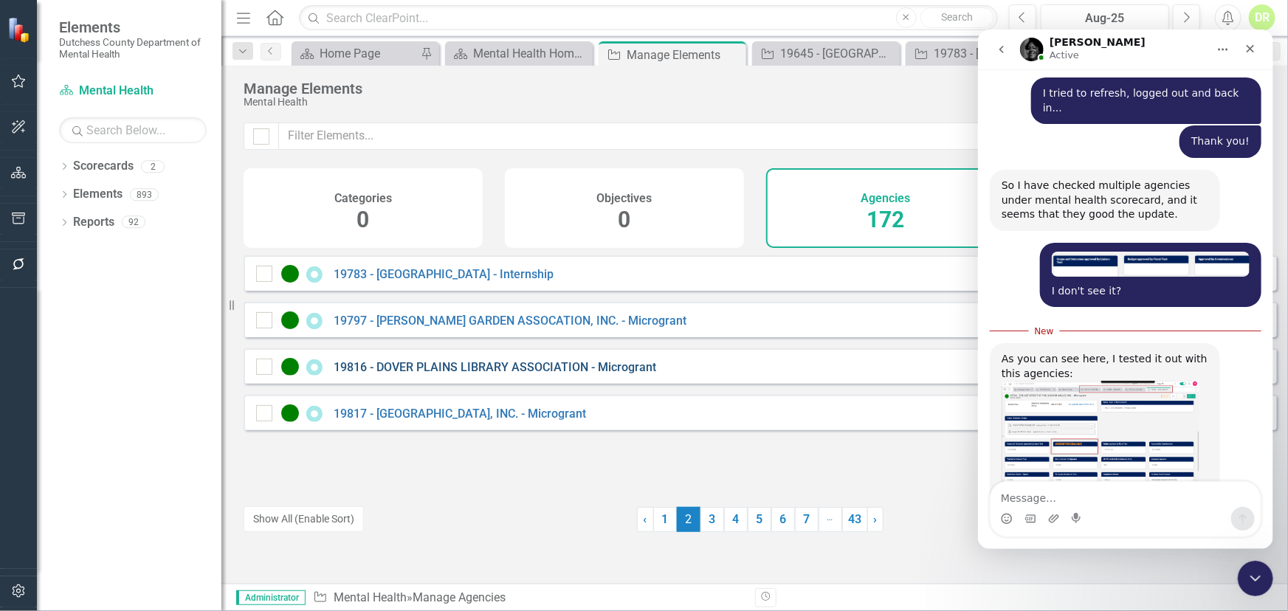
click at [546, 374] on link "19816 - DOVER PLAINS LIBRARY ASSOCIATION - Microgrant" at bounding box center [495, 367] width 323 height 14
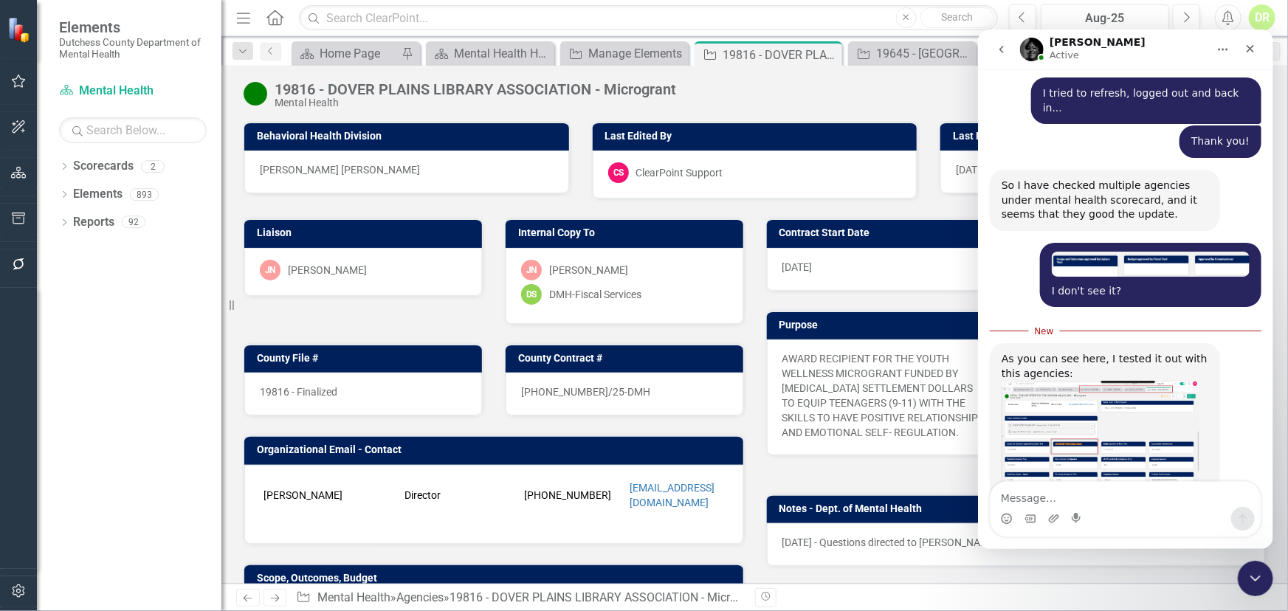
click at [1018, 380] on img "Jeff says…" at bounding box center [1100, 435] width 198 height 111
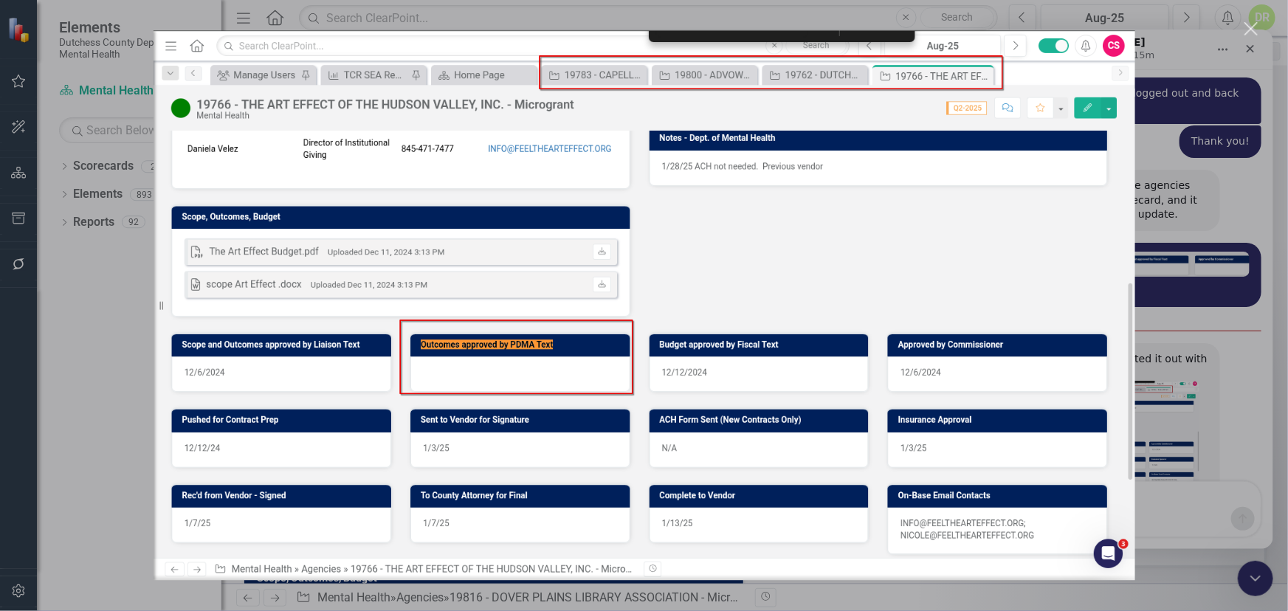
click at [1257, 247] on div "Intercom messenger" at bounding box center [644, 305] width 1288 height 611
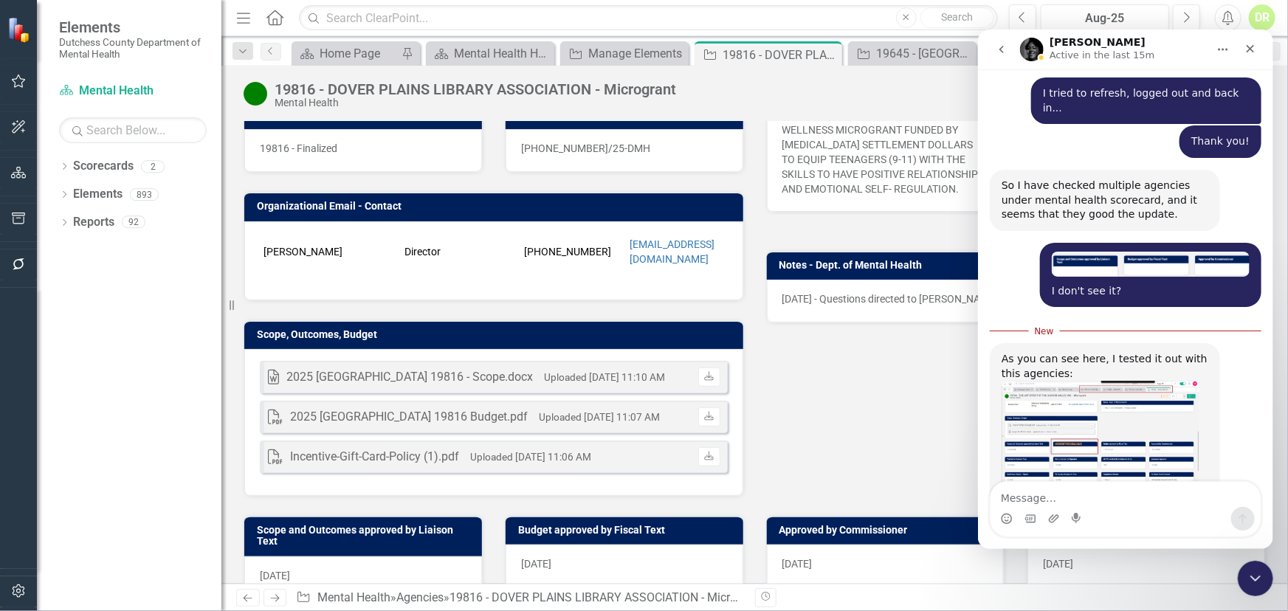
scroll to position [335, 0]
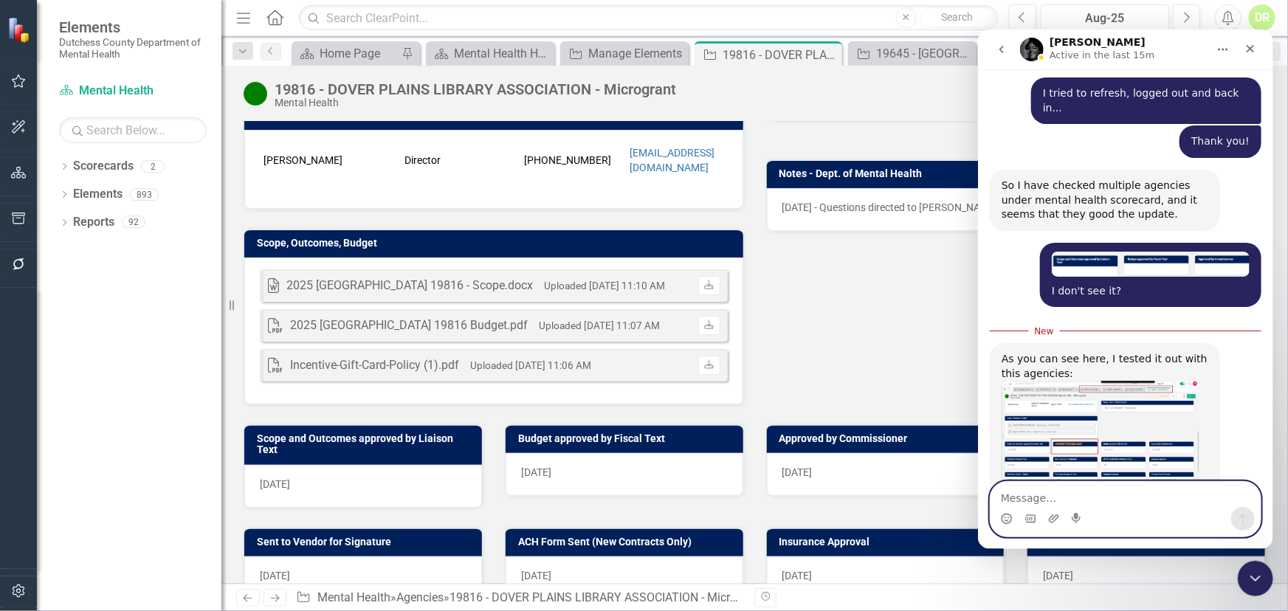
click at [1041, 498] on textarea "Message…" at bounding box center [1125, 493] width 270 height 25
click at [1170, 494] on textarea "That was one i did manually. -" at bounding box center [1125, 493] width 270 height 25
paste textarea "[URL][DOMAIN_NAME]"
type textarea "That was one i did manually. - try this one: [URL][DOMAIN_NAME]"
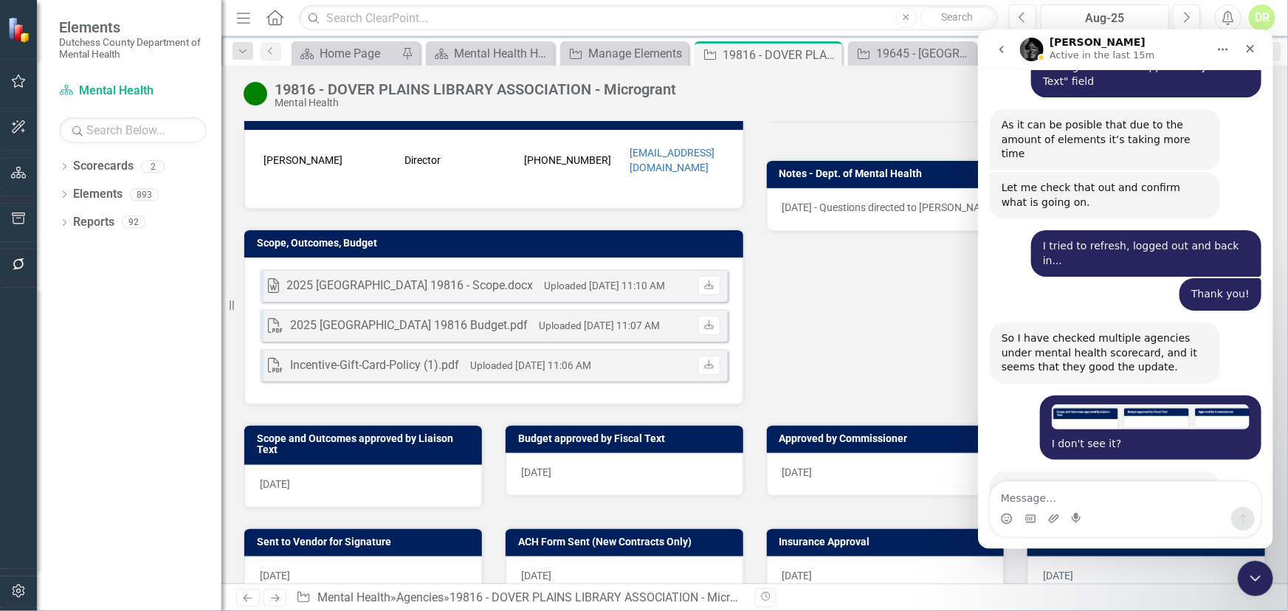
scroll to position [1878, 0]
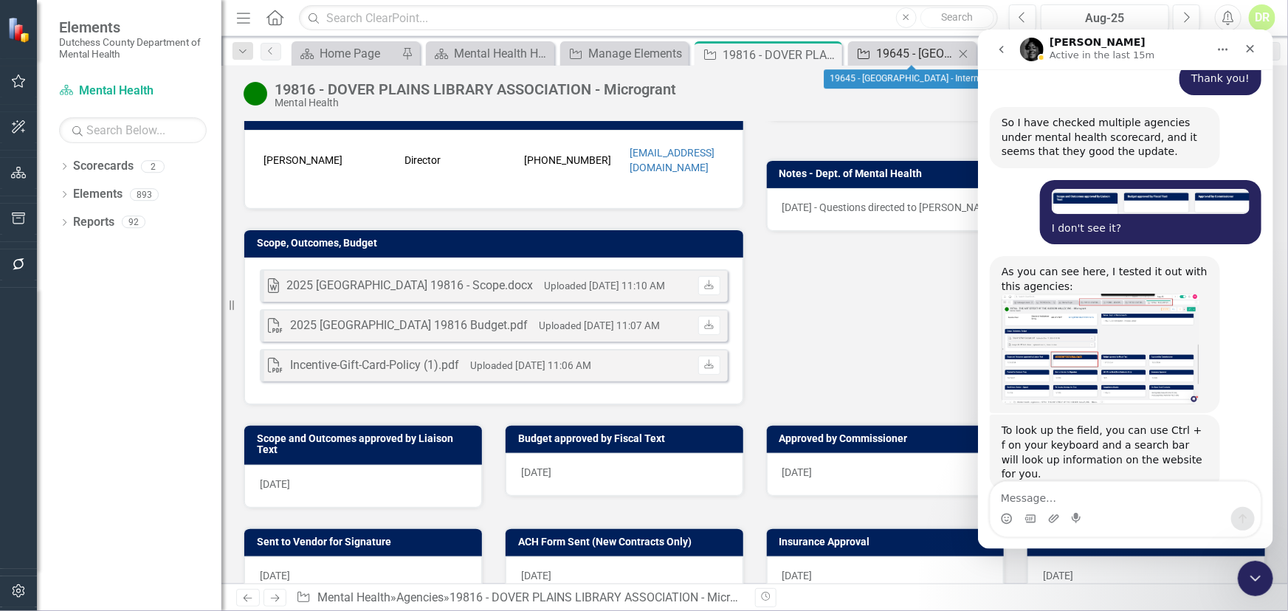
click at [938, 52] on div "19645 - [GEOGRAPHIC_DATA] - Internship" at bounding box center [915, 53] width 78 height 18
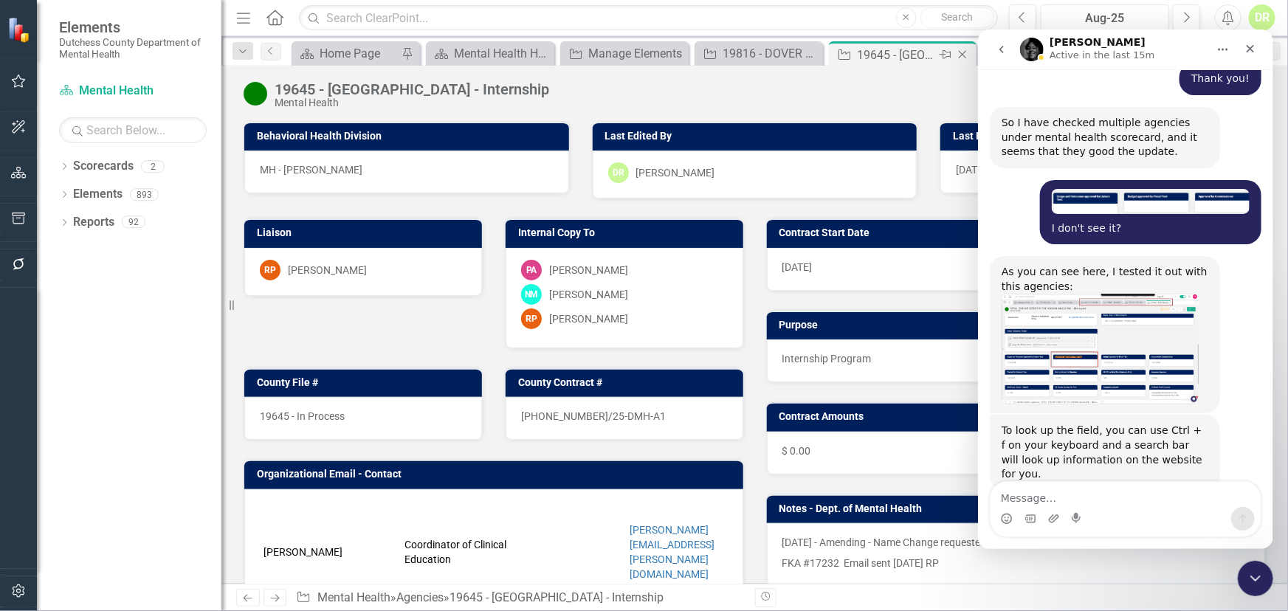
click at [964, 50] on icon "Close" at bounding box center [962, 55] width 15 height 12
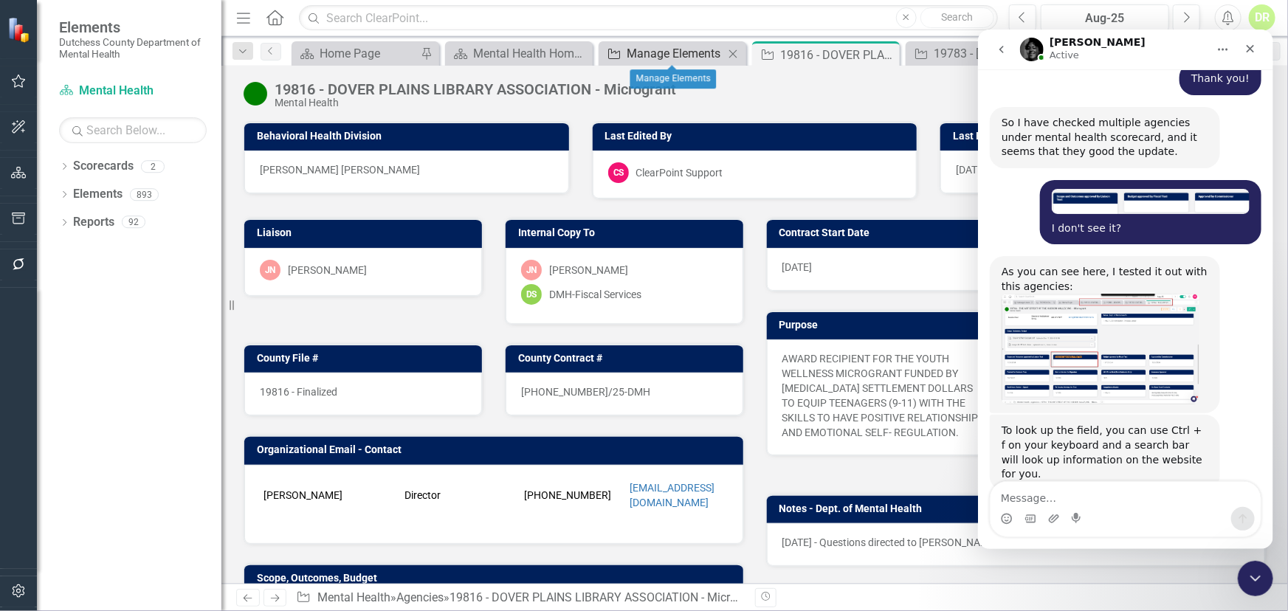
click at [664, 56] on div "Manage Elements" at bounding box center [675, 53] width 97 height 18
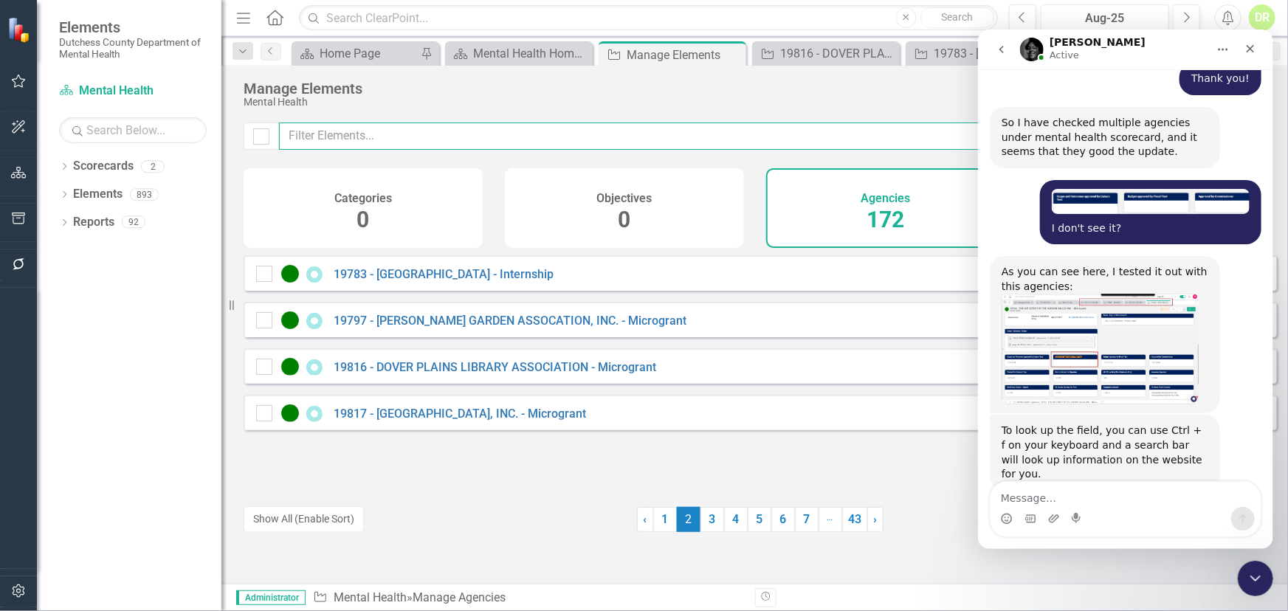
click at [380, 138] on input "text" at bounding box center [715, 136] width 872 height 27
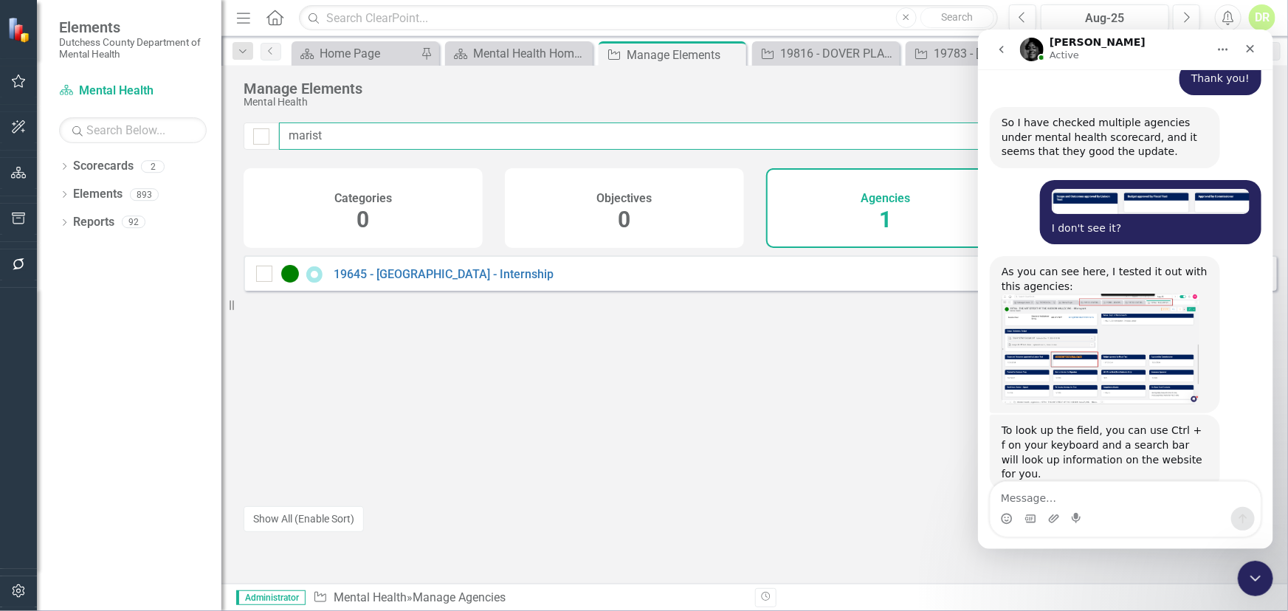
type input "marist"
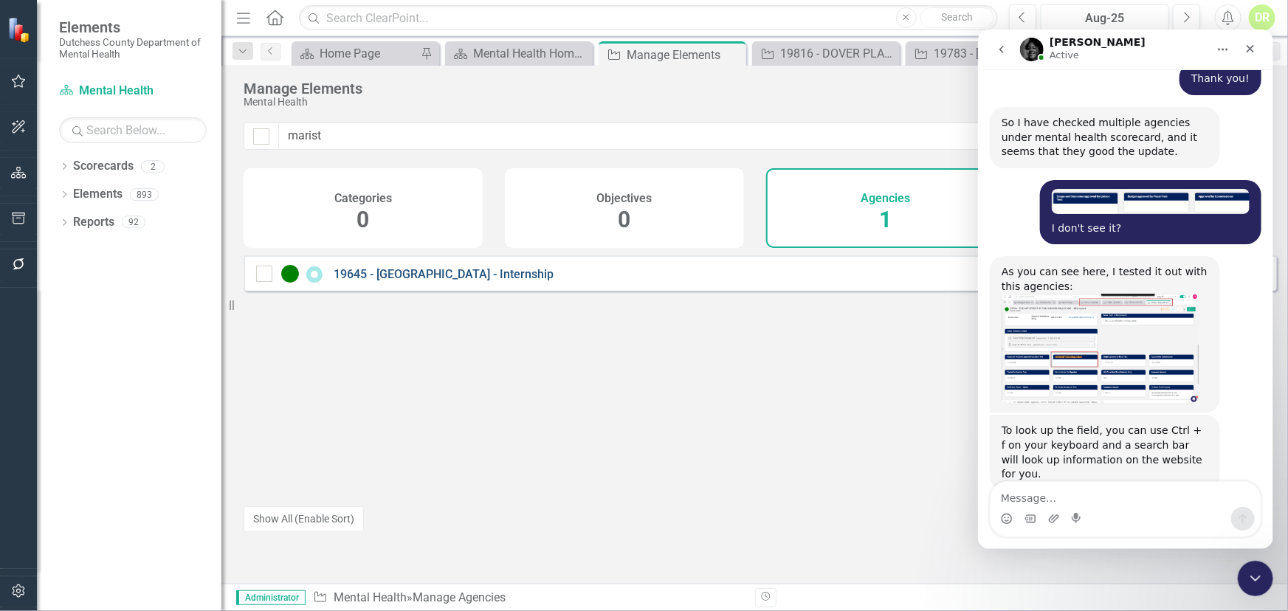
click at [379, 278] on link "19645 - [GEOGRAPHIC_DATA] - Internship" at bounding box center [444, 274] width 220 height 14
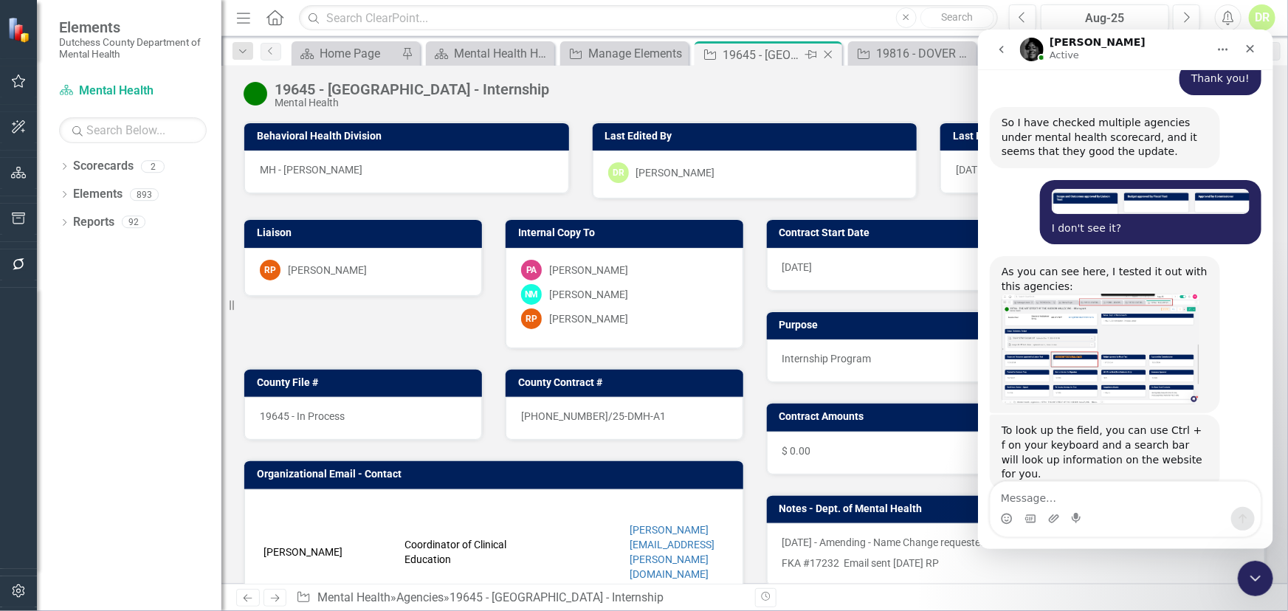
click at [825, 54] on icon "Close" at bounding box center [828, 55] width 15 height 12
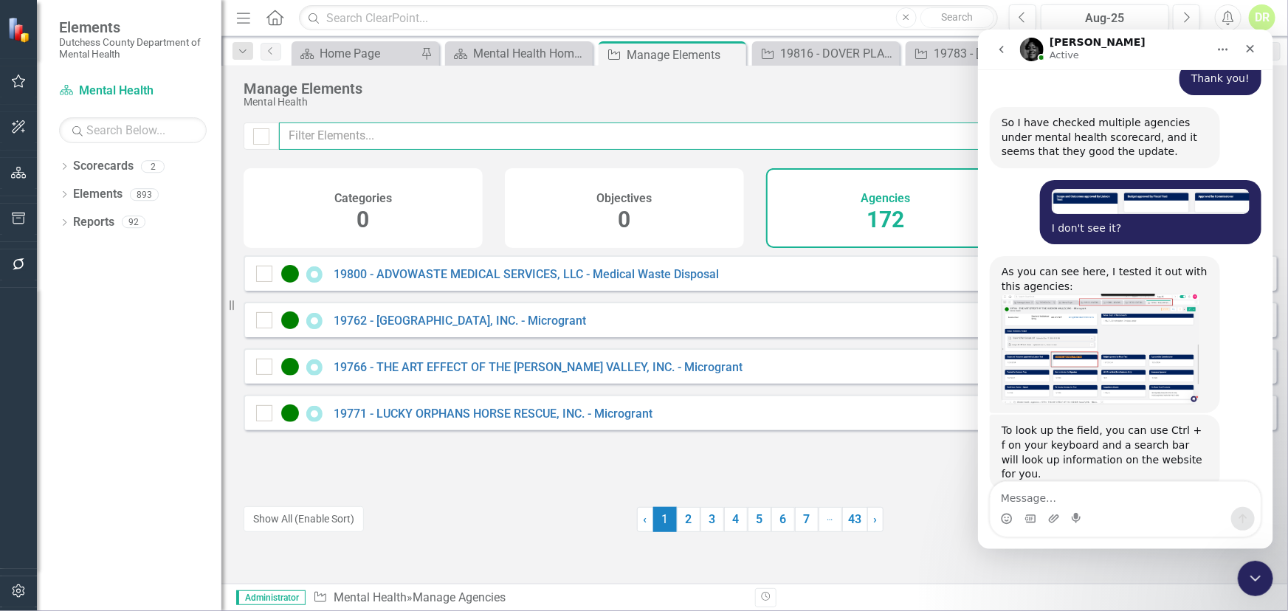
click at [298, 137] on input "text" at bounding box center [715, 136] width 872 height 27
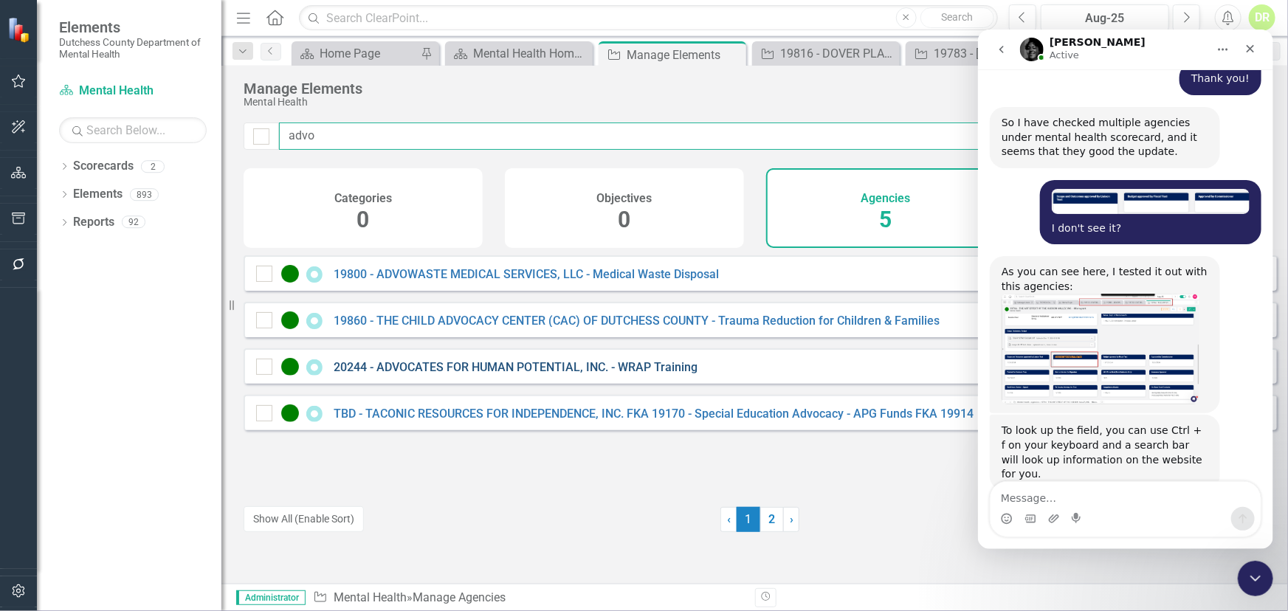
type input "advo"
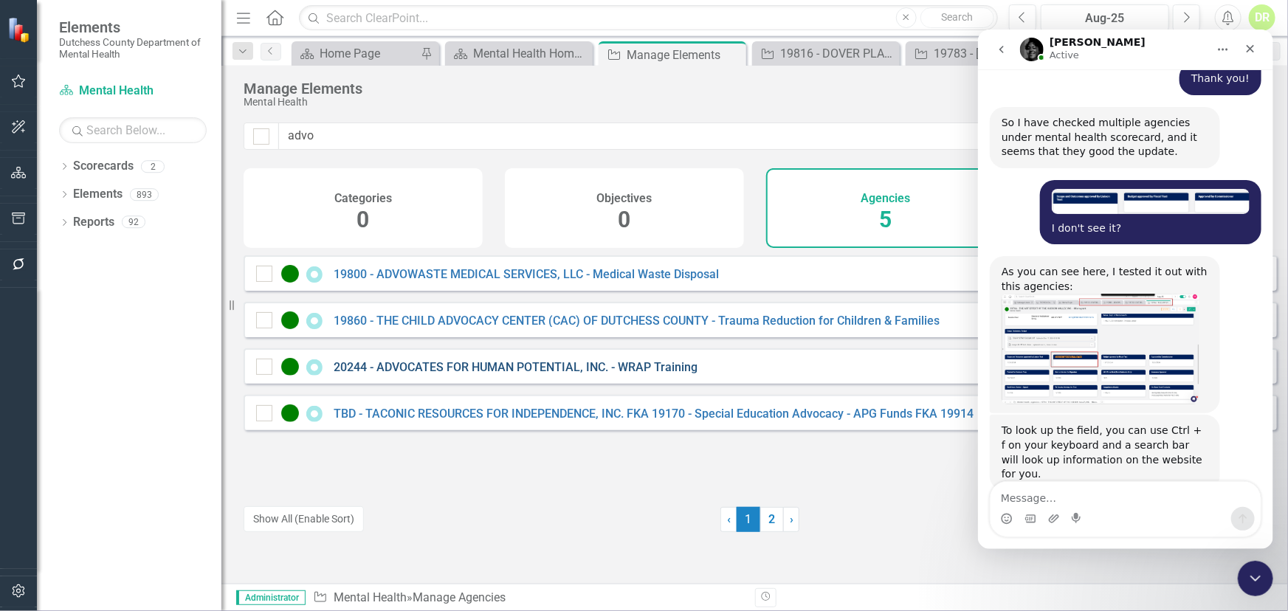
click at [421, 374] on link "20244 - ADVOCATES FOR HUMAN POTENTIAL, INC. - WRAP Training" at bounding box center [516, 367] width 364 height 14
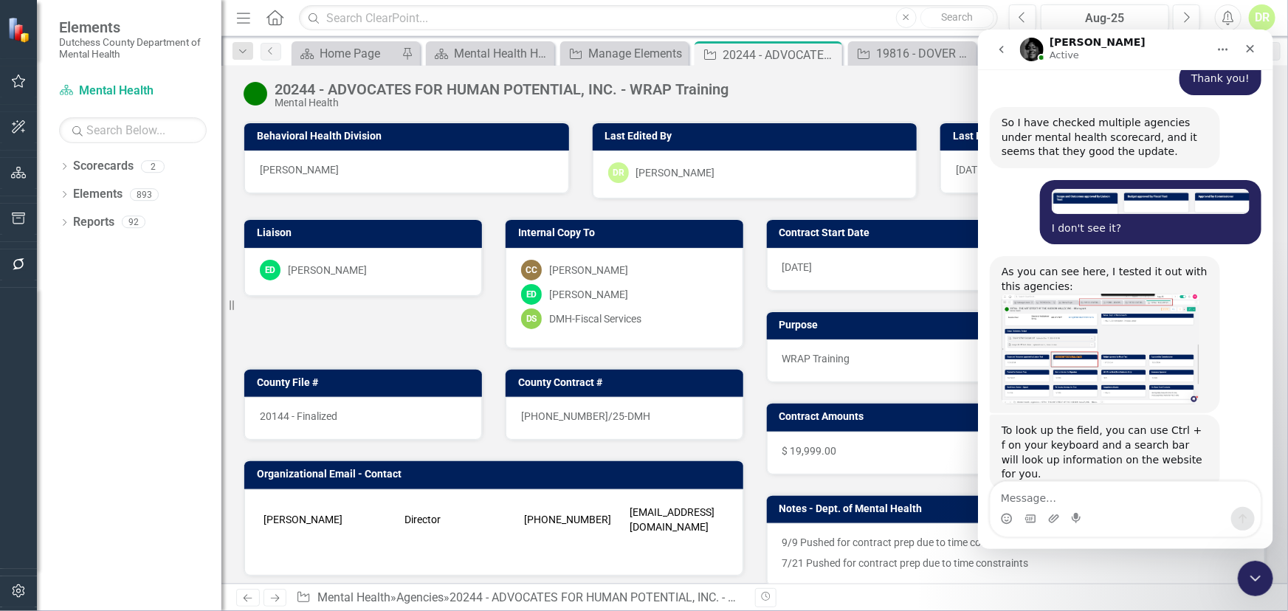
click at [1002, 517] on div "That was one i did manually. - try this one: [URL][DOMAIN_NAME] [PERSON_NAME] •…" at bounding box center [1125, 549] width 272 height 64
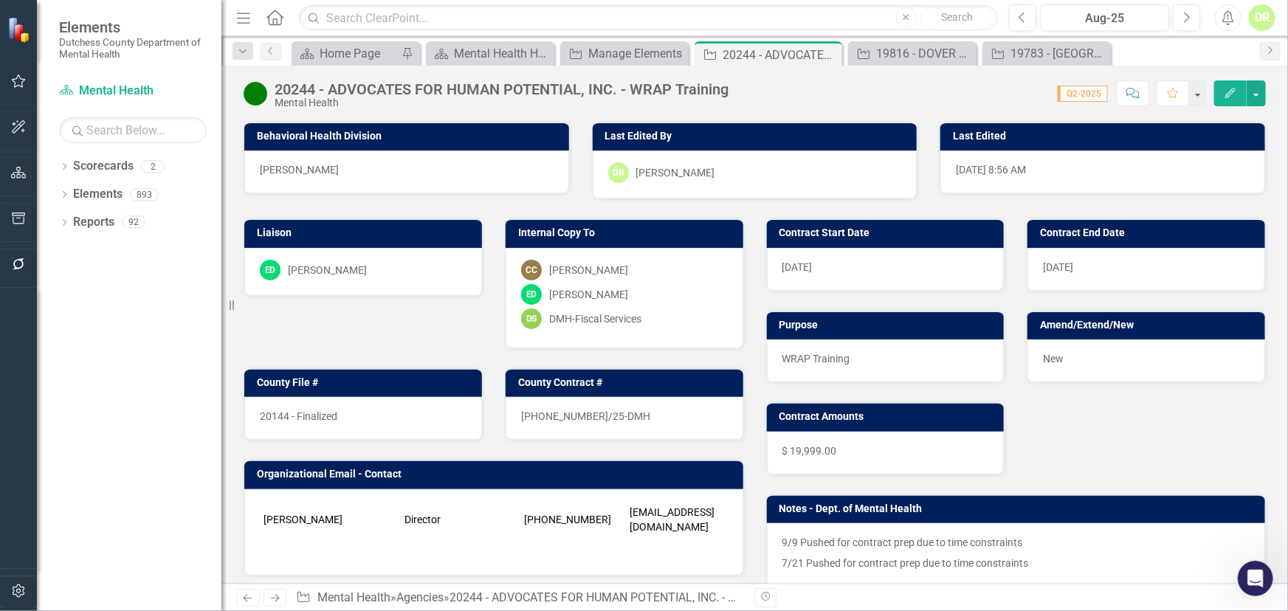
scroll to position [1878, 0]
click at [252, 92] on img at bounding box center [256, 94] width 24 height 24
click at [252, 90] on img at bounding box center [256, 94] width 24 height 24
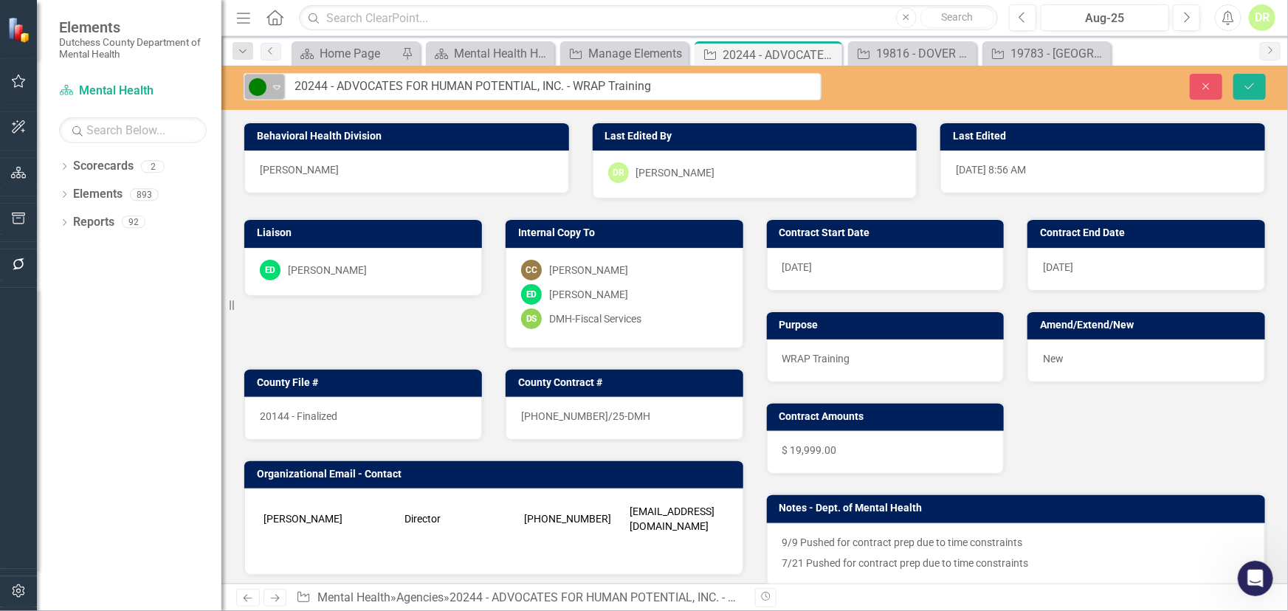
click at [281, 86] on icon "Expand" at bounding box center [277, 87] width 15 height 12
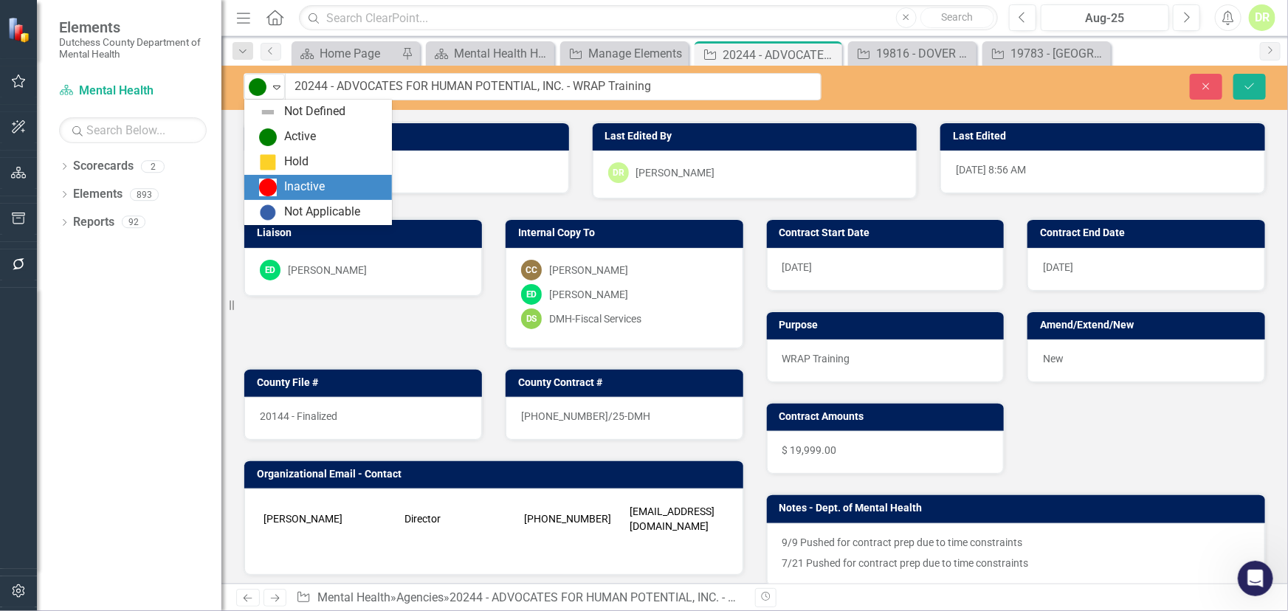
click at [284, 185] on div "Inactive" at bounding box center [304, 187] width 41 height 17
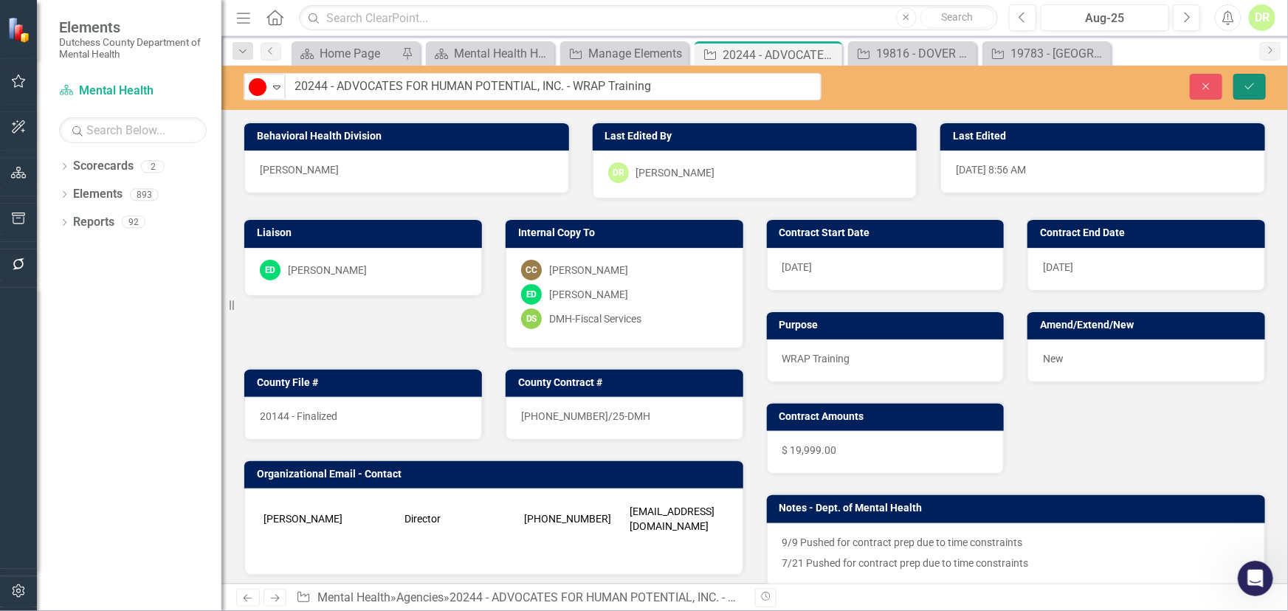
click at [1253, 81] on icon "Save" at bounding box center [1249, 86] width 13 height 10
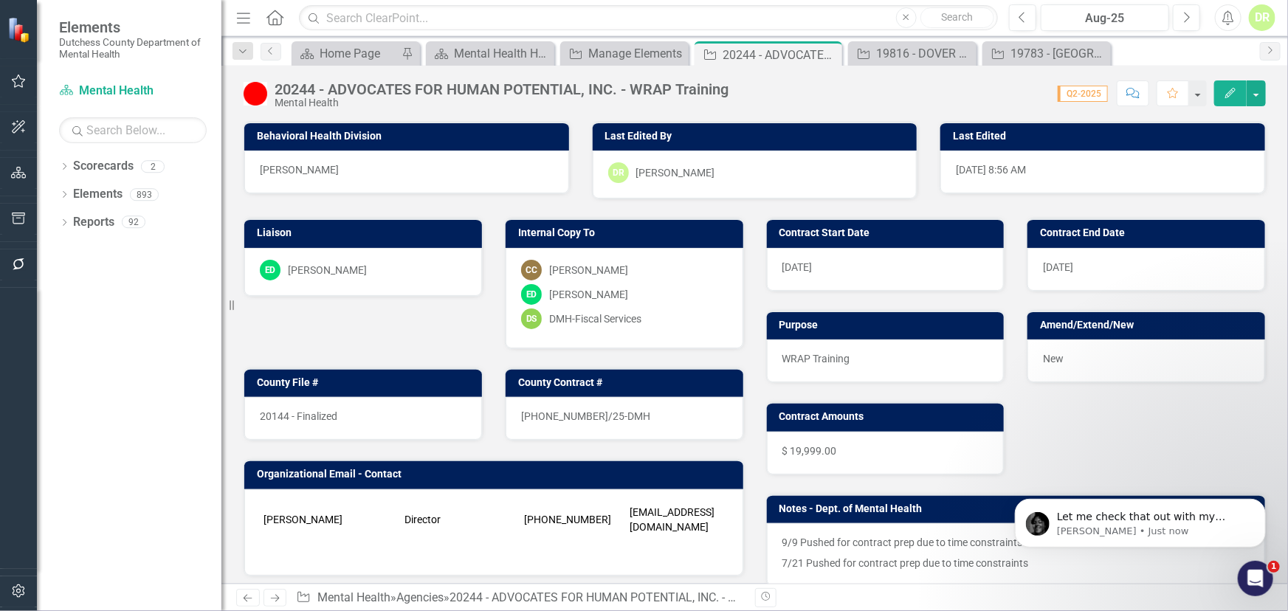
scroll to position [1956, 0]
